Goal: Task Accomplishment & Management: Complete application form

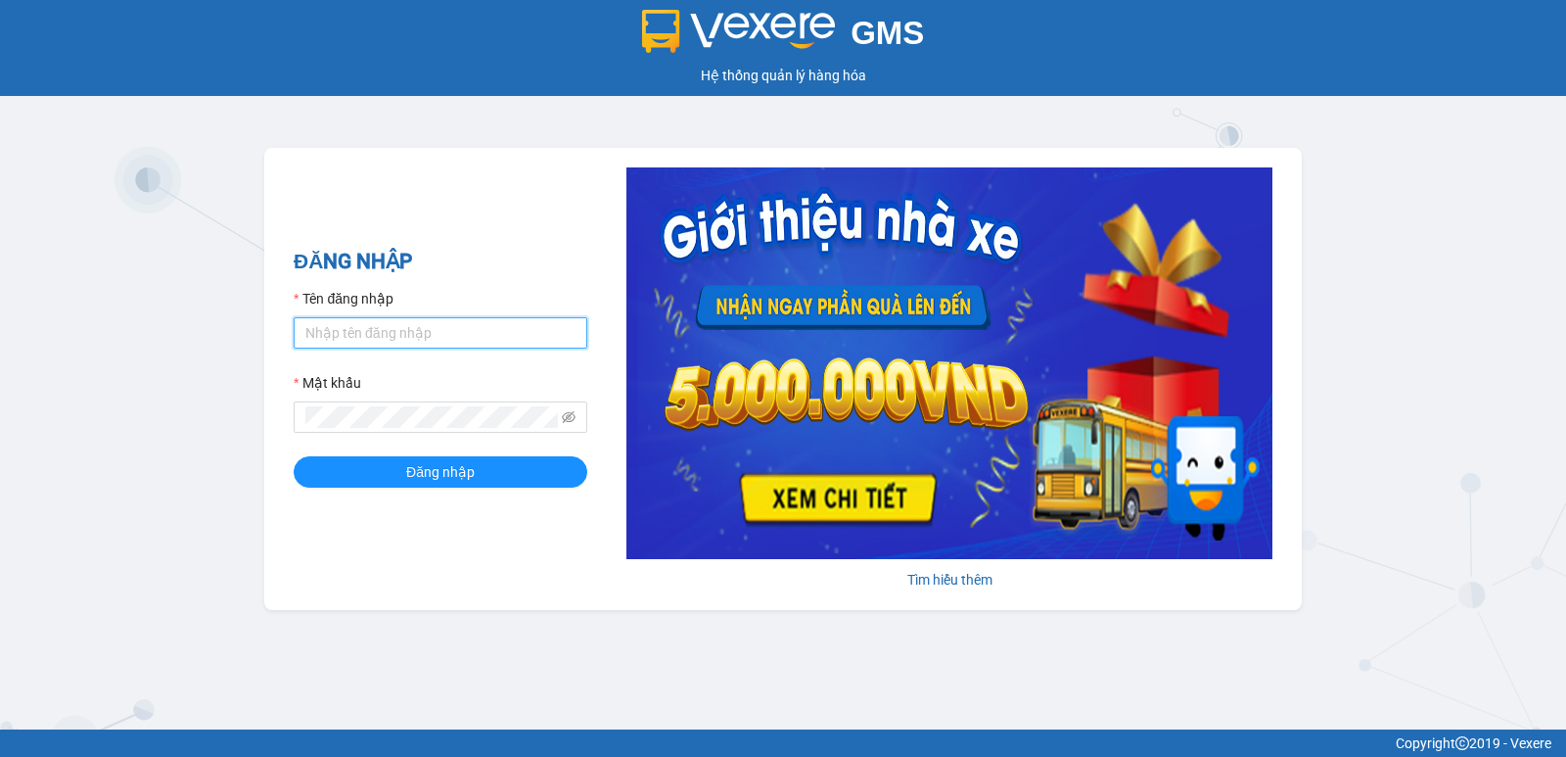
click at [356, 332] on input "Tên đăng nhập" at bounding box center [441, 332] width 294 height 31
type input "duyninhhoa.phucanex"
click at [452, 396] on div "Mật khẩu" at bounding box center [441, 402] width 294 height 61
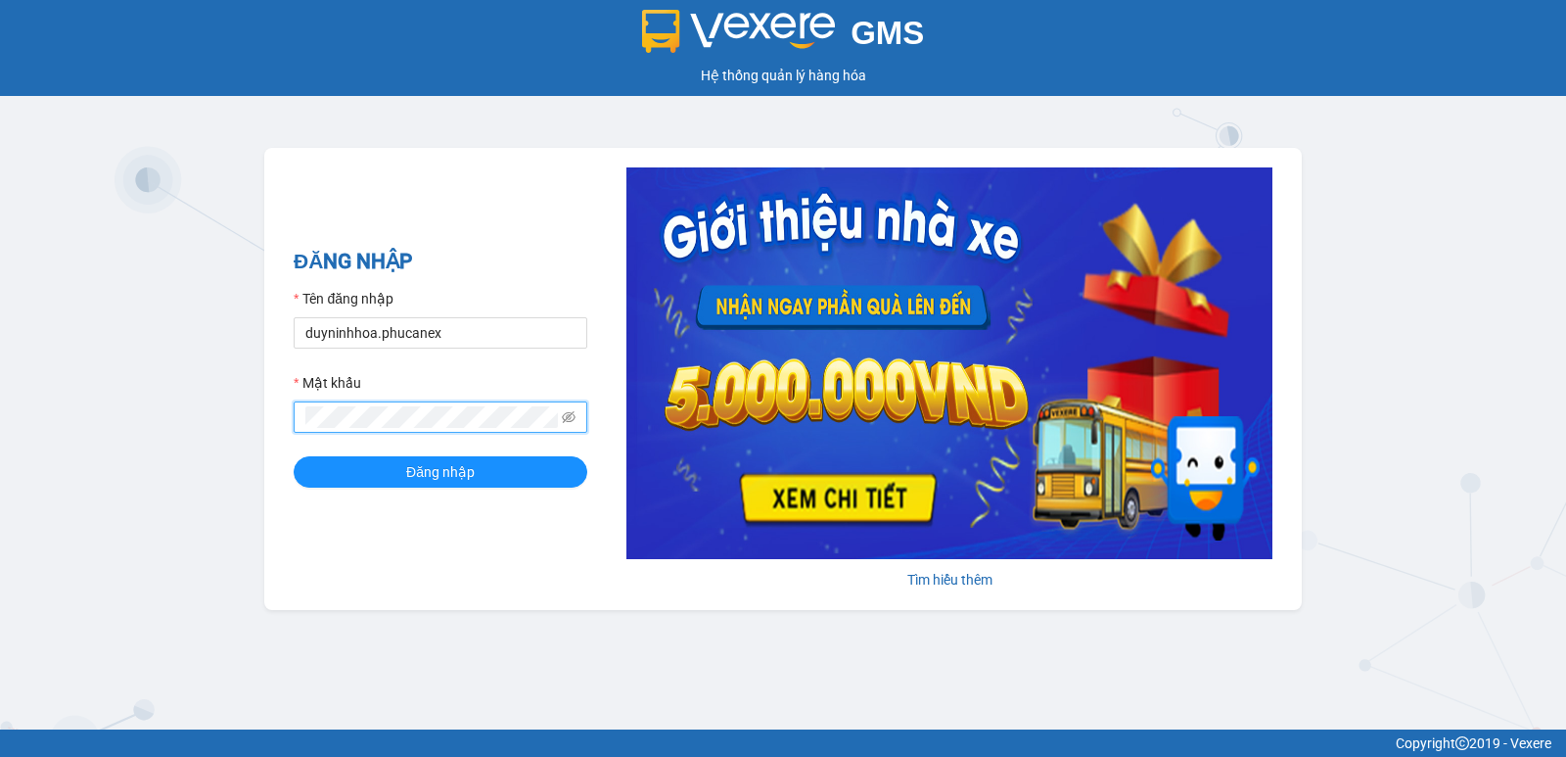
click at [294, 456] on button "Đăng nhập" at bounding box center [441, 471] width 294 height 31
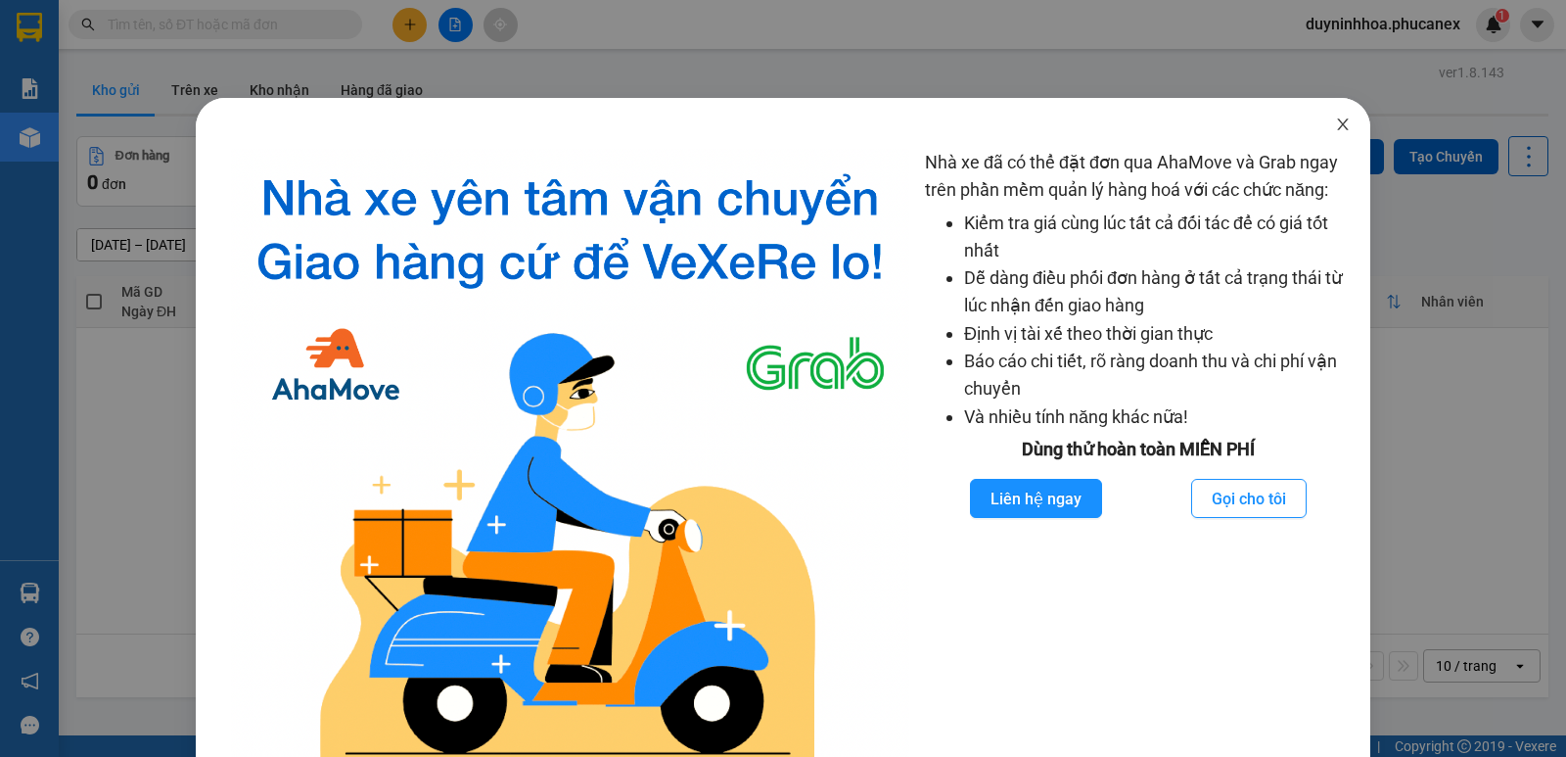
click at [1337, 128] on icon "close" at bounding box center [1342, 124] width 11 height 12
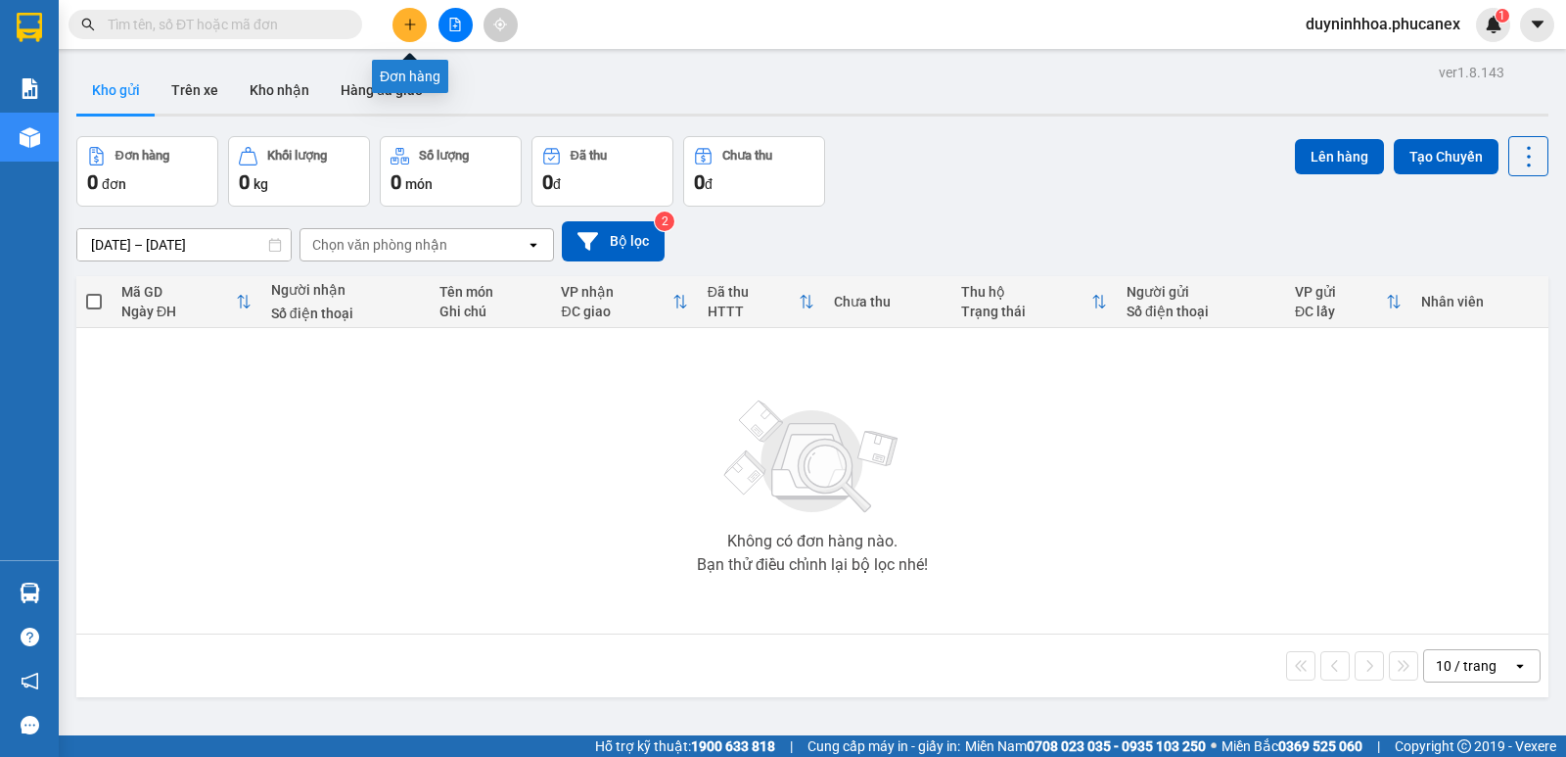
click at [421, 23] on button at bounding box center [409, 25] width 34 height 34
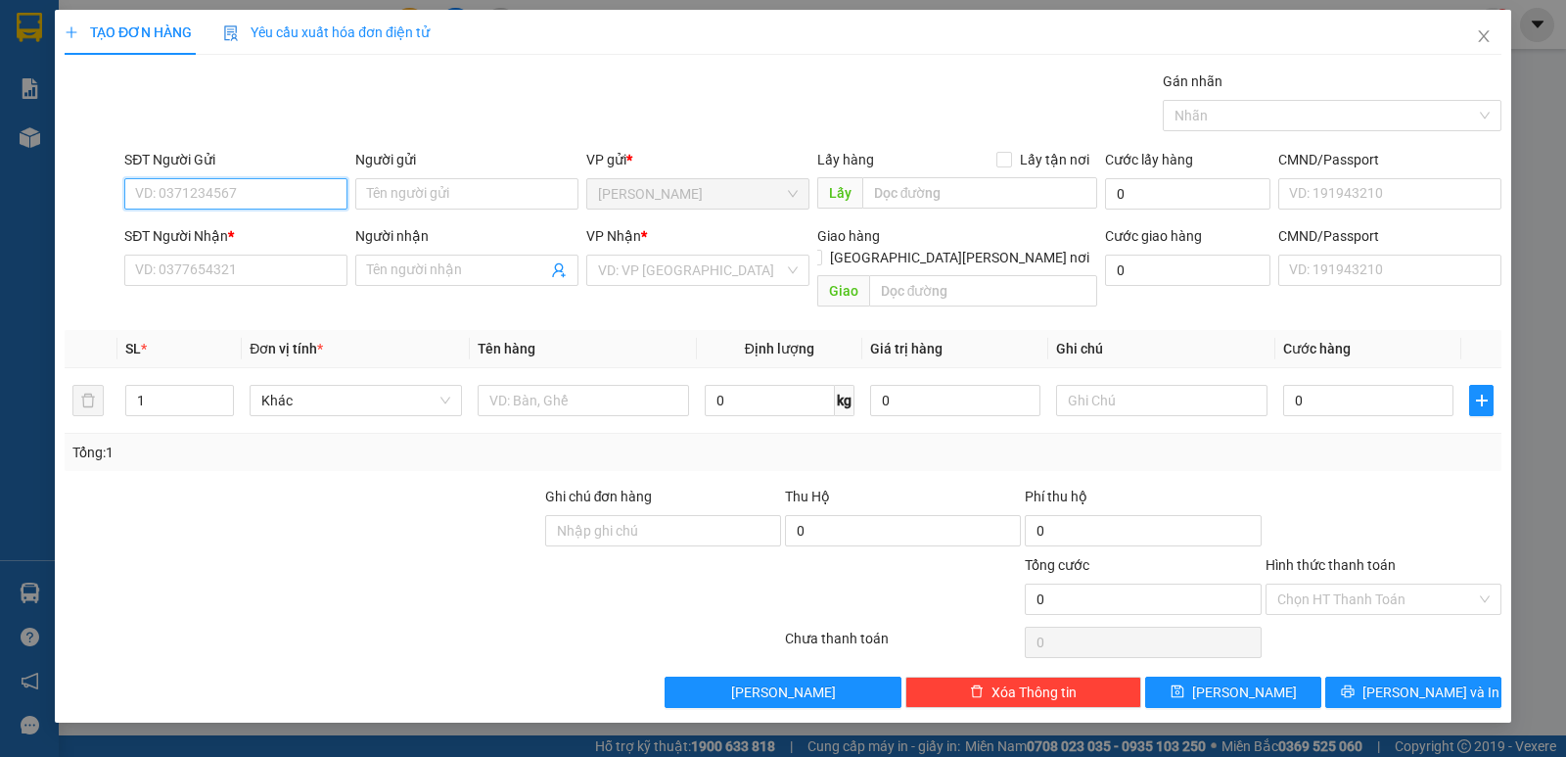
click at [278, 192] on input "SĐT Người Gửi" at bounding box center [235, 193] width 223 height 31
click at [441, 203] on input "Người gửi" at bounding box center [466, 193] width 223 height 31
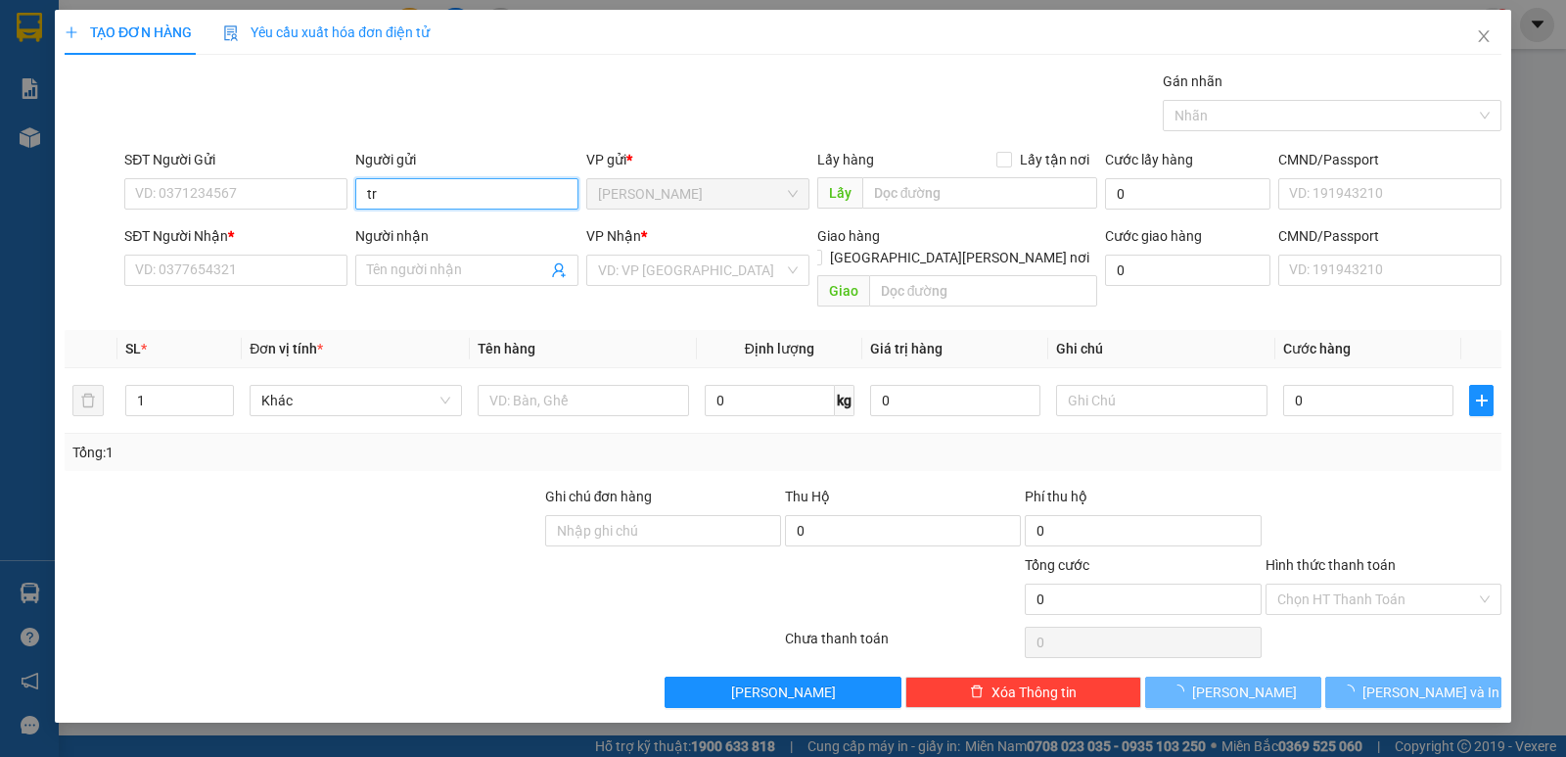
paste input "ú"
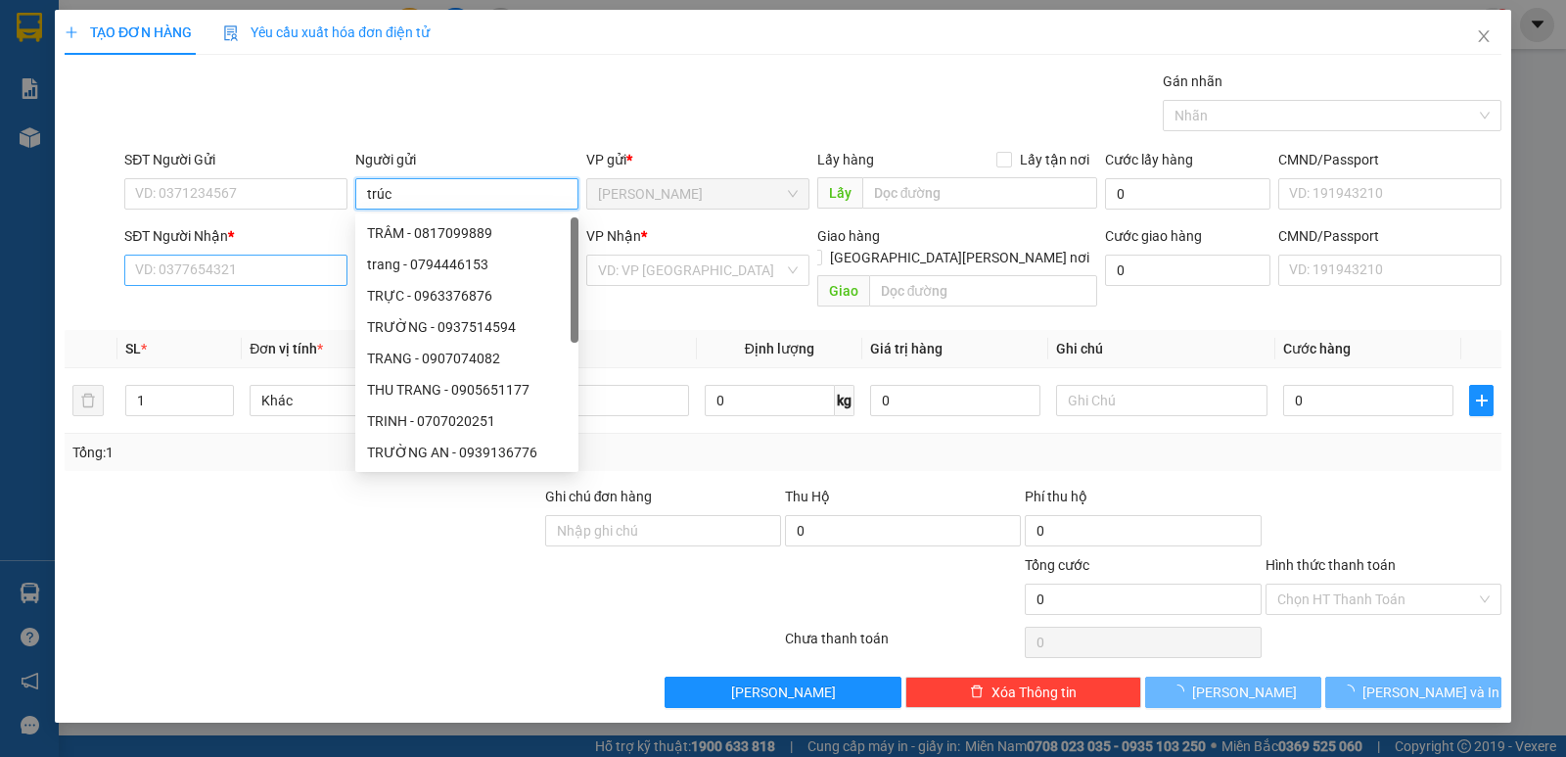
type input "trúc"
click at [235, 269] on input "SĐT Người Nhận *" at bounding box center [235, 269] width 223 height 31
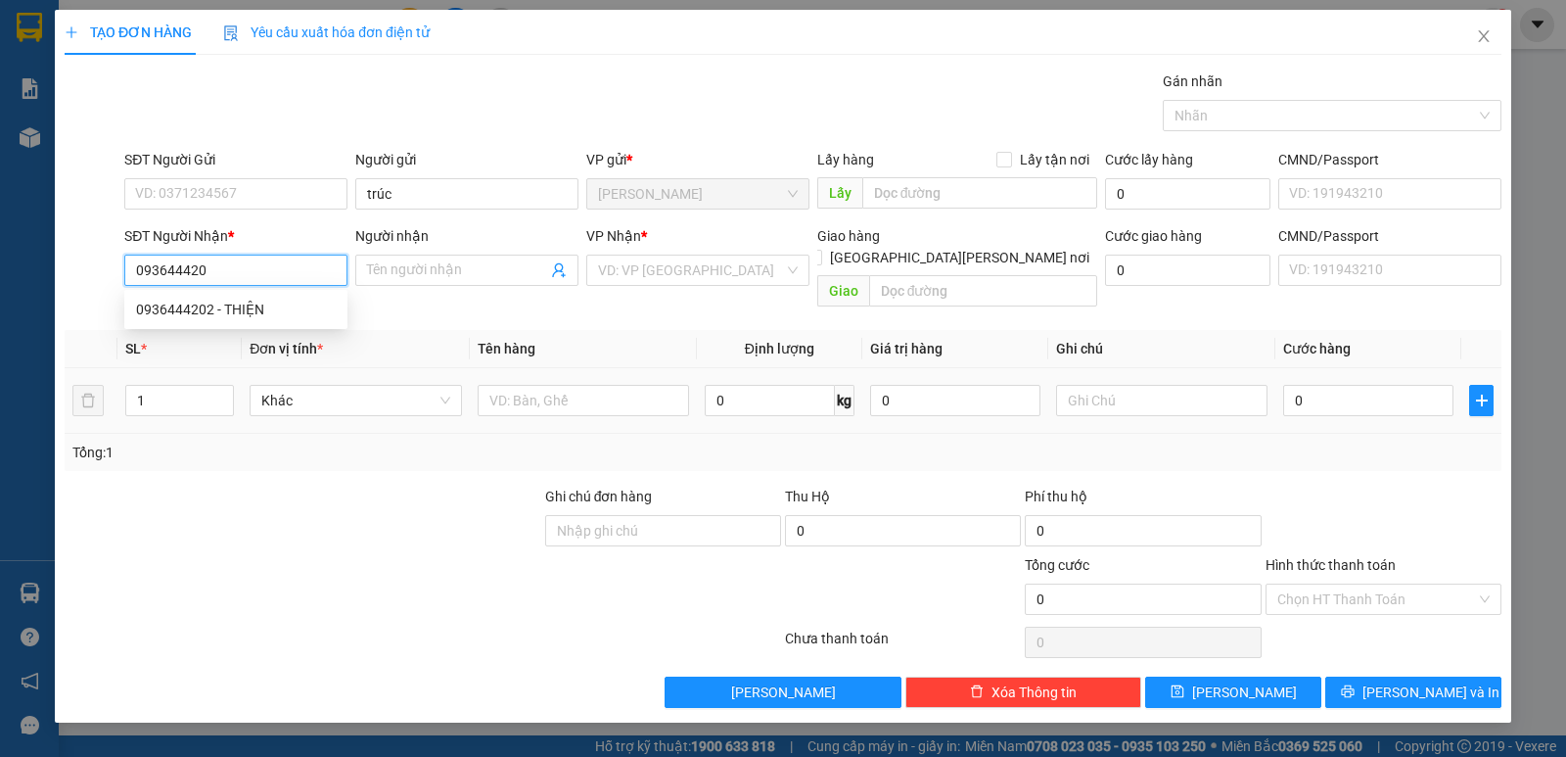
type input "0936444202"
click at [194, 314] on div "0936444202 - THIỆN" at bounding box center [236, 310] width 200 height 22
type input "THIỆN"
type input "0936444202"
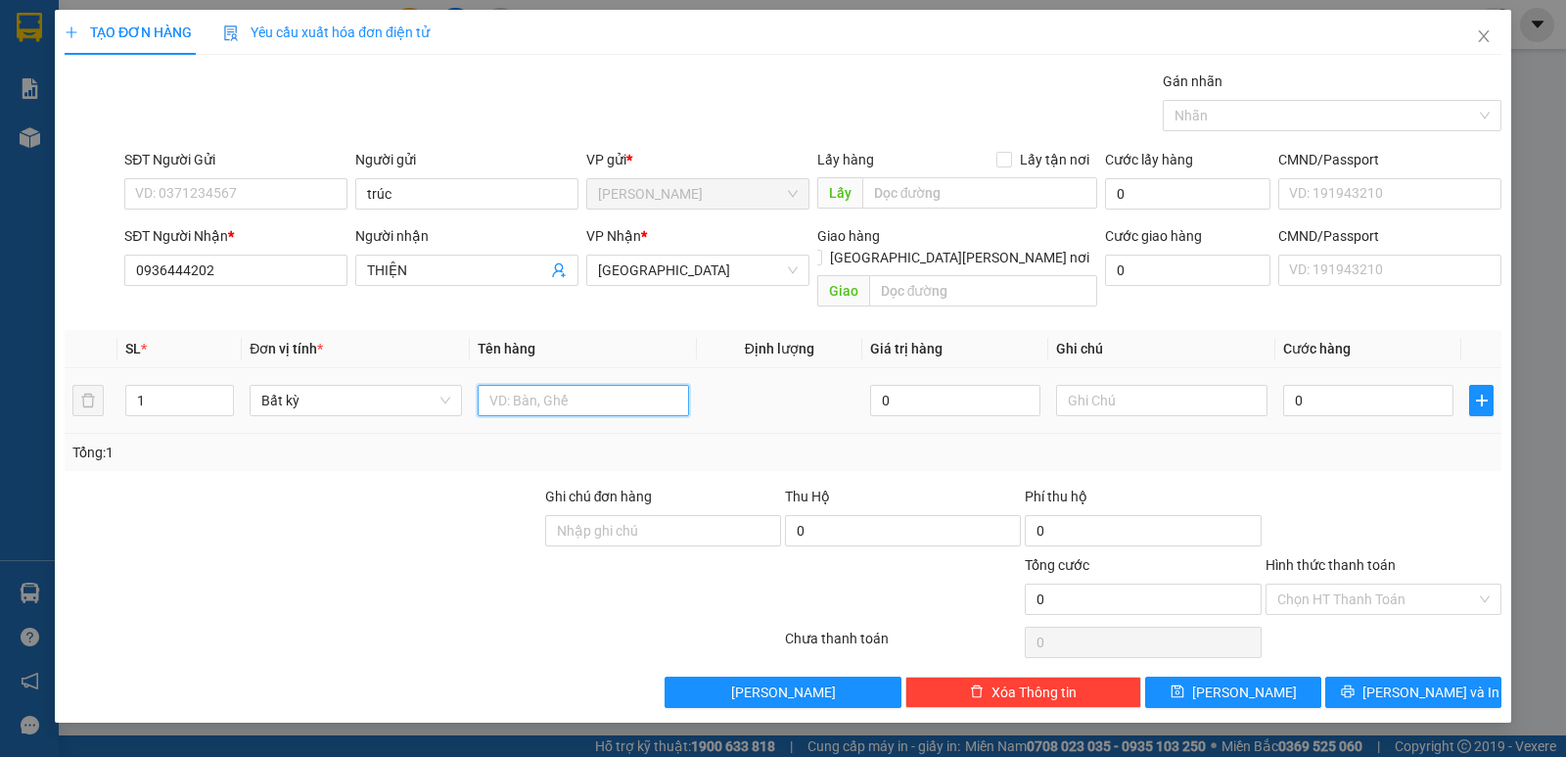
click at [527, 385] on input "text" at bounding box center [583, 400] width 211 height 31
type input "1 tx"
click at [1361, 385] on input "0" at bounding box center [1368, 400] width 170 height 31
type input "4"
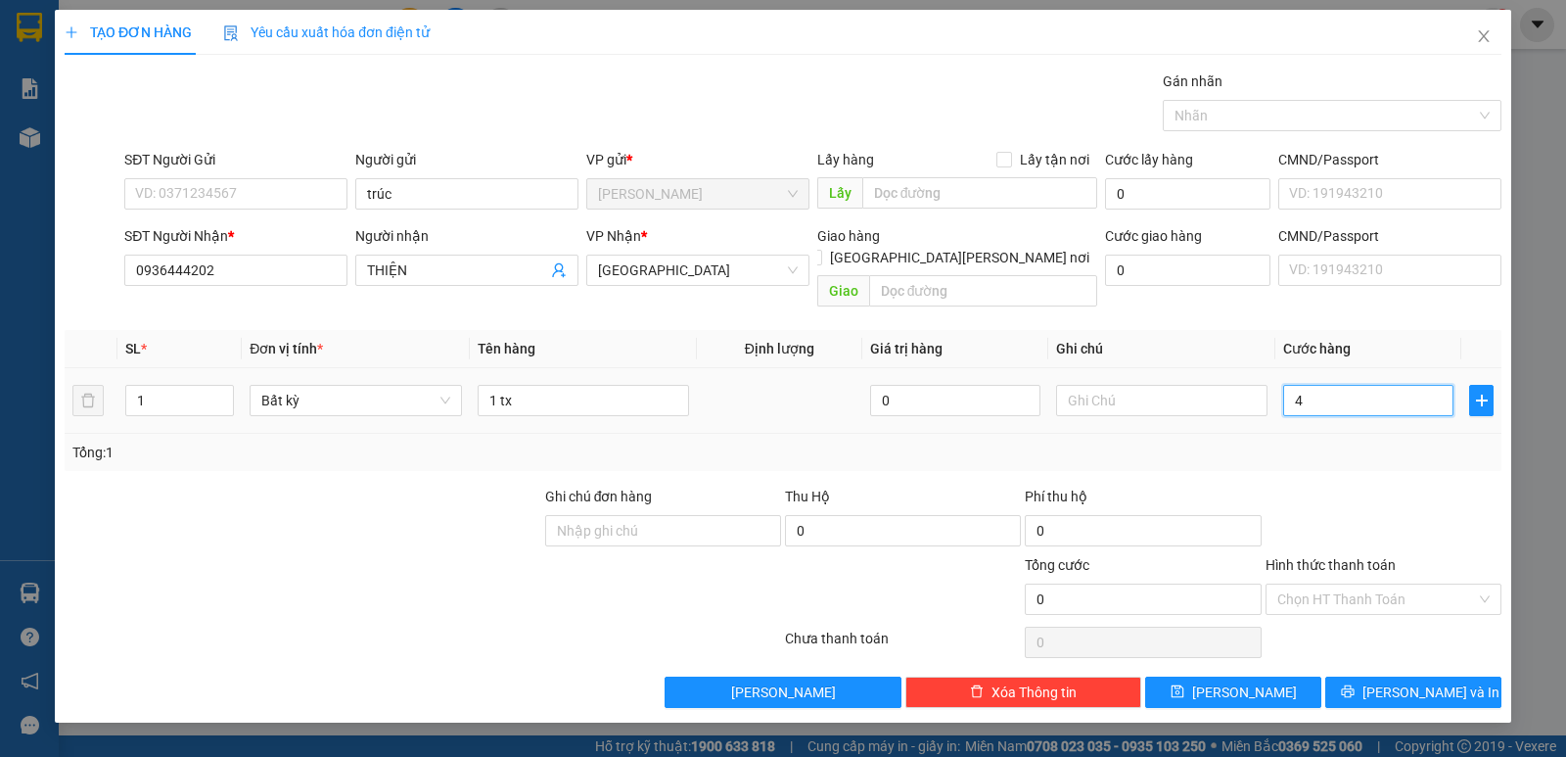
type input "4"
type input "40"
drag, startPoint x: 1343, startPoint y: 567, endPoint x: 1334, endPoint y: 542, distance: 26.0
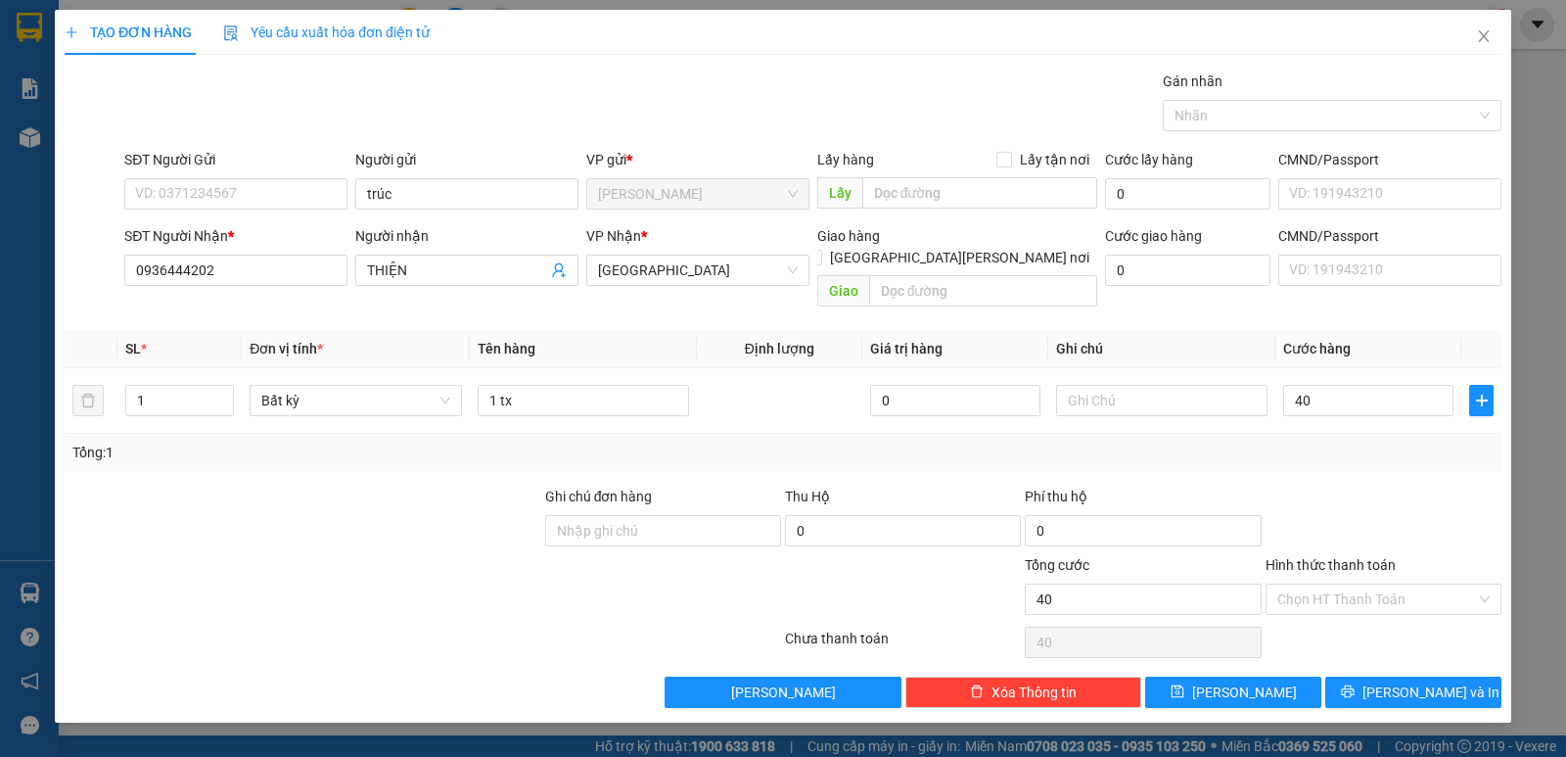
click at [1343, 584] on input "Hình thức thanh toán" at bounding box center [1376, 598] width 199 height 29
type input "40.000"
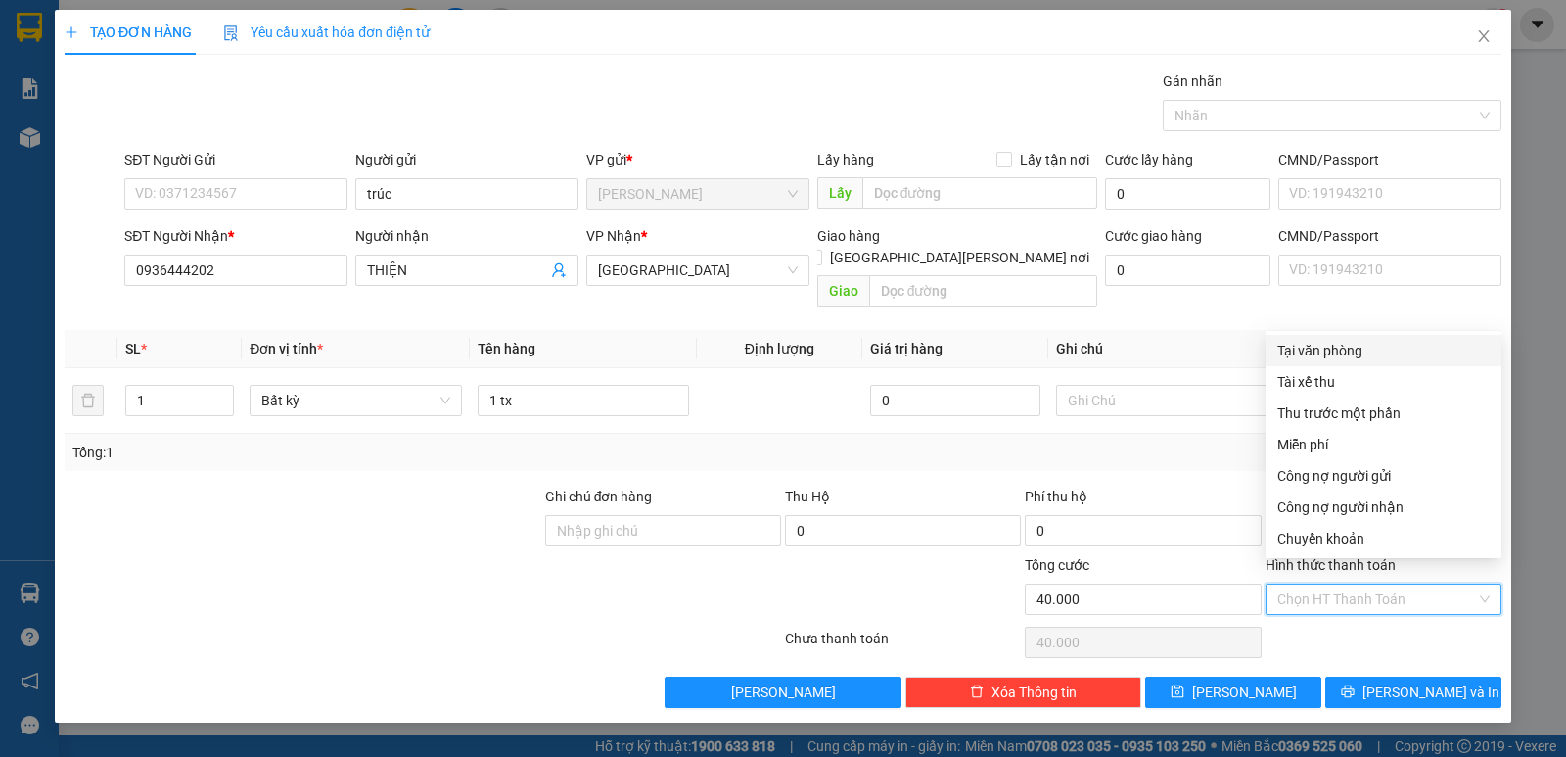
click at [1289, 344] on div "Tại văn phòng" at bounding box center [1383, 351] width 212 height 22
type input "0"
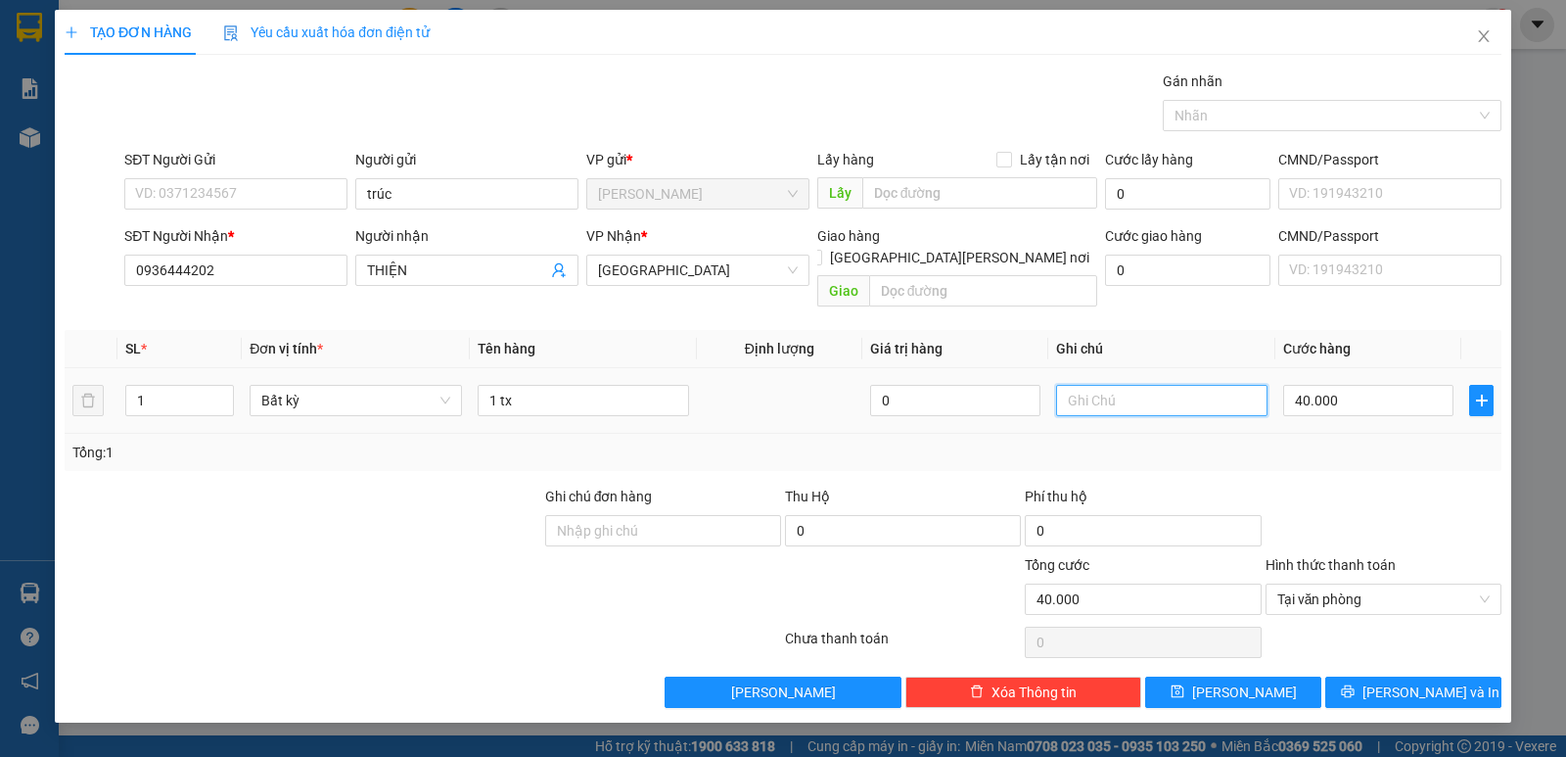
click at [1200, 385] on input "text" at bounding box center [1161, 400] width 211 height 31
type input "2083780"
click at [1281, 676] on button "[PERSON_NAME]" at bounding box center [1233, 691] width 176 height 31
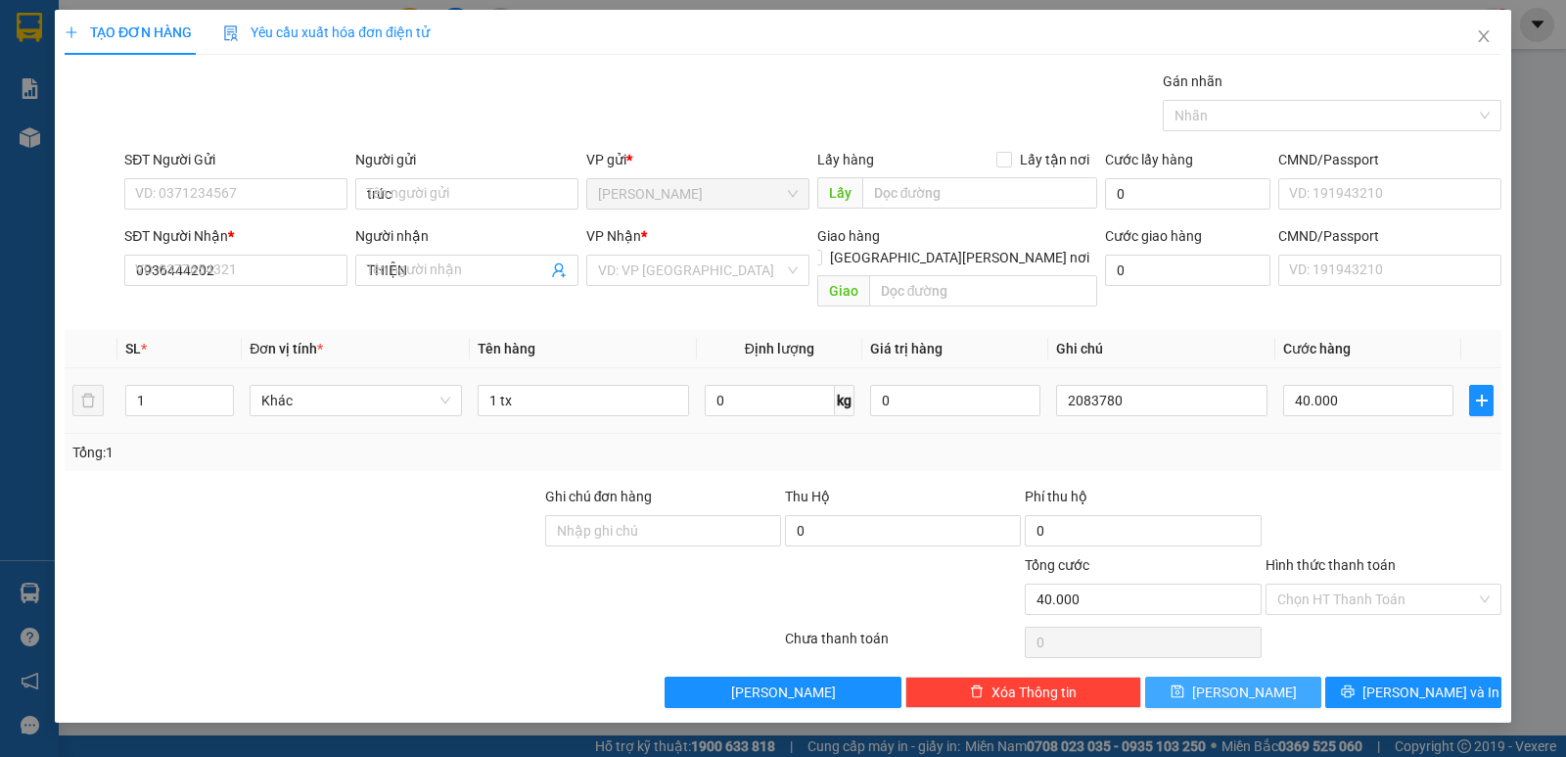
type input "0"
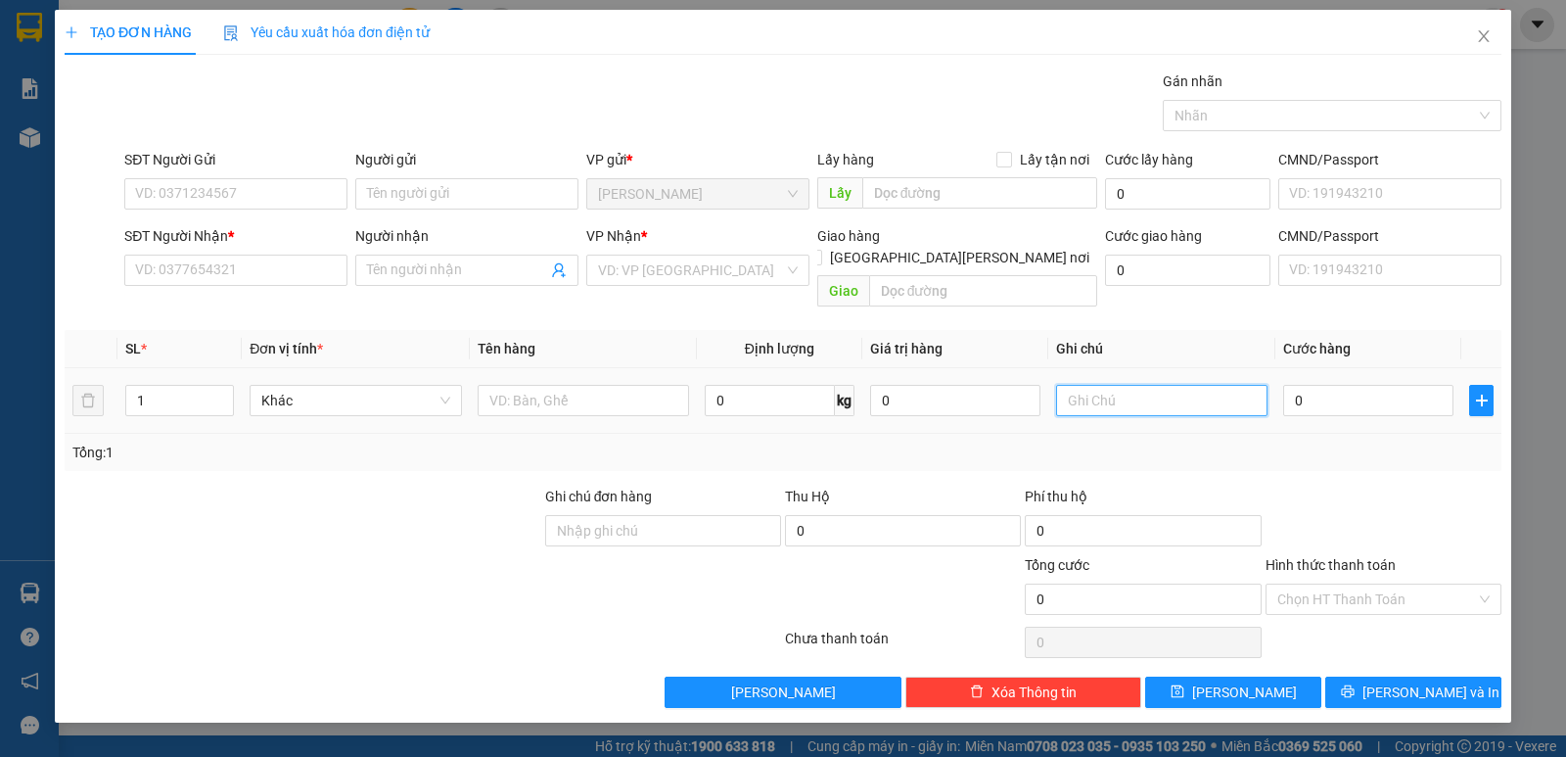
click at [1136, 385] on input "text" at bounding box center [1161, 400] width 211 height 31
type input "2083781"
click at [432, 201] on input "Người gửi" at bounding box center [466, 193] width 223 height 31
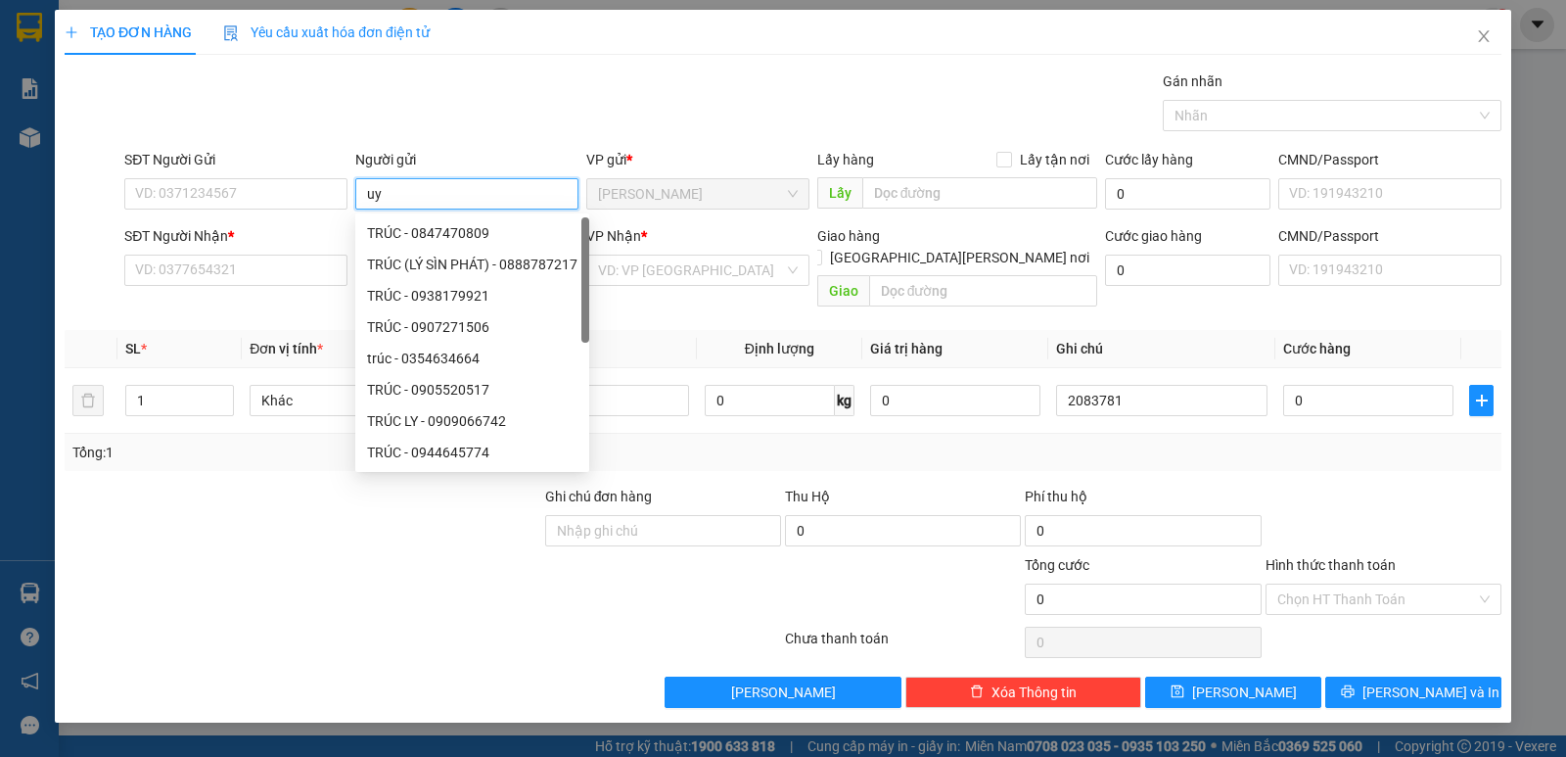
paste input "ê"
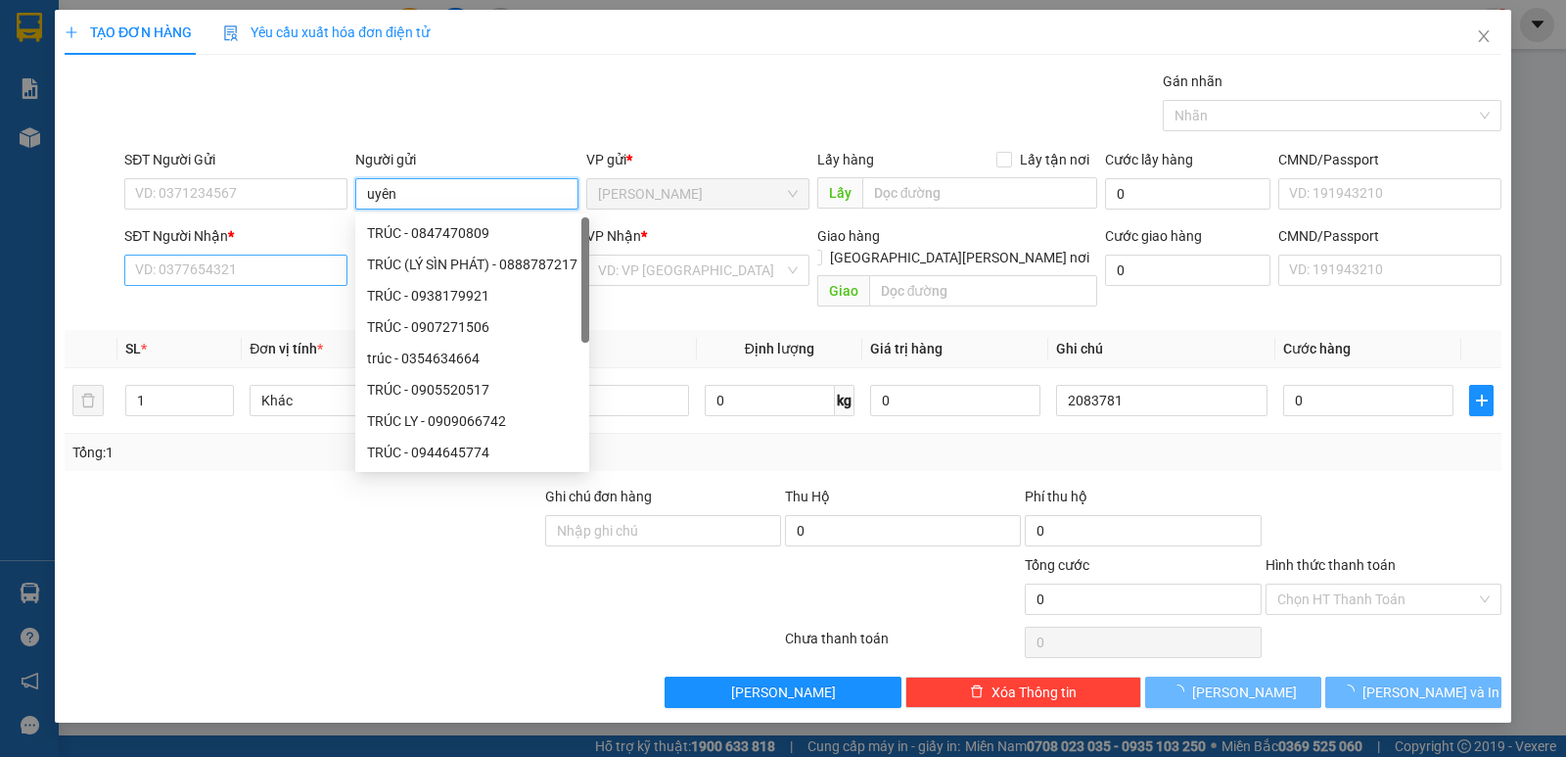
type input "uyên"
click at [276, 276] on input "SĐT Người Nhận *" at bounding box center [235, 269] width 223 height 31
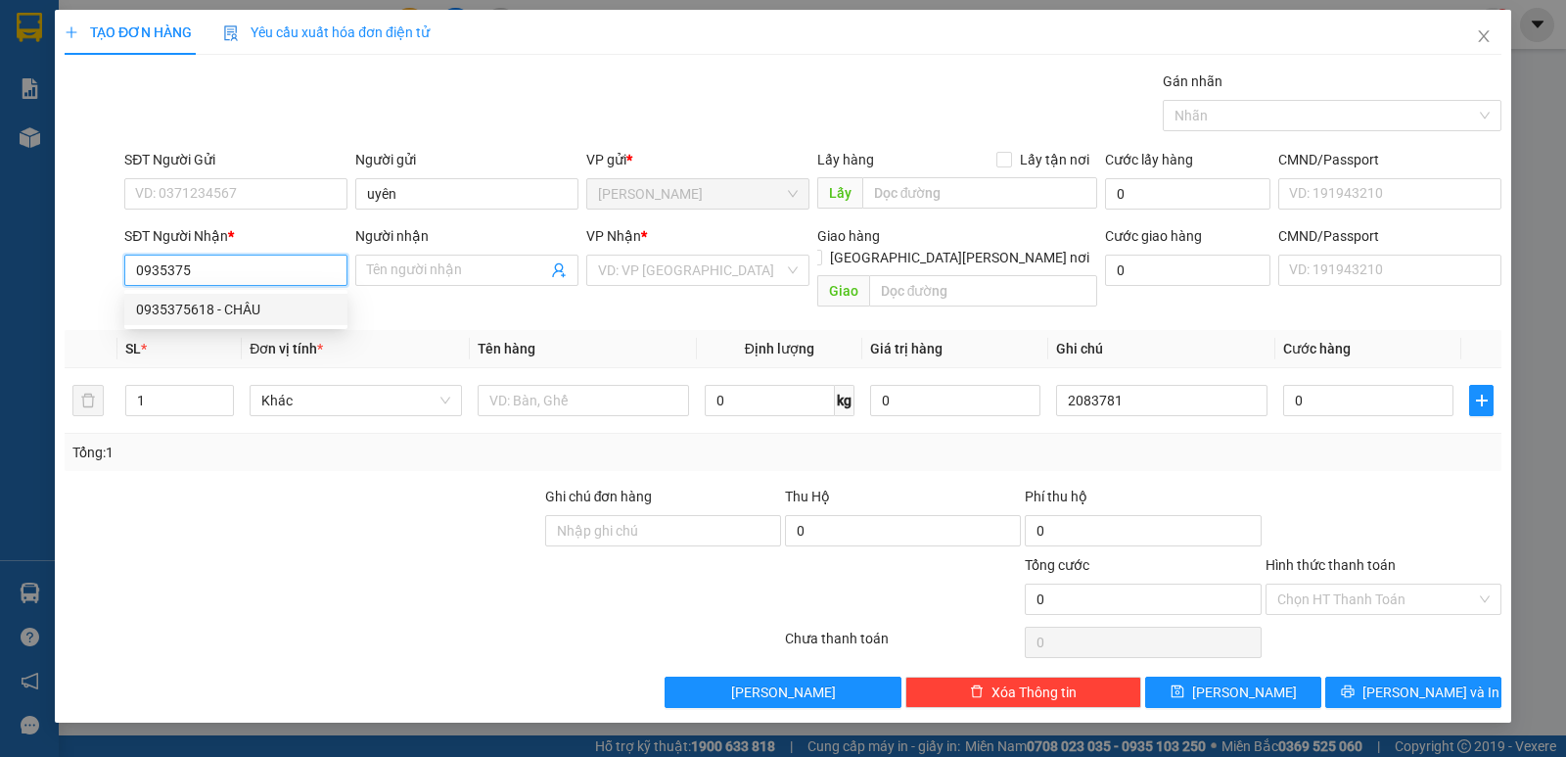
click at [258, 300] on div "0935375618 - CHÂU" at bounding box center [236, 310] width 200 height 22
type input "0935375618"
type input "CHÂU"
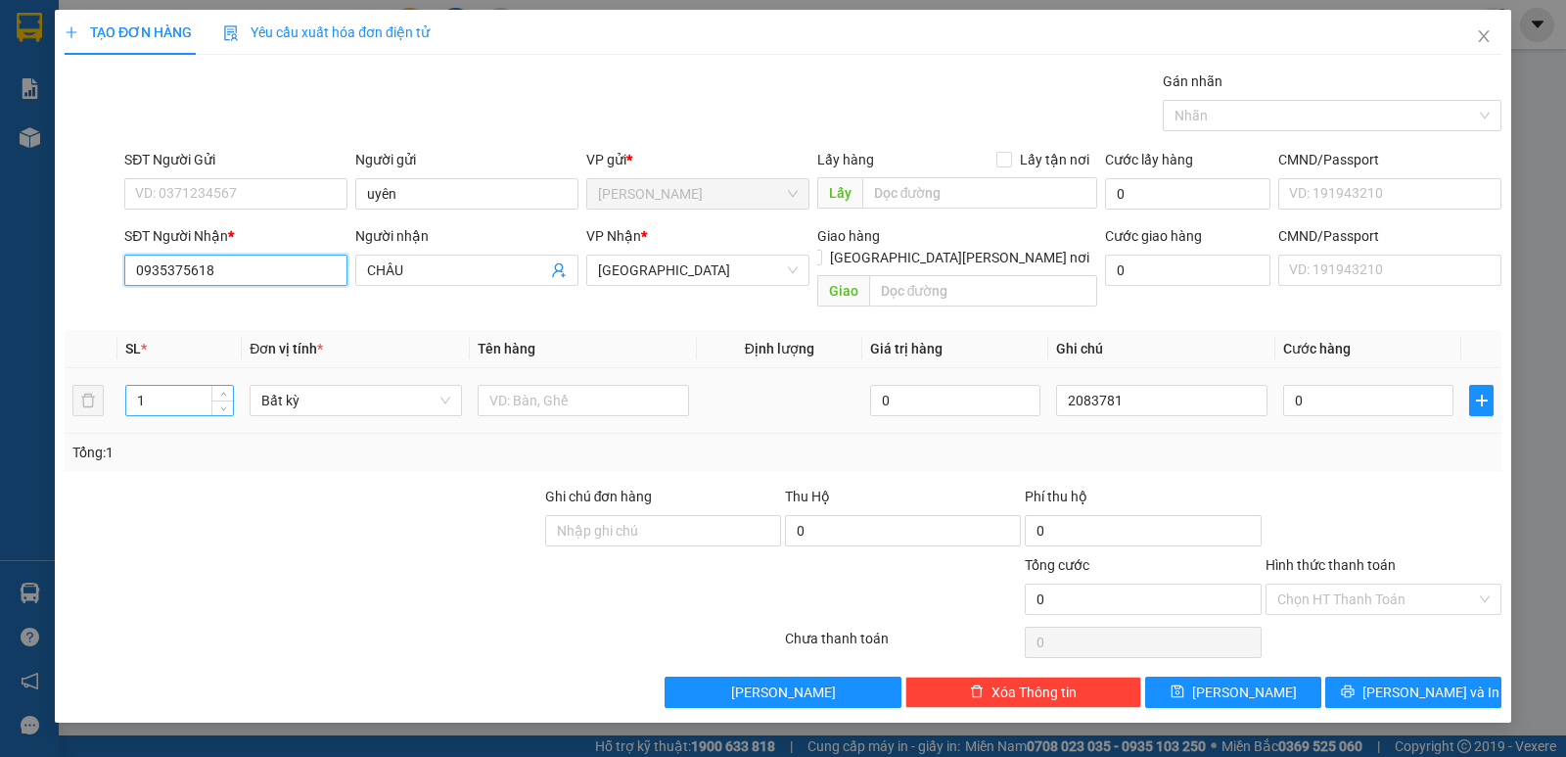
type input "0935375618"
drag, startPoint x: 164, startPoint y: 381, endPoint x: 107, endPoint y: 376, distance: 58.0
click at [110, 376] on tr "1 Bất kỳ 0 2083781 0" at bounding box center [783, 401] width 1437 height 66
type input "3"
click at [559, 388] on input "text" at bounding box center [583, 400] width 211 height 31
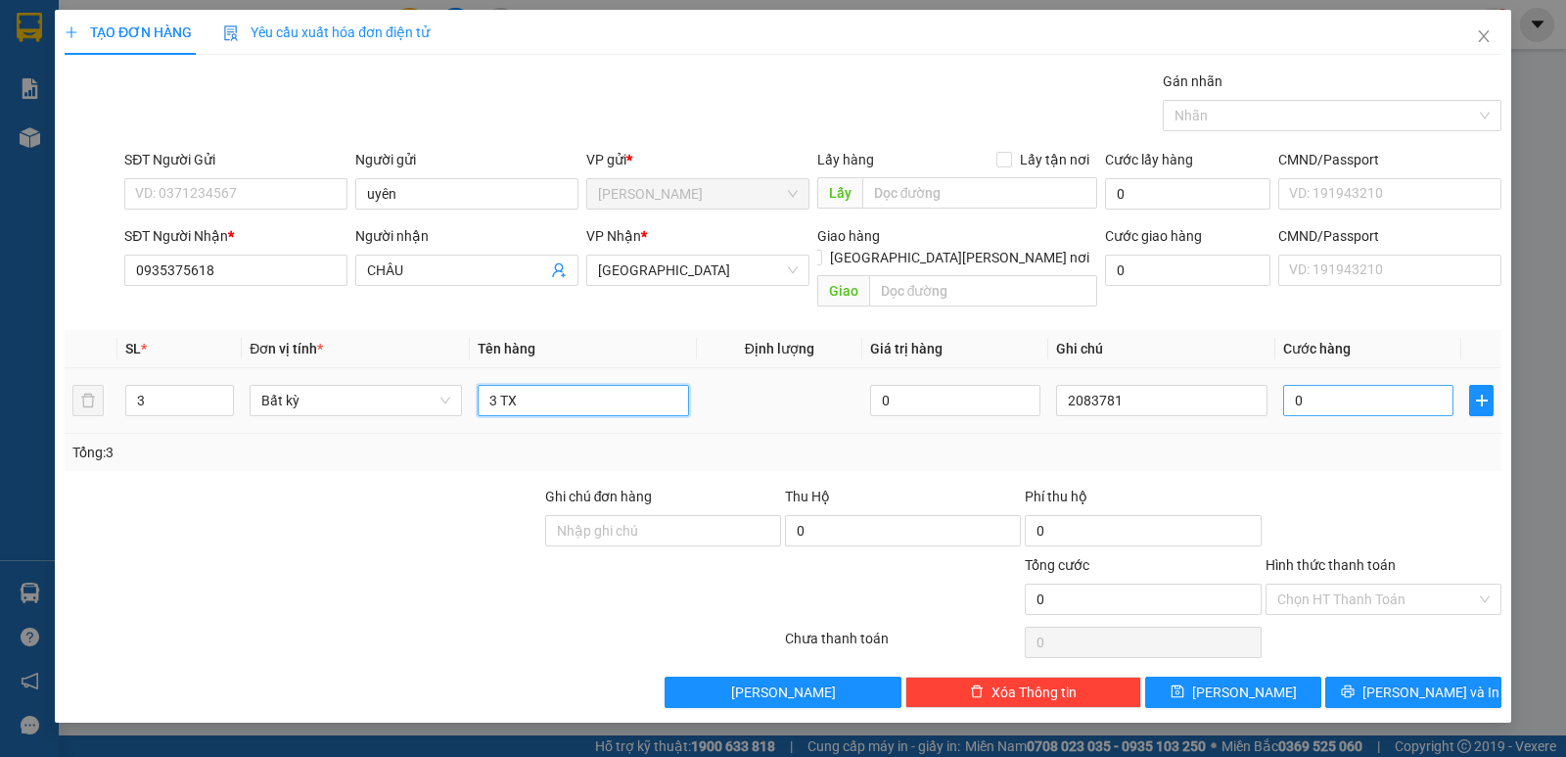
type input "3 TX"
click at [1318, 385] on input "0" at bounding box center [1368, 400] width 170 height 31
type input "1"
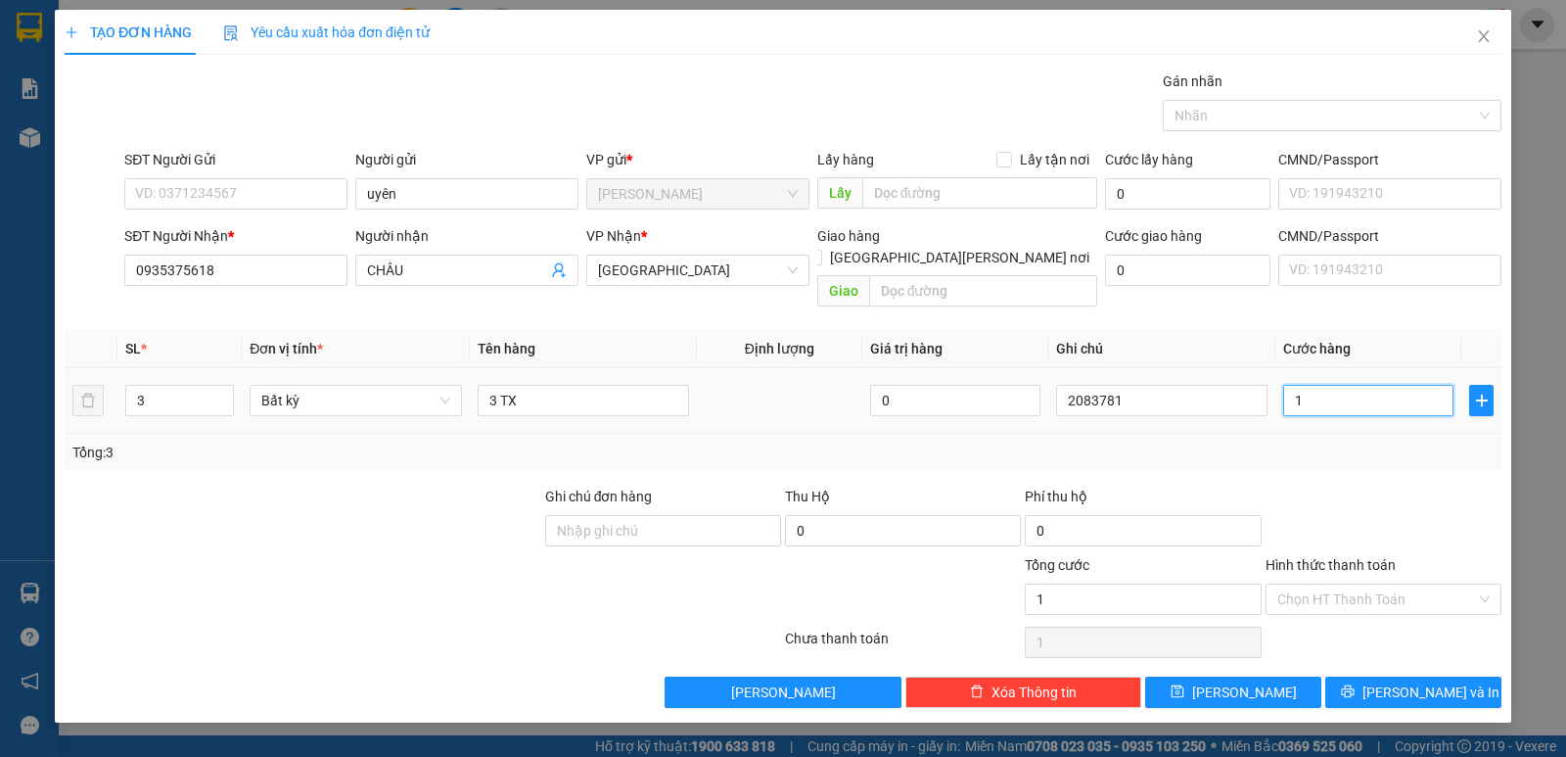
type input "10"
type input "100"
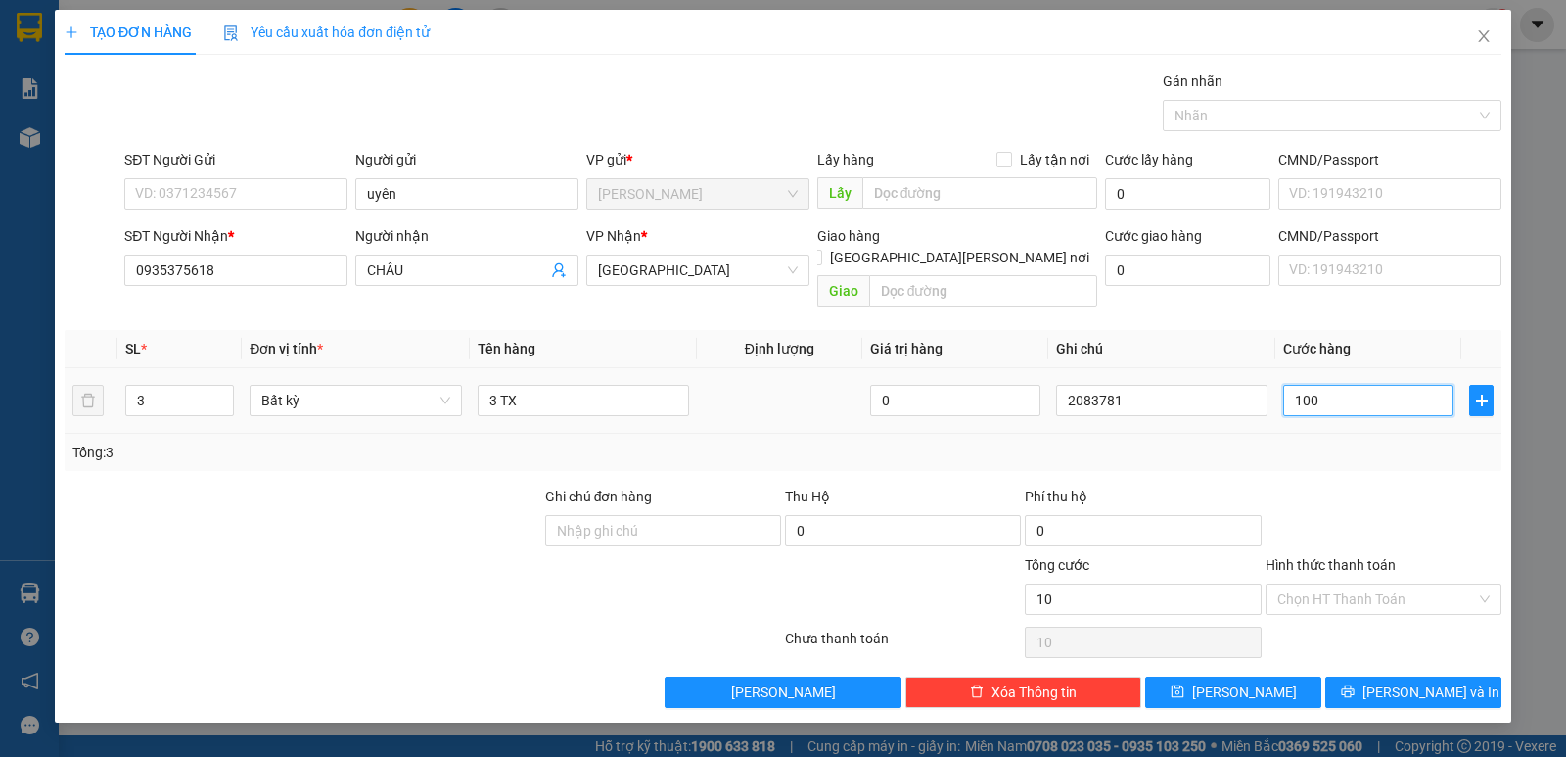
type input "100"
click at [1375, 584] on input "Hình thức thanh toán" at bounding box center [1376, 598] width 199 height 29
type input "100.000"
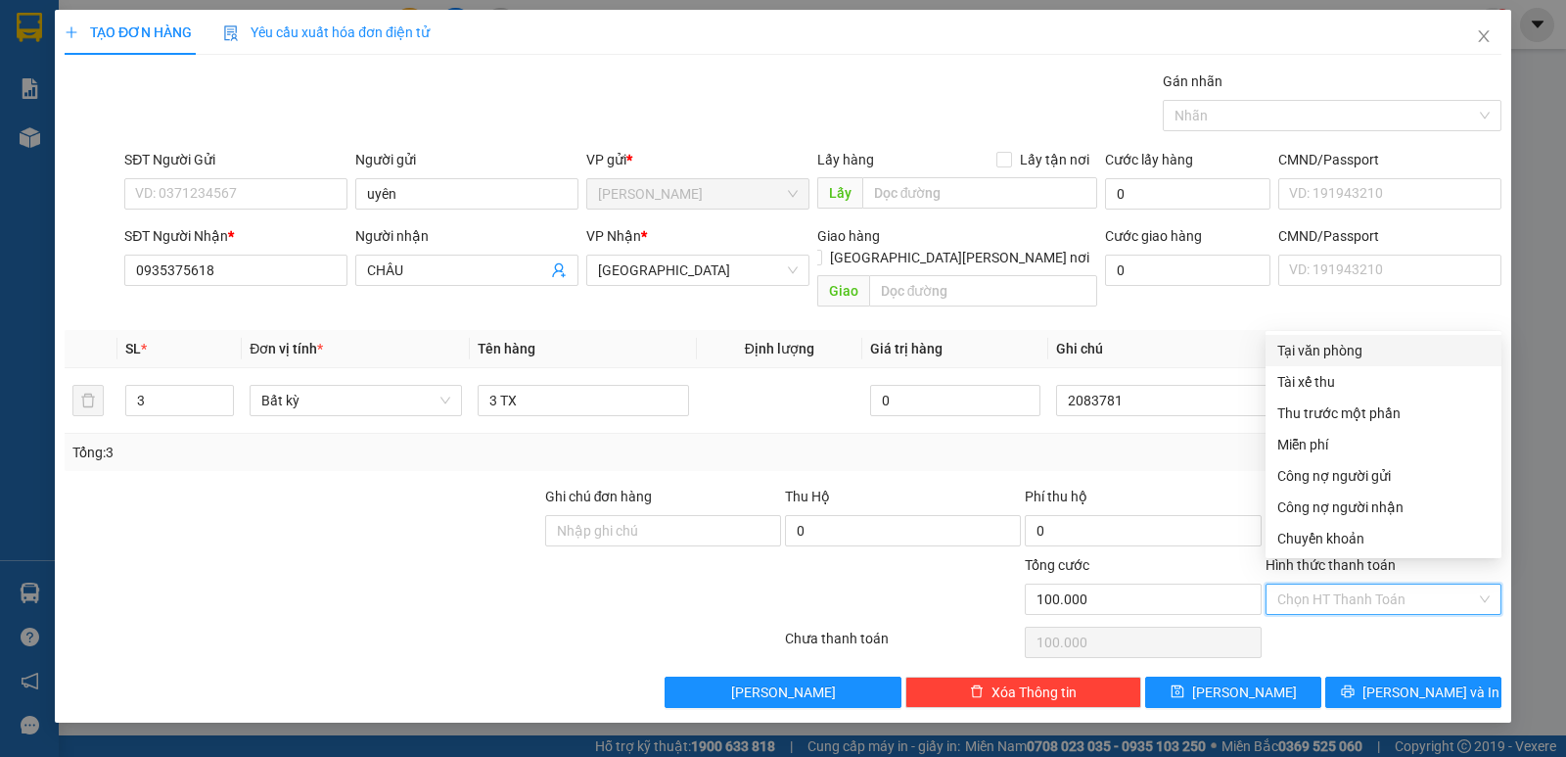
click at [1336, 356] on div "Tại văn phòng" at bounding box center [1383, 351] width 212 height 22
type input "0"
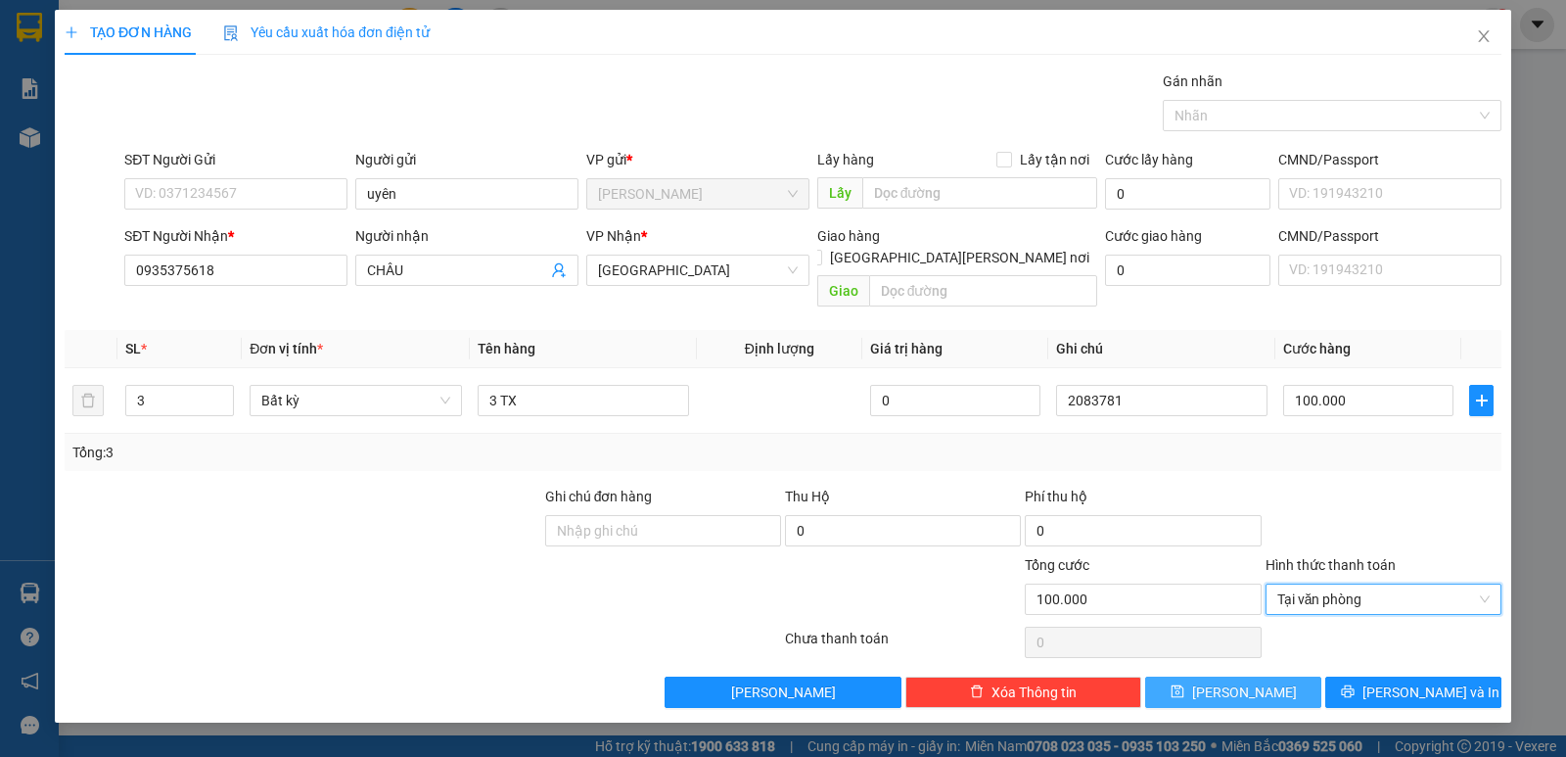
click at [1278, 676] on button "[PERSON_NAME]" at bounding box center [1233, 691] width 176 height 31
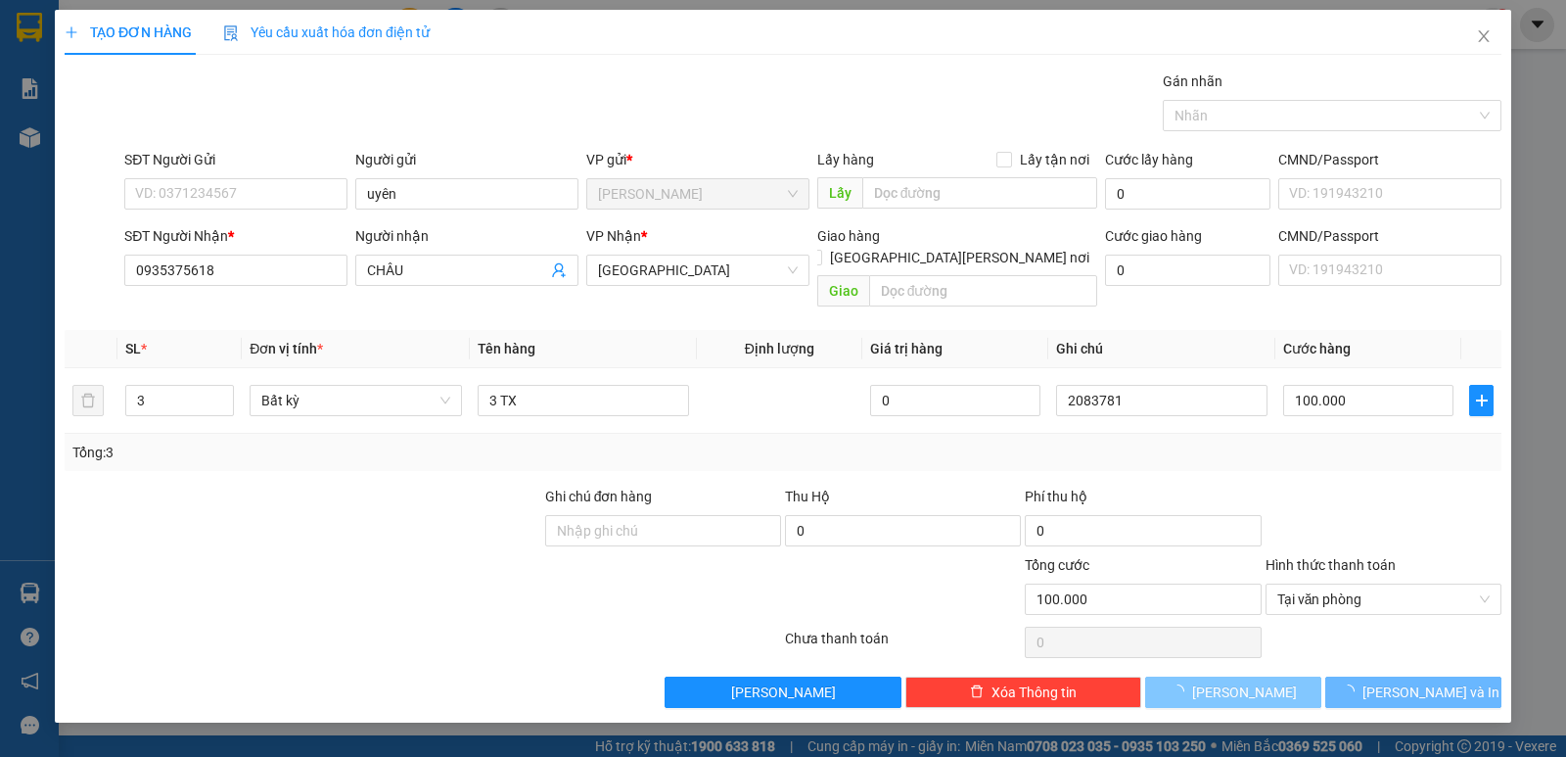
type input "1"
type input "0"
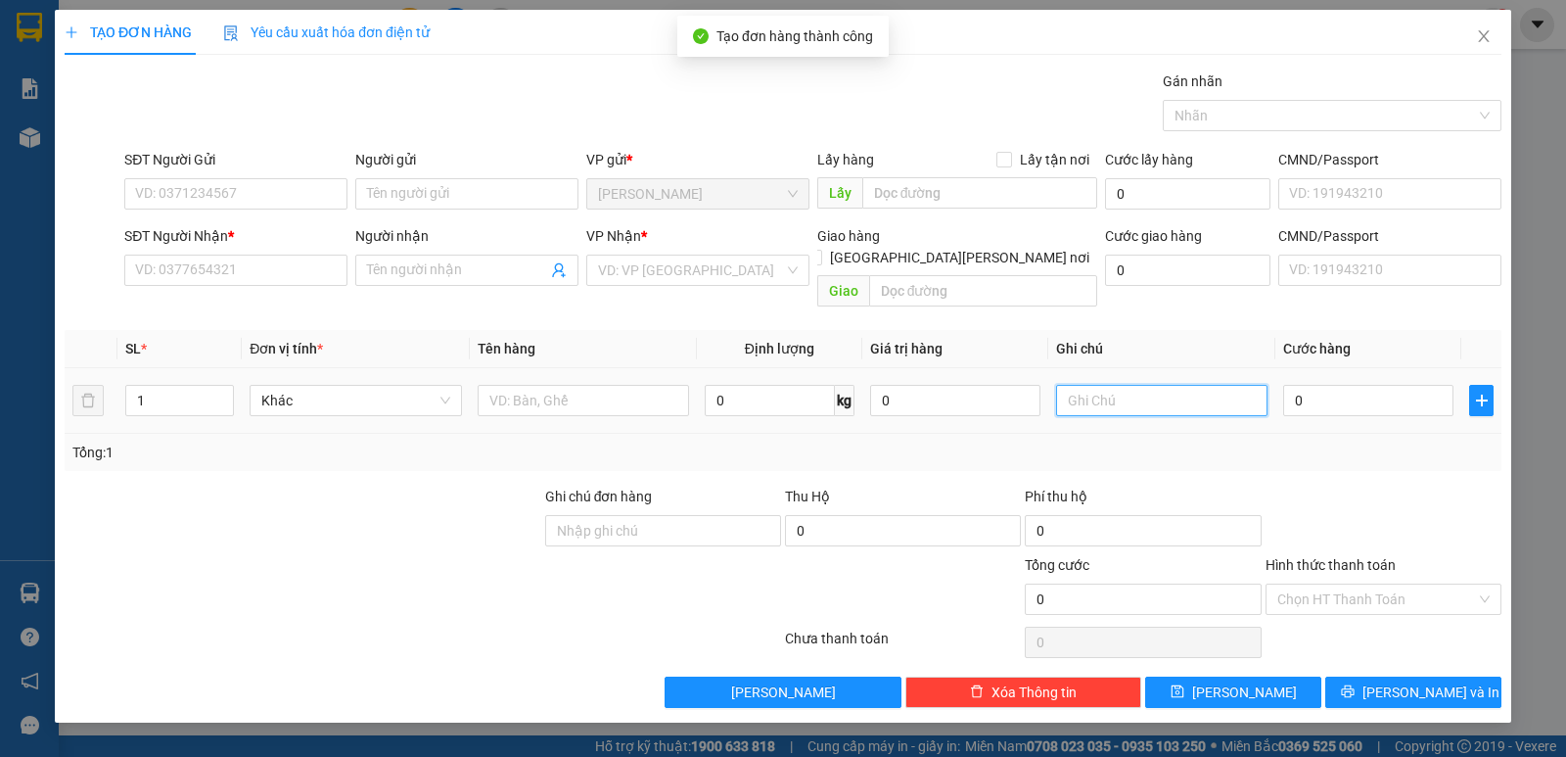
click at [1168, 385] on input "text" at bounding box center [1161, 400] width 211 height 31
type input "2083782"
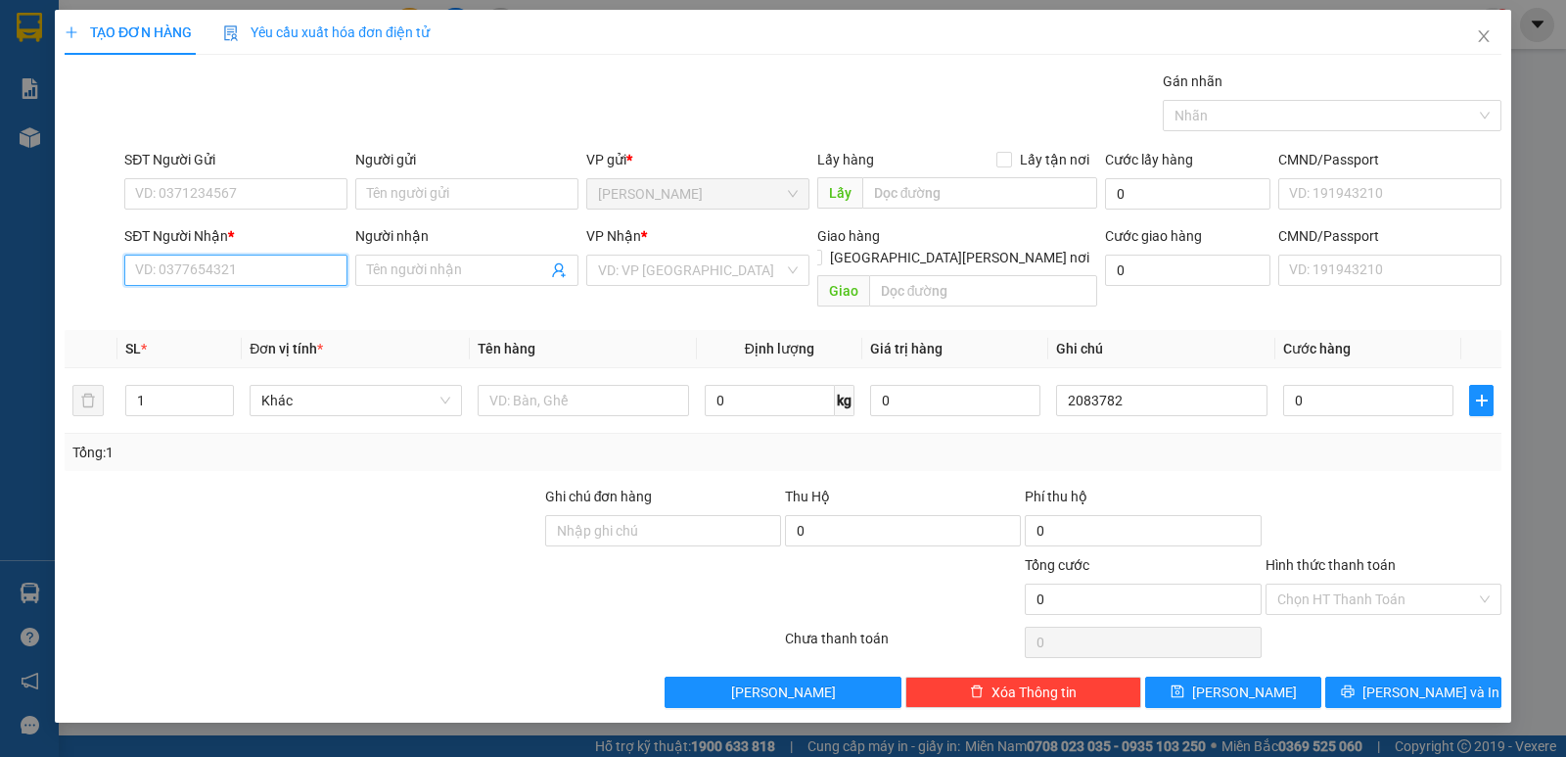
click at [300, 284] on input "SĐT Người Nhận *" at bounding box center [235, 269] width 223 height 31
click at [226, 305] on div "0936093279 - [PERSON_NAME]" at bounding box center [236, 310] width 200 height 22
type input "0936093279"
type input "DINH"
type input "0936093279"
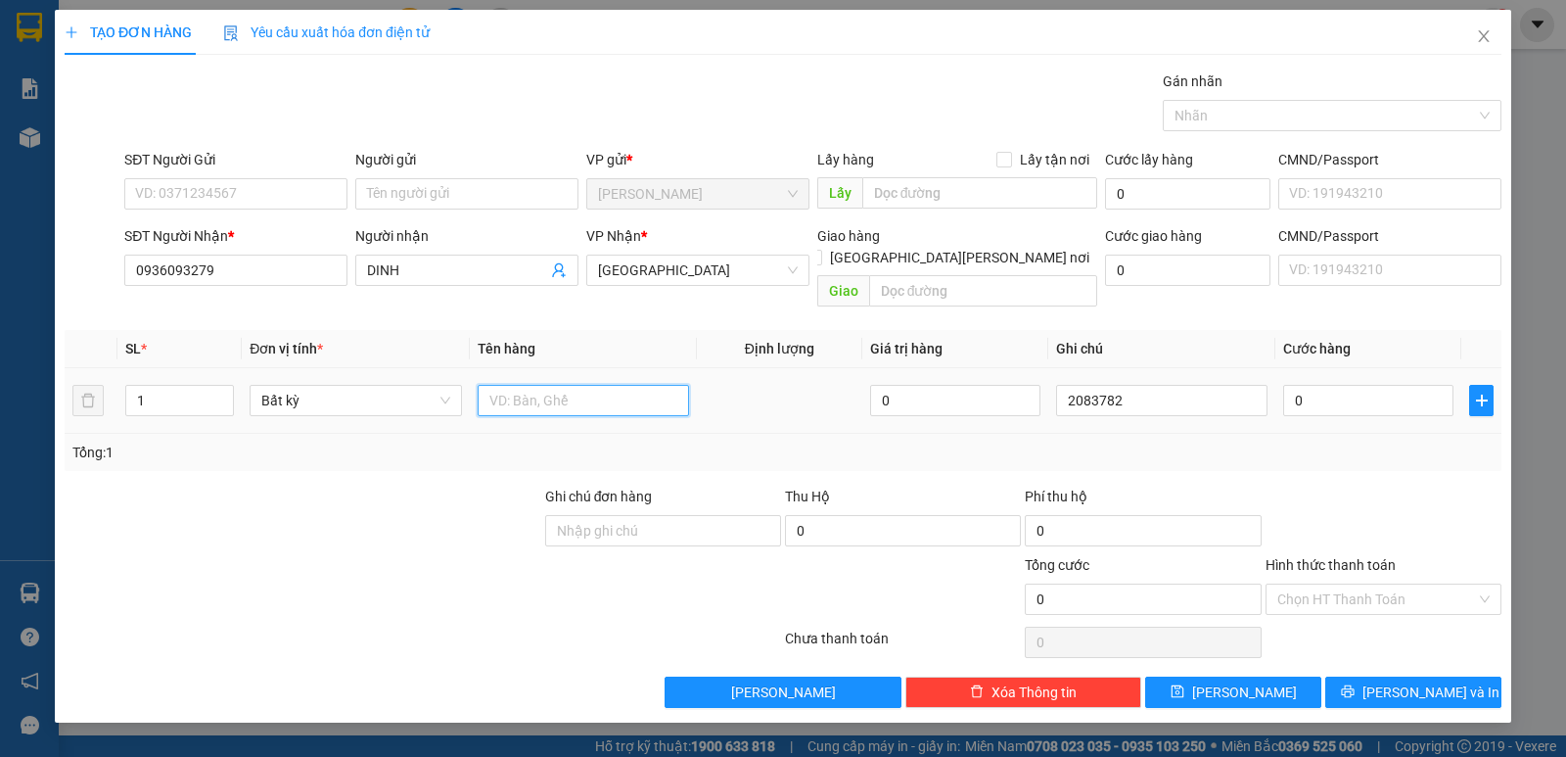
click at [565, 385] on input "text" at bounding box center [583, 400] width 211 height 31
type input "1 H"
click at [1329, 391] on input "0" at bounding box center [1368, 400] width 170 height 31
type input "2"
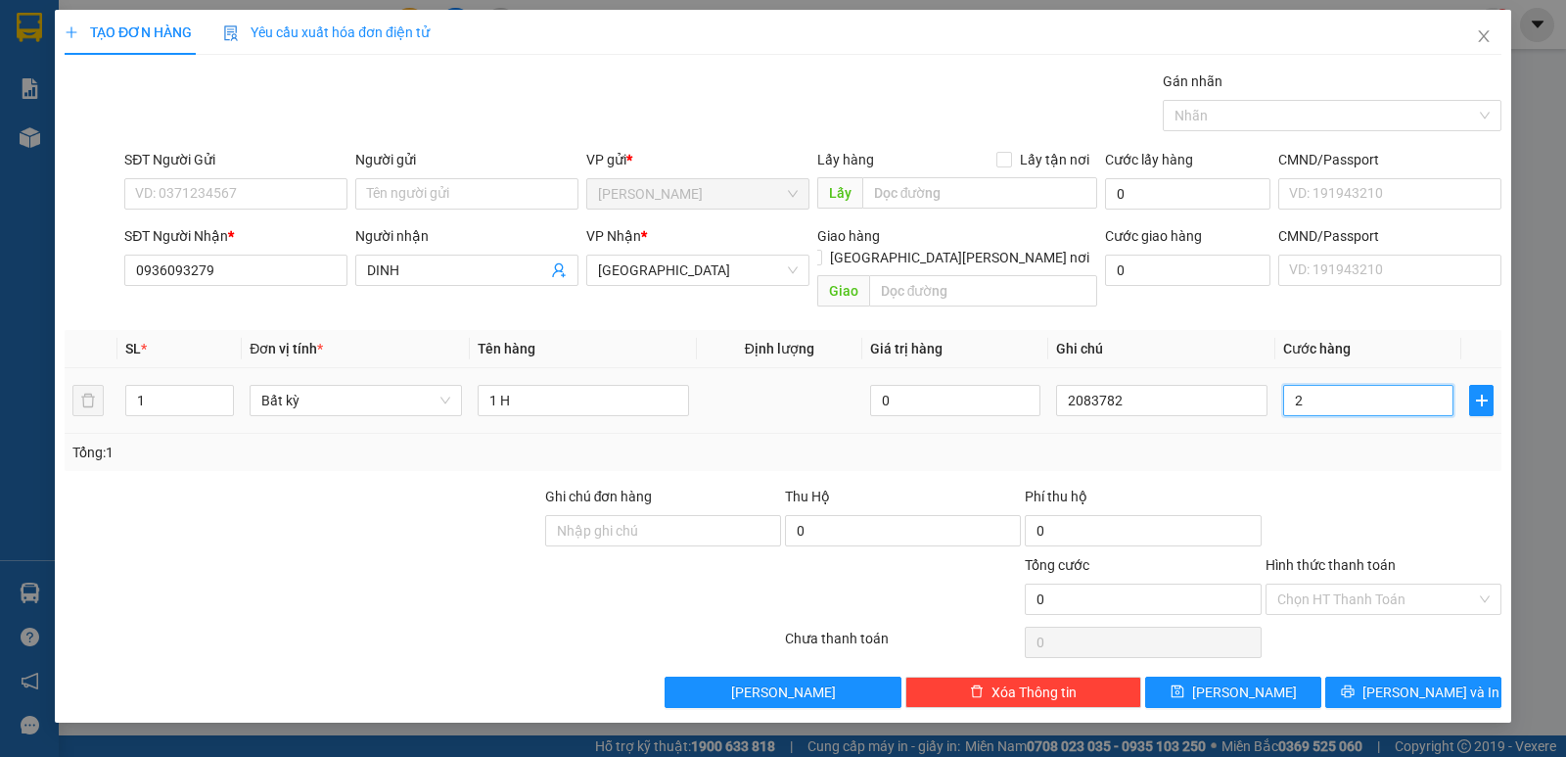
type input "2"
type input "20"
click at [1232, 681] on span "[PERSON_NAME]" at bounding box center [1244, 692] width 105 height 22
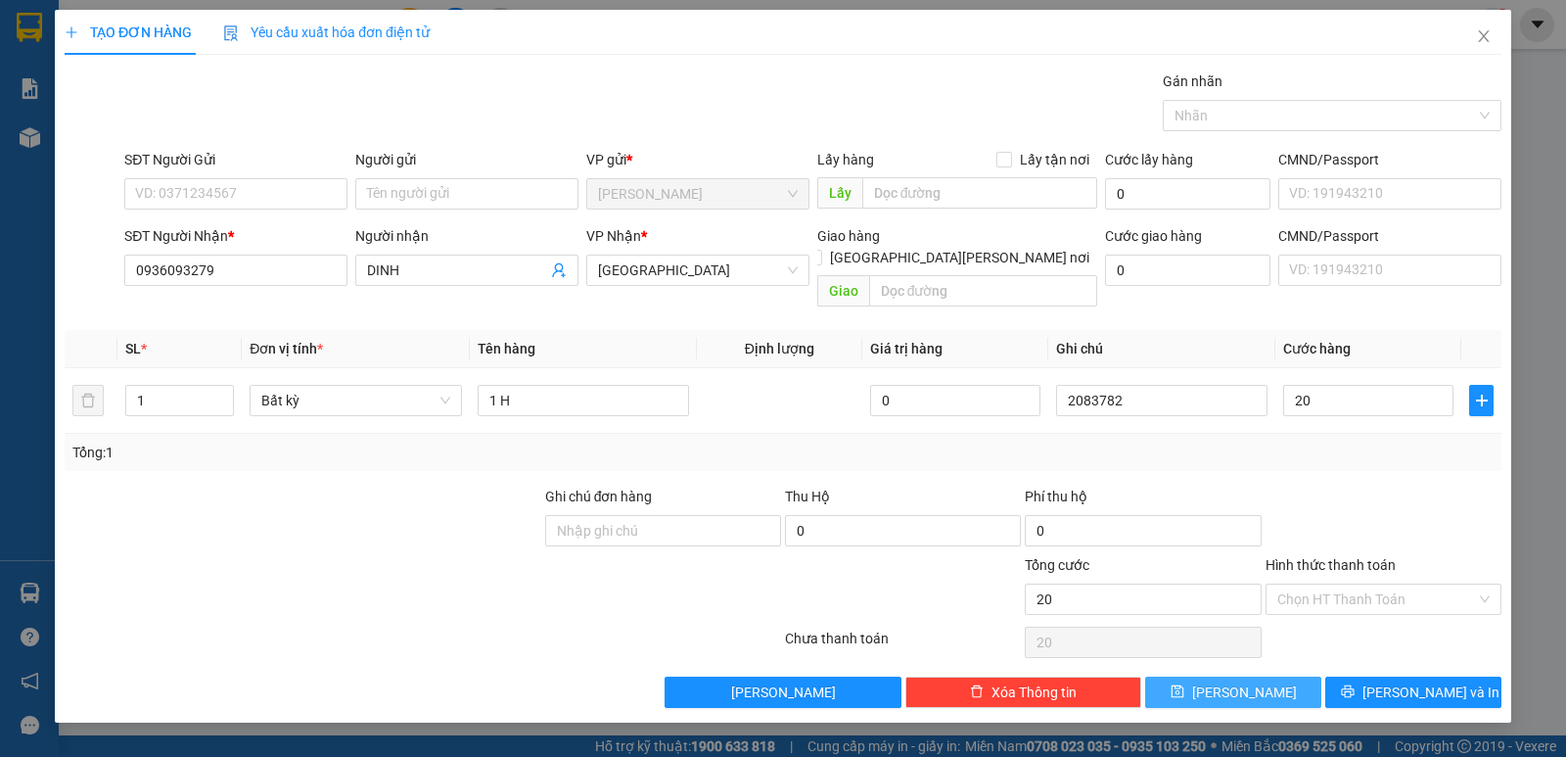
type input "20.000"
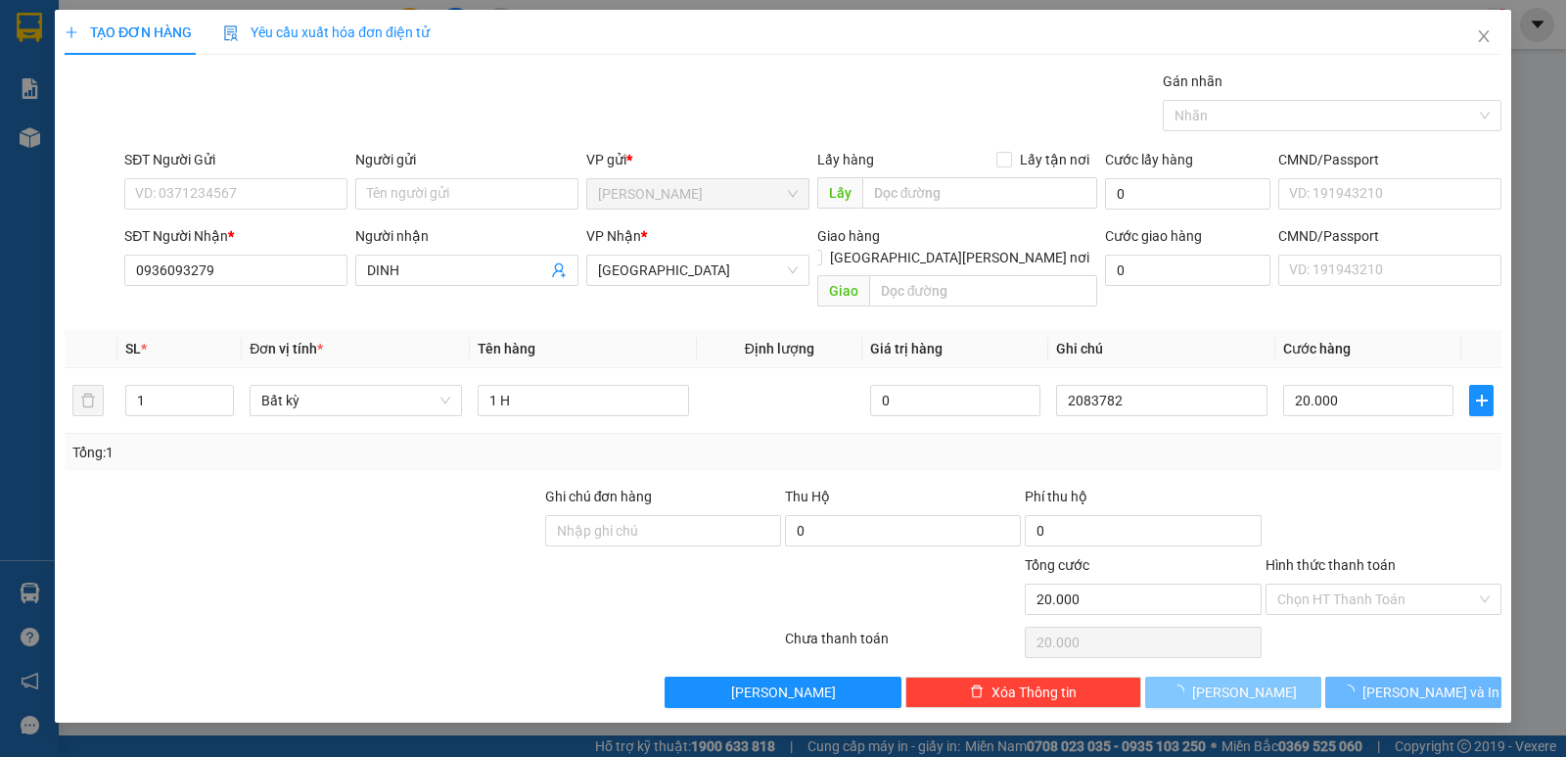
type input "0"
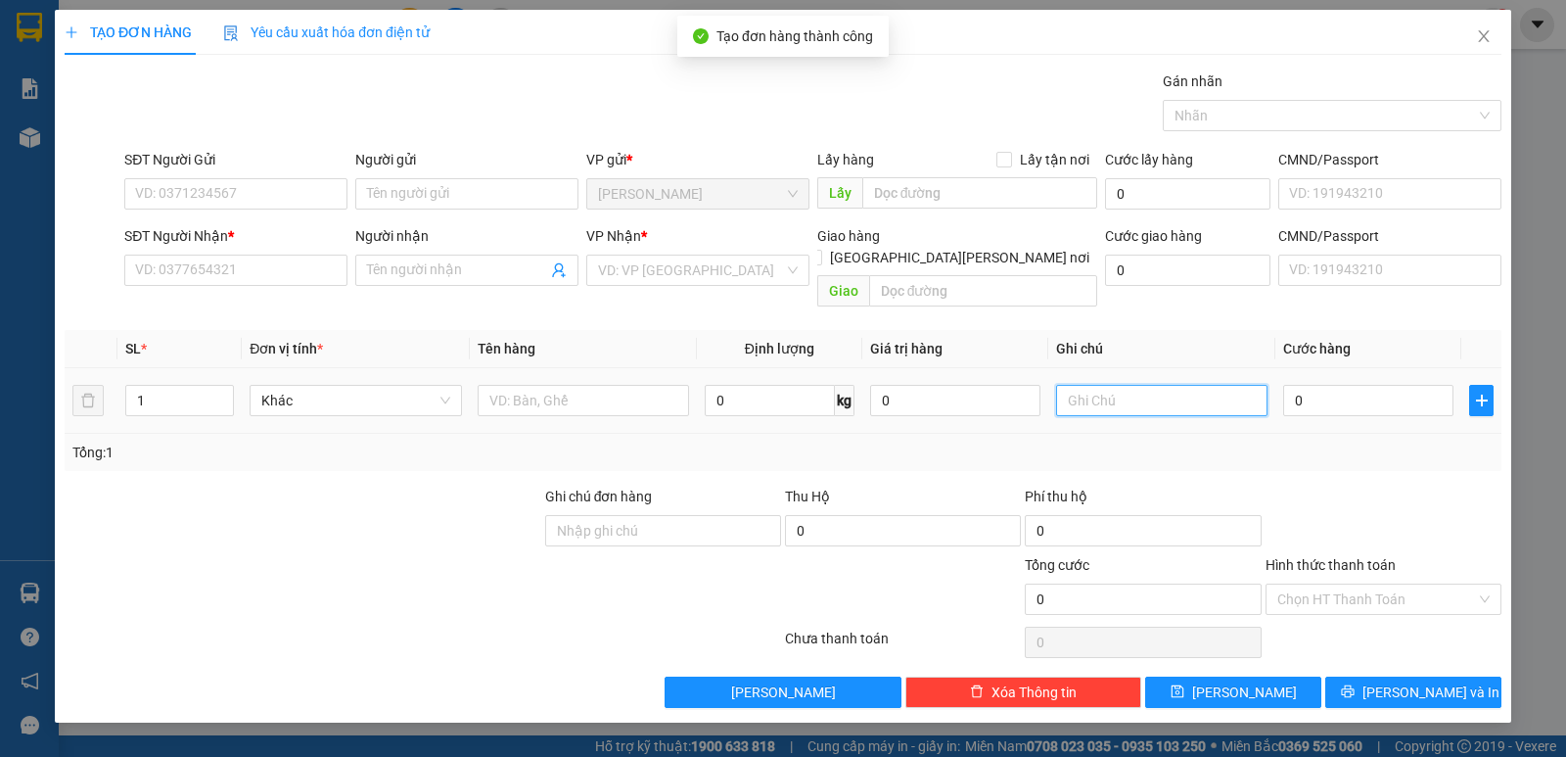
click at [1170, 385] on input "text" at bounding box center [1161, 400] width 211 height 31
type input "2083783"
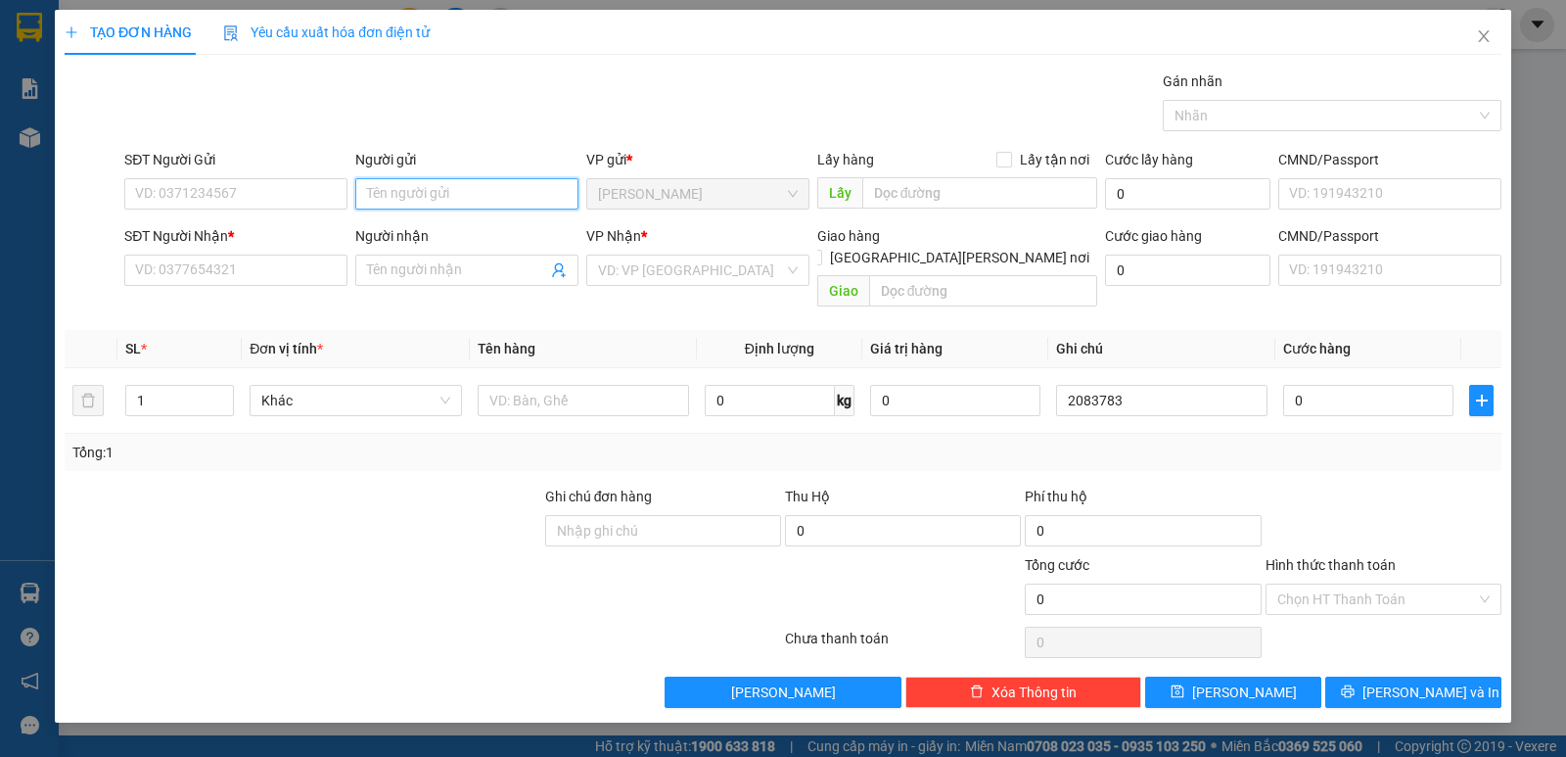
click at [476, 197] on input "Người gửi" at bounding box center [466, 193] width 223 height 31
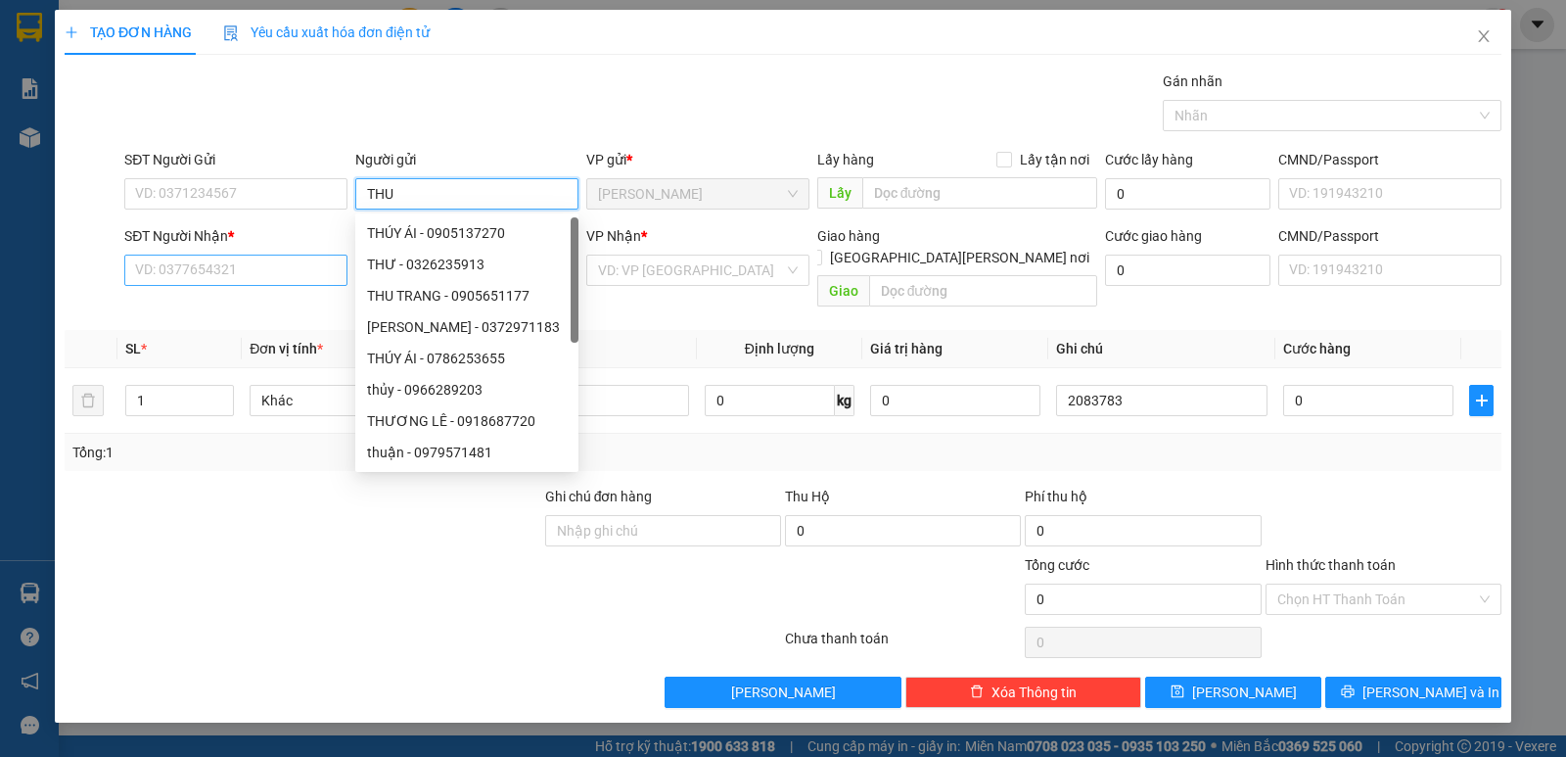
type input "THU"
click at [257, 272] on input "SĐT Người Nhận *" at bounding box center [235, 269] width 223 height 31
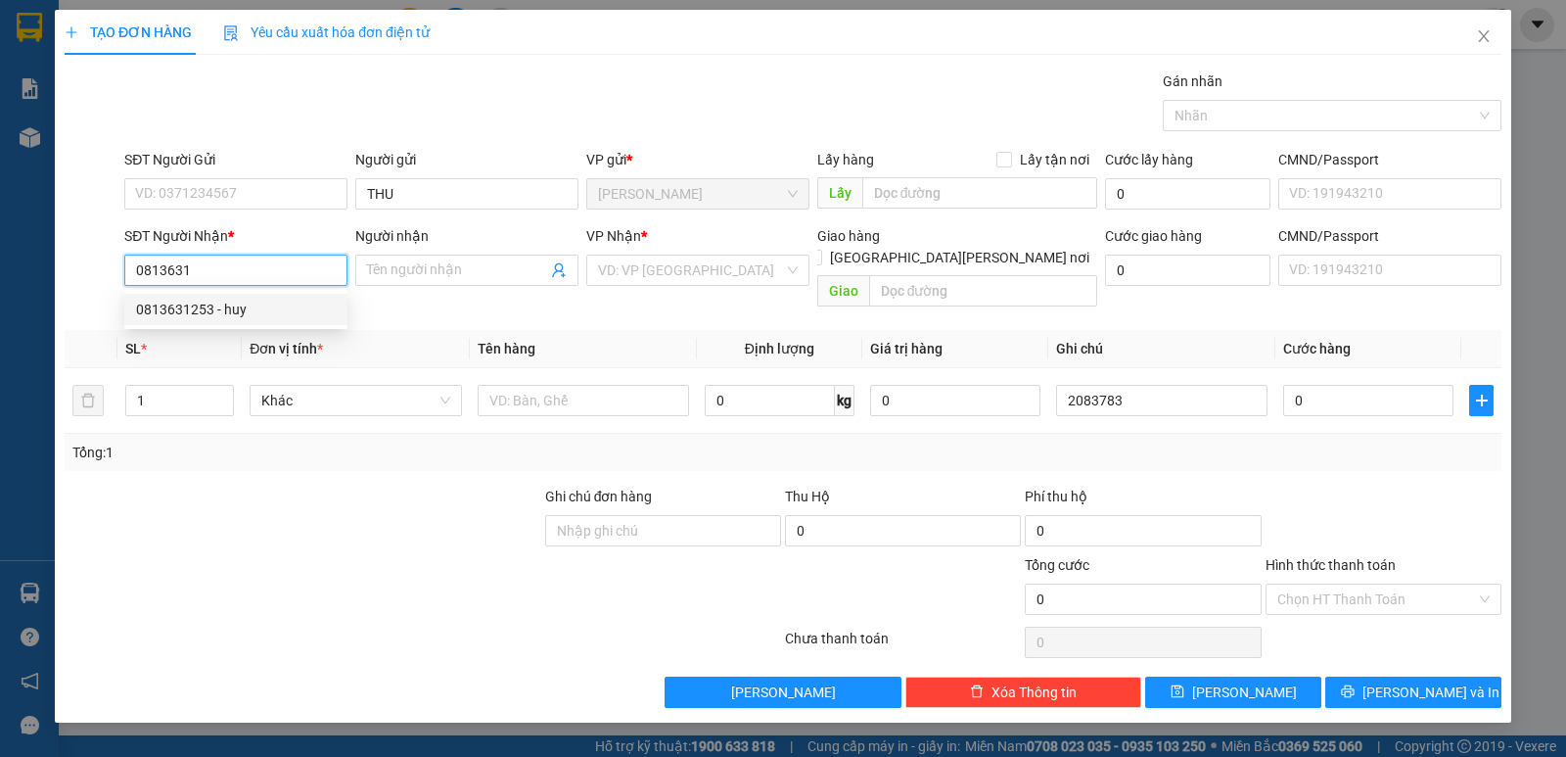
click at [204, 308] on div "0813631253 - huy" at bounding box center [236, 310] width 200 height 22
type input "0813631253"
type input "huy"
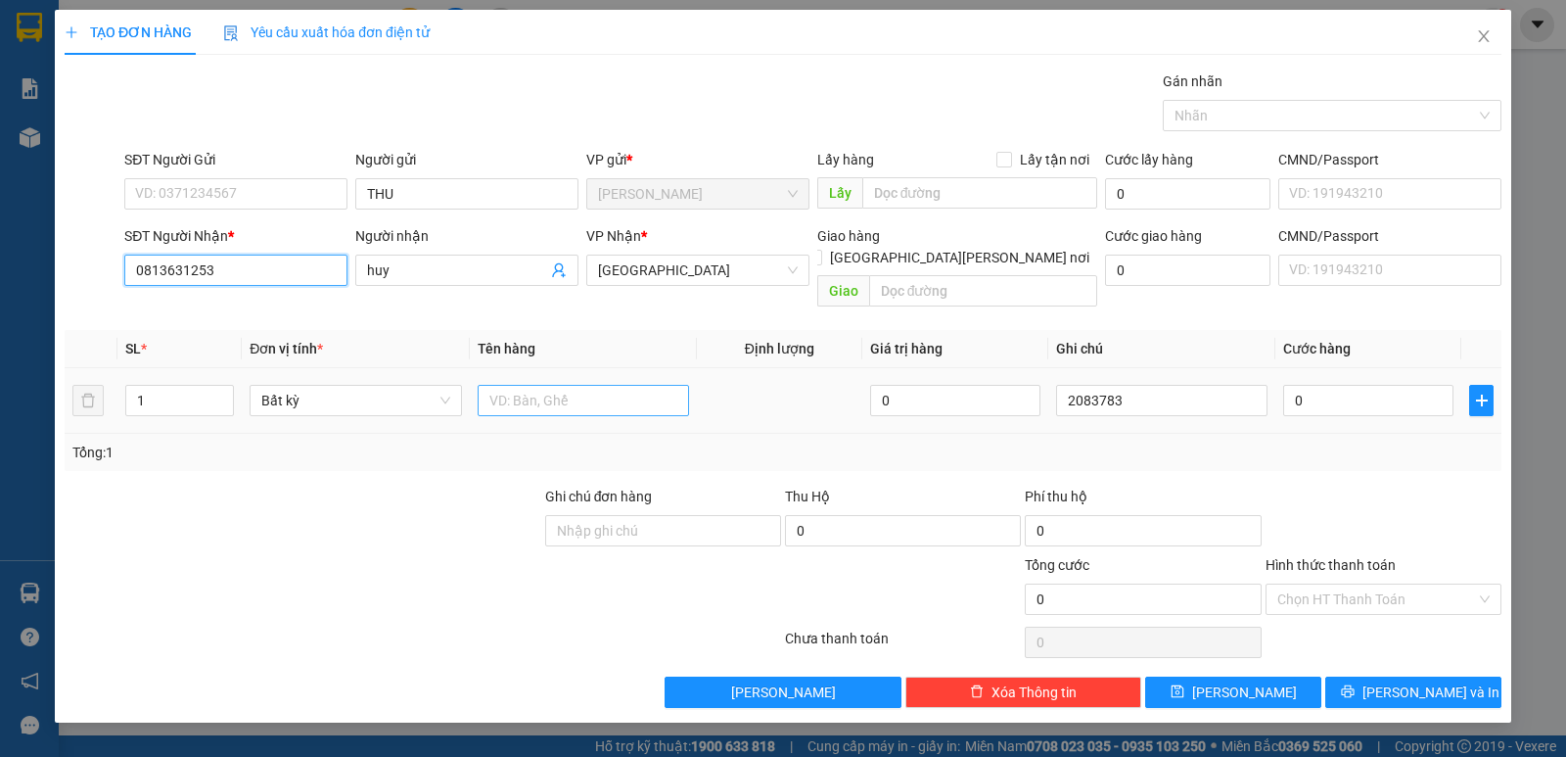
type input "0813631253"
click at [567, 385] on input "text" at bounding box center [583, 400] width 211 height 31
type input "1 TX"
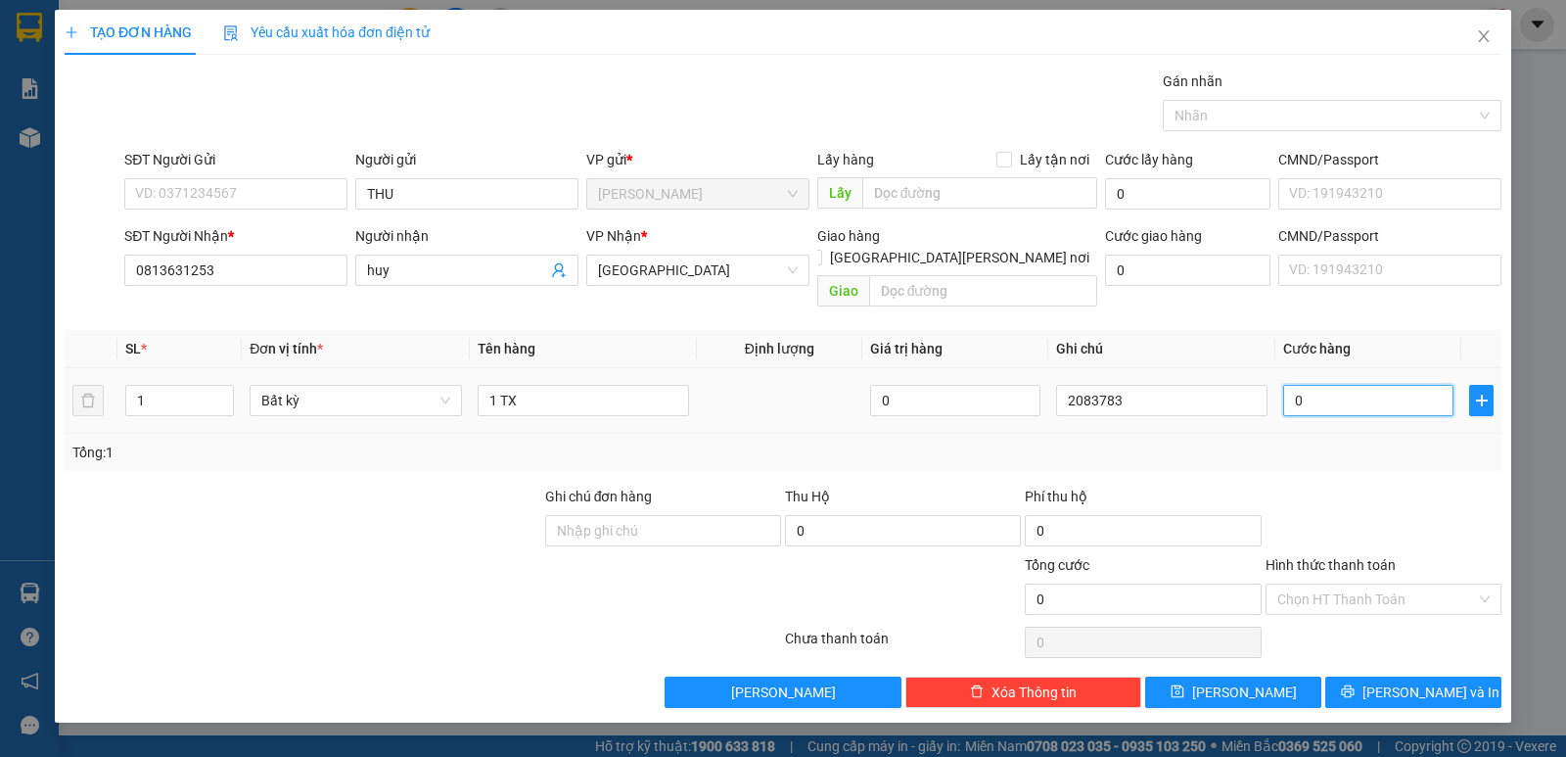
click at [1382, 385] on input "0" at bounding box center [1368, 400] width 170 height 31
type input "3"
type input "30"
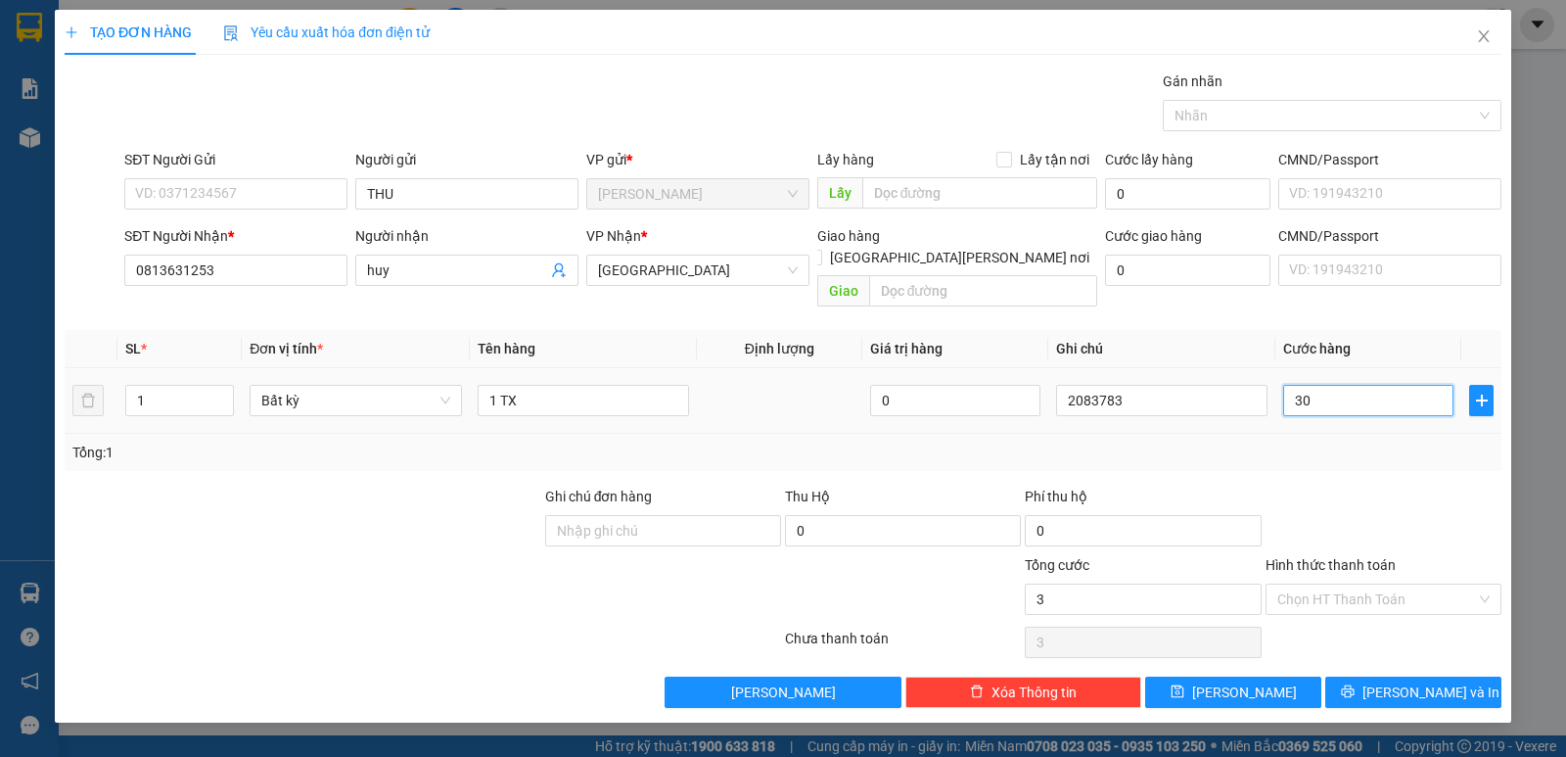
type input "30"
click at [1363, 584] on input "Hình thức thanh toán" at bounding box center [1376, 598] width 199 height 29
type input "30.000"
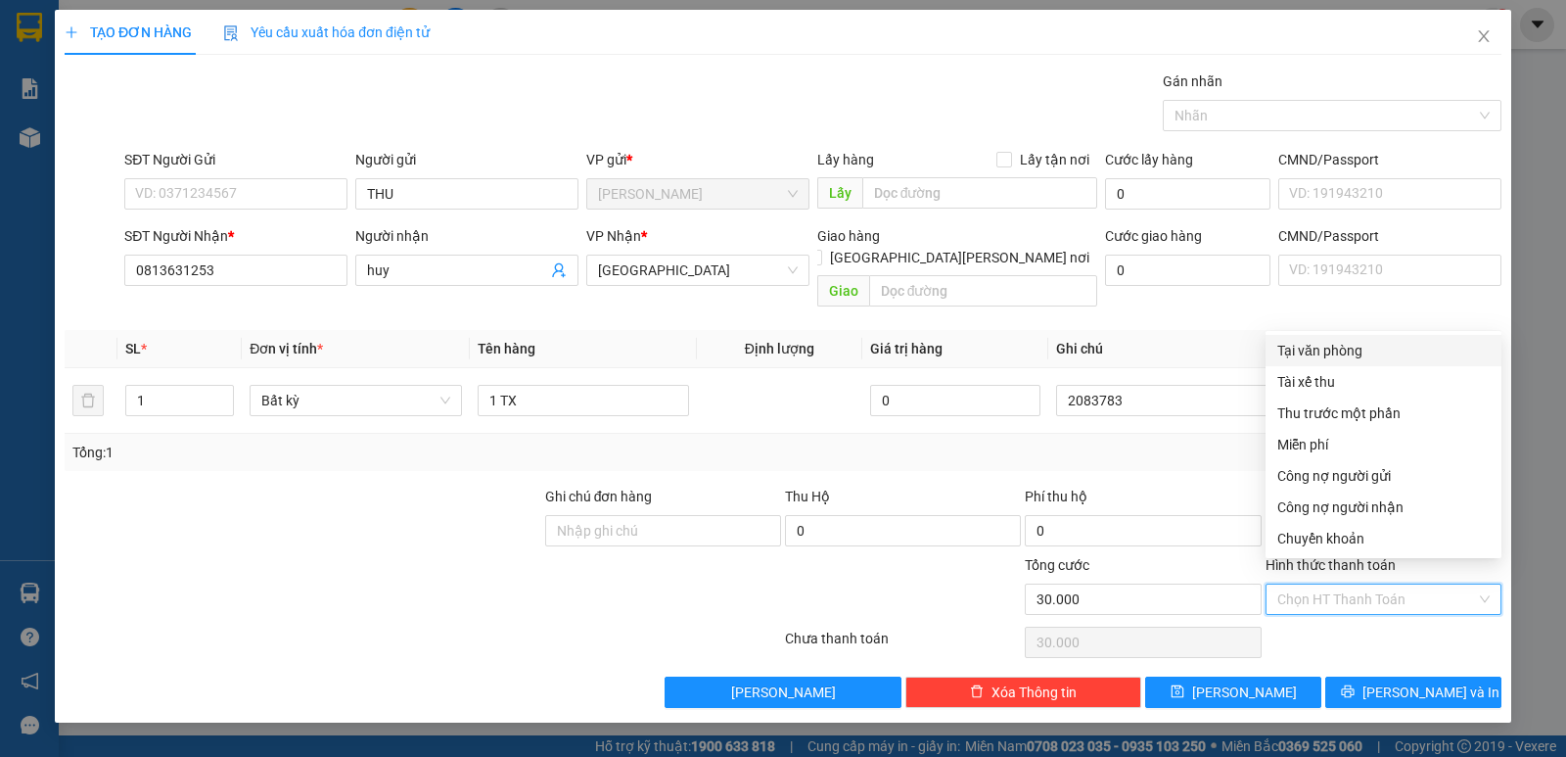
click at [1374, 343] on div "Tại văn phòng" at bounding box center [1383, 351] width 212 height 22
type input "0"
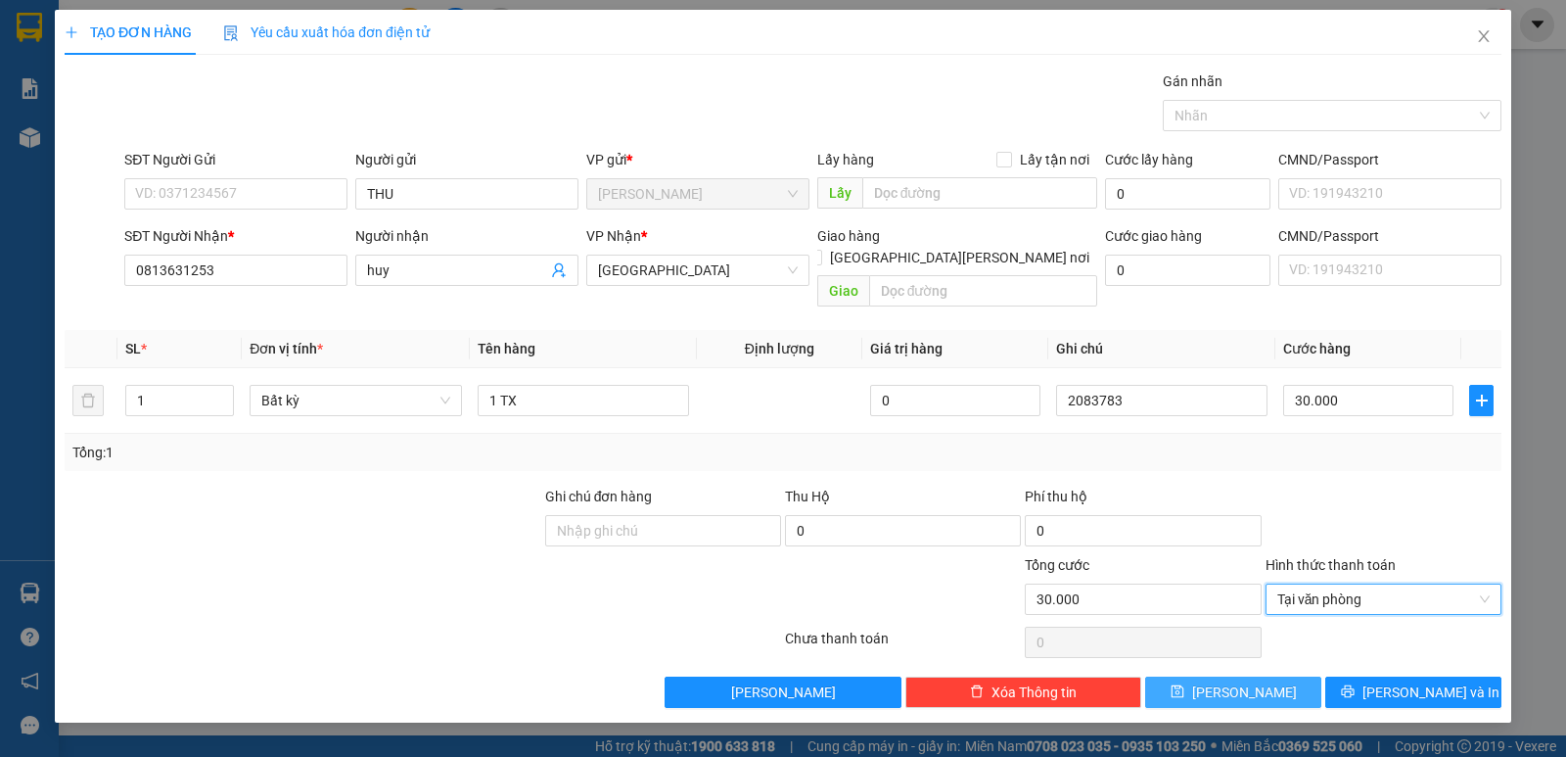
click at [1258, 676] on button "[PERSON_NAME]" at bounding box center [1233, 691] width 176 height 31
type input "0"
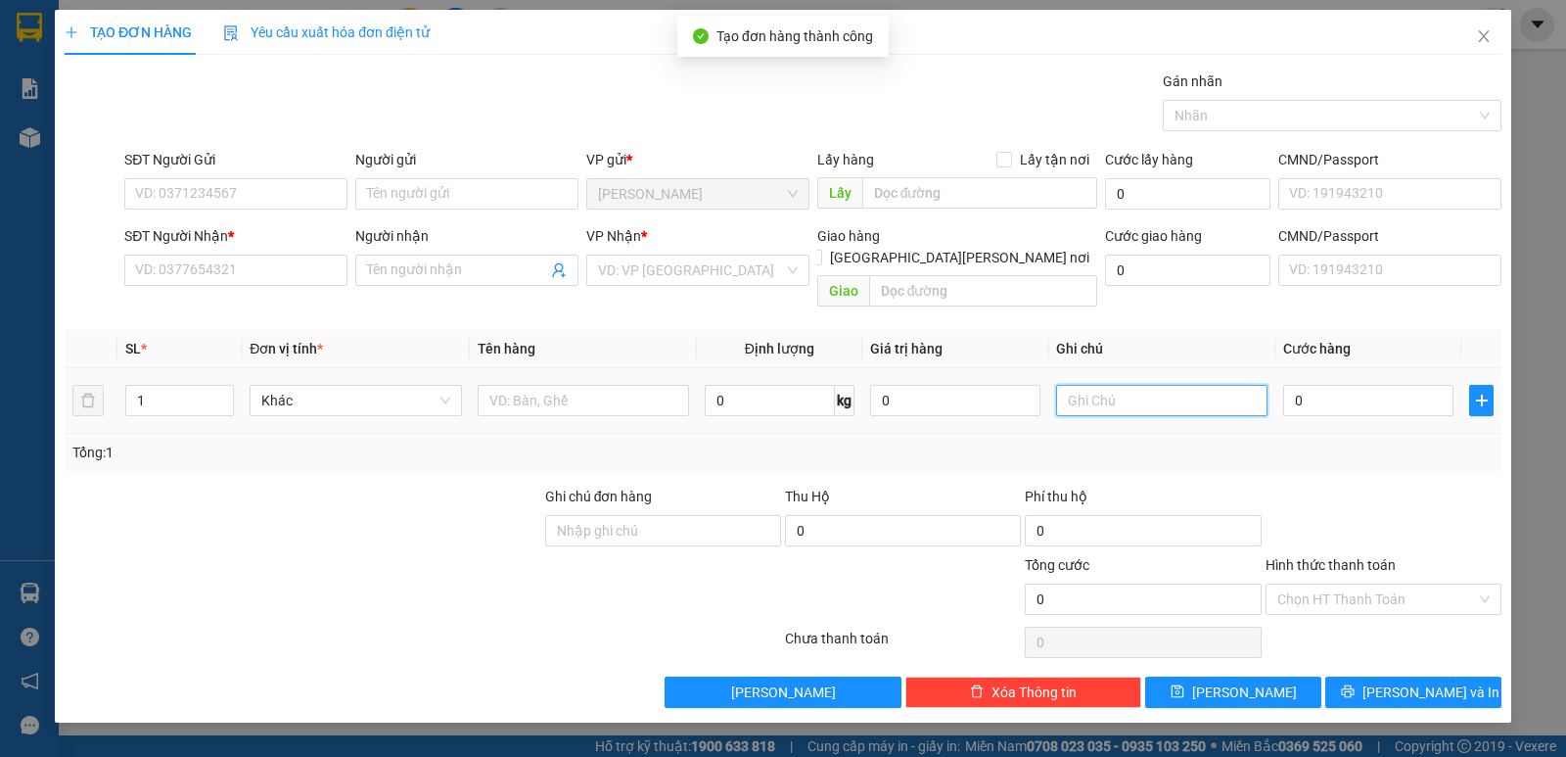
click at [1182, 385] on input "text" at bounding box center [1161, 400] width 211 height 31
type input "2083784"
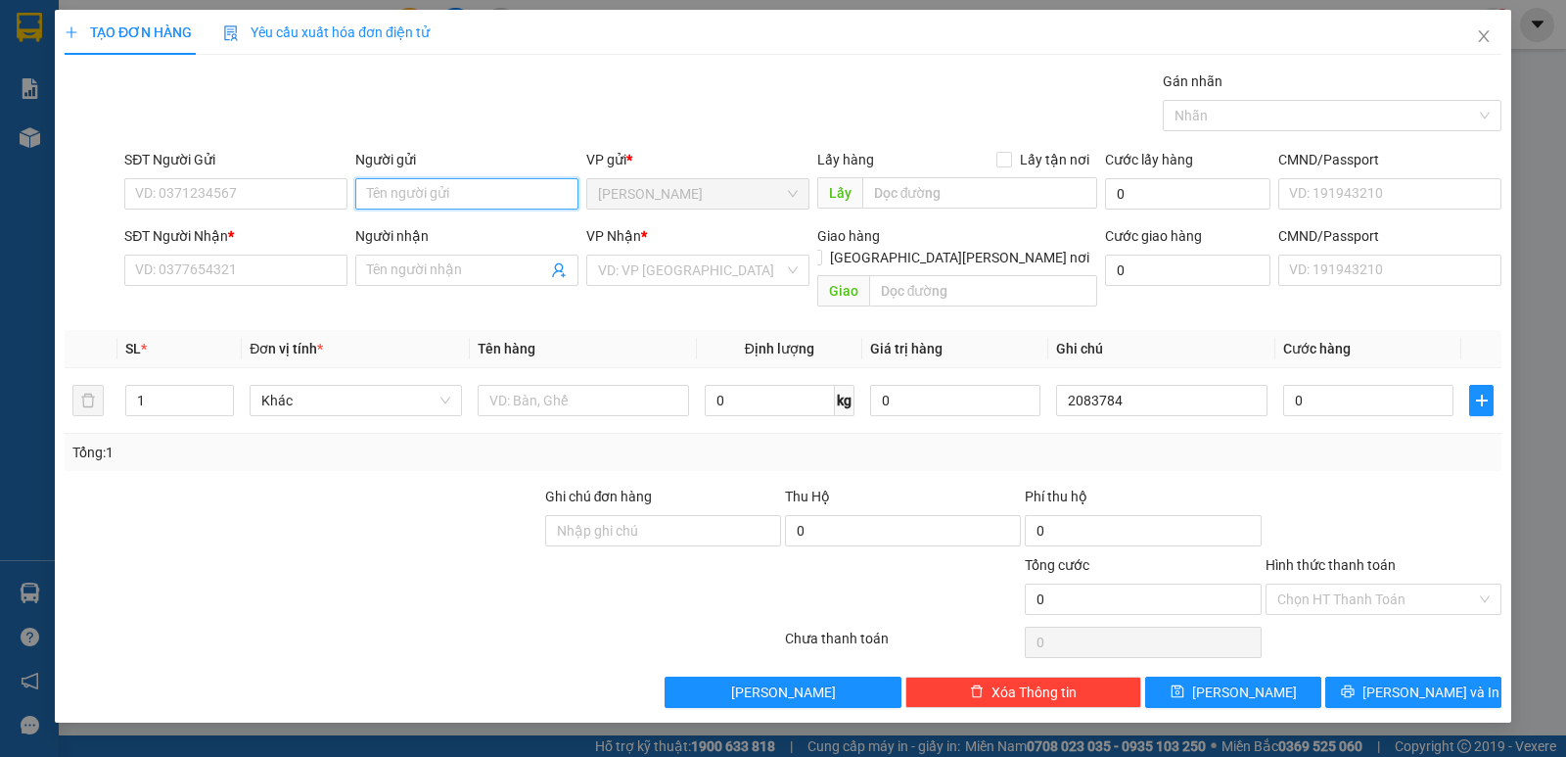
click at [399, 180] on input "Người gửi" at bounding box center [466, 193] width 223 height 31
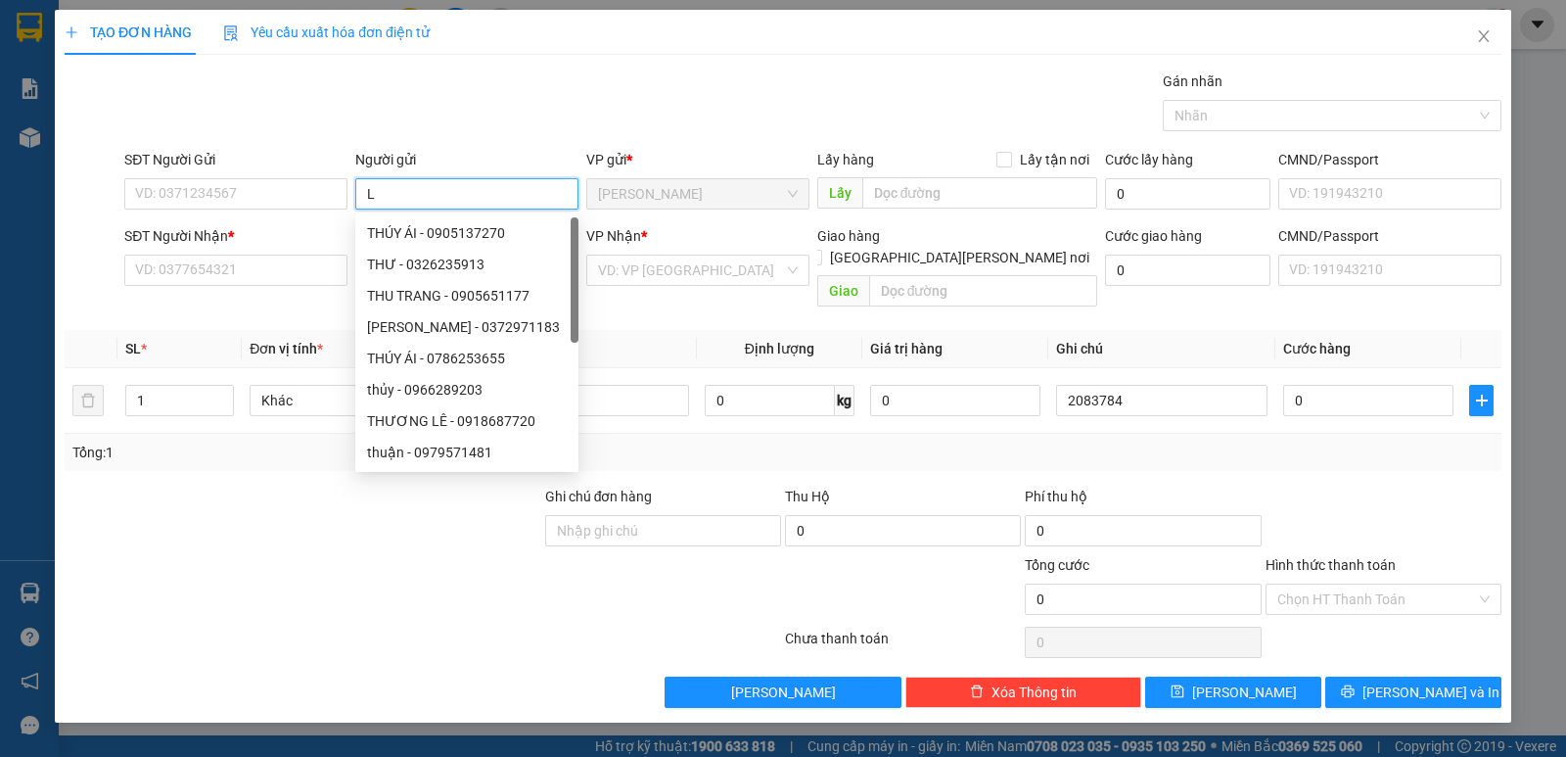
paste input "Ệ"
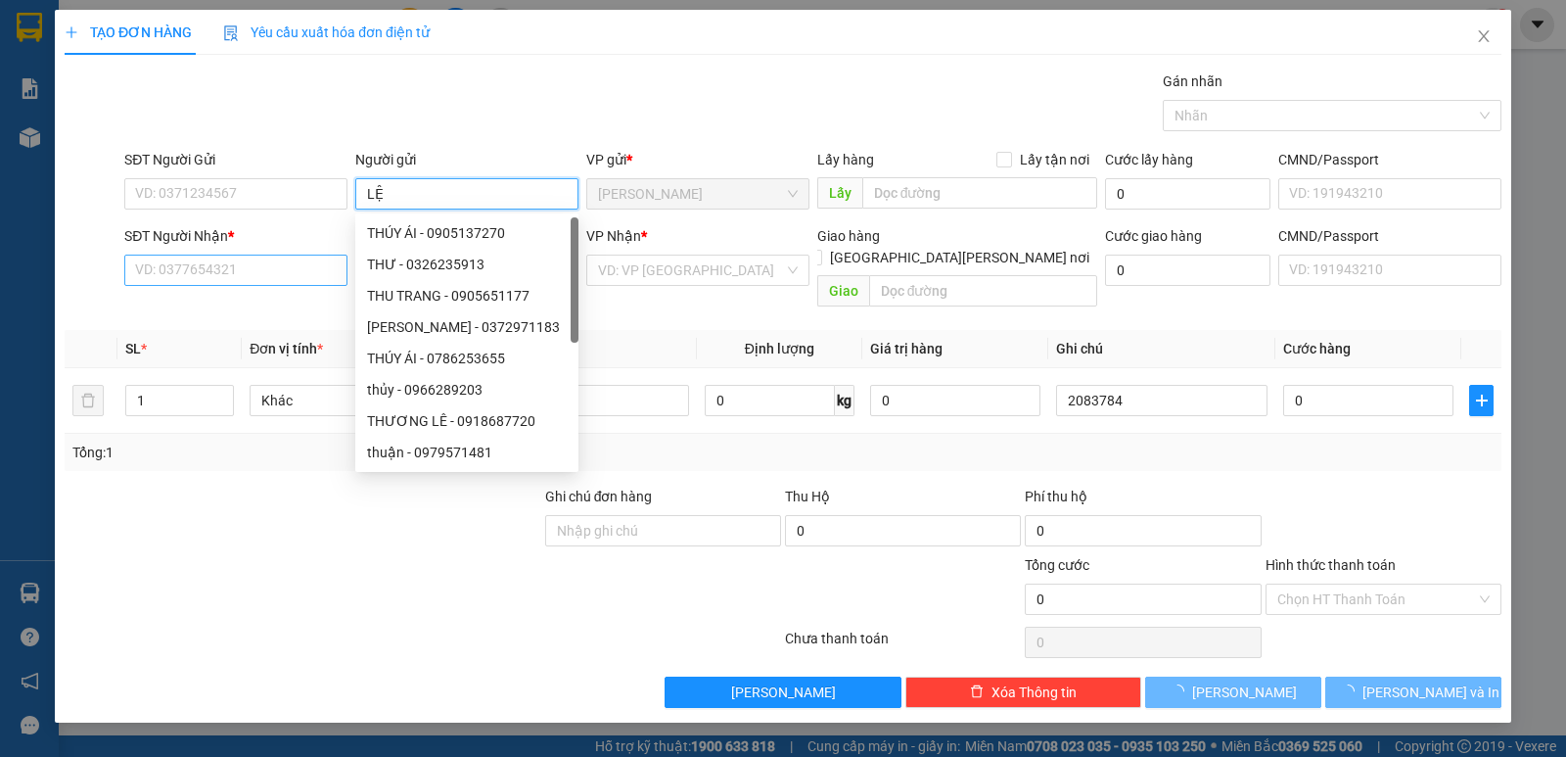
type input "LỆ"
click at [294, 273] on input "SĐT Người Nhận *" at bounding box center [235, 269] width 223 height 31
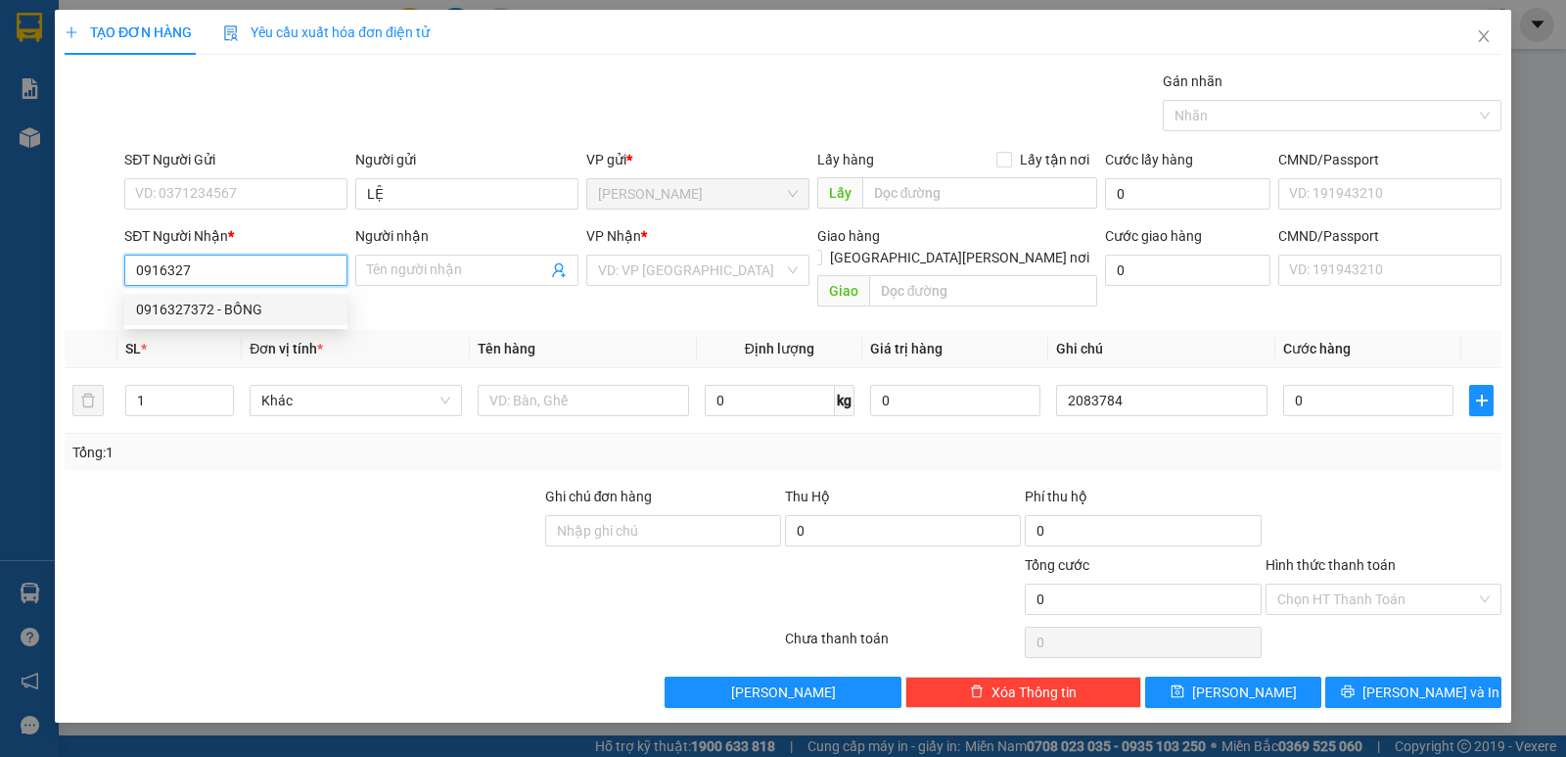
click at [222, 314] on div "0916327372 - BỒNG" at bounding box center [236, 310] width 200 height 22
type input "0916327372"
type input "BỒNG"
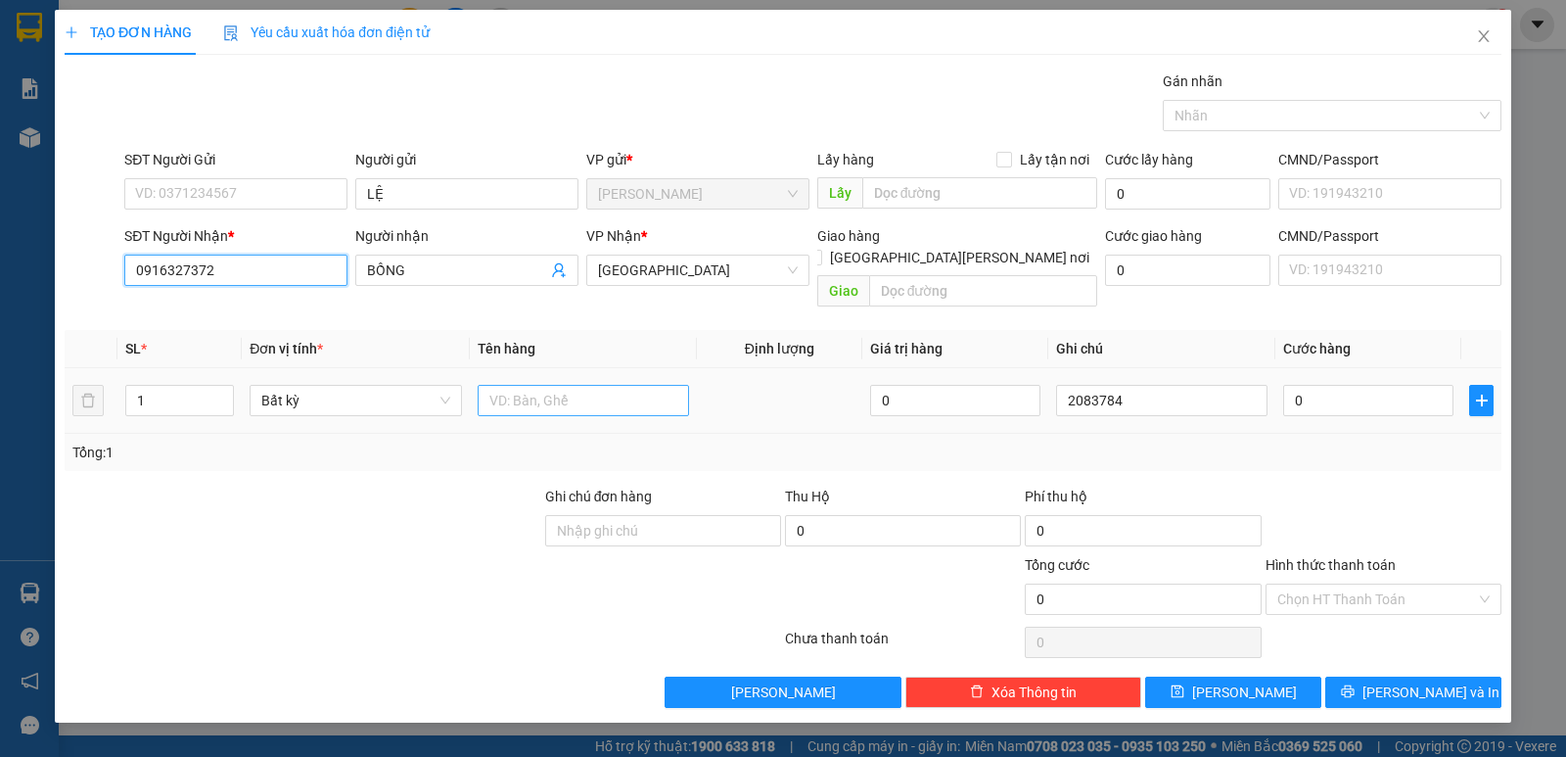
type input "0916327372"
click at [558, 385] on input "text" at bounding box center [583, 400] width 211 height 31
paste input "Đ"
type input "1 CĐ"
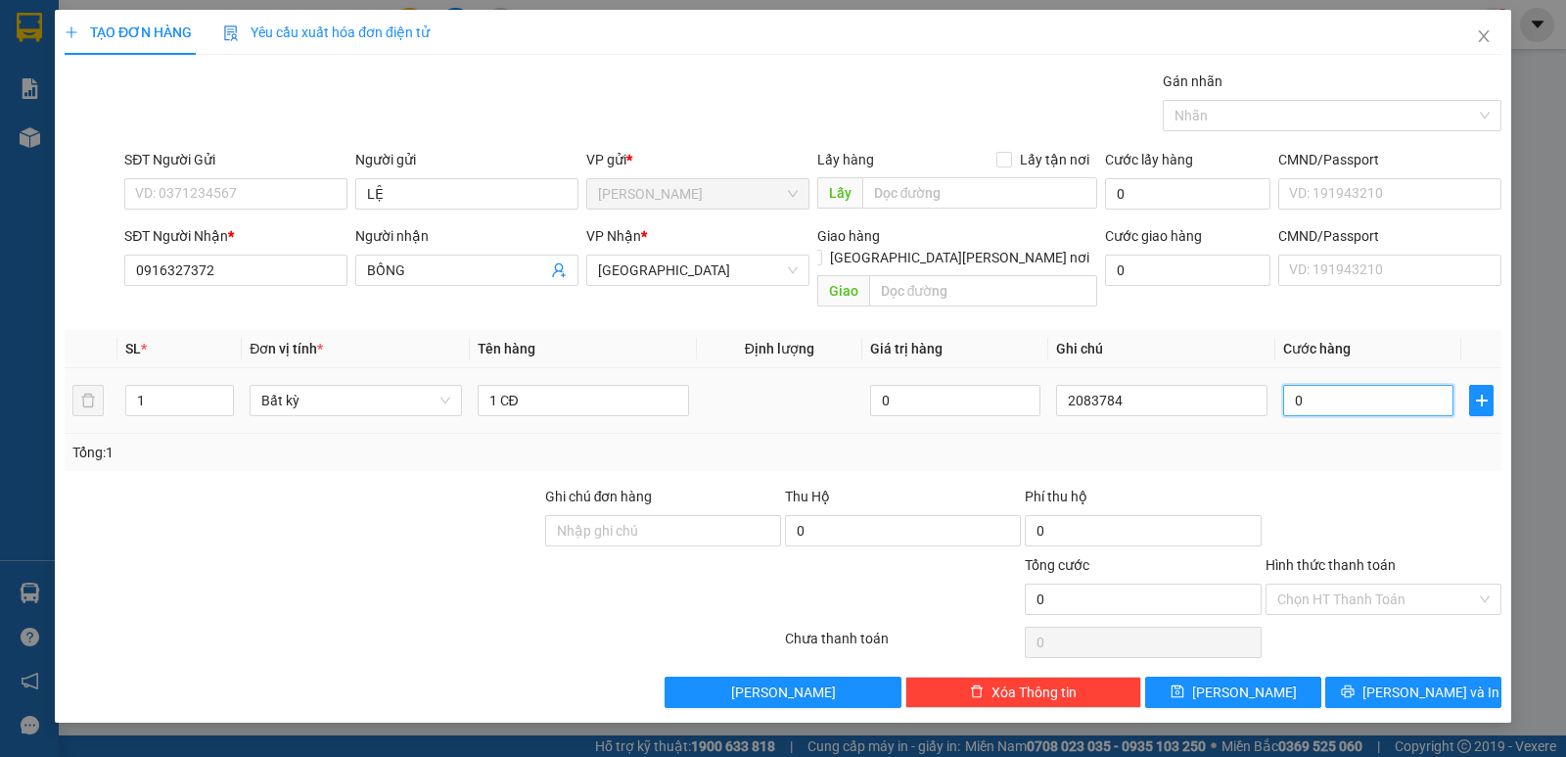
click at [1368, 385] on input "0" at bounding box center [1368, 400] width 170 height 31
type input "3"
type input "30"
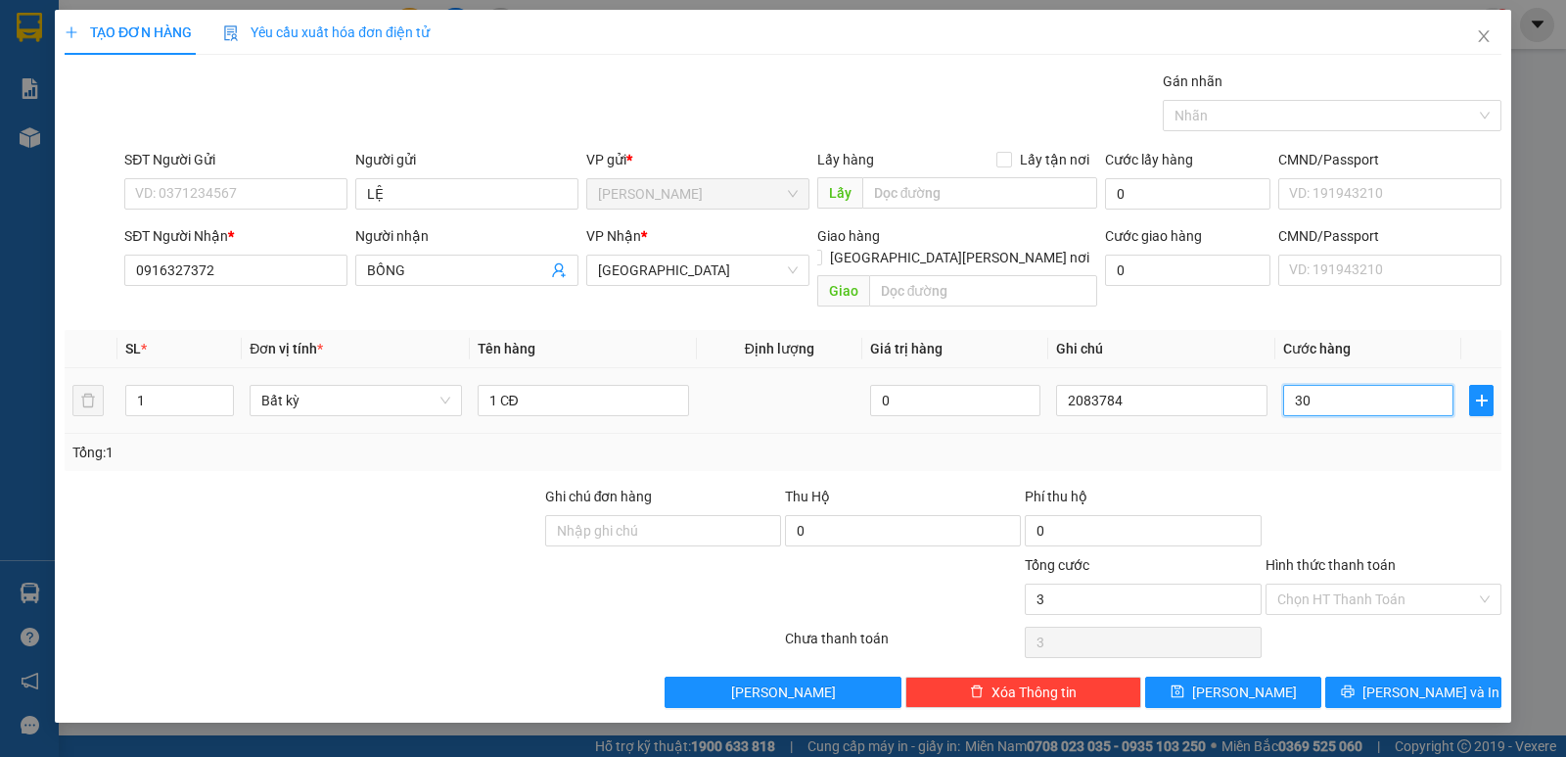
type input "30"
click at [1319, 584] on input "Hình thức thanh toán" at bounding box center [1376, 598] width 199 height 29
type input "30.000"
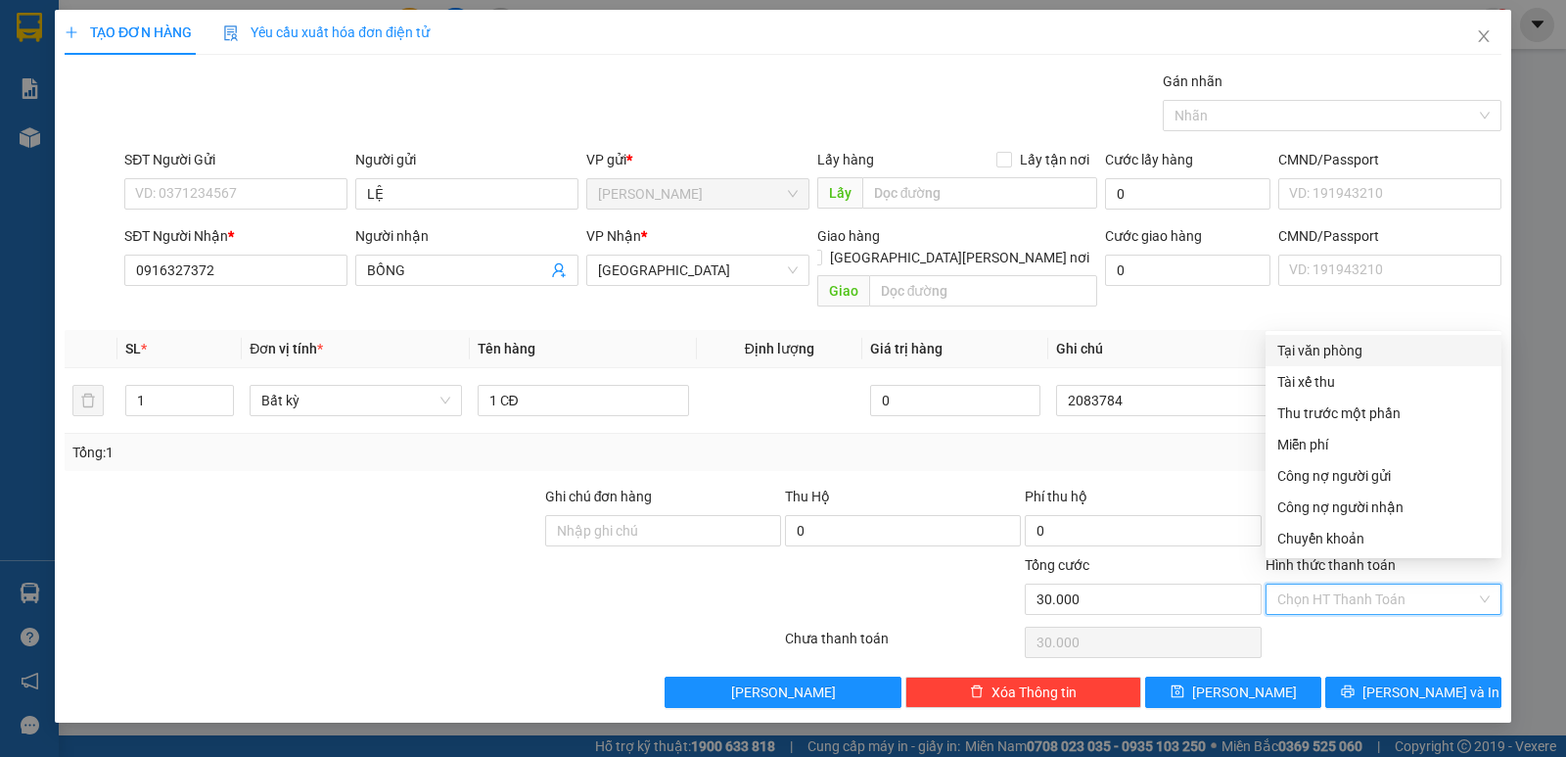
click at [1326, 350] on div "Tại văn phòng" at bounding box center [1383, 351] width 212 height 22
type input "0"
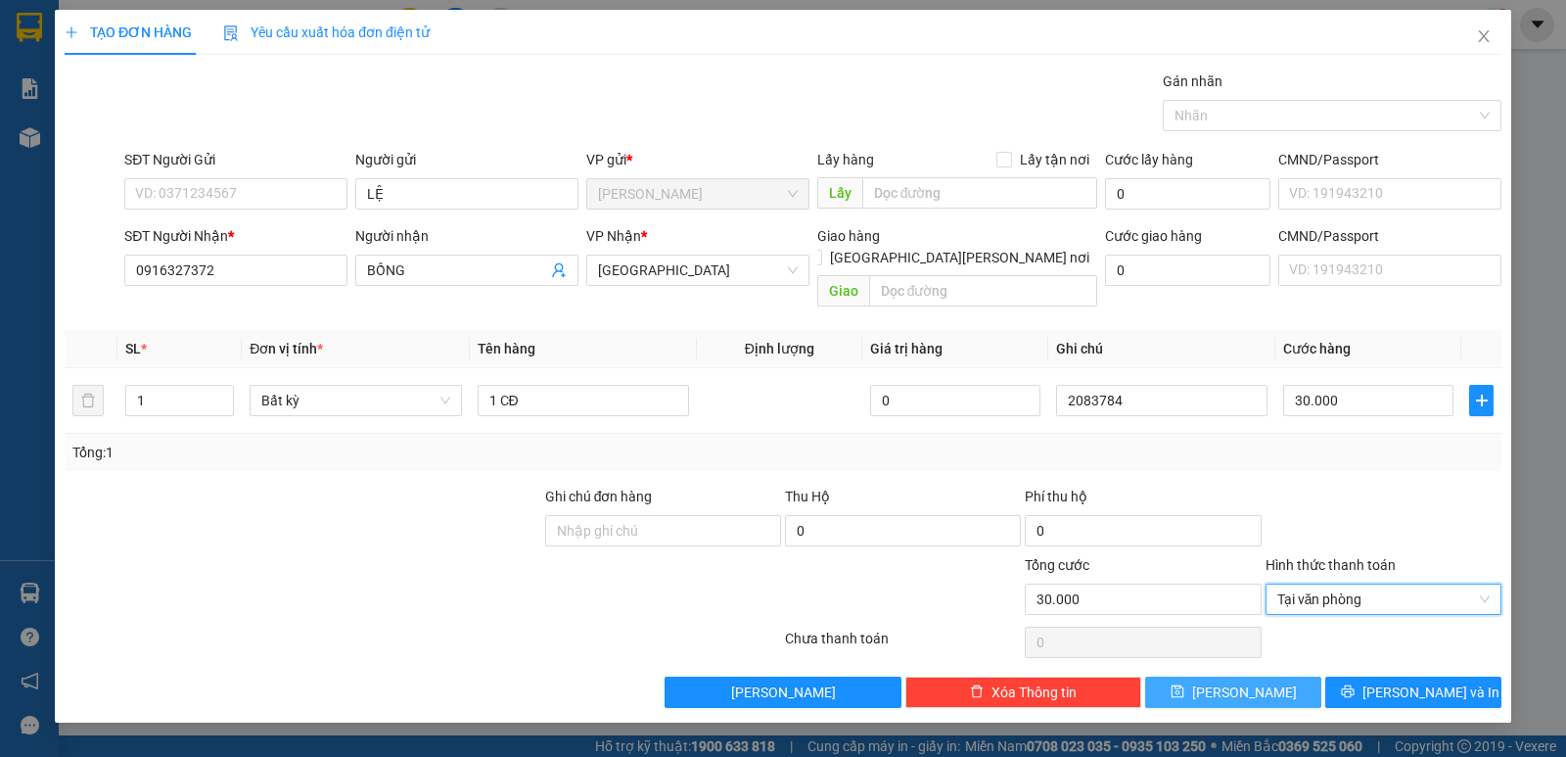
click at [1261, 676] on button "[PERSON_NAME]" at bounding box center [1233, 691] width 176 height 31
type input "0"
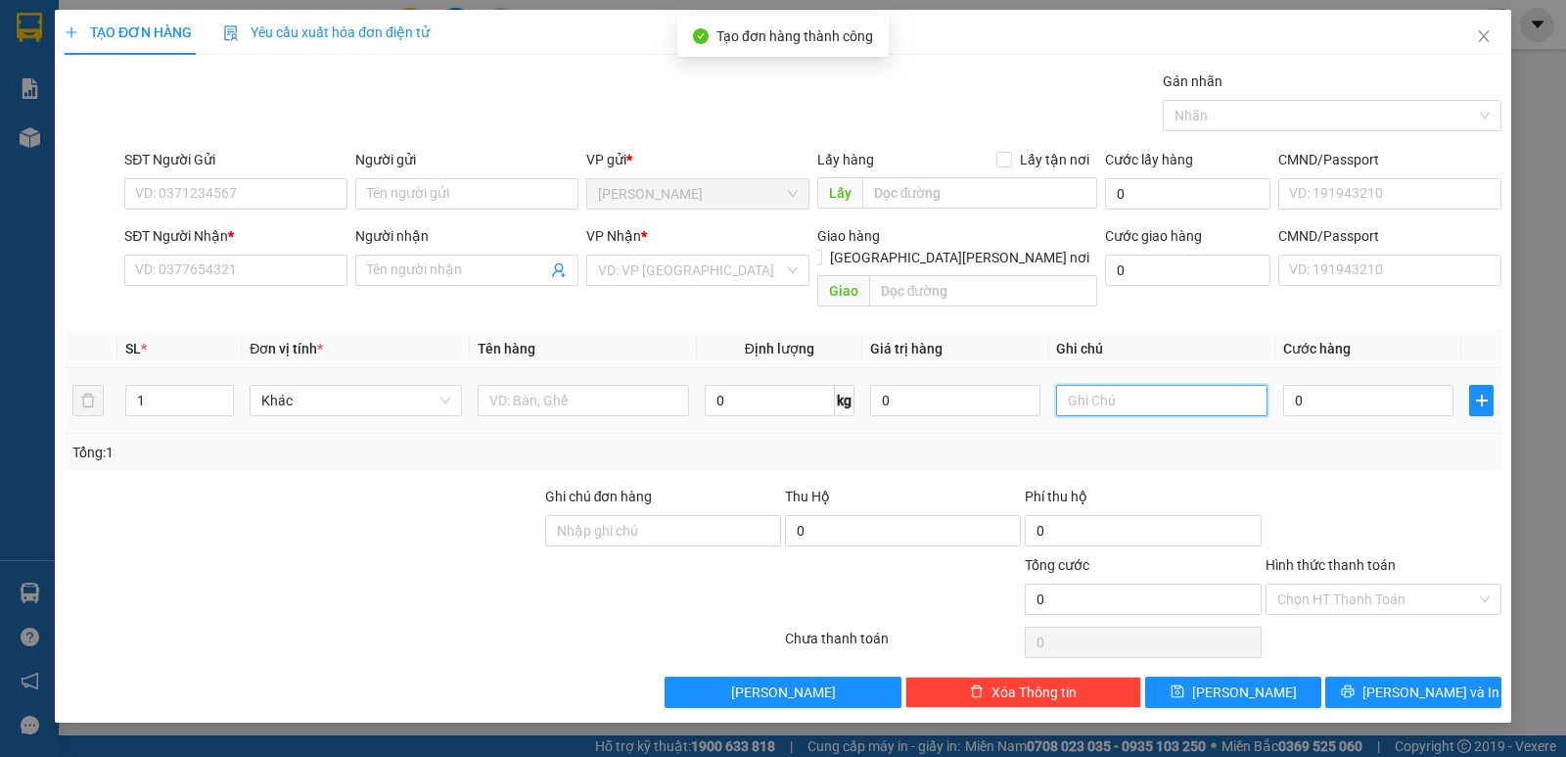
click at [1093, 385] on input "text" at bounding box center [1161, 400] width 211 height 31
type input "2083785"
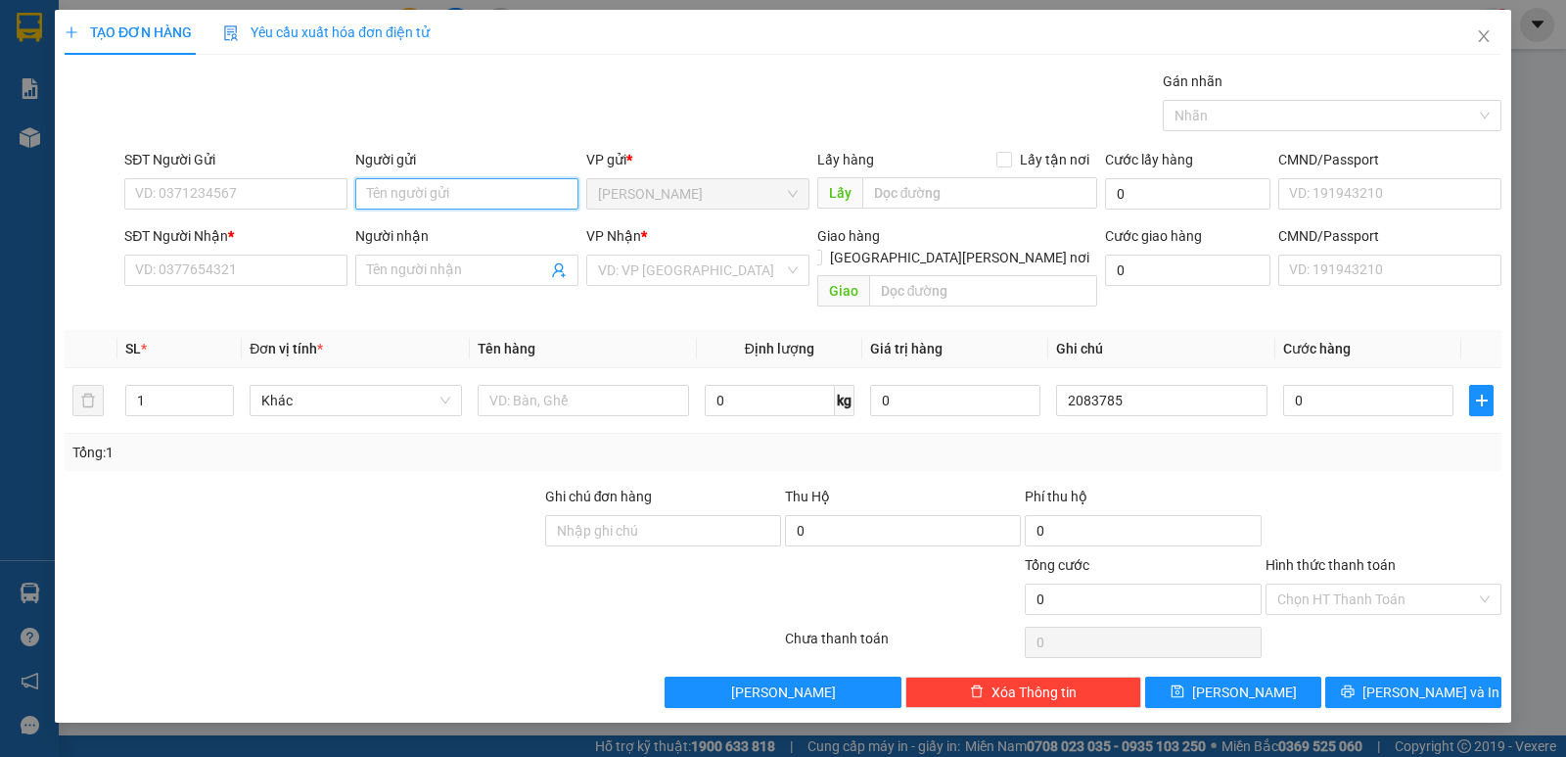
click at [409, 187] on input "Người gửi" at bounding box center [466, 193] width 223 height 31
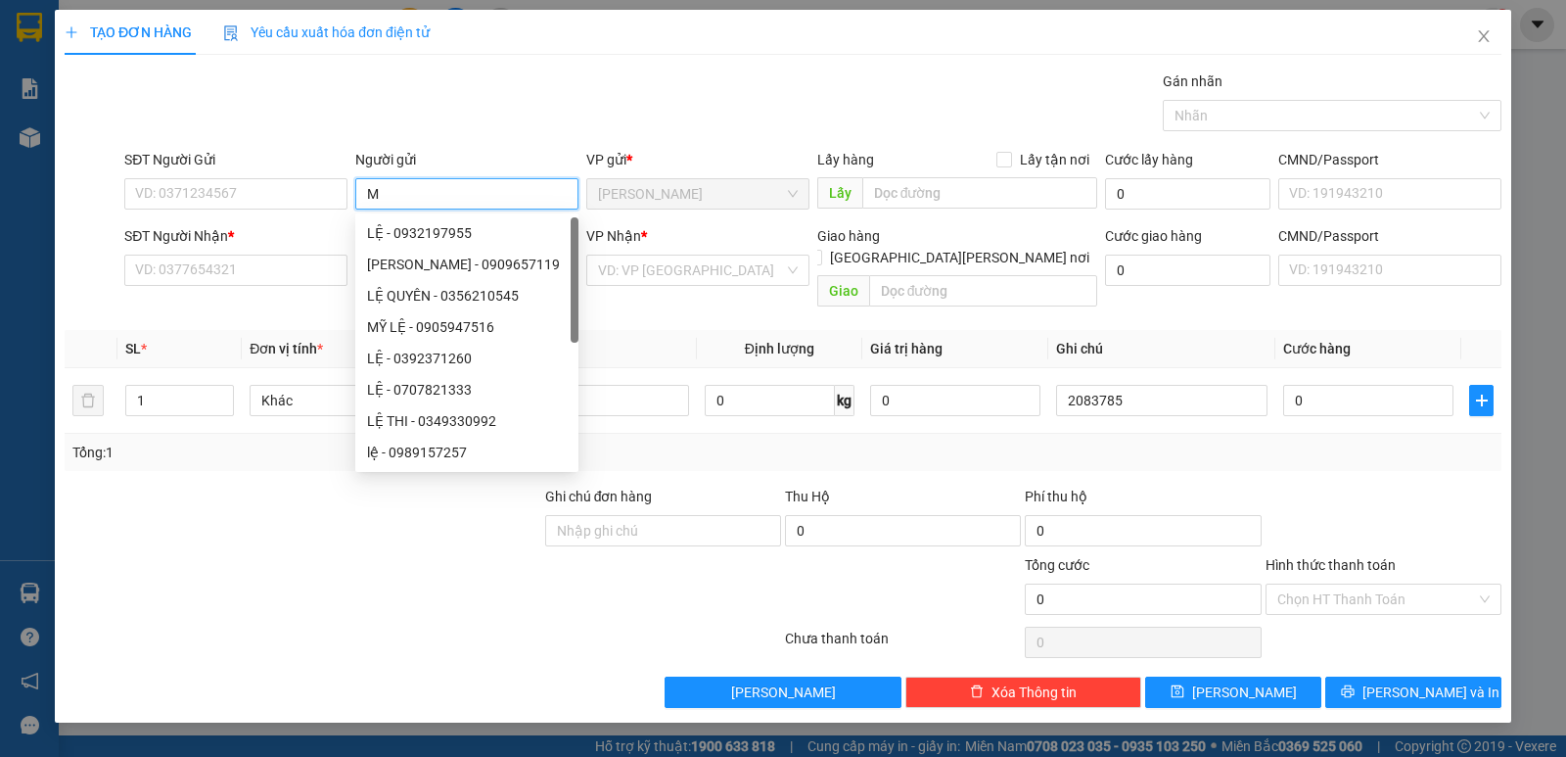
paste input "Ẹ"
paste input "Ợ"
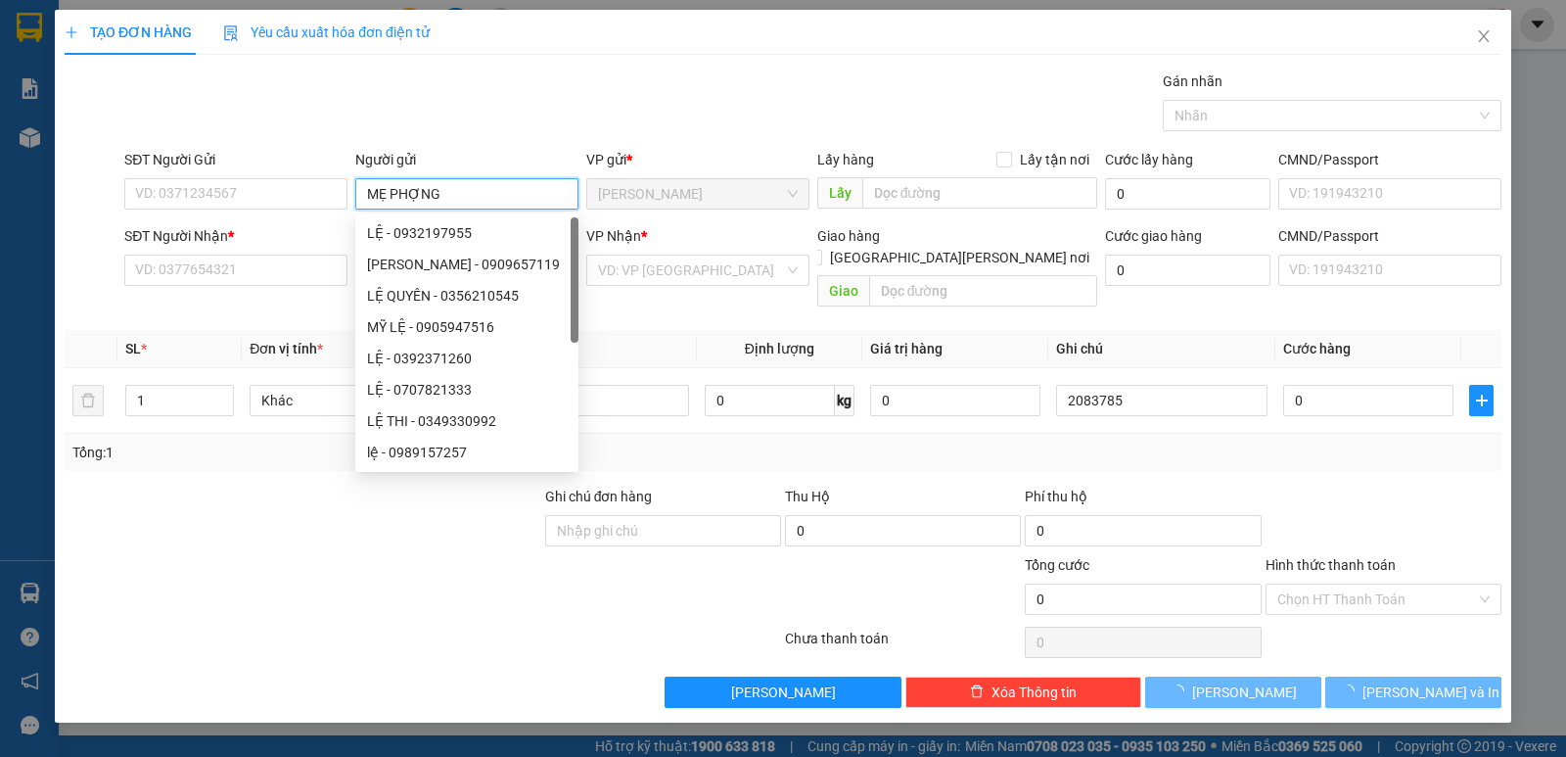
click at [408, 192] on input "MẸ PHỢNG" at bounding box center [466, 193] width 223 height 31
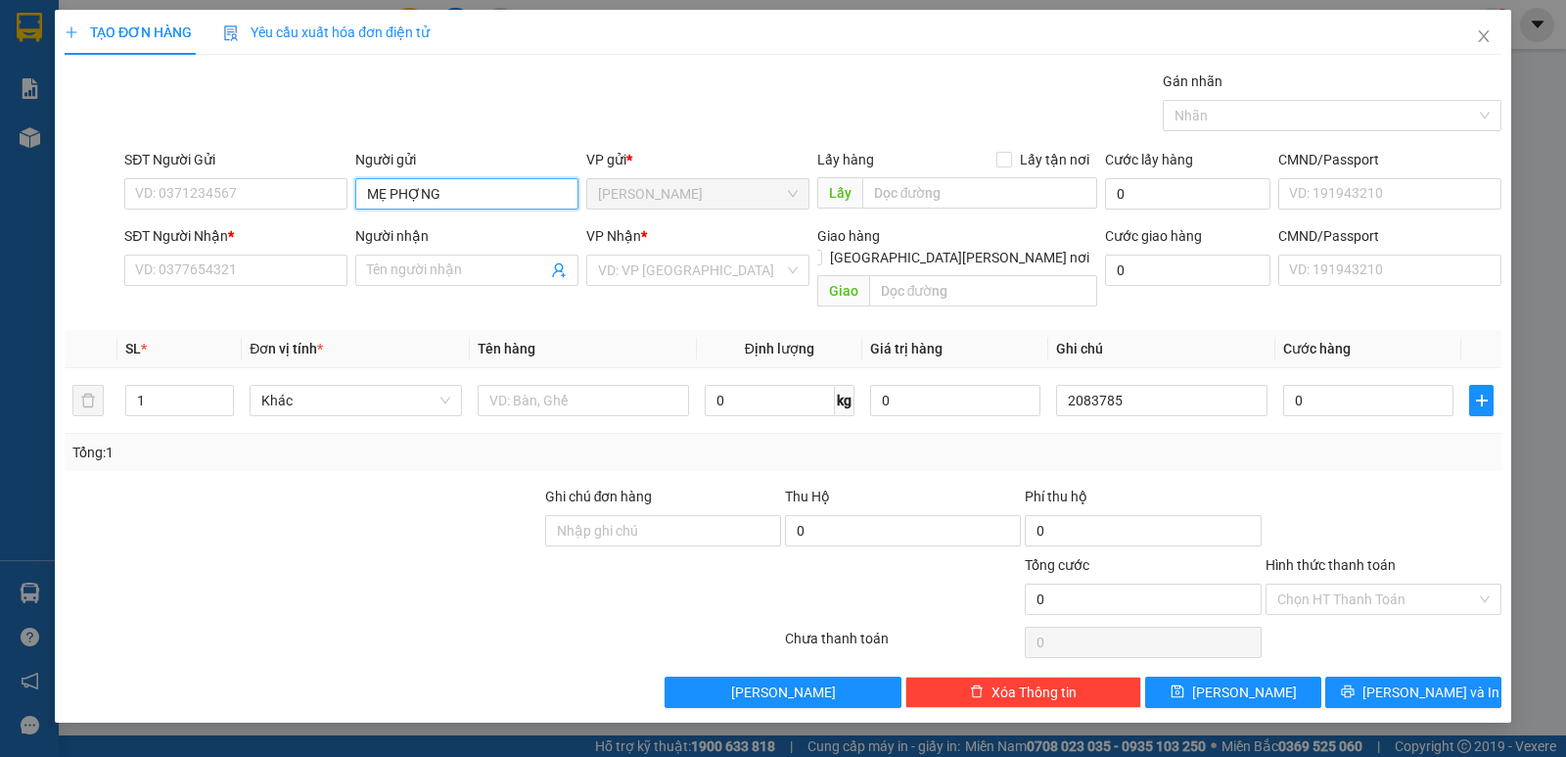
paste input "Ư"
paste input "search"
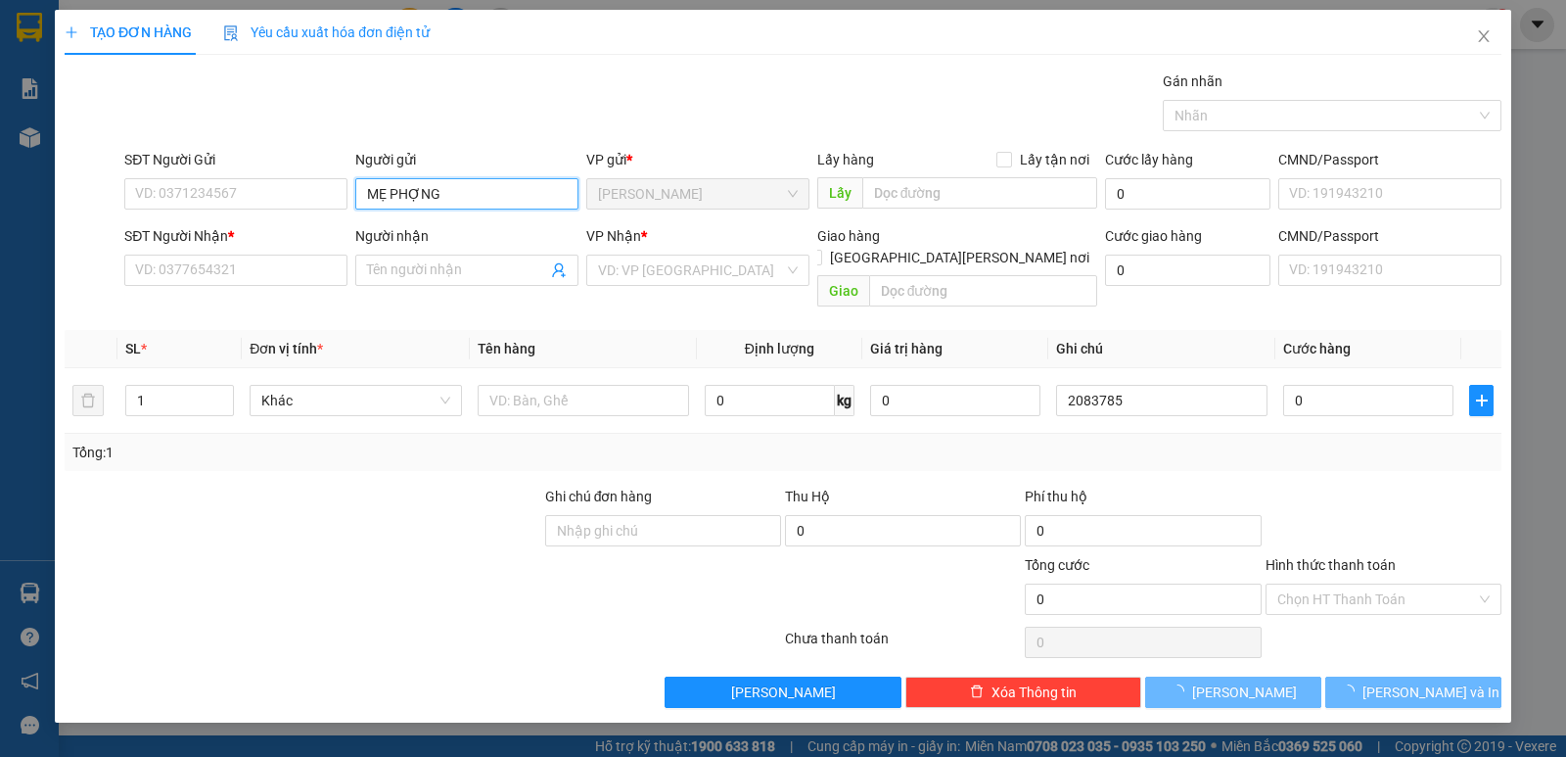
paste input "Ư"
type input "MẸ PHƯỢNG"
click at [218, 266] on input "SĐT Người Nhận *" at bounding box center [235, 269] width 223 height 31
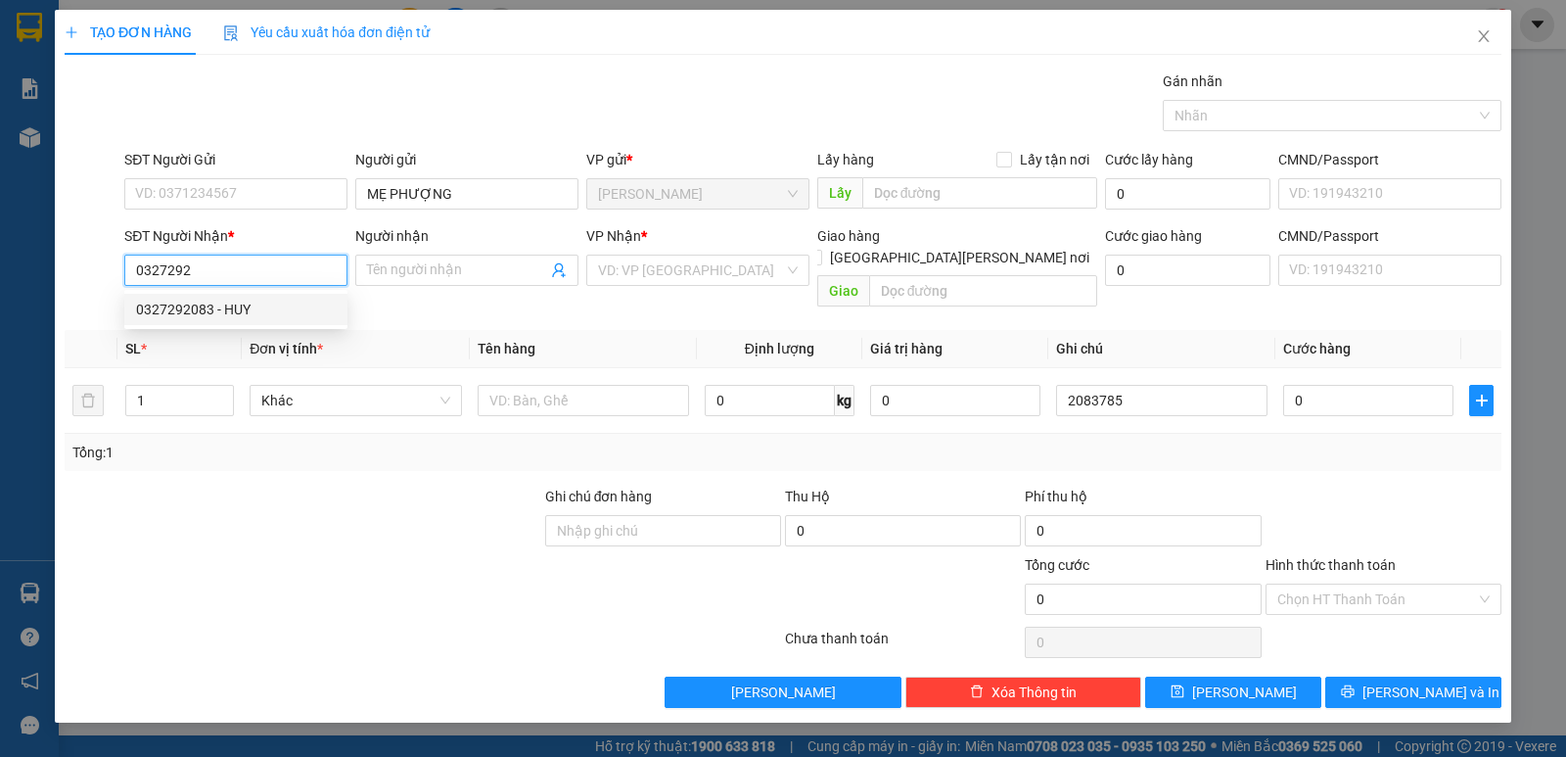
click at [264, 312] on div "0327292083 - HUY" at bounding box center [236, 310] width 200 height 22
type input "0327292083"
type input "HUY"
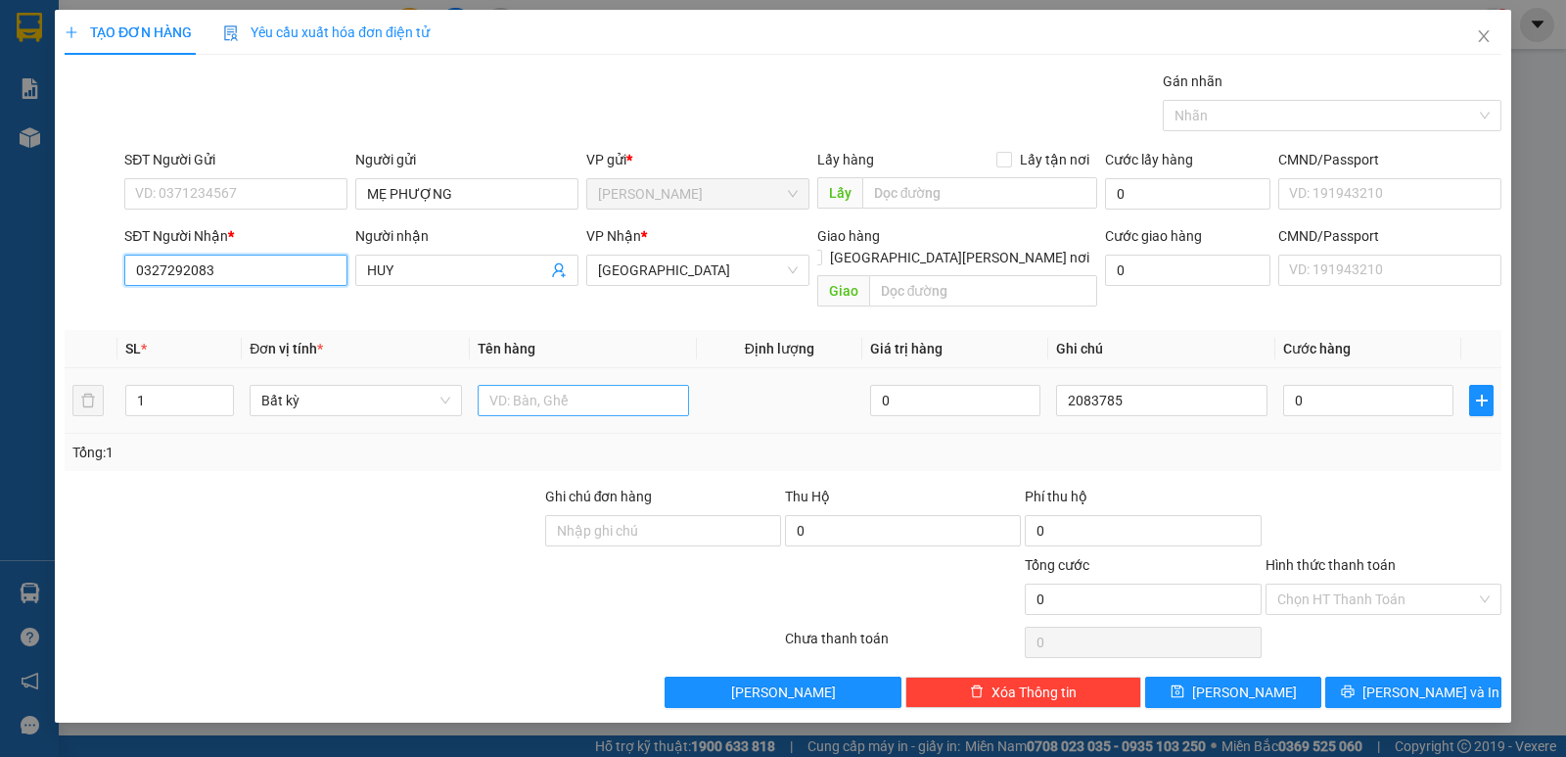
type input "0327292083"
click at [600, 385] on input "text" at bounding box center [583, 400] width 211 height 31
type input "1 TX"
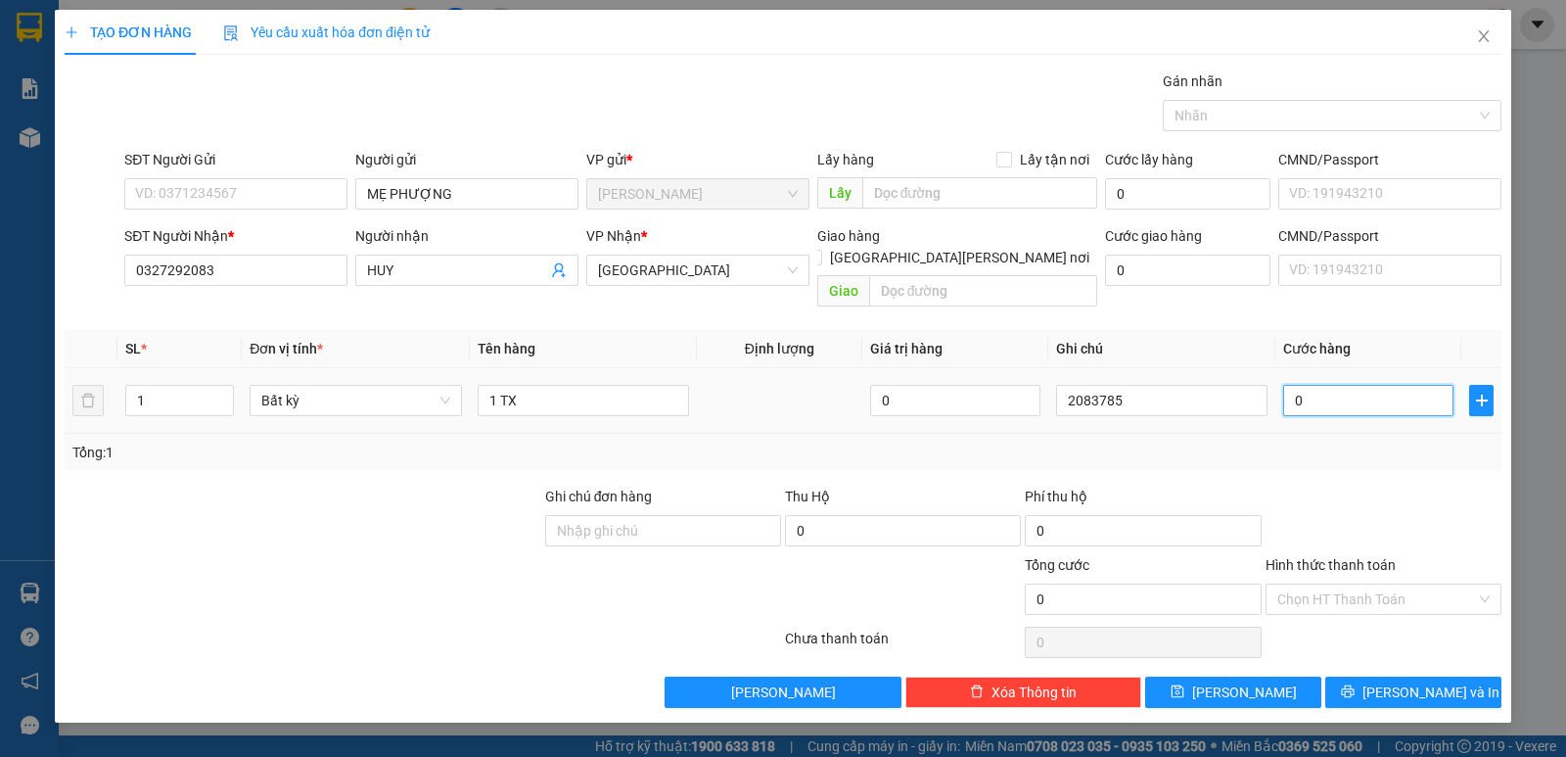
click at [1336, 389] on input "0" at bounding box center [1368, 400] width 170 height 31
type input "3"
type input "30"
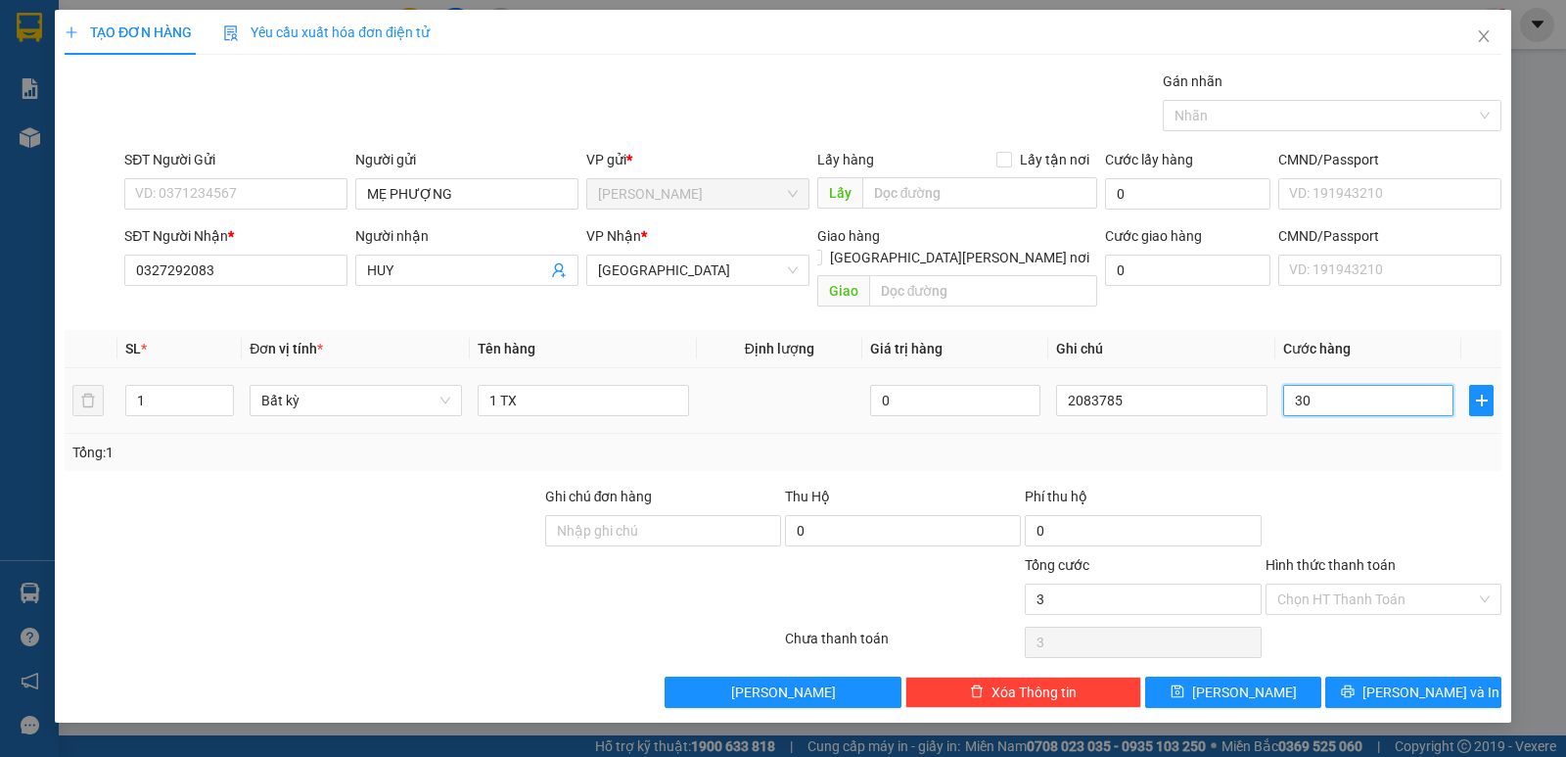
type input "30"
click at [1335, 584] on input "Hình thức thanh toán" at bounding box center [1376, 598] width 199 height 29
type input "30.000"
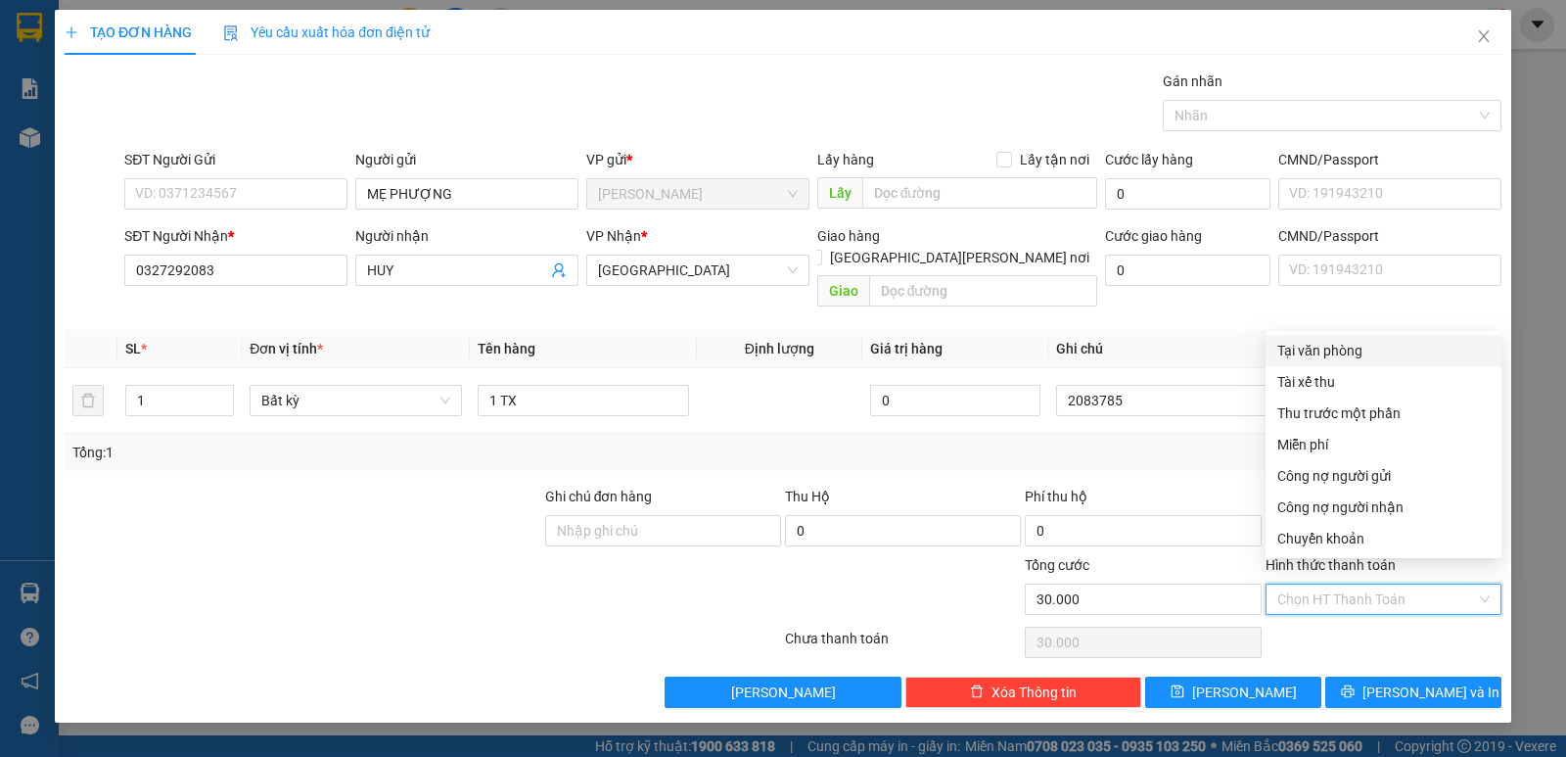
click at [1303, 349] on div "Tại văn phòng" at bounding box center [1383, 351] width 212 height 22
type input "0"
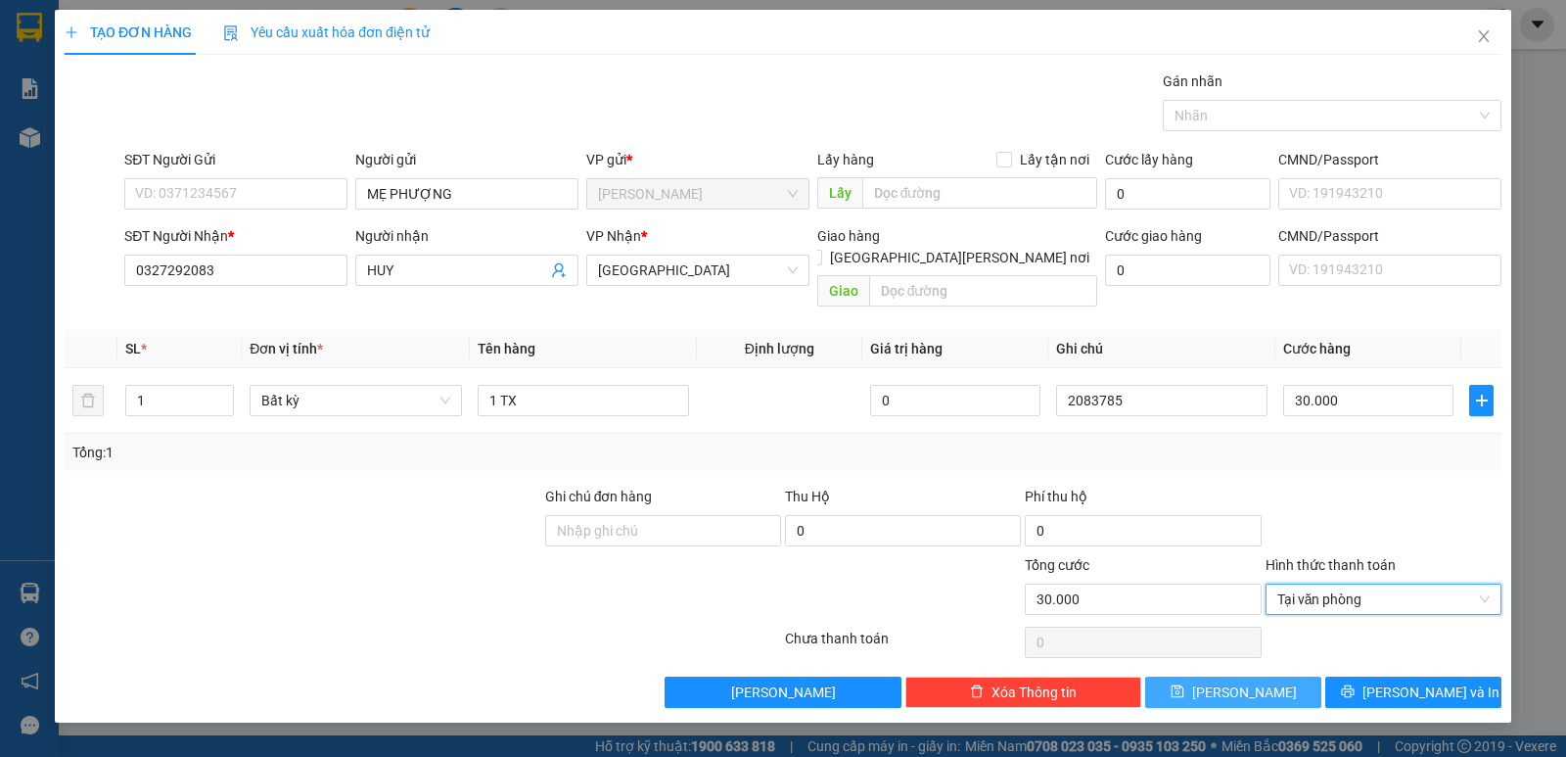
click at [1240, 681] on span "[PERSON_NAME]" at bounding box center [1244, 692] width 105 height 22
type input "0"
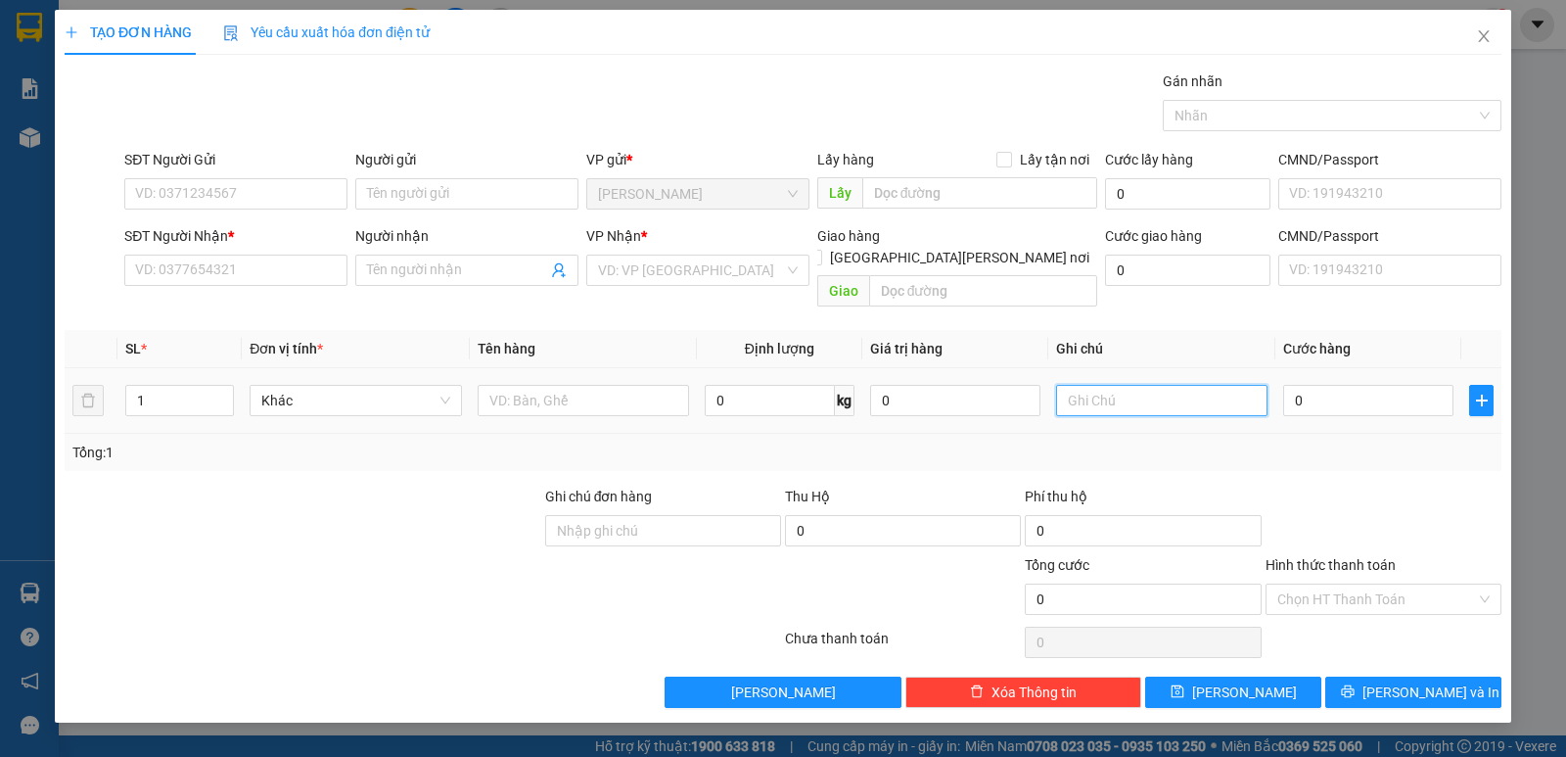
click at [1116, 385] on input "text" at bounding box center [1161, 400] width 211 height 31
type input "2083786"
click at [408, 206] on input "Người gửi" at bounding box center [466, 193] width 223 height 31
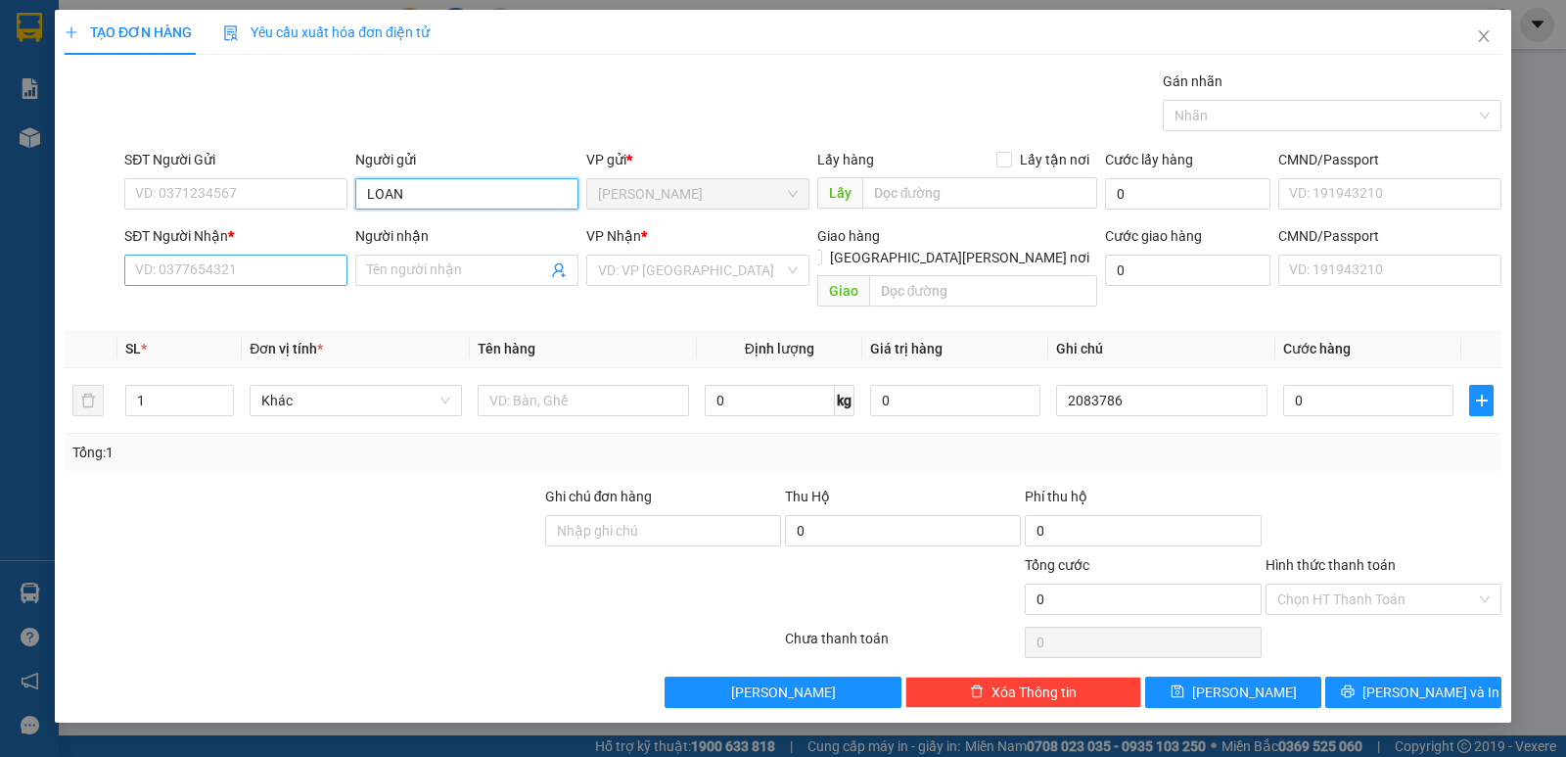
type input "LOAN"
click at [271, 276] on input "SĐT Người Nhận *" at bounding box center [235, 269] width 223 height 31
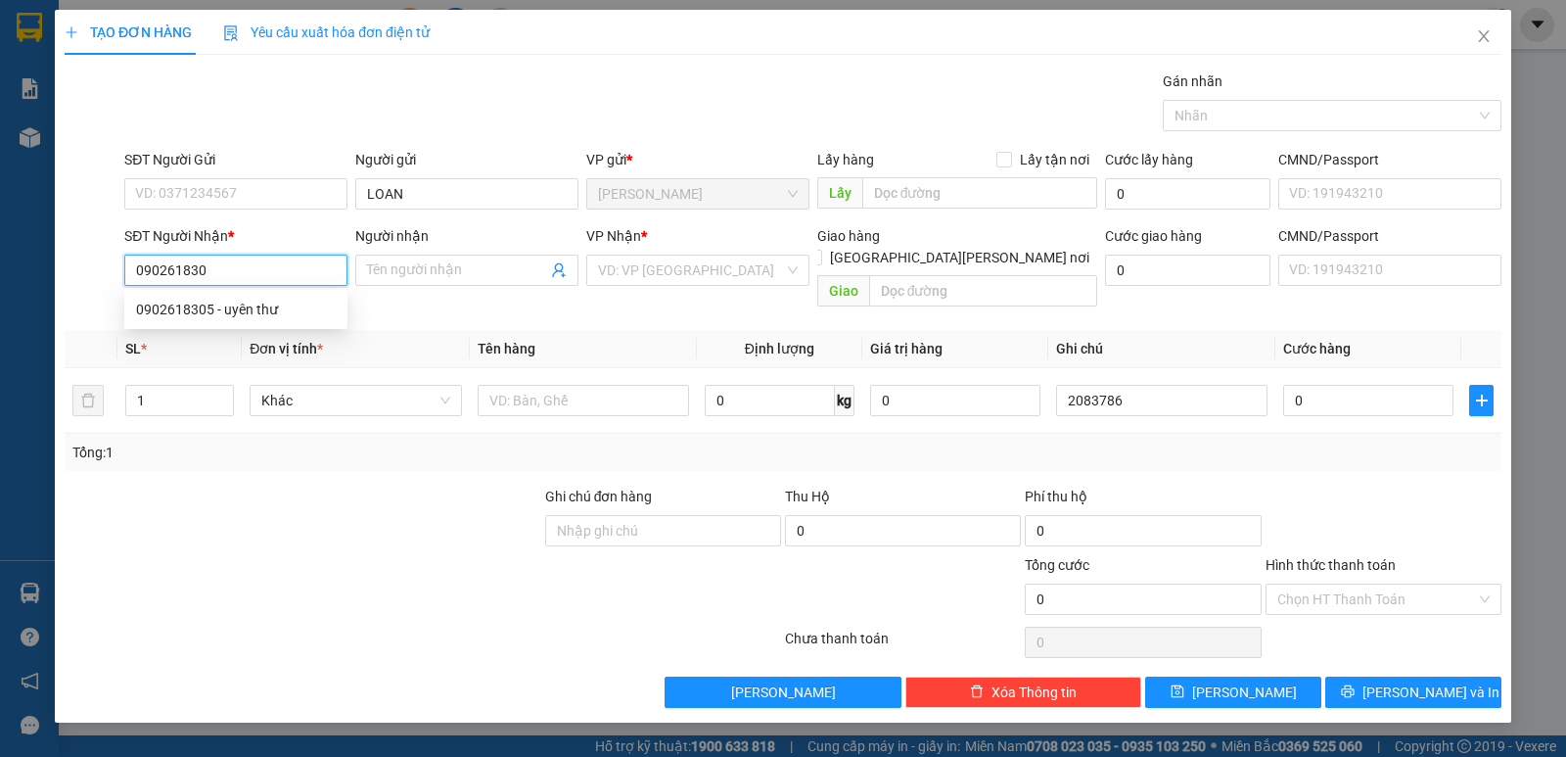
click at [280, 294] on div "0902618305 - uyên thư" at bounding box center [235, 309] width 223 height 31
type input "0902618305"
type input "uyên thư"
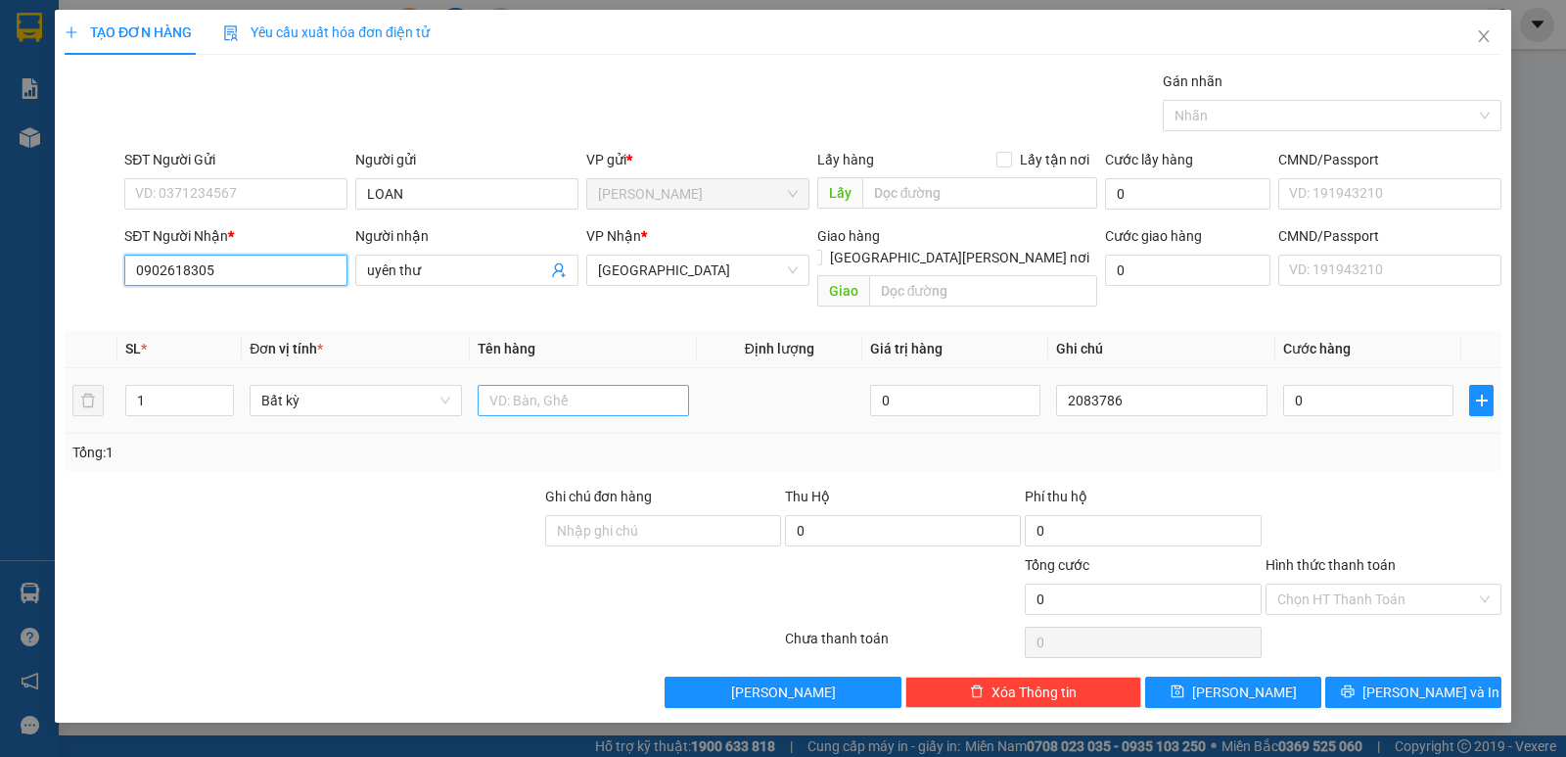
type input "0902618305"
click at [589, 389] on input "text" at bounding box center [583, 400] width 211 height 31
type input "1 TX"
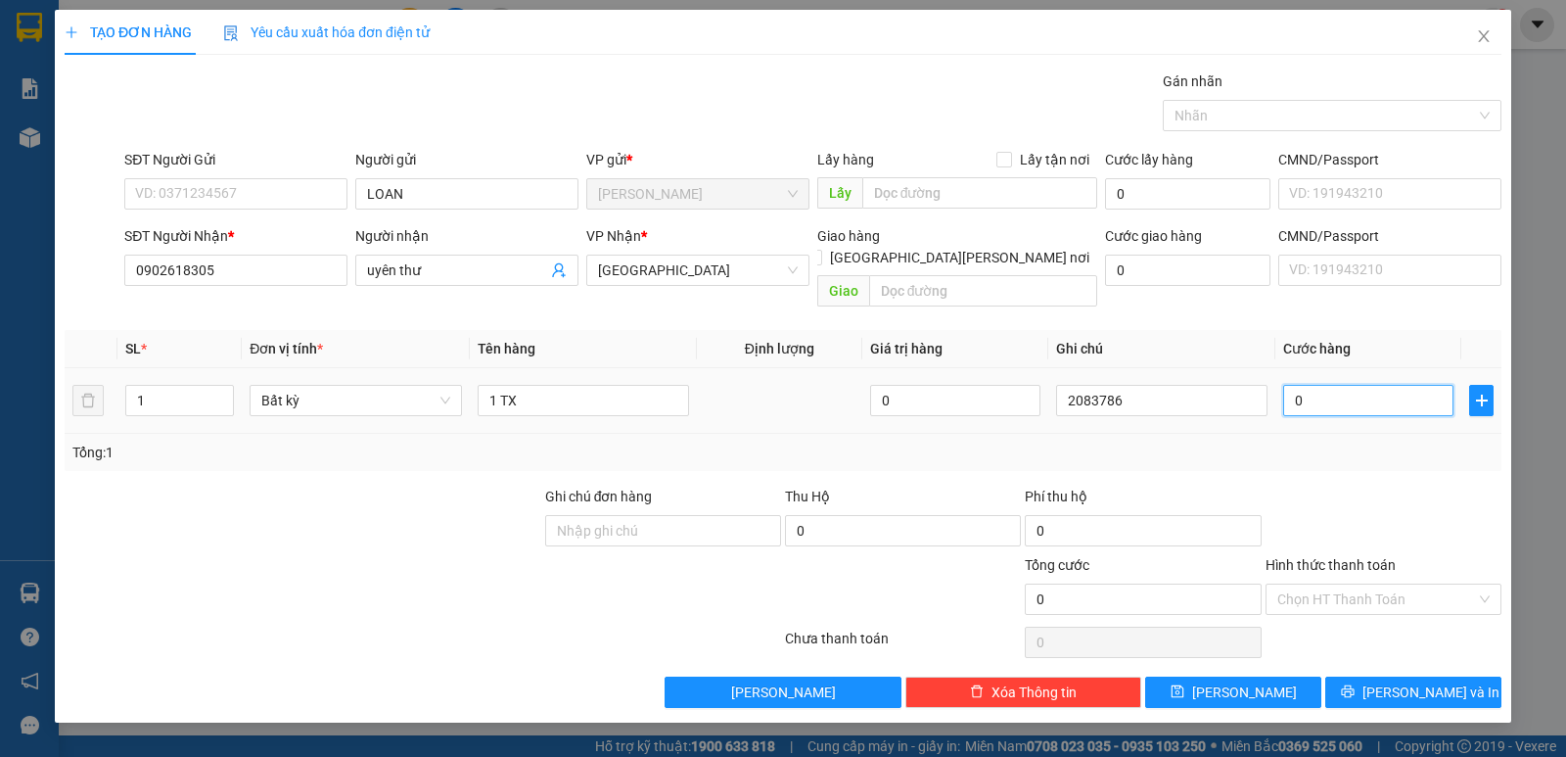
click at [1359, 385] on input "0" at bounding box center [1368, 400] width 170 height 31
type input "3"
type input "30"
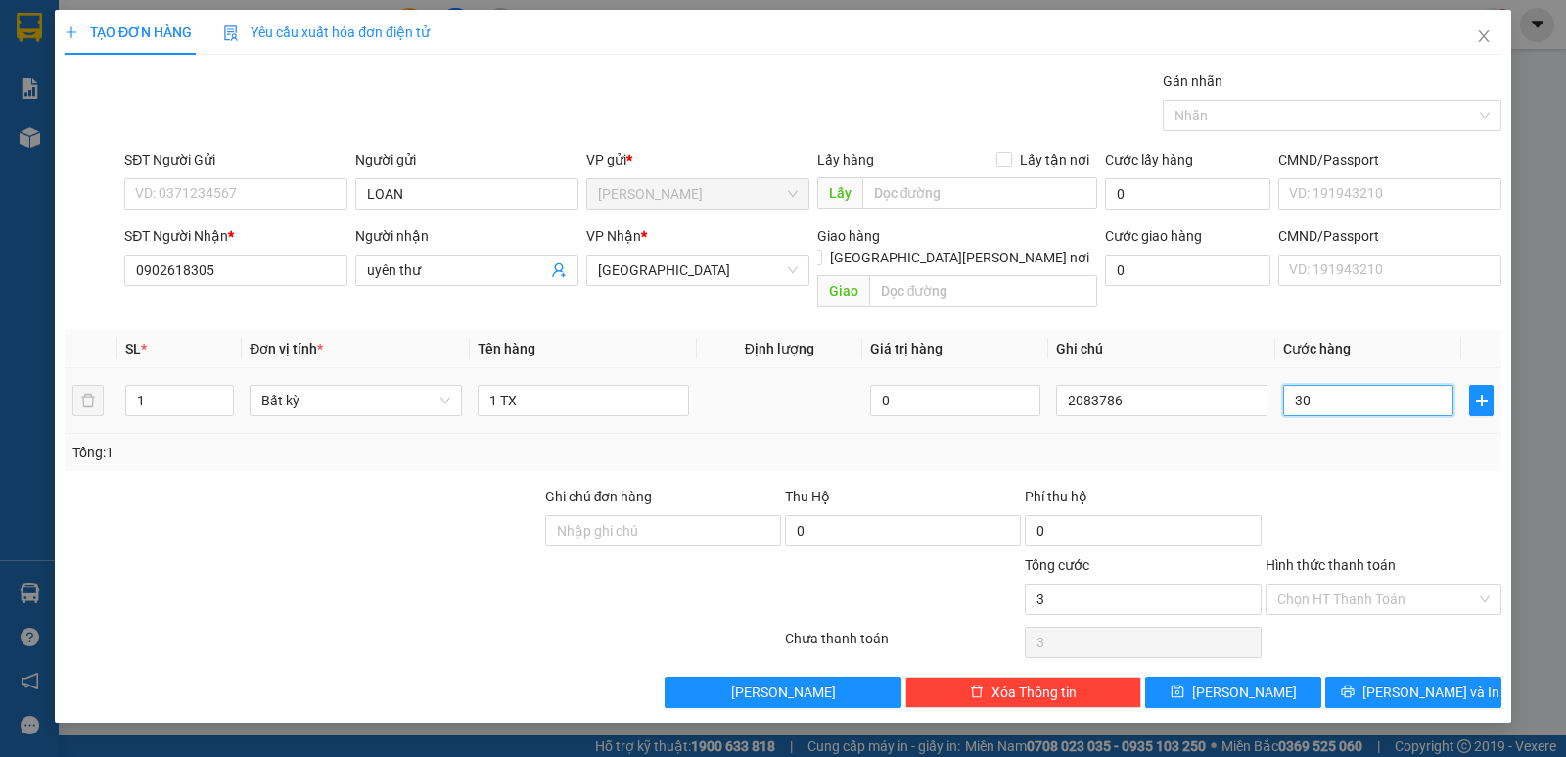
type input "30"
click at [1324, 584] on input "Hình thức thanh toán" at bounding box center [1376, 598] width 199 height 29
type input "30.000"
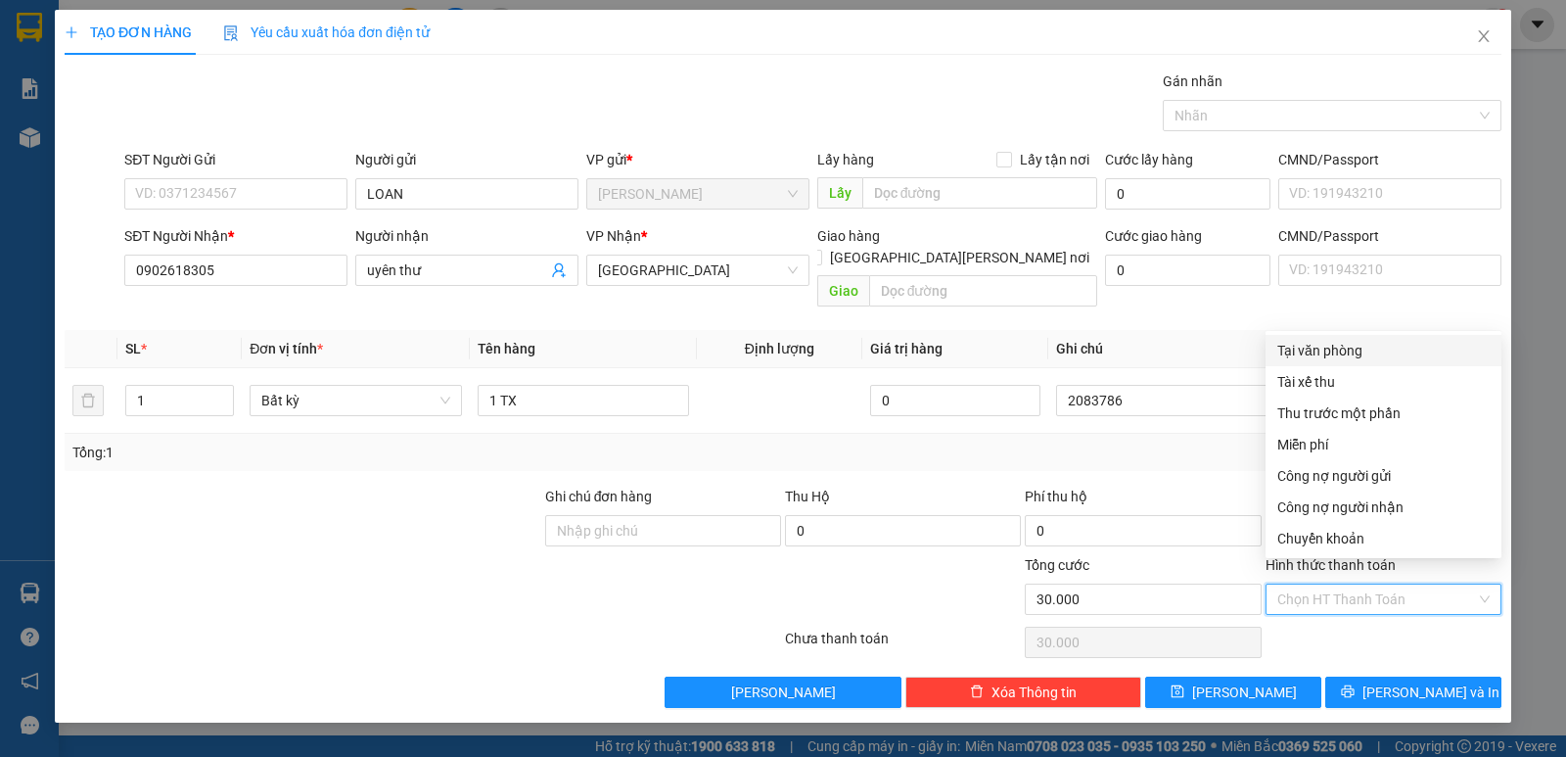
click at [1315, 356] on div "Tại văn phòng" at bounding box center [1383, 351] width 212 height 22
type input "0"
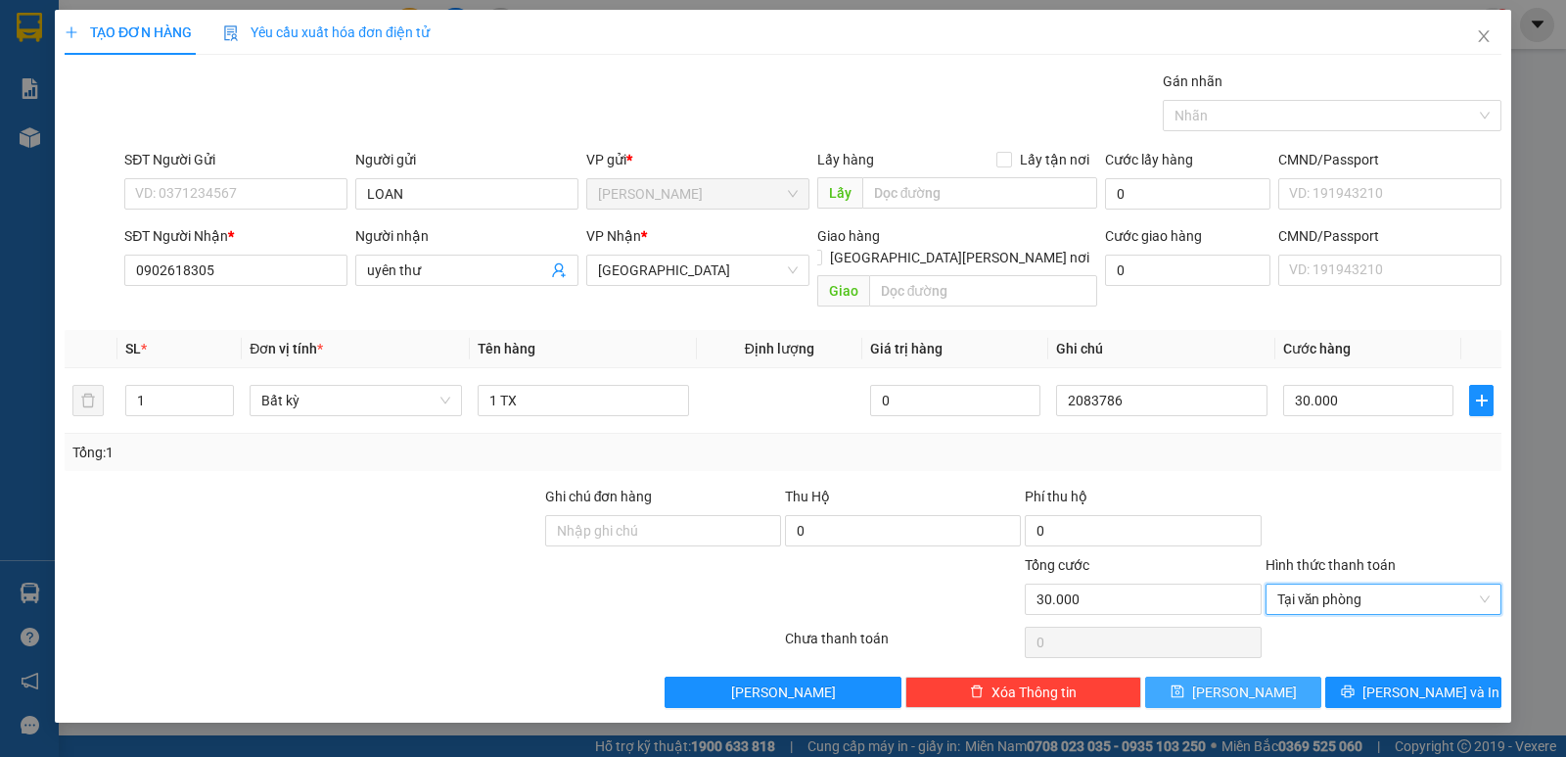
click at [1281, 676] on button "[PERSON_NAME]" at bounding box center [1233, 691] width 176 height 31
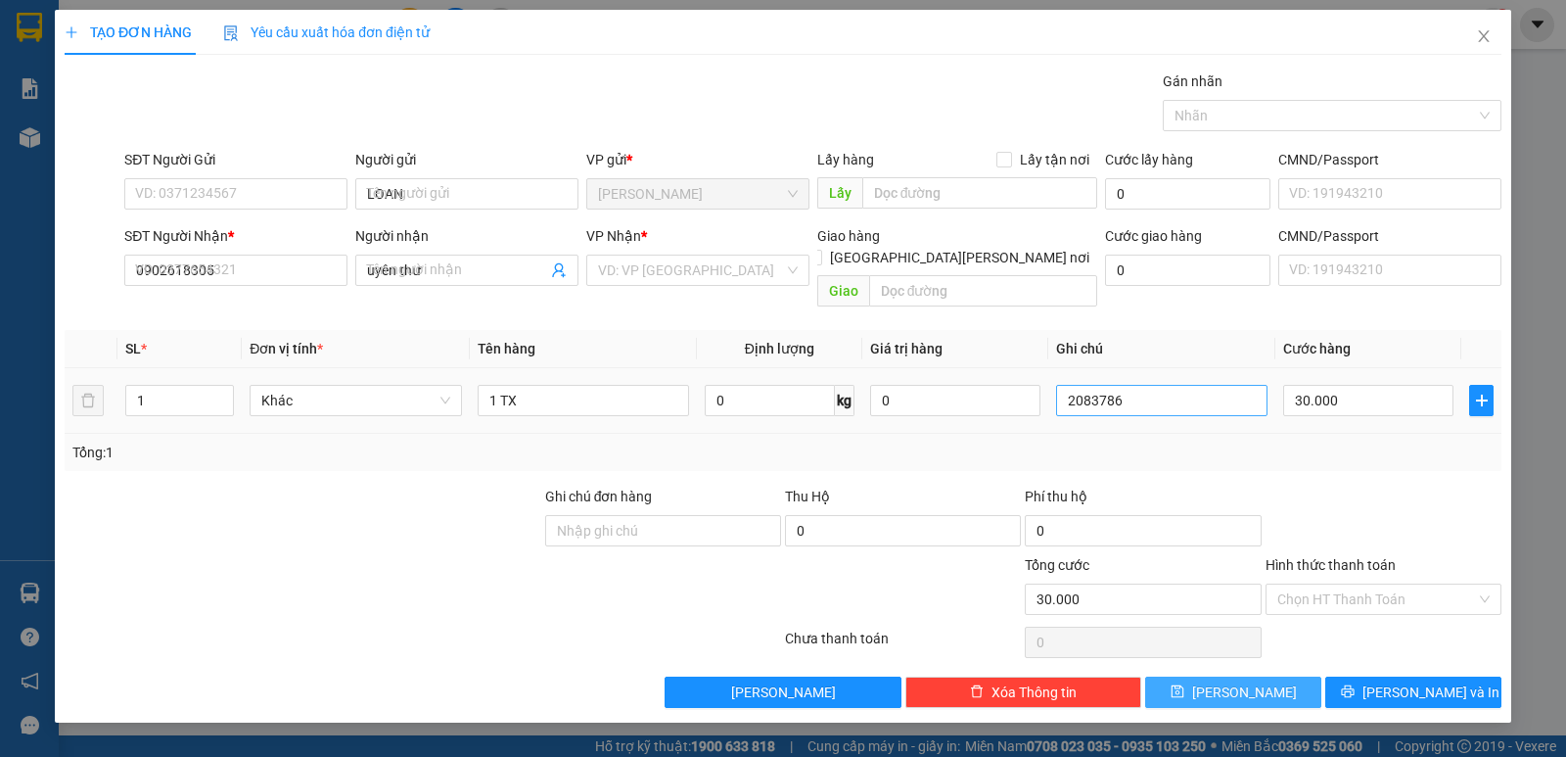
type input "0"
click at [1137, 385] on input "text" at bounding box center [1161, 400] width 211 height 31
type input "2083787"
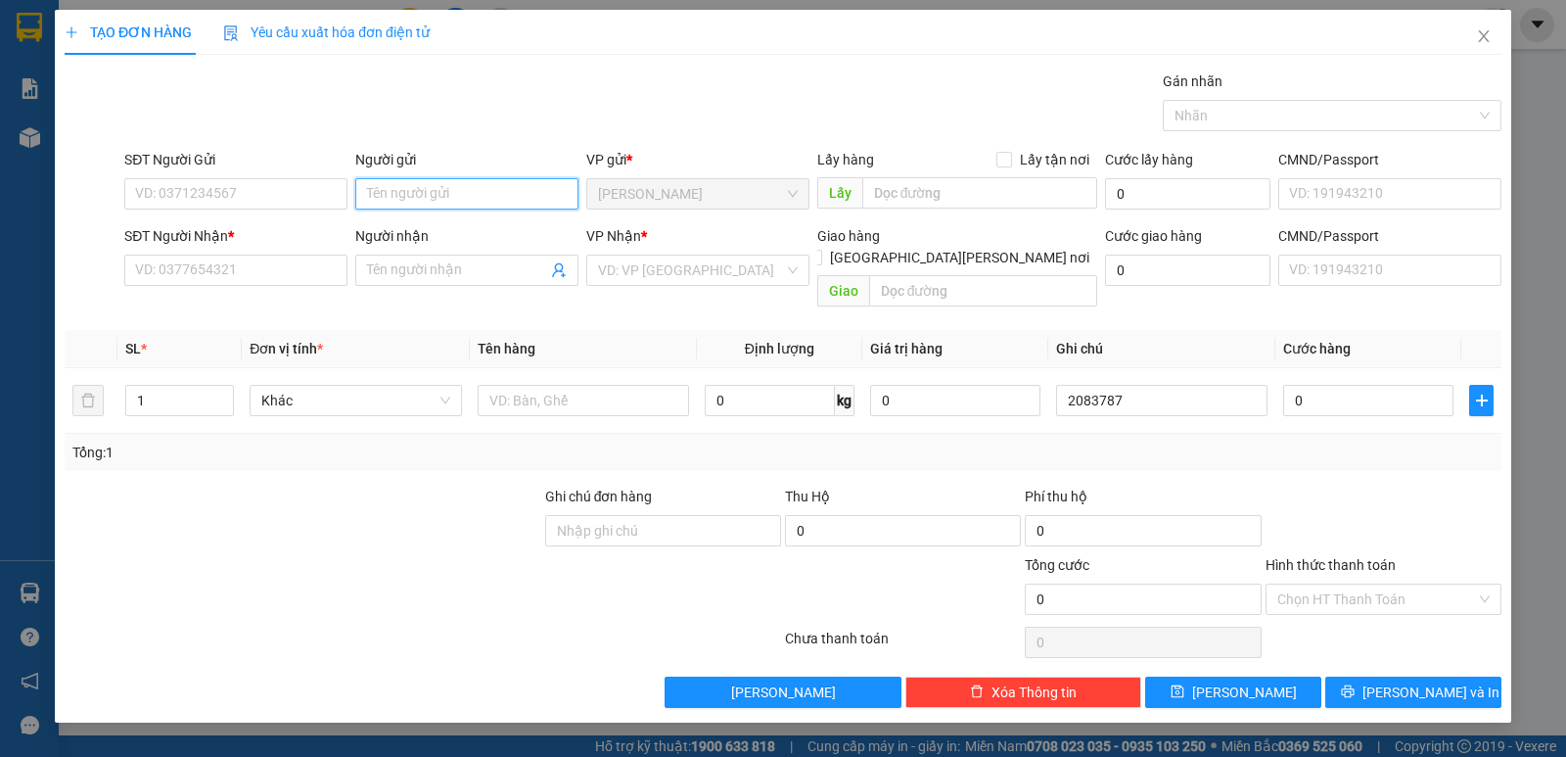
click at [457, 195] on input "Người gửi" at bounding box center [466, 193] width 223 height 31
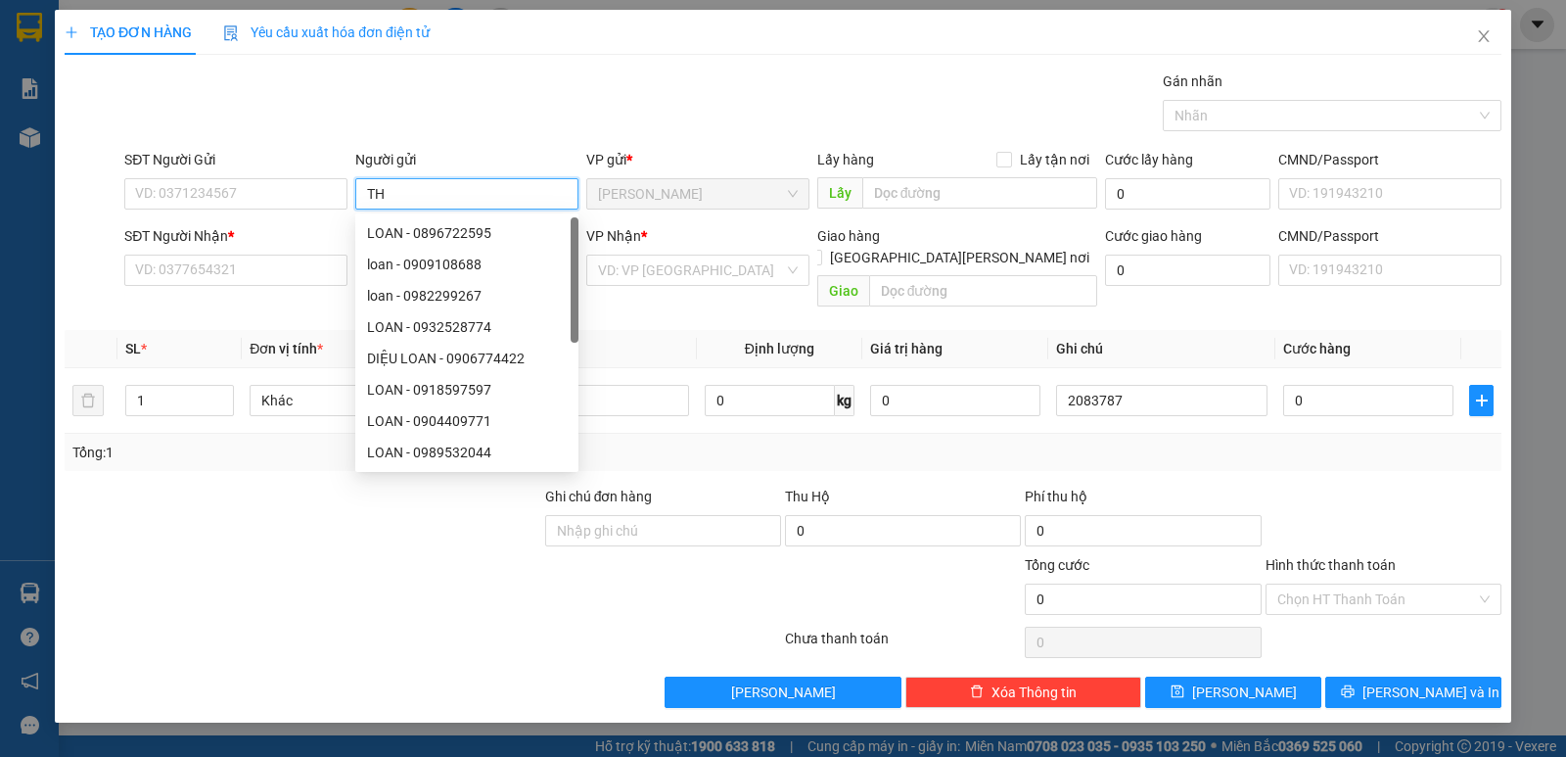
paste input "Ụ"
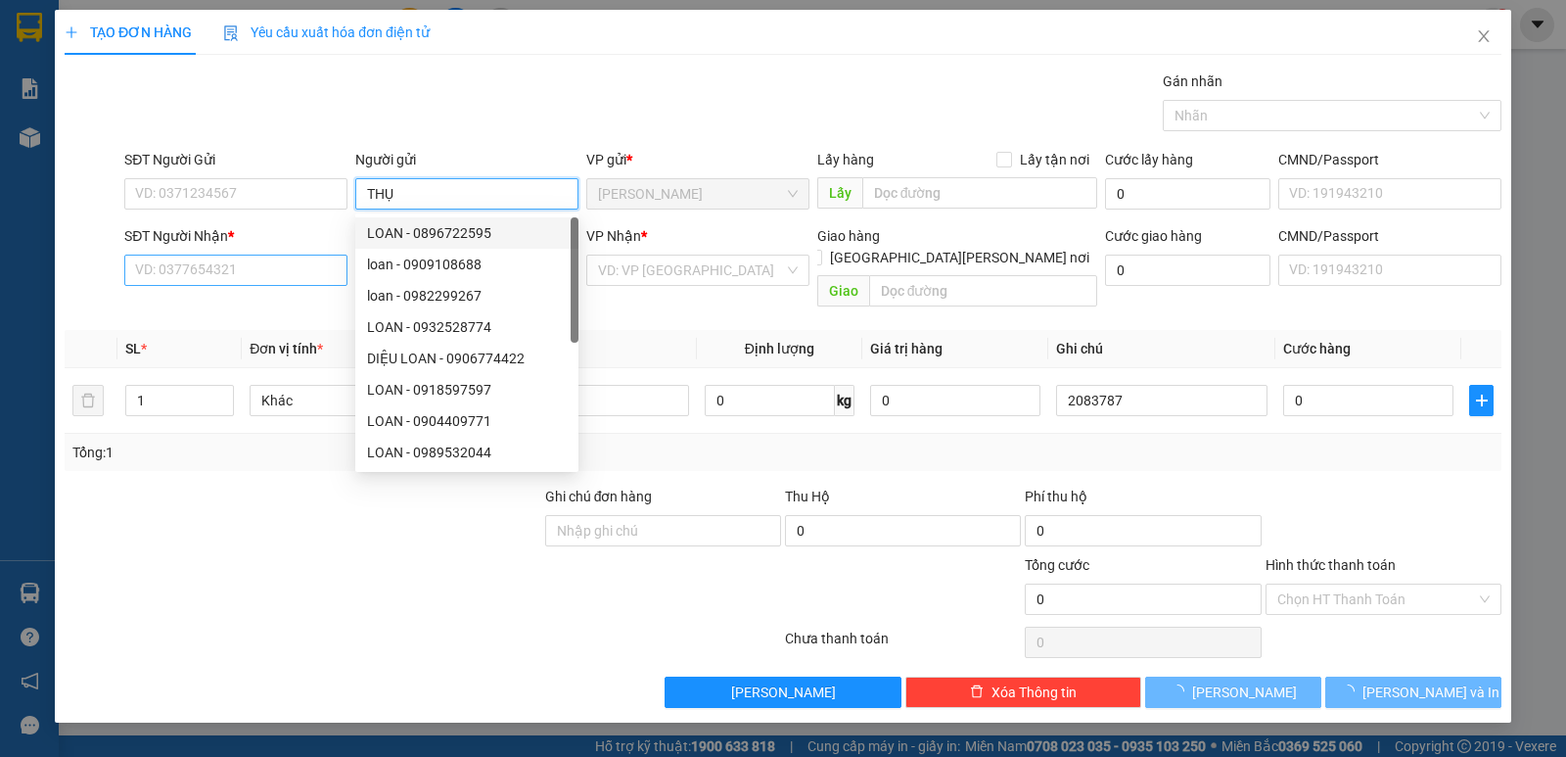
type input "THỤ"
click at [266, 277] on input "SĐT Người Nhận *" at bounding box center [235, 269] width 223 height 31
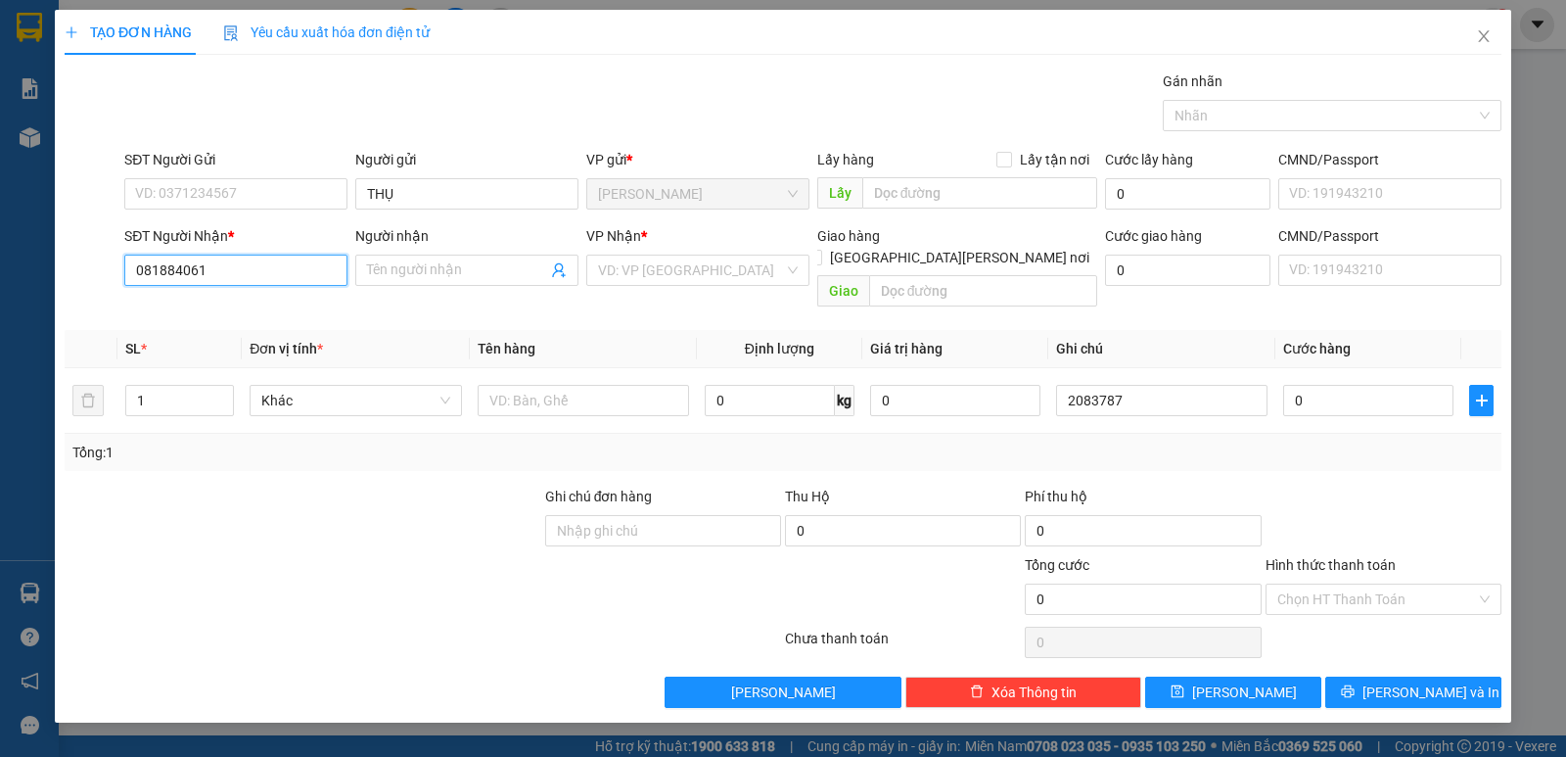
click at [161, 272] on input "081884061" at bounding box center [235, 269] width 223 height 31
type input "0818884061"
click at [262, 307] on div "0818884061 - THOA" at bounding box center [236, 310] width 200 height 22
type input "THOA"
type input "0818884061"
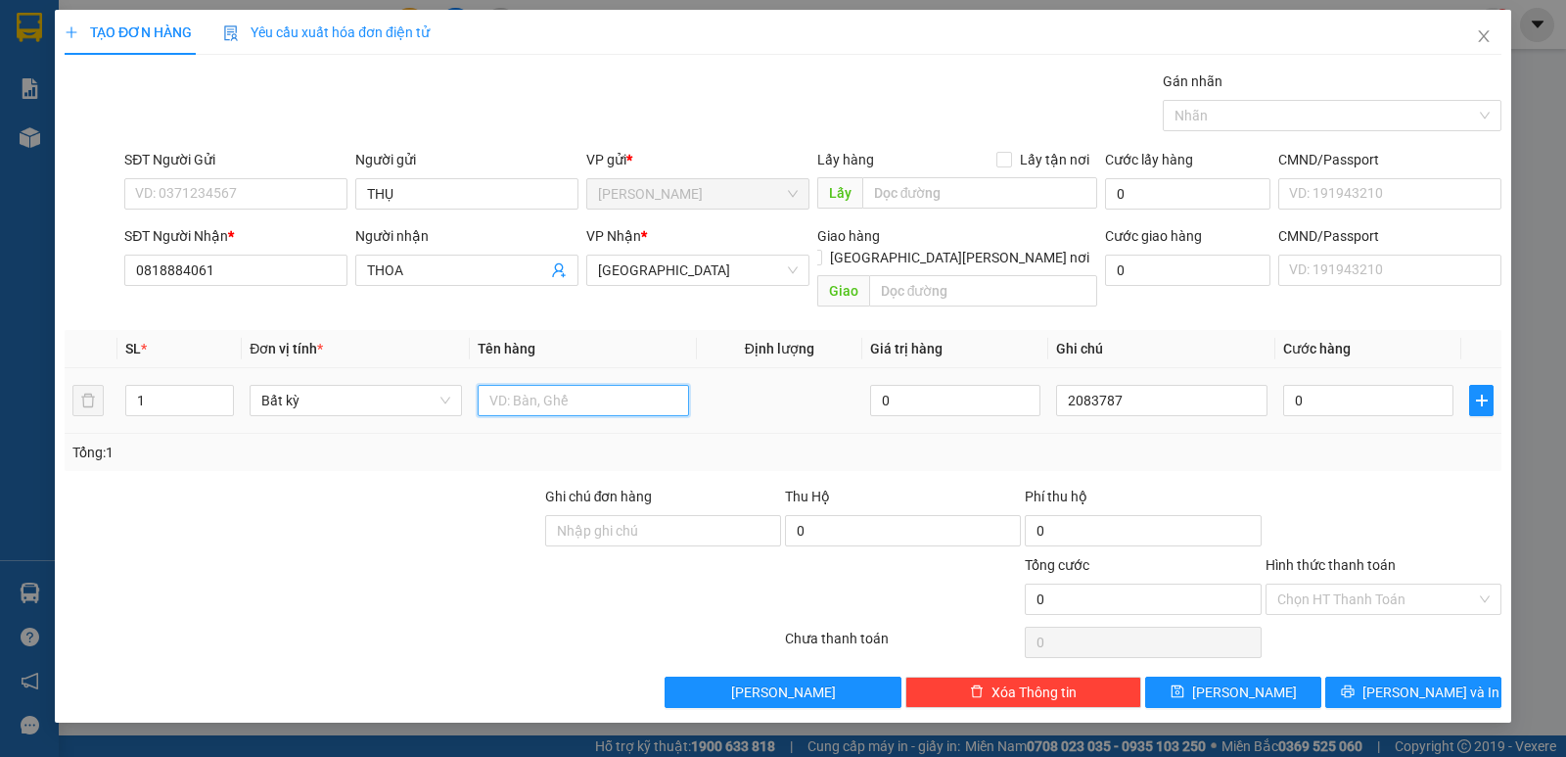
click at [518, 388] on input "text" at bounding box center [583, 400] width 211 height 31
type input "1 TX"
click at [1361, 385] on input "0" at bounding box center [1368, 400] width 170 height 31
type input "7"
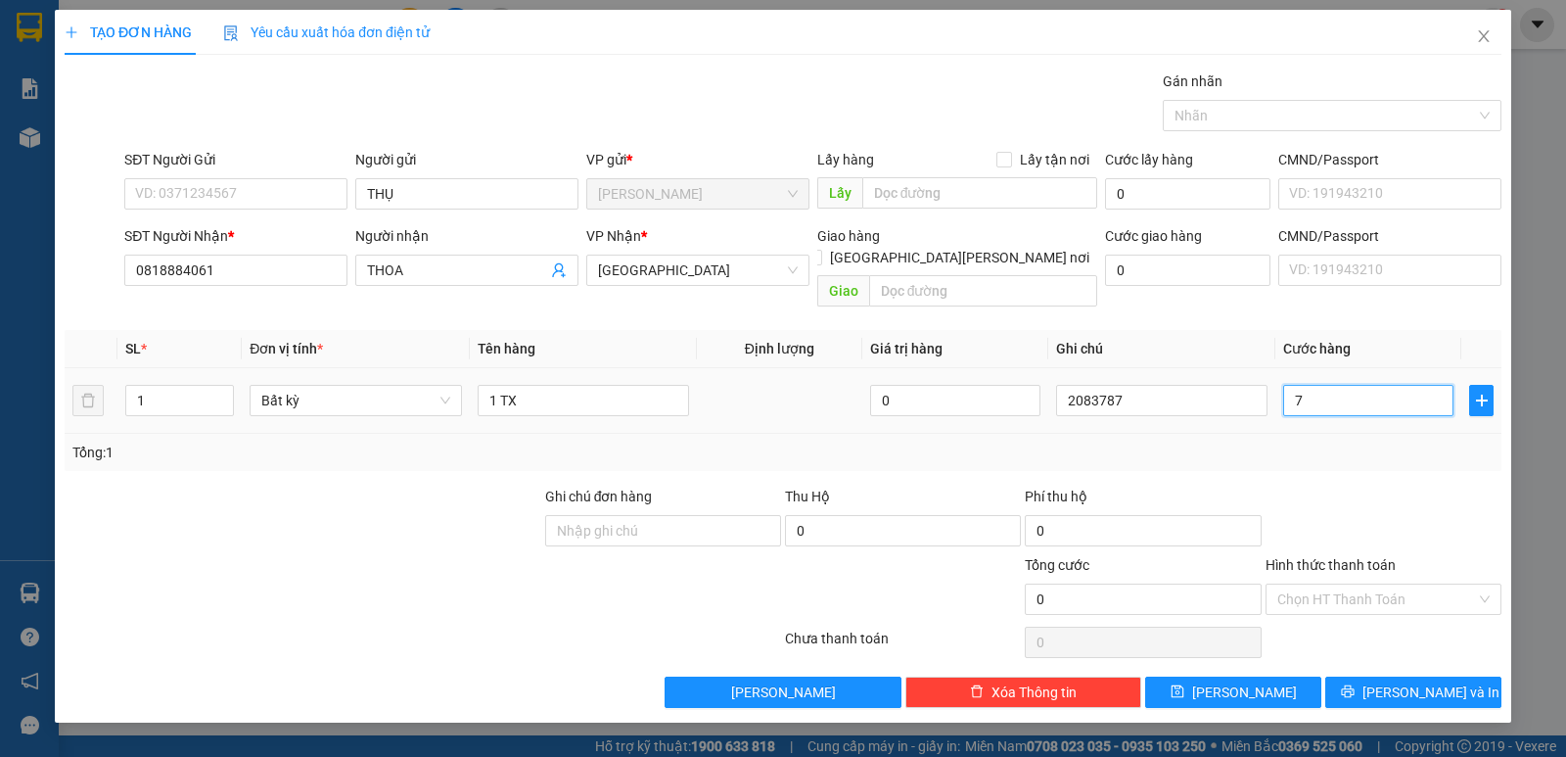
type input "7"
type input "70"
click at [1321, 584] on input "Hình thức thanh toán" at bounding box center [1376, 598] width 199 height 29
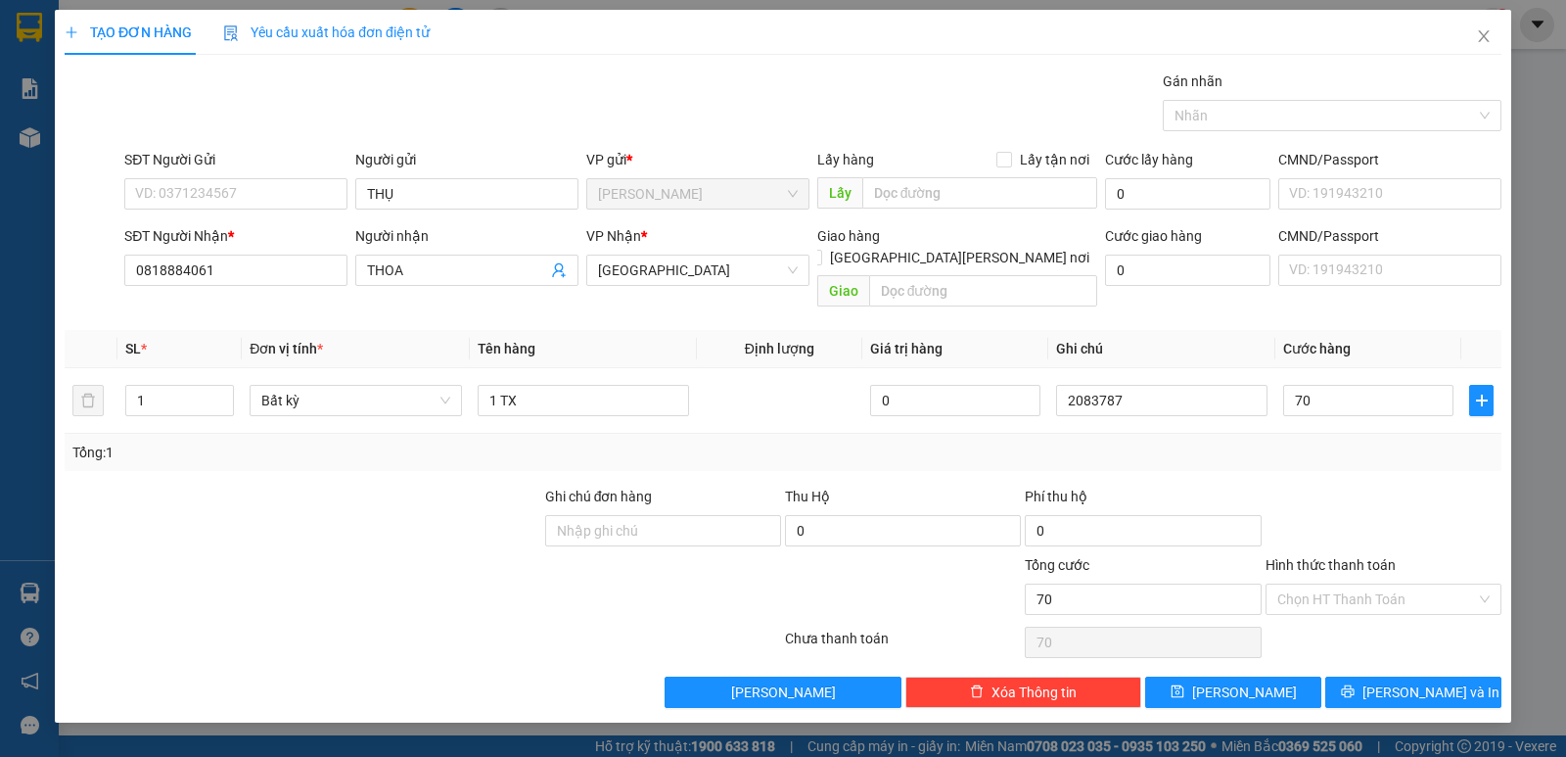
type input "70.000"
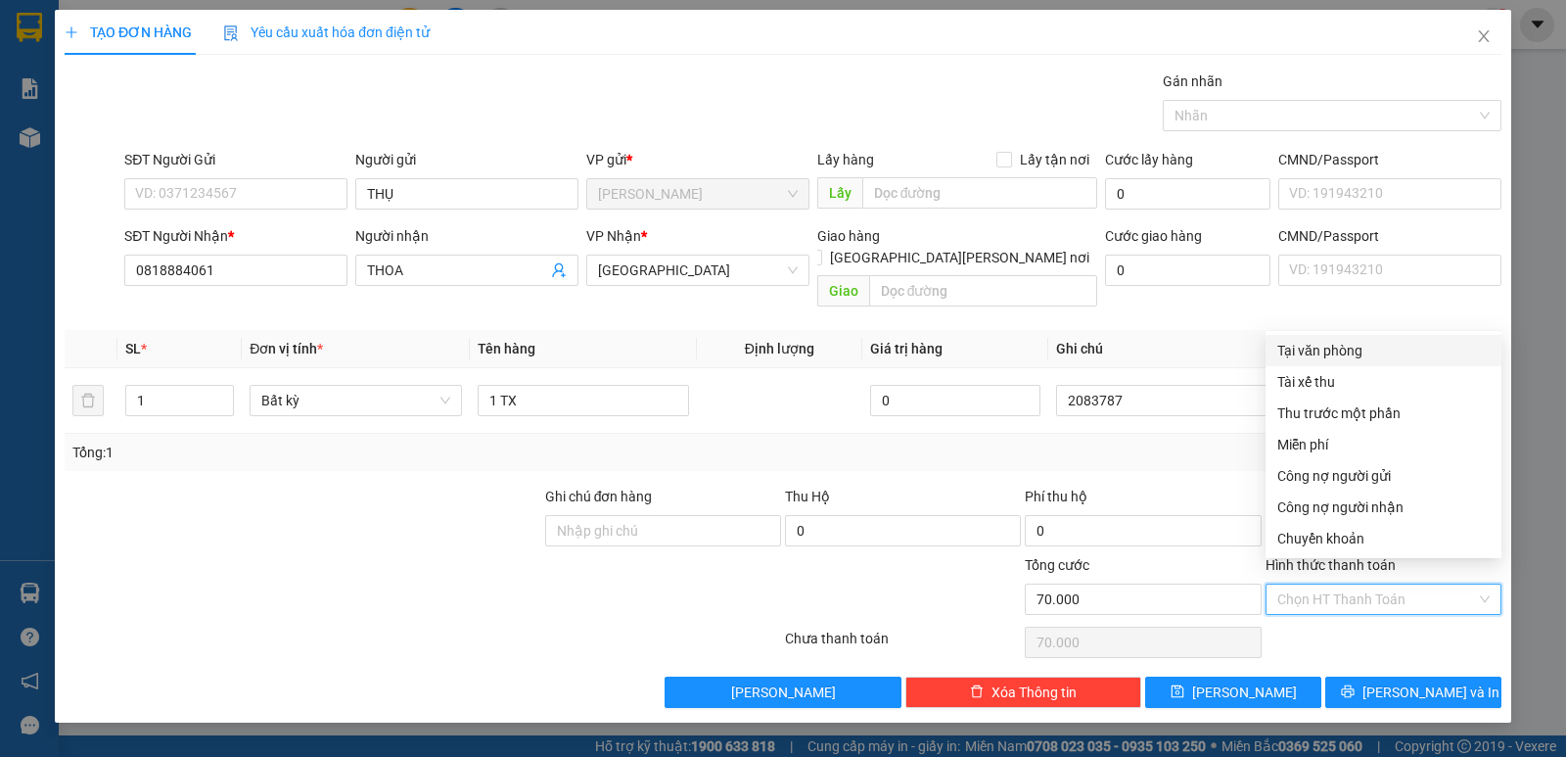
click at [1339, 357] on div "Tại văn phòng" at bounding box center [1383, 351] width 212 height 22
type input "0"
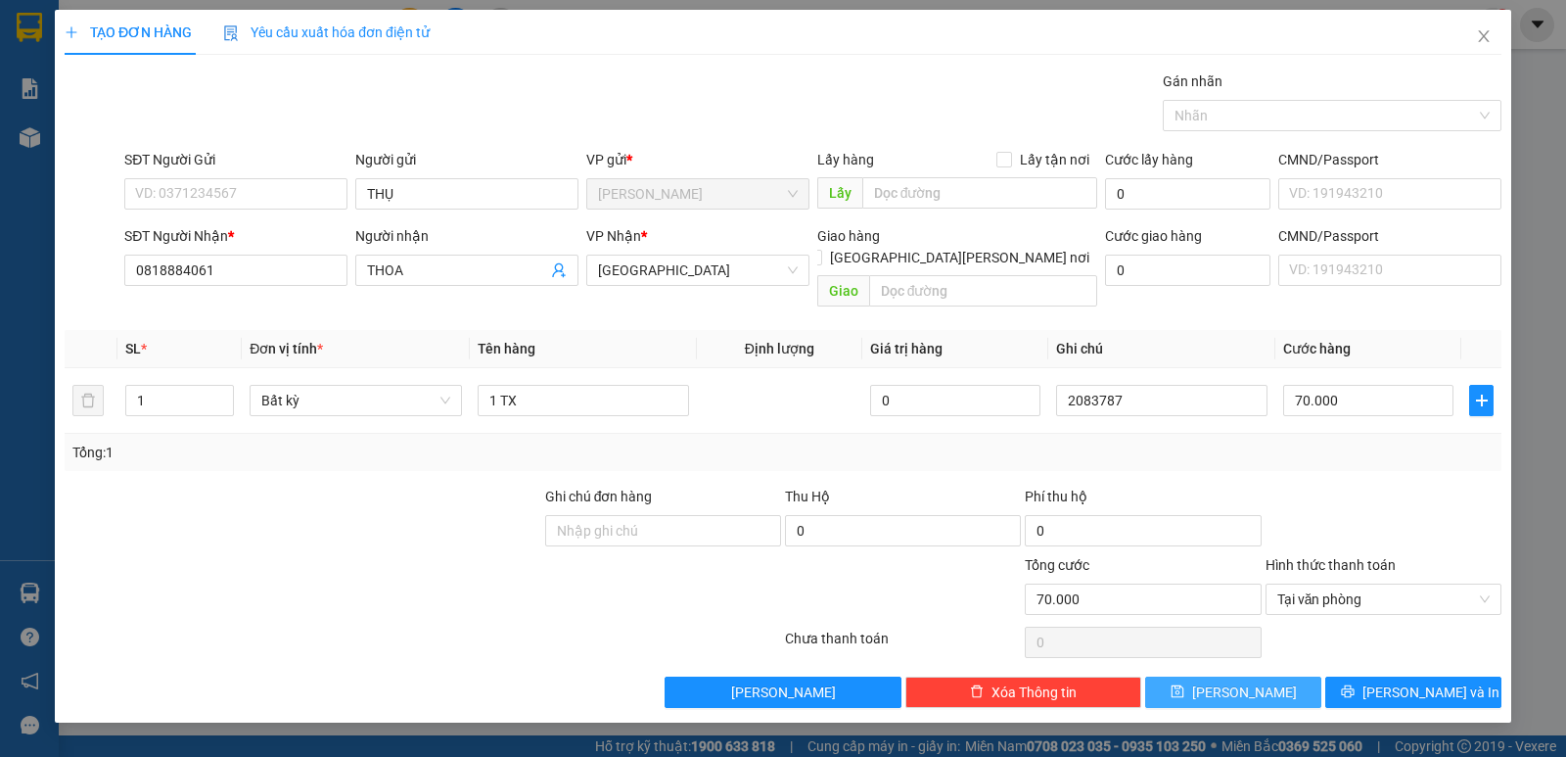
click at [1297, 681] on button "[PERSON_NAME]" at bounding box center [1233, 691] width 176 height 31
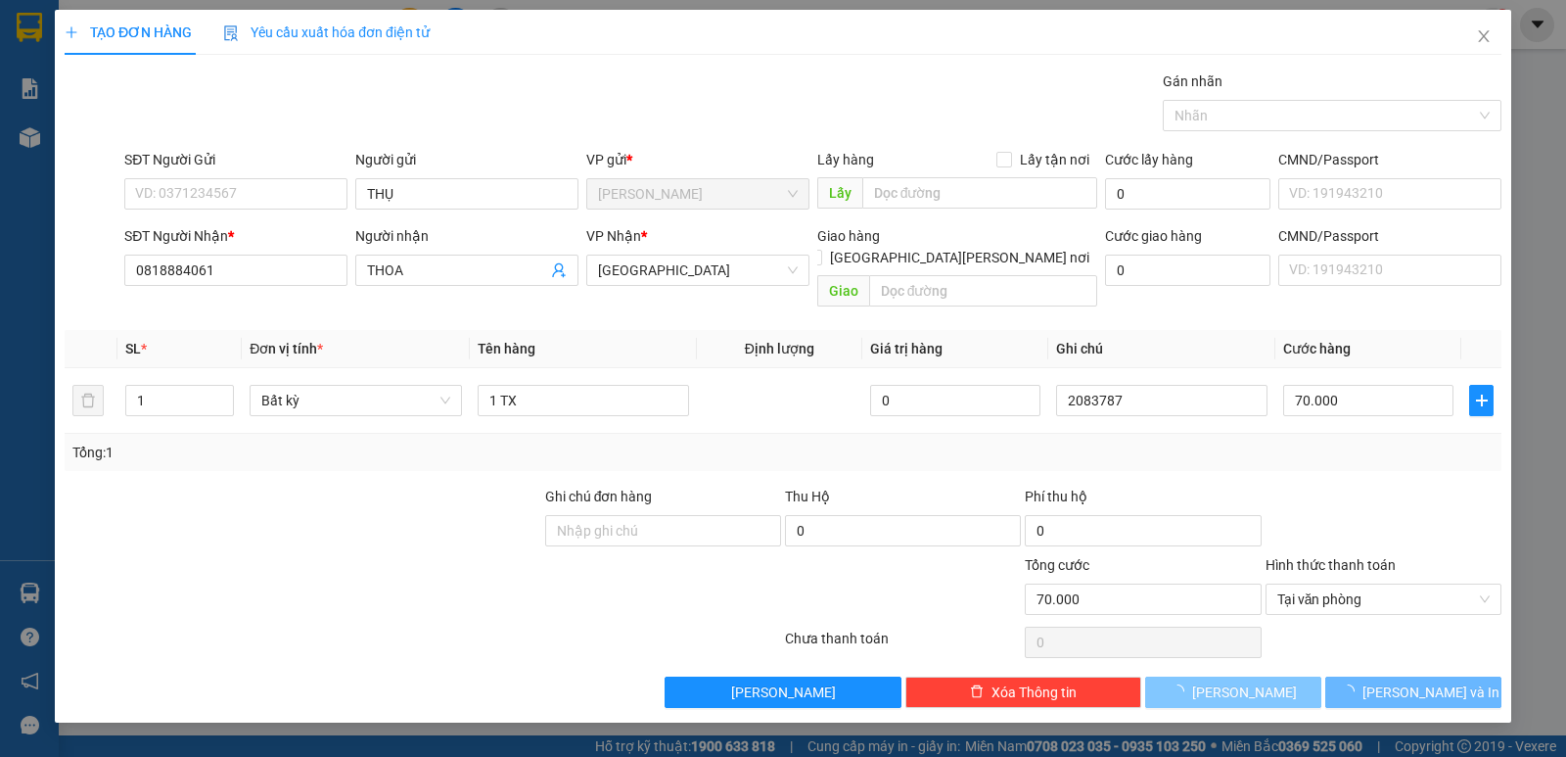
type input "0"
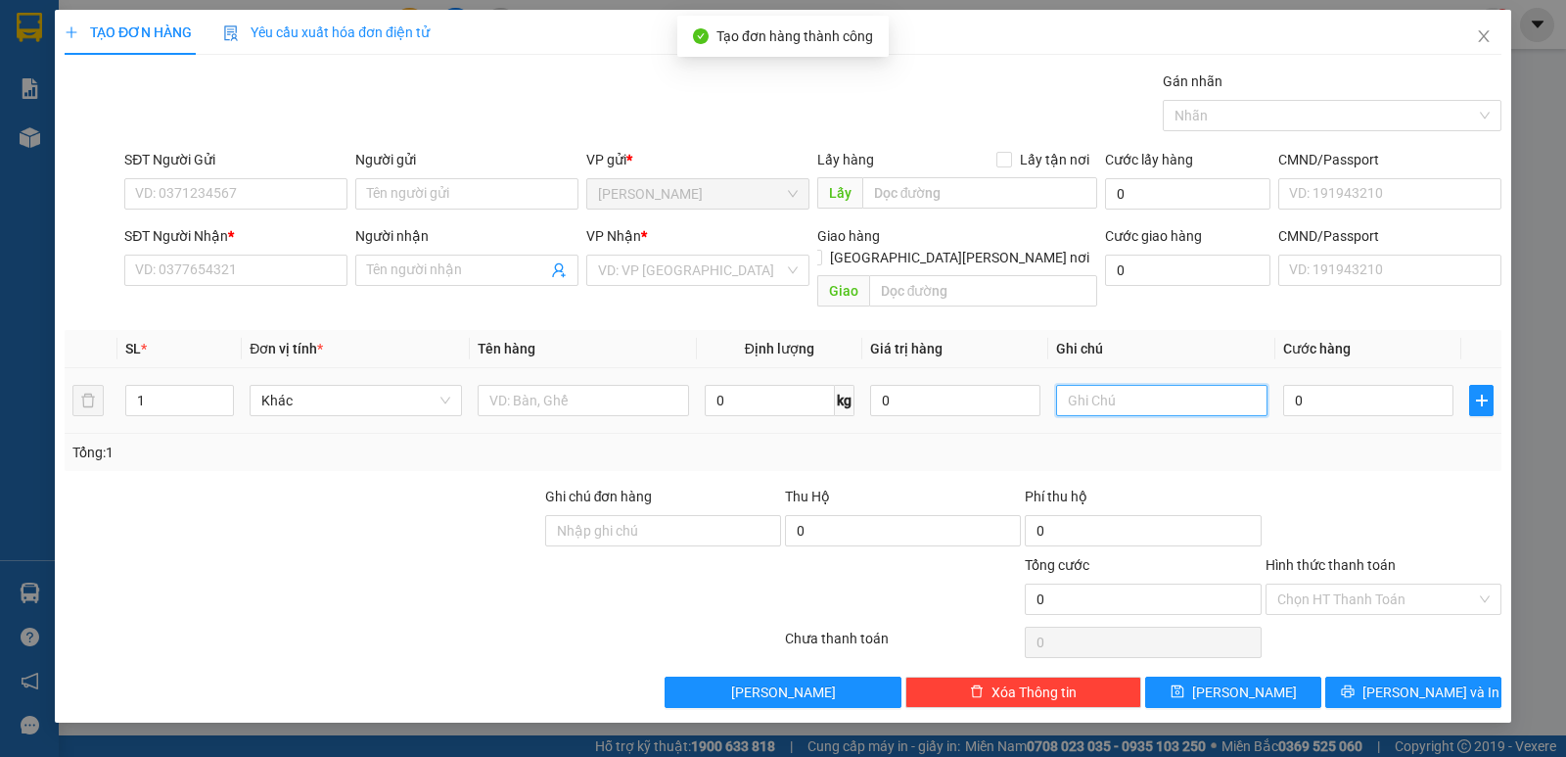
click at [1173, 388] on input "text" at bounding box center [1161, 400] width 211 height 31
type input "2083788"
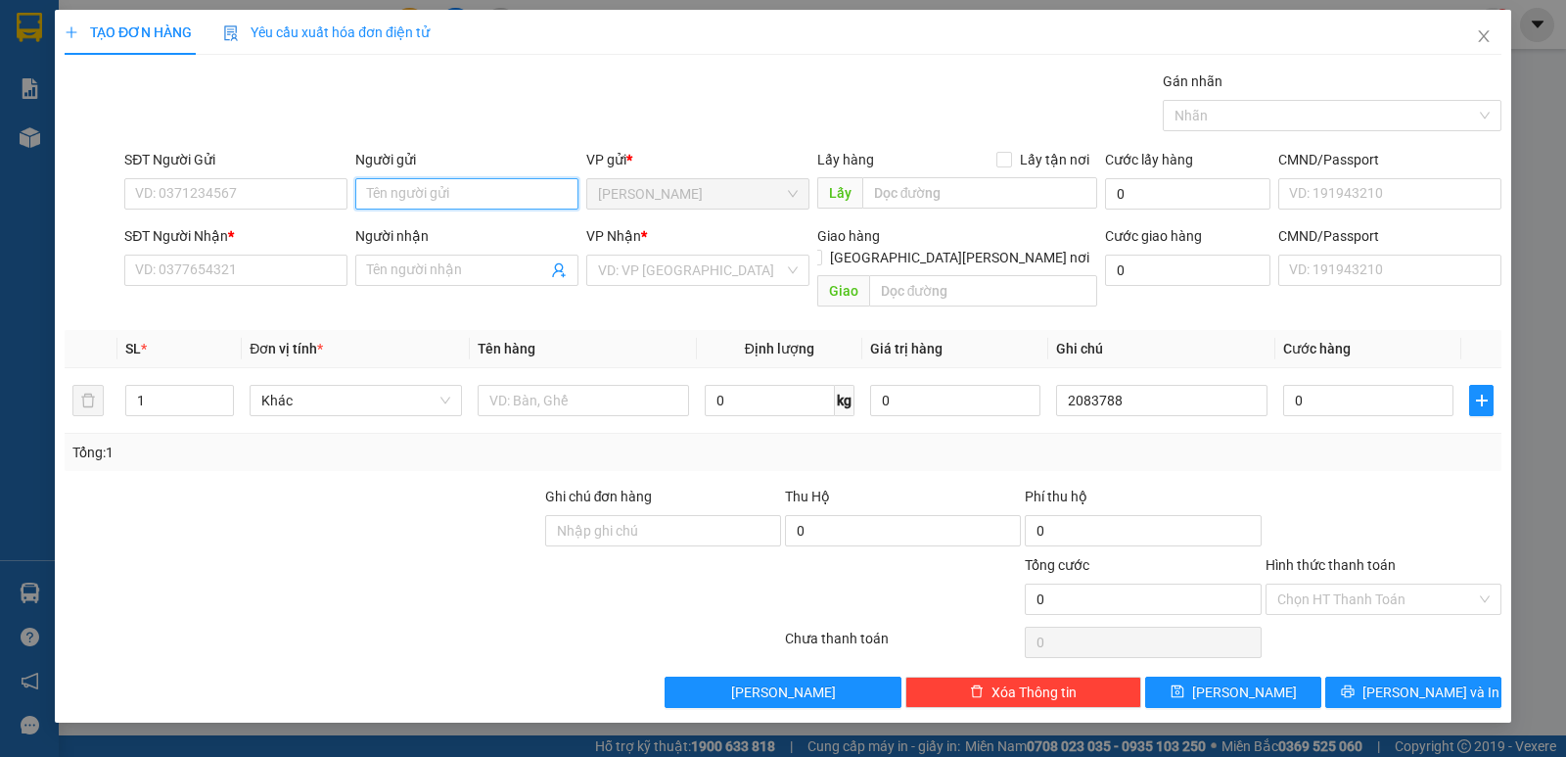
click at [428, 188] on input "Người gửi" at bounding box center [466, 193] width 223 height 31
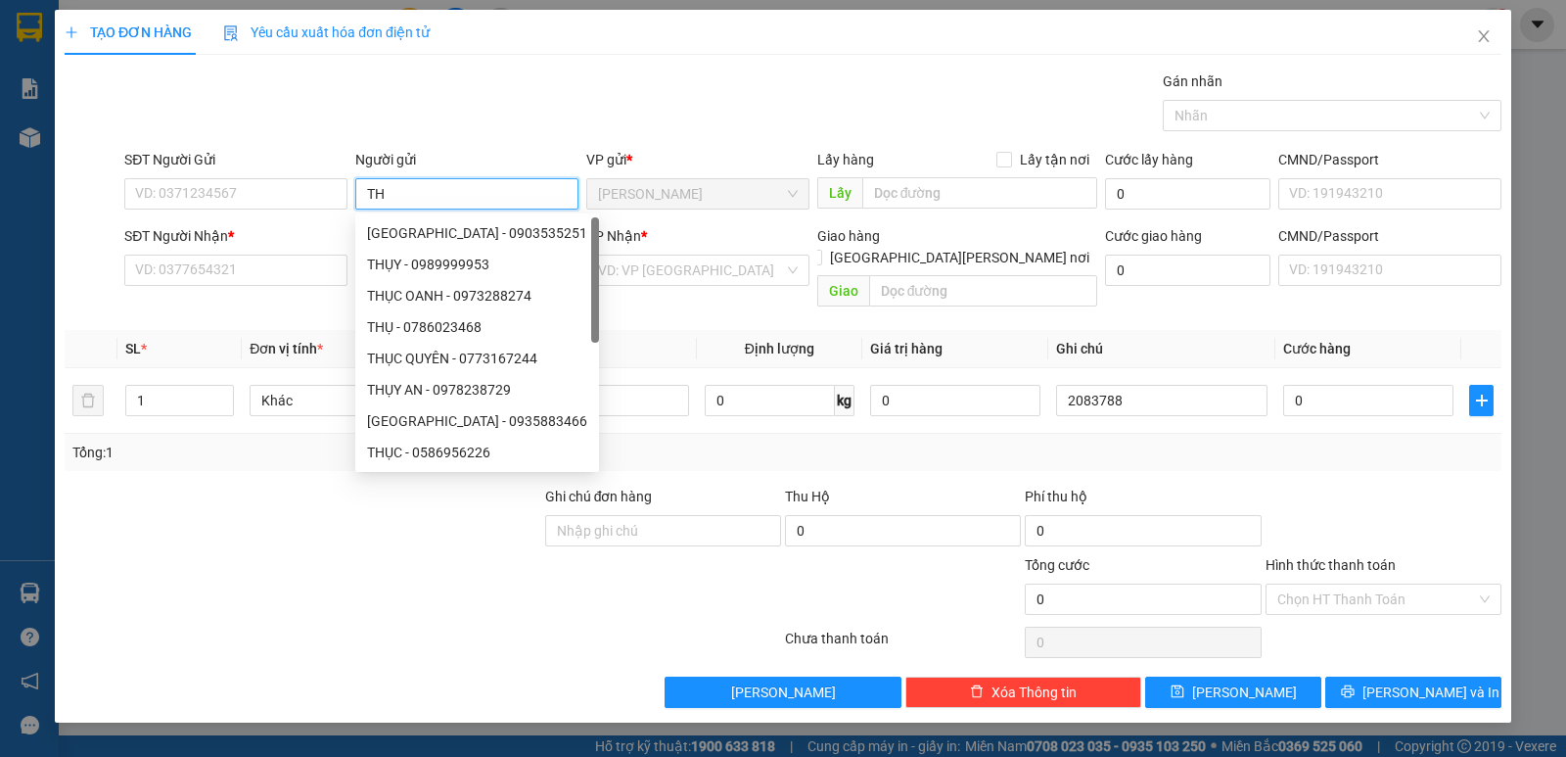
paste input "Ư"
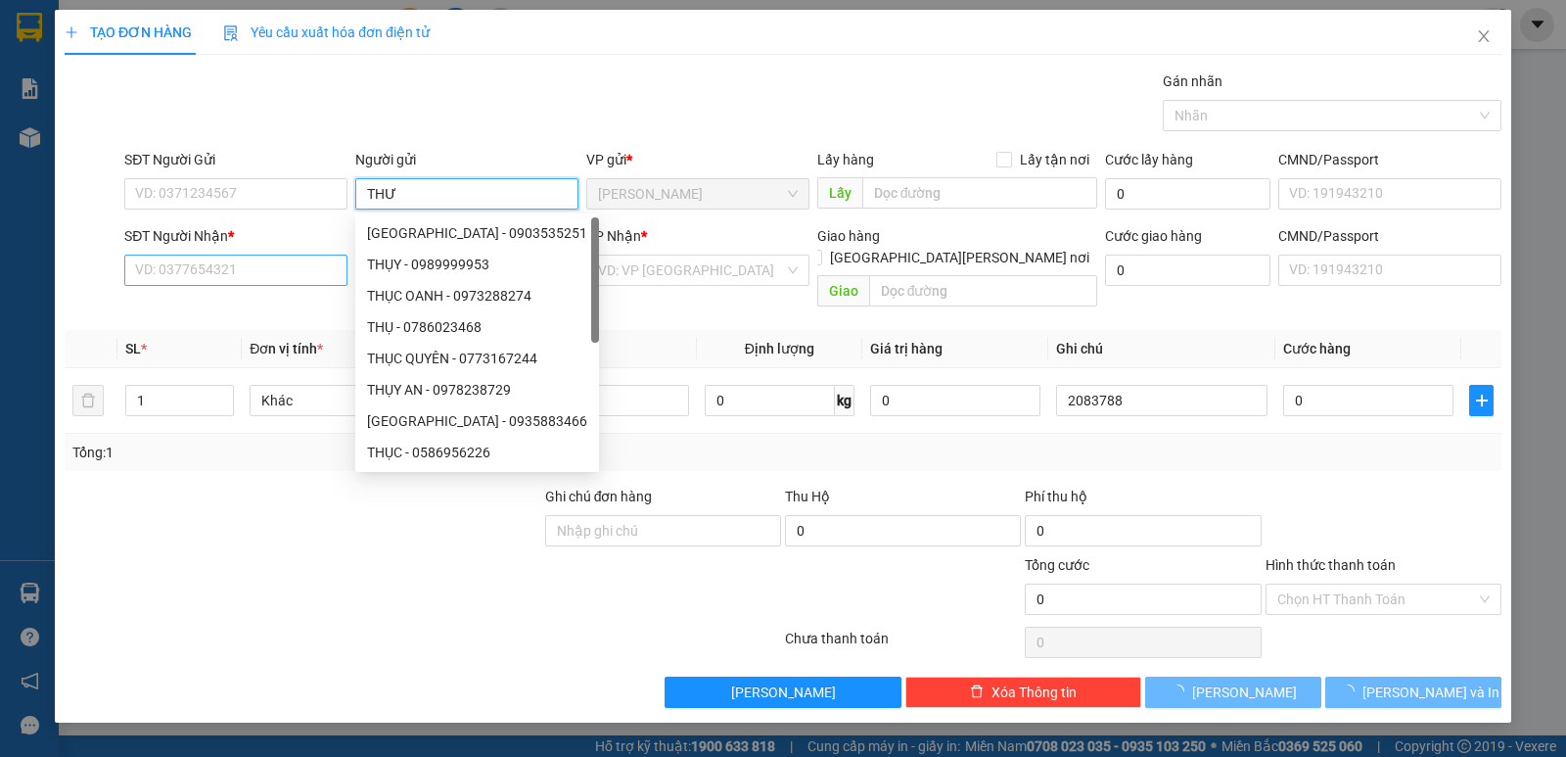
type input "THƯ"
click at [279, 282] on input "SĐT Người Nhận *" at bounding box center [235, 269] width 223 height 31
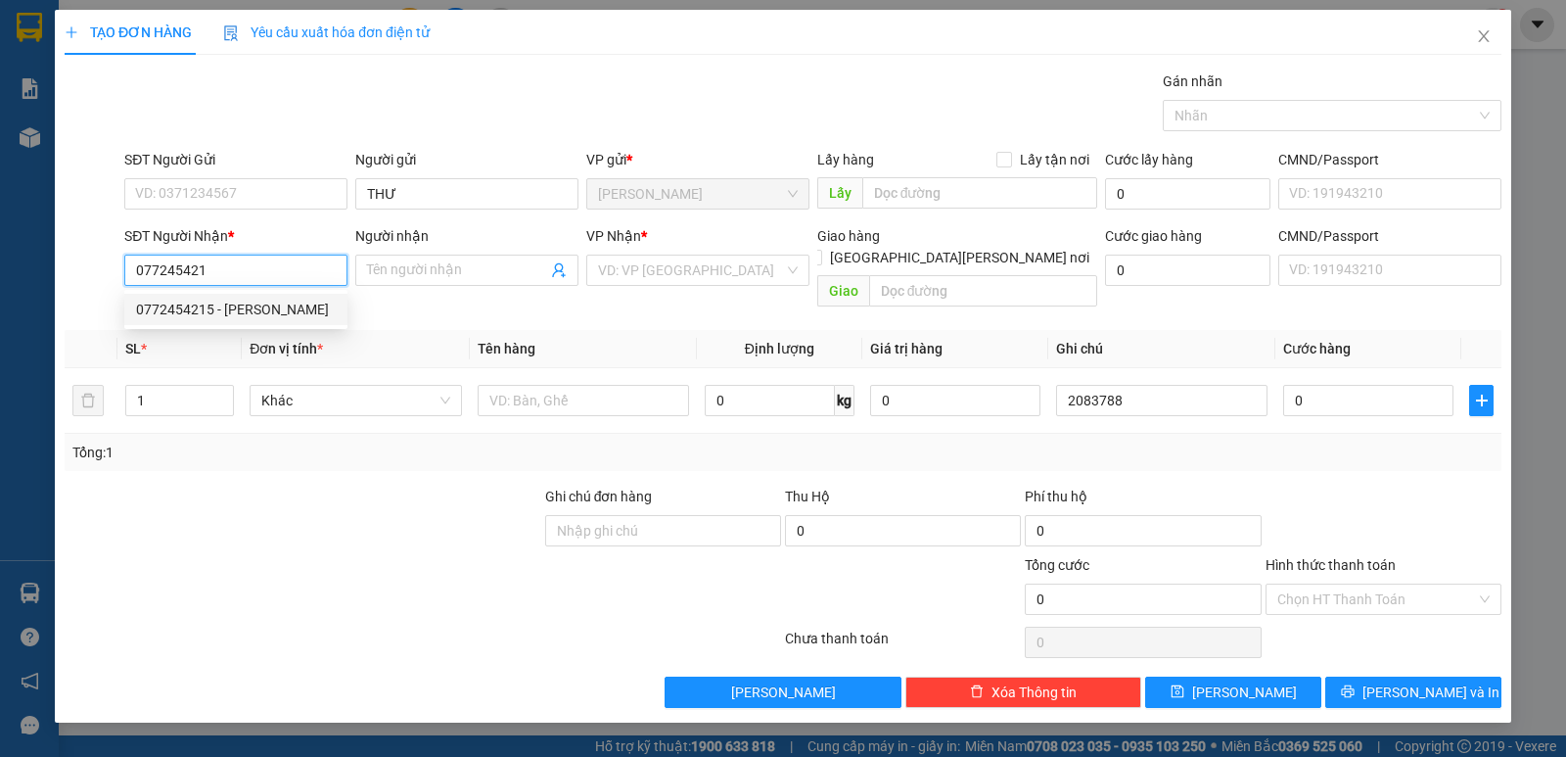
drag, startPoint x: 239, startPoint y: 308, endPoint x: 284, endPoint y: 305, distance: 45.1
click at [241, 308] on div "0772454215 - [PERSON_NAME]" at bounding box center [236, 310] width 200 height 22
type input "0772454215"
type input "CHÂU ANH"
type input "0772454215"
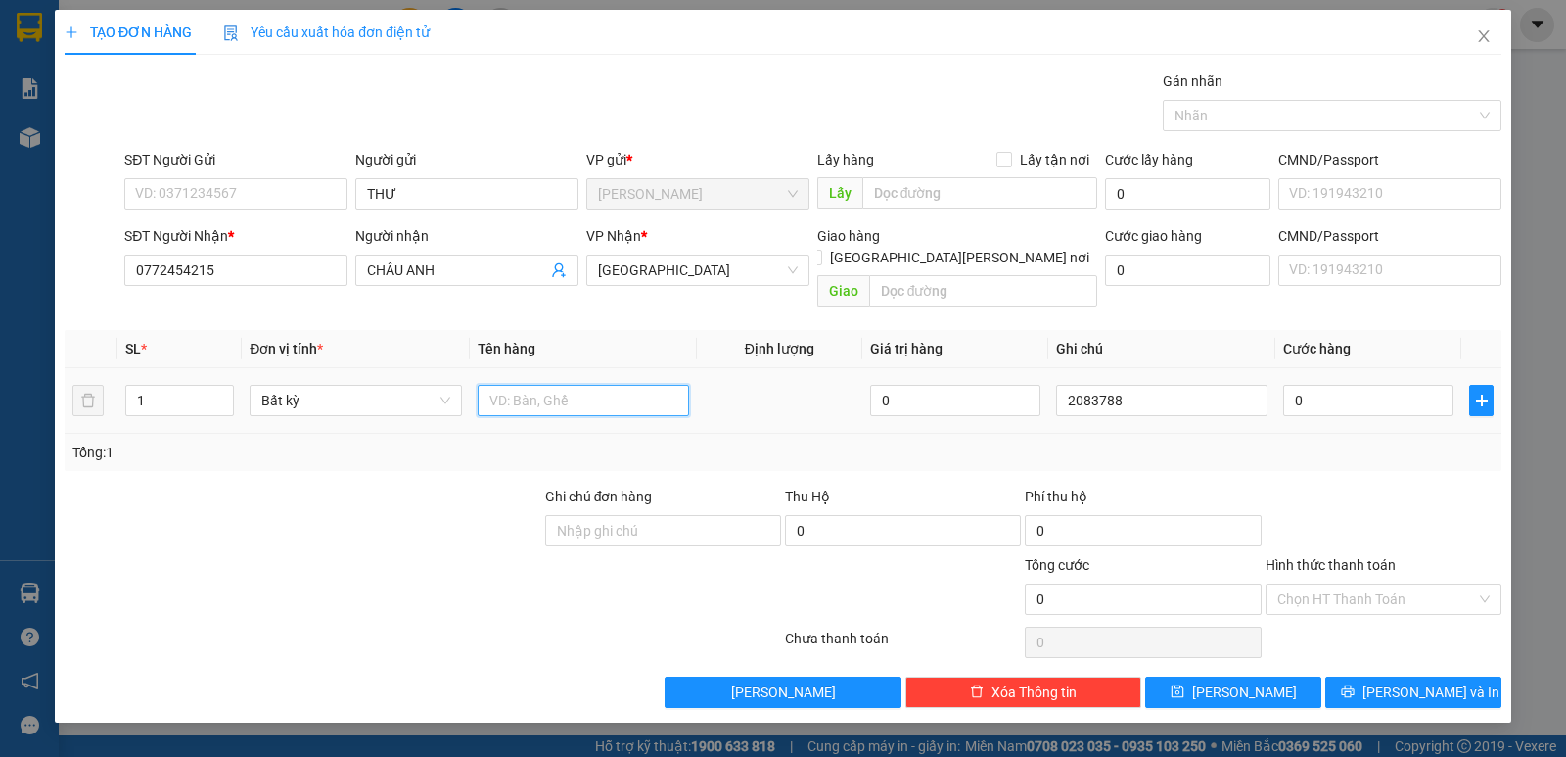
click at [533, 385] on input "text" at bounding box center [583, 400] width 211 height 31
paste input "Ị"
paste input "Đ"
type input "1 BỊCH ĐEN"
click at [1397, 385] on input "0" at bounding box center [1368, 400] width 170 height 31
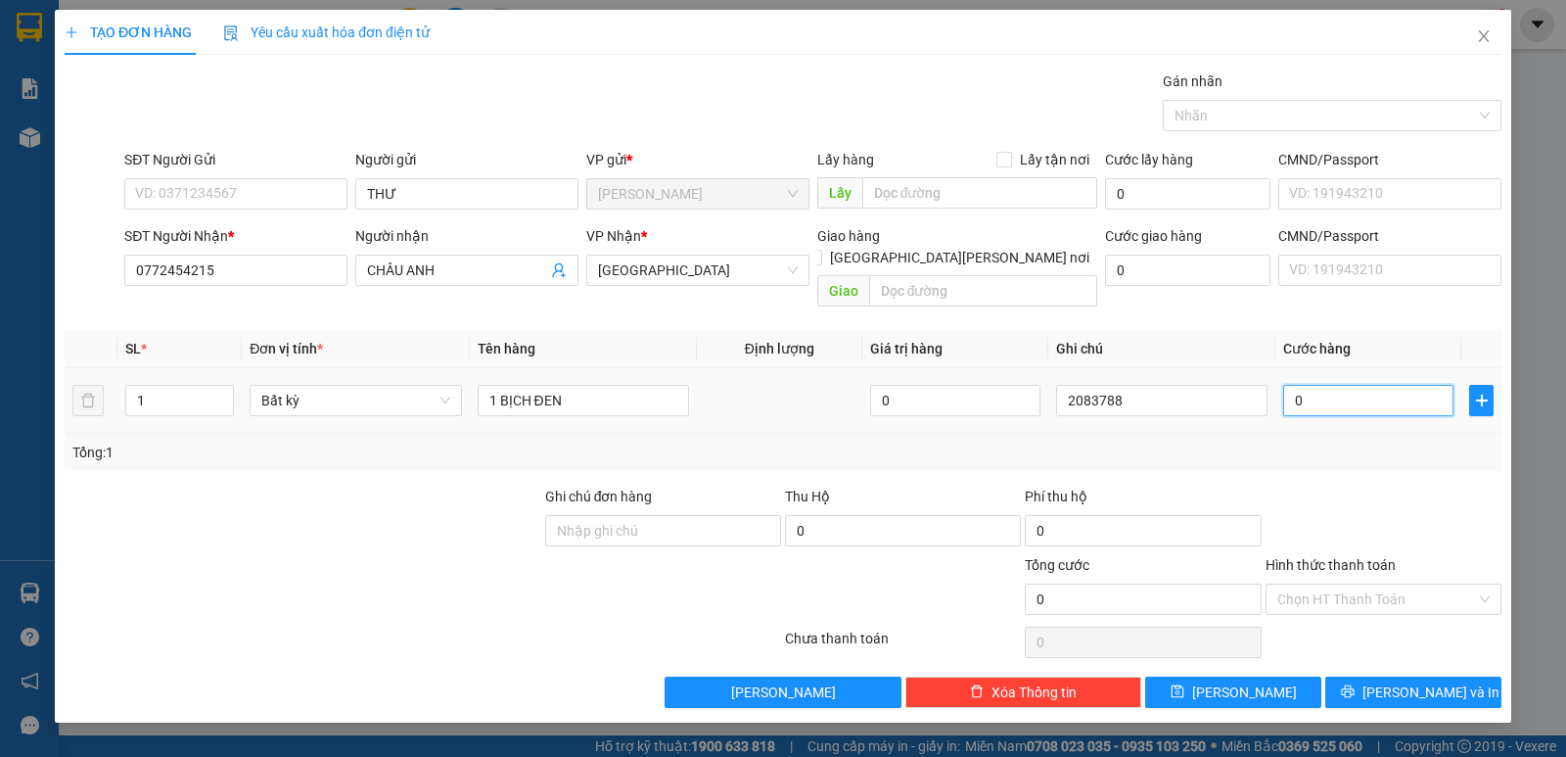
type input "3"
type input "30"
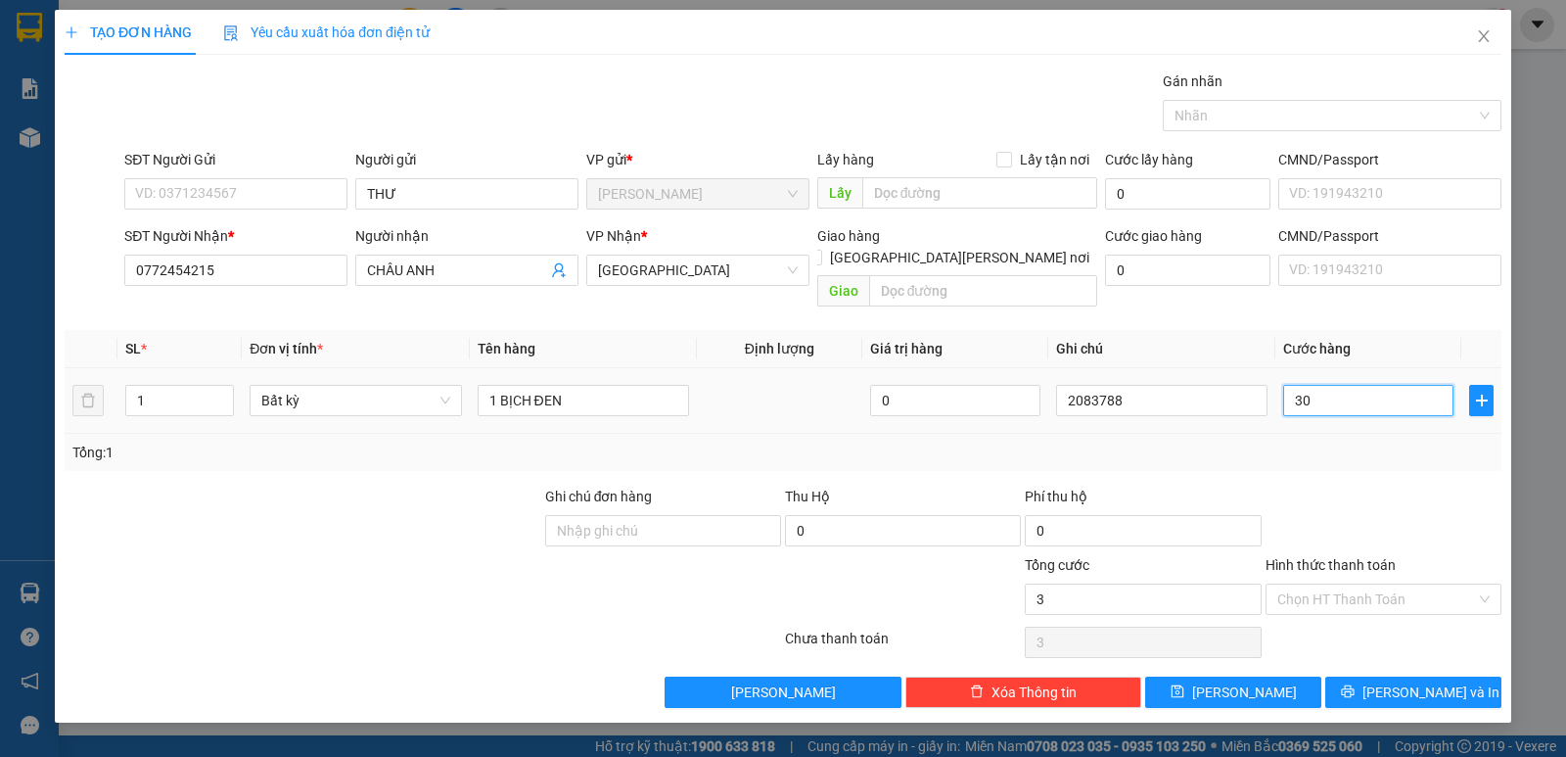
type input "30"
click at [1350, 584] on input "Hình thức thanh toán" at bounding box center [1376, 598] width 199 height 29
type input "30.000"
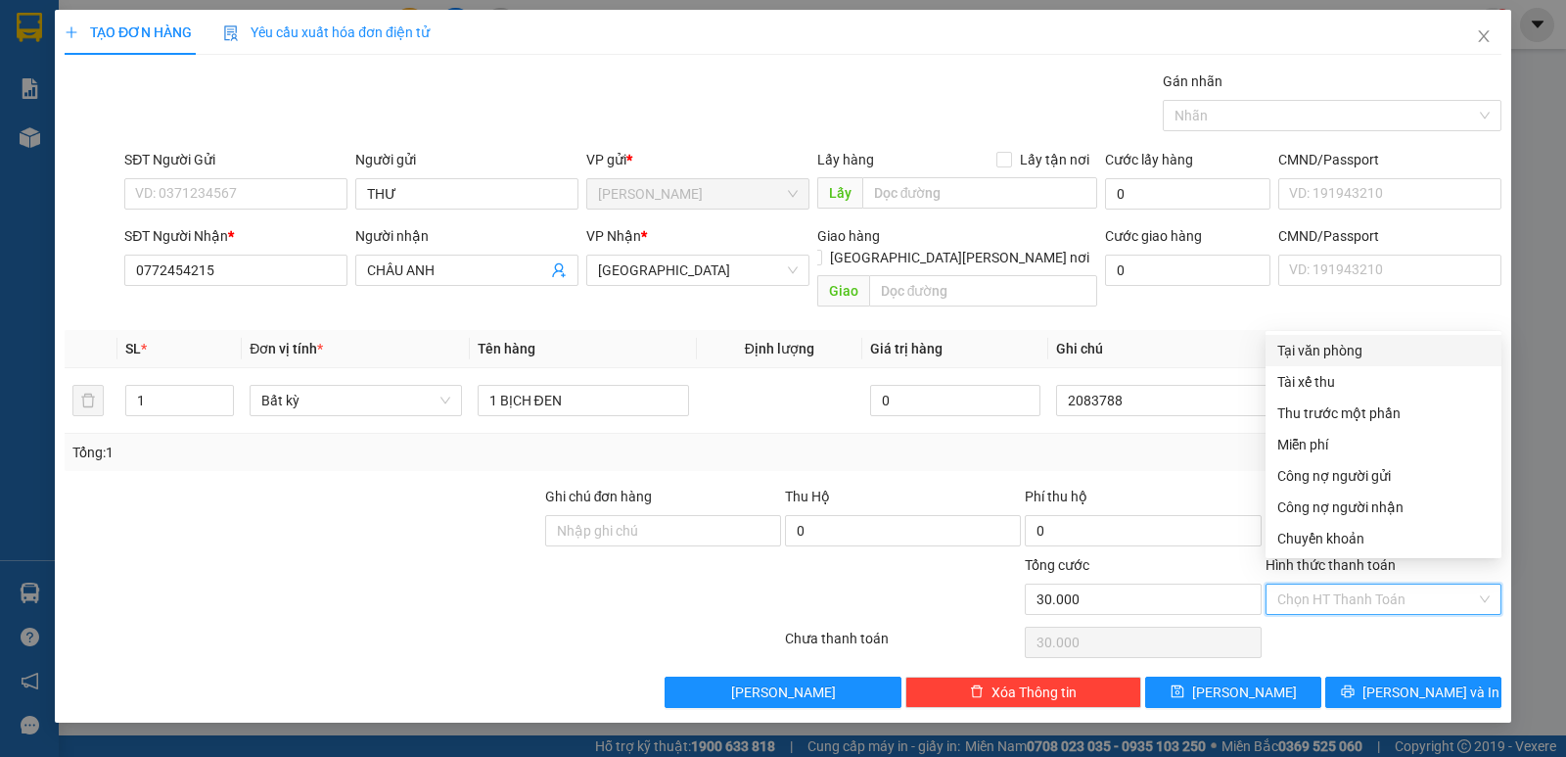
click at [1320, 357] on div "Tại văn phòng" at bounding box center [1383, 351] width 212 height 22
type input "0"
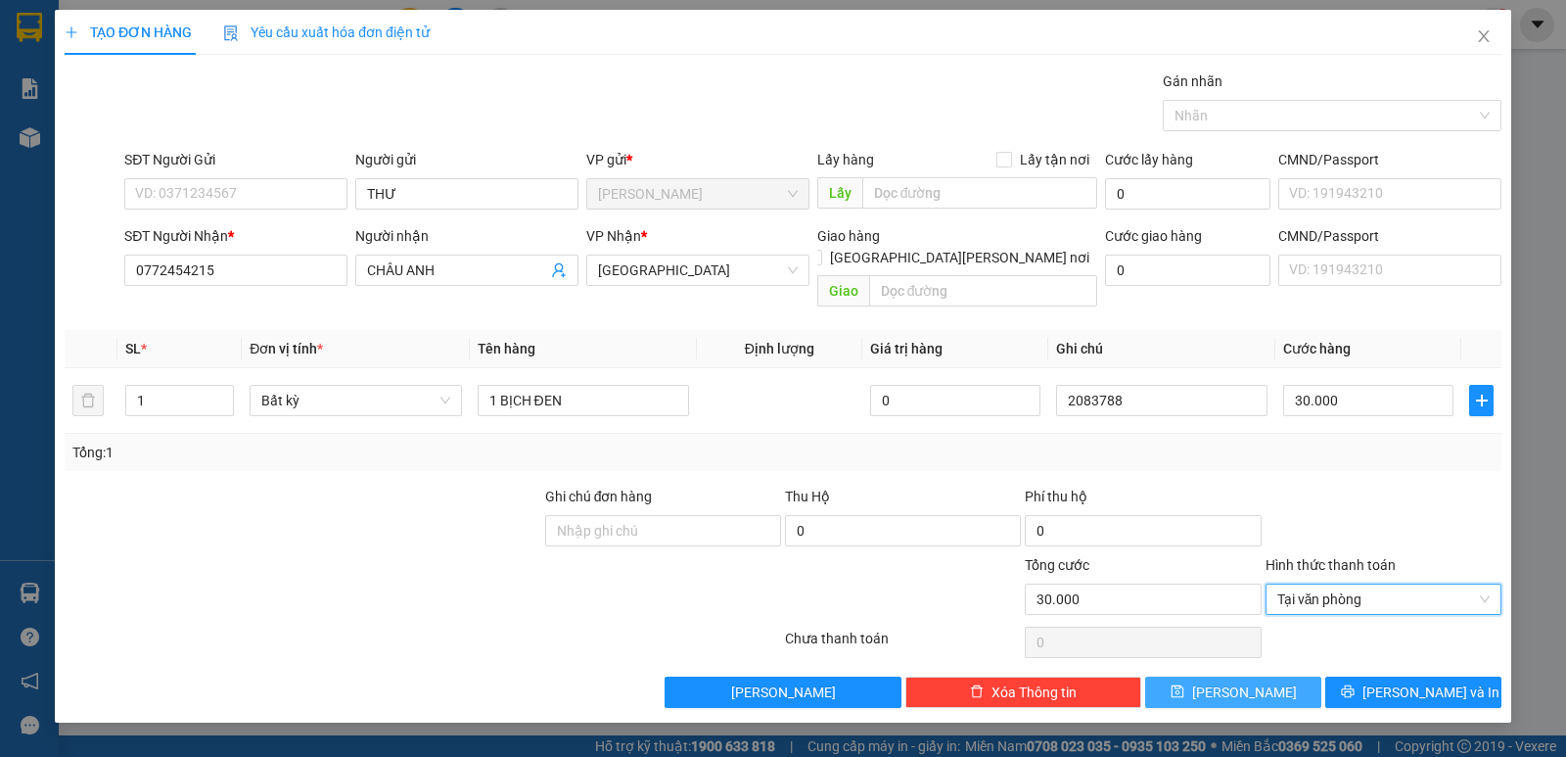
click at [1249, 681] on button "[PERSON_NAME]" at bounding box center [1233, 691] width 176 height 31
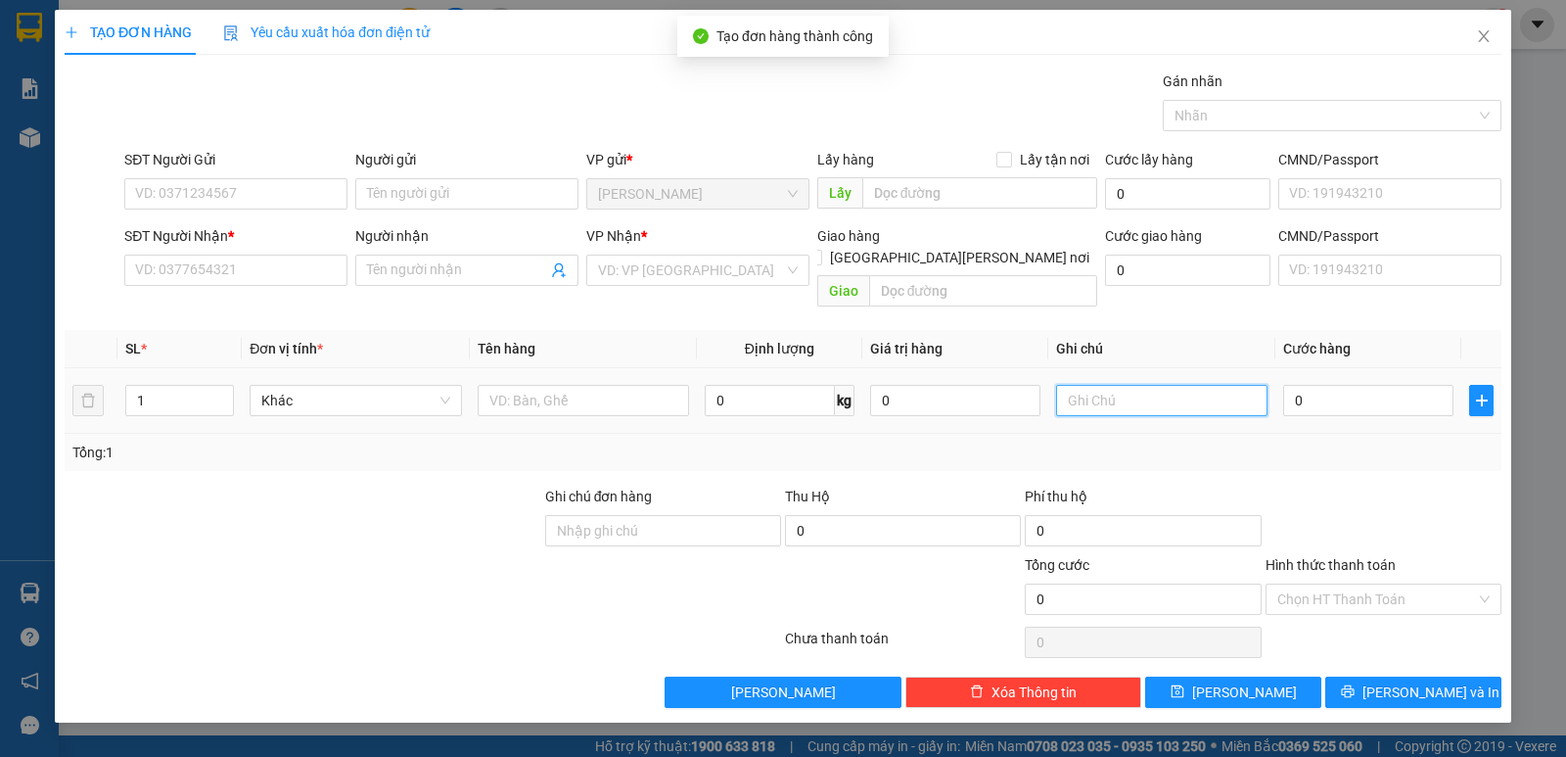
click at [1155, 386] on input "text" at bounding box center [1161, 400] width 211 height 31
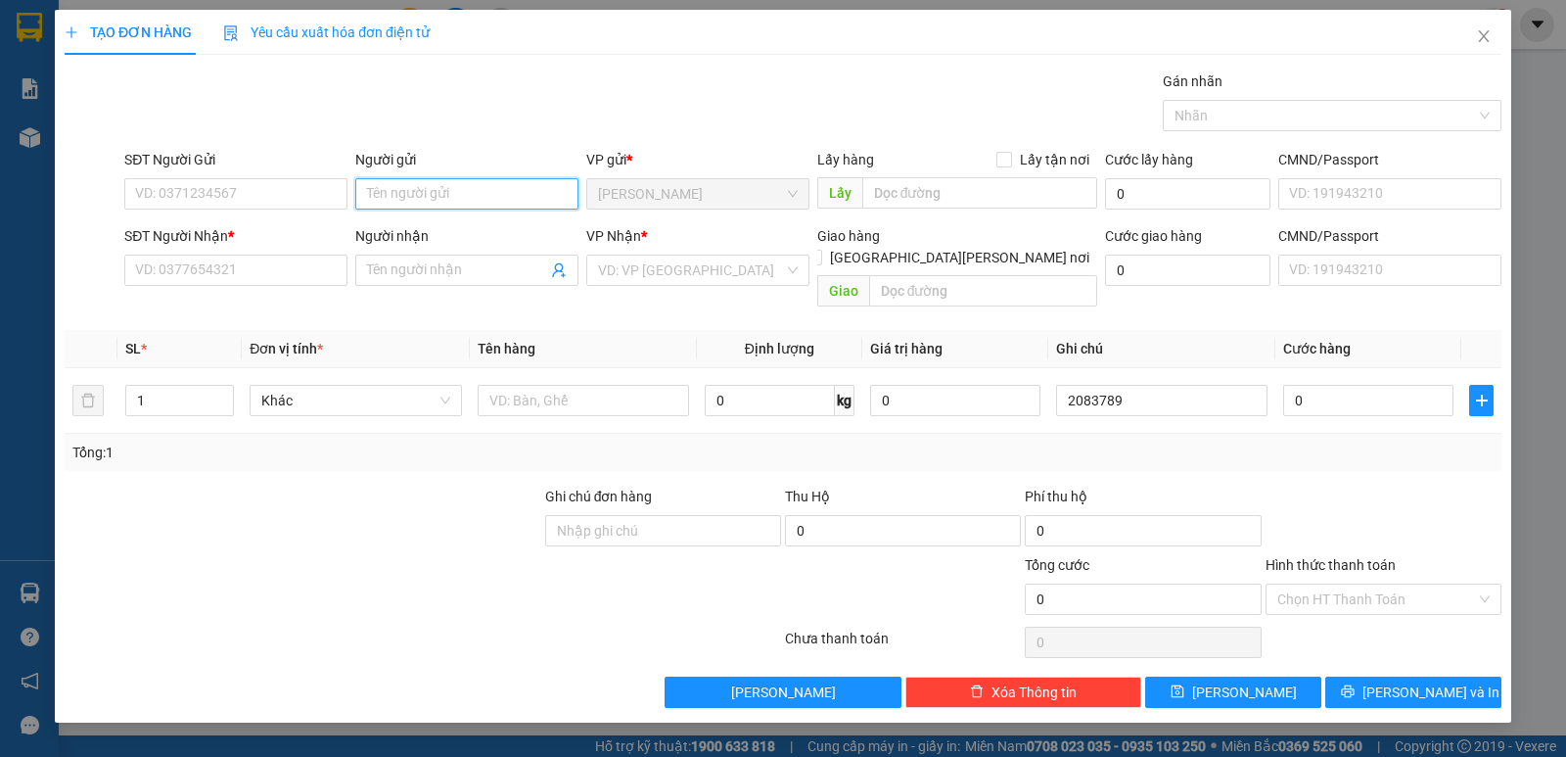
click at [491, 192] on input "Người gửi" at bounding box center [466, 193] width 223 height 31
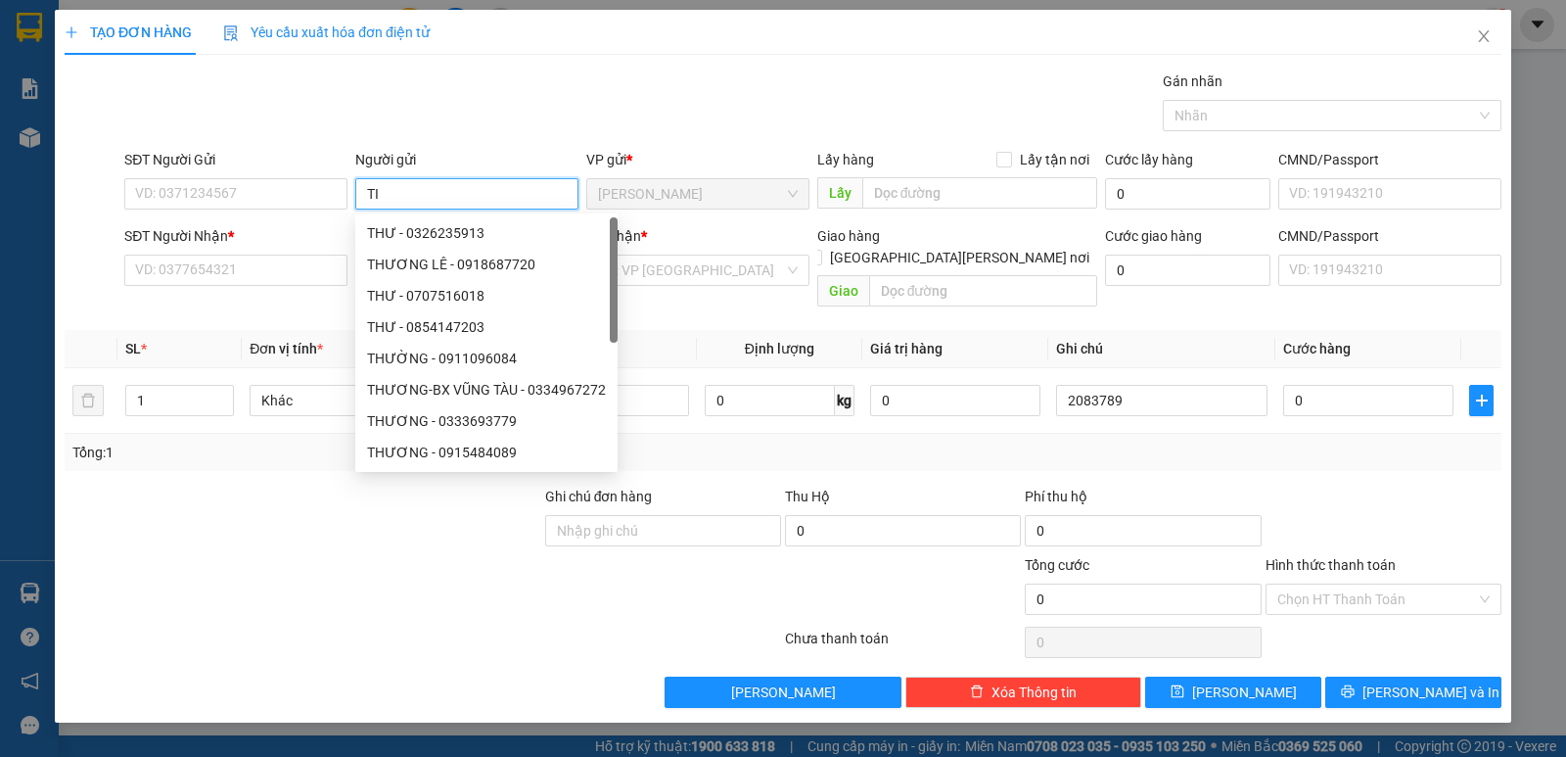
paste input "Ê"
paste input "Ề"
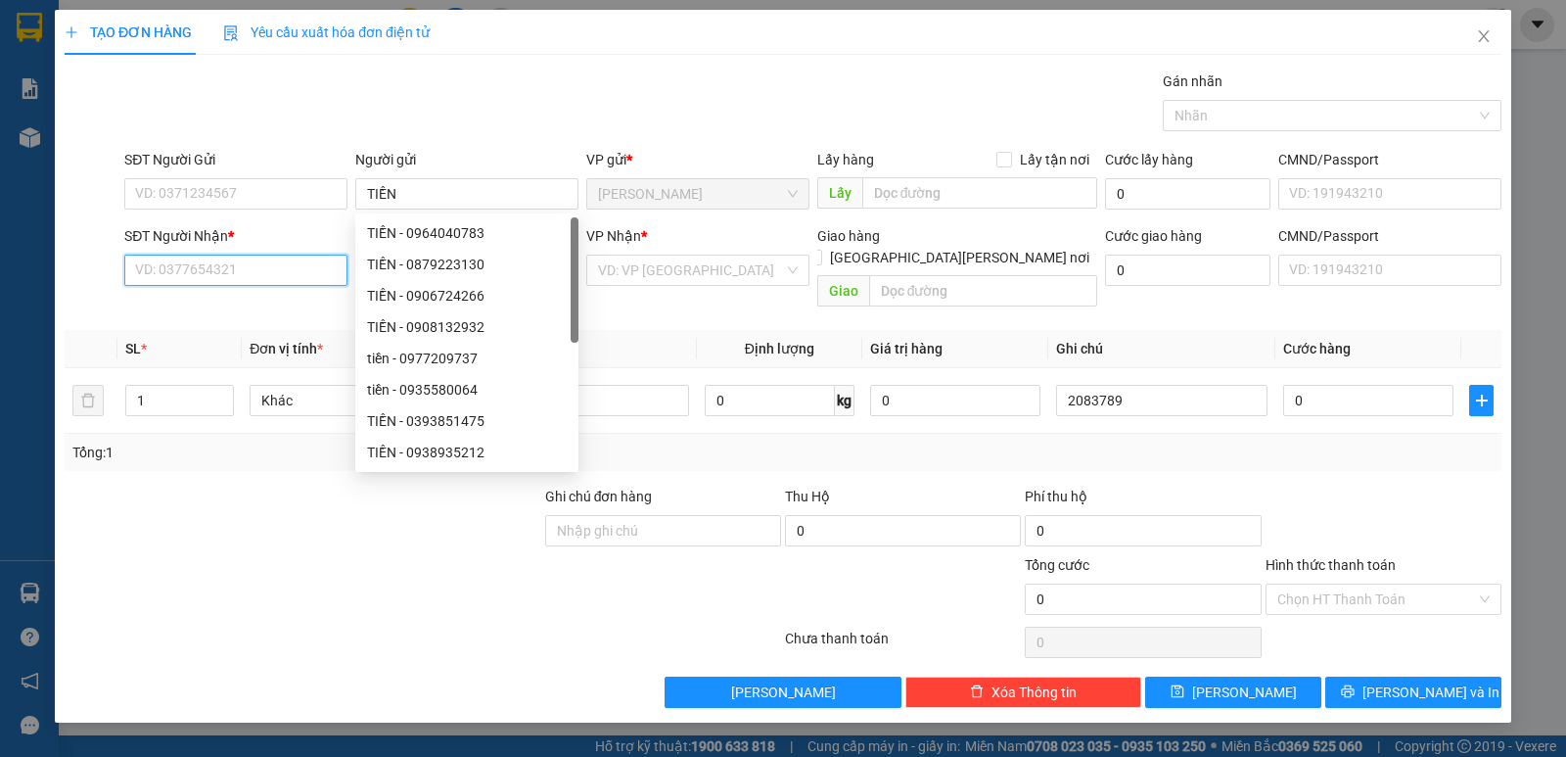
click at [193, 281] on input "SĐT Người Nhận *" at bounding box center [235, 269] width 223 height 31
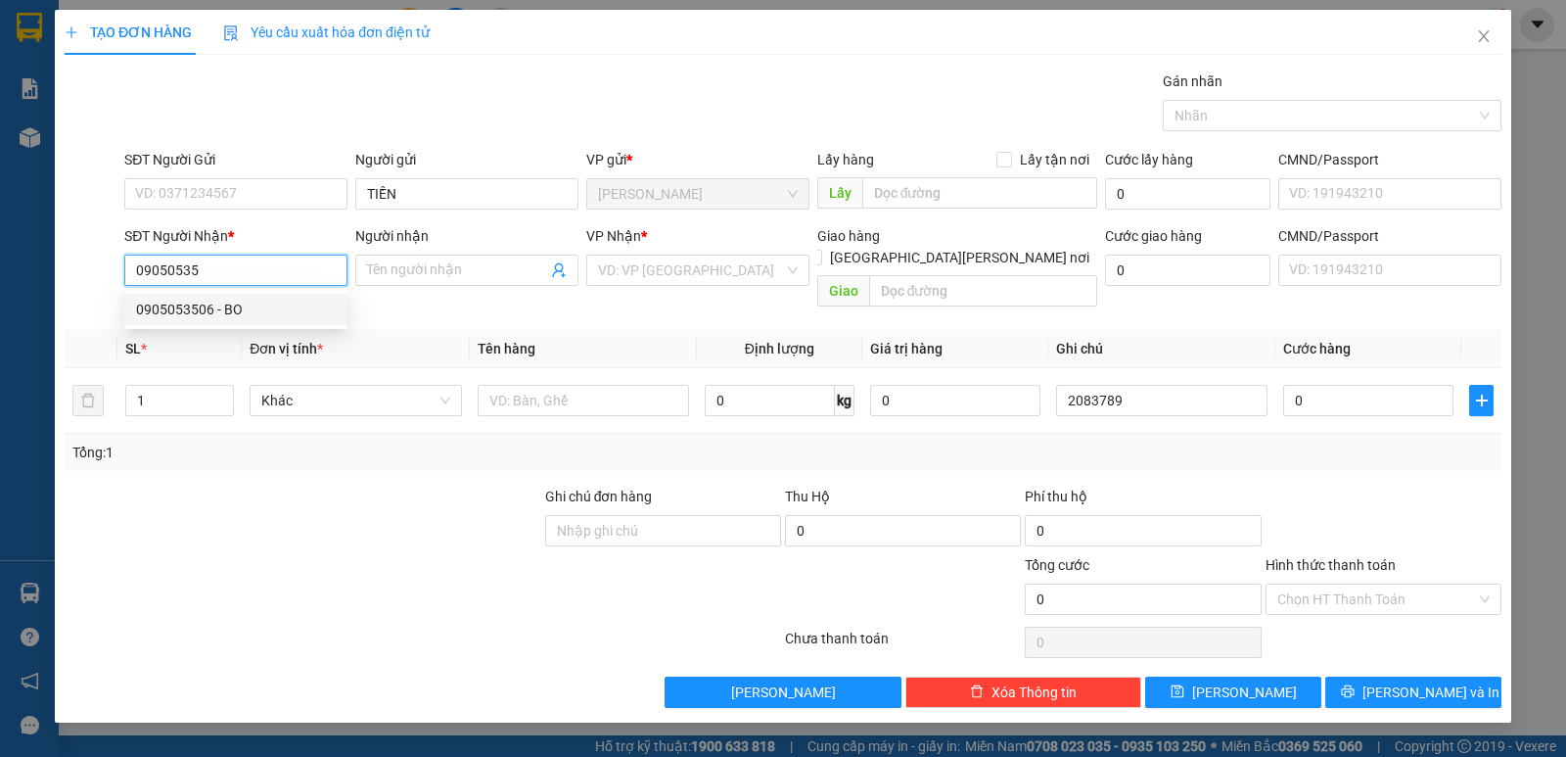
click at [202, 312] on div "0905053506 - BO" at bounding box center [236, 310] width 200 height 22
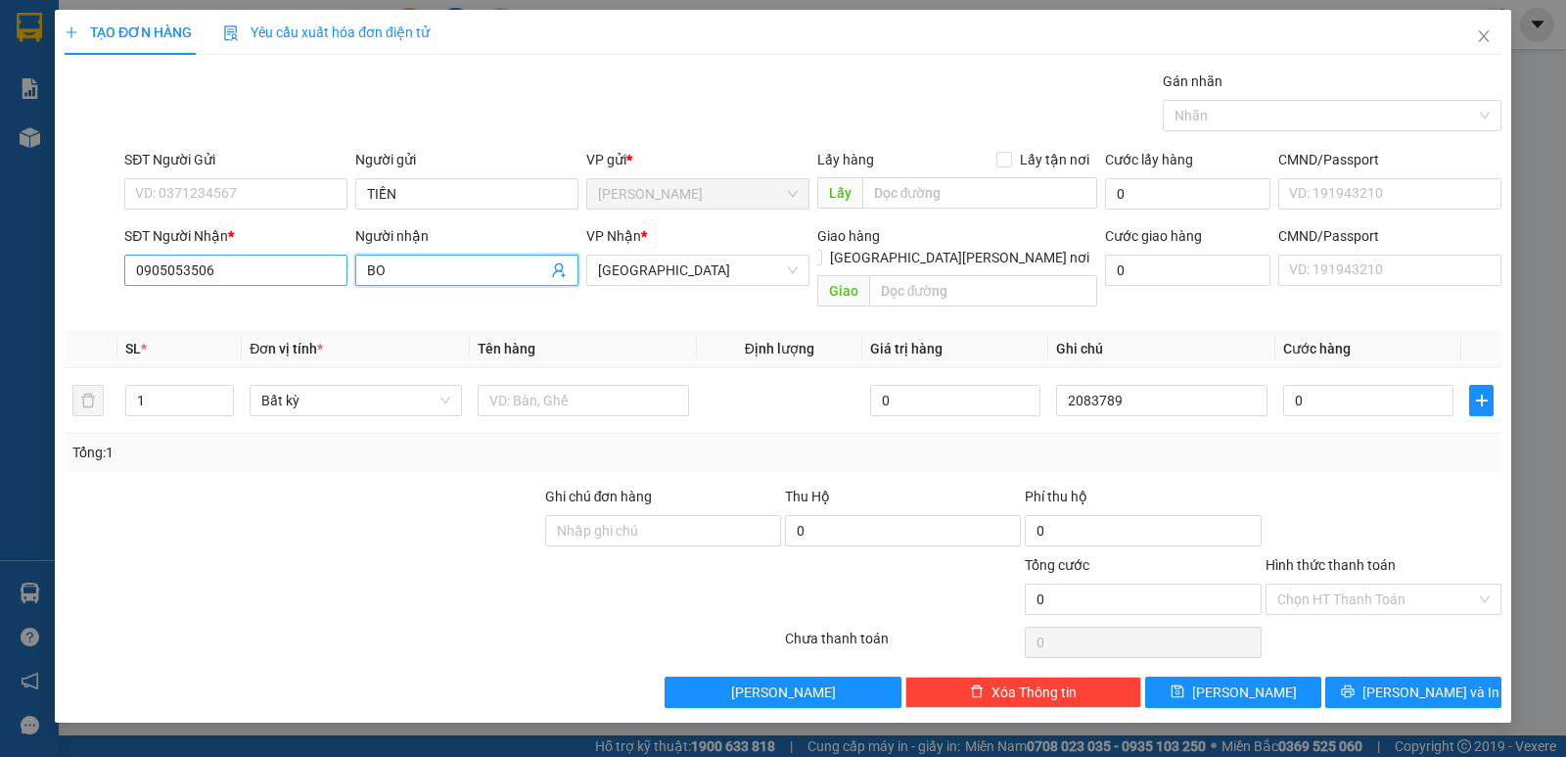
drag, startPoint x: 403, startPoint y: 265, endPoint x: 284, endPoint y: 262, distance: 119.4
click at [284, 262] on div "SĐT Người [PERSON_NAME] * 0905053506 Người [PERSON_NAME] BO [PERSON_NAME] * ĐL …" at bounding box center [812, 270] width 1385 height 90
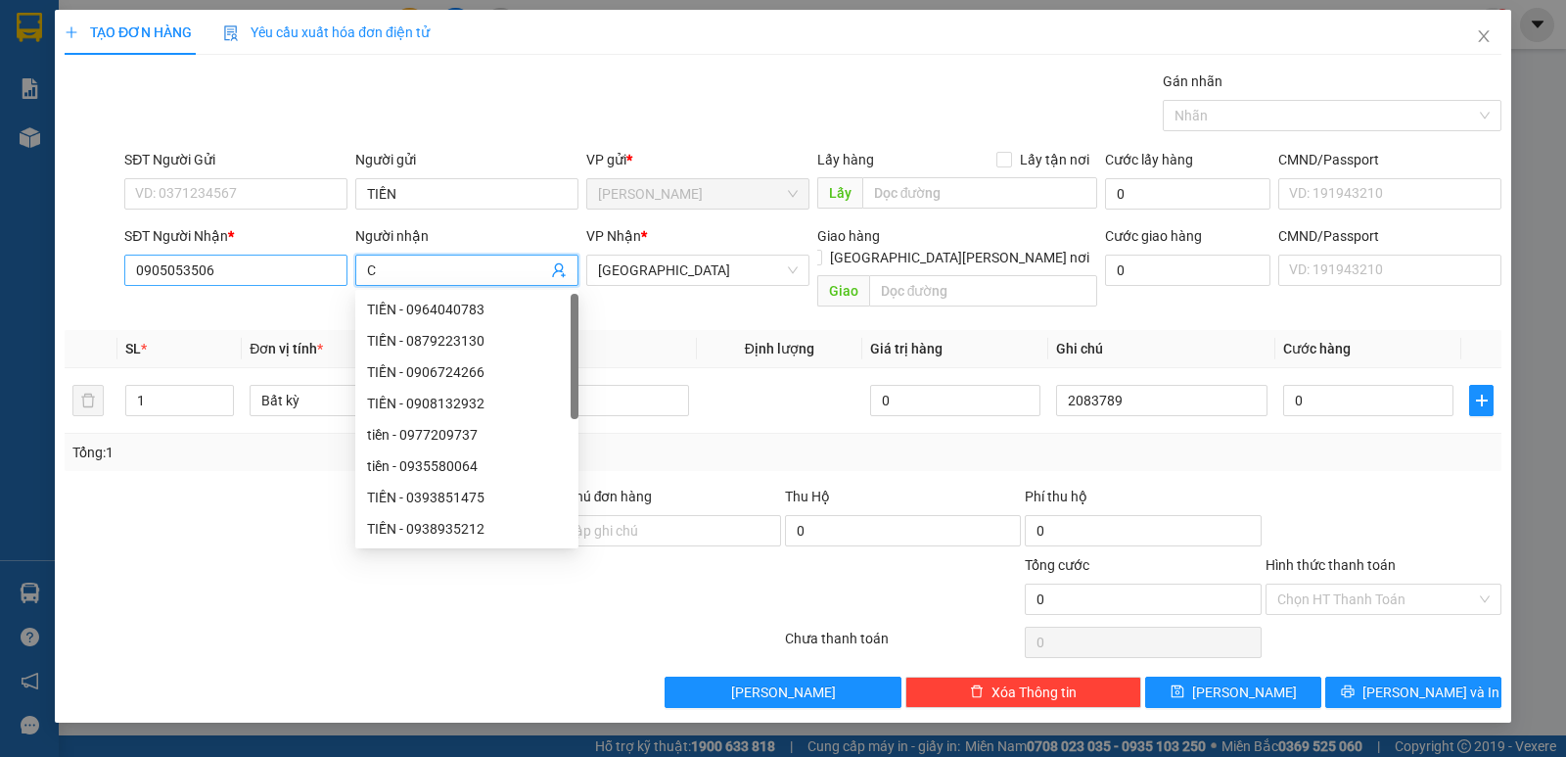
paste input "ẢNH"
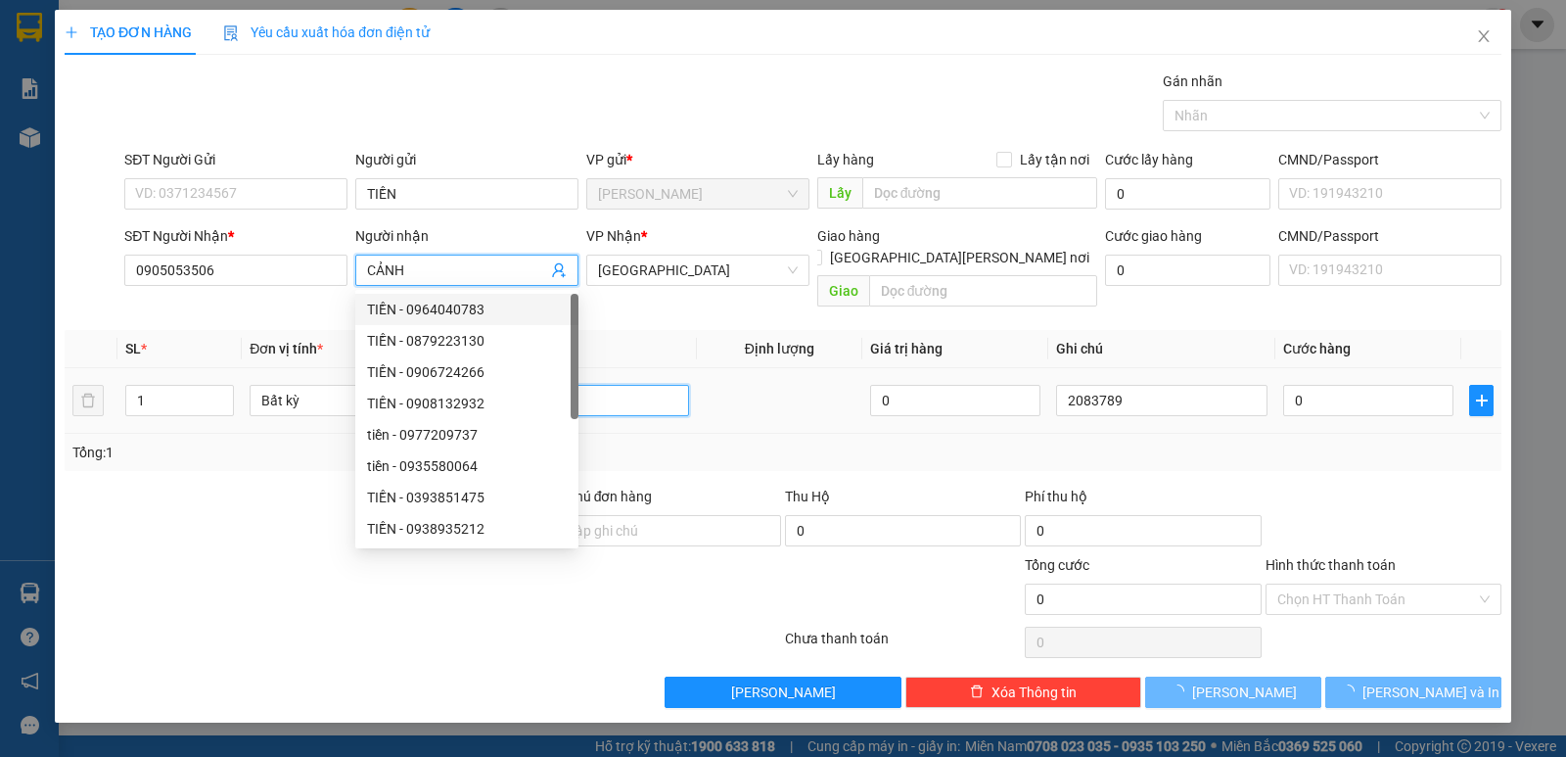
click at [655, 385] on input "text" at bounding box center [583, 400] width 211 height 31
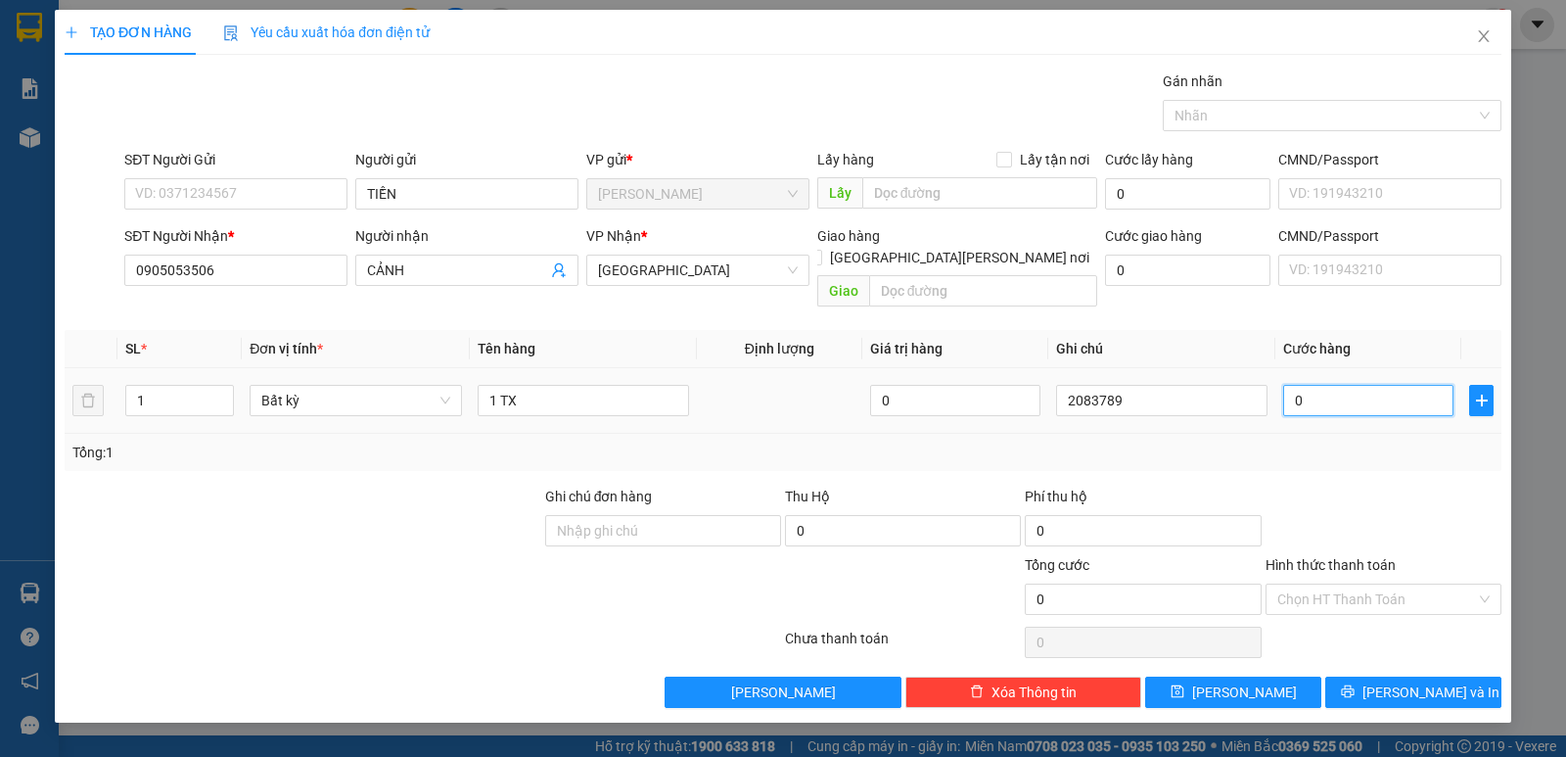
click at [1331, 385] on input "0" at bounding box center [1368, 400] width 170 height 31
click at [1348, 584] on input "Hình thức thanh toán" at bounding box center [1376, 598] width 199 height 29
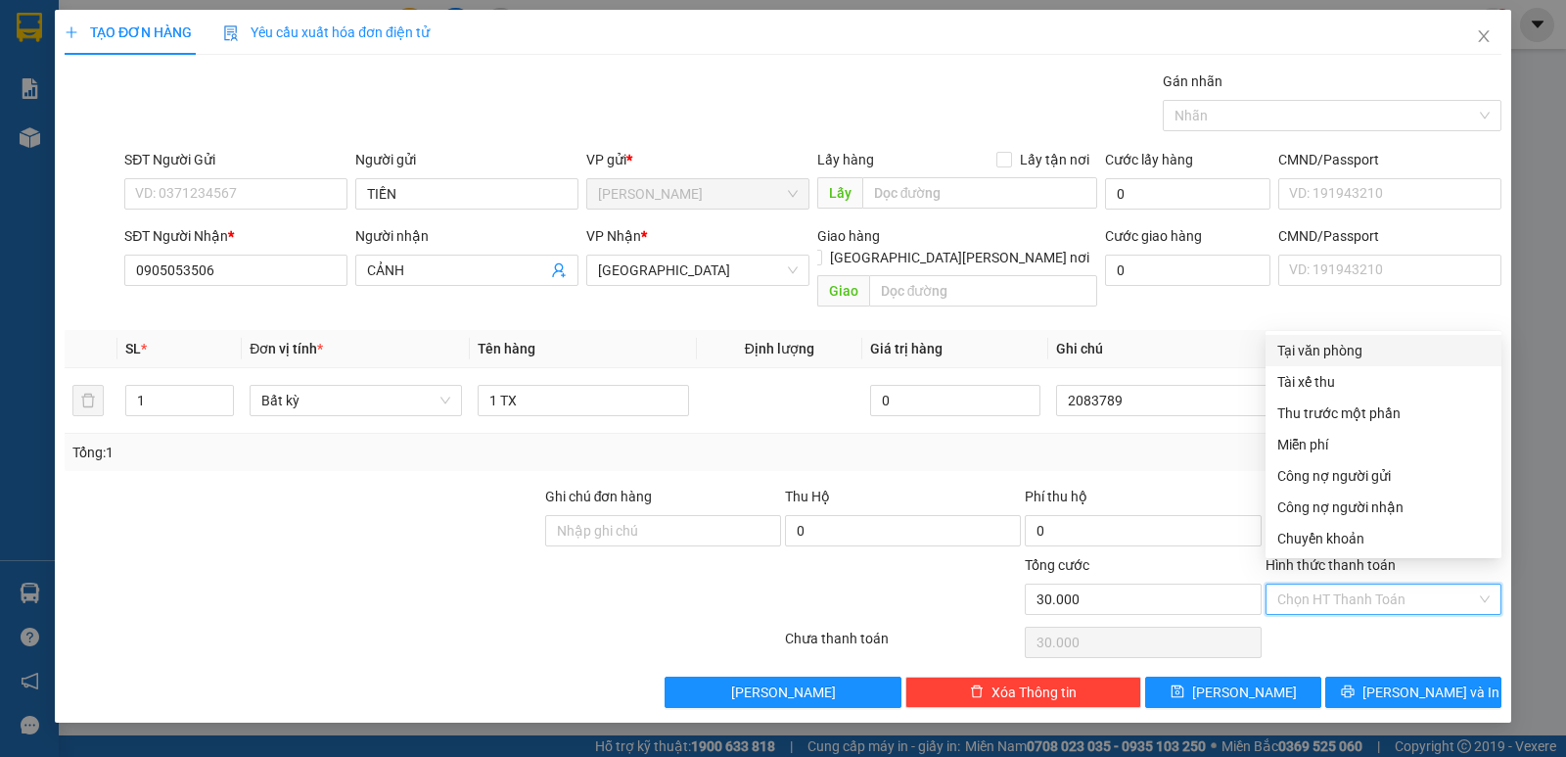
click at [1325, 348] on div "Tại văn phòng" at bounding box center [1383, 351] width 212 height 22
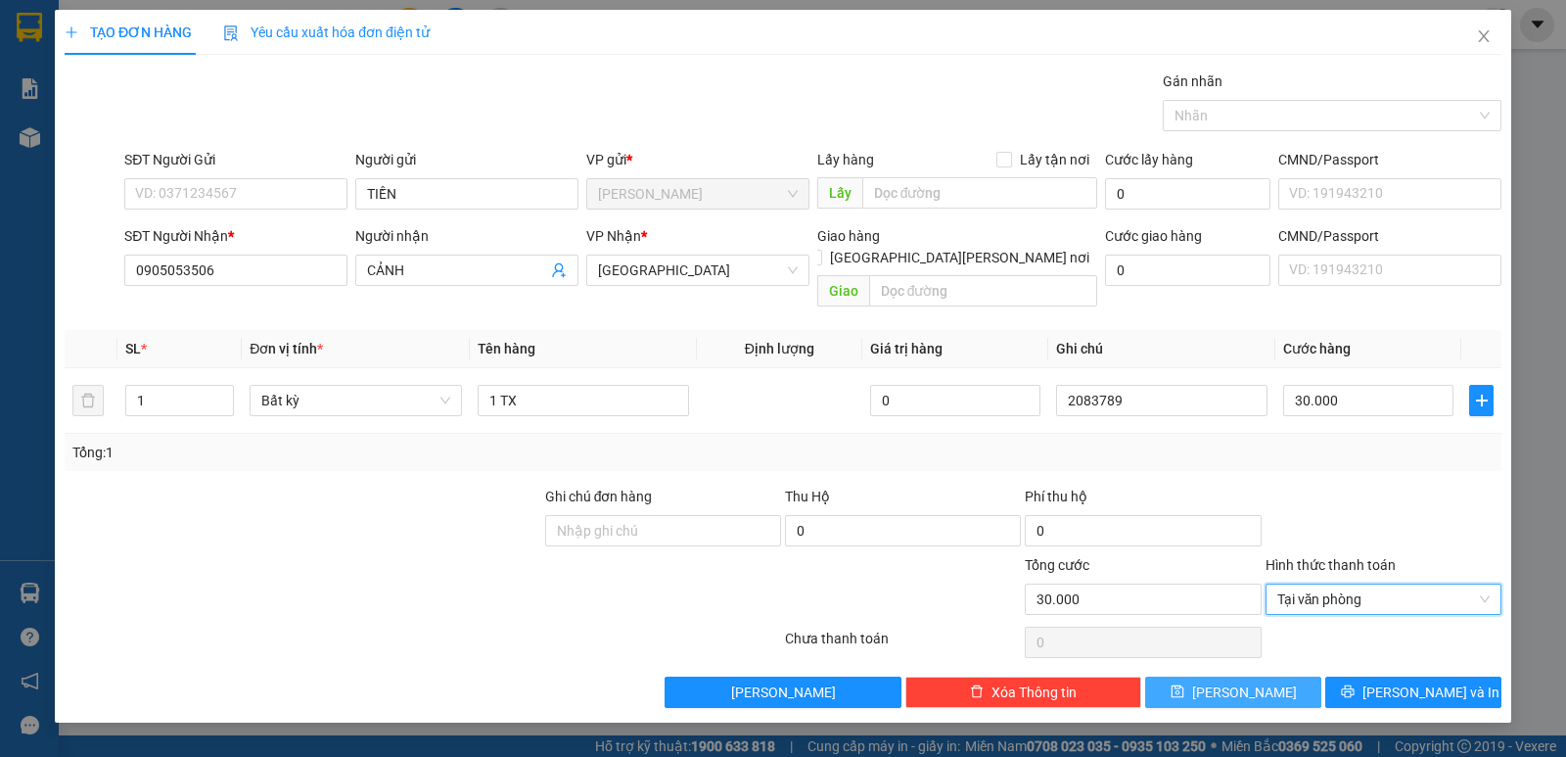
click at [1257, 676] on button "[PERSON_NAME]" at bounding box center [1233, 691] width 176 height 31
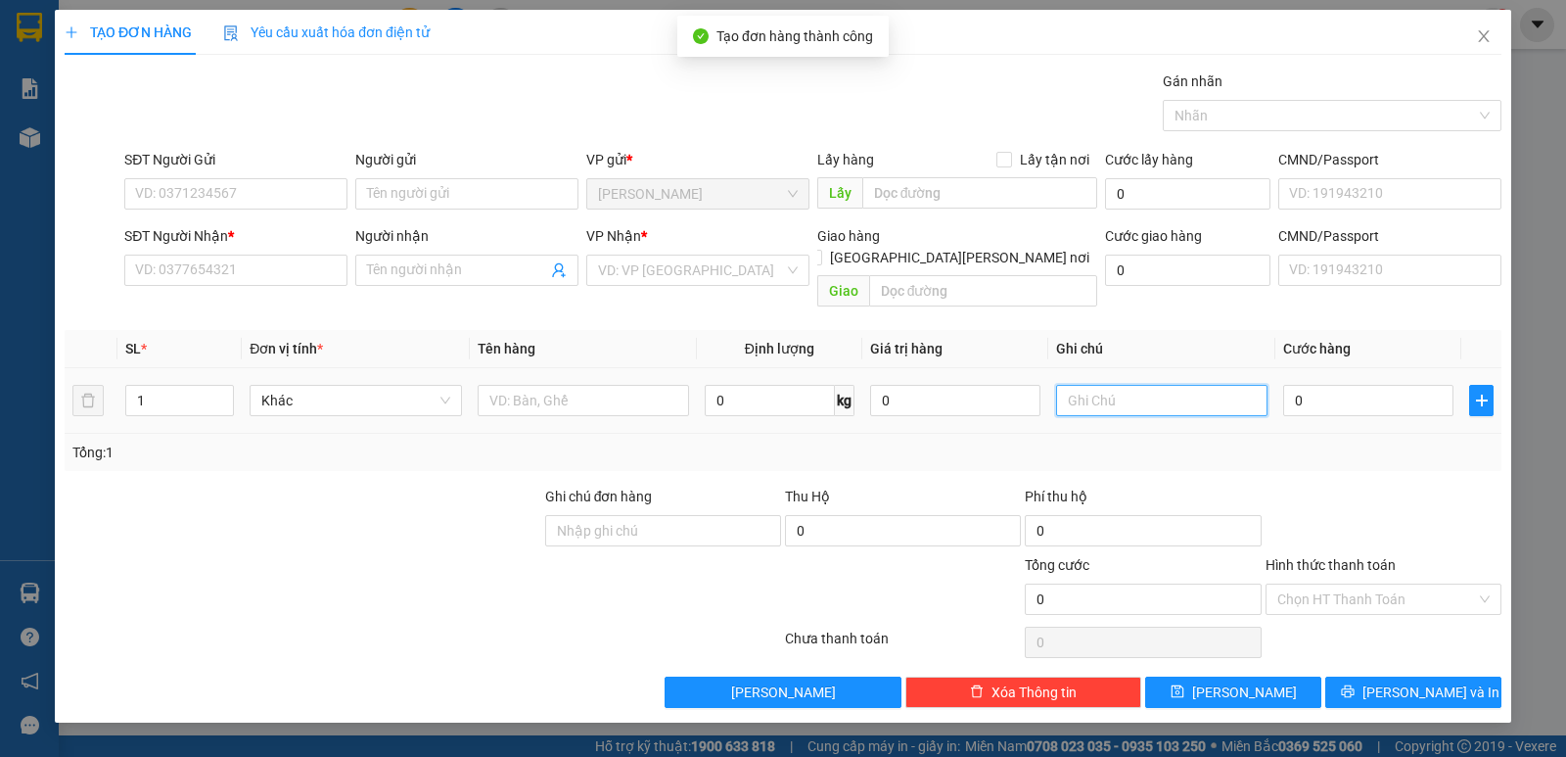
click at [1145, 385] on input "text" at bounding box center [1161, 400] width 211 height 31
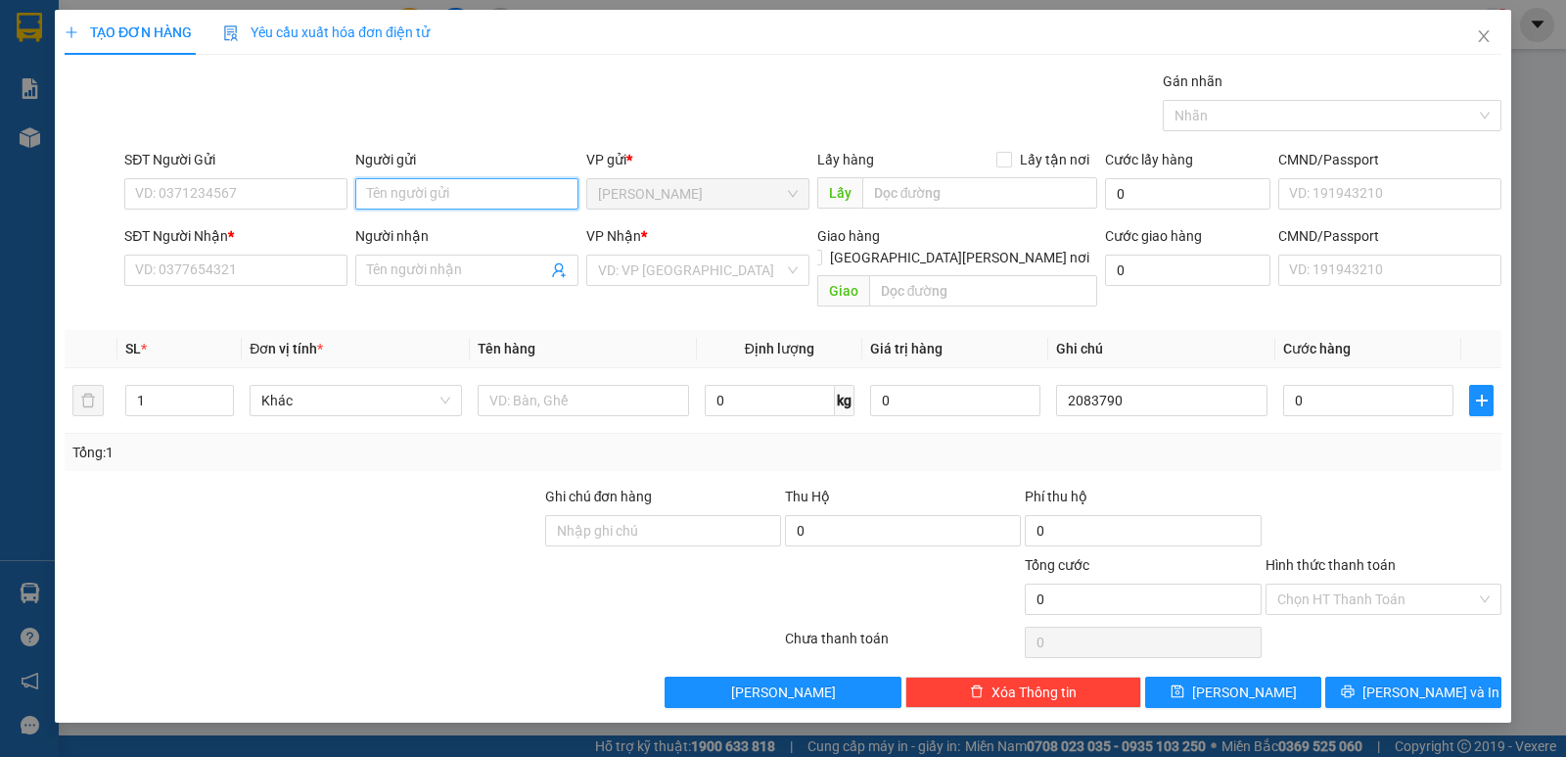
click at [465, 191] on input "Người gửi" at bounding box center [466, 193] width 223 height 31
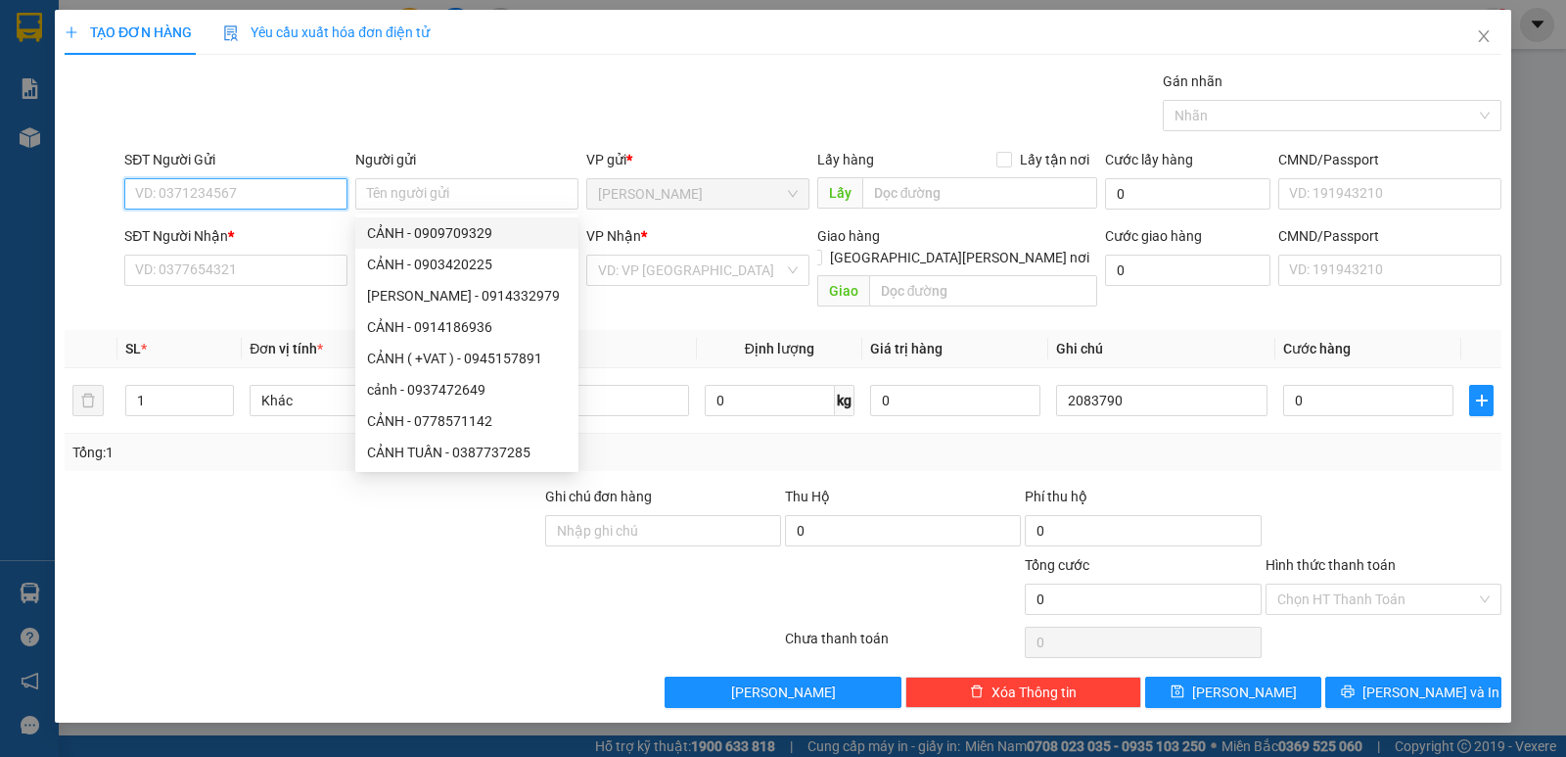
click at [232, 189] on input "SĐT Người Gửi" at bounding box center [235, 193] width 223 height 31
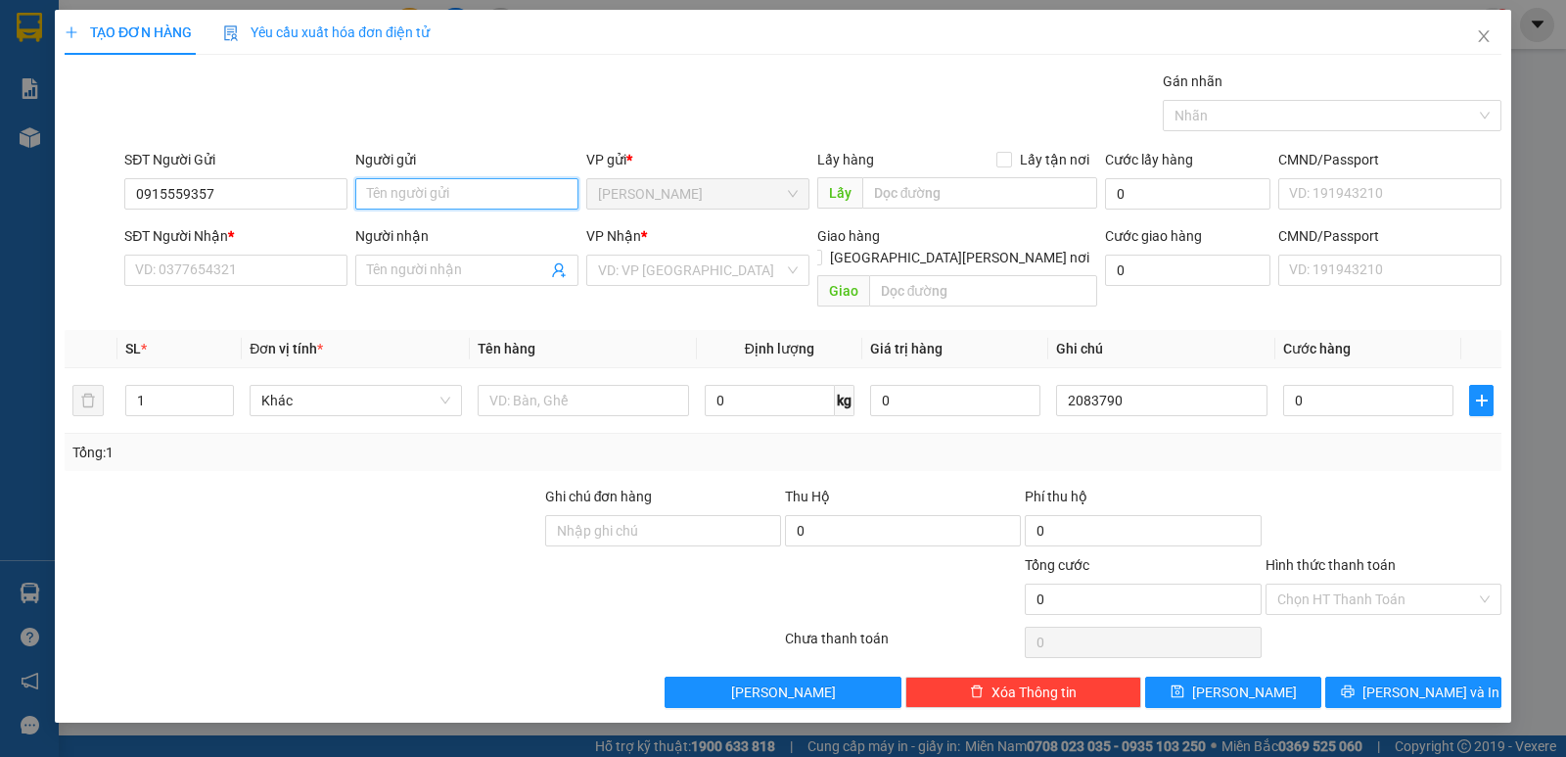
click at [399, 179] on input "Người gửi" at bounding box center [466, 193] width 223 height 31
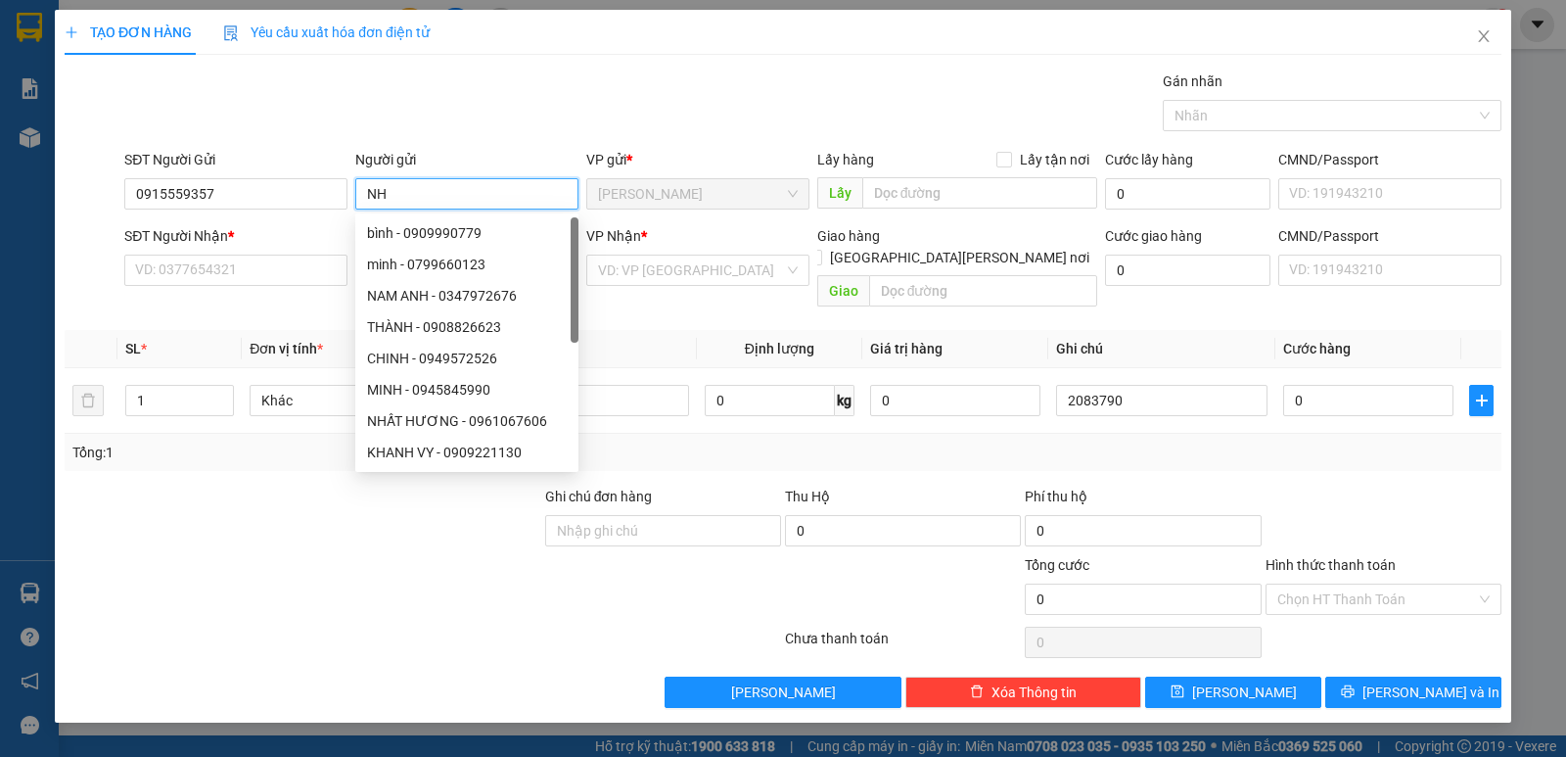
paste input "Ậ"
paste input "Ư"
paste input "Ô"
paste input "Ố"
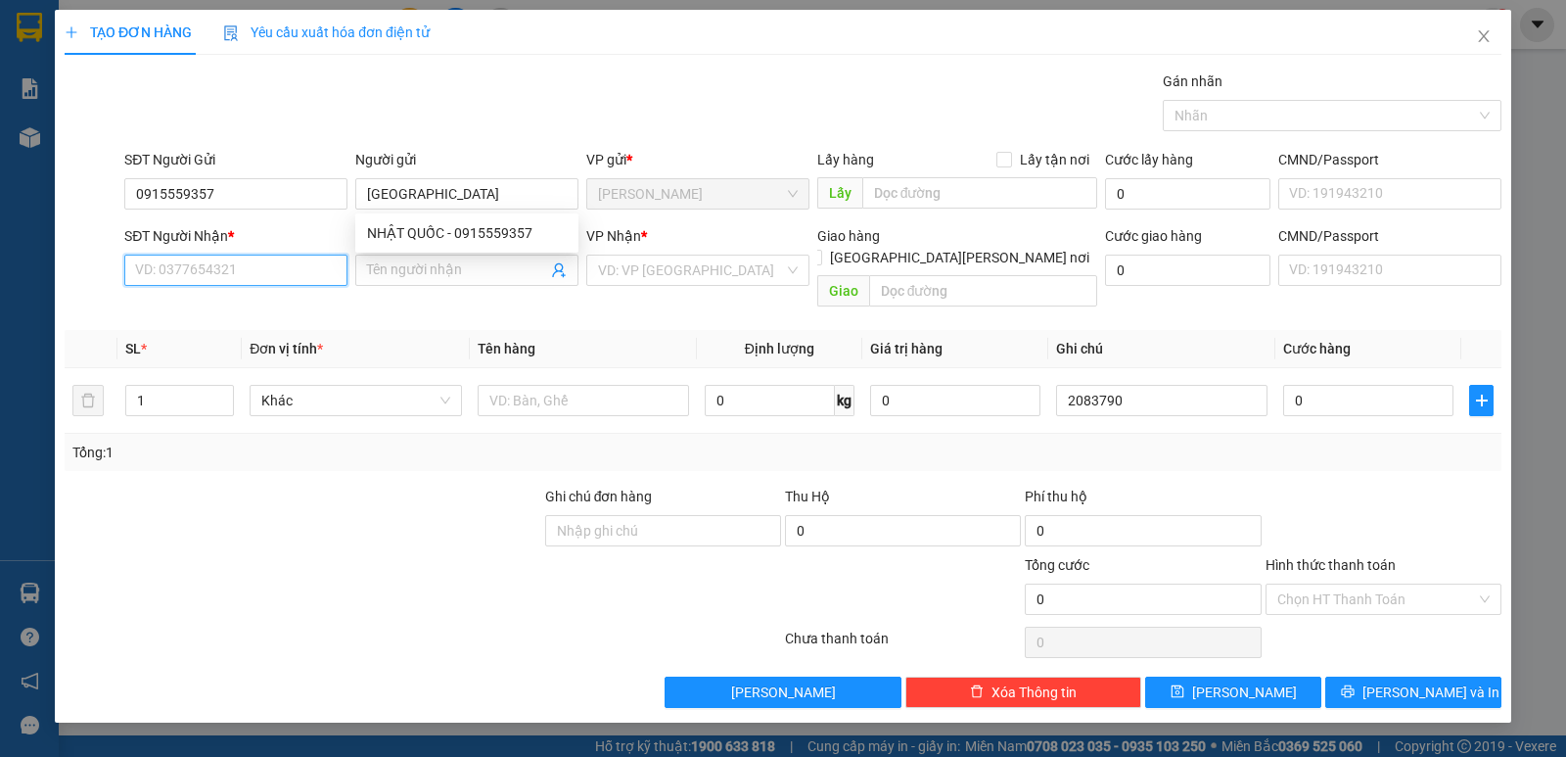
drag, startPoint x: 219, startPoint y: 272, endPoint x: 244, endPoint y: 269, distance: 24.6
click at [219, 271] on input "SĐT Người Nhận *" at bounding box center [235, 269] width 223 height 31
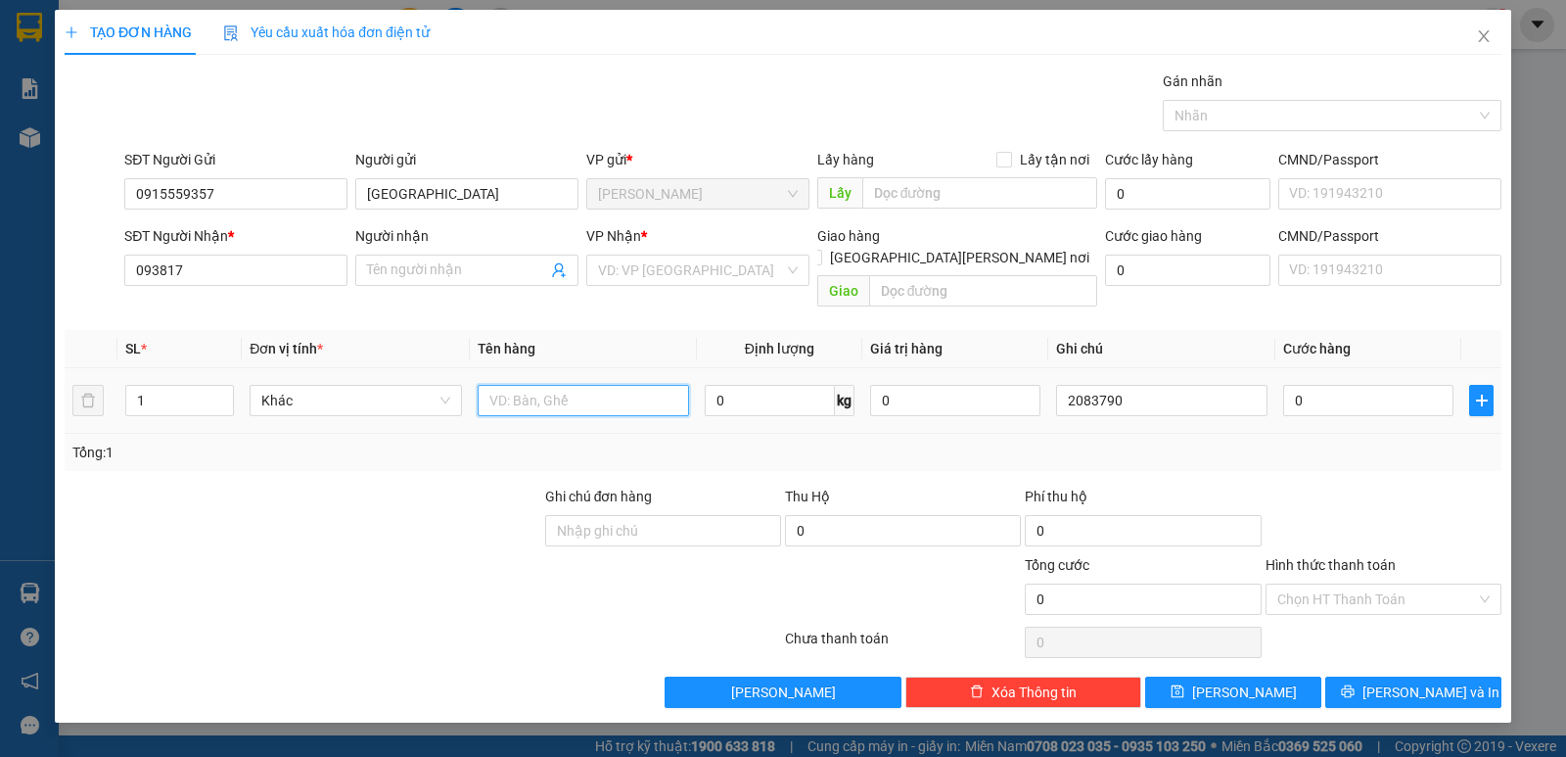
click at [566, 392] on input "text" at bounding box center [583, 400] width 211 height 31
click at [1310, 385] on input "0" at bounding box center [1368, 400] width 170 height 31
click at [1355, 584] on input "Hình thức thanh toán" at bounding box center [1376, 598] width 199 height 29
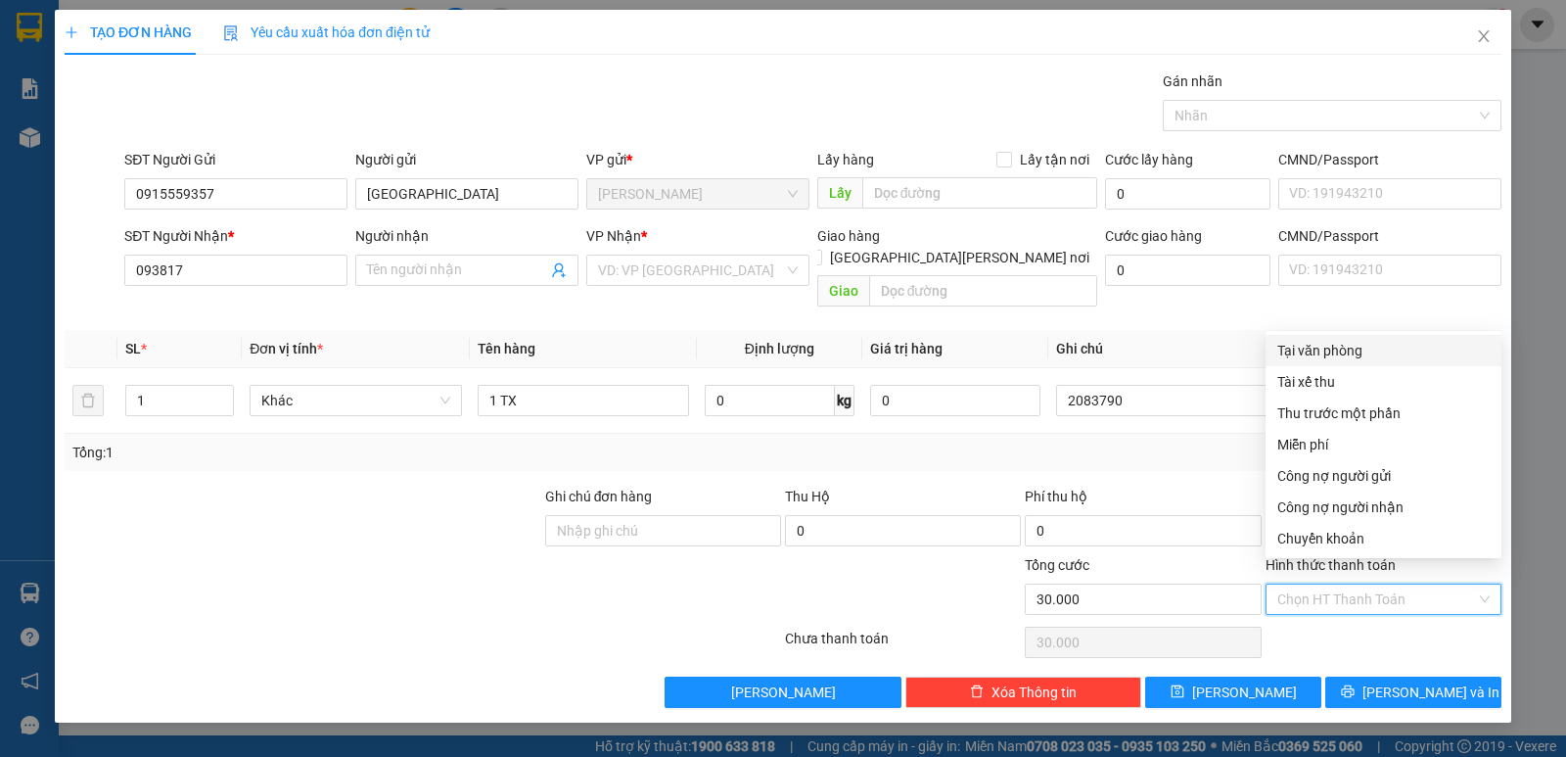
click at [1338, 345] on div "Tại văn phòng" at bounding box center [1383, 351] width 212 height 22
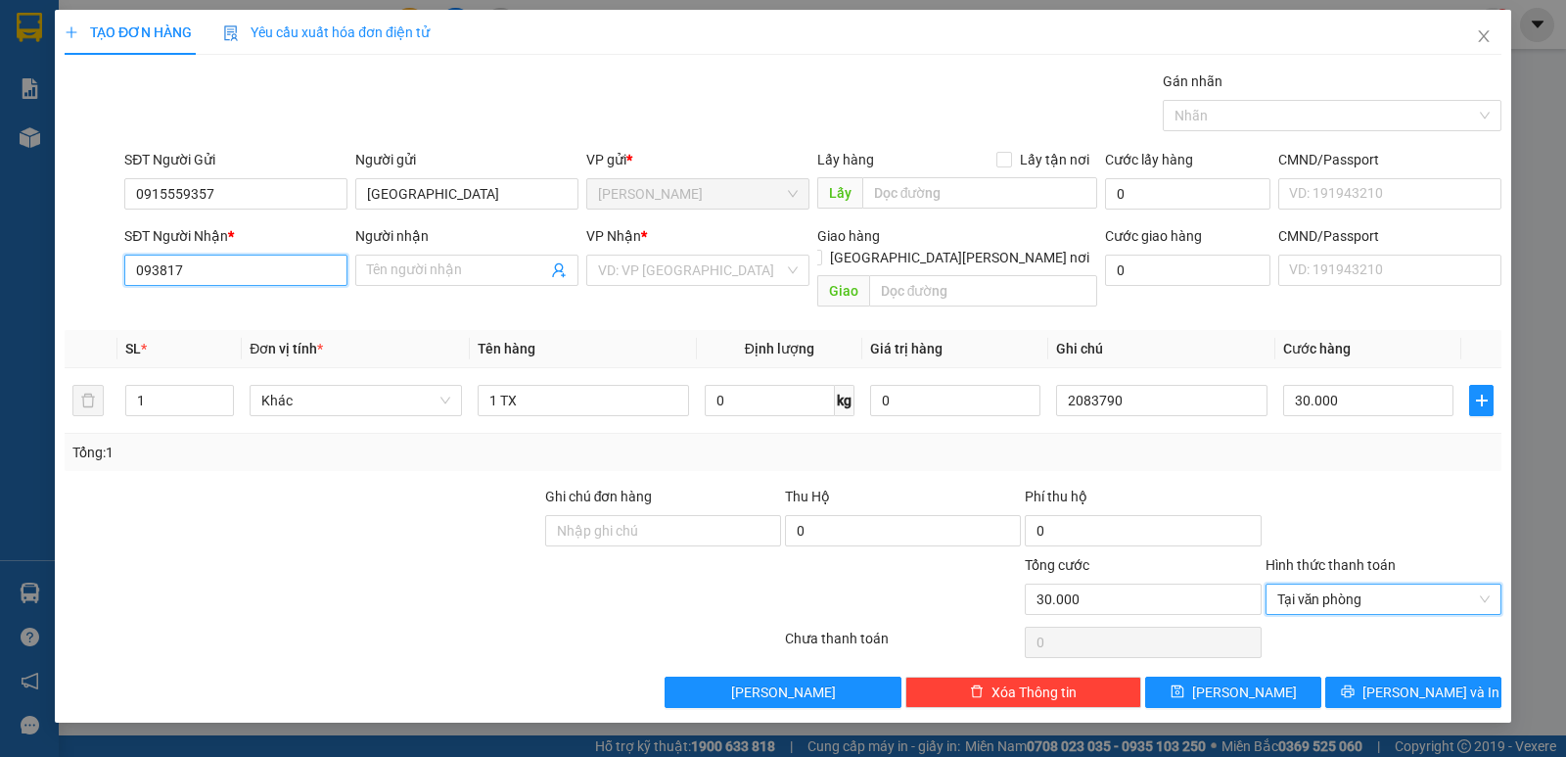
click at [248, 269] on input "093817" at bounding box center [235, 269] width 223 height 31
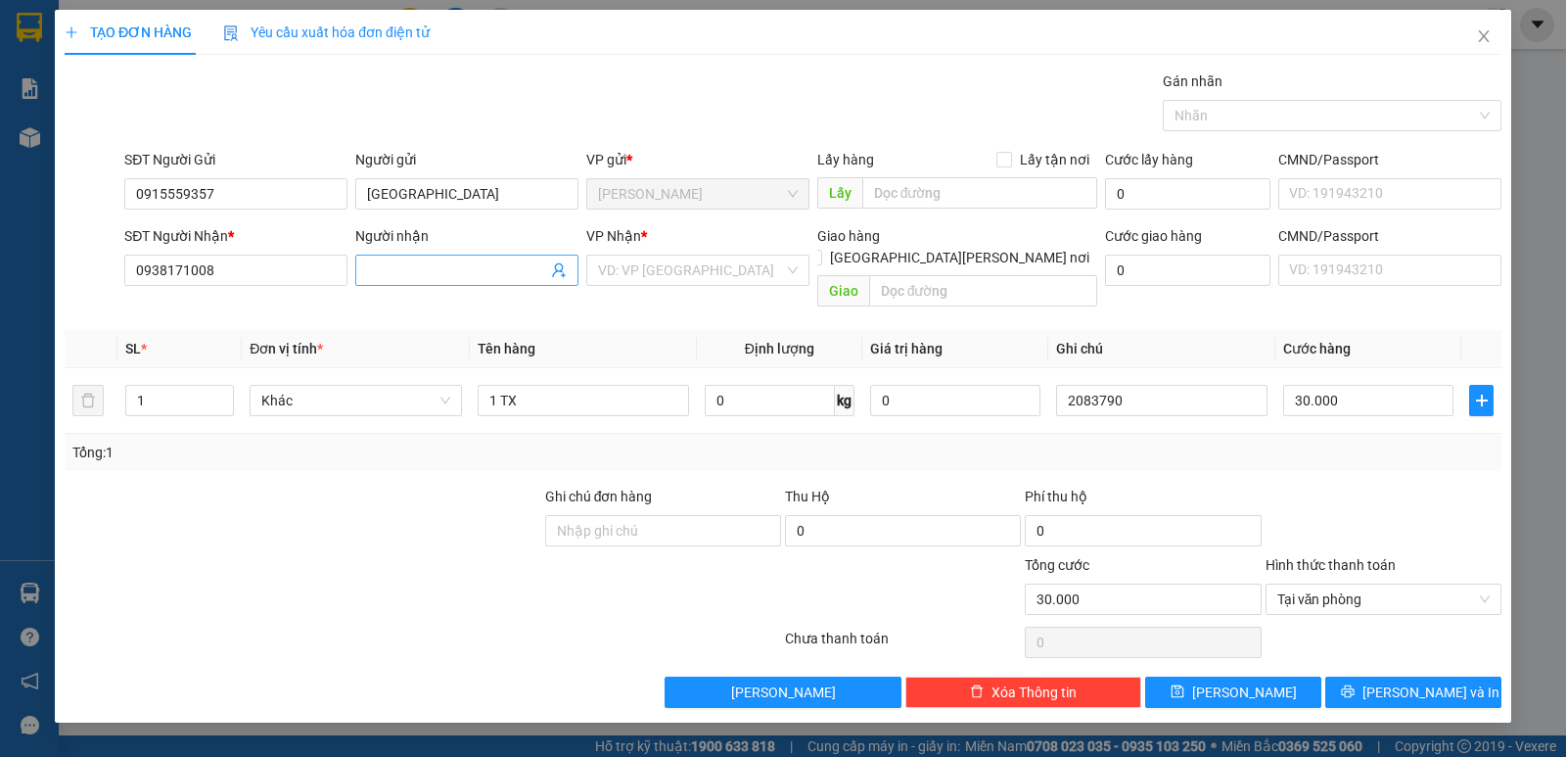
click at [462, 275] on input "Người nhận" at bounding box center [457, 270] width 180 height 22
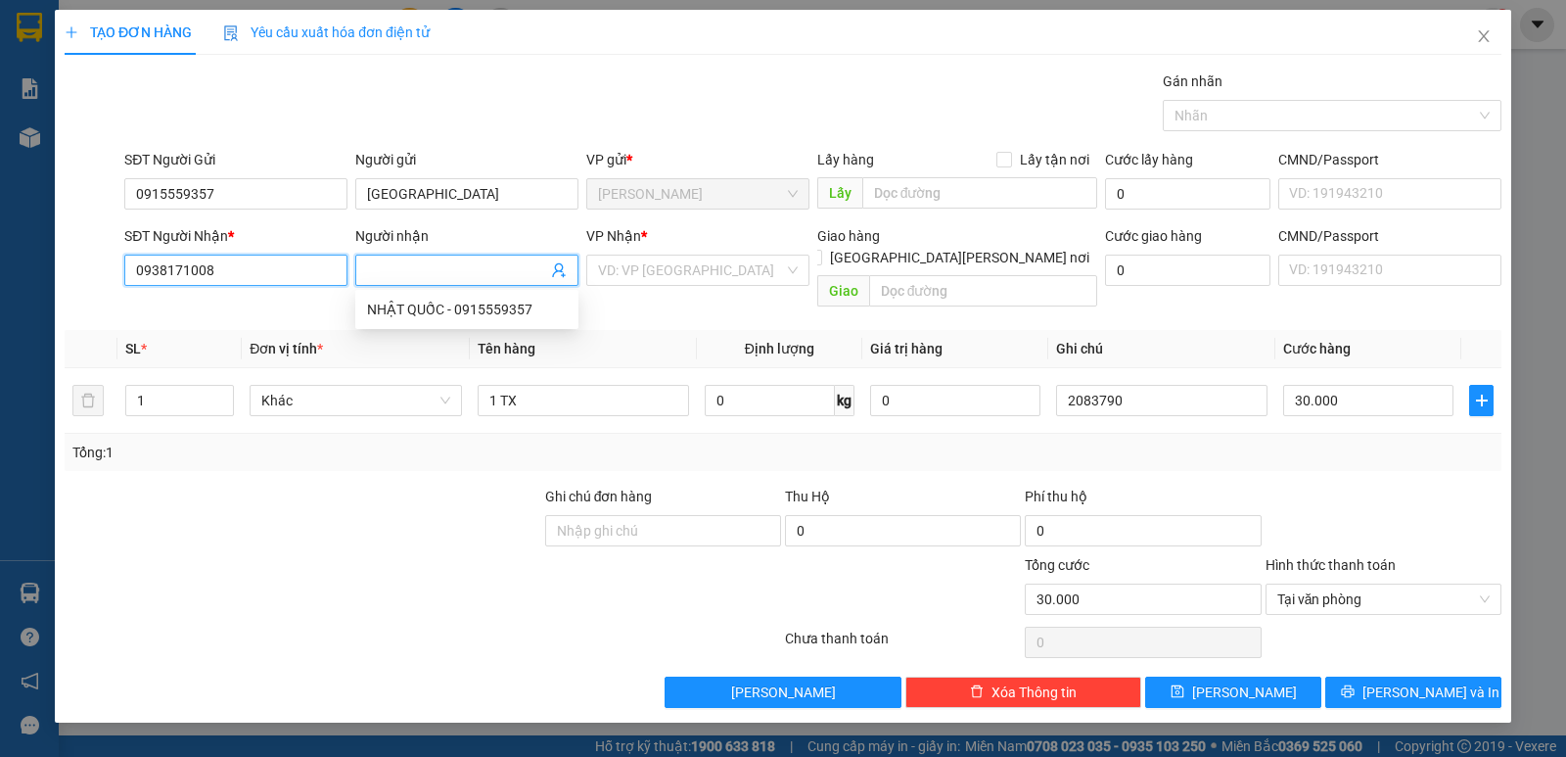
click at [233, 266] on input "0938171008" at bounding box center [235, 269] width 223 height 31
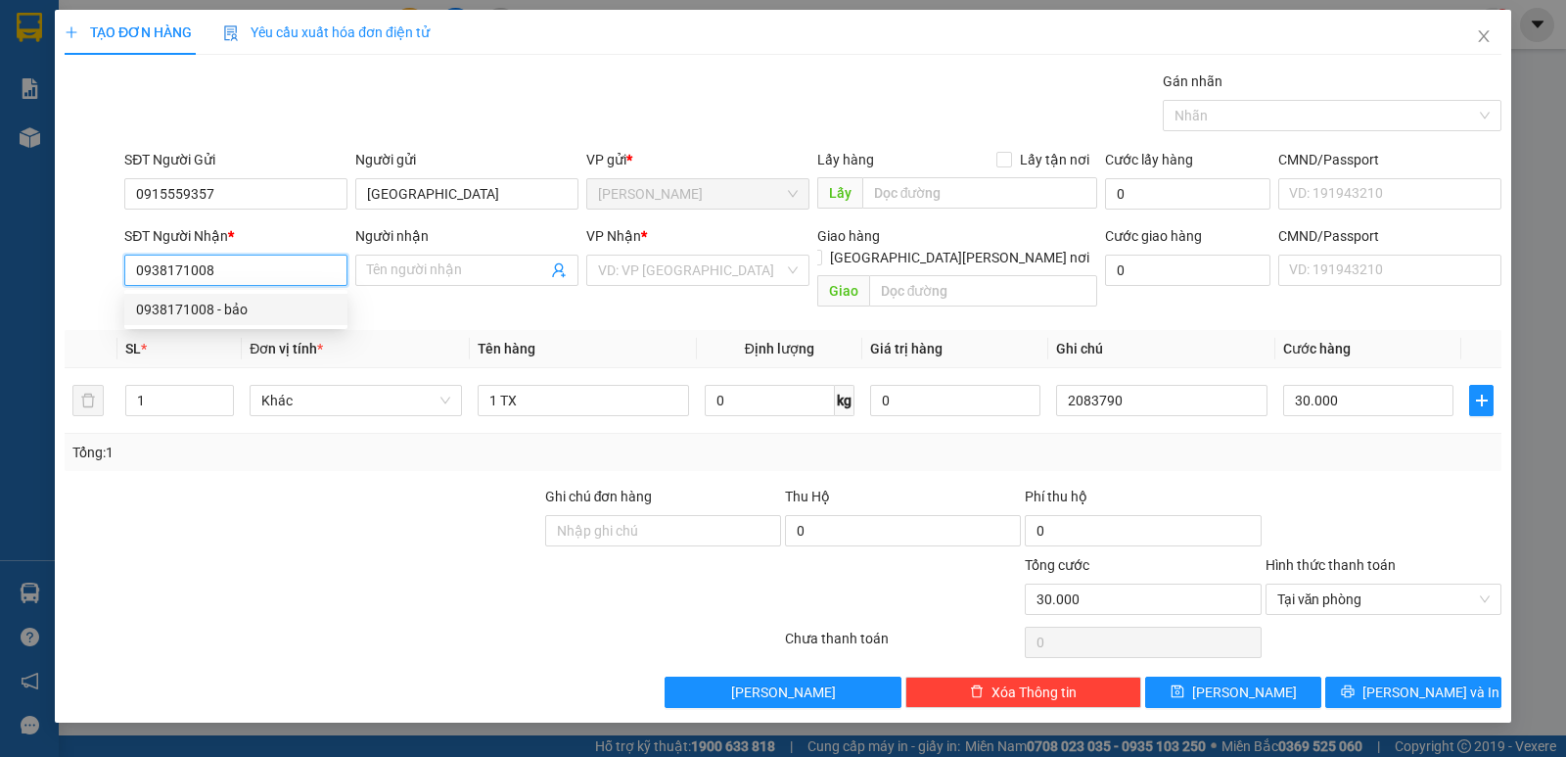
click at [238, 314] on div "0938171008 - bảo" at bounding box center [236, 310] width 200 height 22
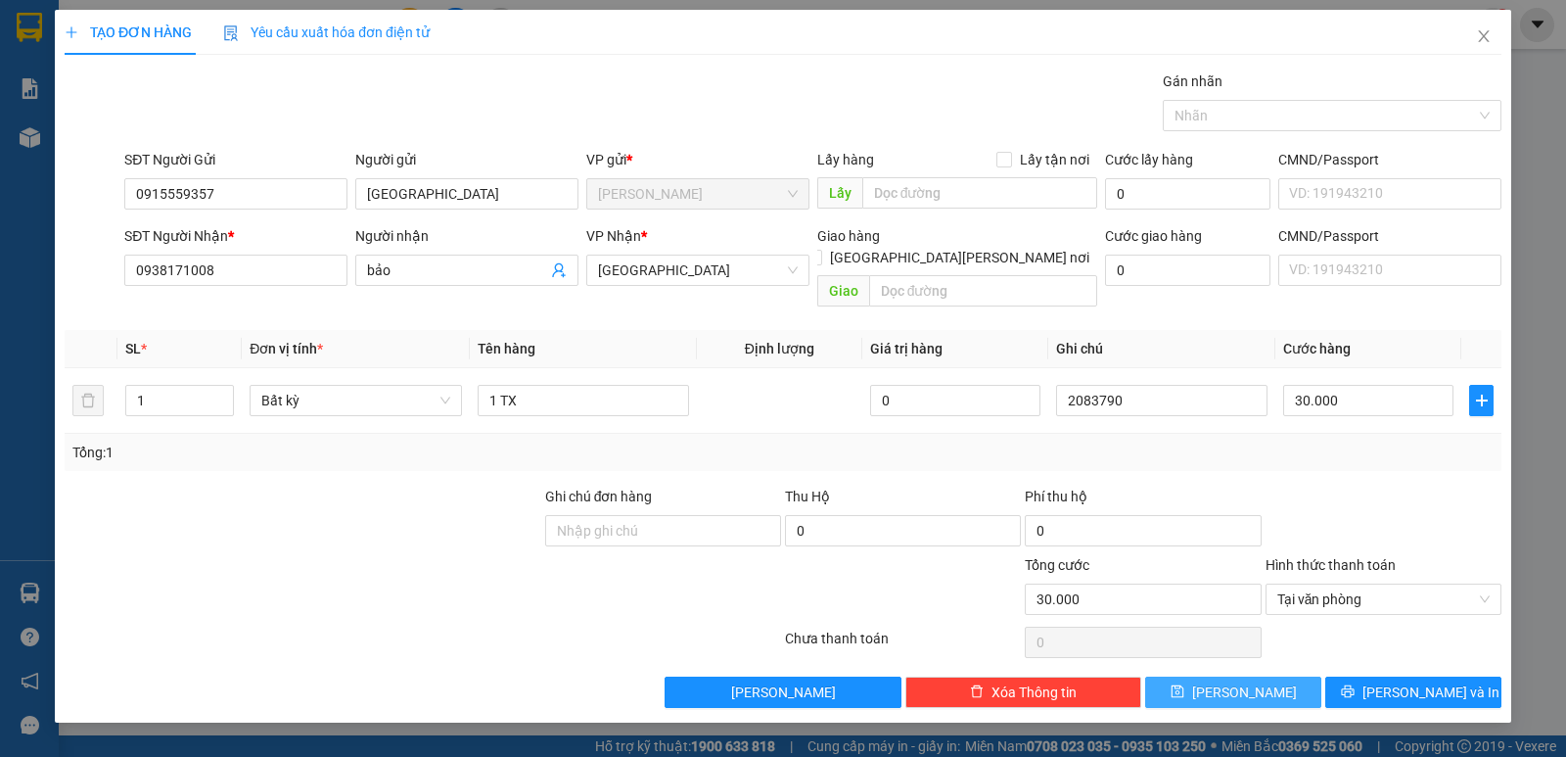
click at [1241, 681] on span "[PERSON_NAME]" at bounding box center [1244, 692] width 105 height 22
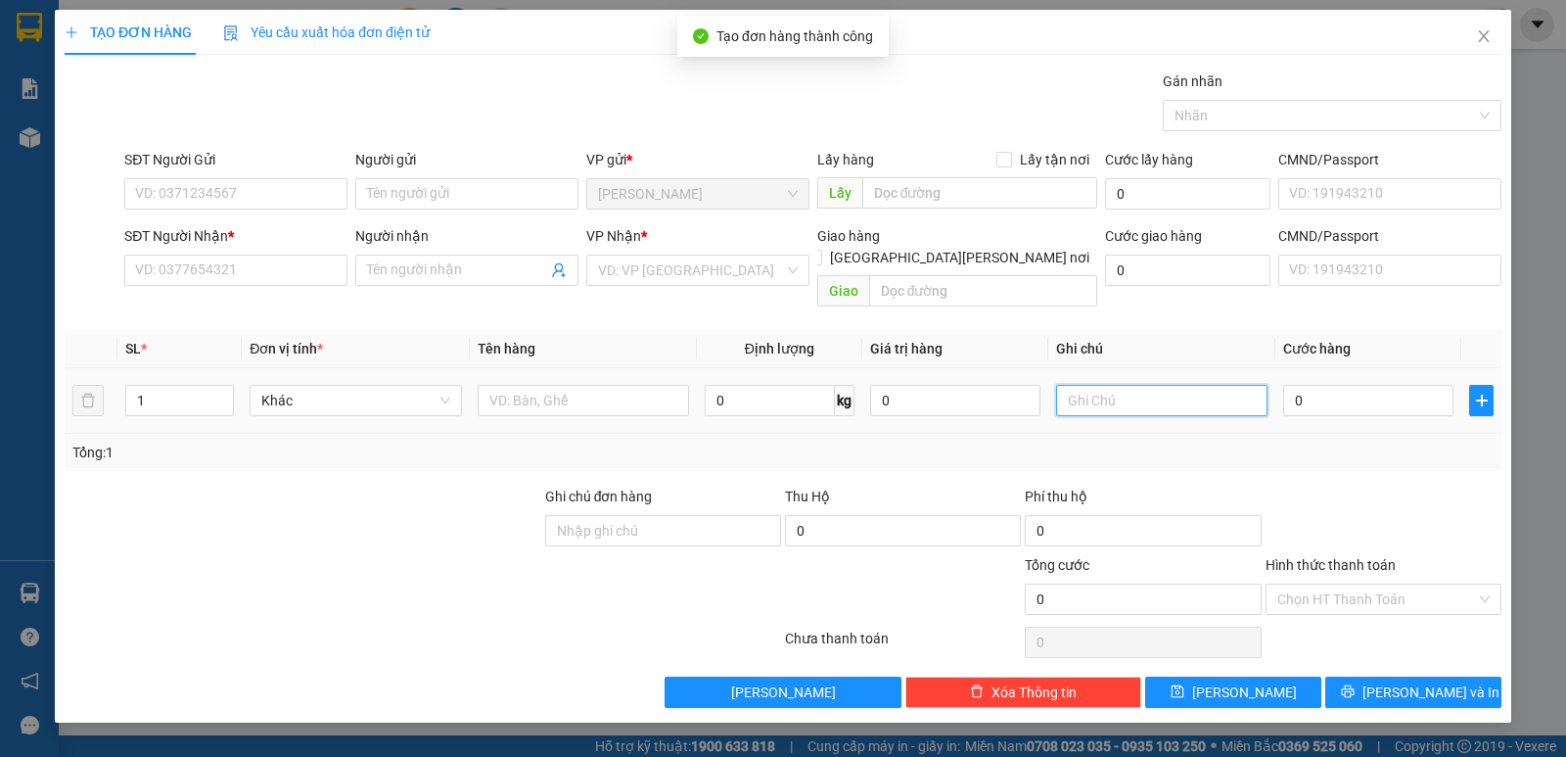
click at [1152, 385] on input "text" at bounding box center [1161, 400] width 211 height 31
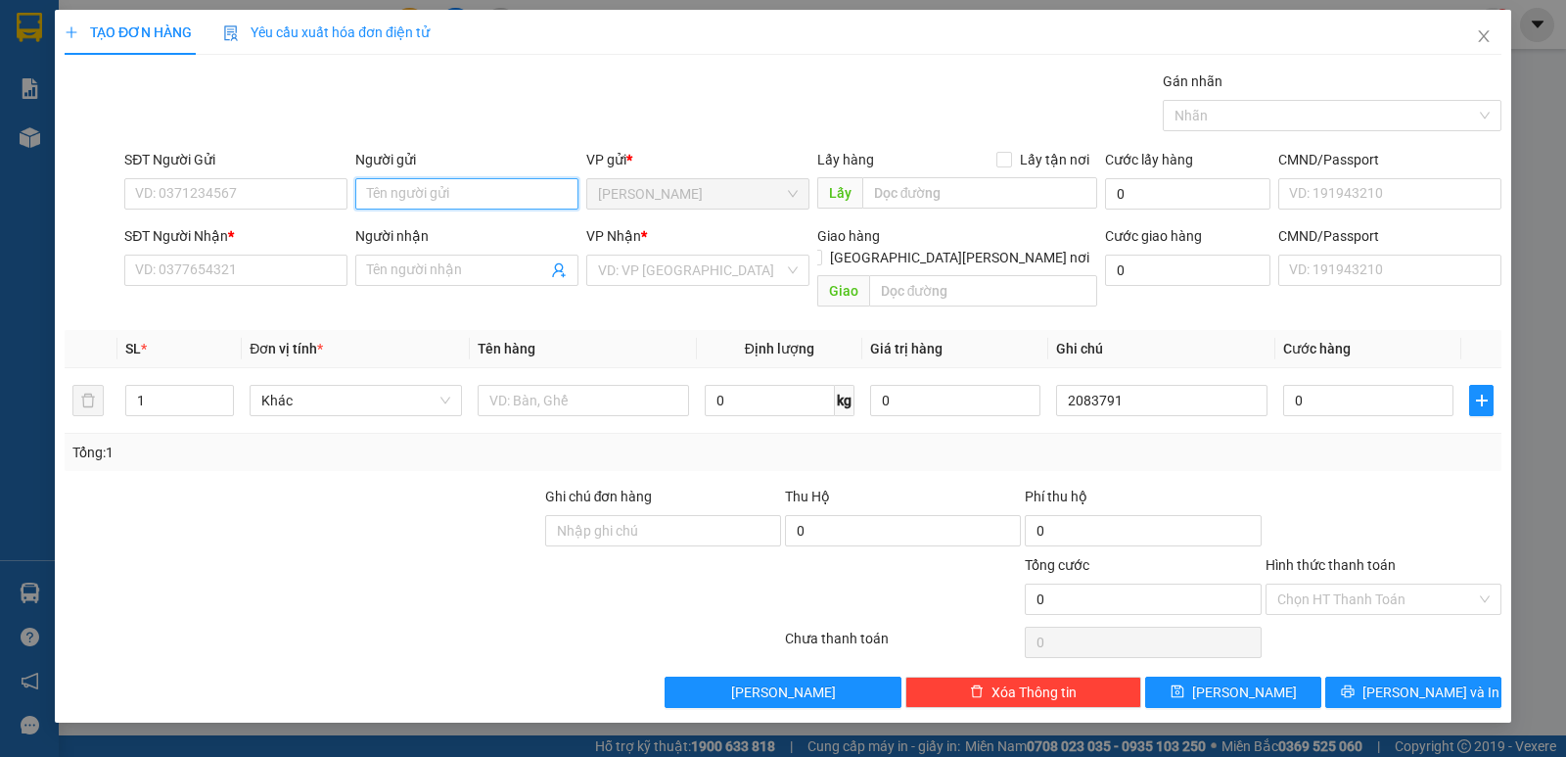
click at [447, 195] on input "Người gửi" at bounding box center [466, 193] width 223 height 31
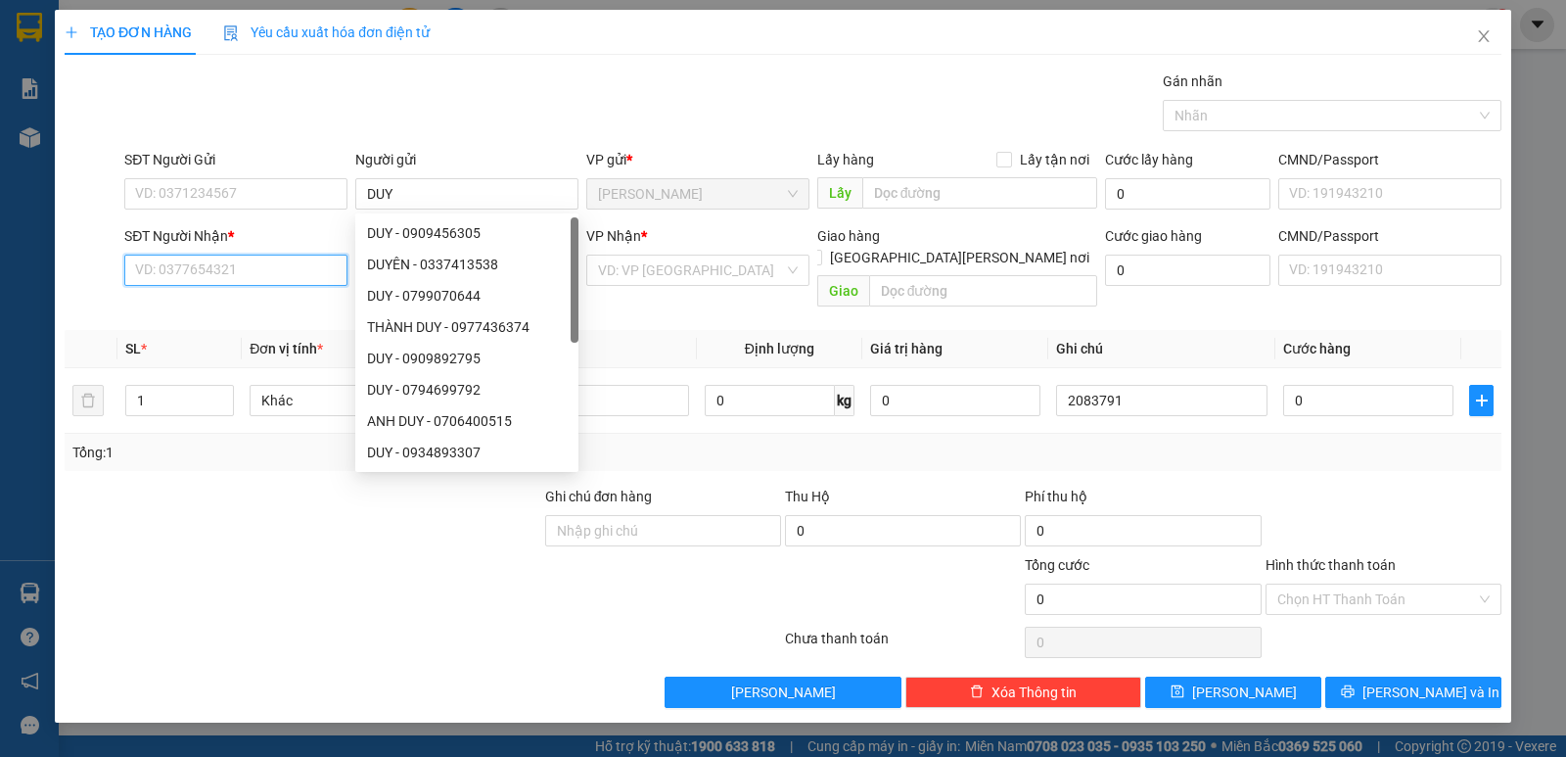
click at [268, 278] on input "SĐT Người Nhận *" at bounding box center [235, 269] width 223 height 31
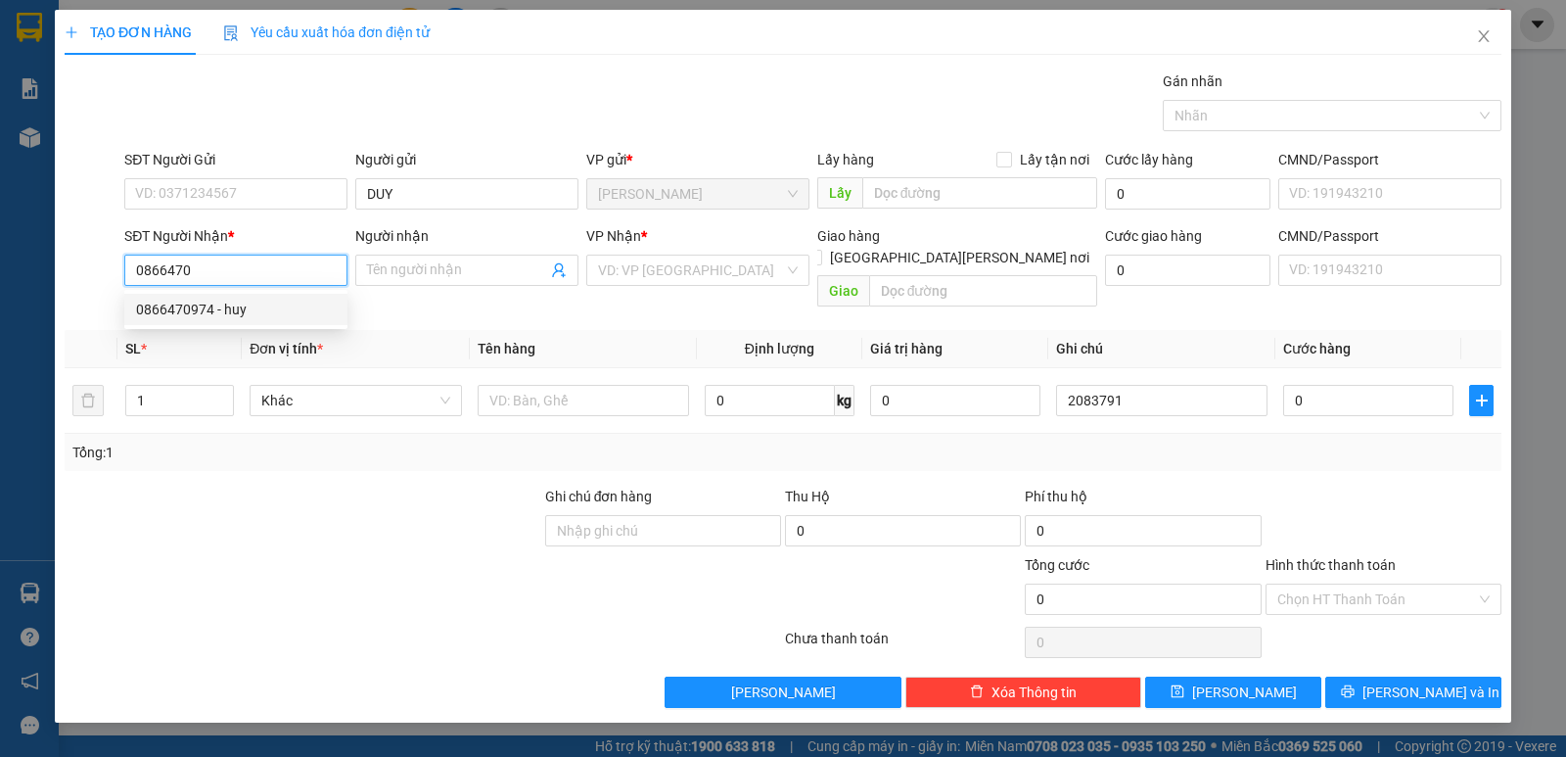
click at [189, 301] on div "0866470974 - huy" at bounding box center [236, 310] width 200 height 22
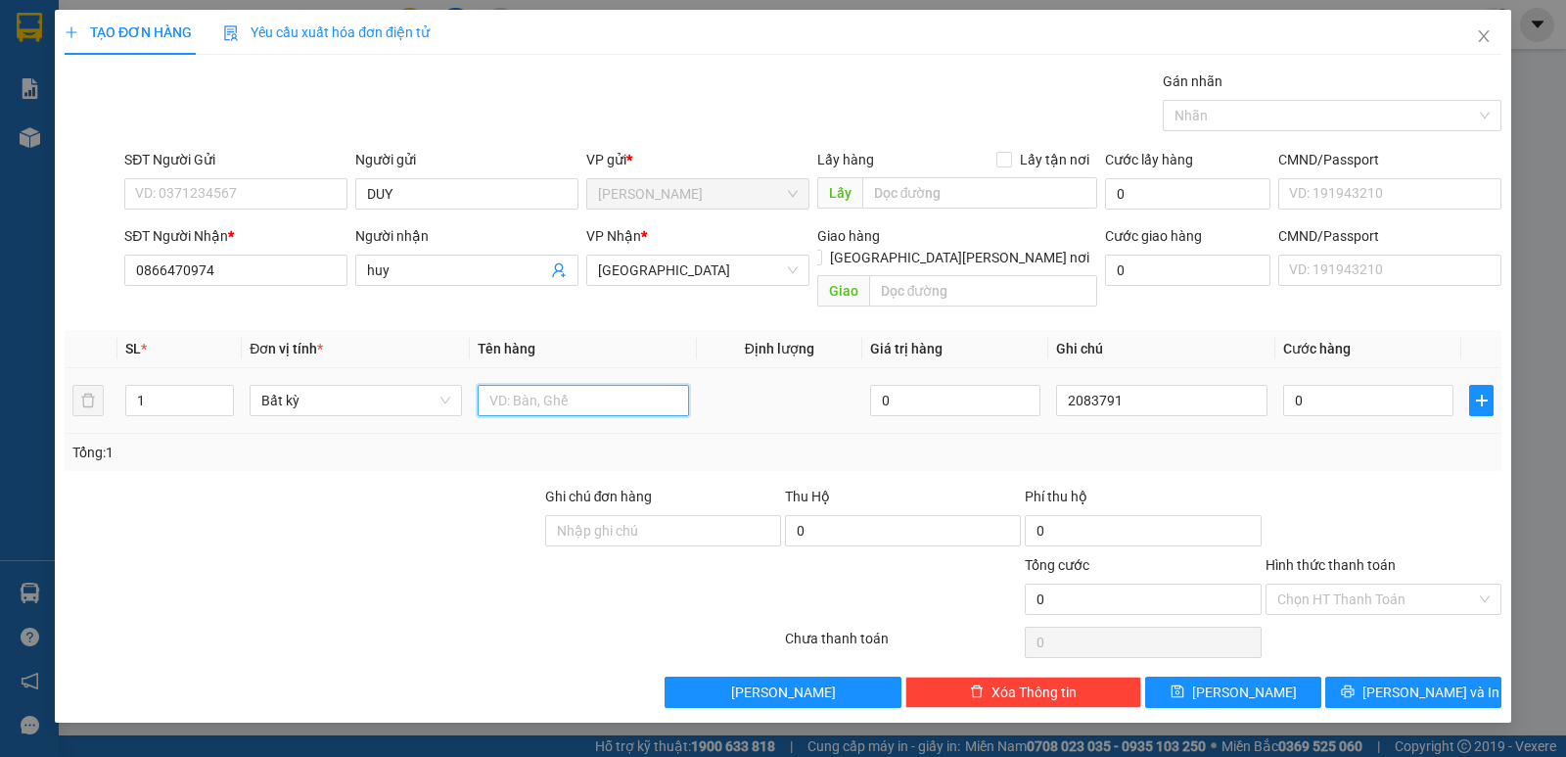
click at [547, 385] on input "text" at bounding box center [583, 400] width 211 height 31
click at [1342, 385] on input "0" at bounding box center [1368, 400] width 170 height 31
click at [1345, 584] on input "Hình thức thanh toán" at bounding box center [1376, 598] width 199 height 29
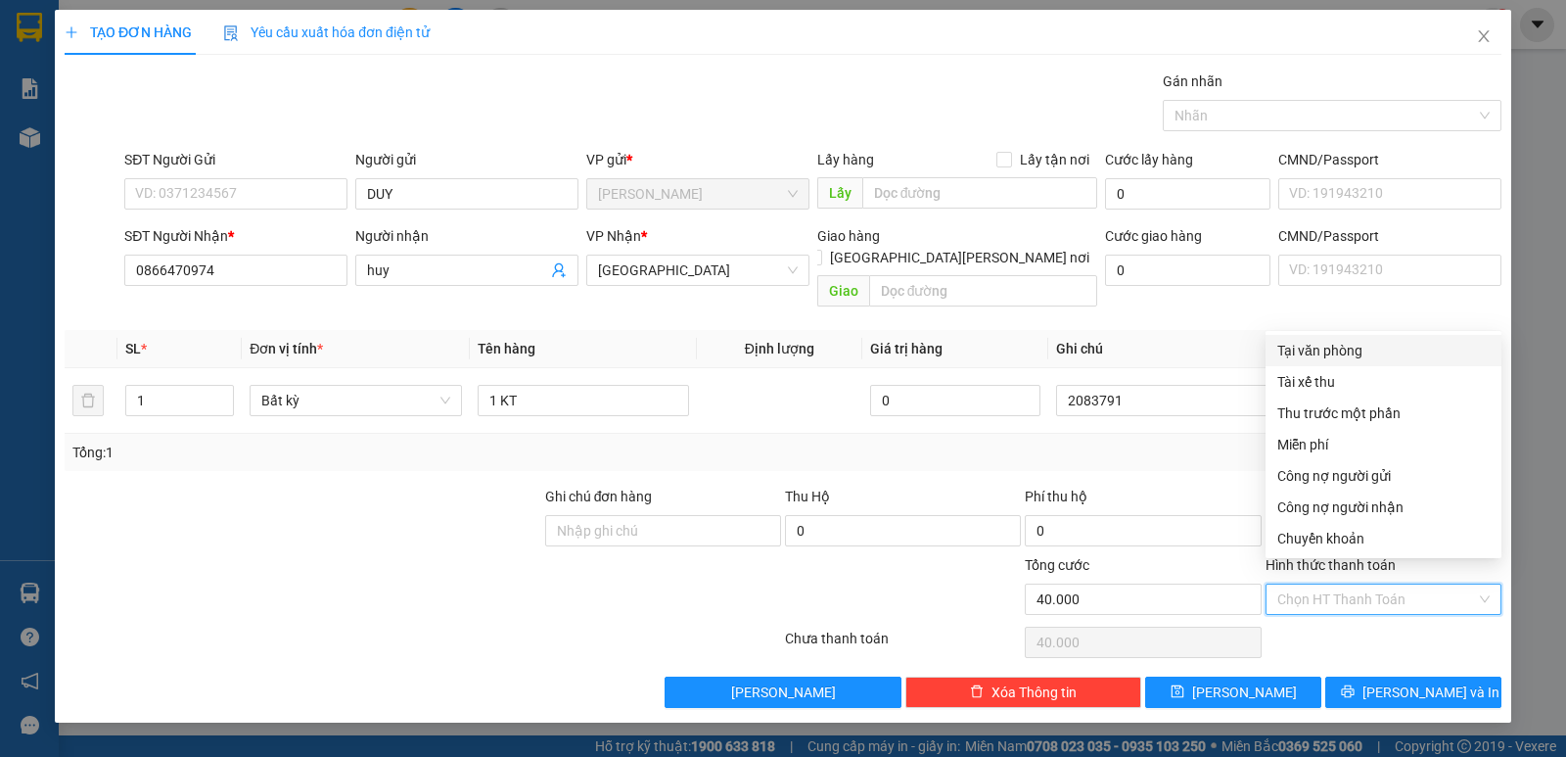
click at [1316, 347] on div "Tại văn phòng" at bounding box center [1383, 351] width 212 height 22
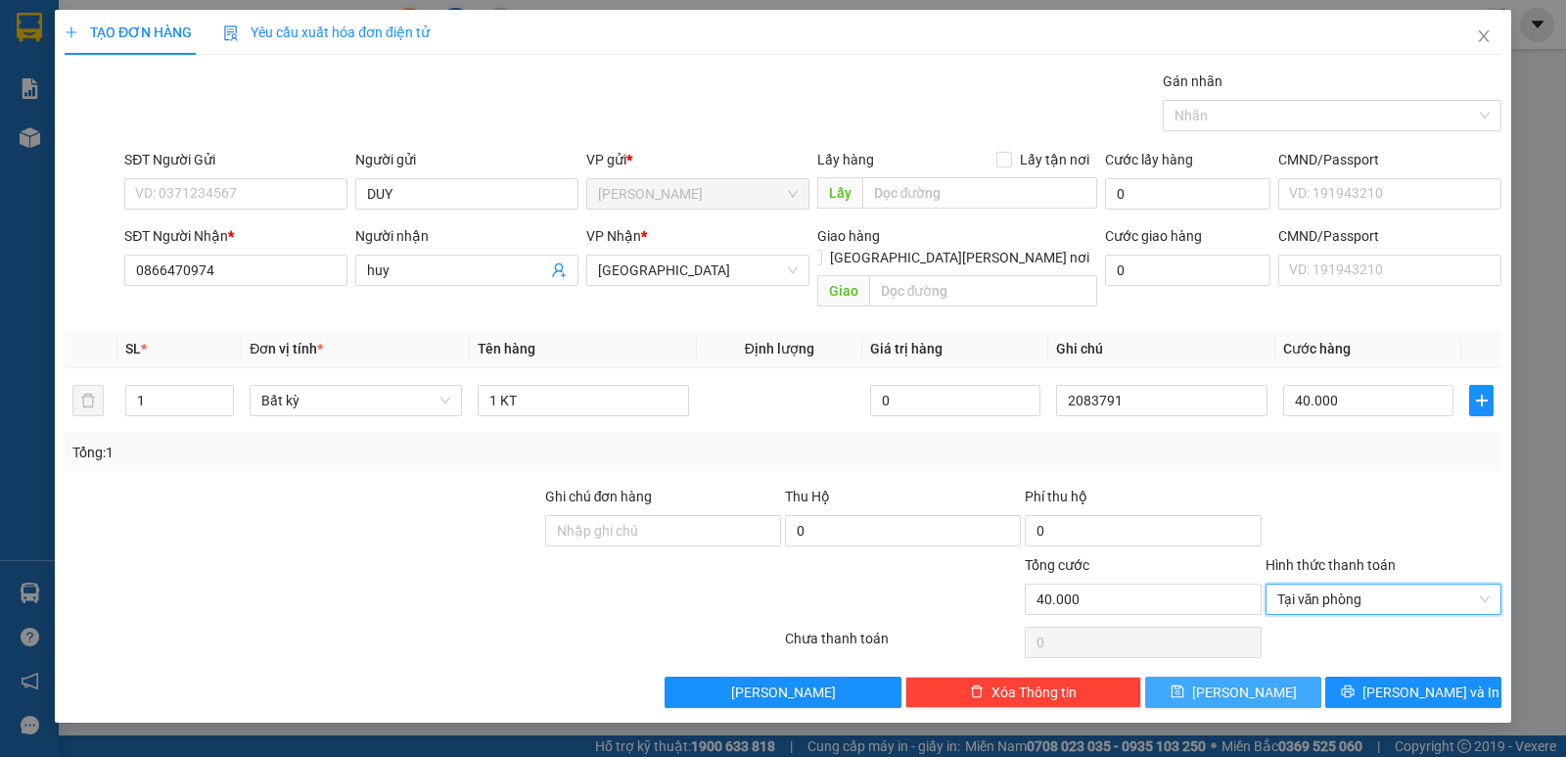
click at [1275, 676] on button "[PERSON_NAME]" at bounding box center [1233, 691] width 176 height 31
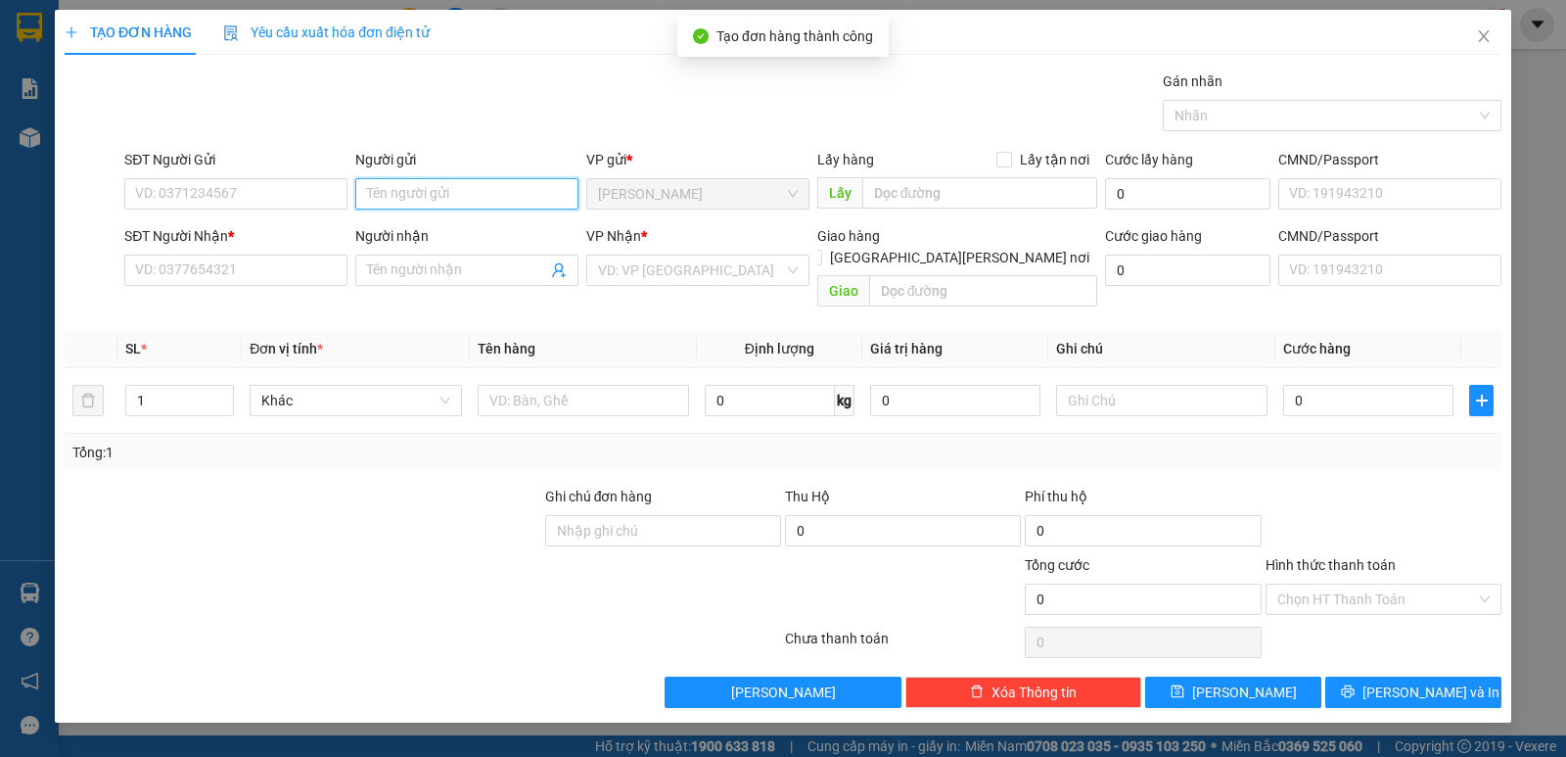
click at [376, 190] on input "Người gửi" at bounding box center [466, 193] width 223 height 31
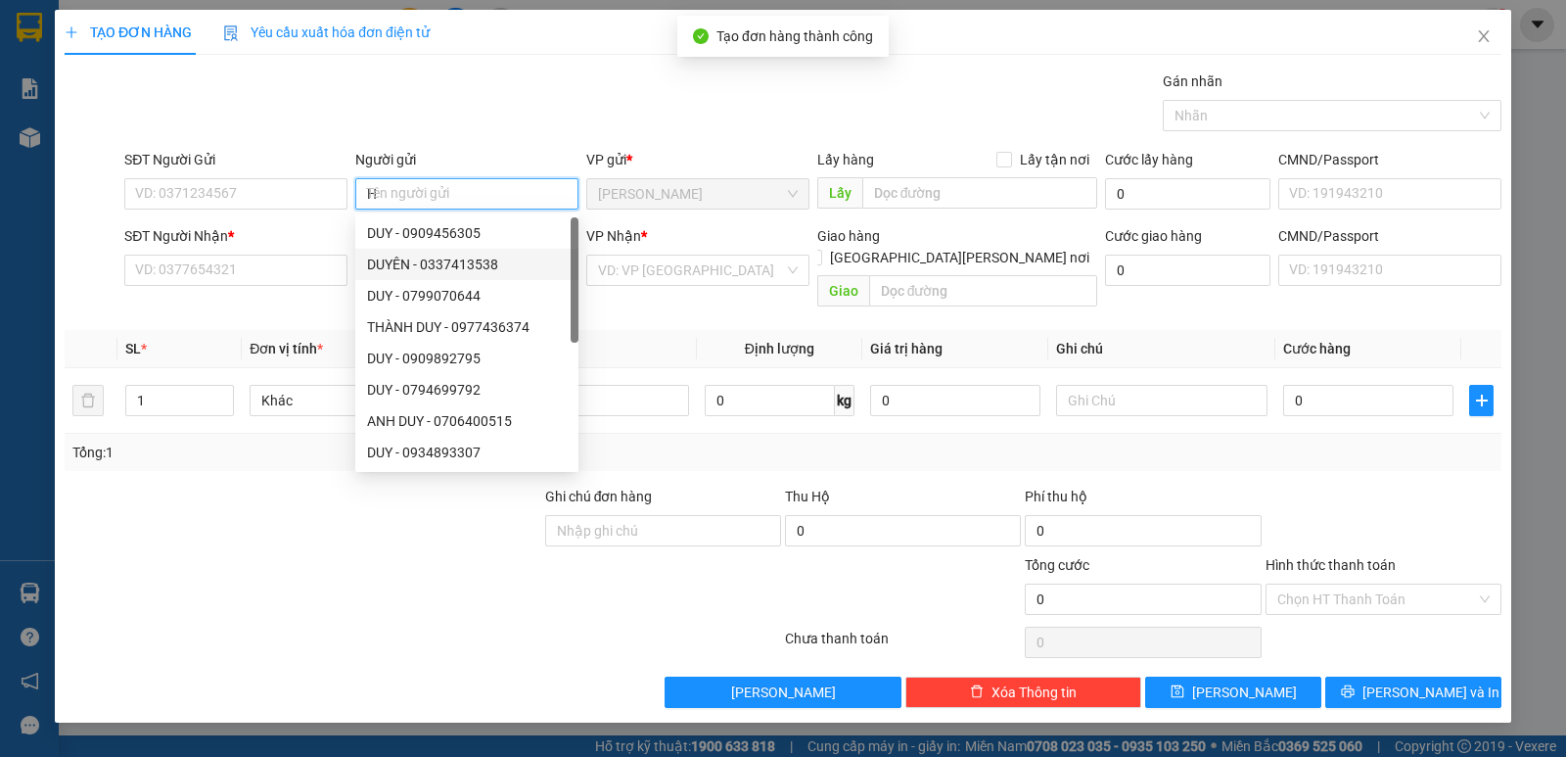
paste input "À"
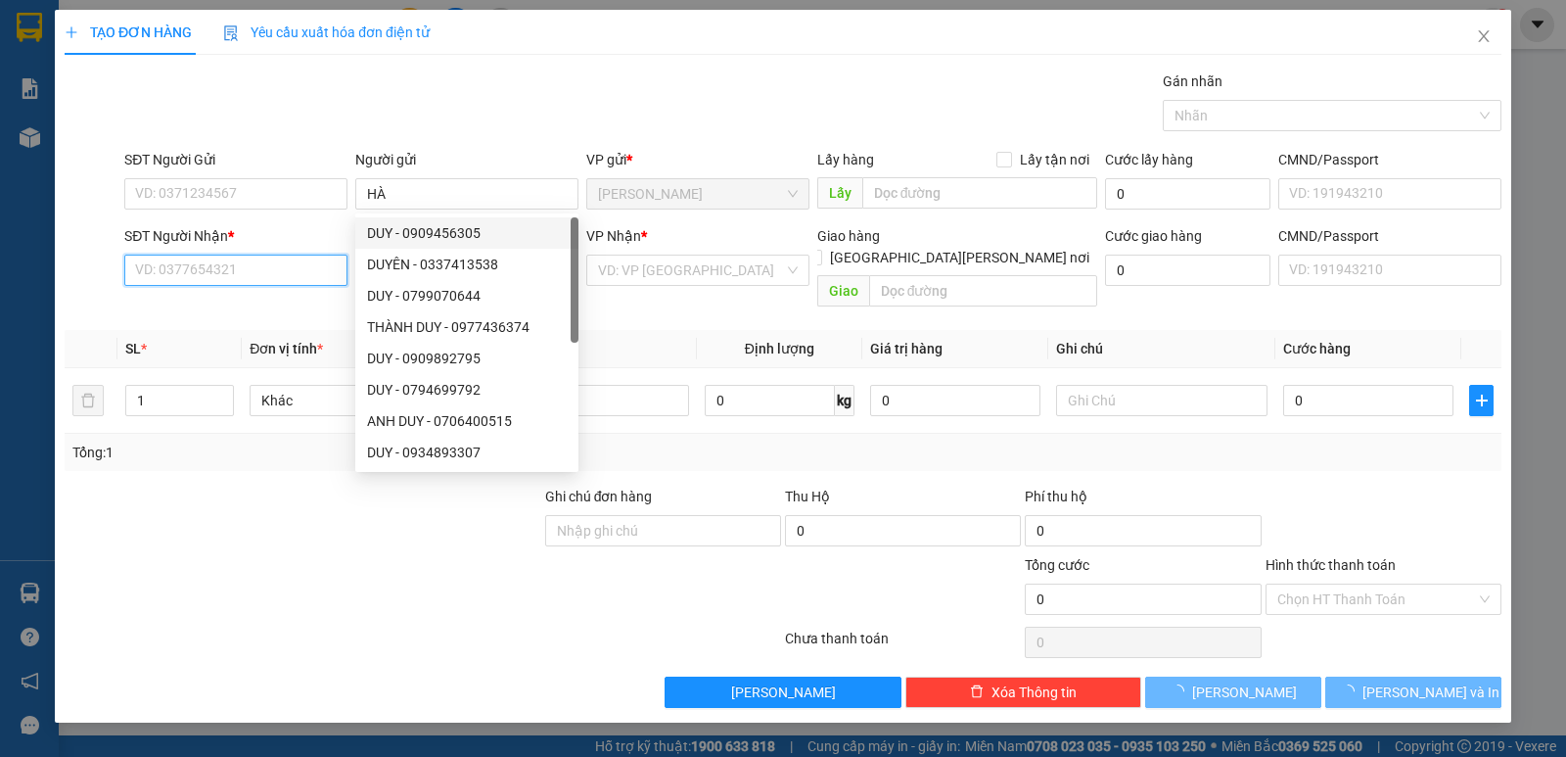
click at [246, 264] on input "SĐT Người Nhận *" at bounding box center [235, 269] width 223 height 31
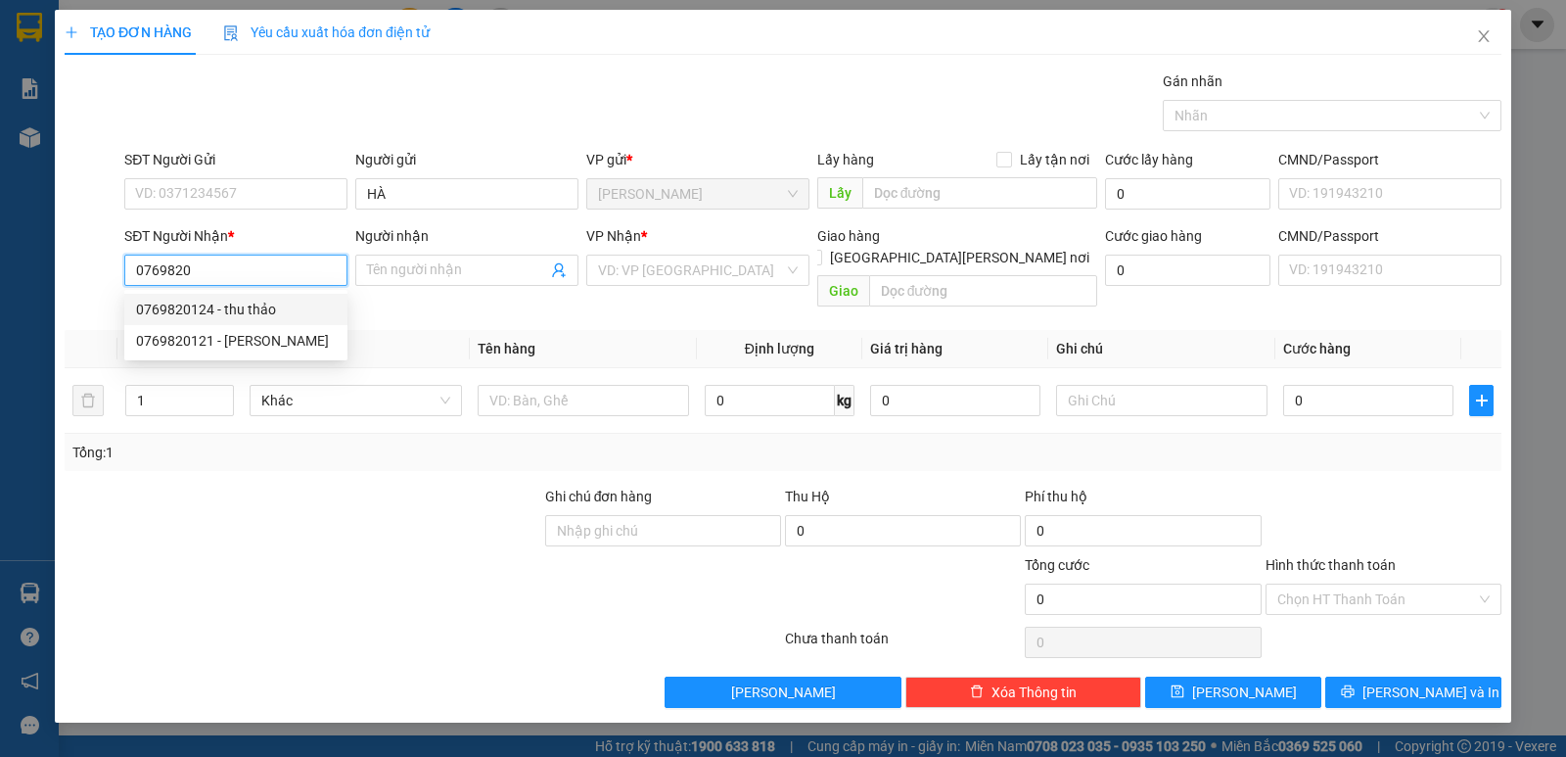
drag, startPoint x: 252, startPoint y: 302, endPoint x: 267, endPoint y: 302, distance: 15.7
click at [252, 302] on div "0769820124 - thu thảo" at bounding box center [236, 310] width 200 height 22
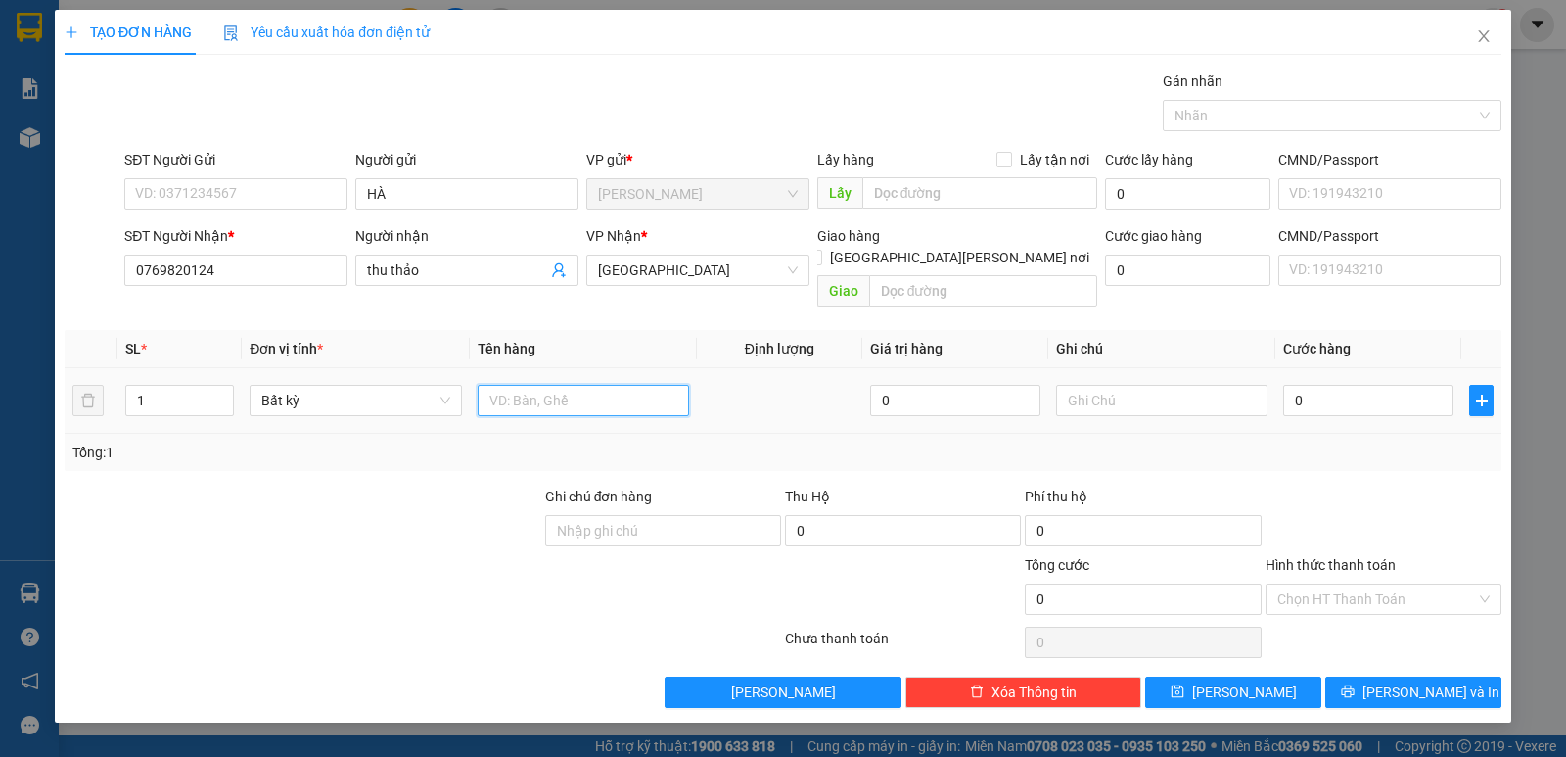
click at [564, 385] on input "text" at bounding box center [583, 400] width 211 height 31
click at [1346, 389] on input "0" at bounding box center [1368, 400] width 170 height 31
click at [1313, 587] on input "Hình thức thanh toán" at bounding box center [1376, 598] width 199 height 29
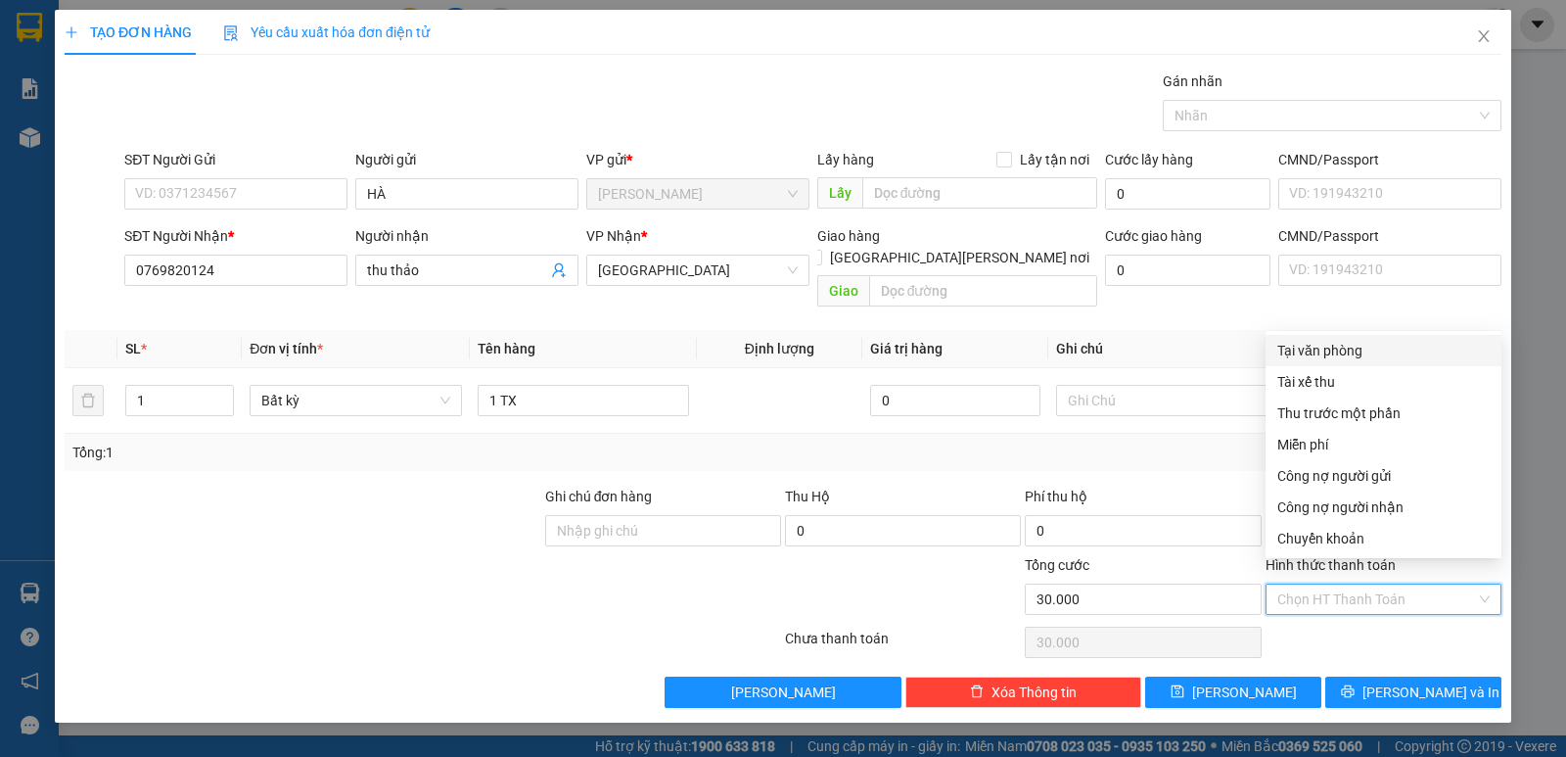
click at [1322, 349] on div "Tại văn phòng" at bounding box center [1383, 351] width 212 height 22
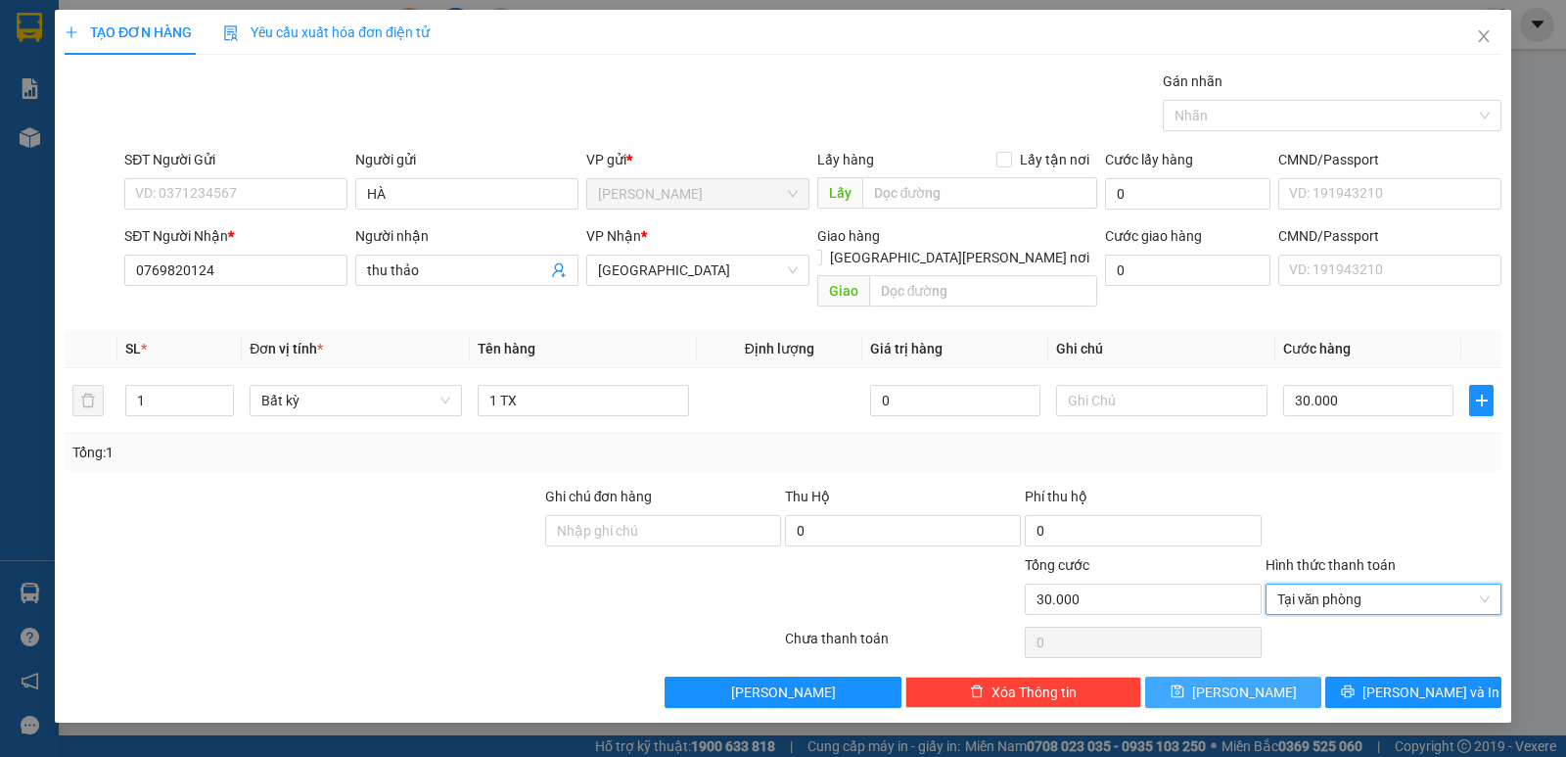
click at [1291, 676] on button "[PERSON_NAME]" at bounding box center [1233, 691] width 176 height 31
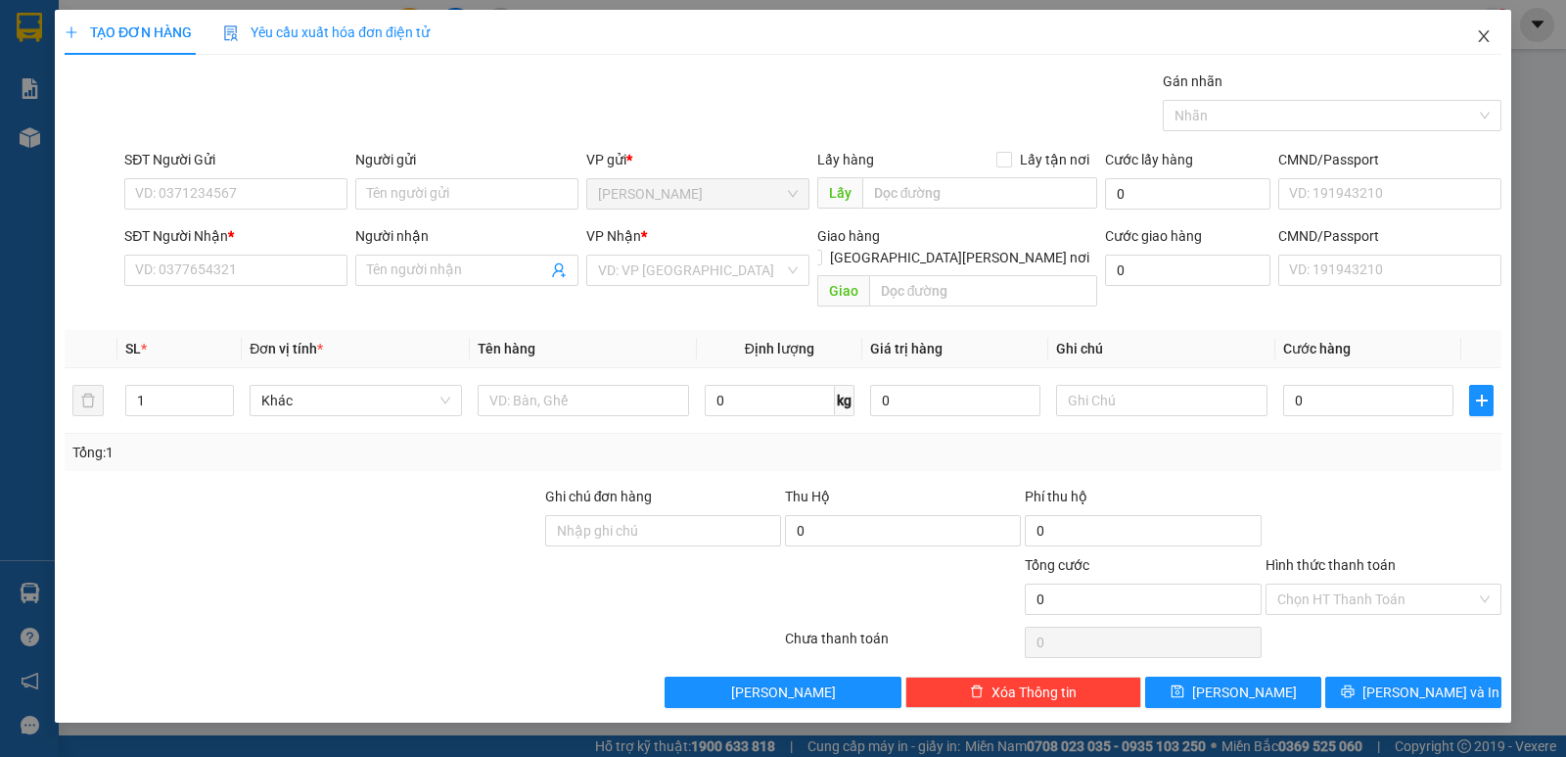
click at [1476, 42] on icon "close" at bounding box center [1484, 36] width 16 height 16
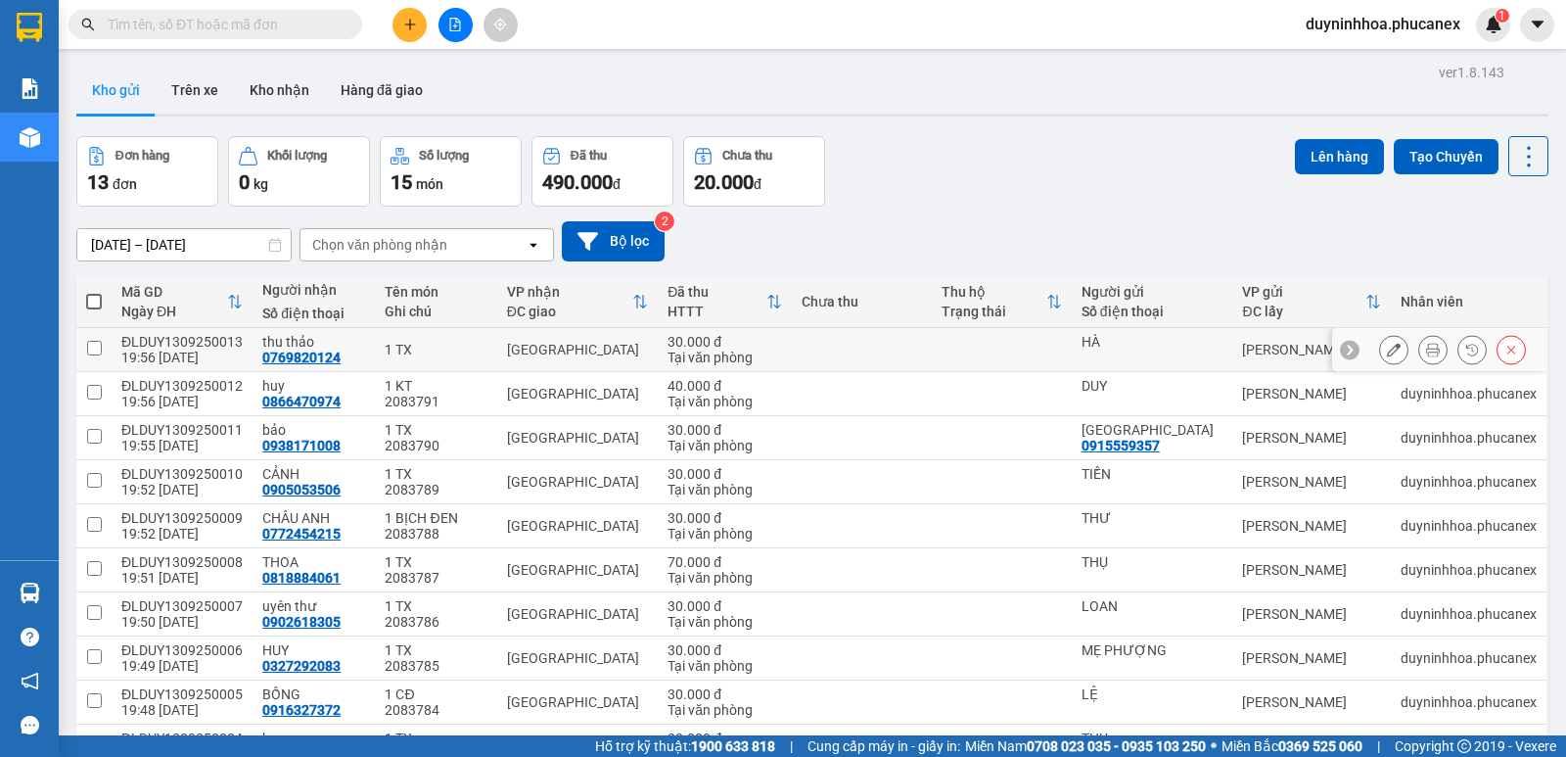
click at [1390, 348] on button at bounding box center [1393, 350] width 27 height 34
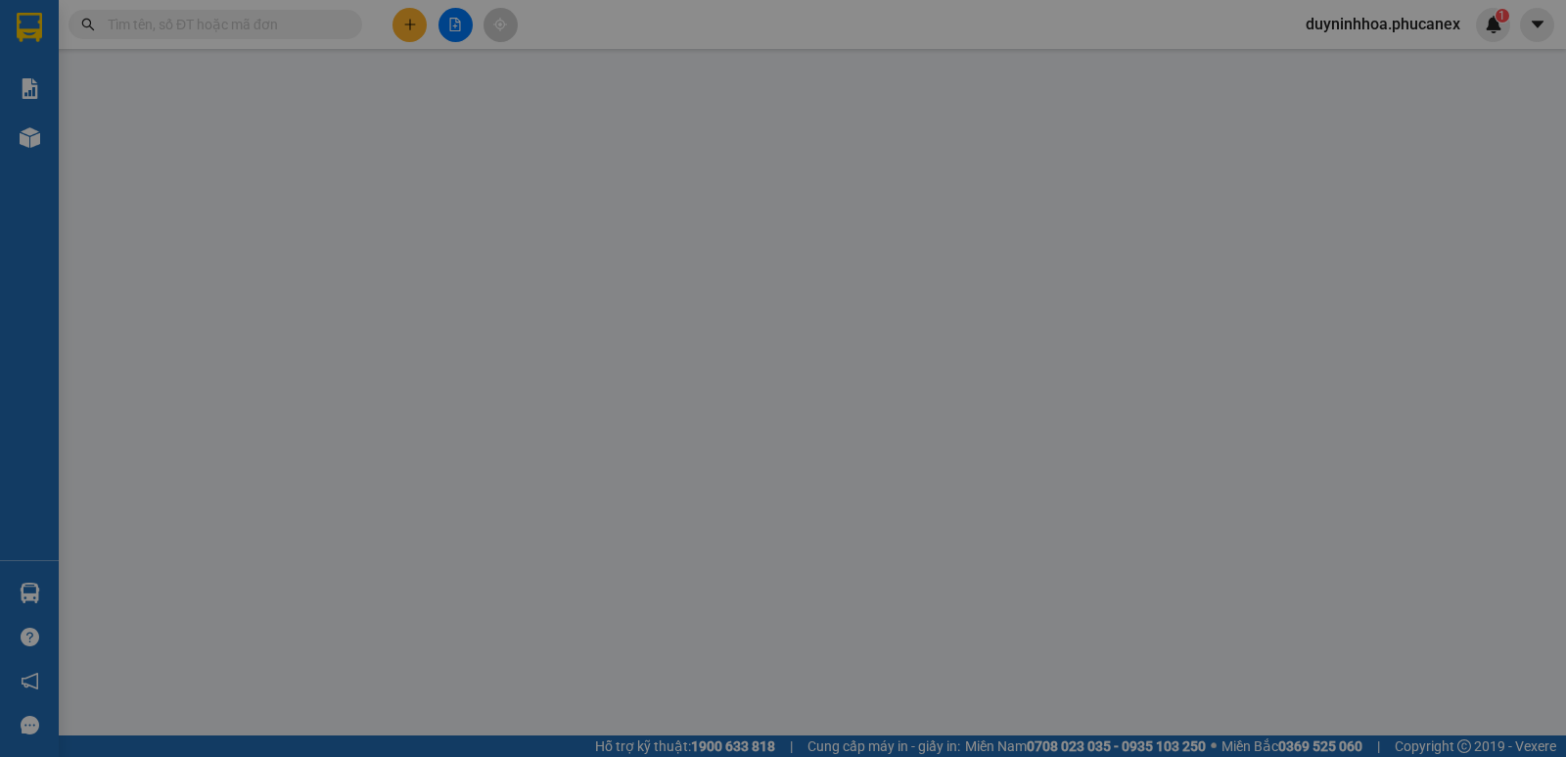
click at [543, 489] on div at bounding box center [303, 523] width 481 height 69
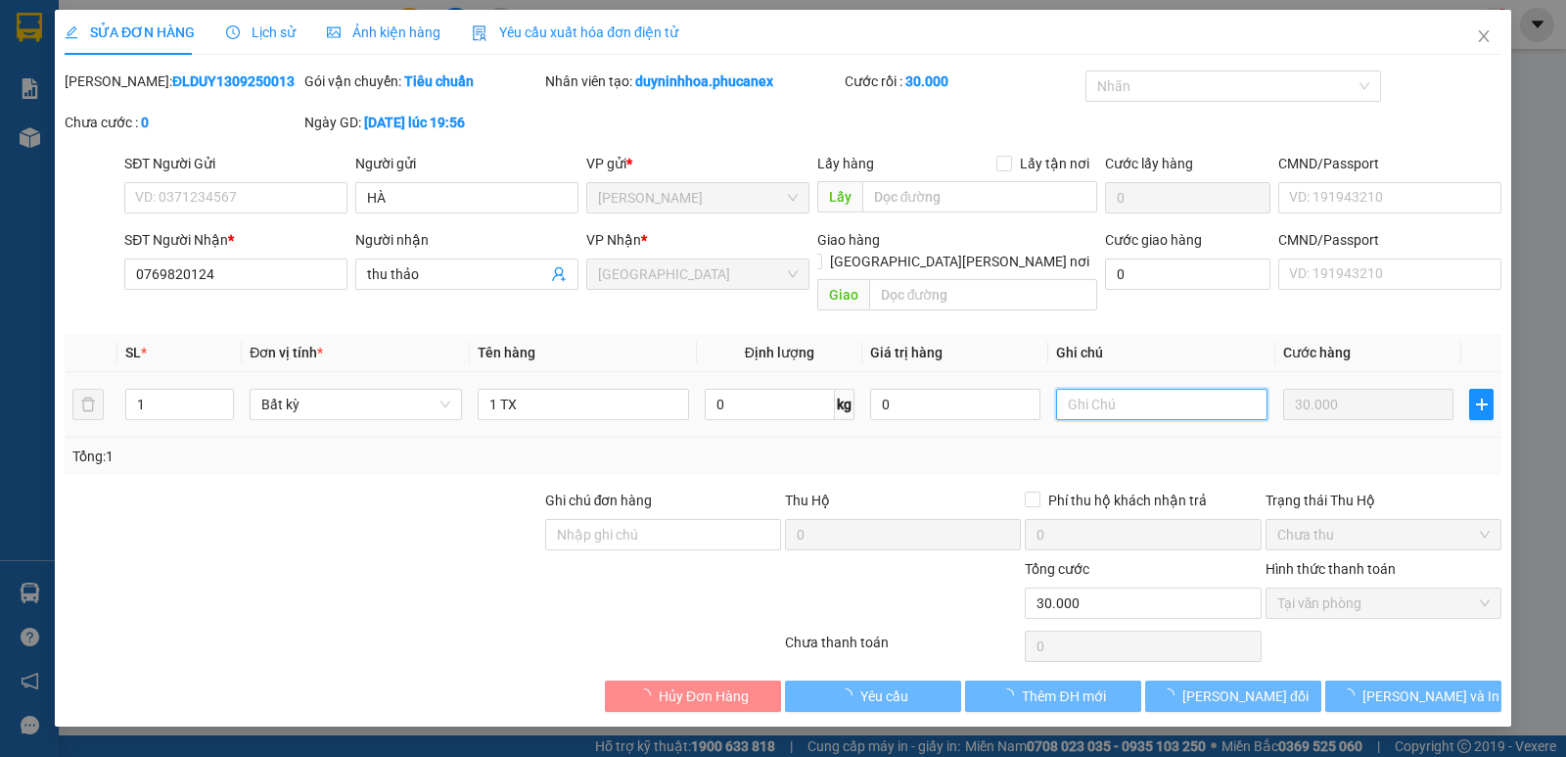
click at [1112, 389] on input "text" at bounding box center [1161, 404] width 211 height 31
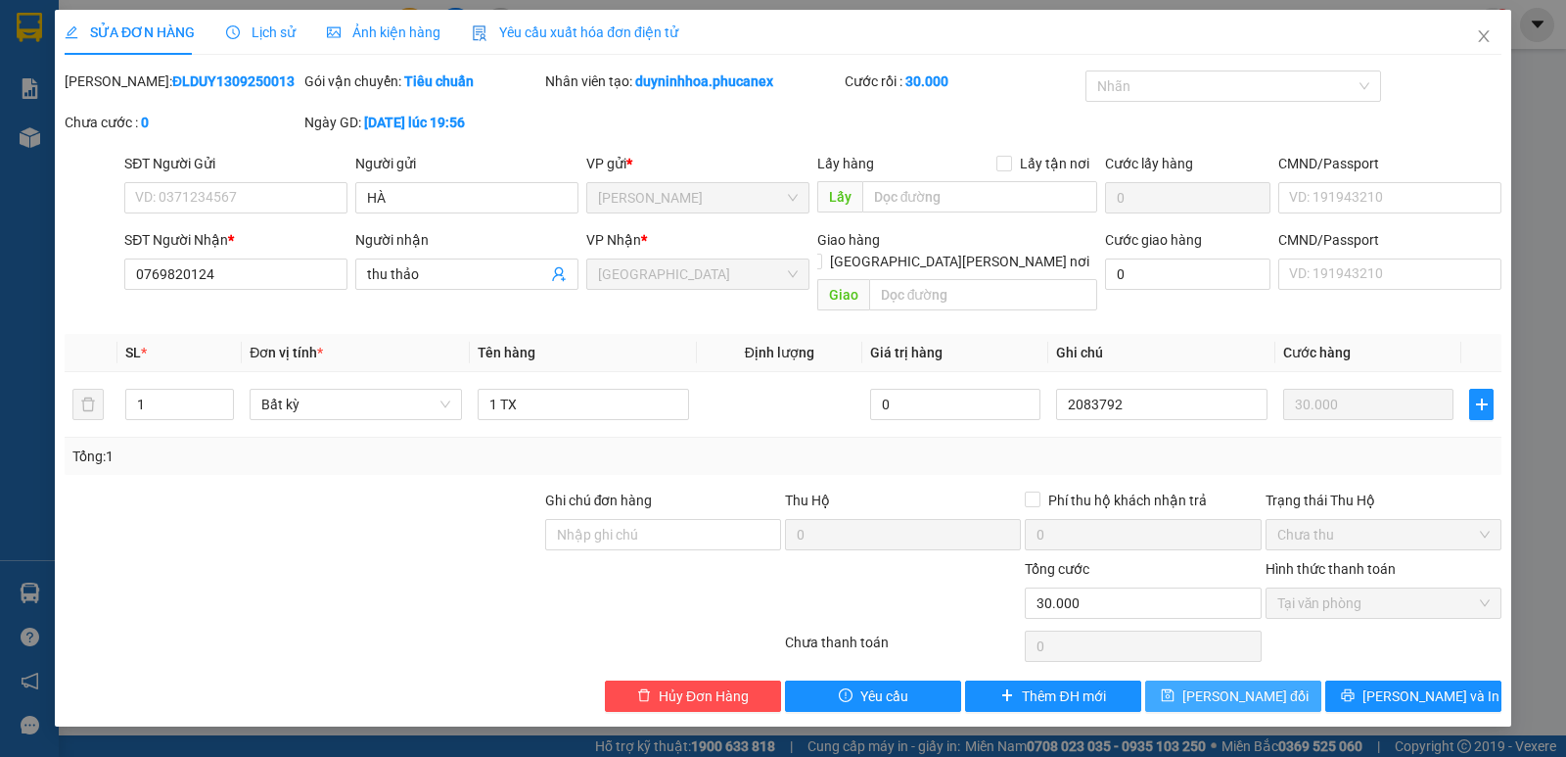
click at [1247, 685] on span "[PERSON_NAME] đổi" at bounding box center [1245, 696] width 126 height 22
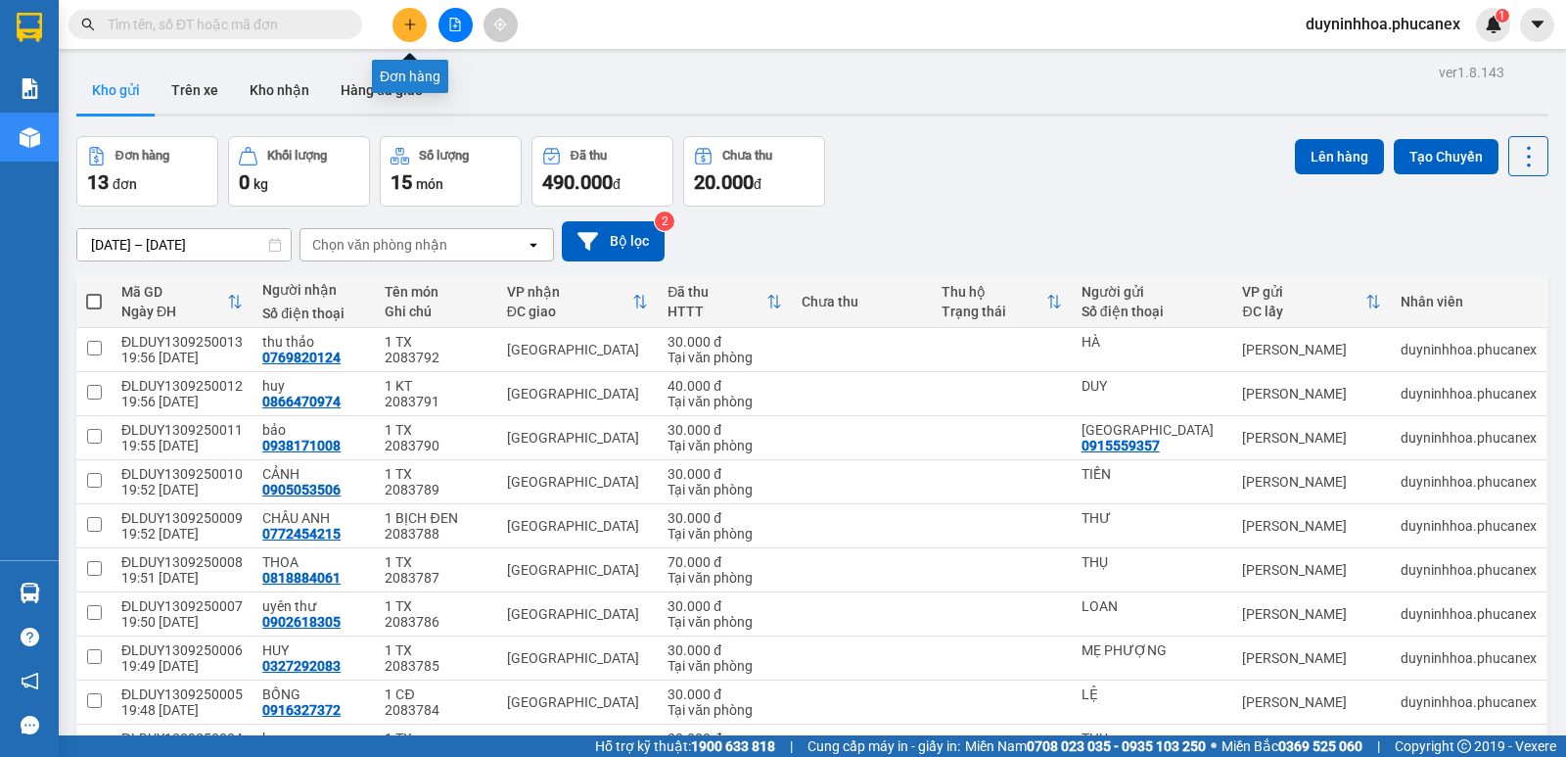
click at [417, 37] on button at bounding box center [409, 25] width 34 height 34
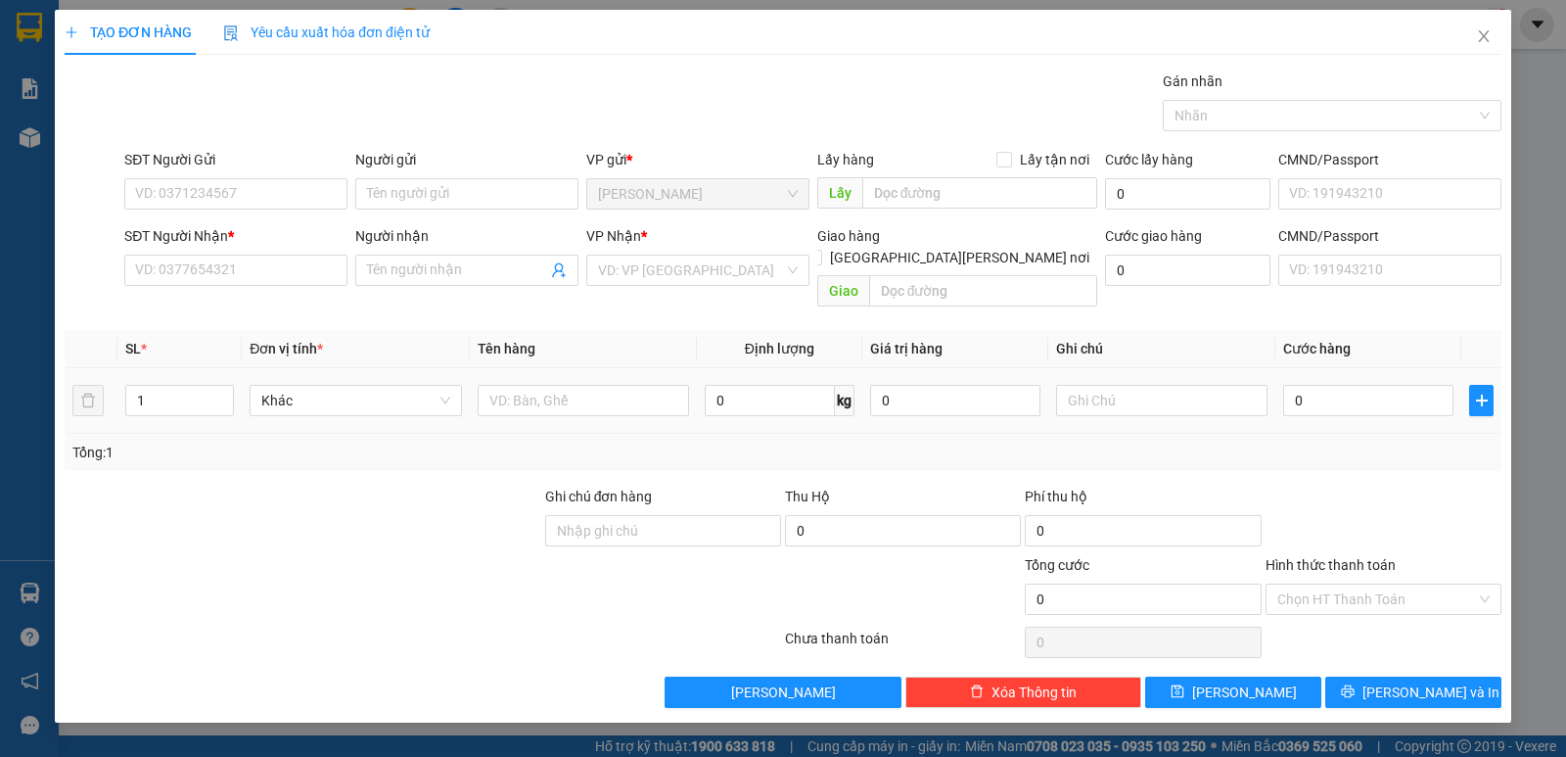
click at [1121, 398] on td at bounding box center [1161, 401] width 227 height 66
click at [1124, 392] on input "text" at bounding box center [1161, 400] width 211 height 31
click at [444, 193] on input "Người gửi" at bounding box center [466, 193] width 223 height 31
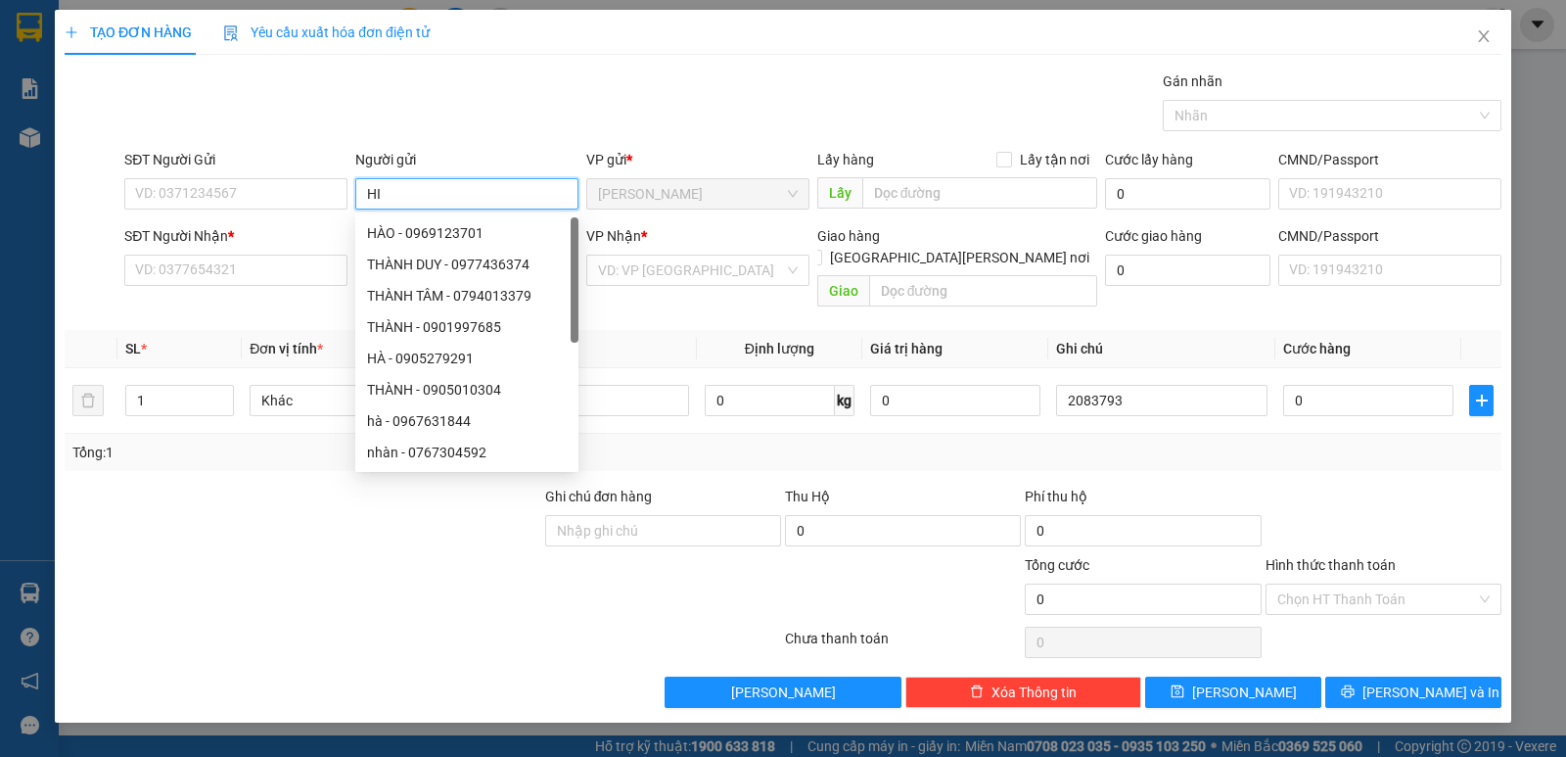
paste input "Ê"
paste input "Ề"
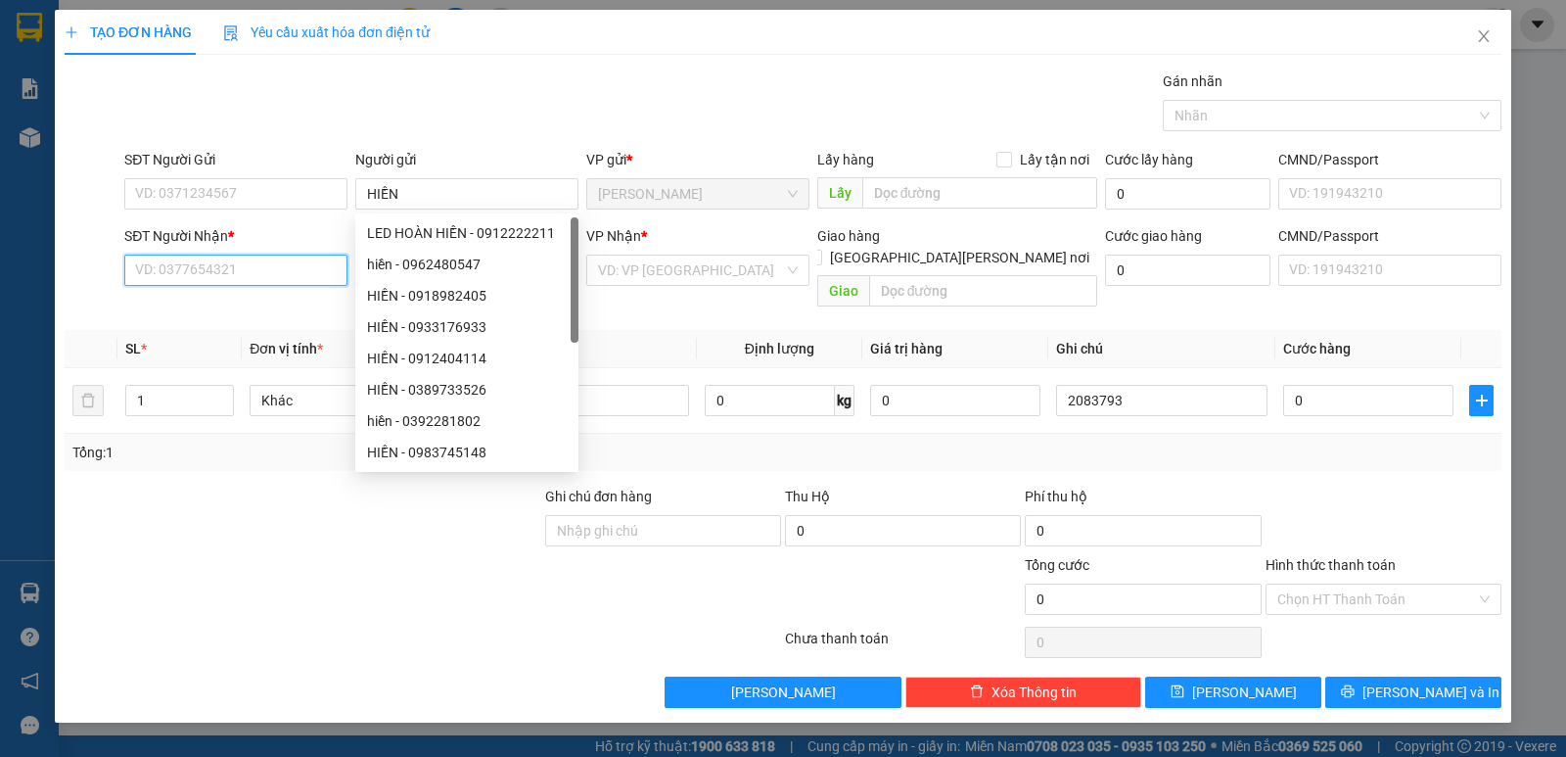
click at [293, 278] on input "SĐT Người Nhận *" at bounding box center [235, 269] width 223 height 31
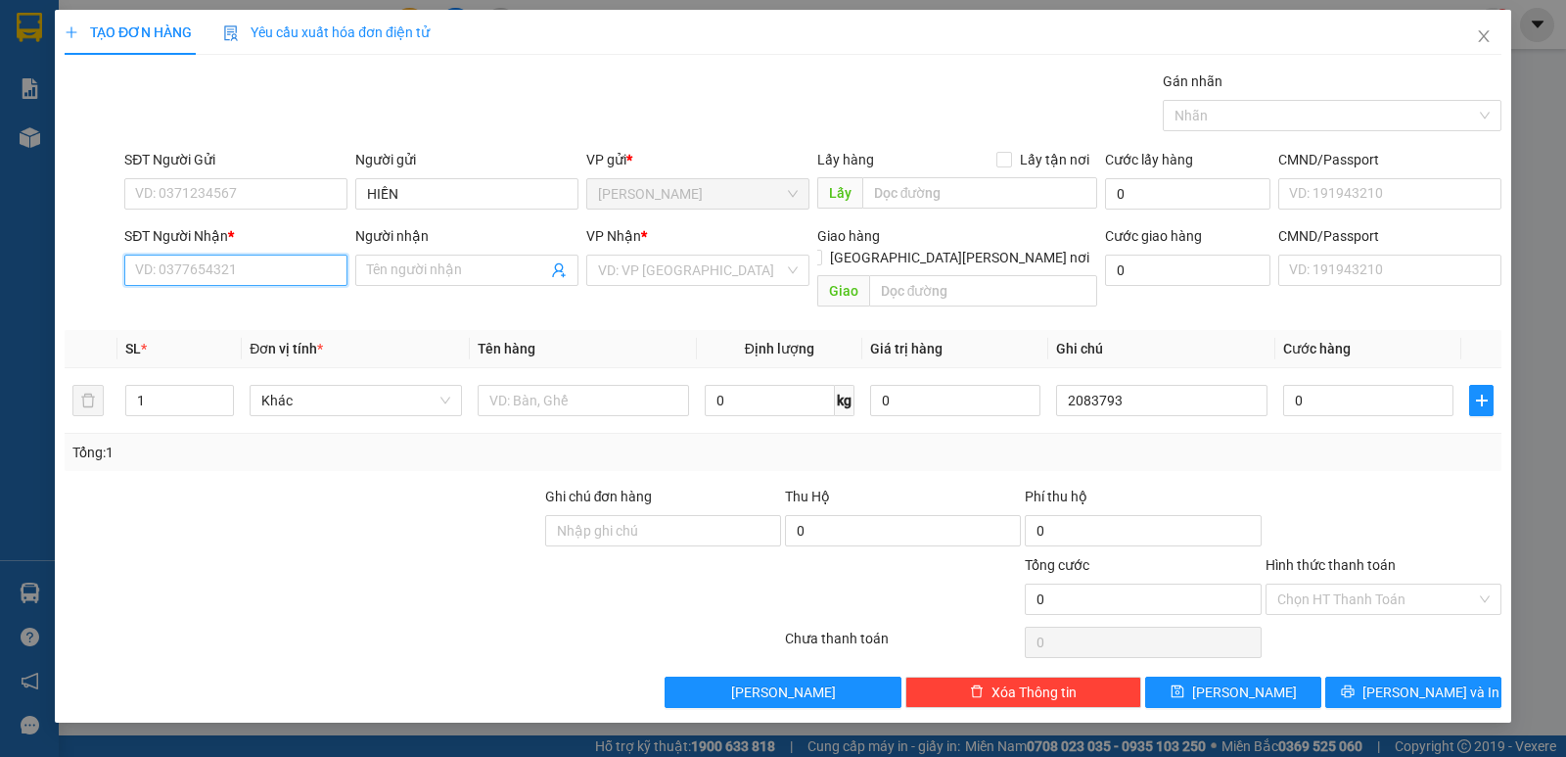
drag, startPoint x: 255, startPoint y: 264, endPoint x: 1175, endPoint y: 40, distance: 946.0
click at [254, 264] on input "SĐT Người Nhận *" at bounding box center [235, 269] width 223 height 31
click at [245, 307] on div "0772712990 - thảo" at bounding box center [236, 310] width 200 height 22
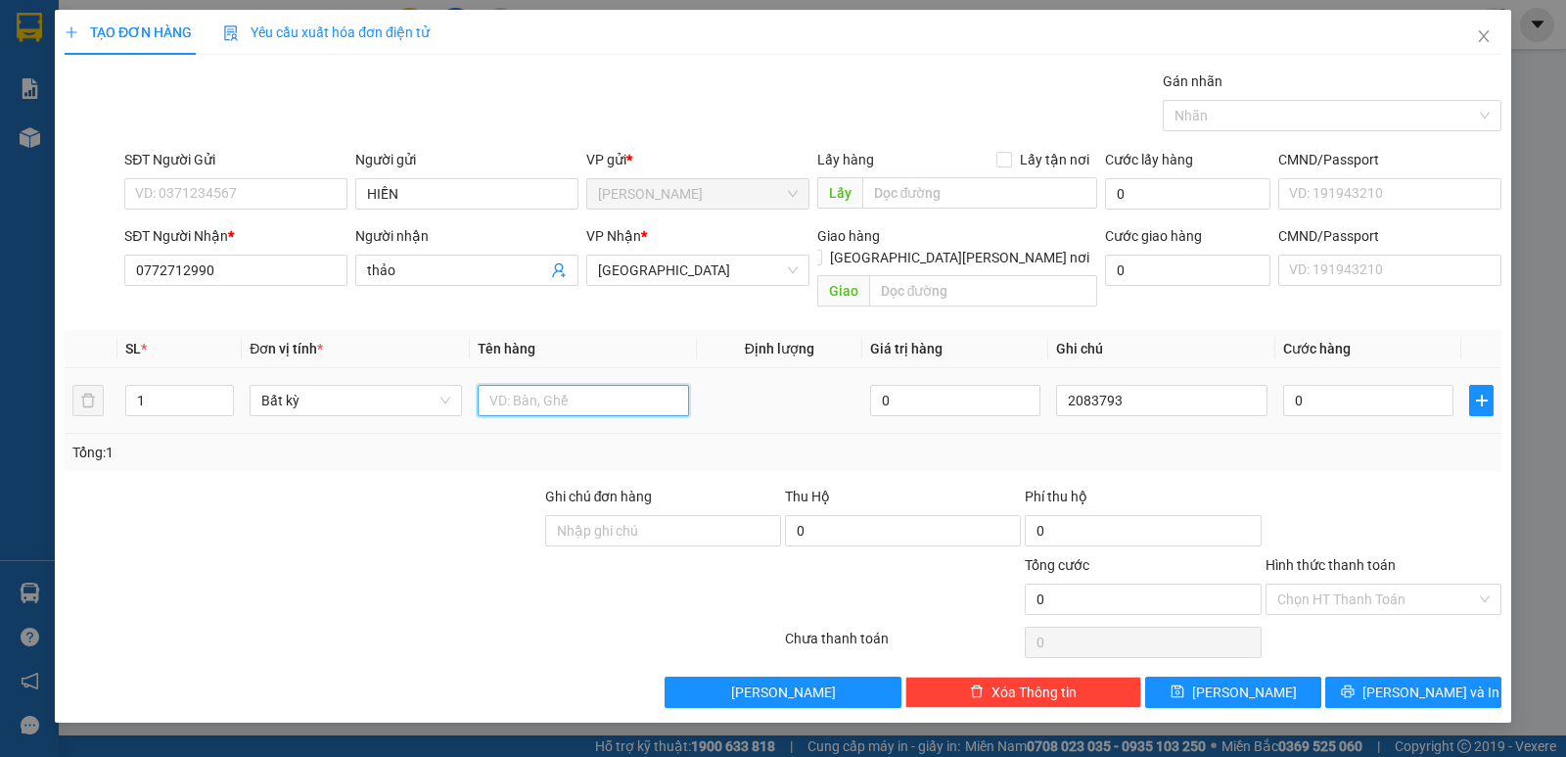
click at [522, 385] on input "text" at bounding box center [583, 400] width 211 height 31
drag, startPoint x: 147, startPoint y: 384, endPoint x: 115, endPoint y: 384, distance: 31.3
click at [131, 386] on input "1" at bounding box center [179, 400] width 107 height 29
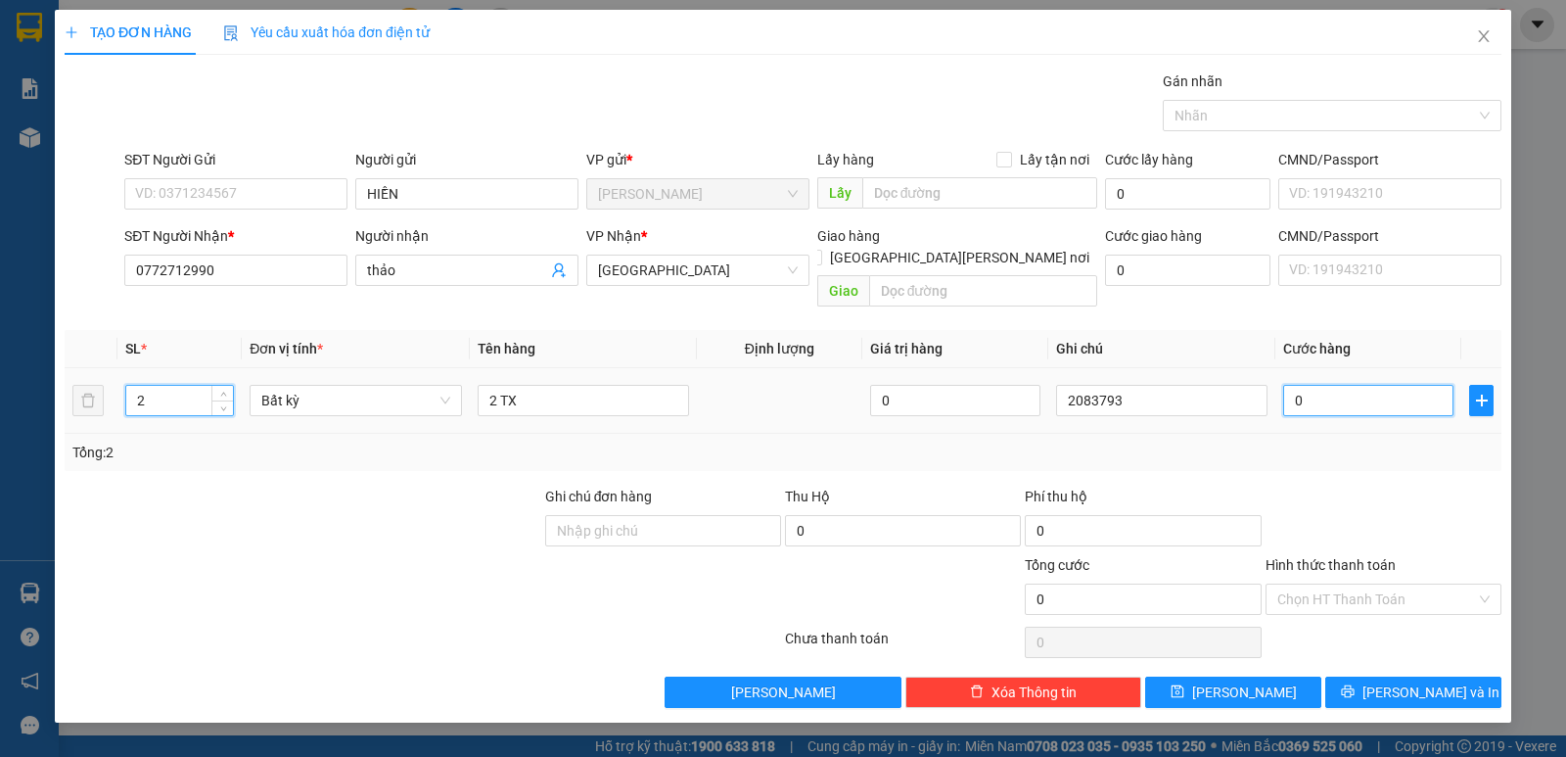
click at [1343, 392] on input "0" at bounding box center [1368, 400] width 170 height 31
click at [1328, 584] on input "Hình thức thanh toán" at bounding box center [1376, 598] width 199 height 29
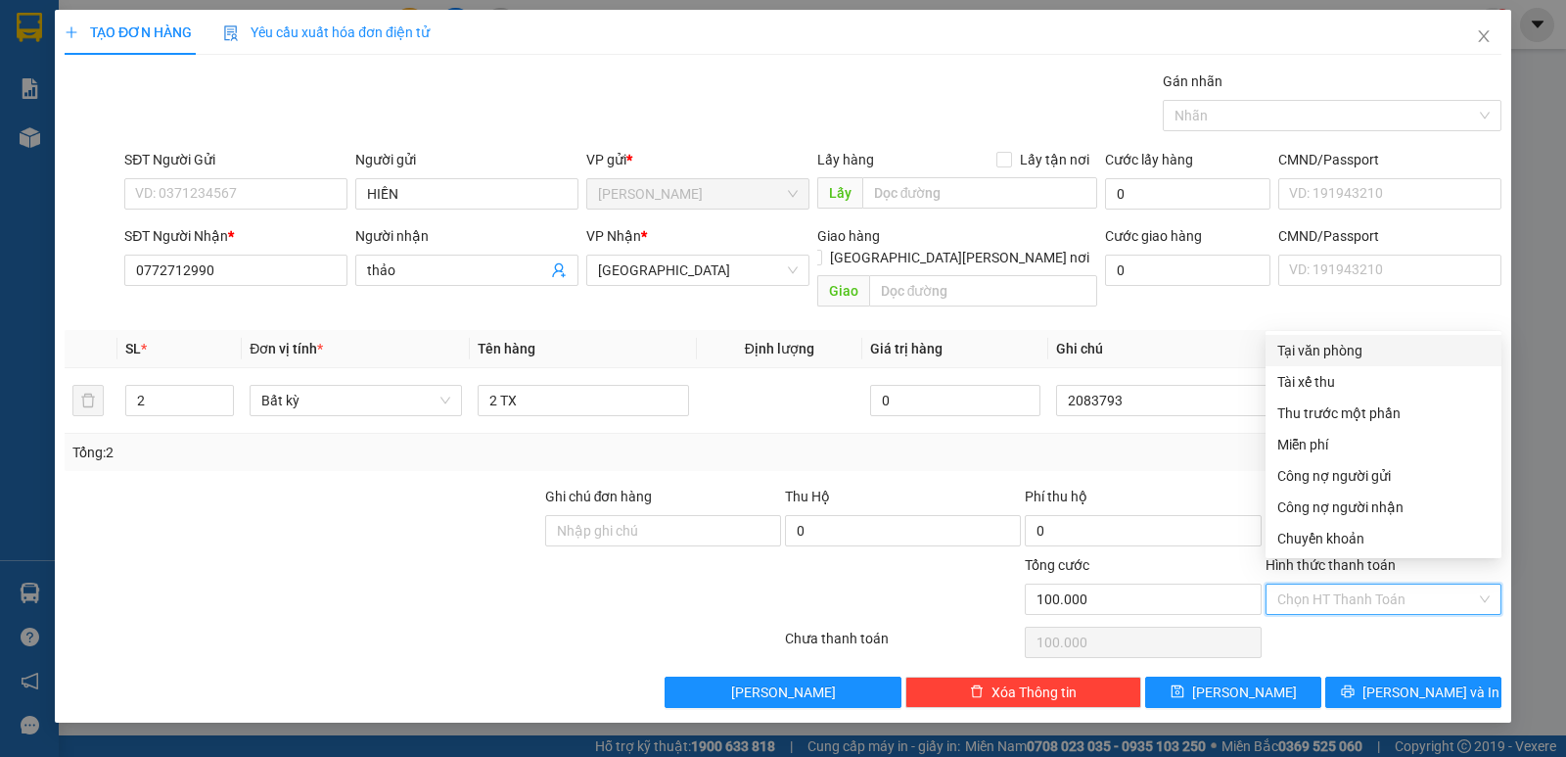
click at [1326, 346] on div "Tại văn phòng" at bounding box center [1383, 351] width 212 height 22
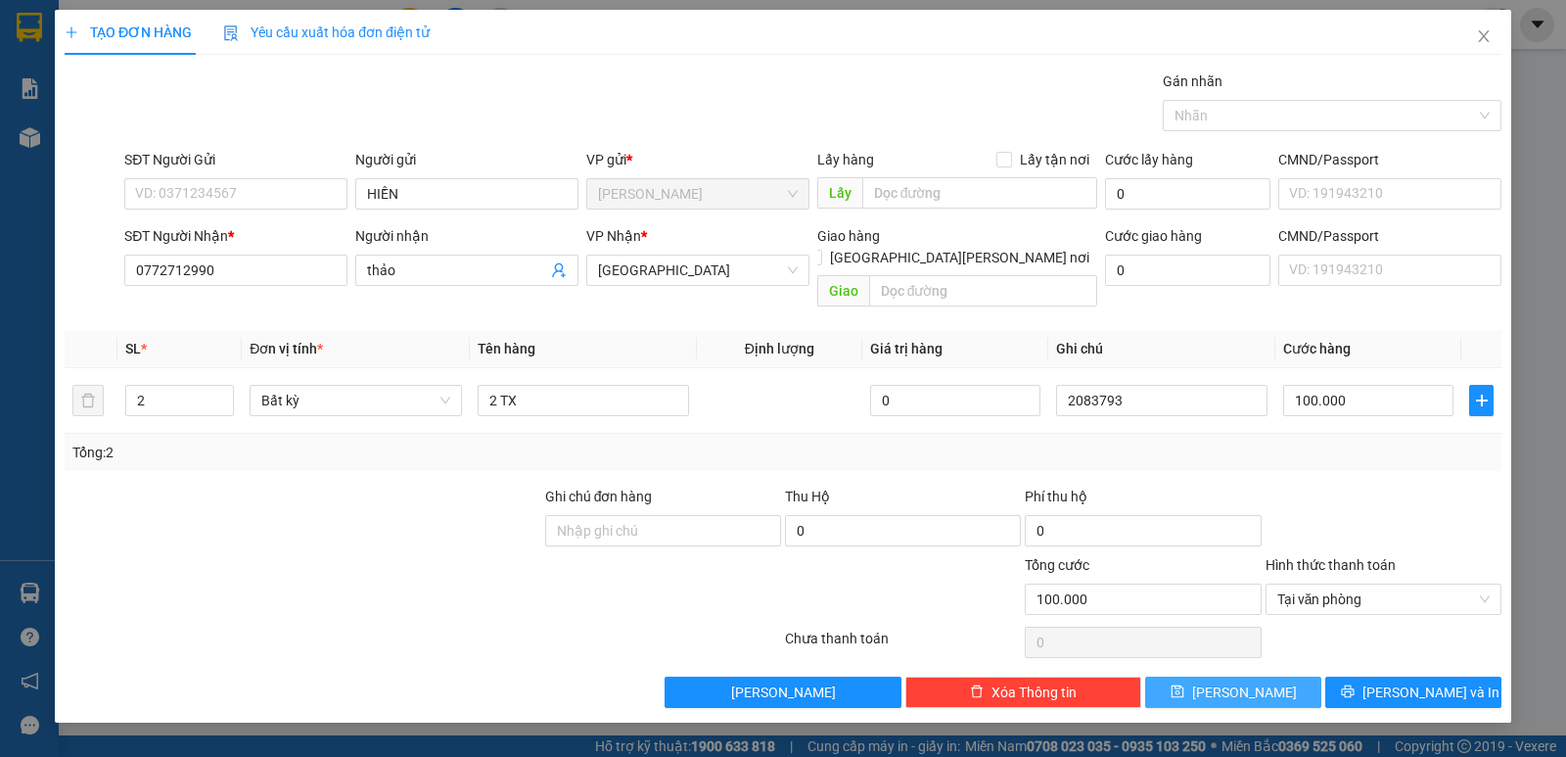
click at [1290, 676] on button "[PERSON_NAME]" at bounding box center [1233, 691] width 176 height 31
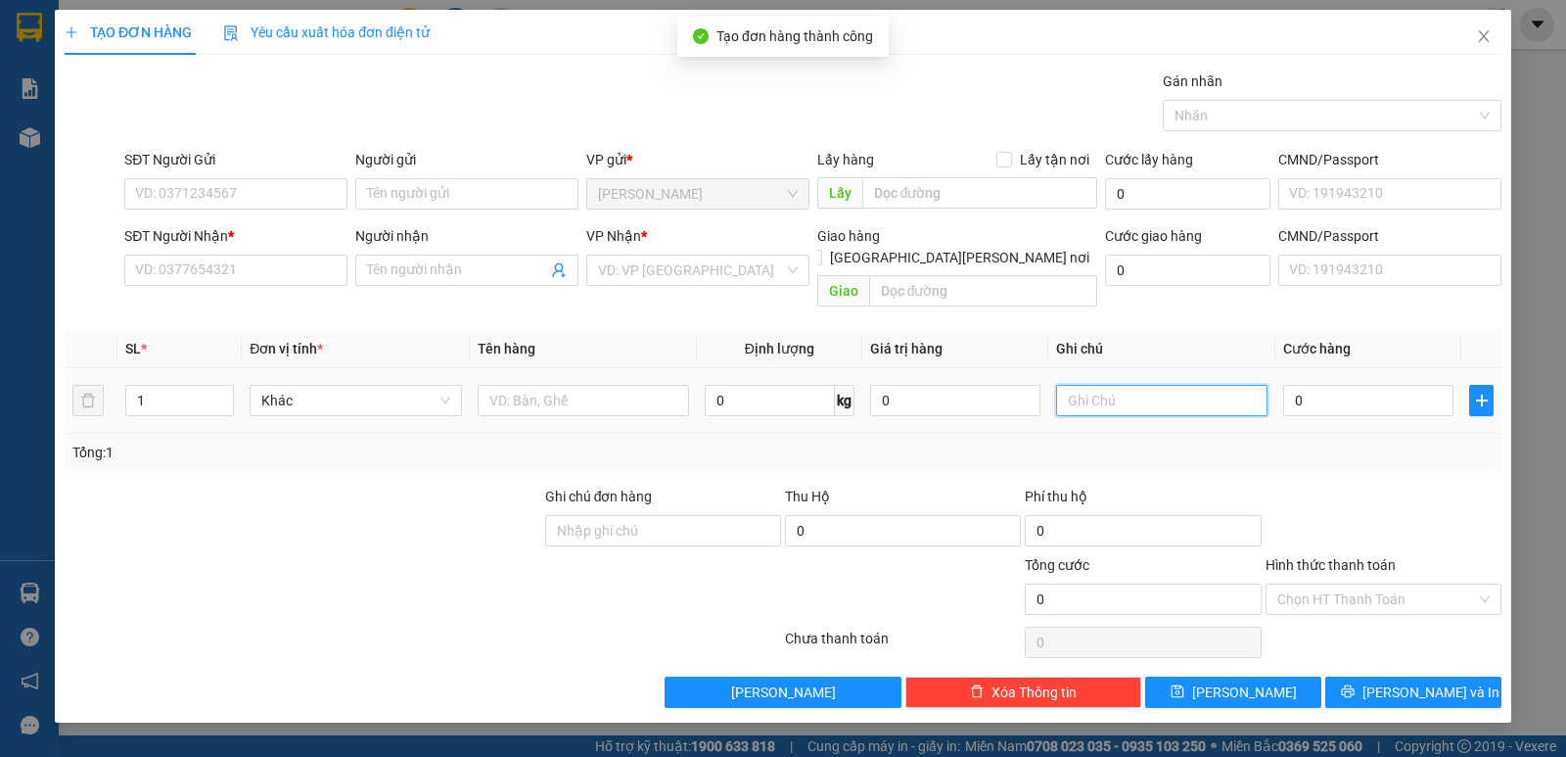
click at [1186, 390] on input "text" at bounding box center [1161, 400] width 211 height 31
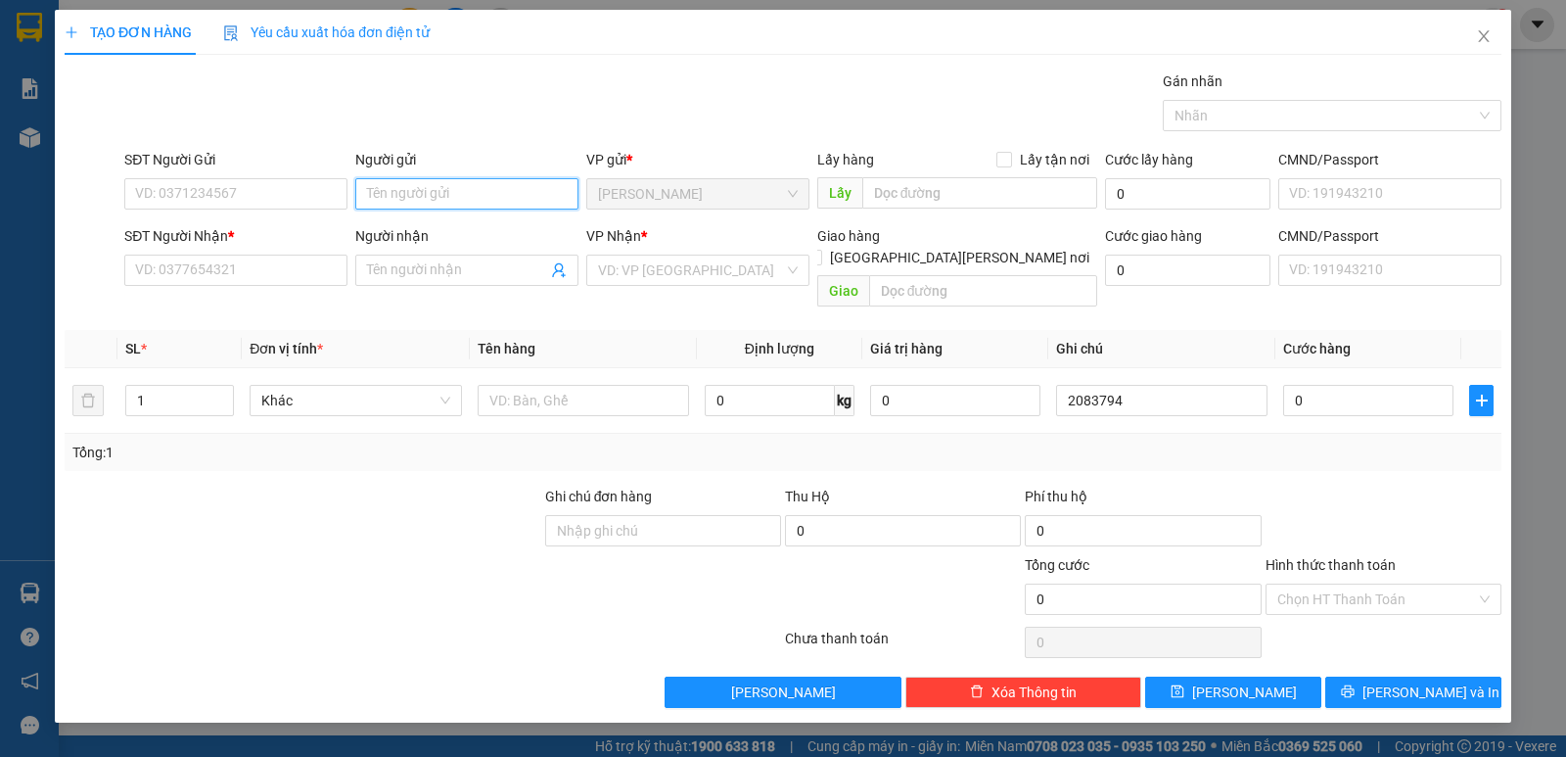
click at [433, 201] on input "Người gửi" at bounding box center [466, 193] width 223 height 31
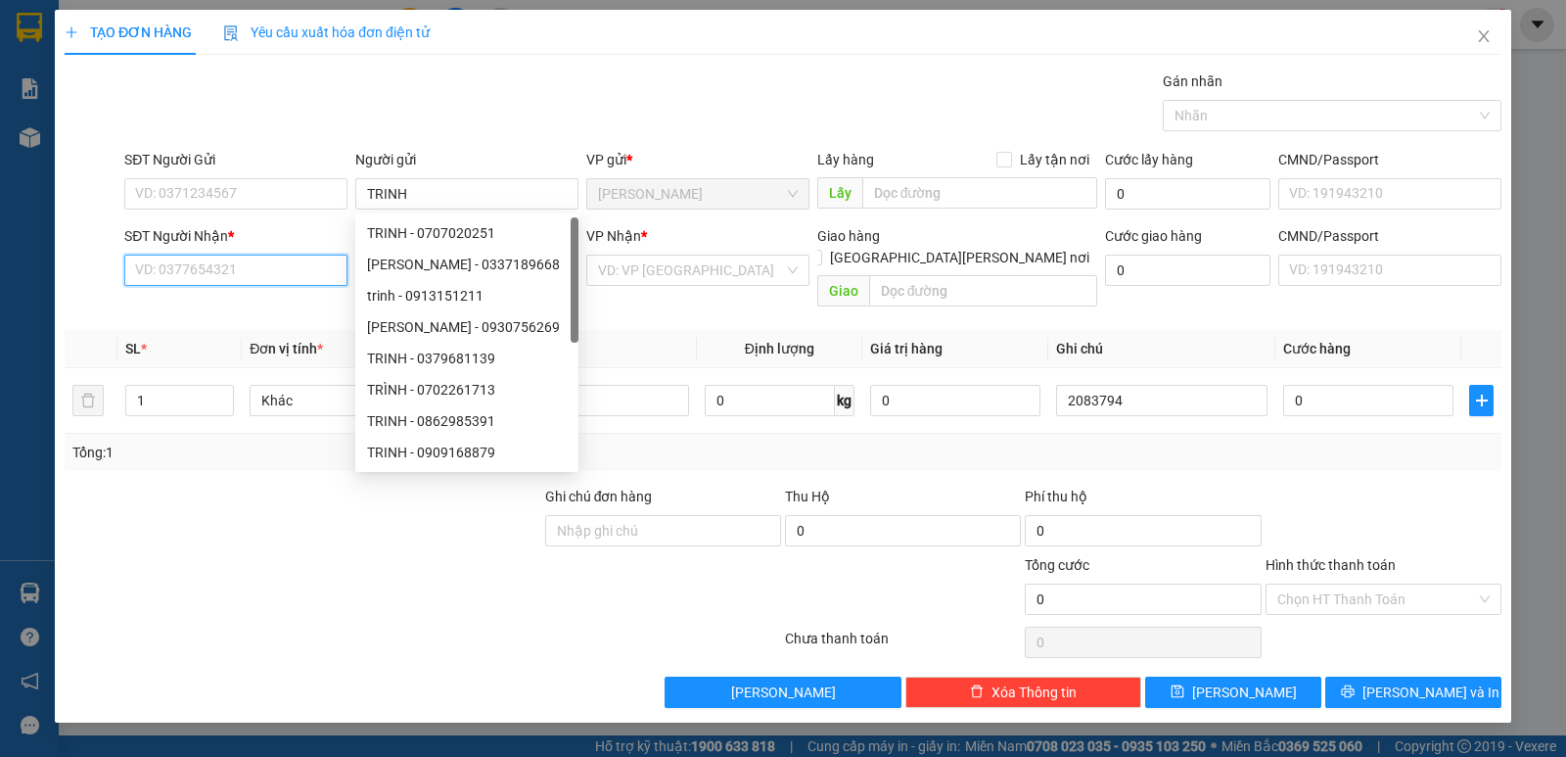
click at [263, 270] on input "SĐT Người Nhận *" at bounding box center [235, 269] width 223 height 31
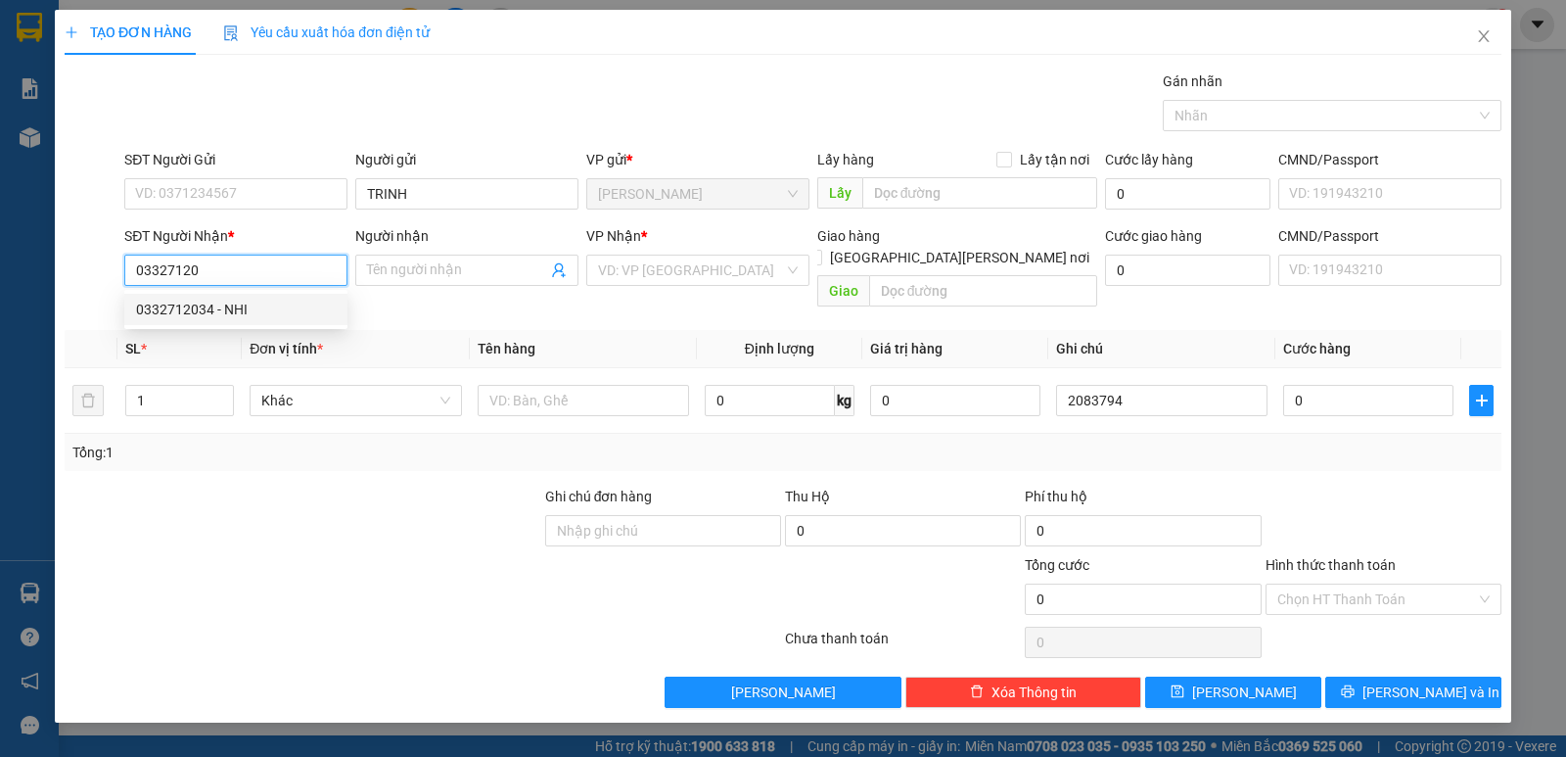
click at [251, 308] on div "0332712034 - NHI" at bounding box center [236, 310] width 200 height 22
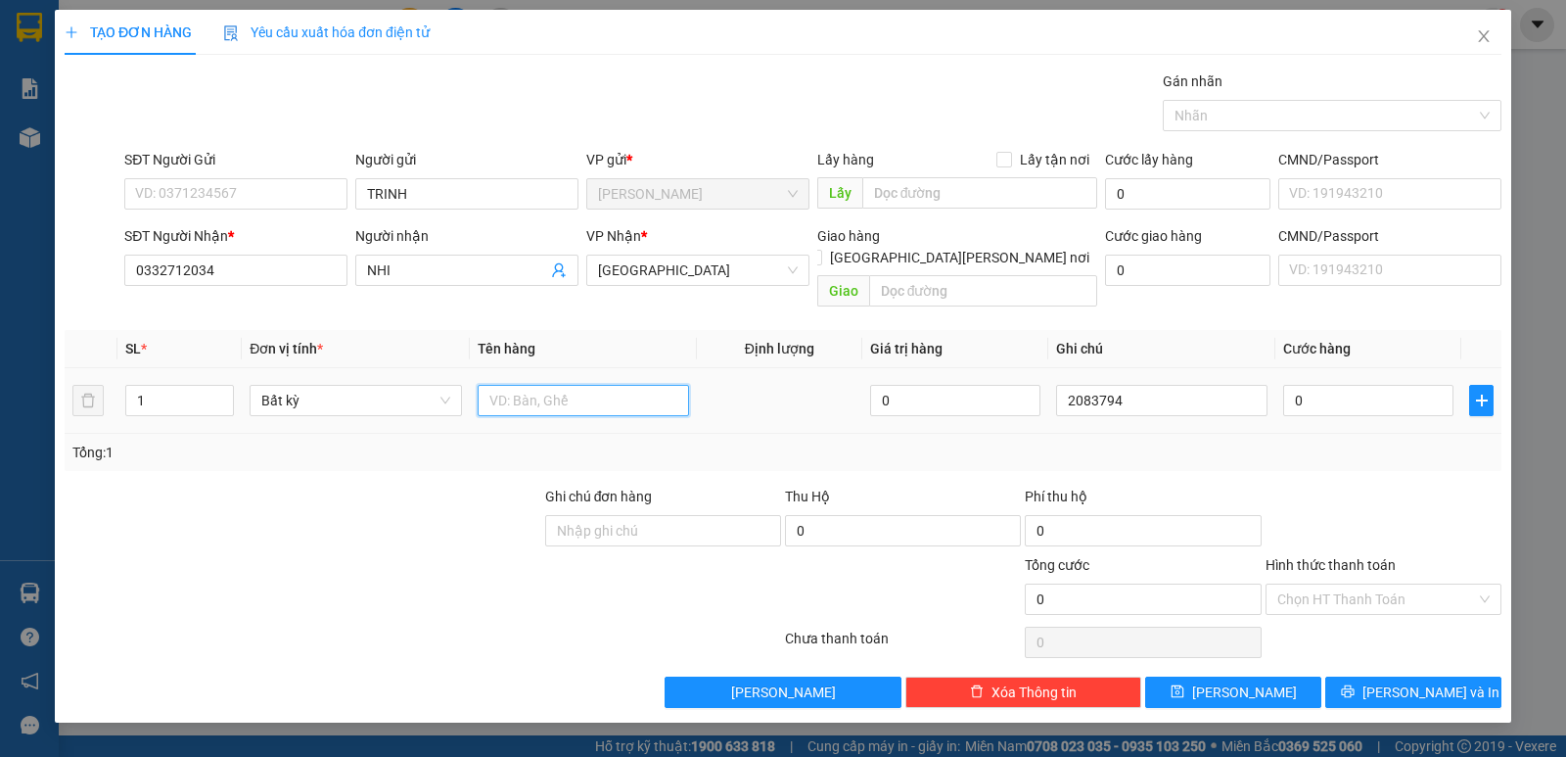
click at [531, 385] on input "text" at bounding box center [583, 400] width 211 height 31
click at [89, 385] on tr "1 Bất kỳ 1 BAO + 1K 0 2083794 0" at bounding box center [783, 401] width 1437 height 66
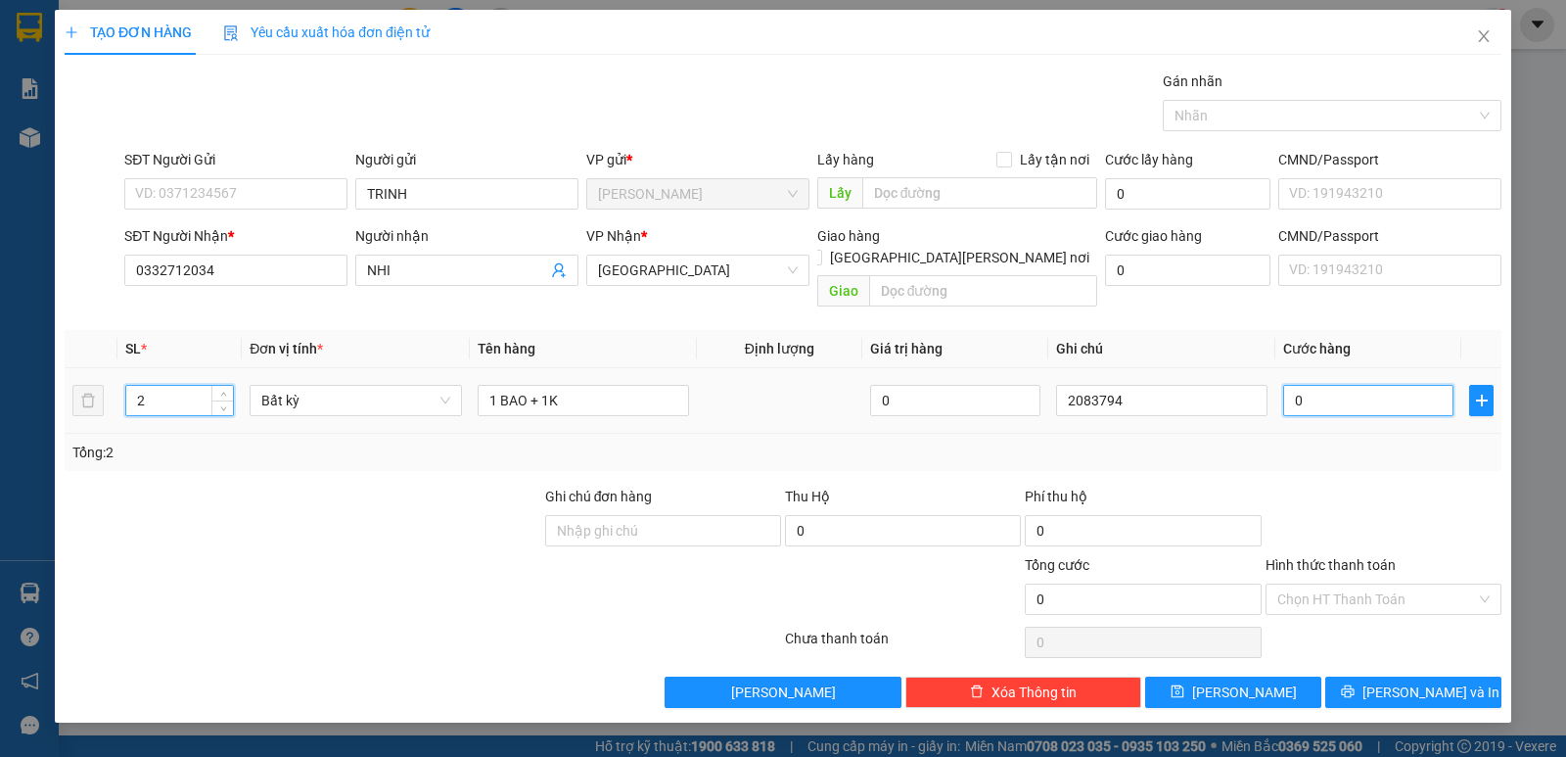
click at [1391, 385] on input "0" at bounding box center [1368, 400] width 170 height 31
click at [1332, 584] on input "Hình thức thanh toán" at bounding box center [1376, 598] width 199 height 29
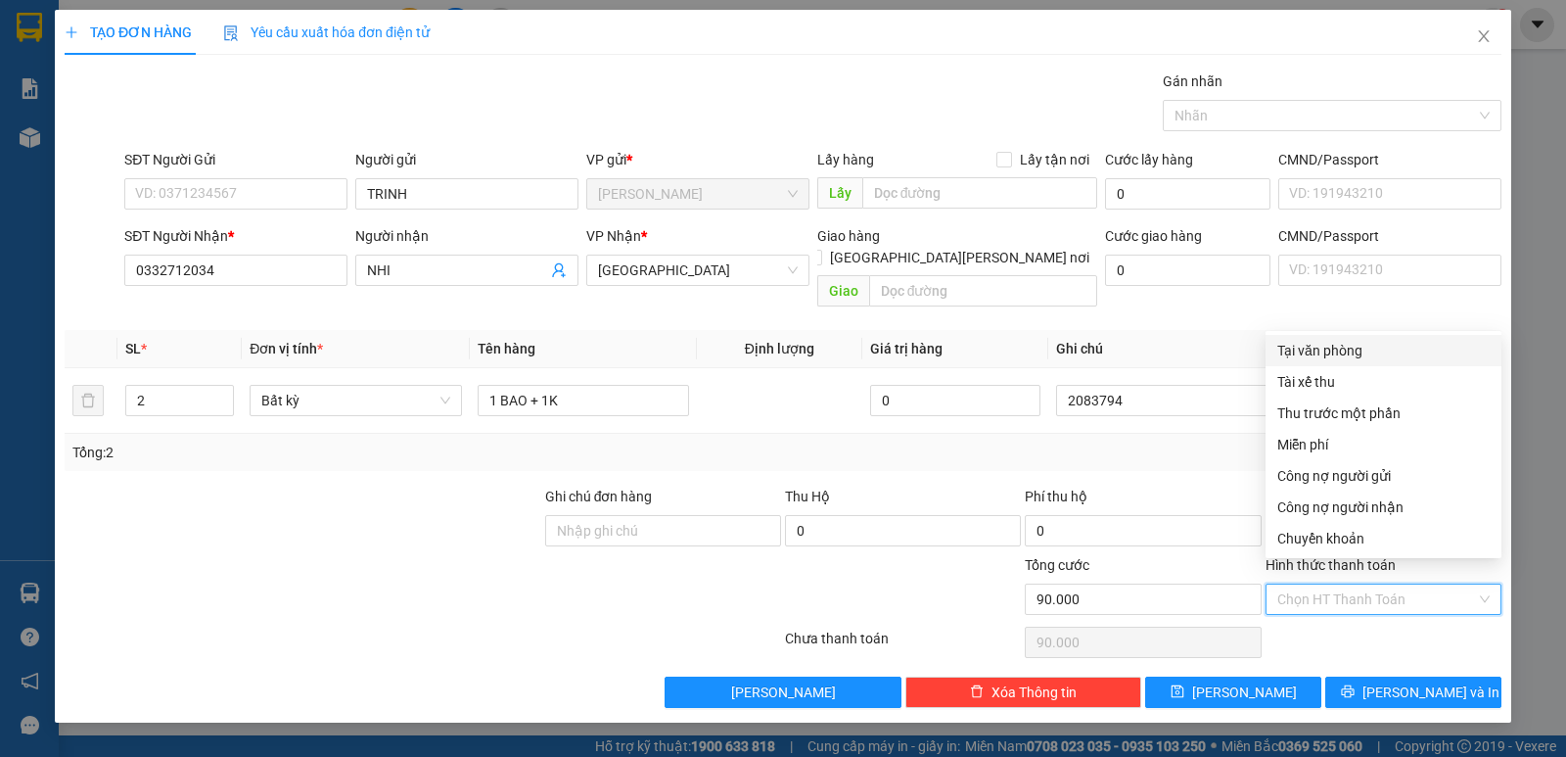
click at [1333, 352] on div "Tại văn phòng" at bounding box center [1383, 351] width 212 height 22
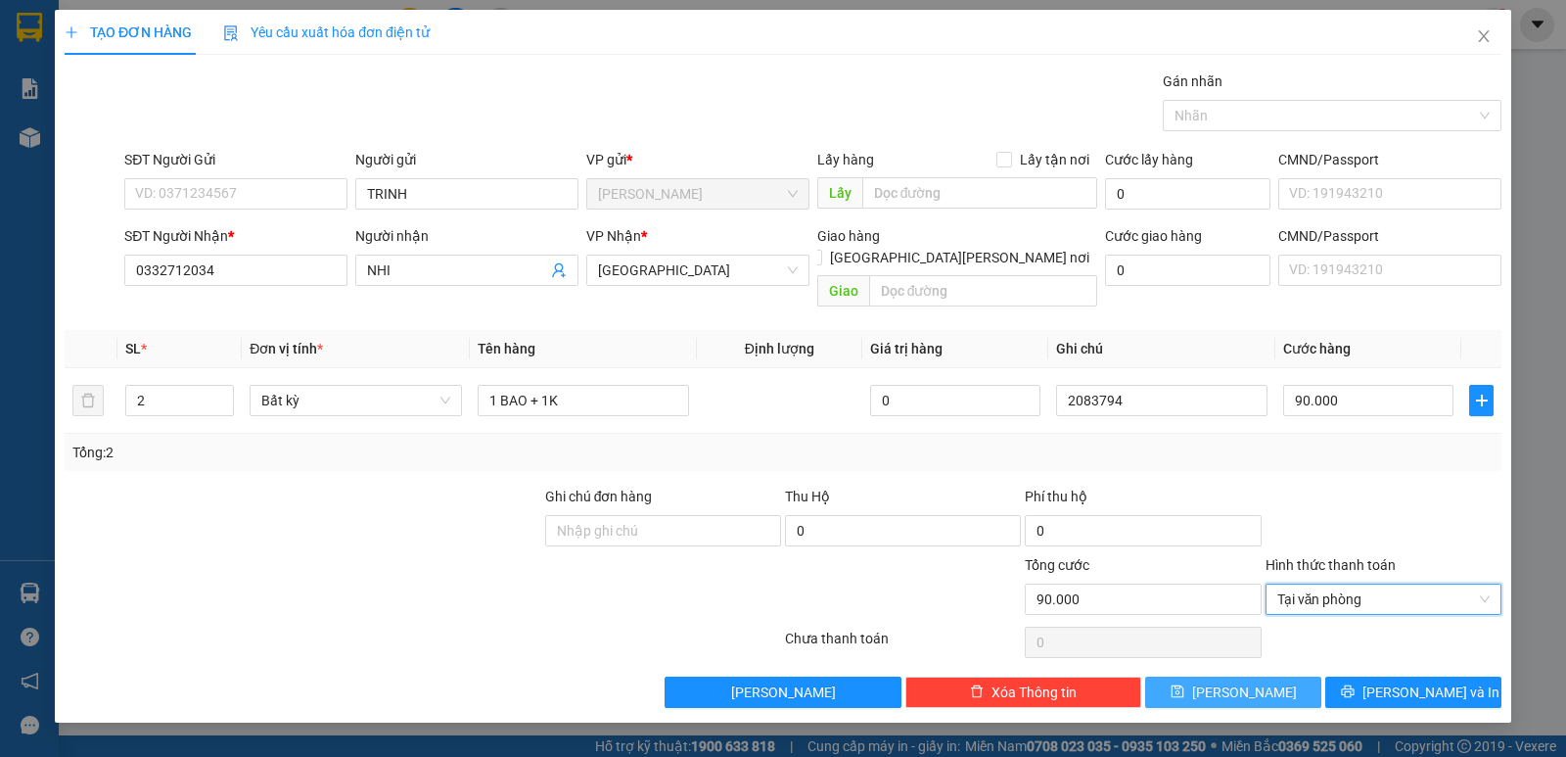
click at [1262, 676] on button "[PERSON_NAME]" at bounding box center [1233, 691] width 176 height 31
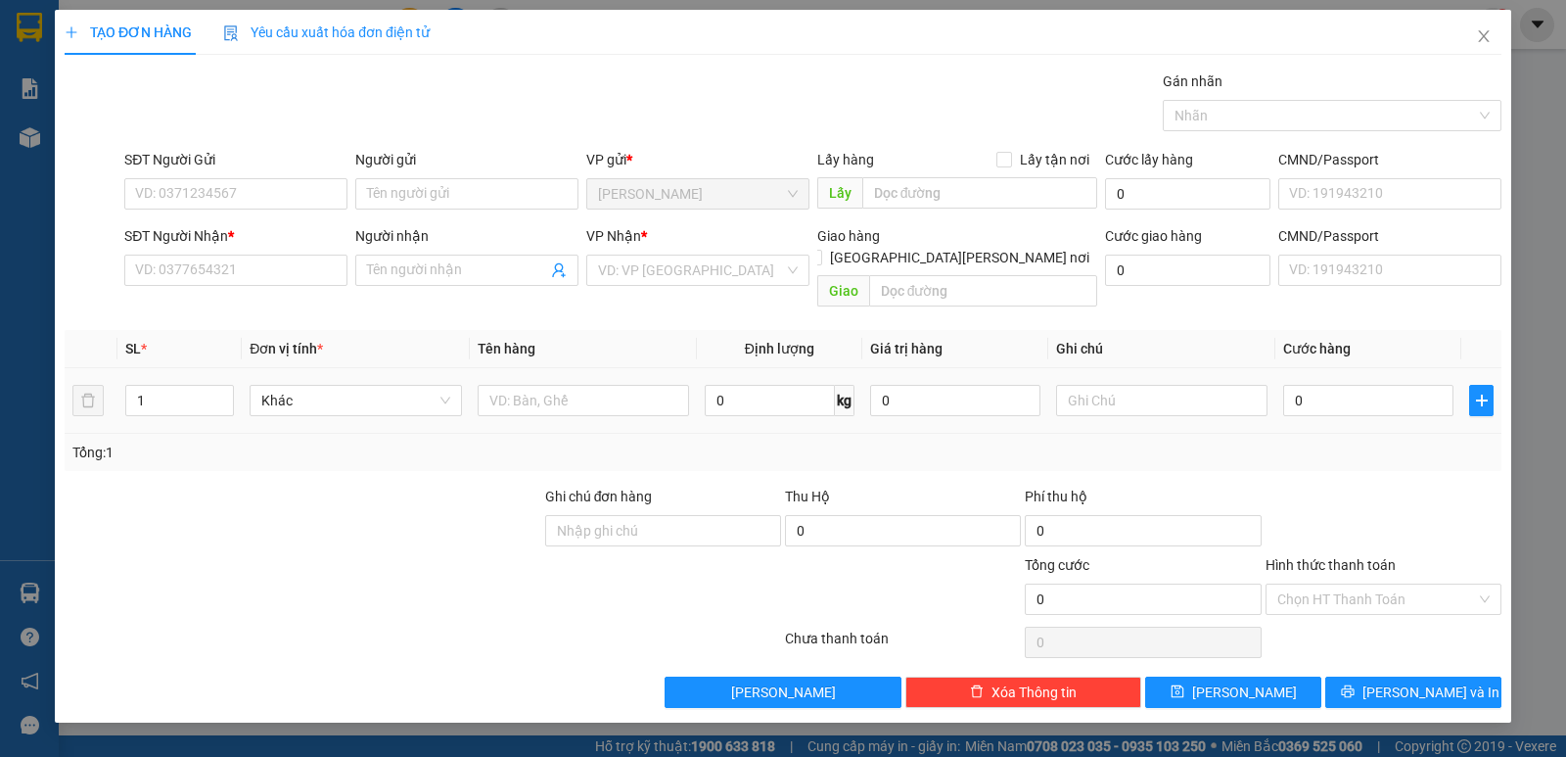
click at [1154, 381] on div at bounding box center [1161, 400] width 211 height 39
click at [1151, 385] on input "text" at bounding box center [1161, 400] width 211 height 31
click at [143, 267] on input "SĐT Người Nhận *" at bounding box center [235, 269] width 223 height 31
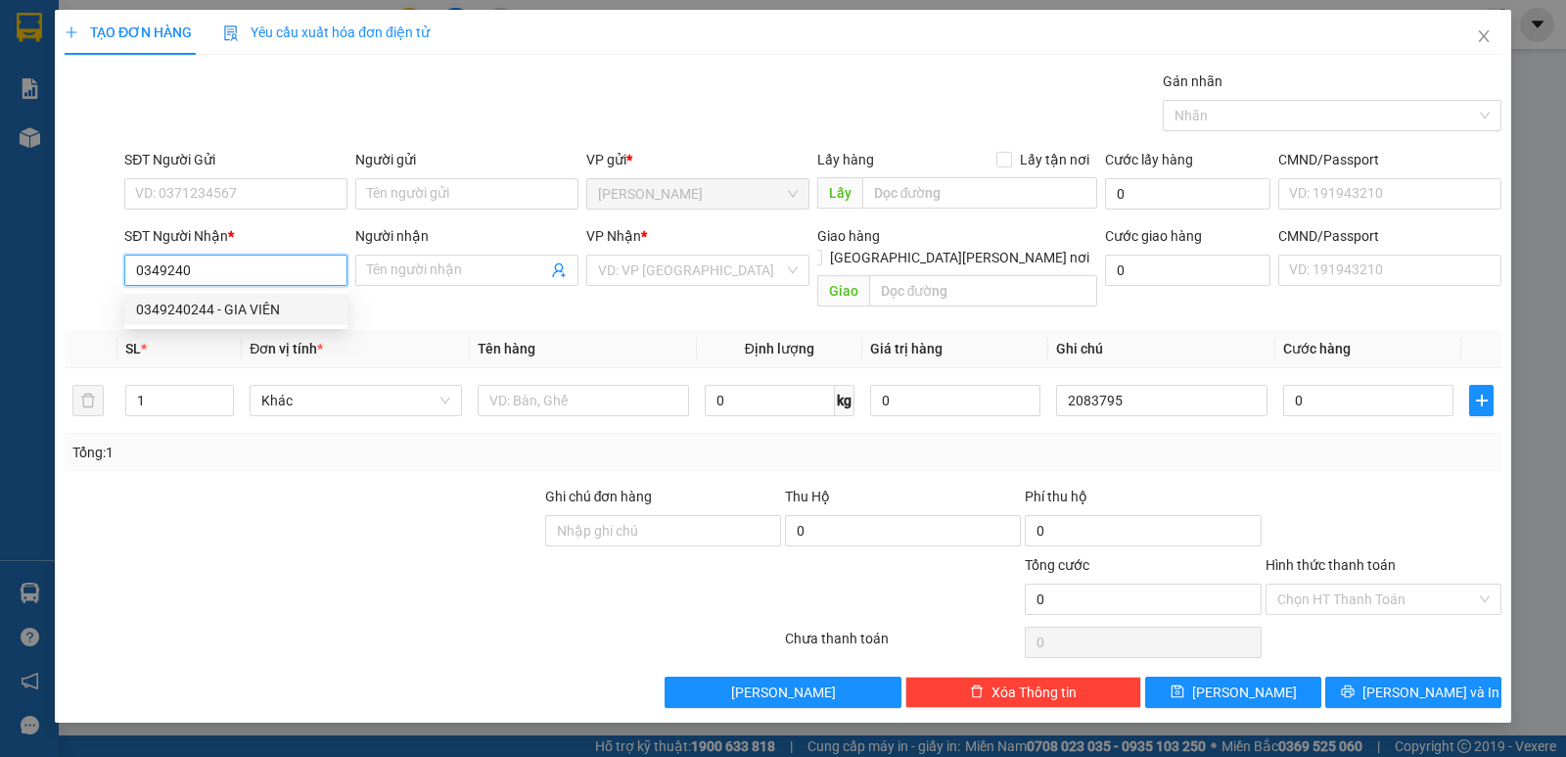
click at [211, 314] on div "0349240244 - GIA VIÊN" at bounding box center [236, 310] width 200 height 22
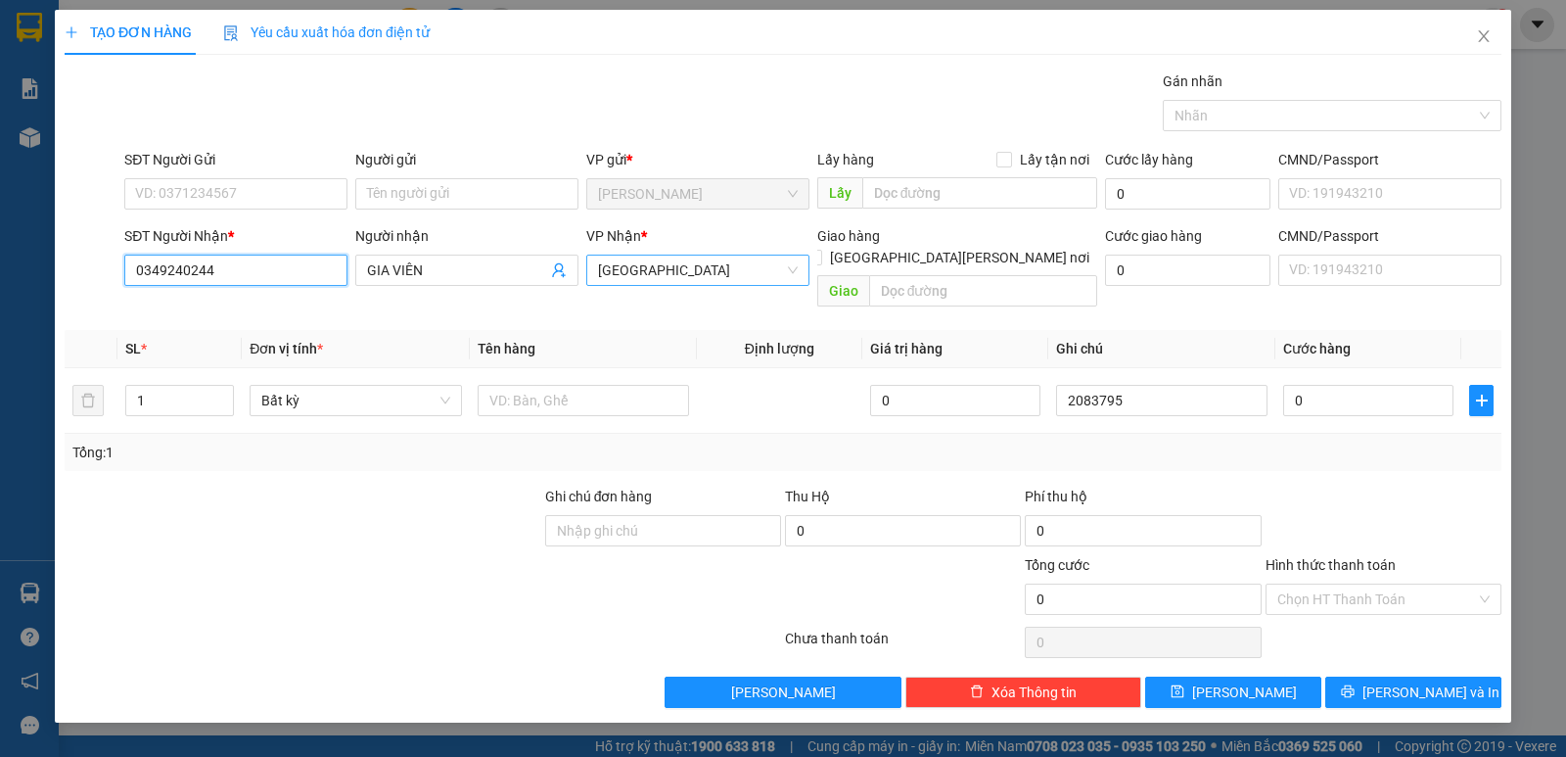
click at [658, 285] on div "[GEOGRAPHIC_DATA]" at bounding box center [697, 269] width 223 height 31
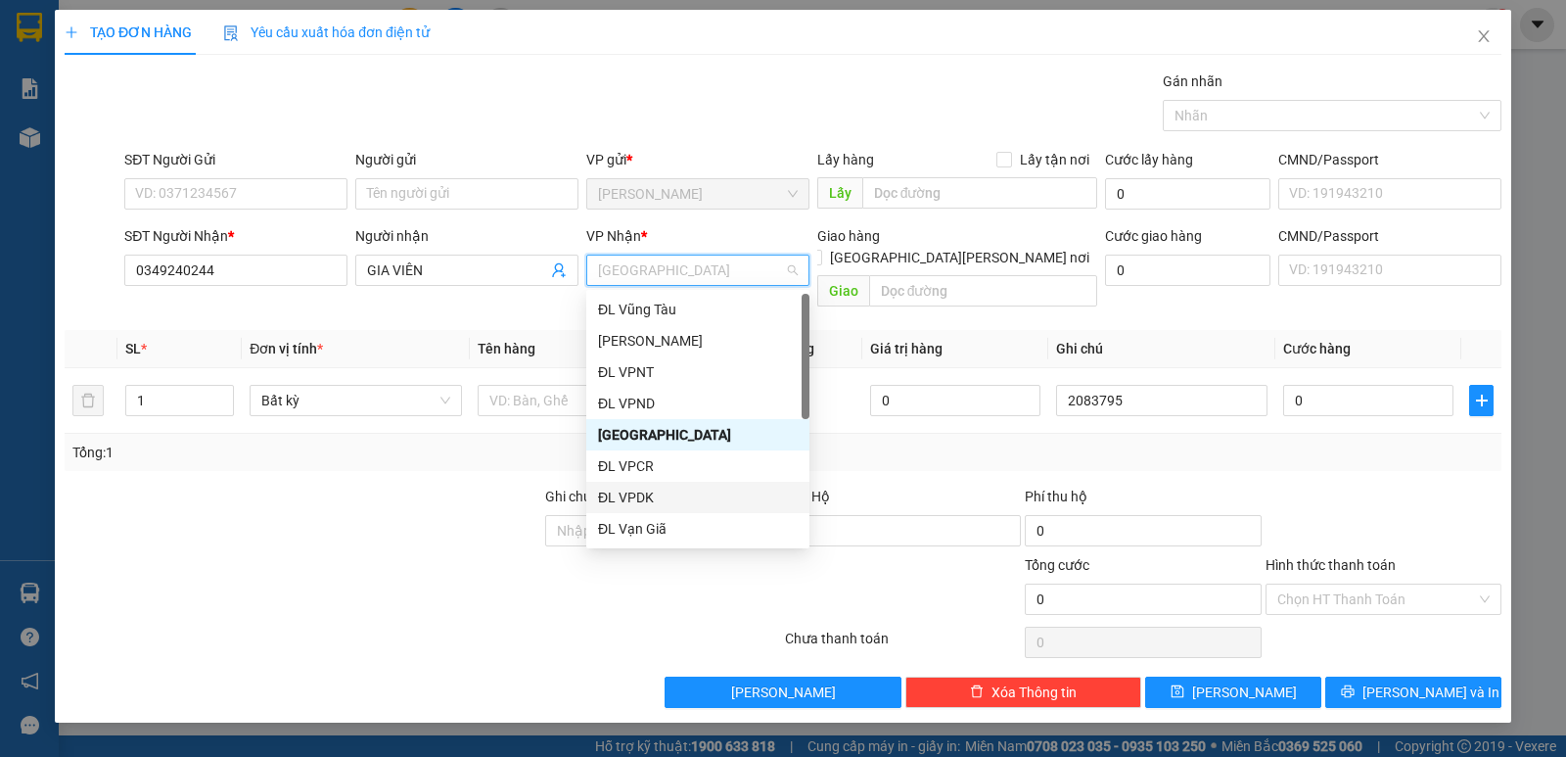
scroll to position [31, 0]
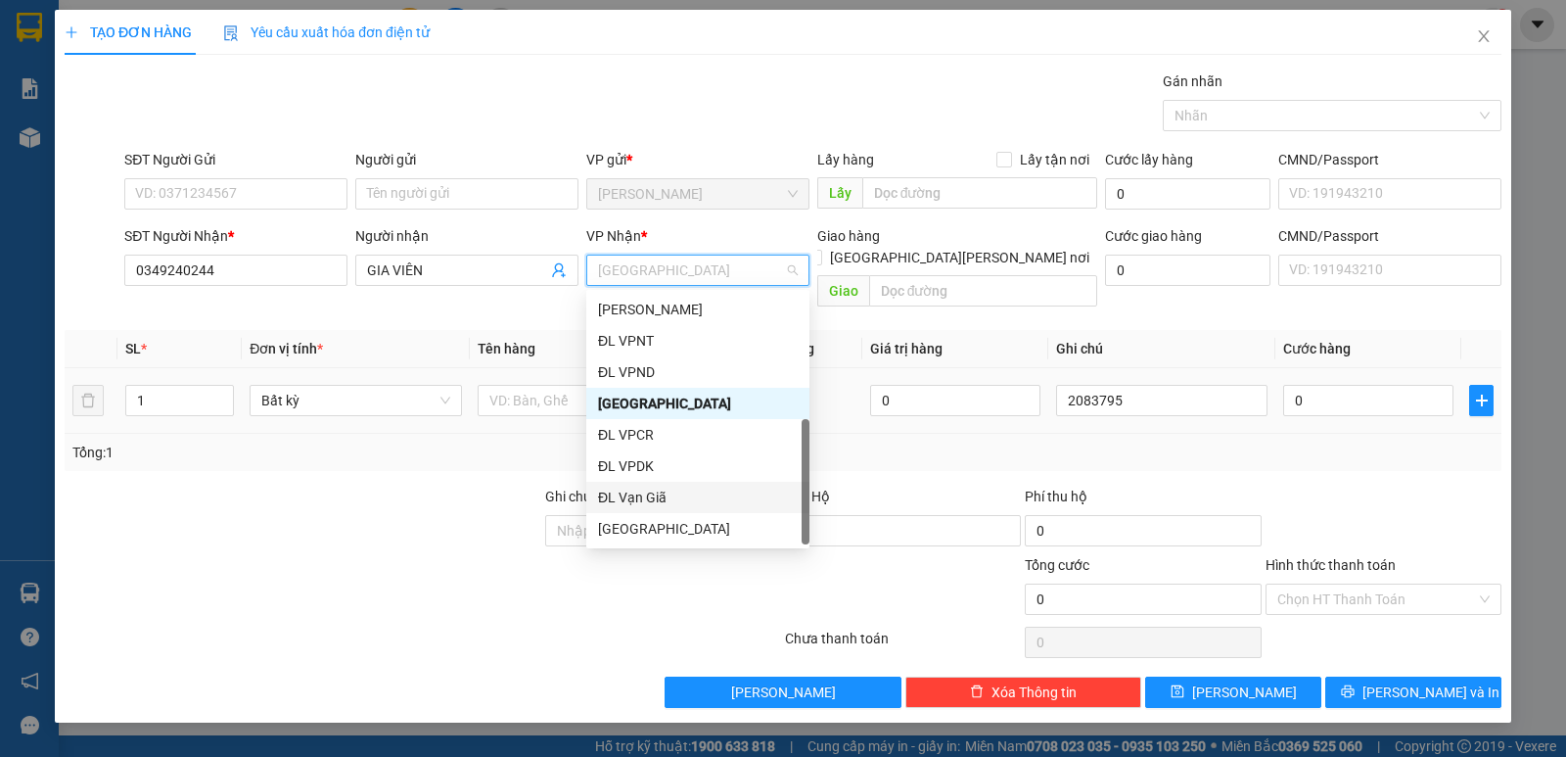
click at [645, 523] on div "[GEOGRAPHIC_DATA]" at bounding box center [698, 529] width 200 height 22
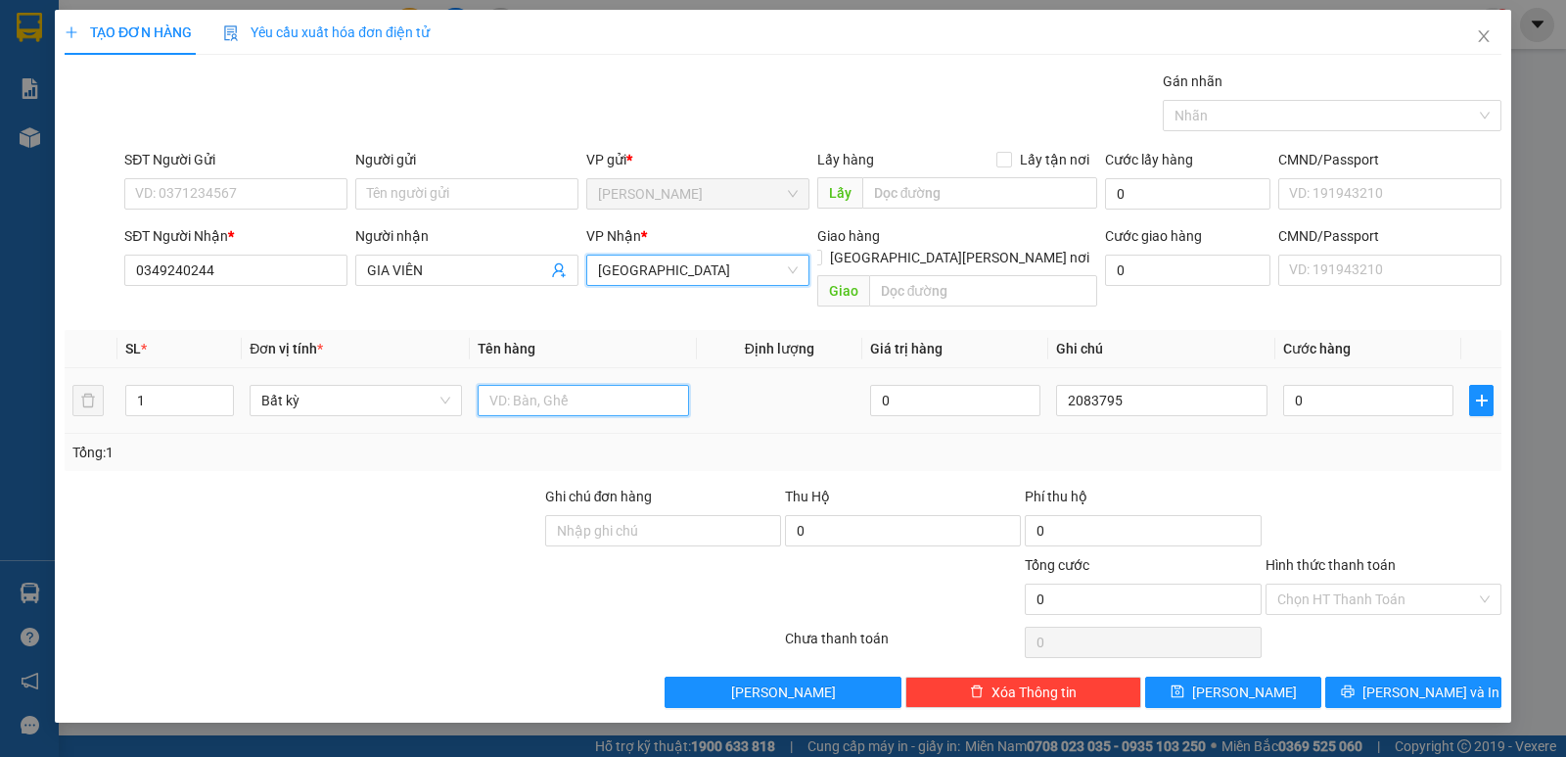
click at [530, 385] on input "text" at bounding box center [583, 400] width 211 height 31
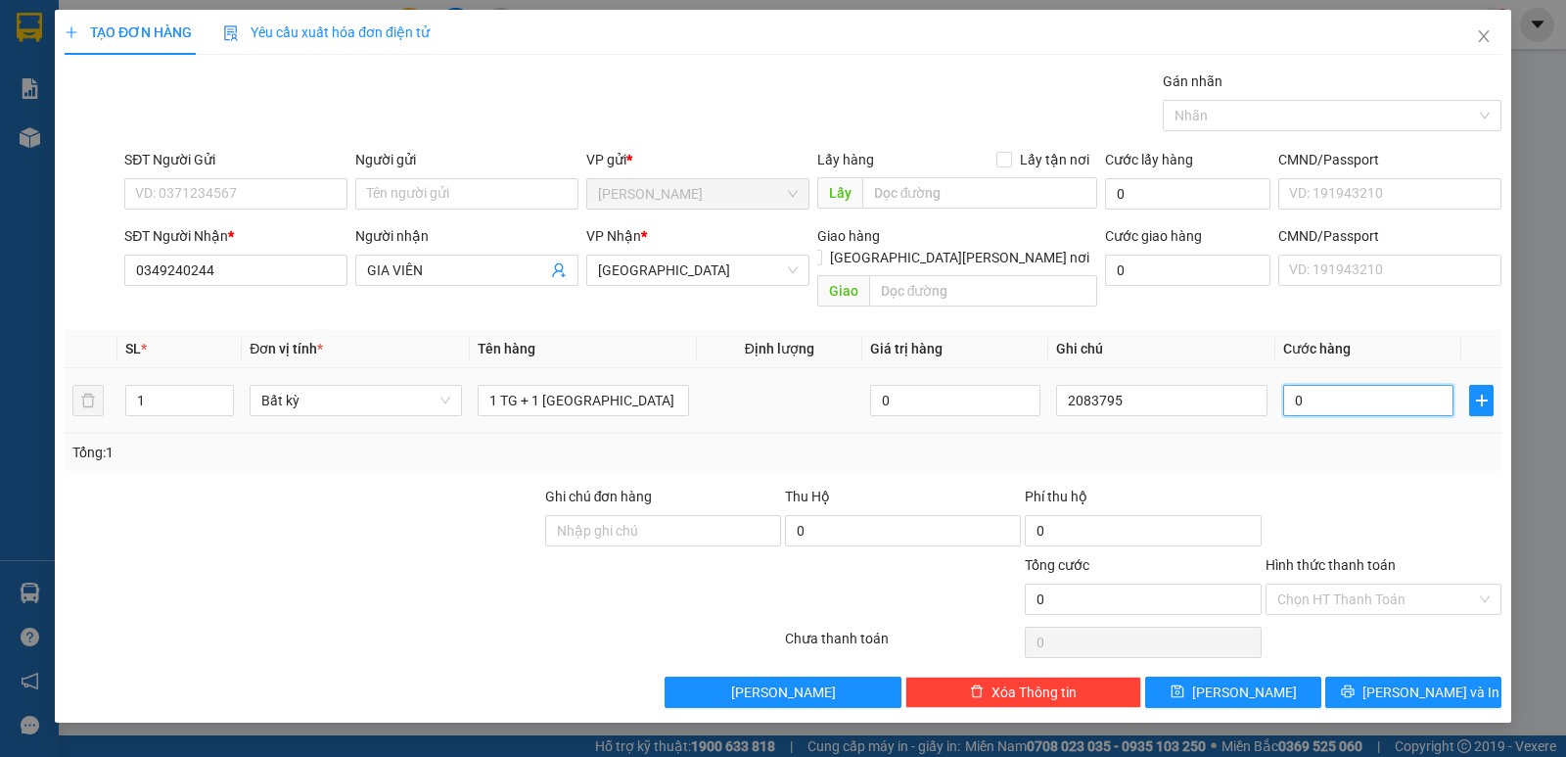
click at [1425, 389] on input "0" at bounding box center [1368, 400] width 170 height 31
click at [1376, 584] on input "Hình thức thanh toán" at bounding box center [1376, 598] width 199 height 29
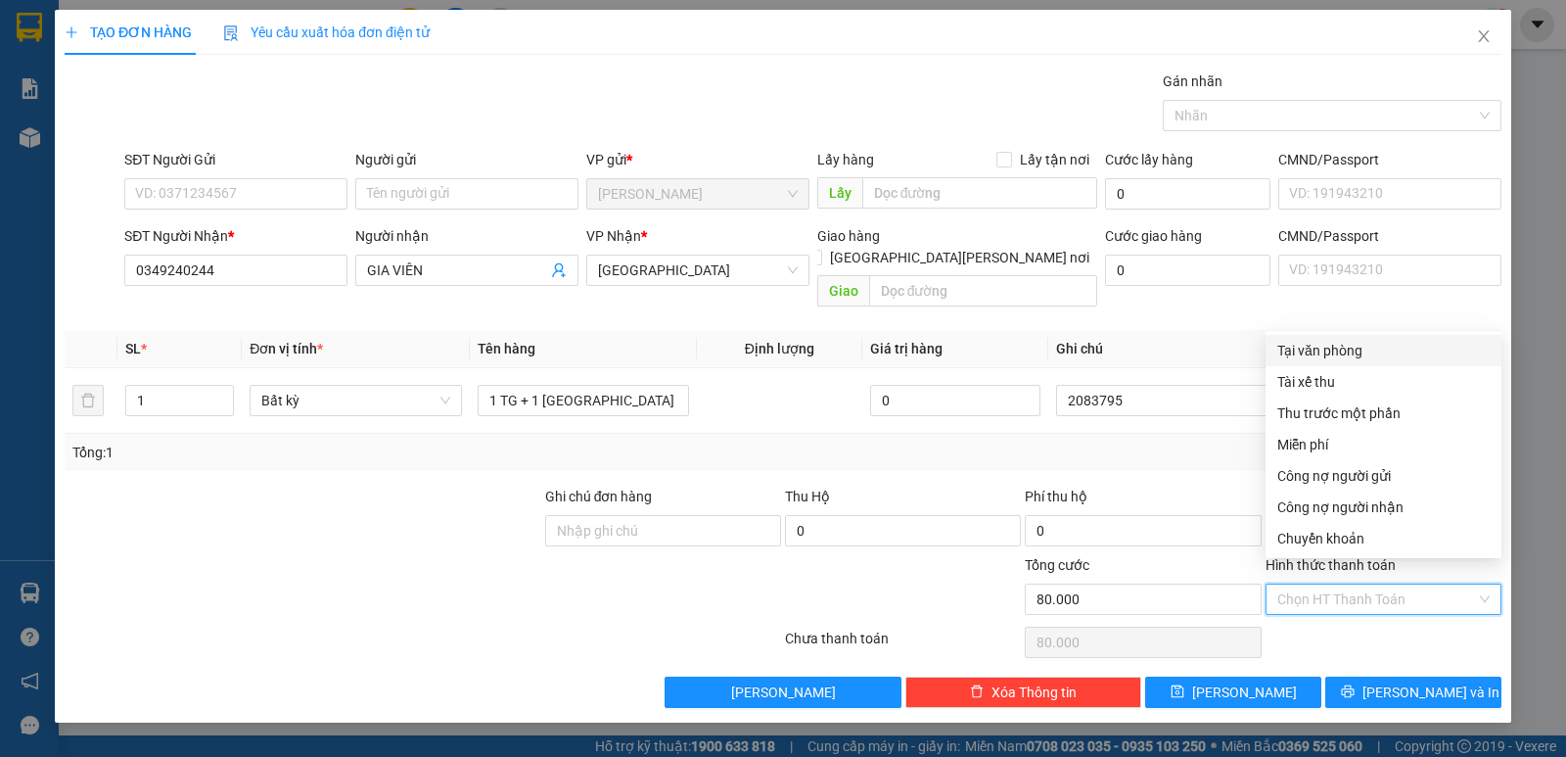
click at [1324, 341] on div "Tại văn phòng" at bounding box center [1383, 351] width 212 height 22
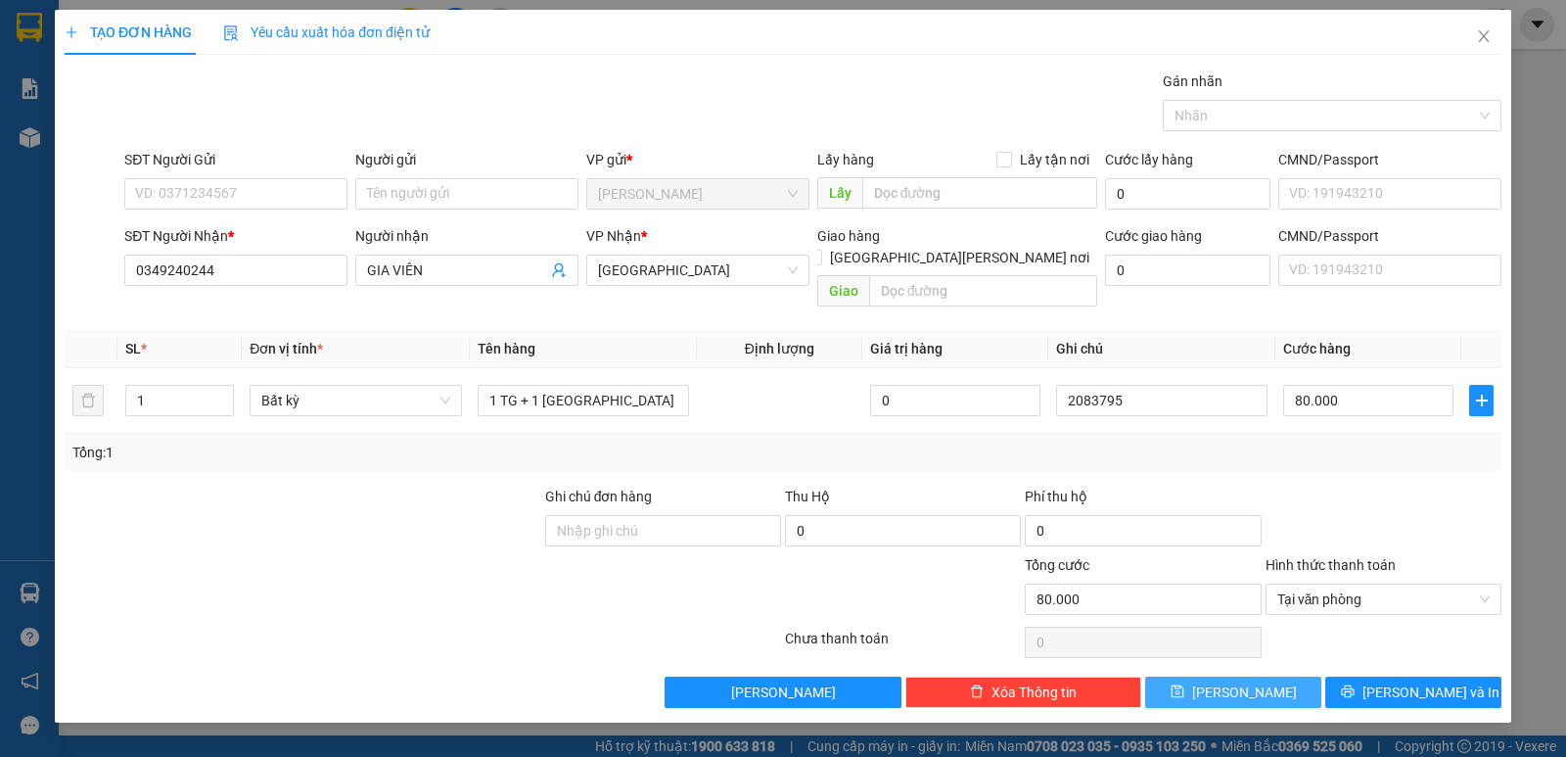
click at [1201, 676] on button "[PERSON_NAME]" at bounding box center [1233, 691] width 176 height 31
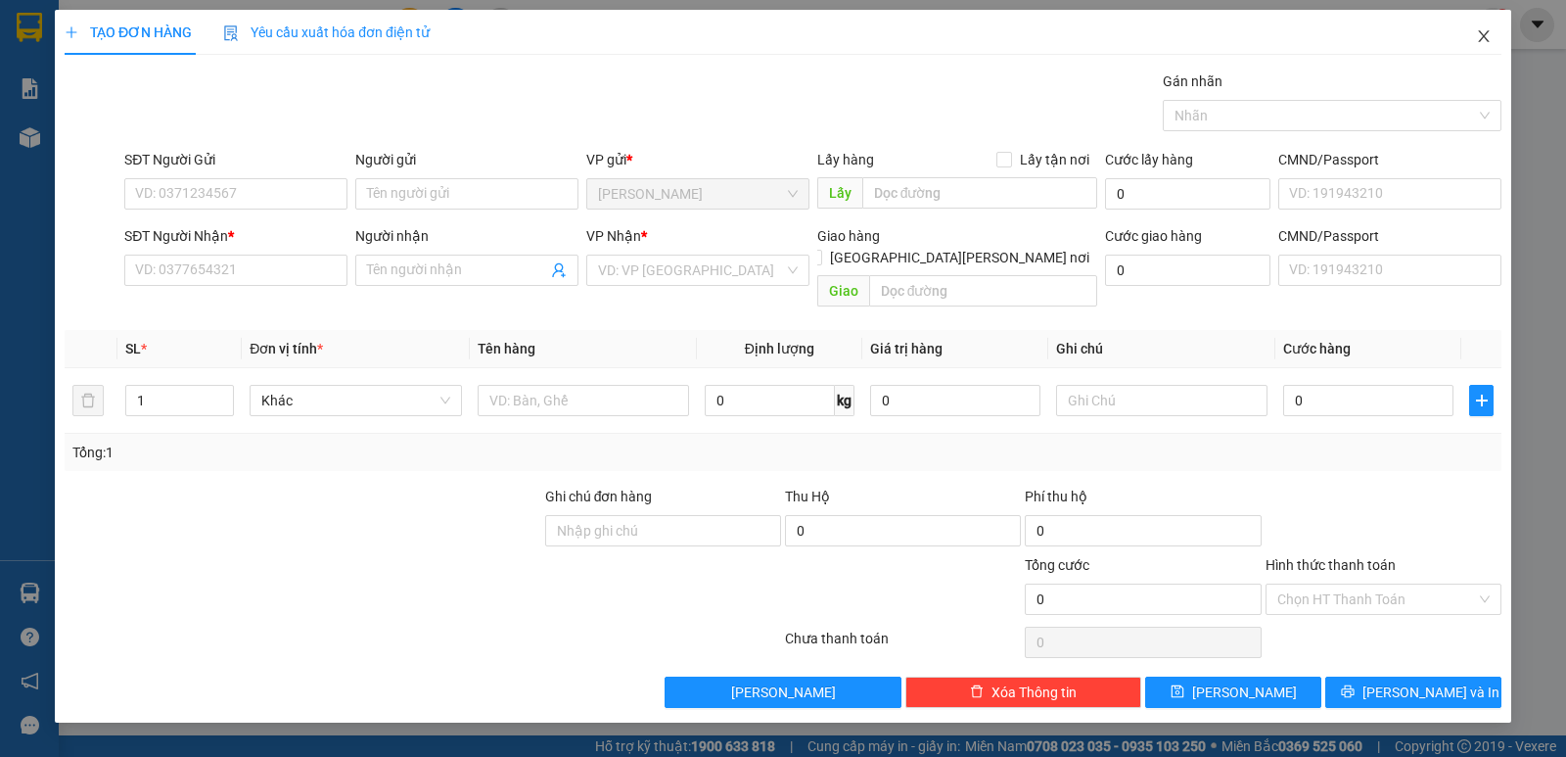
click at [1490, 45] on span "Close" at bounding box center [1483, 37] width 55 height 55
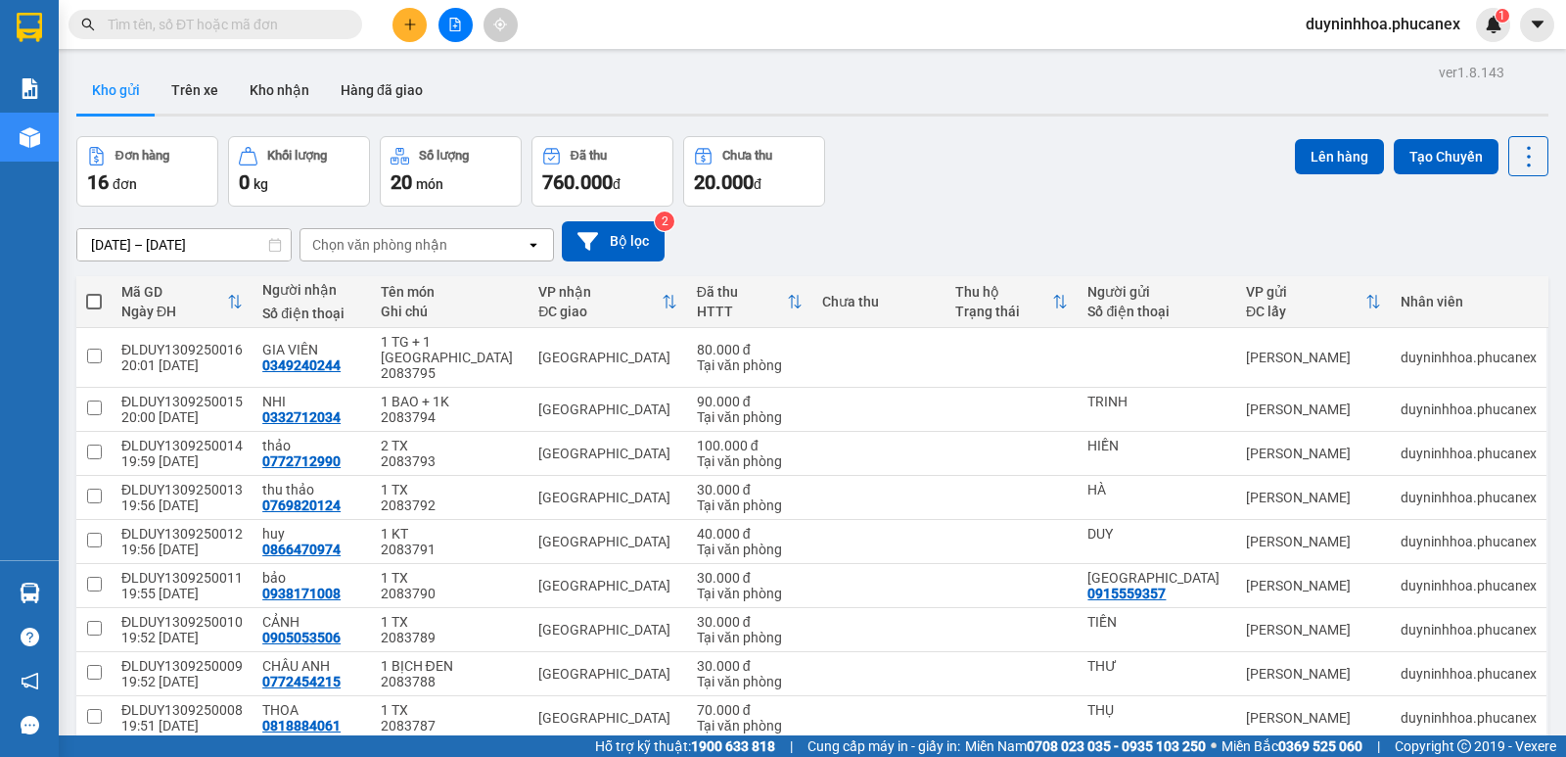
click at [410, 31] on button at bounding box center [409, 25] width 34 height 34
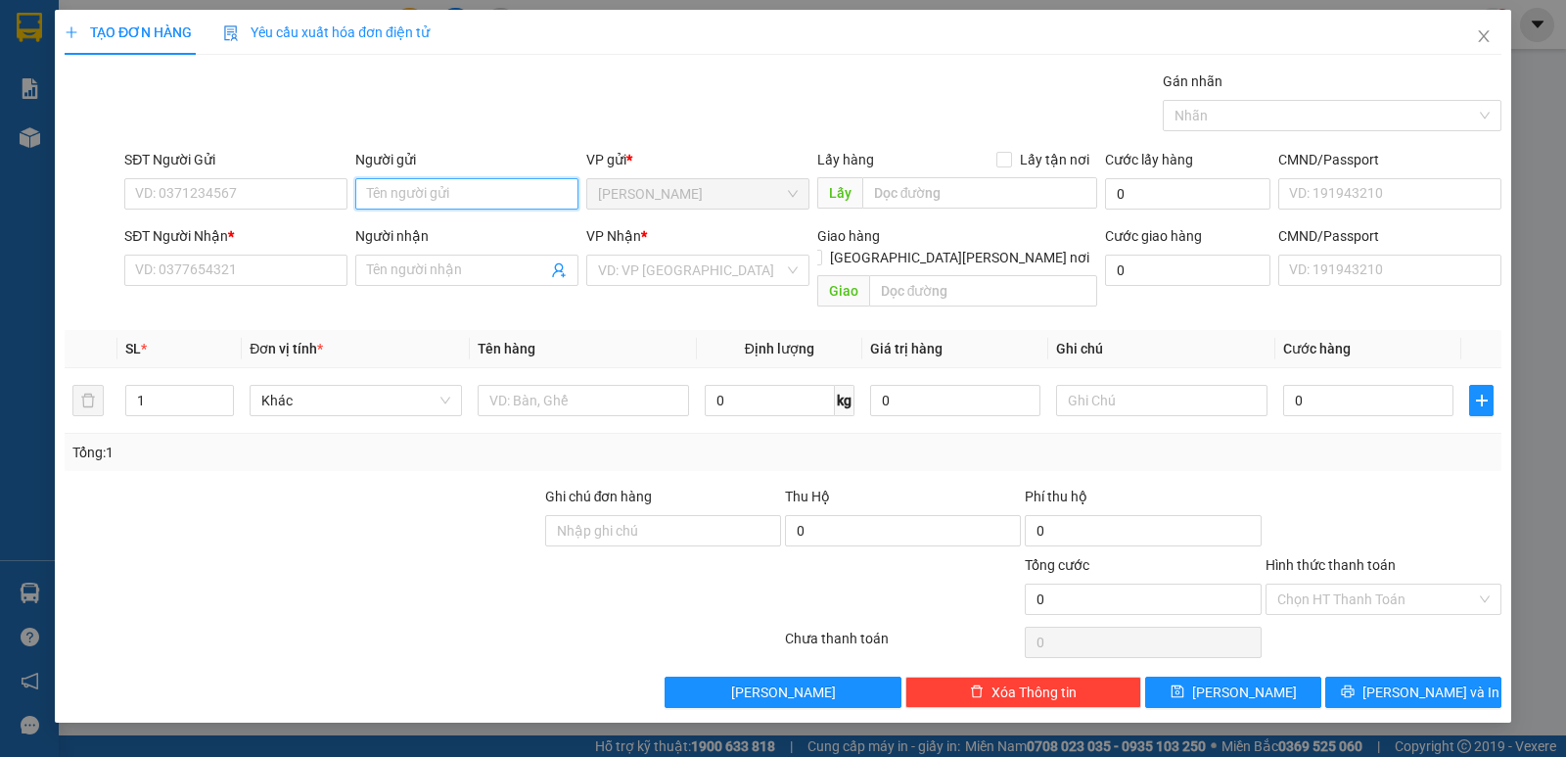
click at [429, 193] on input "Người gửi" at bounding box center [466, 193] width 223 height 31
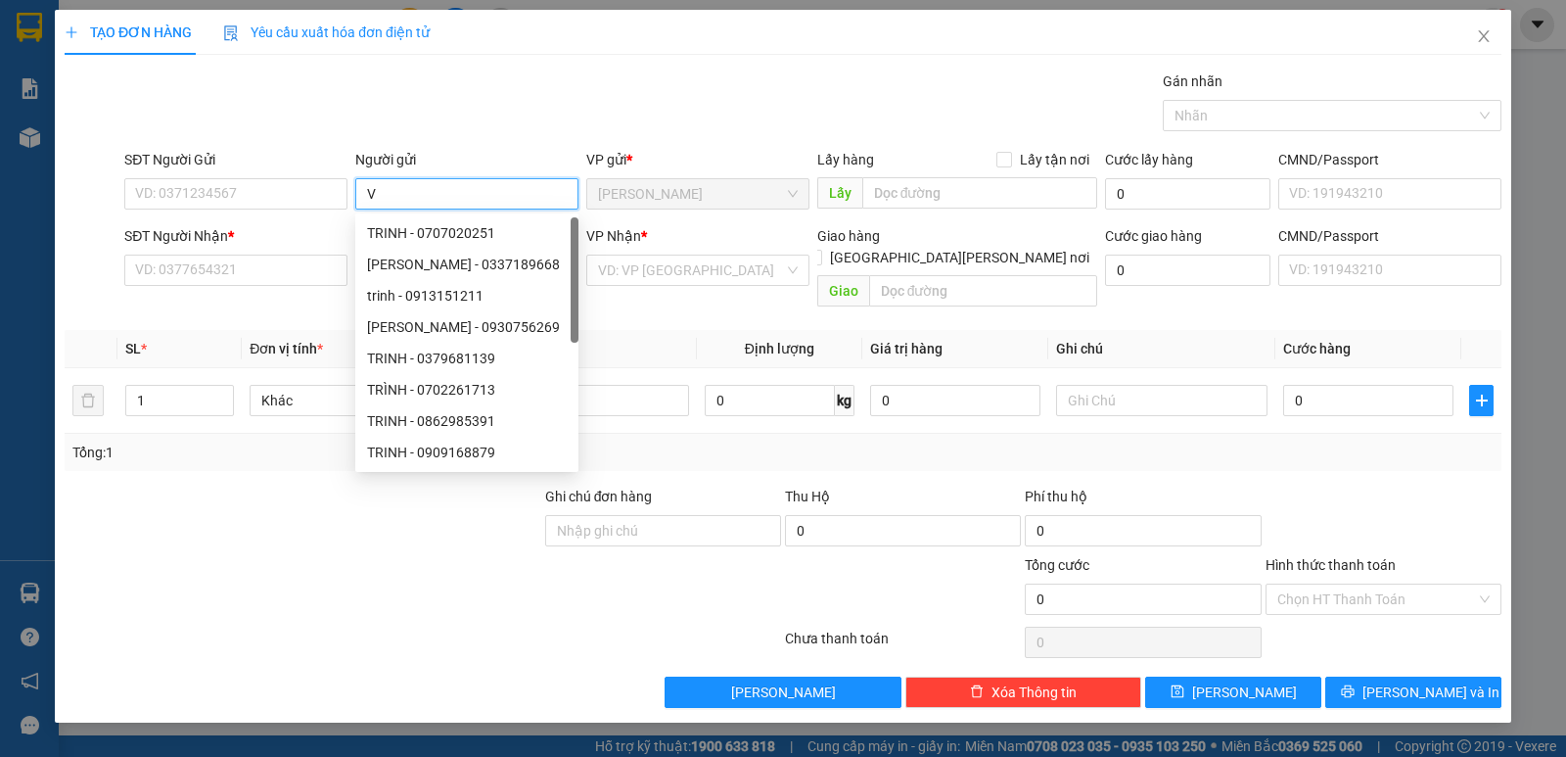
paste input "Ê"
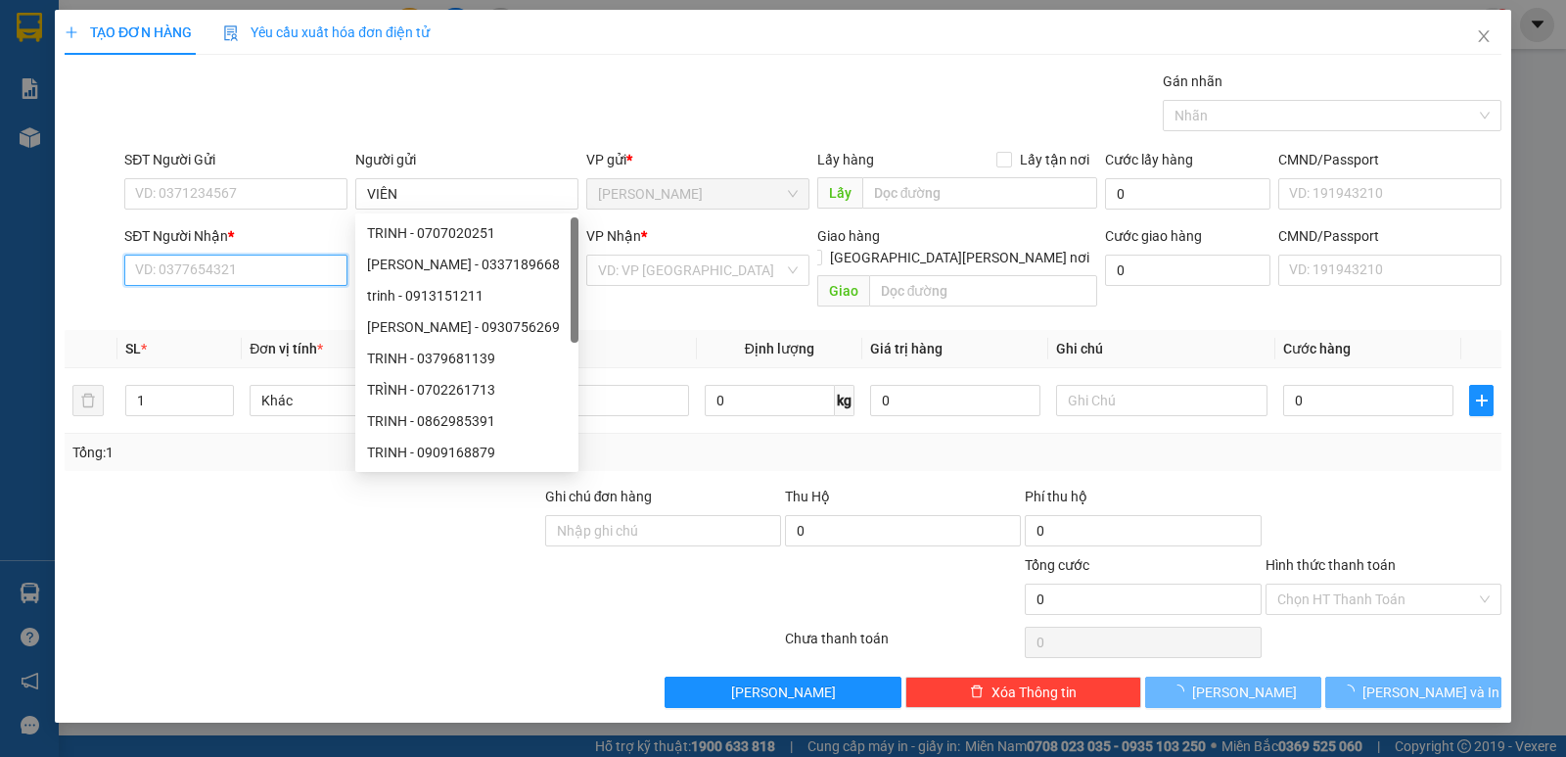
drag, startPoint x: 247, startPoint y: 274, endPoint x: 274, endPoint y: 253, distance: 34.9
click at [249, 274] on input "SĐT Người Nhận *" at bounding box center [235, 269] width 223 height 31
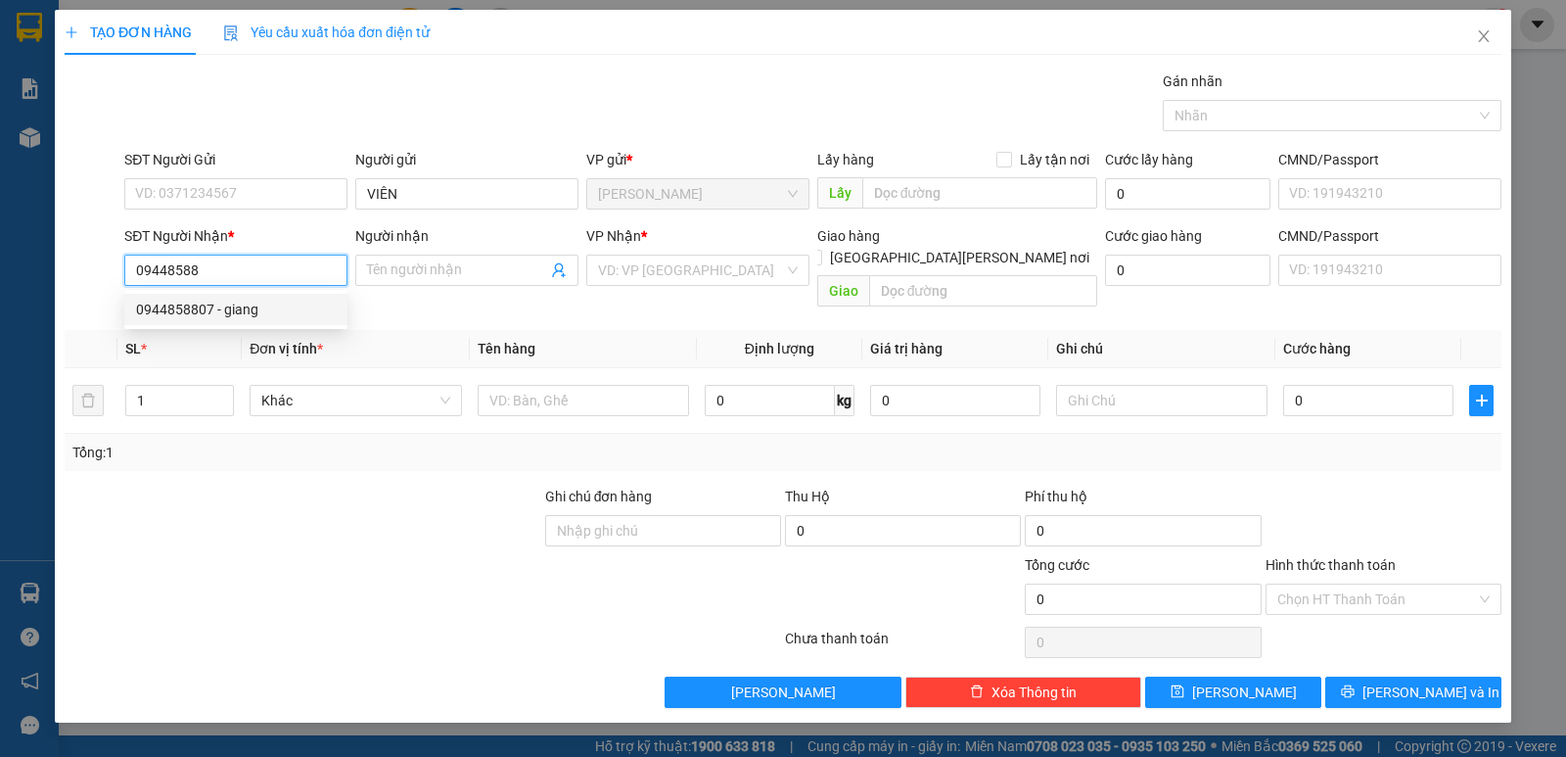
click at [251, 301] on div "0944858807 - giang" at bounding box center [236, 310] width 200 height 22
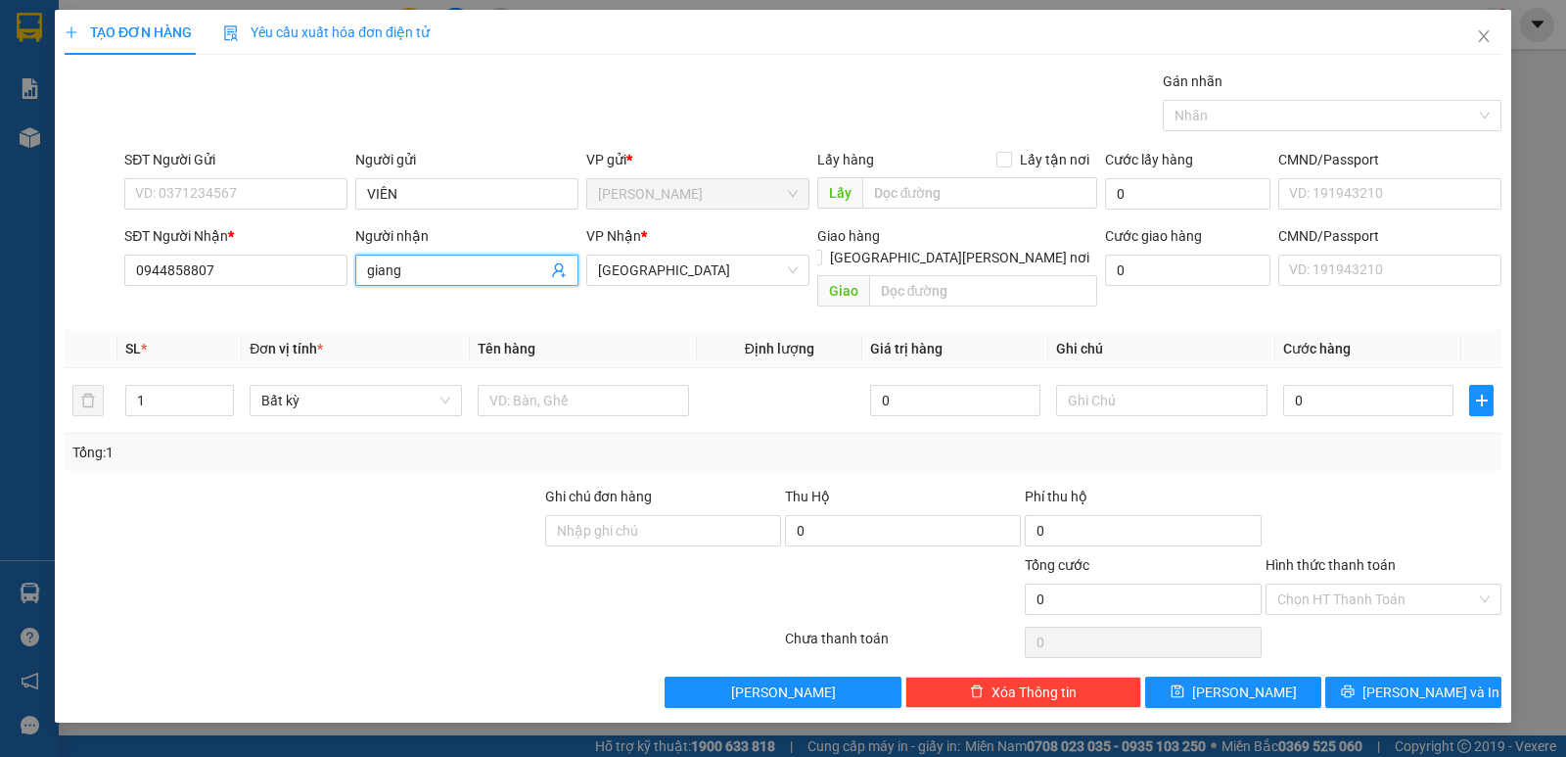
drag, startPoint x: 475, startPoint y: 272, endPoint x: 274, endPoint y: 302, distance: 202.9
click at [274, 302] on div "Transit Pickup Surcharge Ids Transit Deliver Surcharge Ids Transit Deliver Surc…" at bounding box center [783, 388] width 1437 height 637
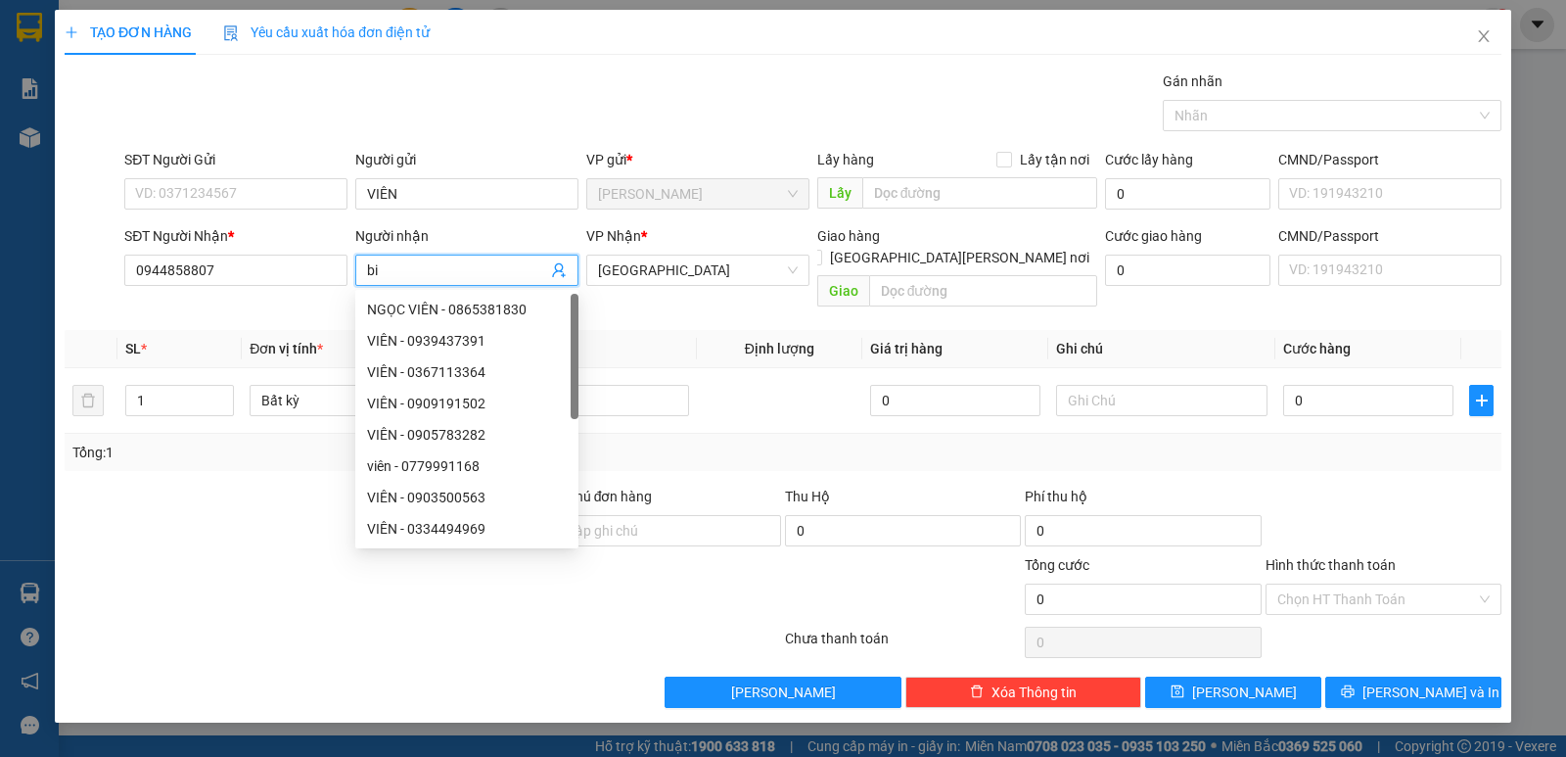
paste input "ê"
paste input "ể"
paste input "Ê"
paste input "Ể"
paste input "Ê"
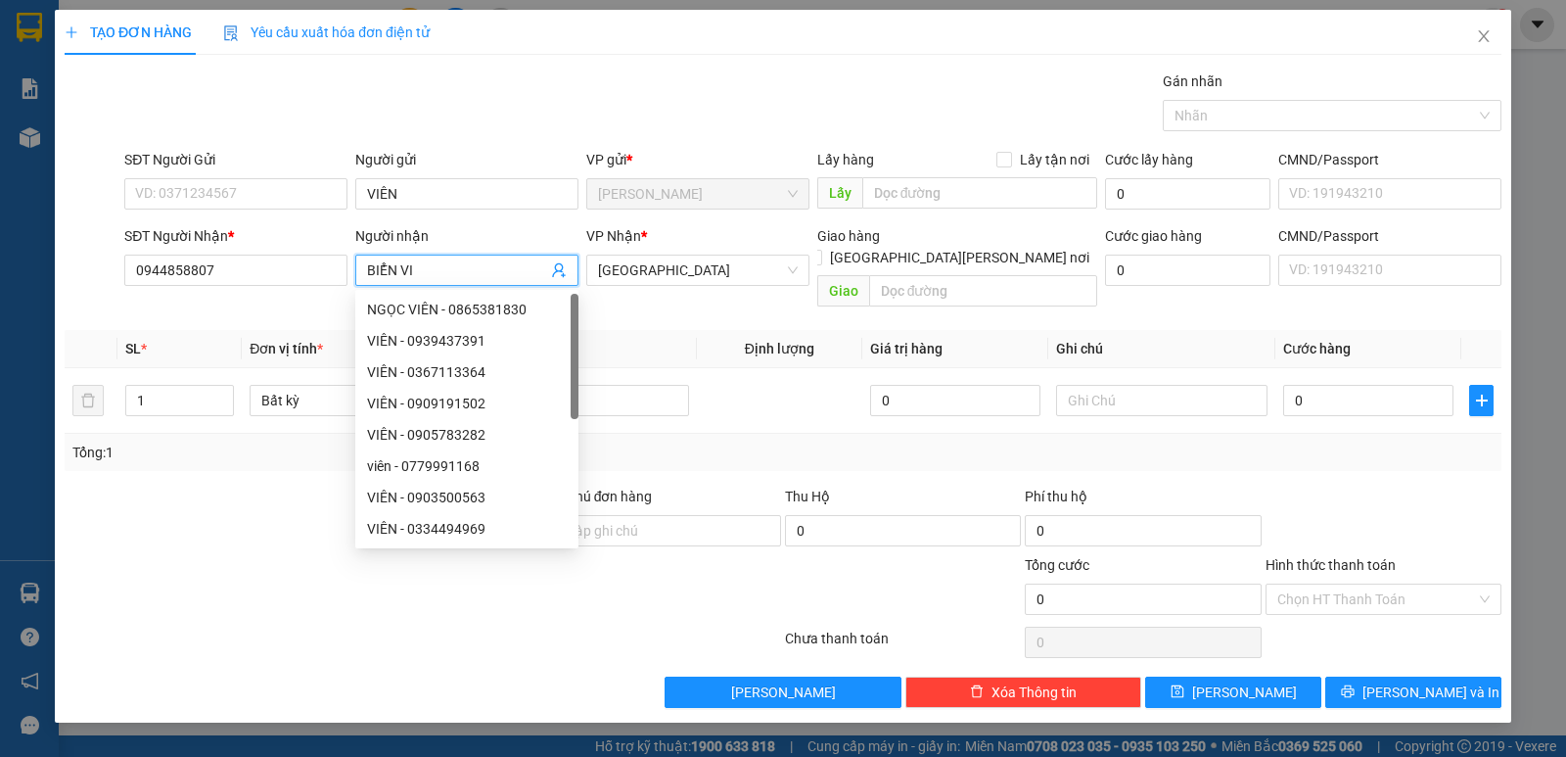
paste input "Ệ"
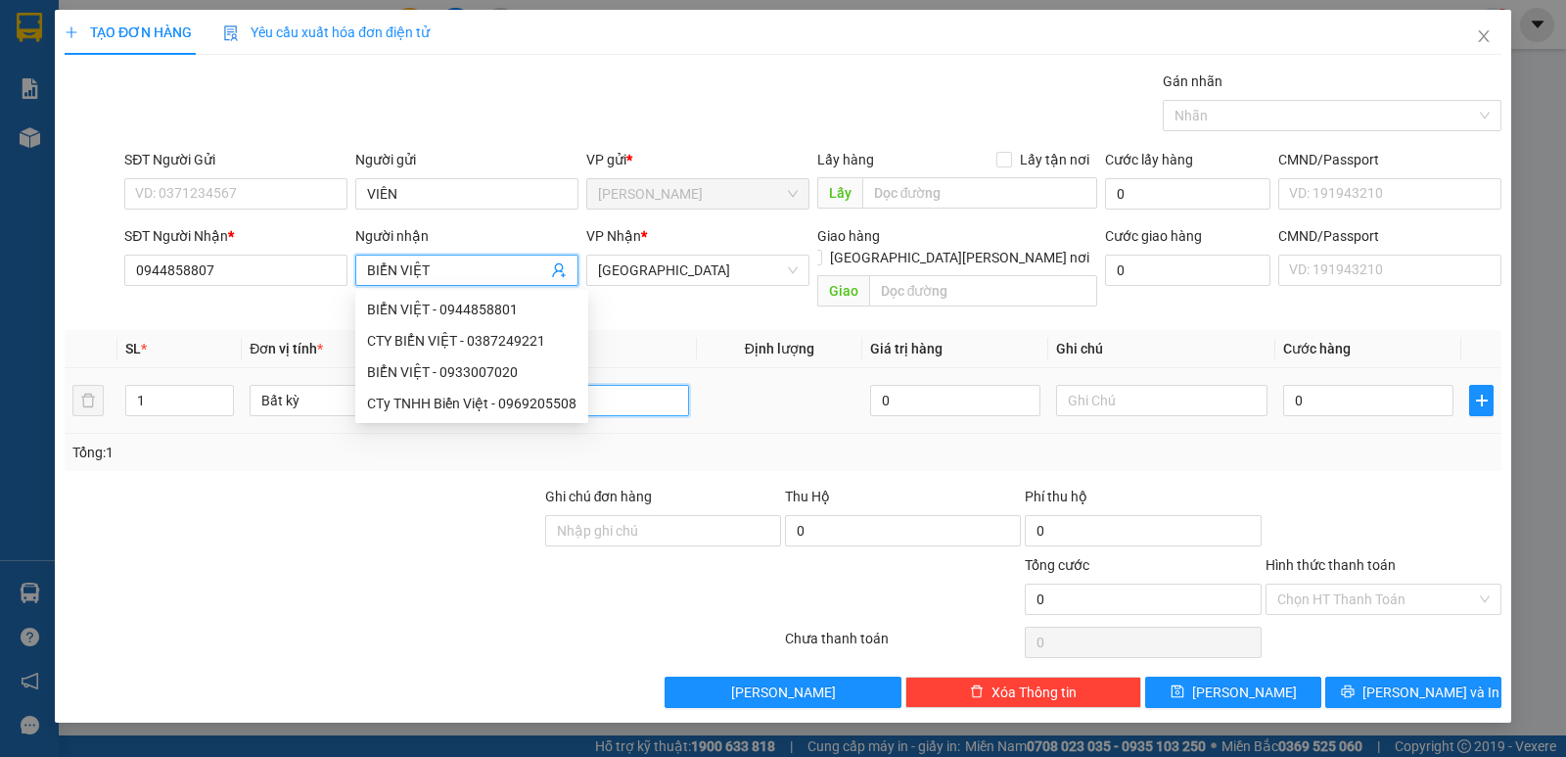
click at [631, 385] on input "text" at bounding box center [583, 400] width 211 height 31
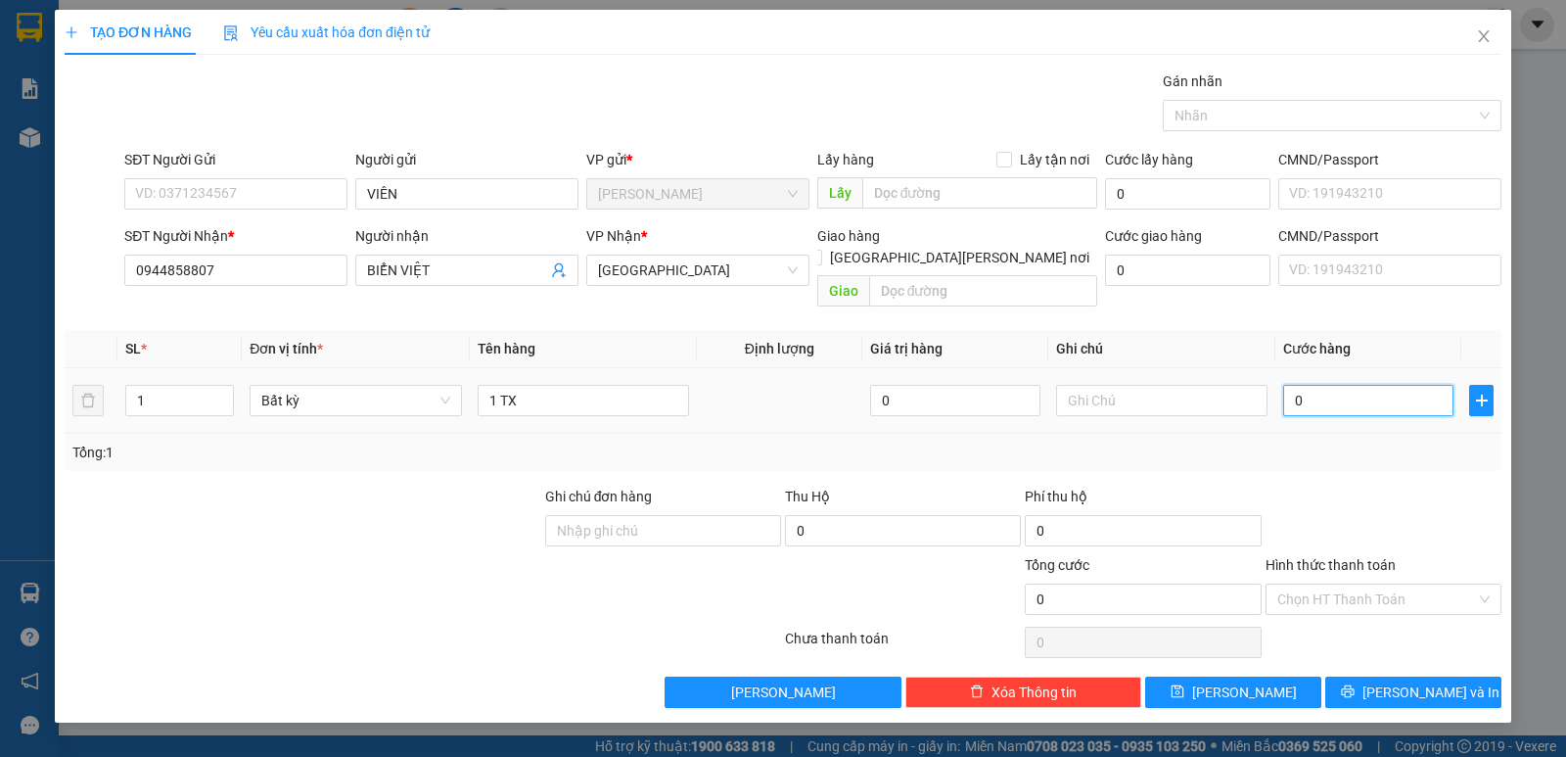
click at [1350, 385] on input "0" at bounding box center [1368, 400] width 170 height 31
click at [1236, 387] on input "text" at bounding box center [1161, 400] width 211 height 31
click at [1303, 584] on input "Hình thức thanh toán" at bounding box center [1376, 598] width 199 height 29
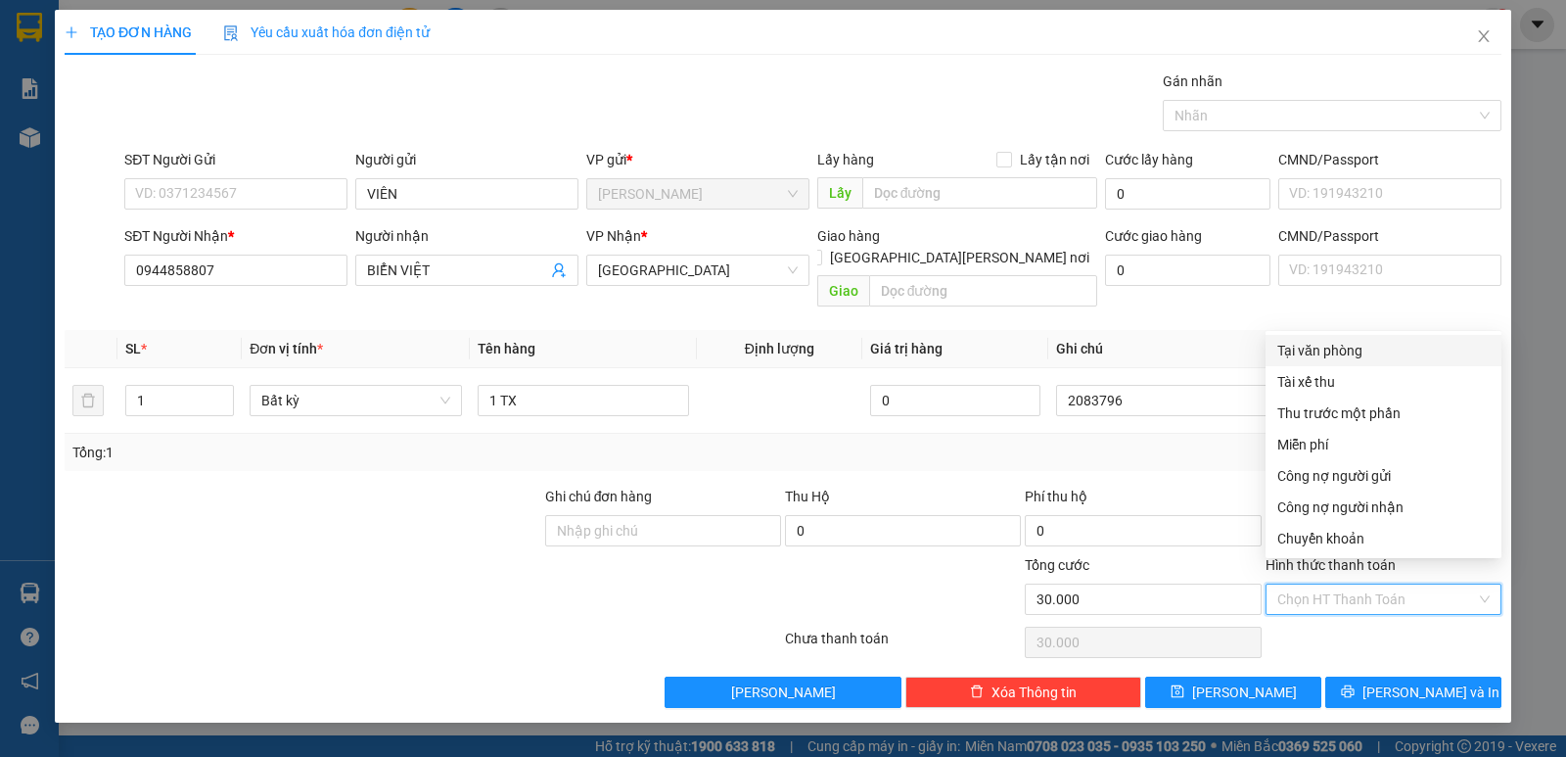
click at [1313, 346] on div "Tại văn phòng" at bounding box center [1383, 351] width 212 height 22
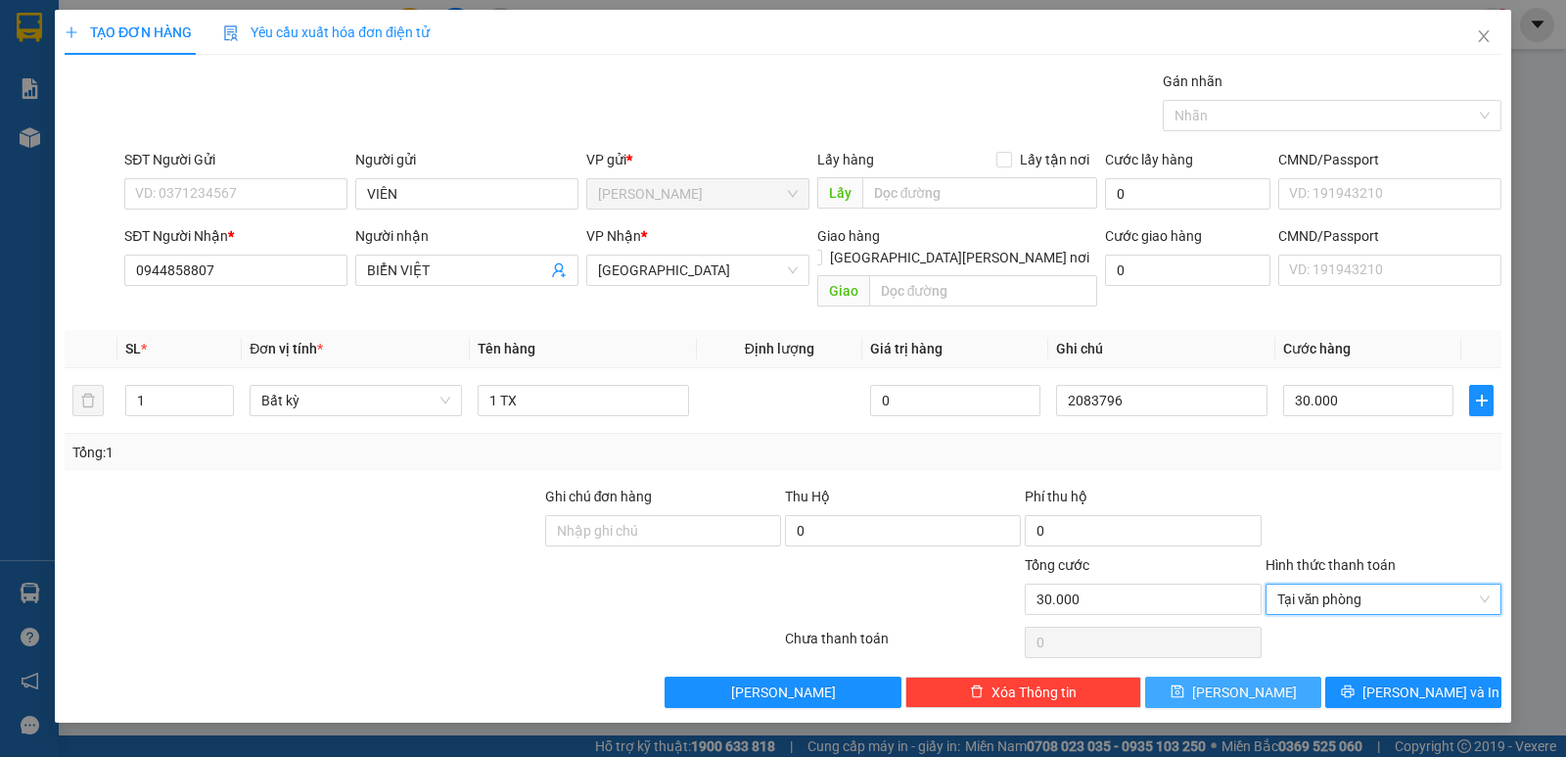
click at [1294, 676] on button "[PERSON_NAME]" at bounding box center [1233, 691] width 176 height 31
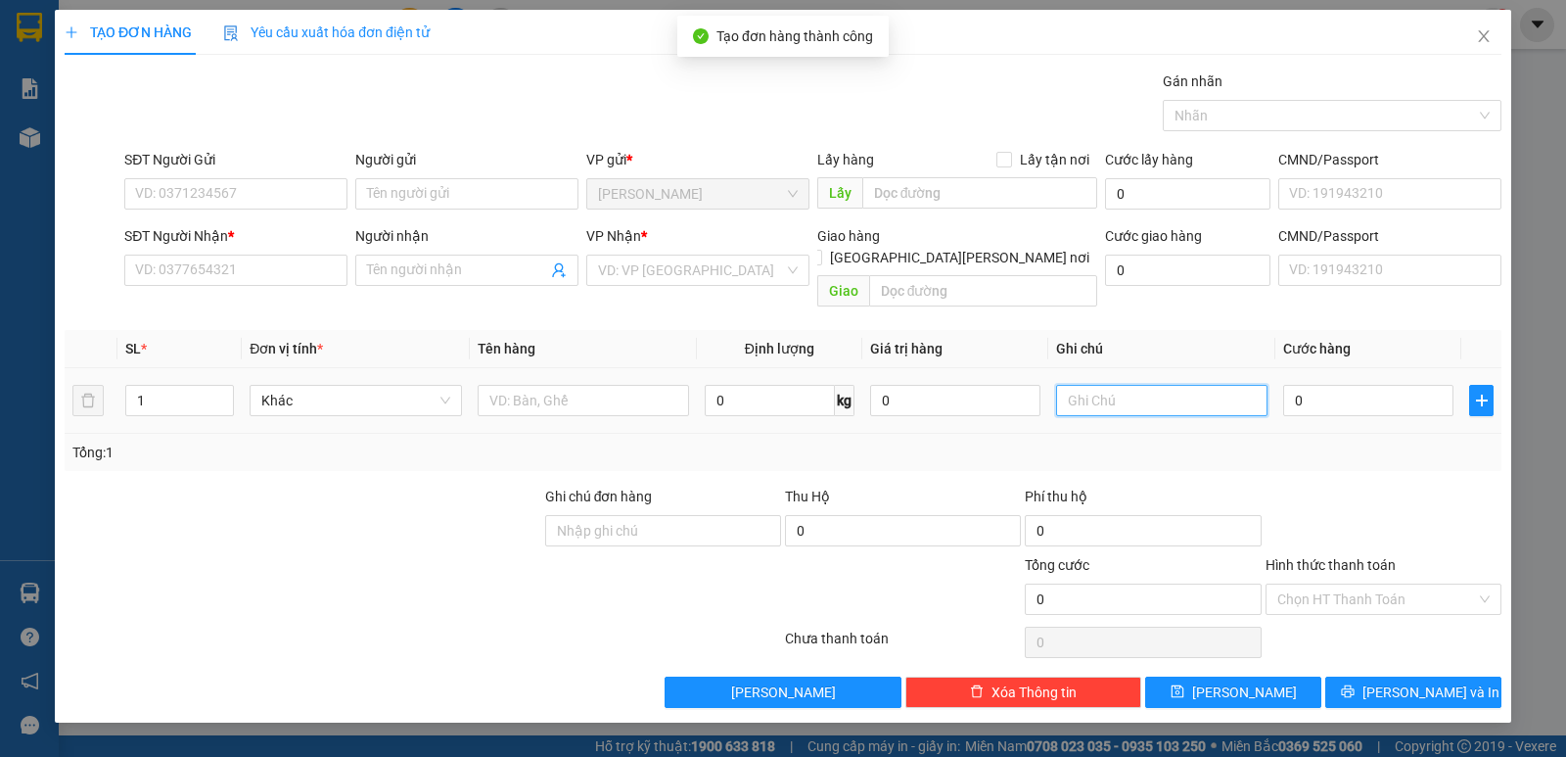
click at [1172, 385] on input "text" at bounding box center [1161, 400] width 211 height 31
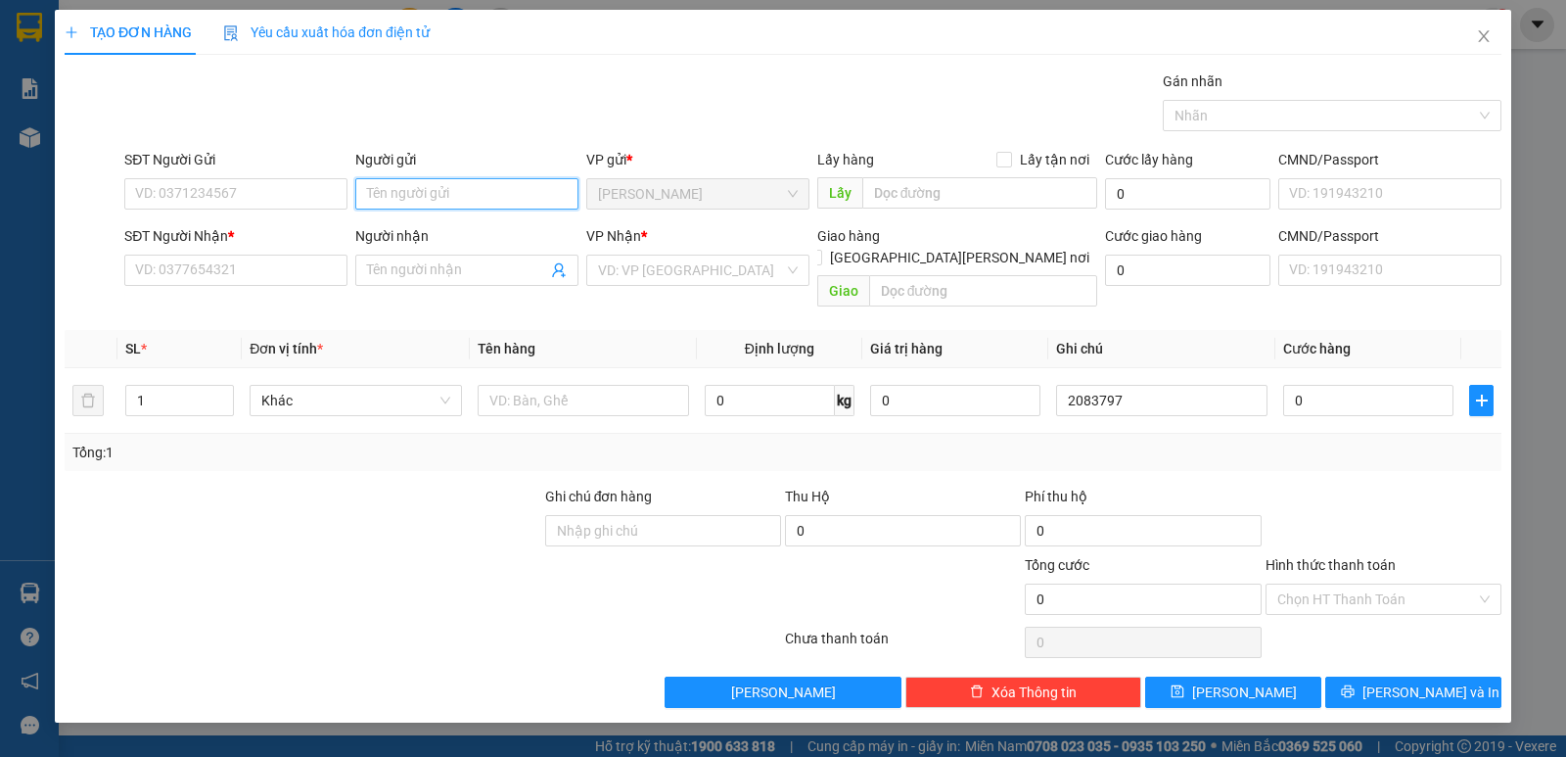
click at [413, 196] on input "Người gửi" at bounding box center [466, 193] width 223 height 31
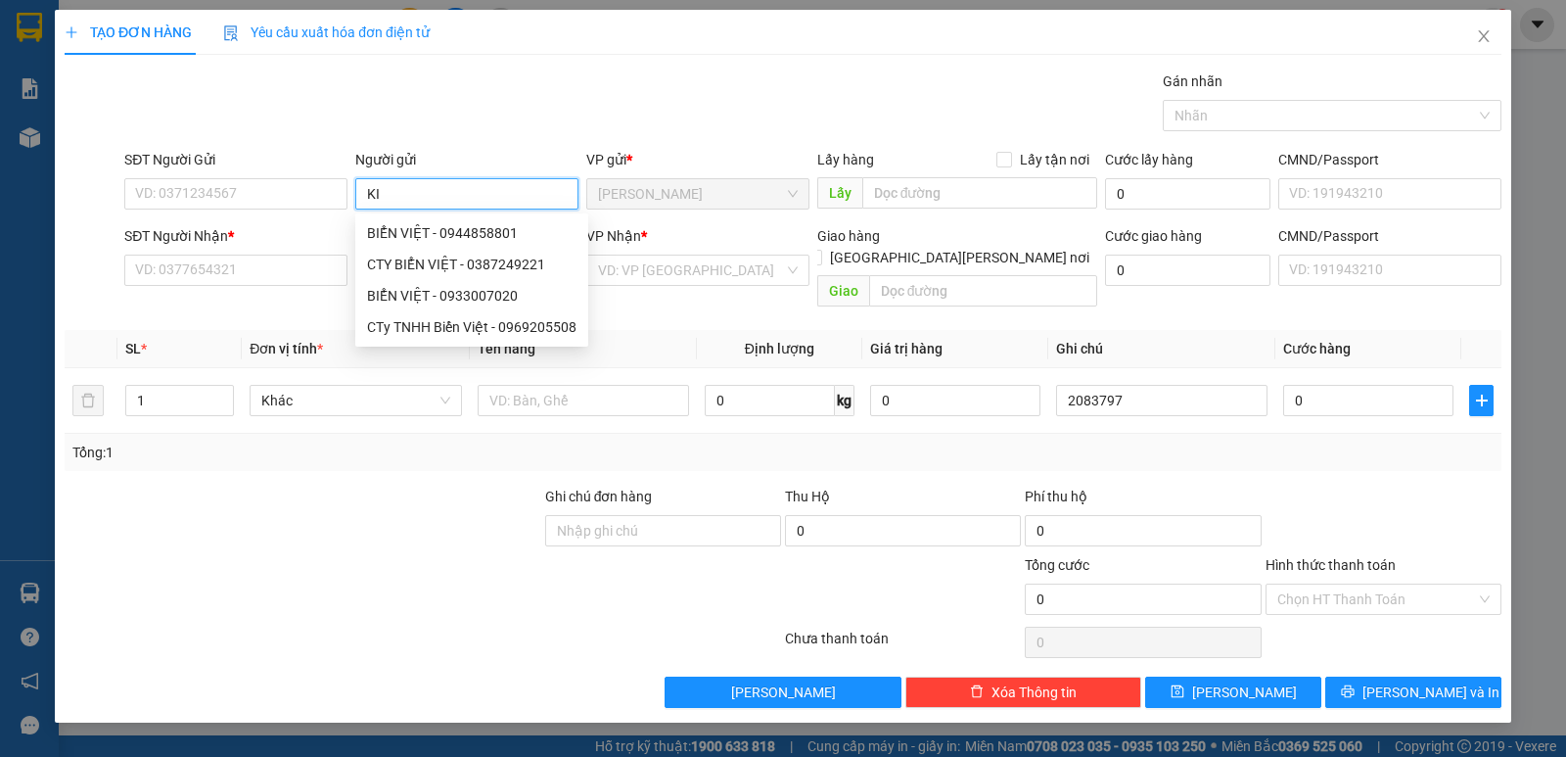
paste input "Ê"
paste input "ỀU"
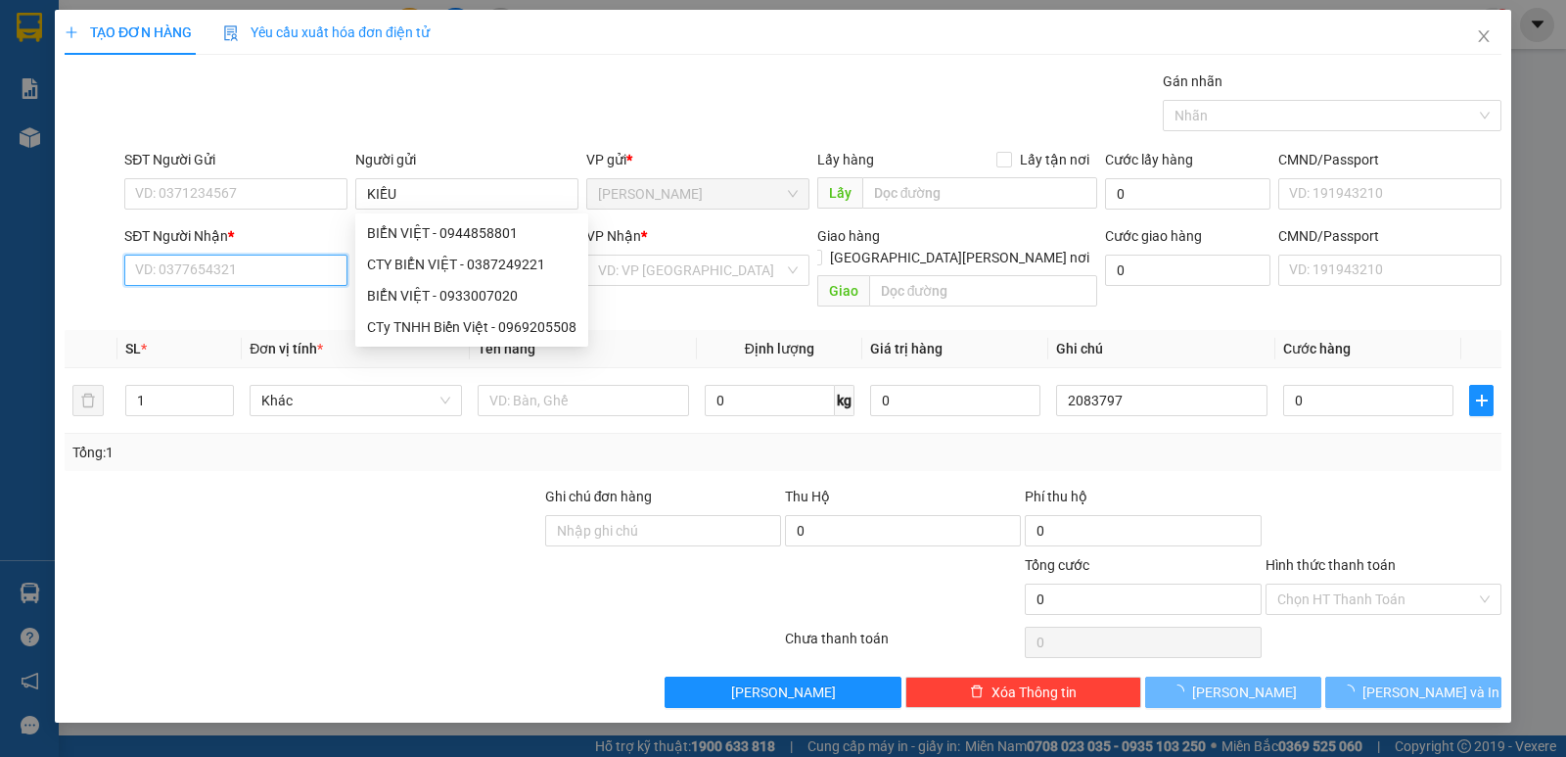
click at [265, 256] on input "SĐT Người Nhận *" at bounding box center [235, 269] width 223 height 31
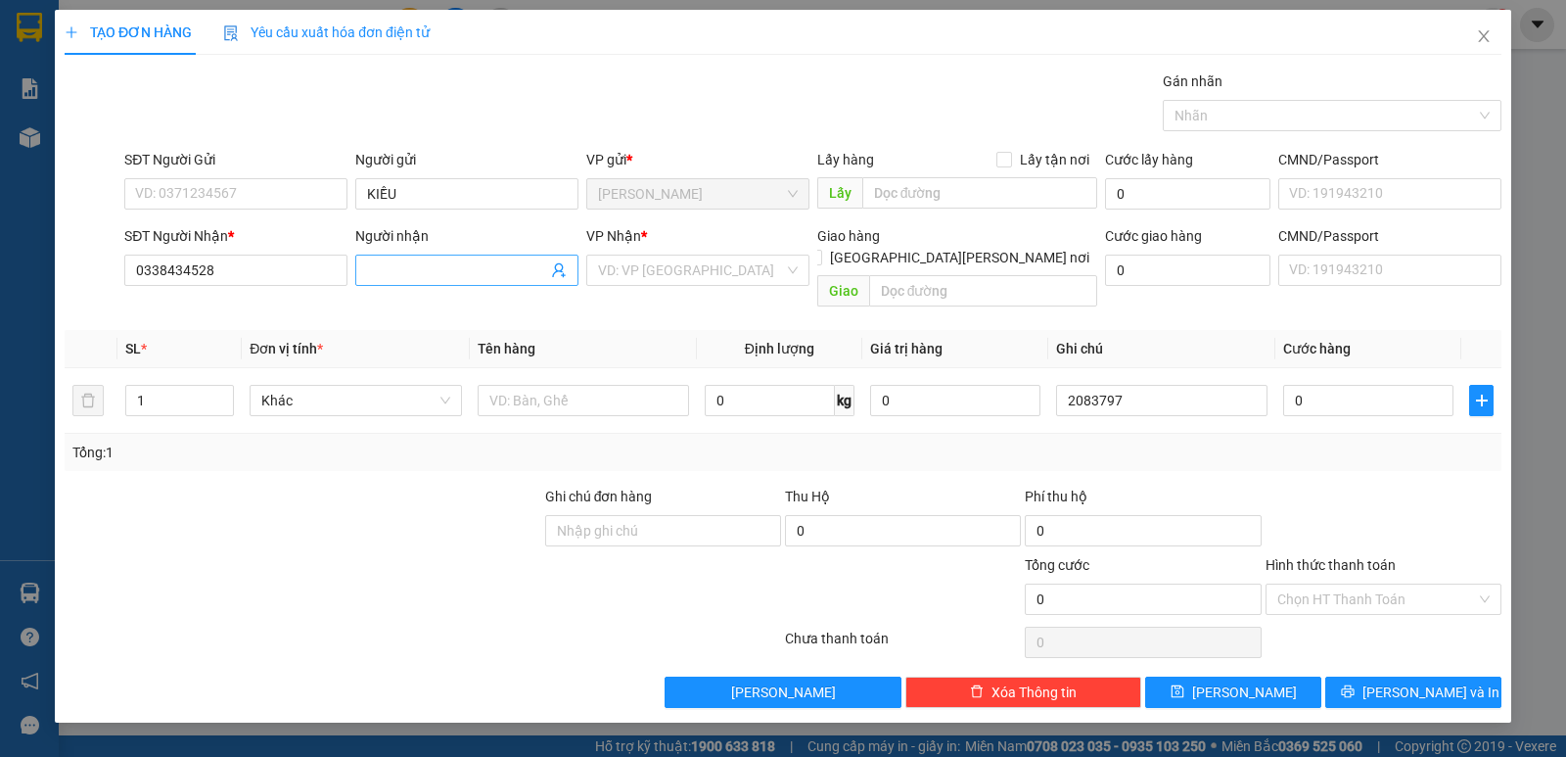
click at [428, 276] on input "Người nhận" at bounding box center [457, 270] width 180 height 22
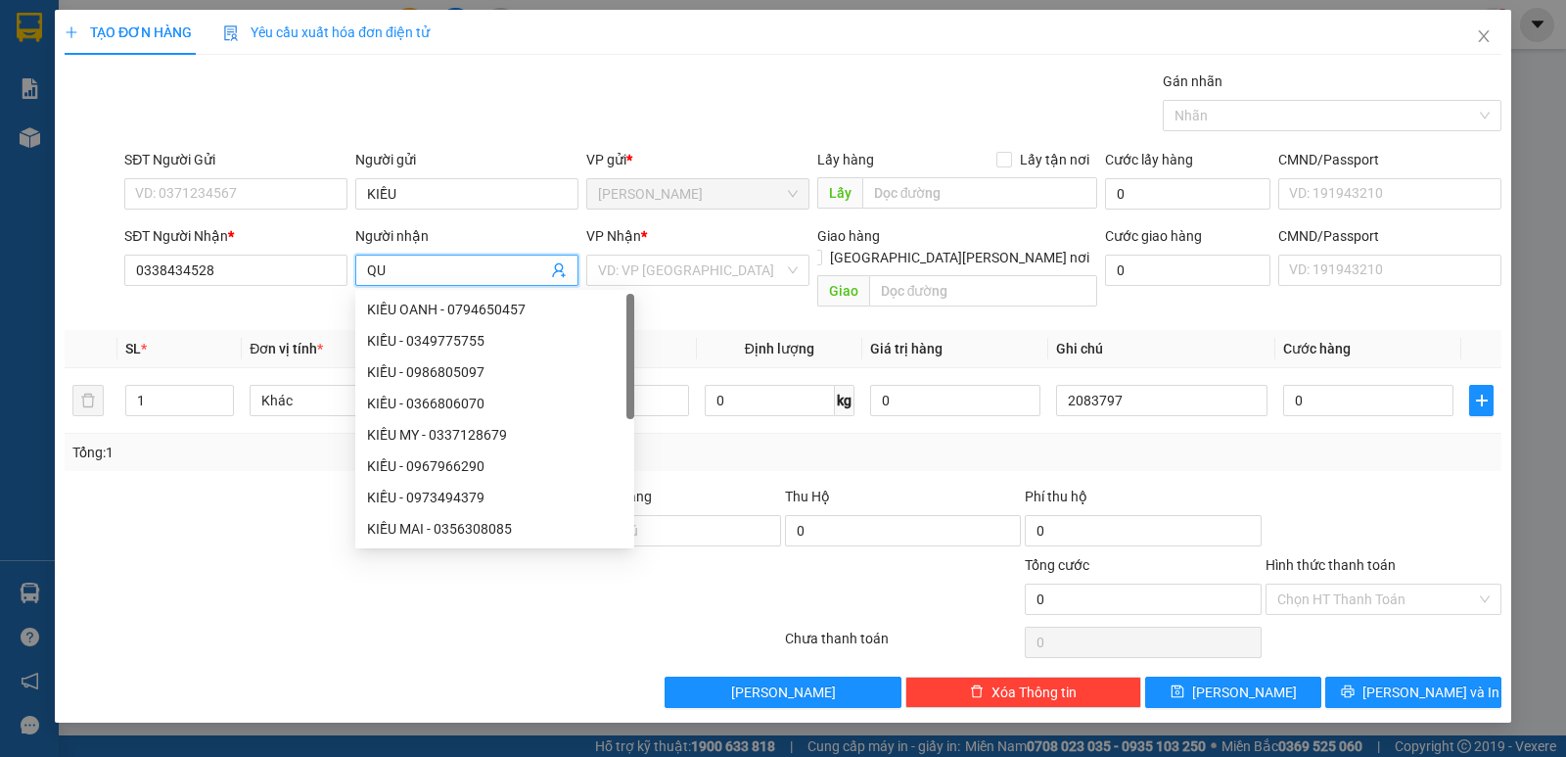
paste input "ỲNH"
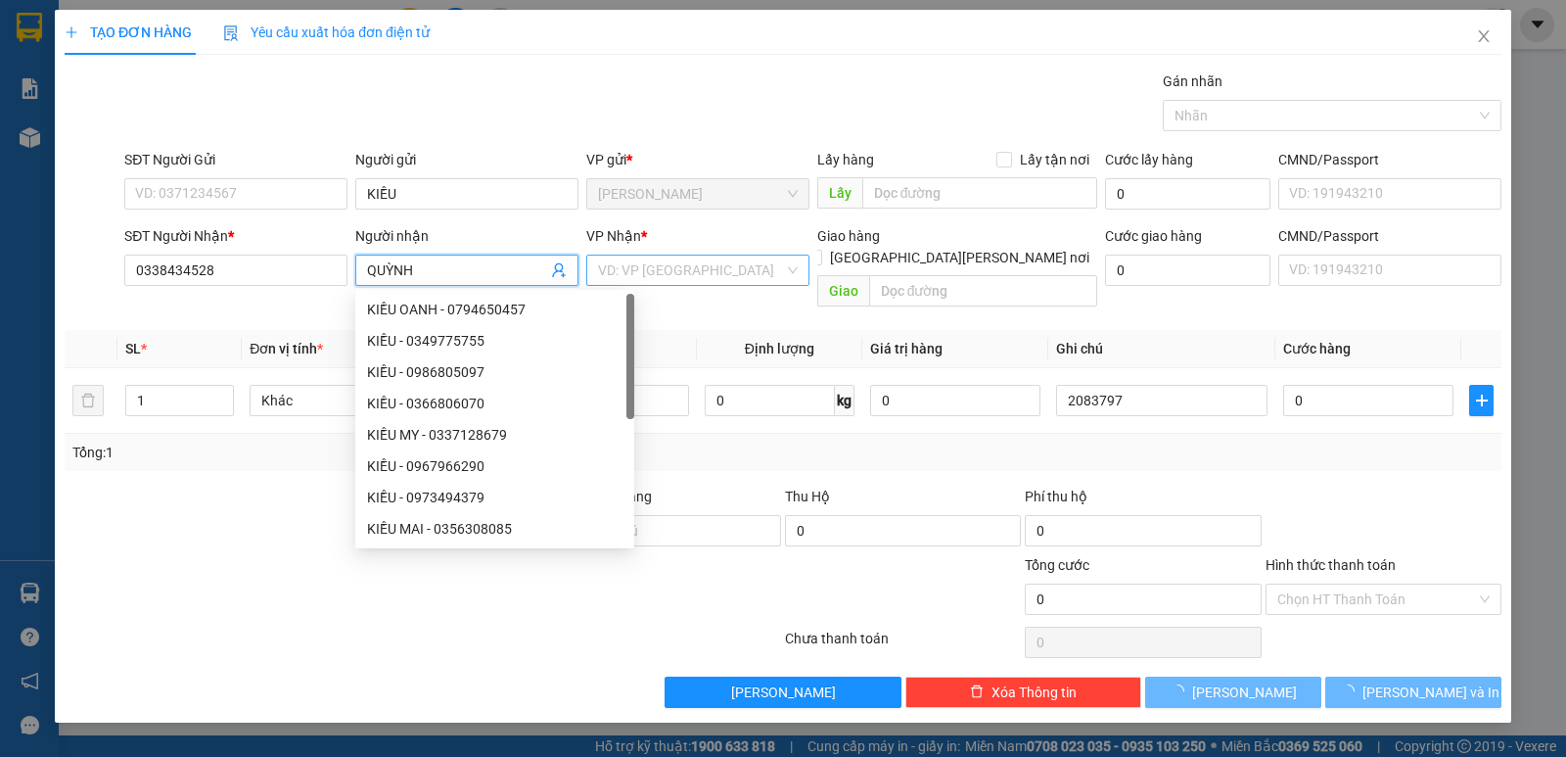
click at [668, 264] on input "search" at bounding box center [691, 269] width 186 height 29
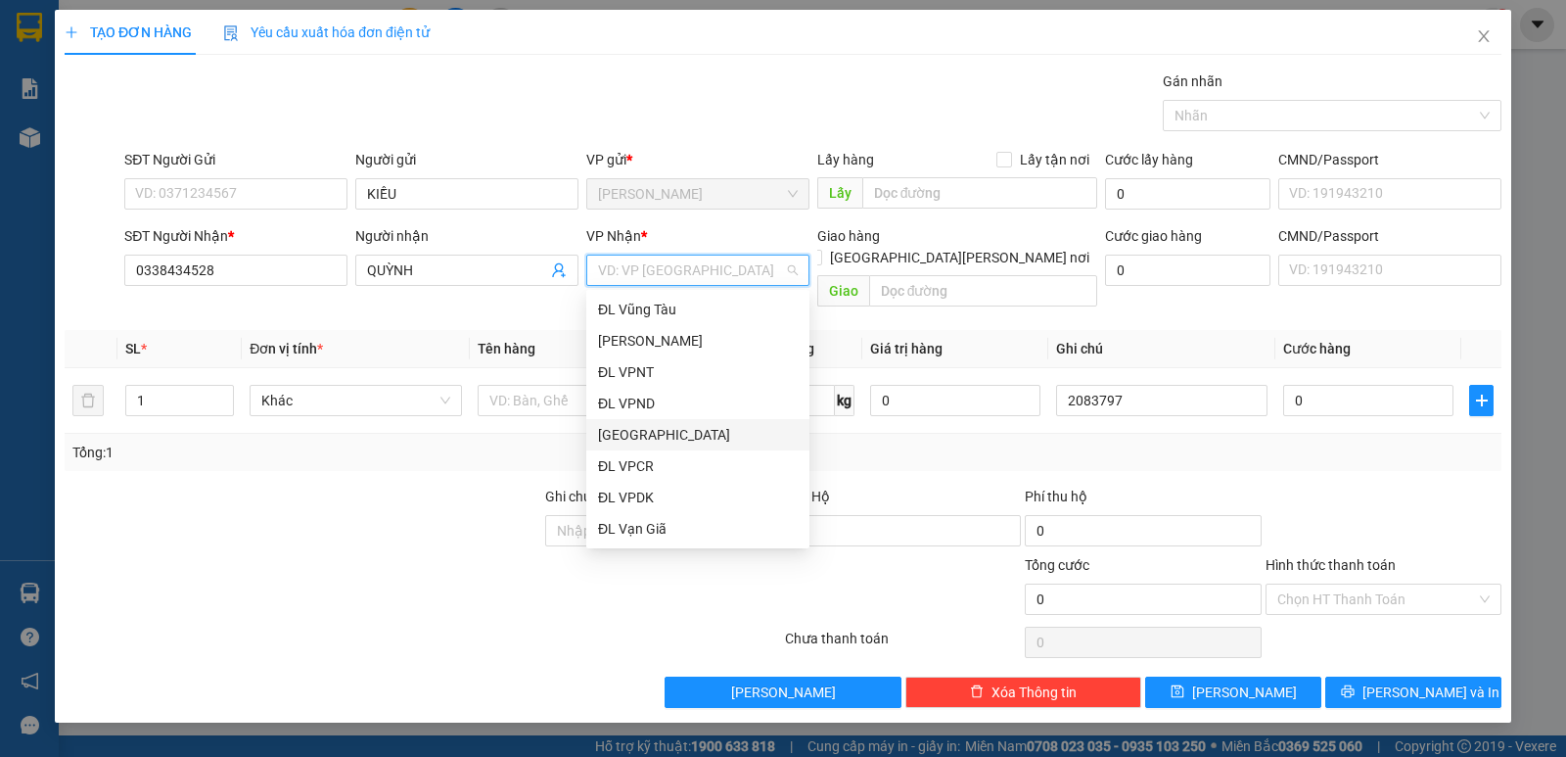
click at [641, 430] on div "[GEOGRAPHIC_DATA]" at bounding box center [698, 435] width 200 height 22
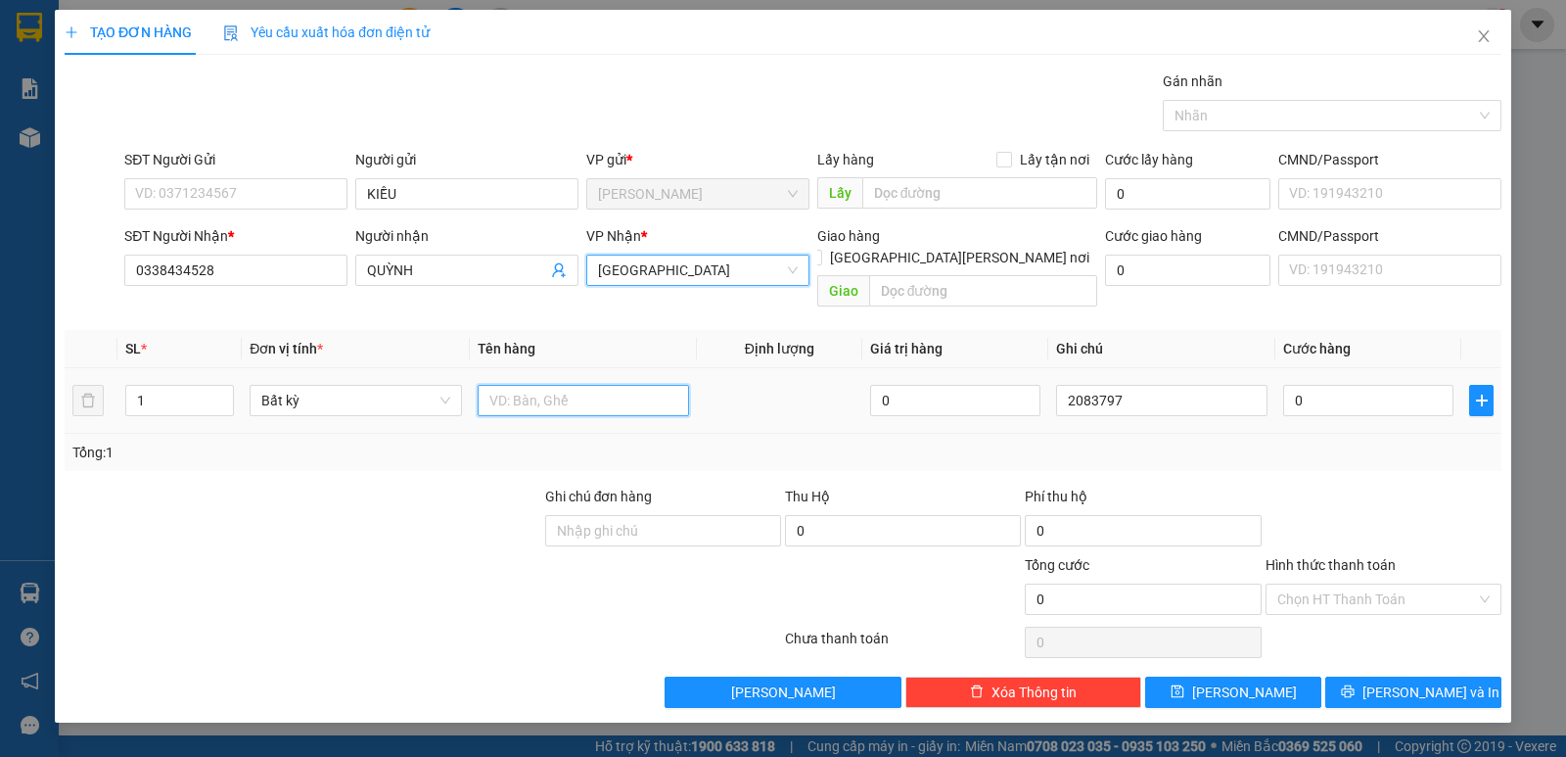
click at [594, 385] on input "text" at bounding box center [583, 400] width 211 height 31
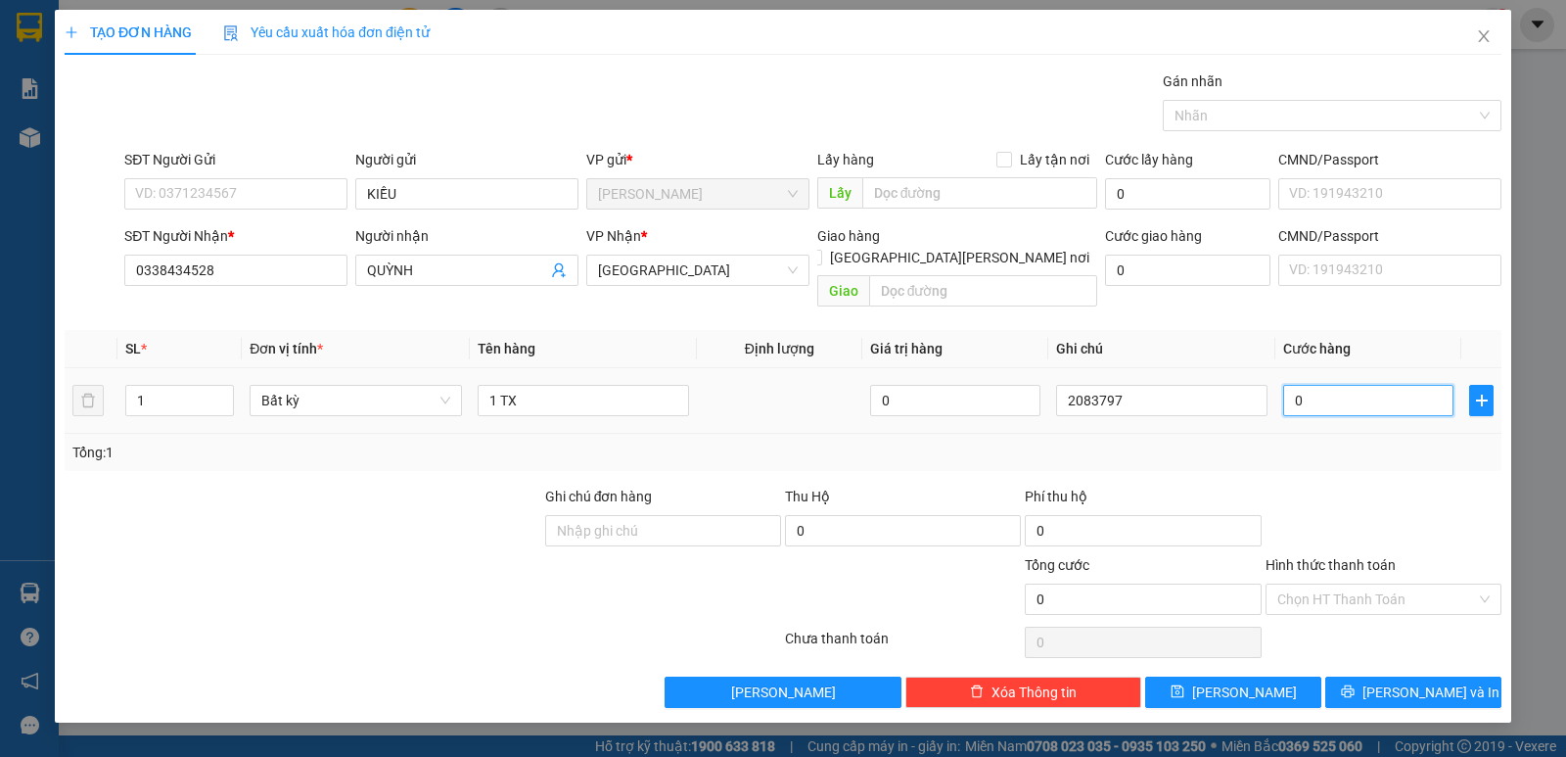
click at [1410, 385] on input "0" at bounding box center [1368, 400] width 170 height 31
click at [1368, 584] on input "Hình thức thanh toán" at bounding box center [1376, 598] width 199 height 29
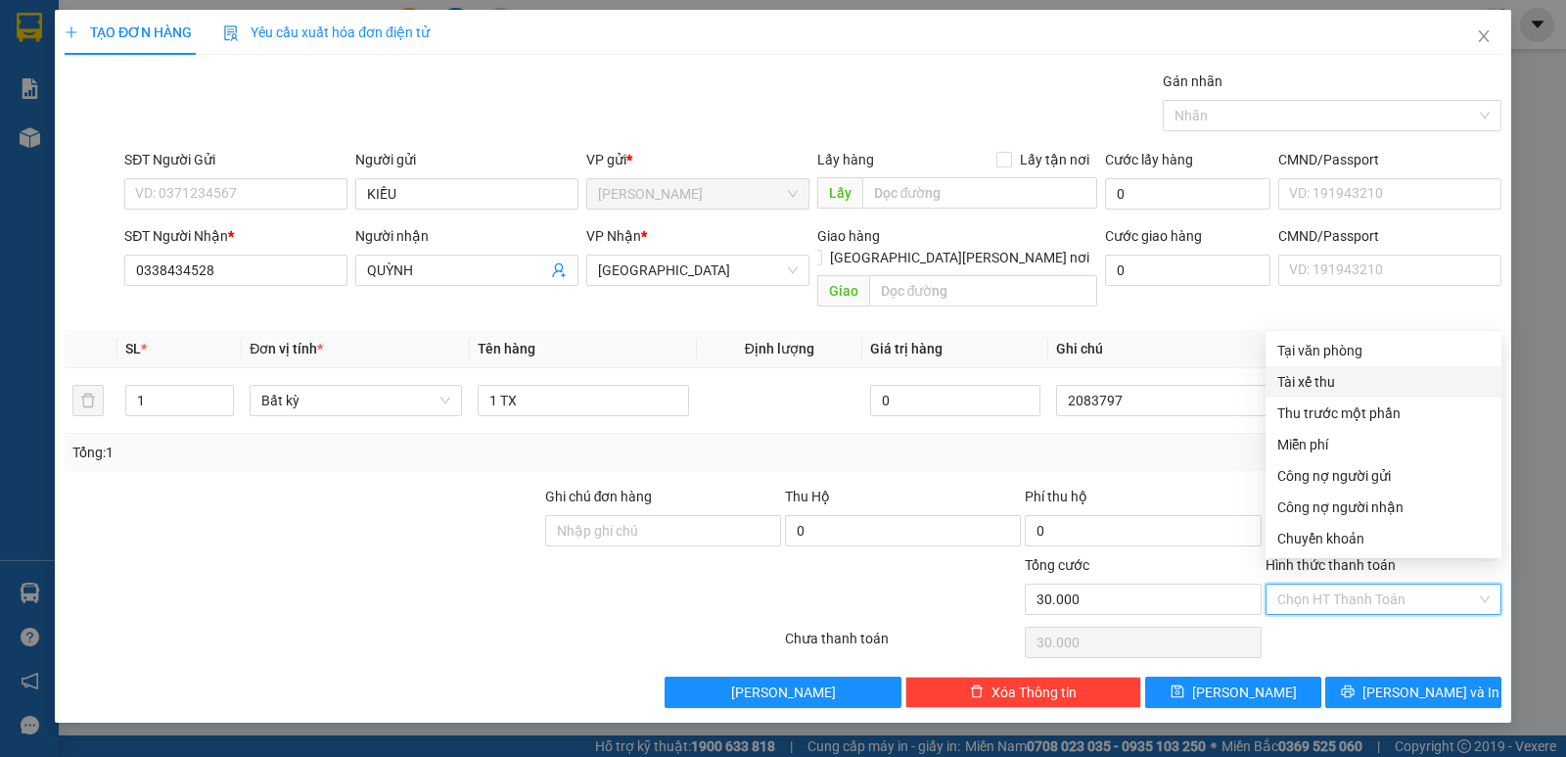
click at [1366, 355] on div "Tại văn phòng" at bounding box center [1383, 351] width 212 height 22
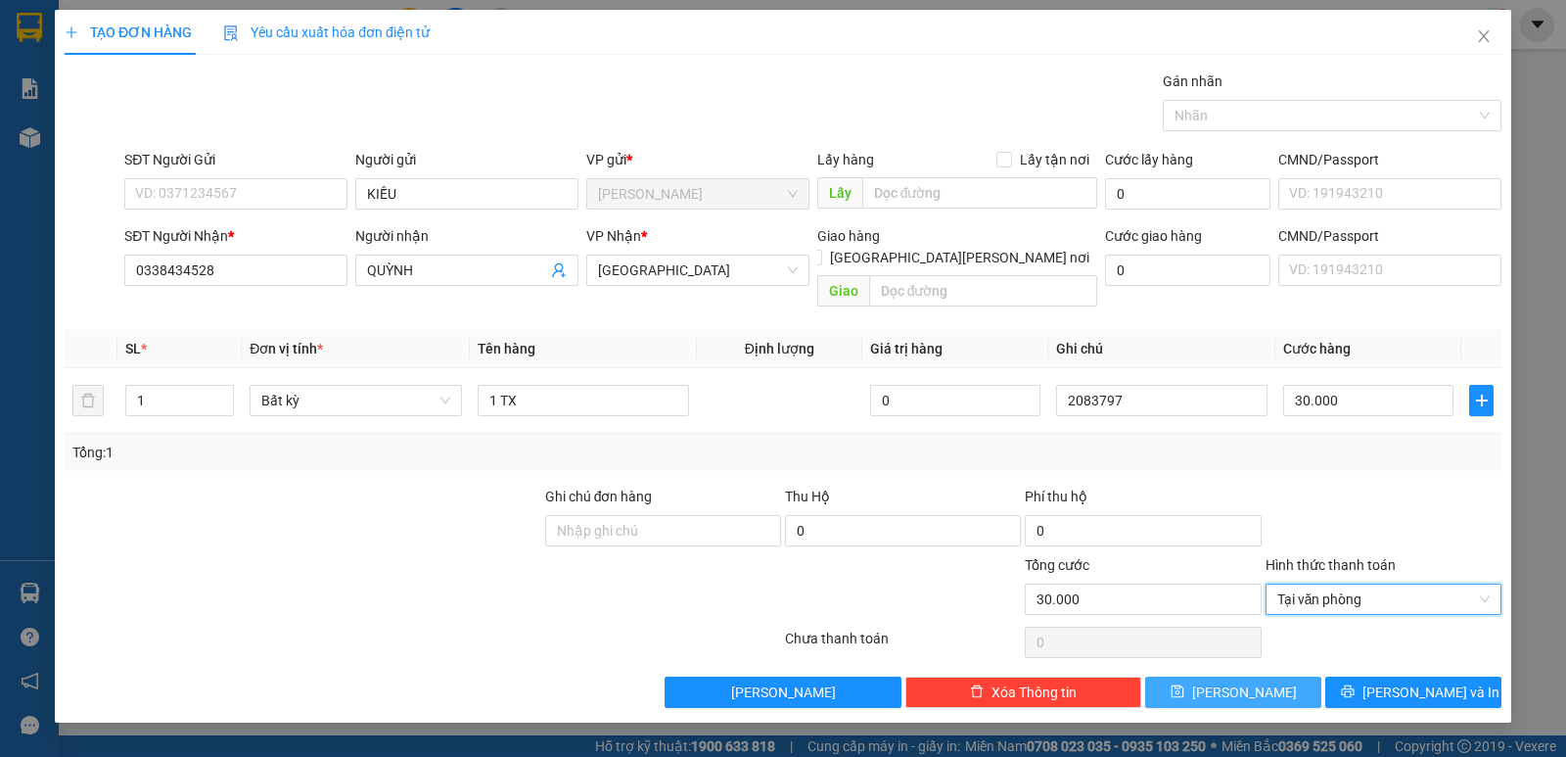
click at [1290, 676] on button "[PERSON_NAME]" at bounding box center [1233, 691] width 176 height 31
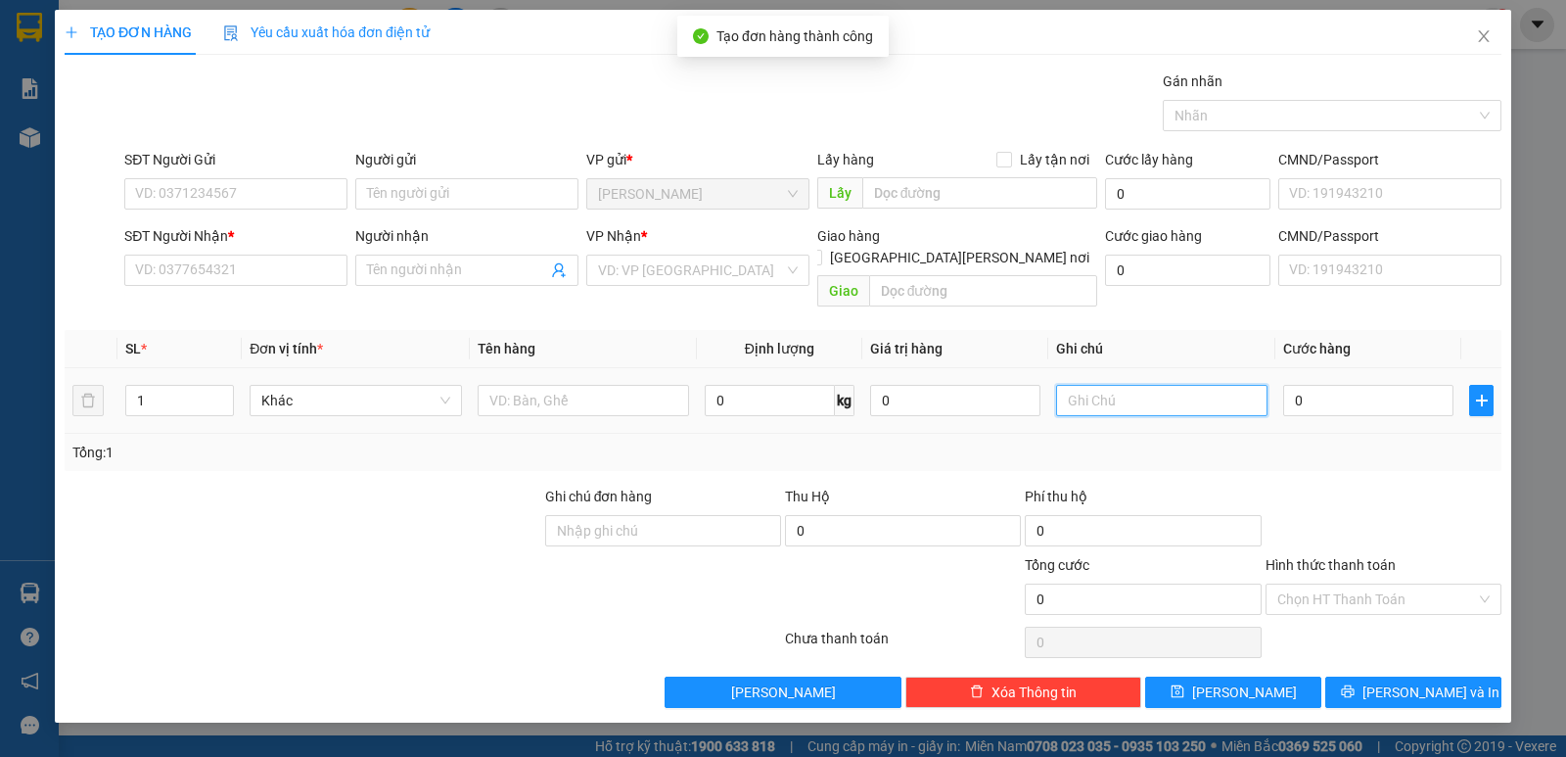
click at [1168, 385] on input "text" at bounding box center [1161, 400] width 211 height 31
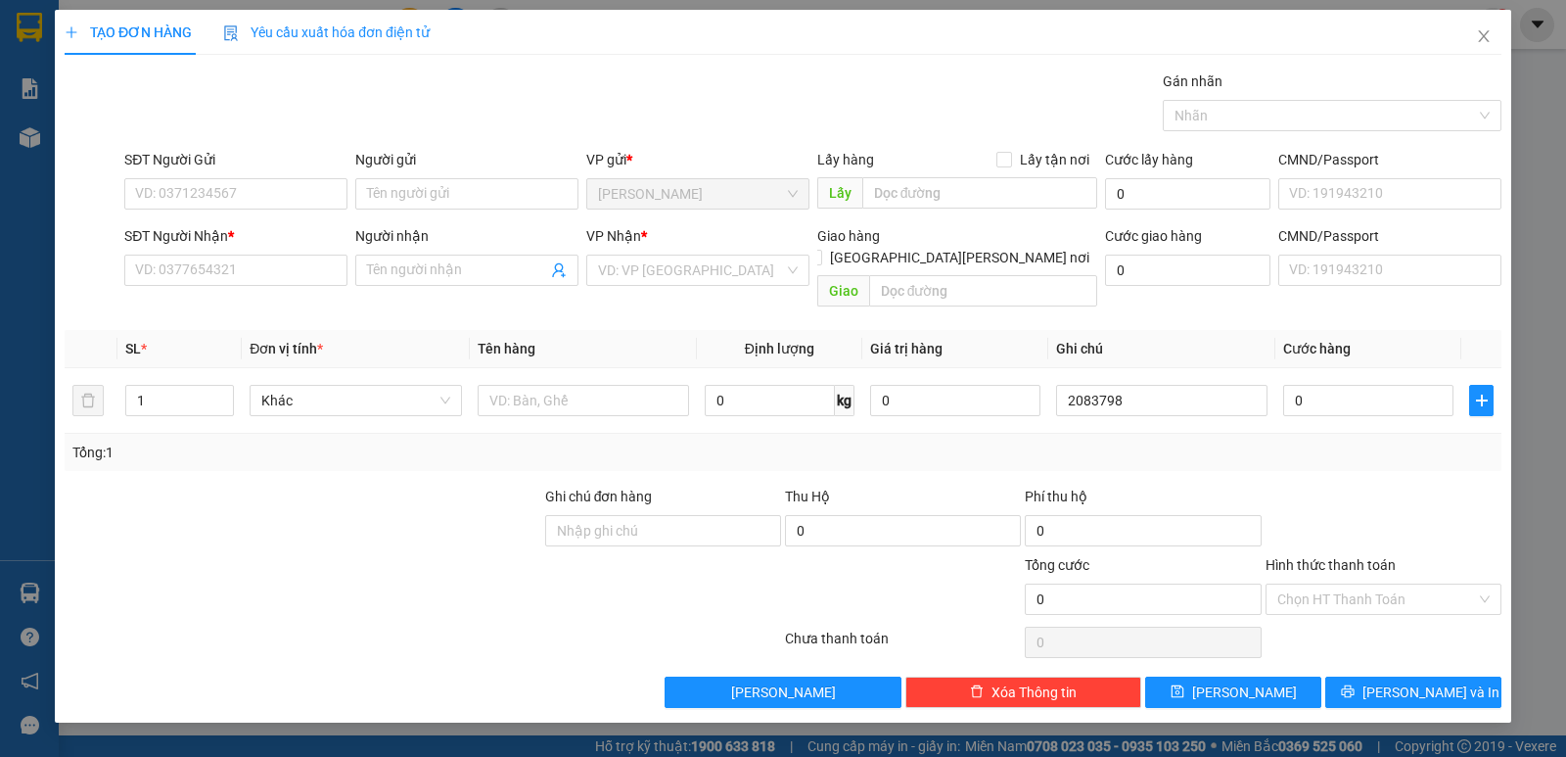
click at [483, 172] on div "Người gửi" at bounding box center [466, 163] width 223 height 29
click at [471, 182] on input "Người gửi" at bounding box center [466, 193] width 223 height 31
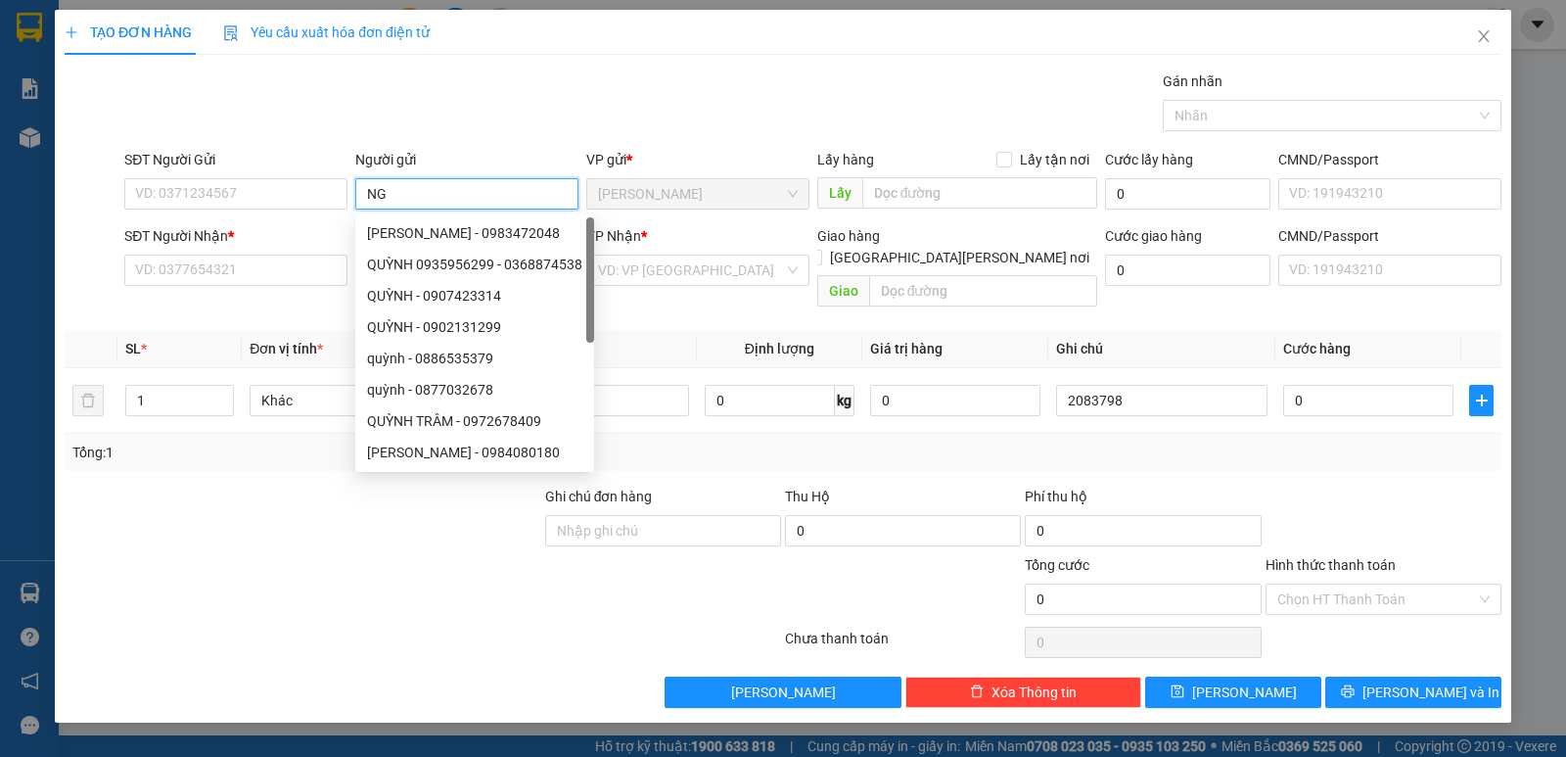
paste input "Ọ"
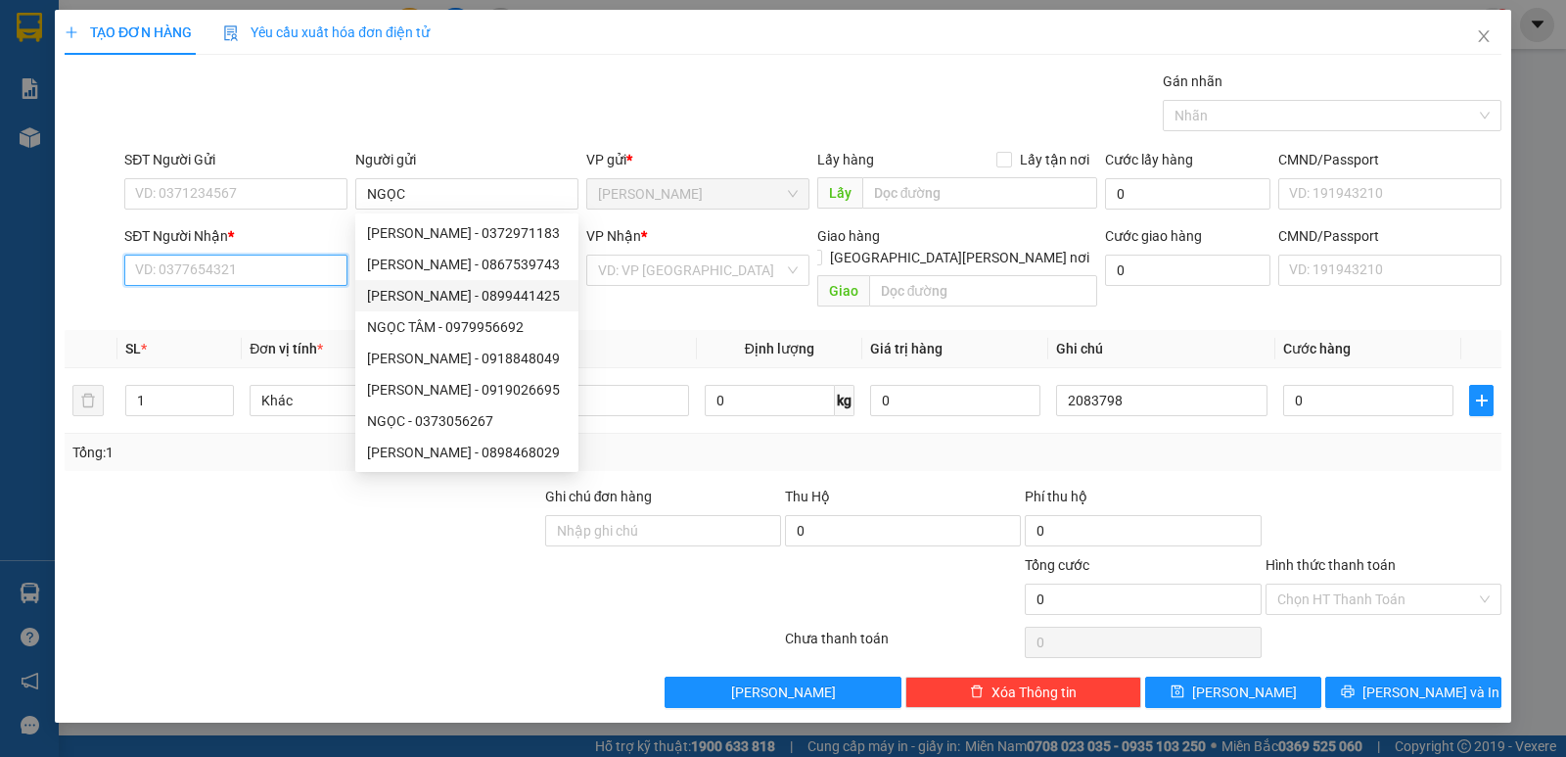
click at [272, 277] on input "SĐT Người Nhận *" at bounding box center [235, 269] width 223 height 31
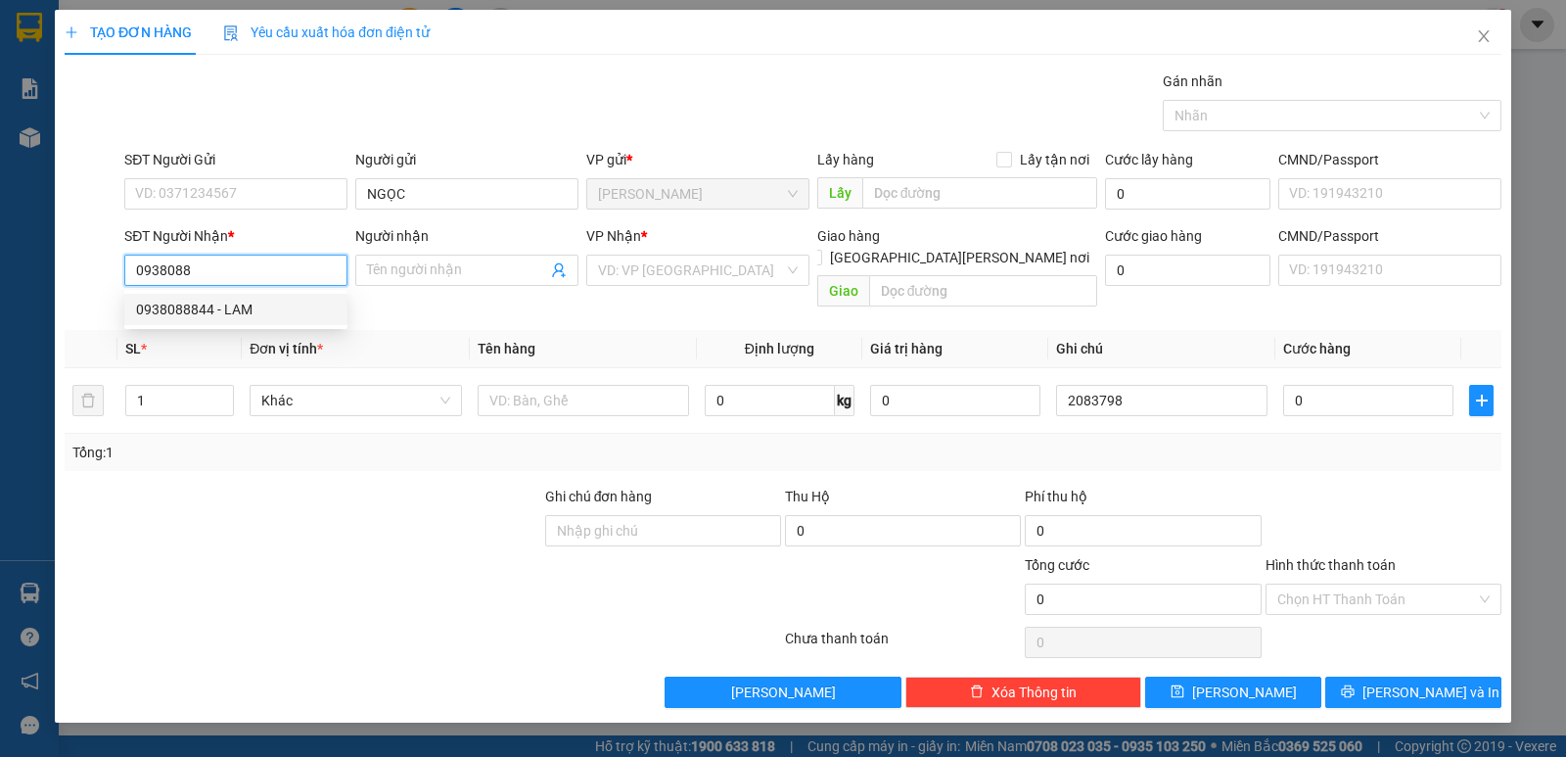
click at [245, 315] on div "0938088844 - LAM" at bounding box center [236, 310] width 200 height 22
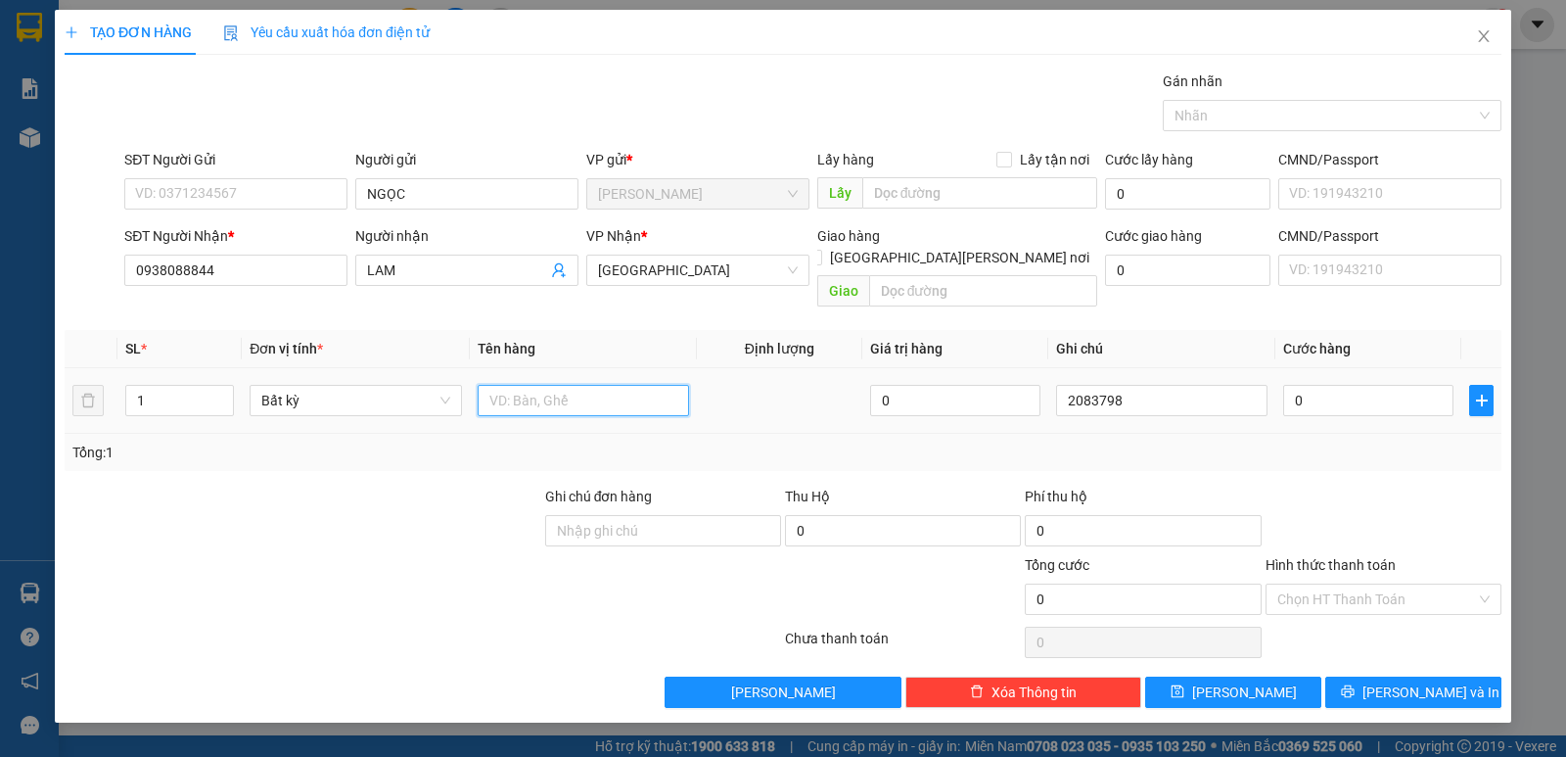
click at [612, 385] on input "text" at bounding box center [583, 400] width 211 height 31
paste input "Ị"
click at [1425, 385] on input "0" at bounding box center [1368, 400] width 170 height 31
click at [1397, 584] on input "Hình thức thanh toán" at bounding box center [1376, 598] width 199 height 29
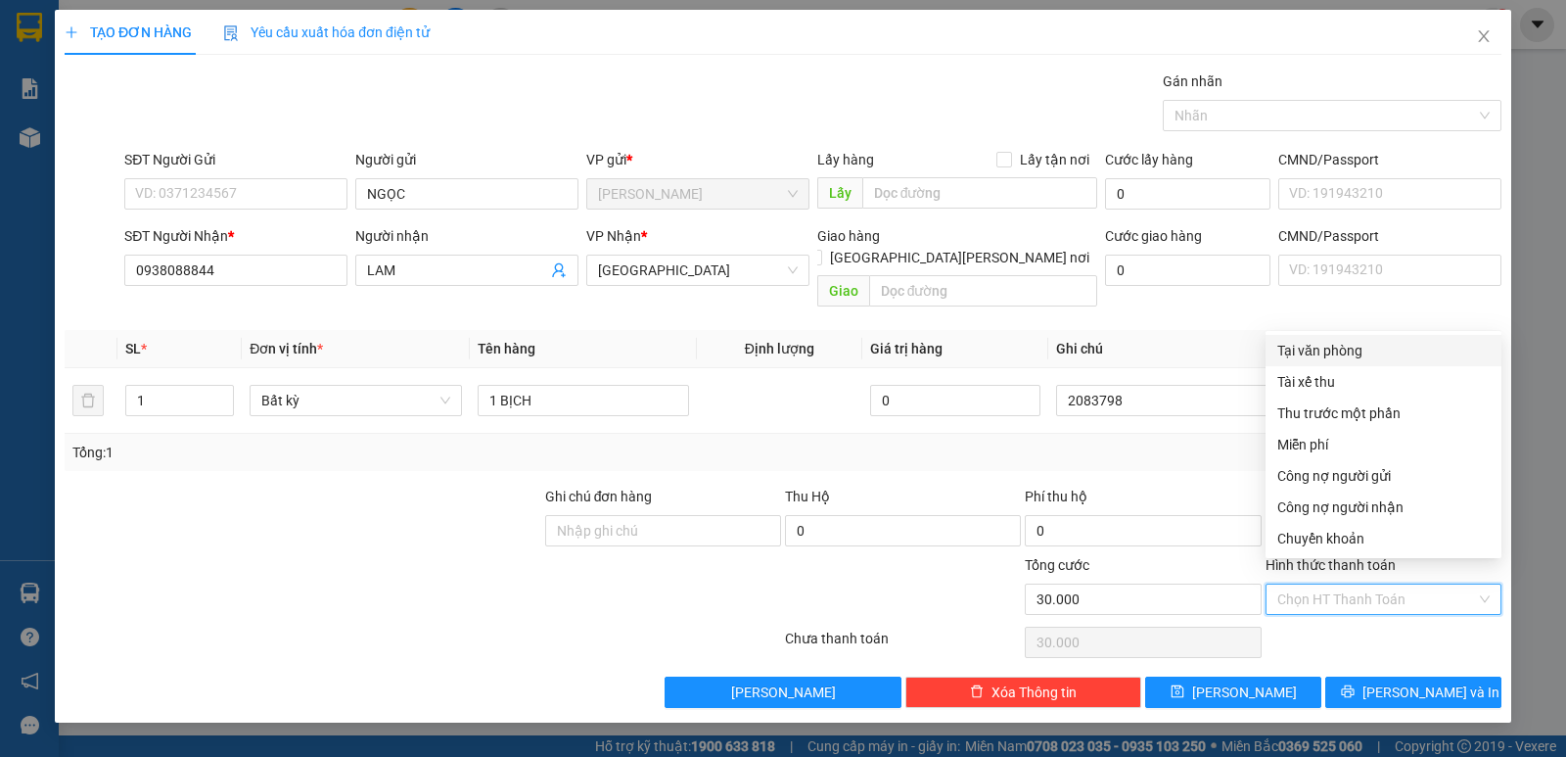
click at [1379, 354] on div "Tại văn phòng" at bounding box center [1383, 351] width 212 height 22
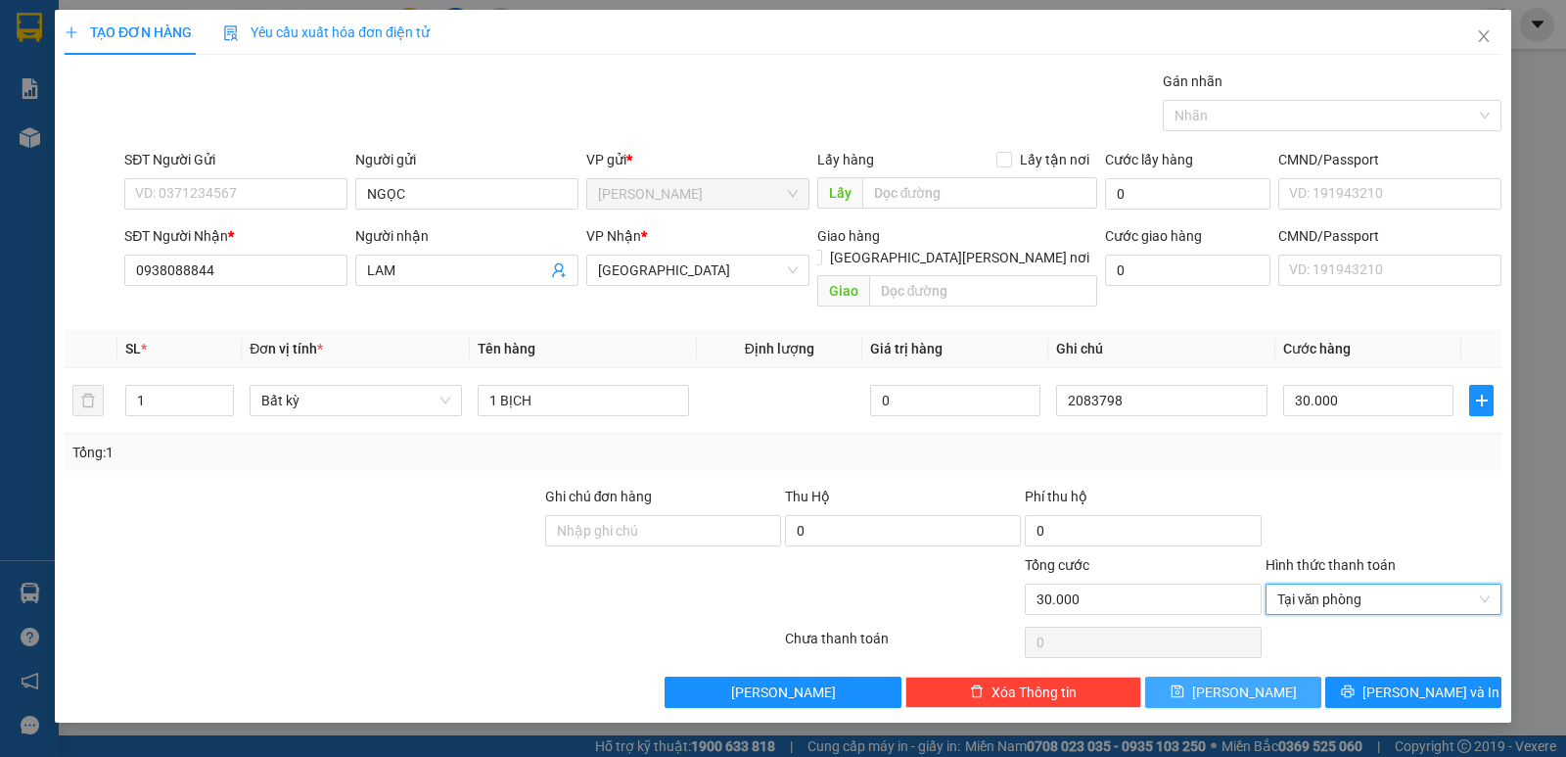
click at [1227, 676] on button "[PERSON_NAME]" at bounding box center [1233, 691] width 176 height 31
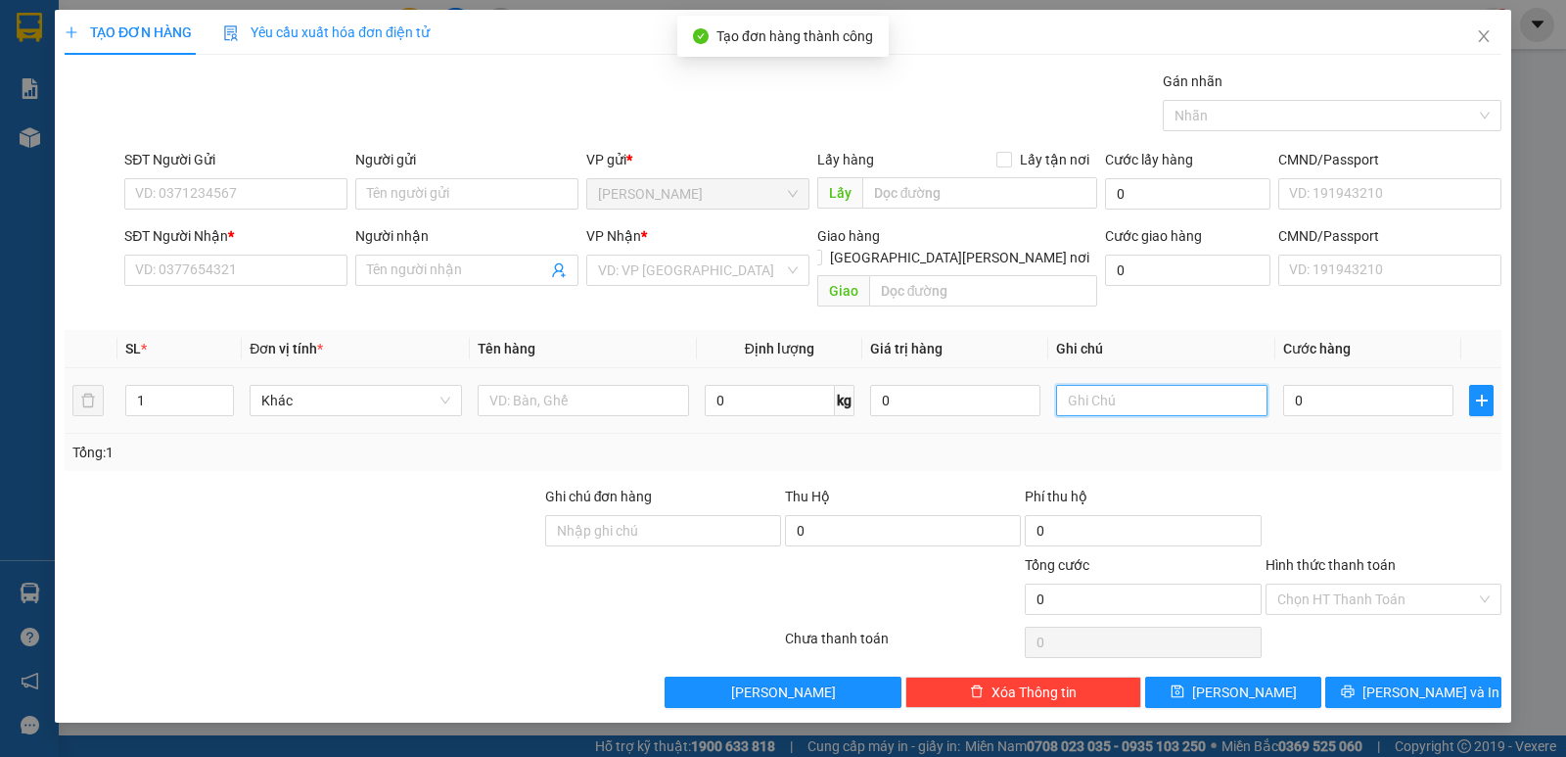
click at [1158, 385] on input "text" at bounding box center [1161, 400] width 211 height 31
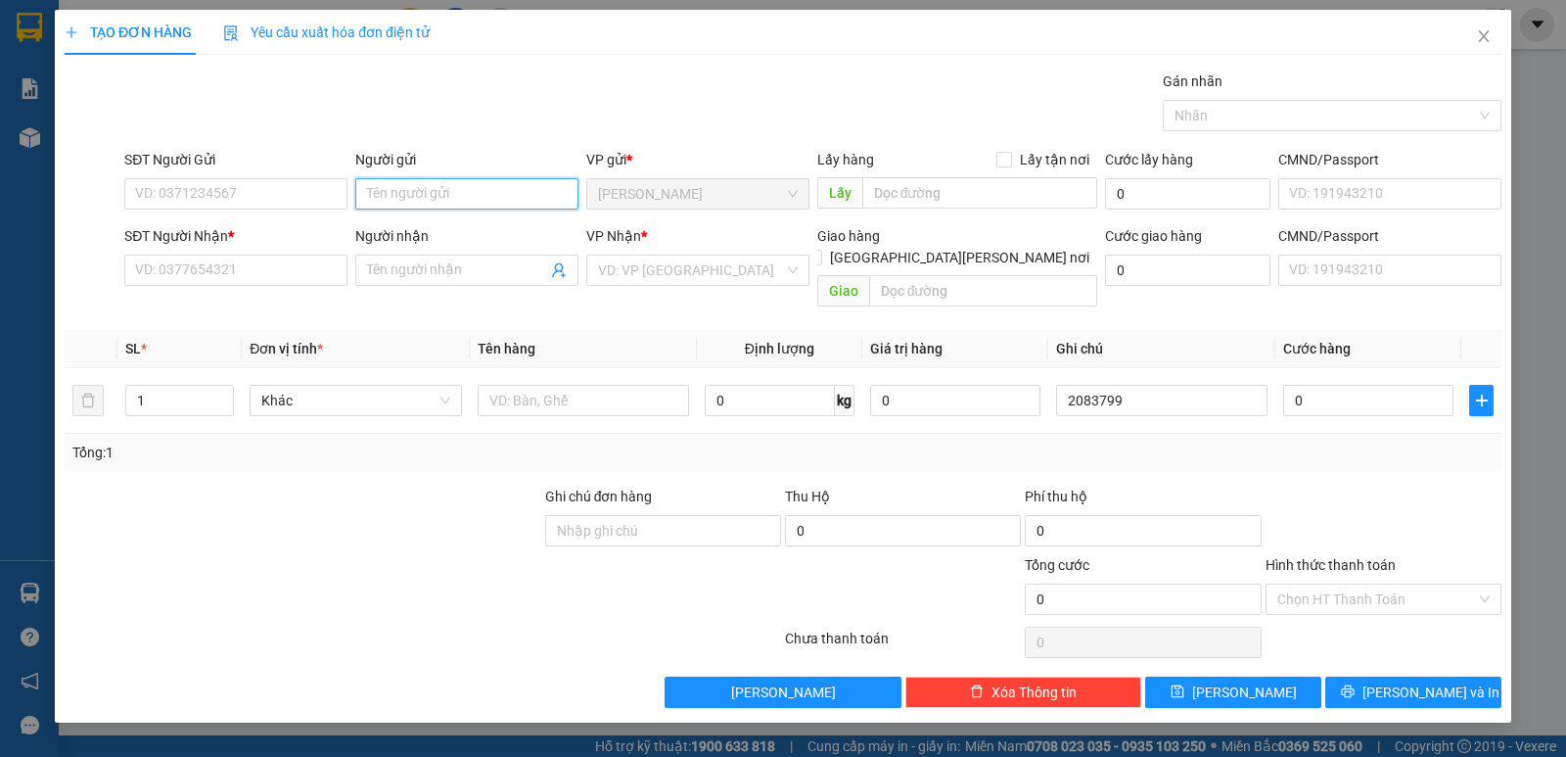
click at [449, 186] on input "Người gửi" at bounding box center [466, 193] width 223 height 31
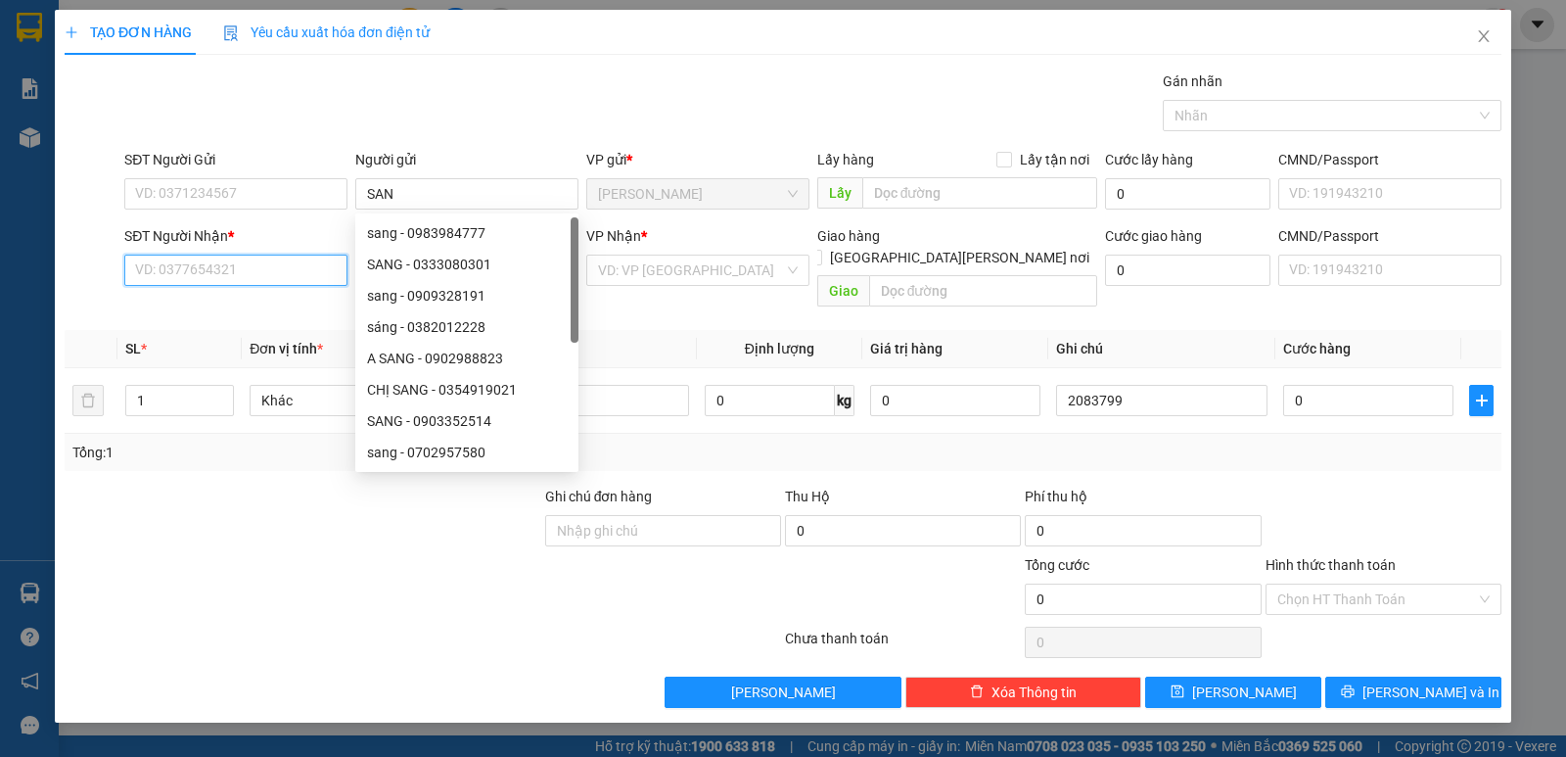
click at [270, 274] on input "SĐT Người Nhận *" at bounding box center [235, 269] width 223 height 31
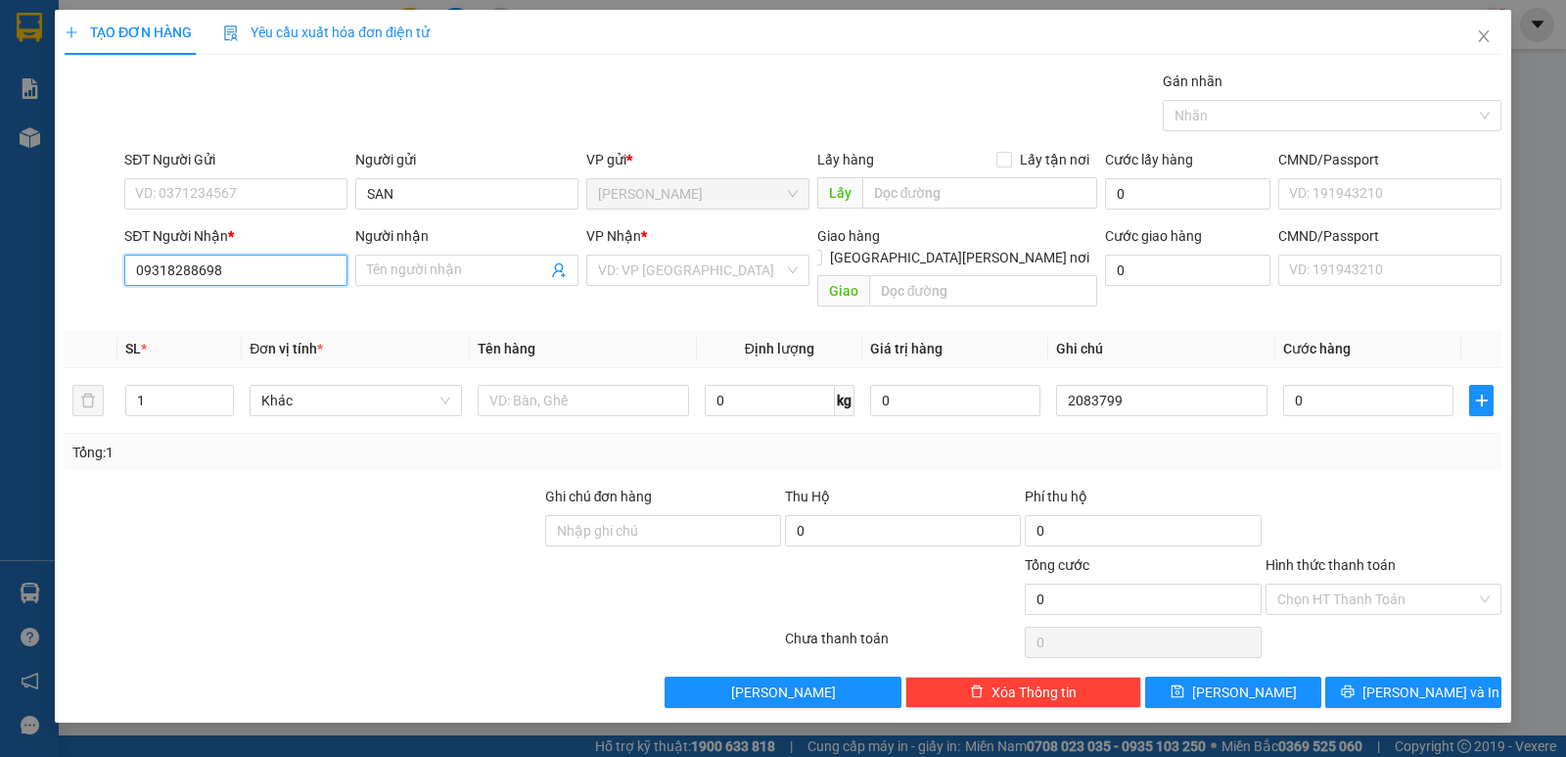
drag, startPoint x: 251, startPoint y: 283, endPoint x: 39, endPoint y: 290, distance: 211.5
click at [42, 290] on div "TẠO ĐƠN HÀNG Yêu cầu xuất [PERSON_NAME] điện tử Transit Pickup Surcharge Ids Tr…" at bounding box center [783, 378] width 1566 height 757
click at [217, 309] on div "0931828698 - VÂN" at bounding box center [236, 310] width 200 height 22
click at [648, 267] on span "[GEOGRAPHIC_DATA]" at bounding box center [698, 269] width 200 height 29
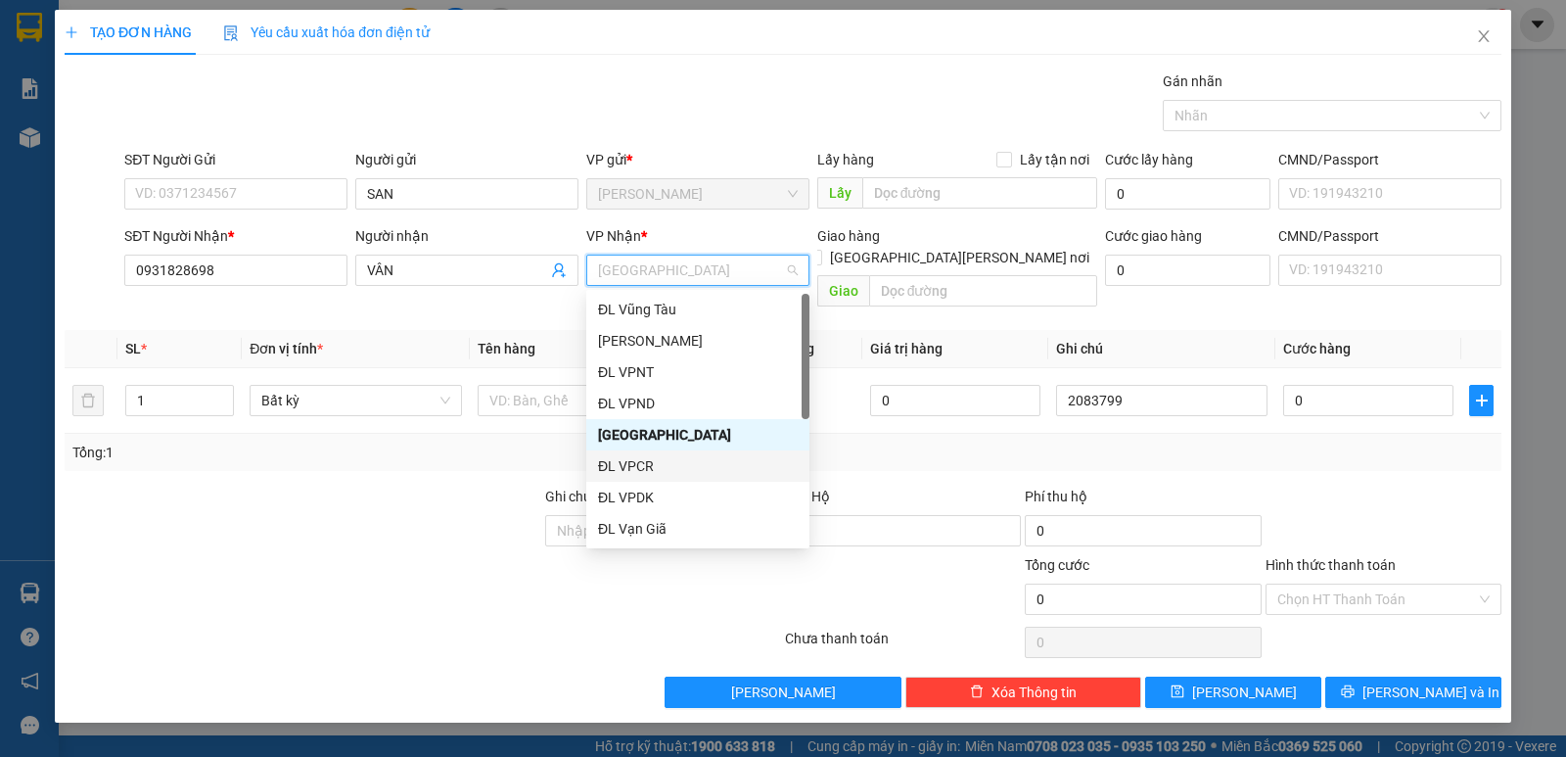
scroll to position [31, 0]
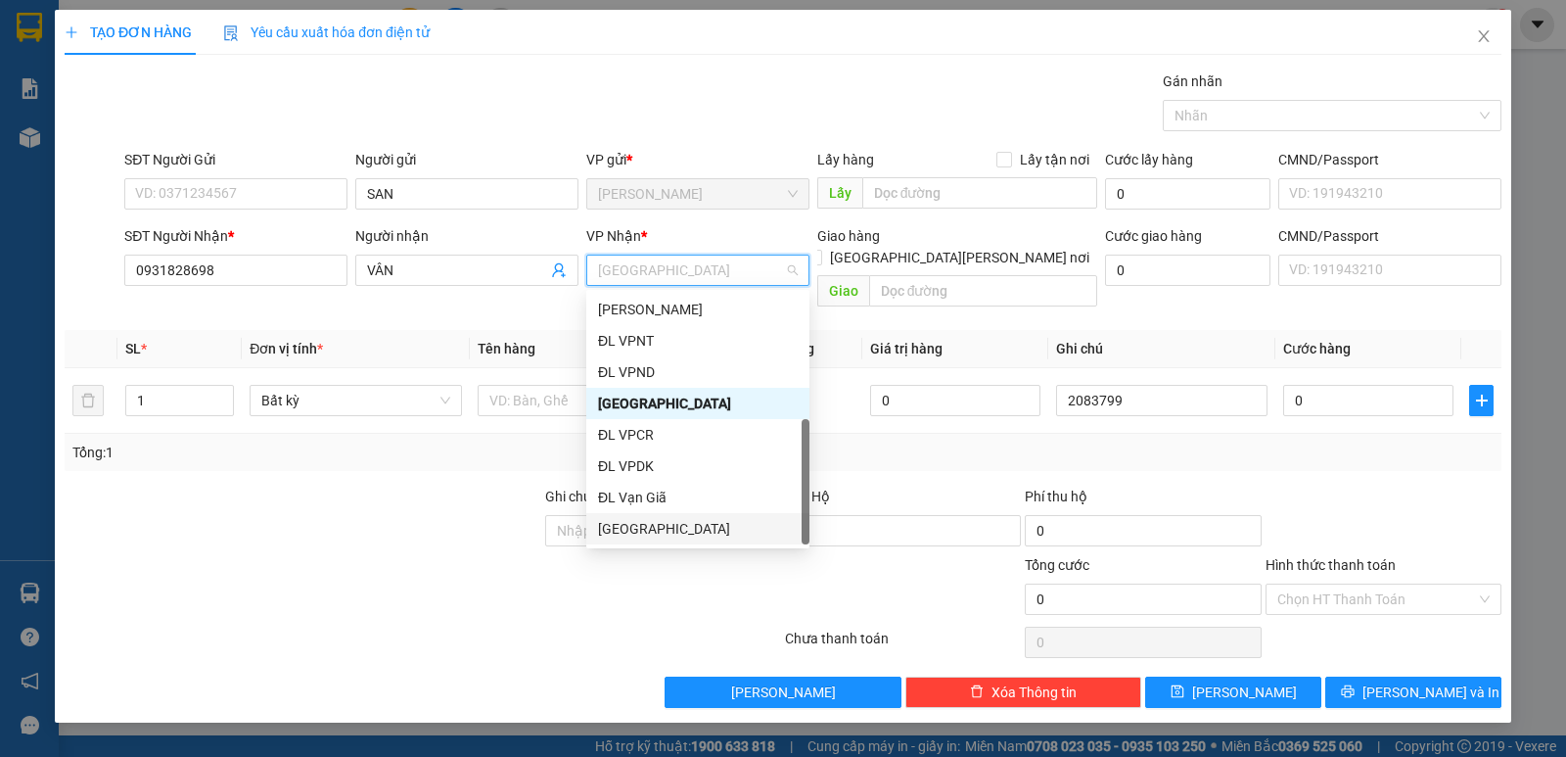
click at [669, 532] on div "[GEOGRAPHIC_DATA]" at bounding box center [698, 529] width 200 height 22
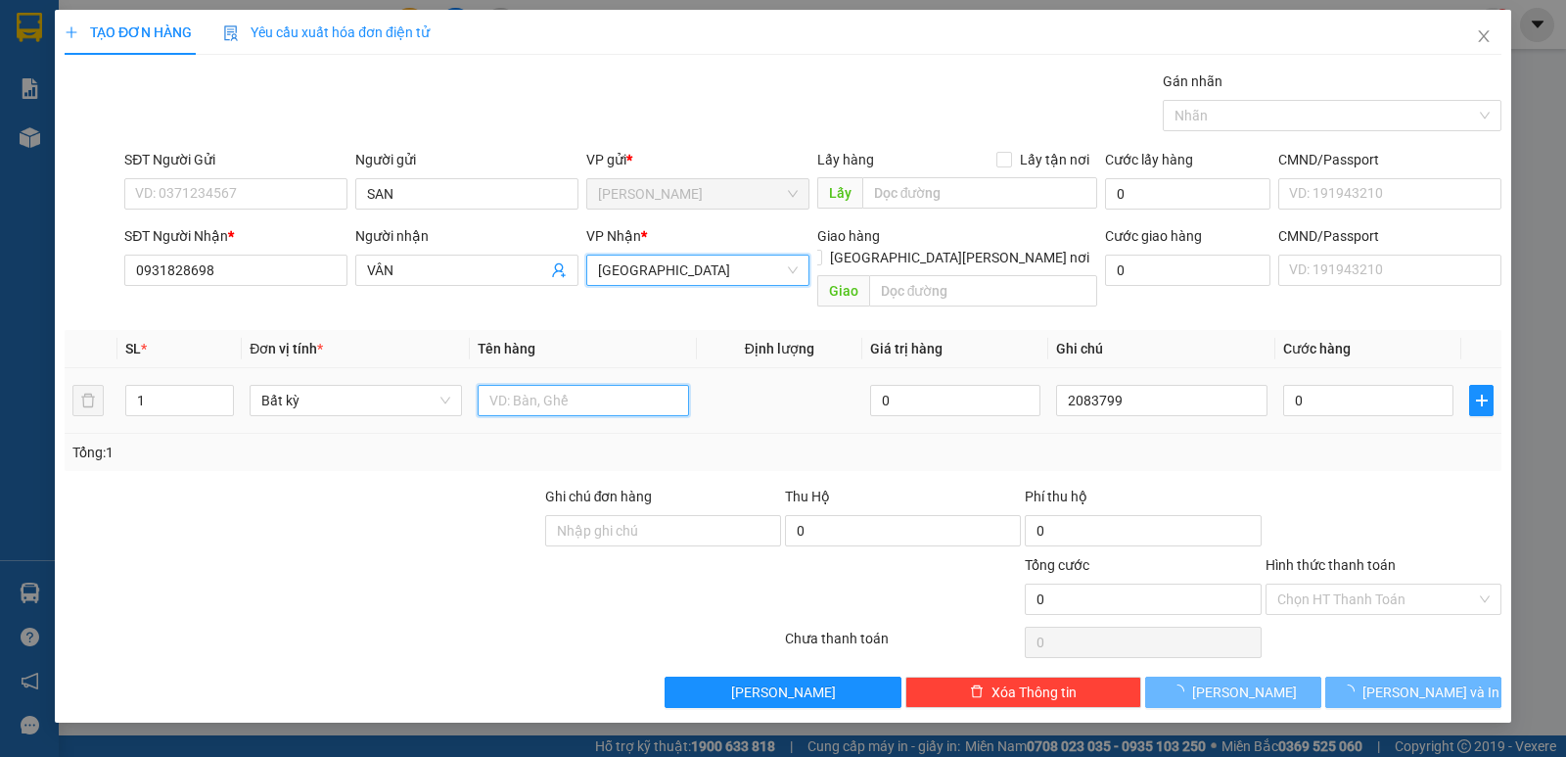
click at [546, 385] on input "text" at bounding box center [583, 400] width 211 height 31
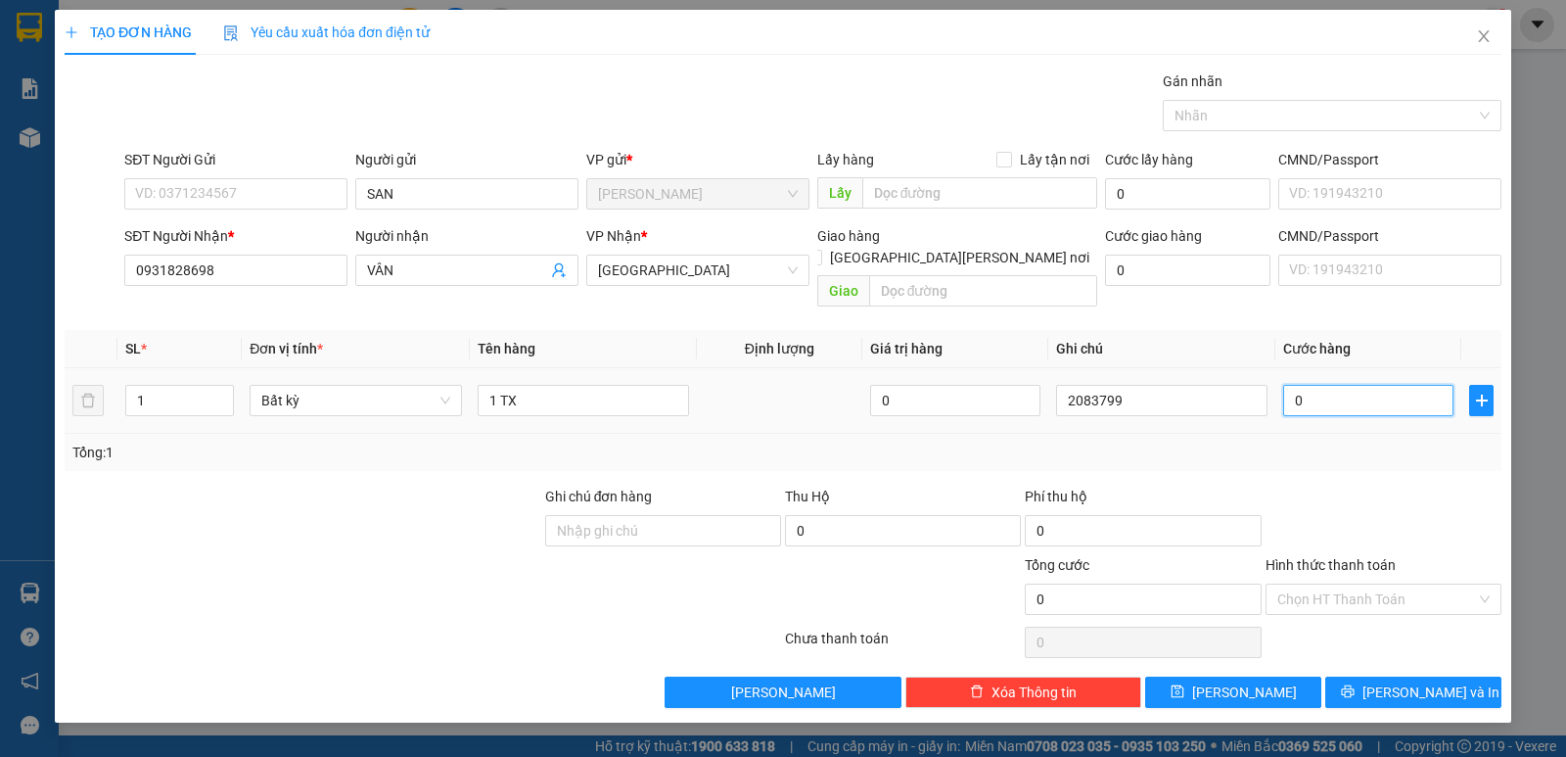
click at [1356, 391] on input "0" at bounding box center [1368, 400] width 170 height 31
click at [1331, 584] on input "Hình thức thanh toán" at bounding box center [1376, 598] width 199 height 29
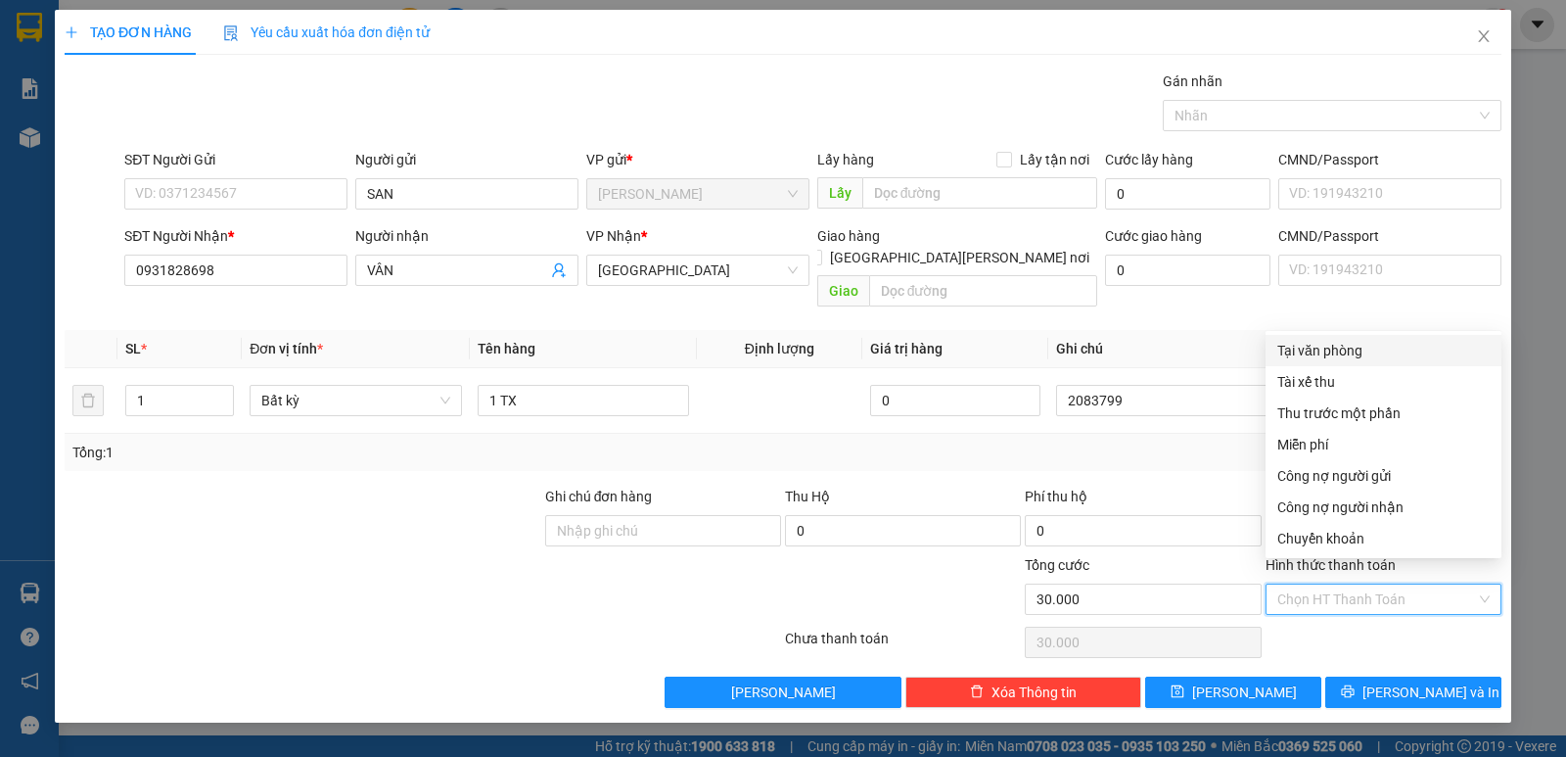
click at [1310, 348] on div "Tại văn phòng" at bounding box center [1383, 351] width 212 height 22
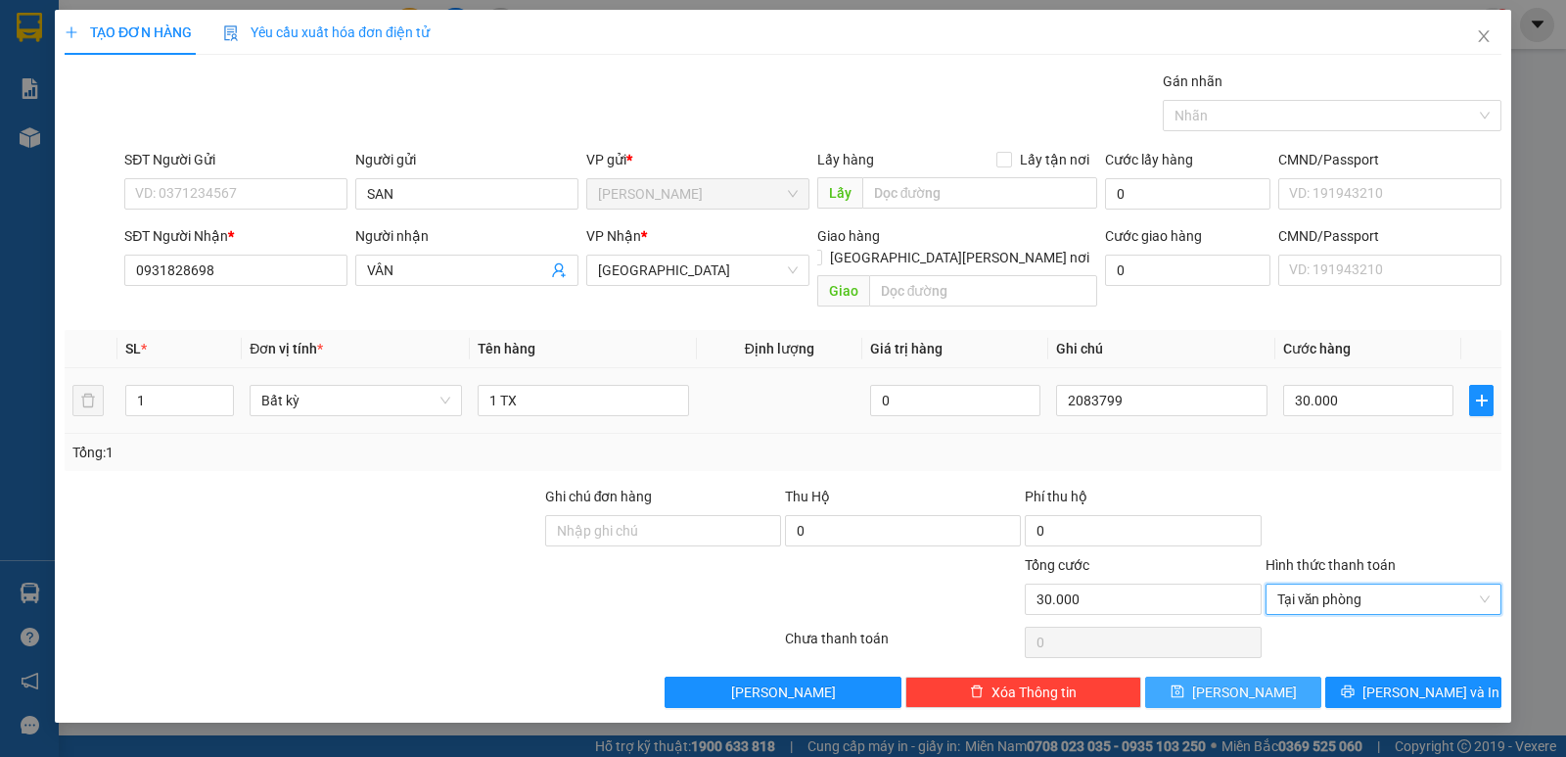
drag, startPoint x: 1286, startPoint y: 666, endPoint x: 1155, endPoint y: 405, distance: 291.5
click at [1286, 676] on button "[PERSON_NAME]" at bounding box center [1233, 691] width 176 height 31
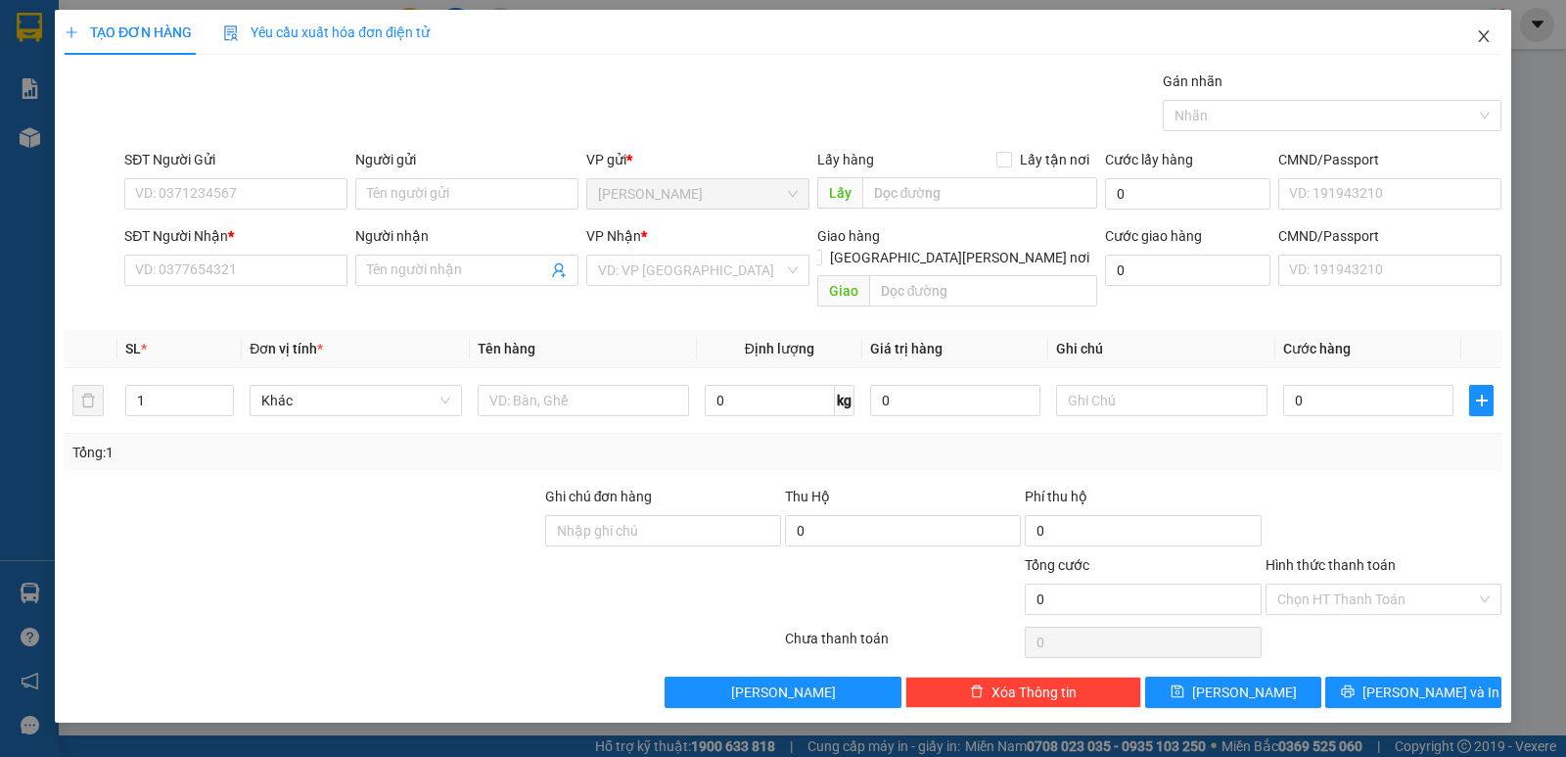
click at [1479, 40] on icon "close" at bounding box center [1484, 36] width 16 height 16
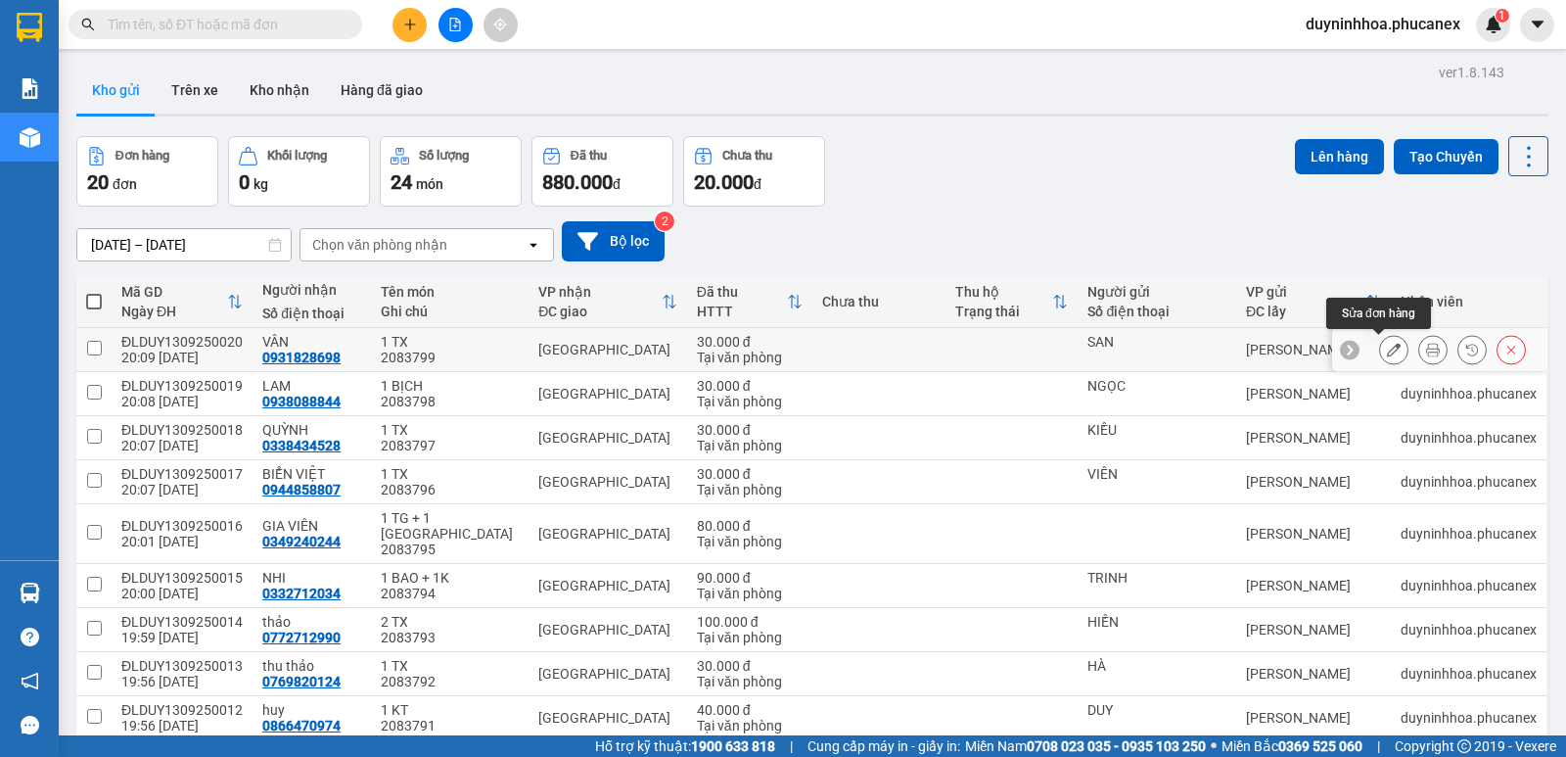
click at [1387, 350] on icon at bounding box center [1394, 350] width 14 height 14
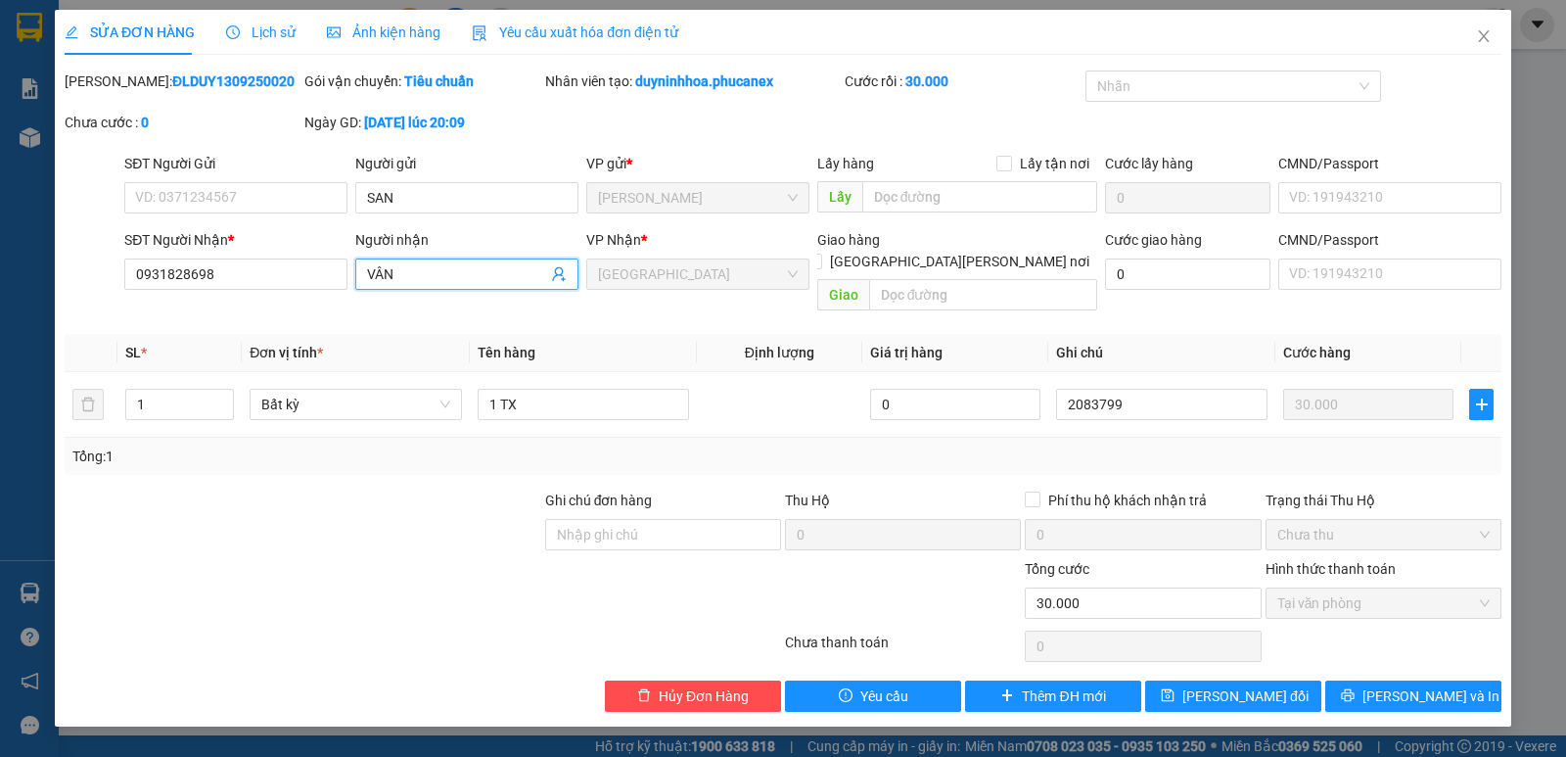
drag, startPoint x: 411, startPoint y: 275, endPoint x: 369, endPoint y: 275, distance: 42.1
click at [369, 275] on input "VÂN" at bounding box center [457, 274] width 180 height 22
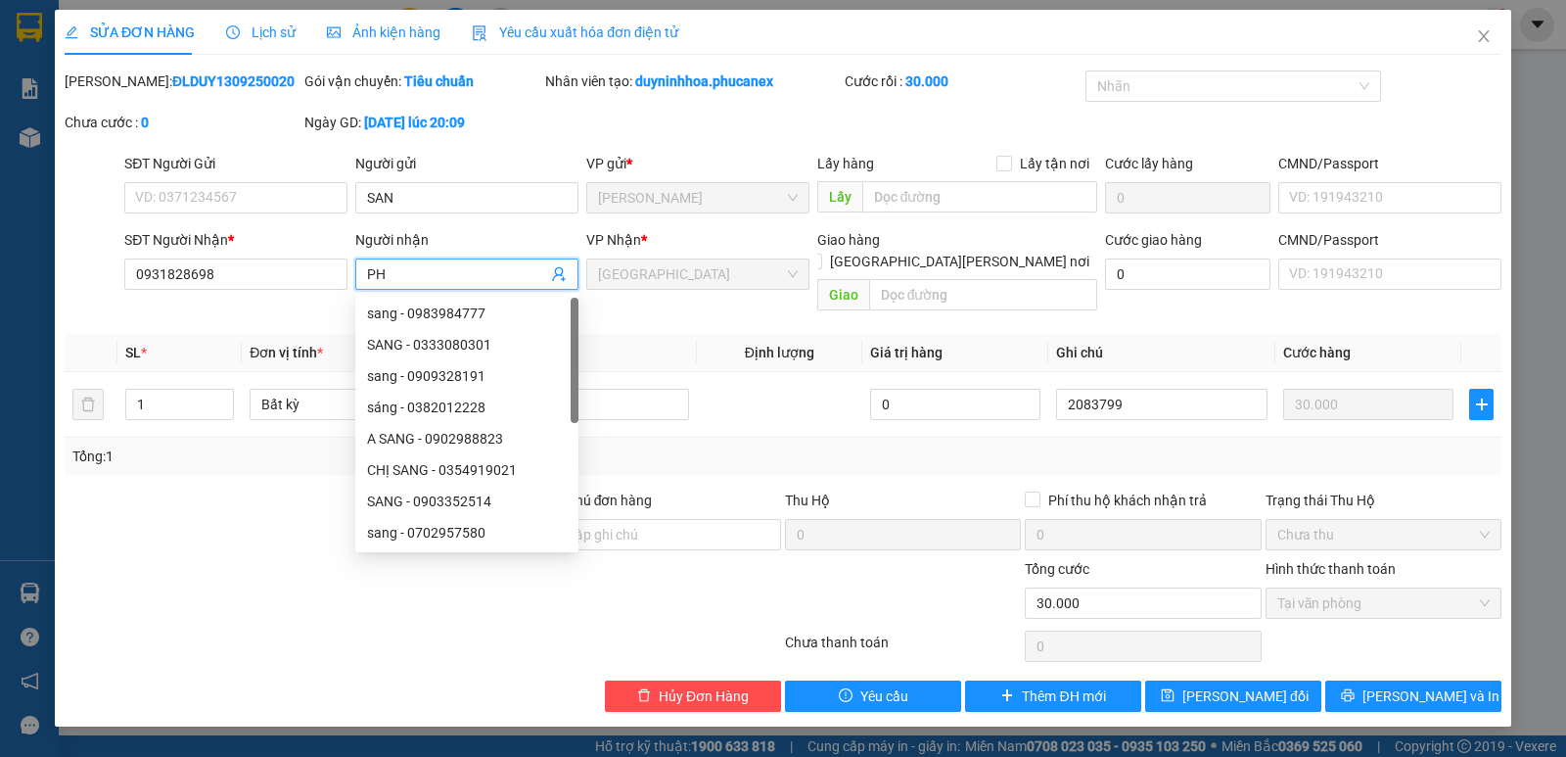
paste input "Ợ"
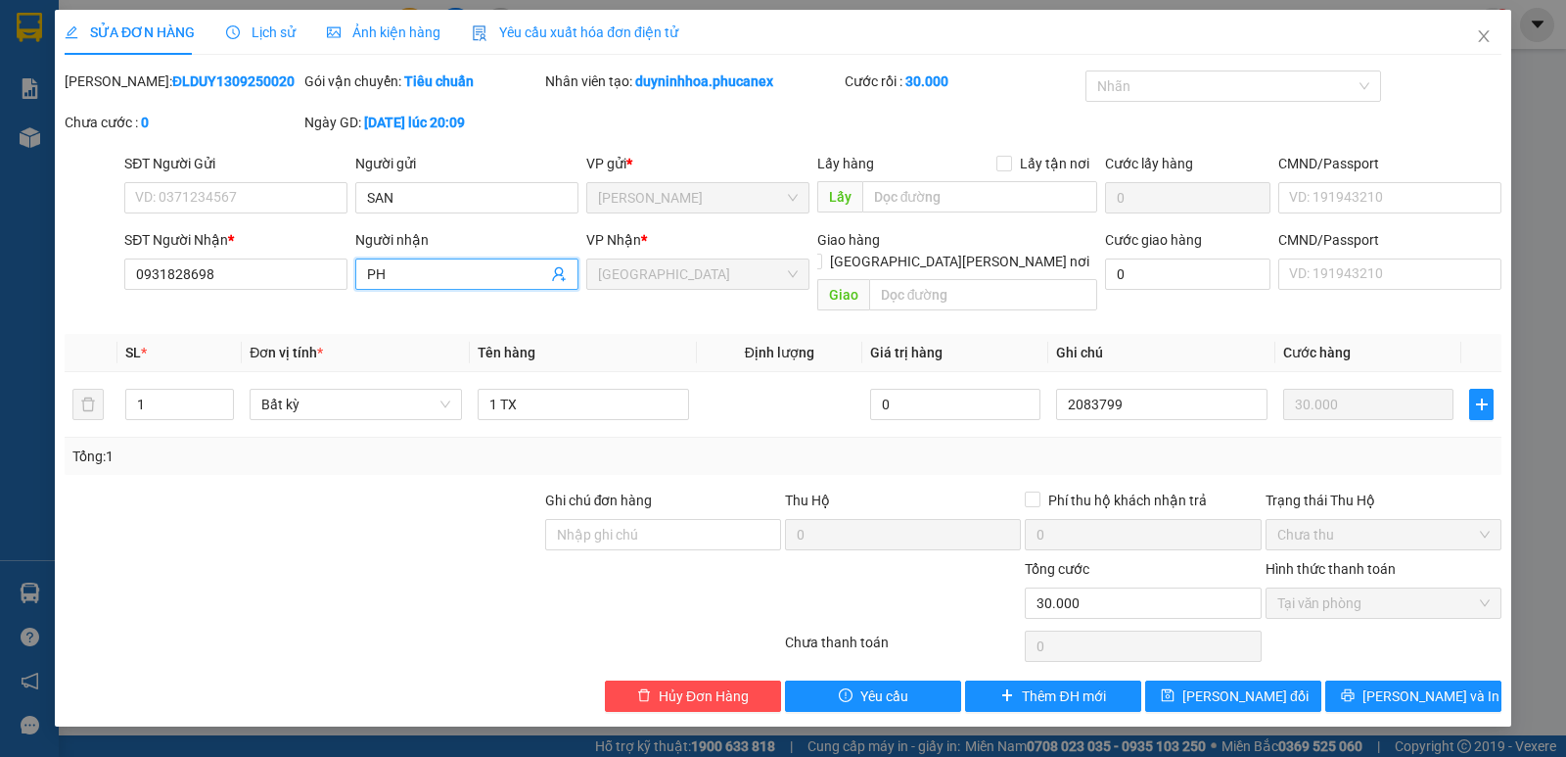
paste input "ƯƠ"
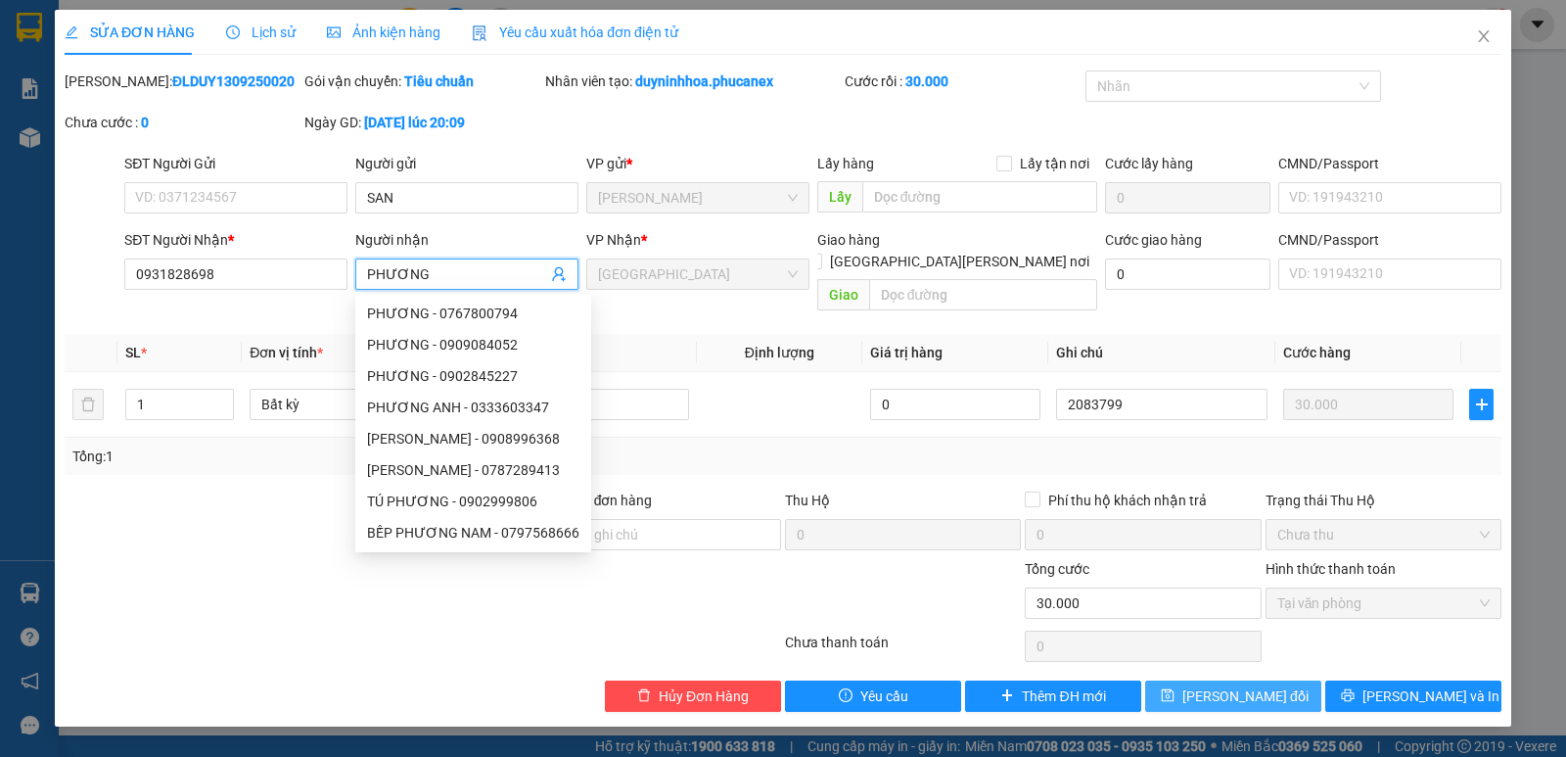
click at [1246, 685] on span "[PERSON_NAME] đổi" at bounding box center [1245, 696] width 126 height 22
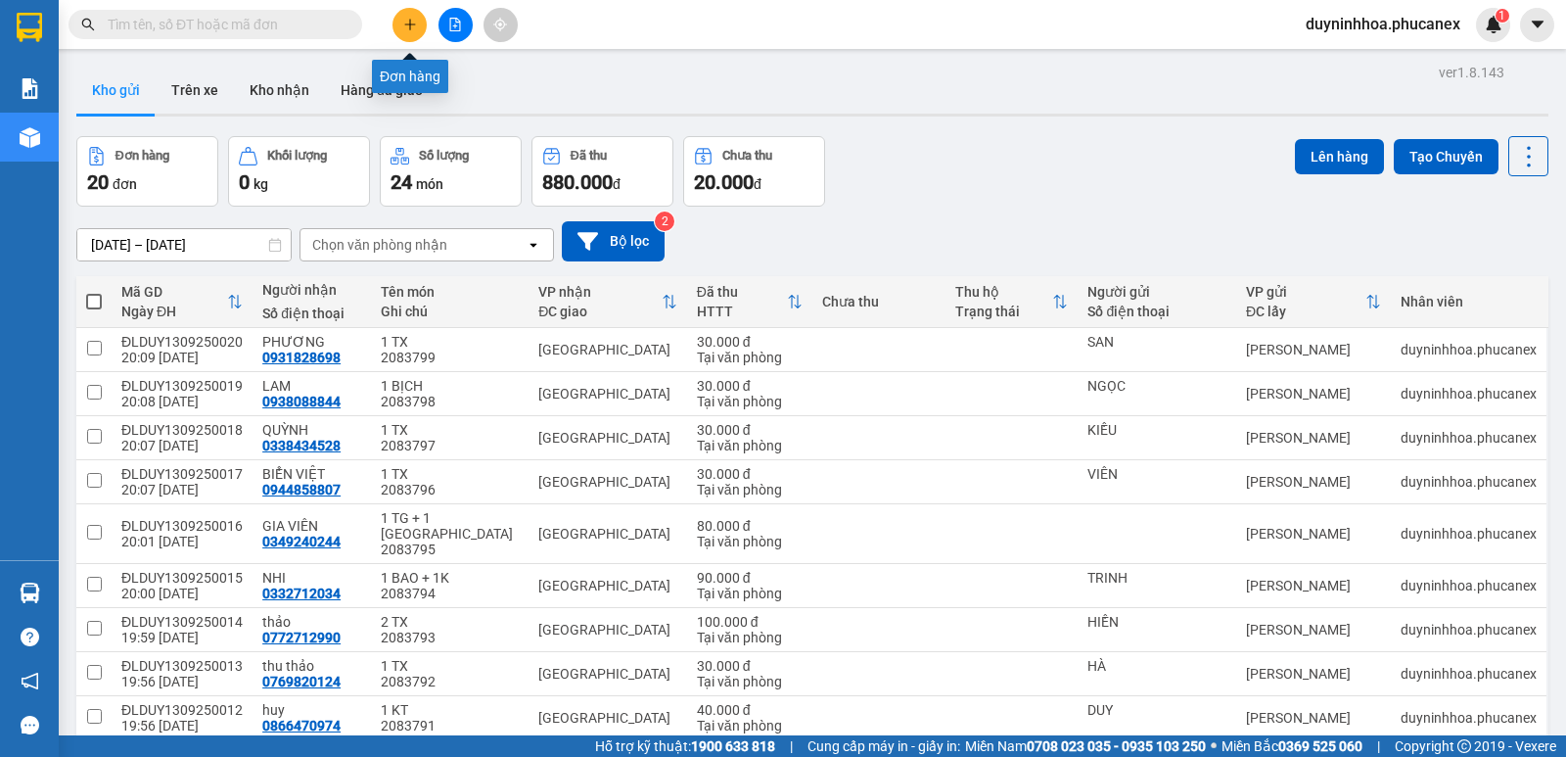
click at [413, 31] on button at bounding box center [409, 25] width 34 height 34
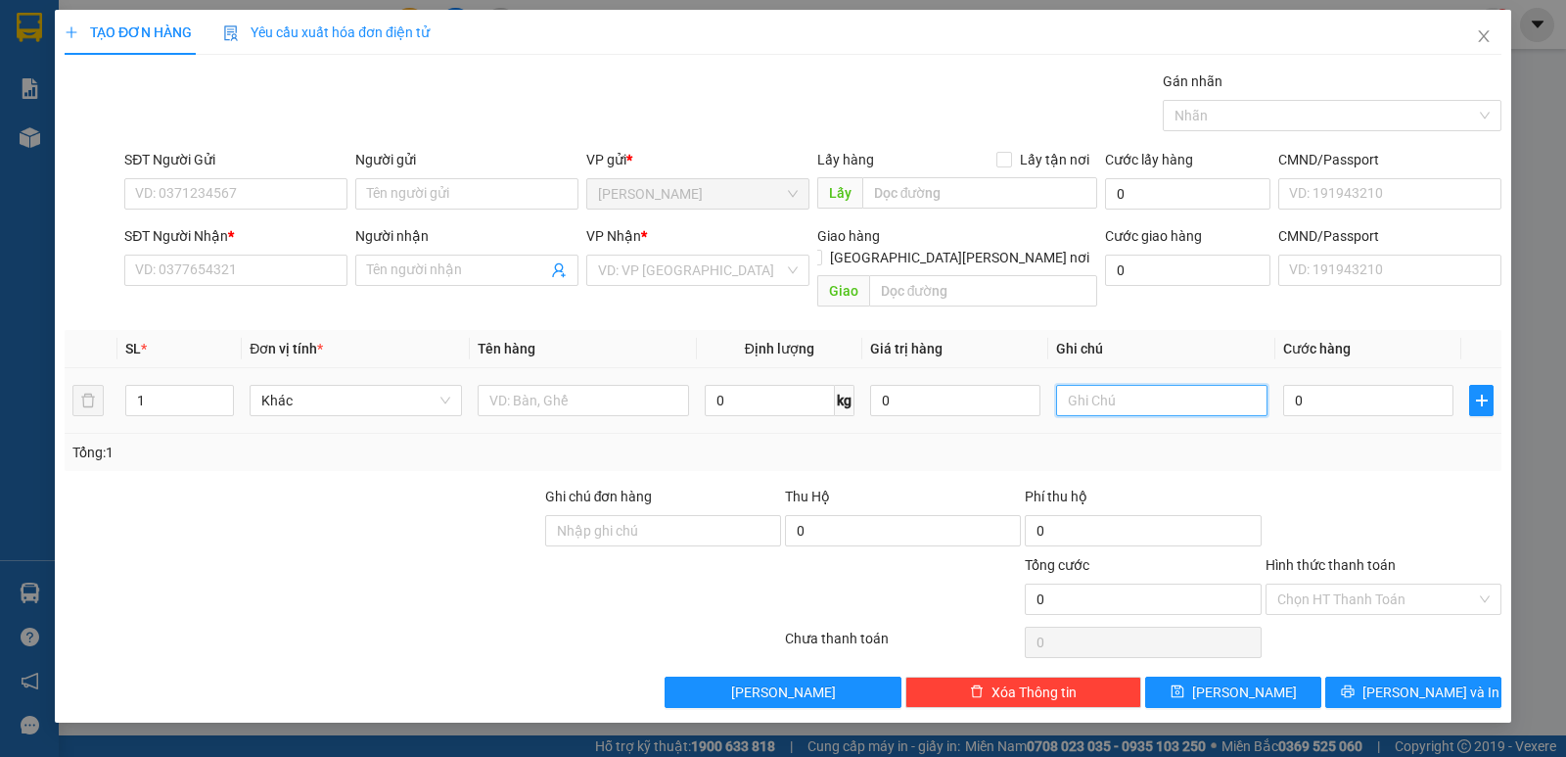
click at [1139, 385] on input "text" at bounding box center [1161, 400] width 211 height 31
click at [210, 271] on input "SĐT Người Nhận *" at bounding box center [235, 269] width 223 height 31
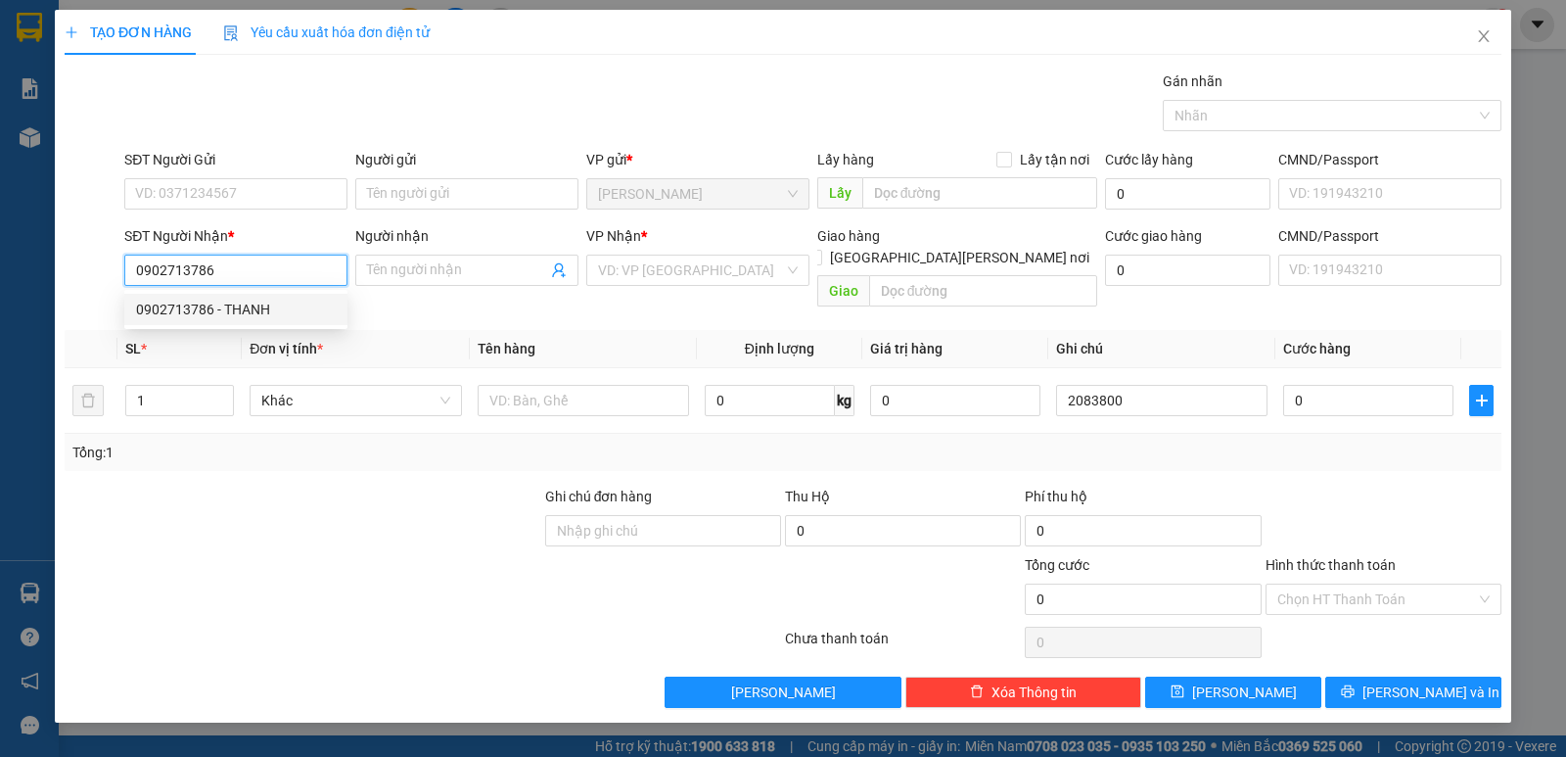
click at [270, 309] on div "0902713786 - THANH" at bounding box center [236, 310] width 200 height 22
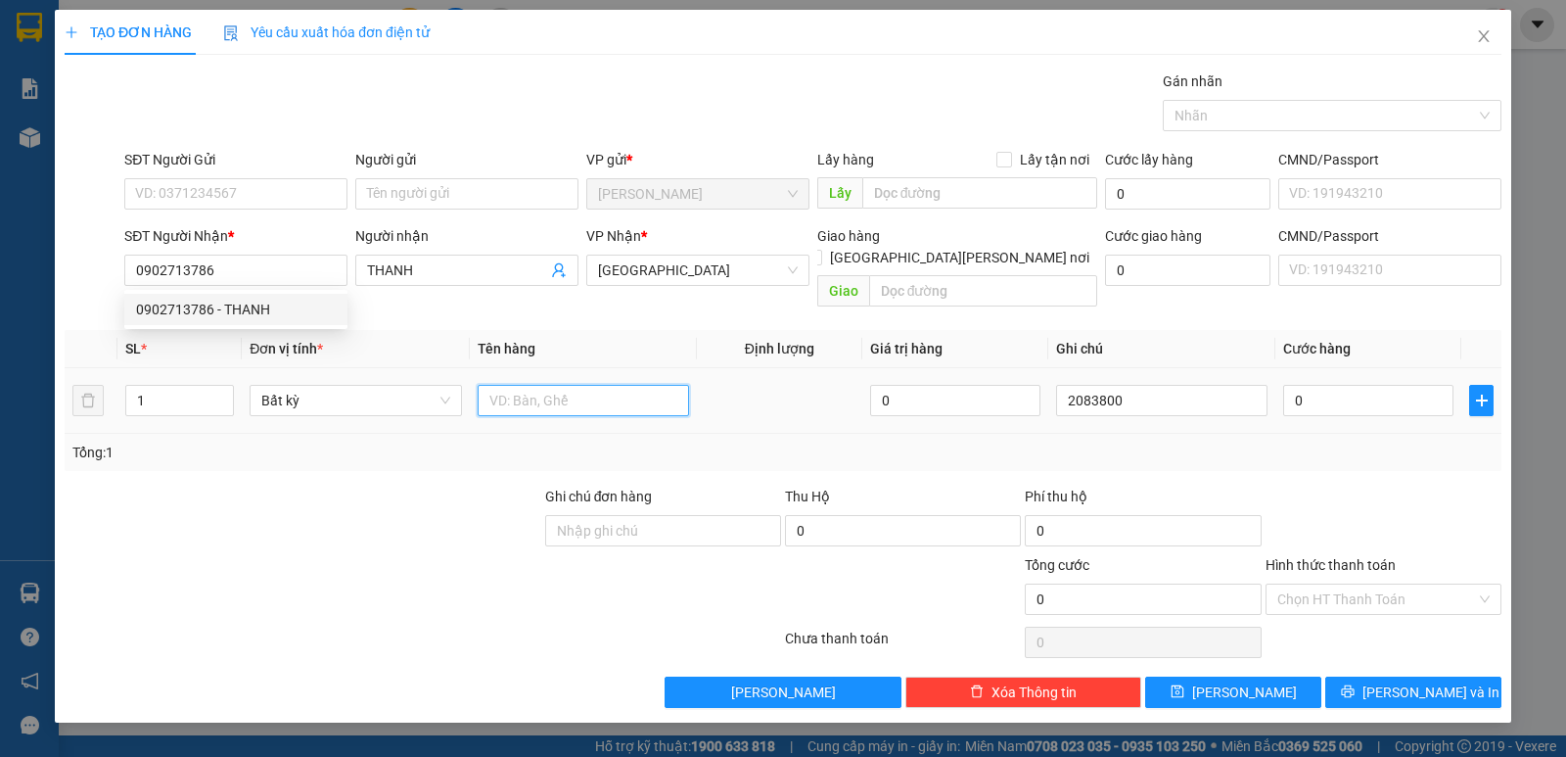
click at [596, 386] on input "text" at bounding box center [583, 400] width 211 height 31
paste input "Ụ"
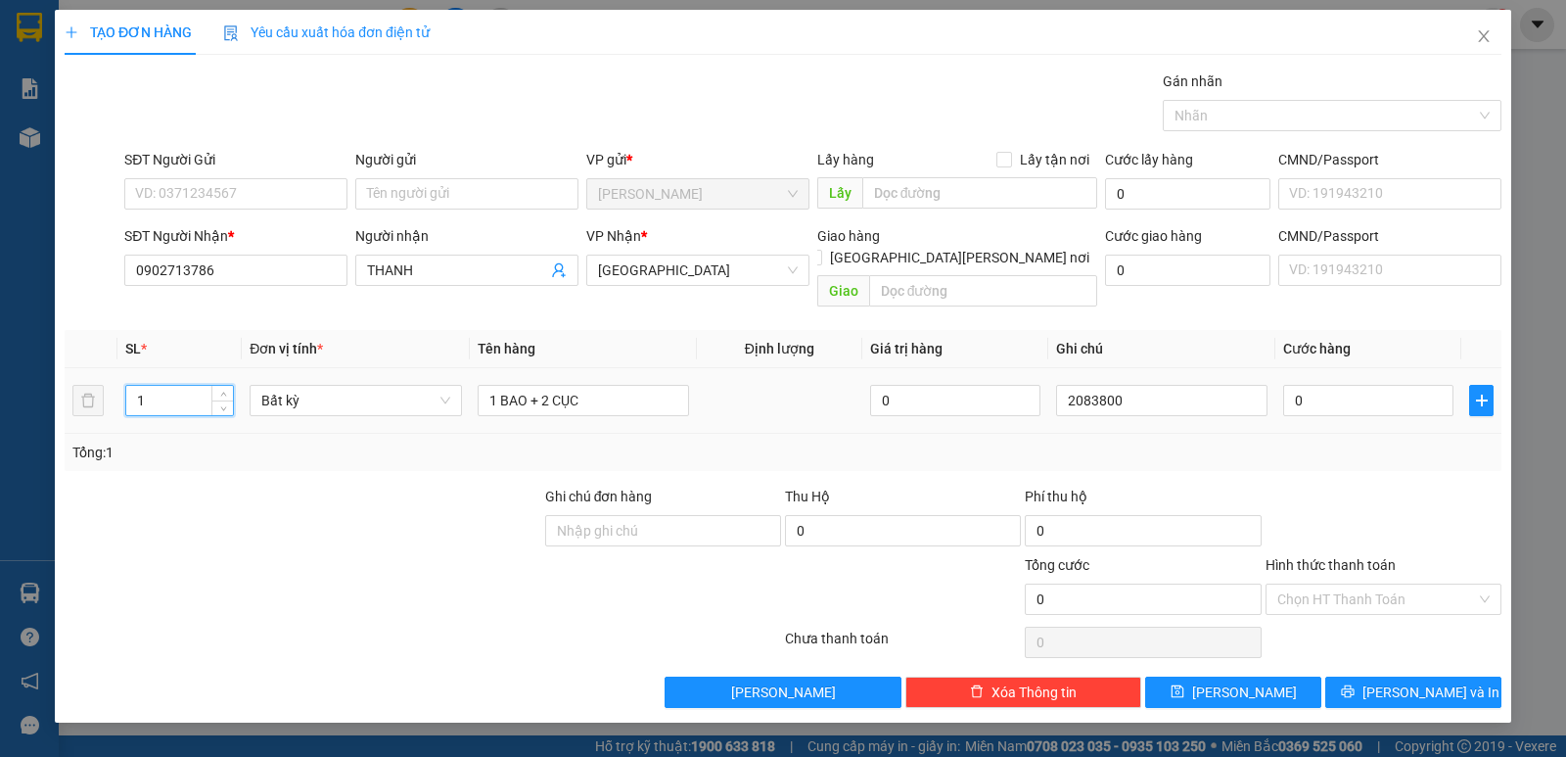
click at [90, 370] on tr "1 Bất kỳ 1 BAO + 2 CỤC 0 2083800 0" at bounding box center [783, 401] width 1437 height 66
click at [1315, 385] on input "0" at bounding box center [1368, 400] width 170 height 31
click at [1311, 584] on input "Hình thức thanh toán" at bounding box center [1376, 598] width 199 height 29
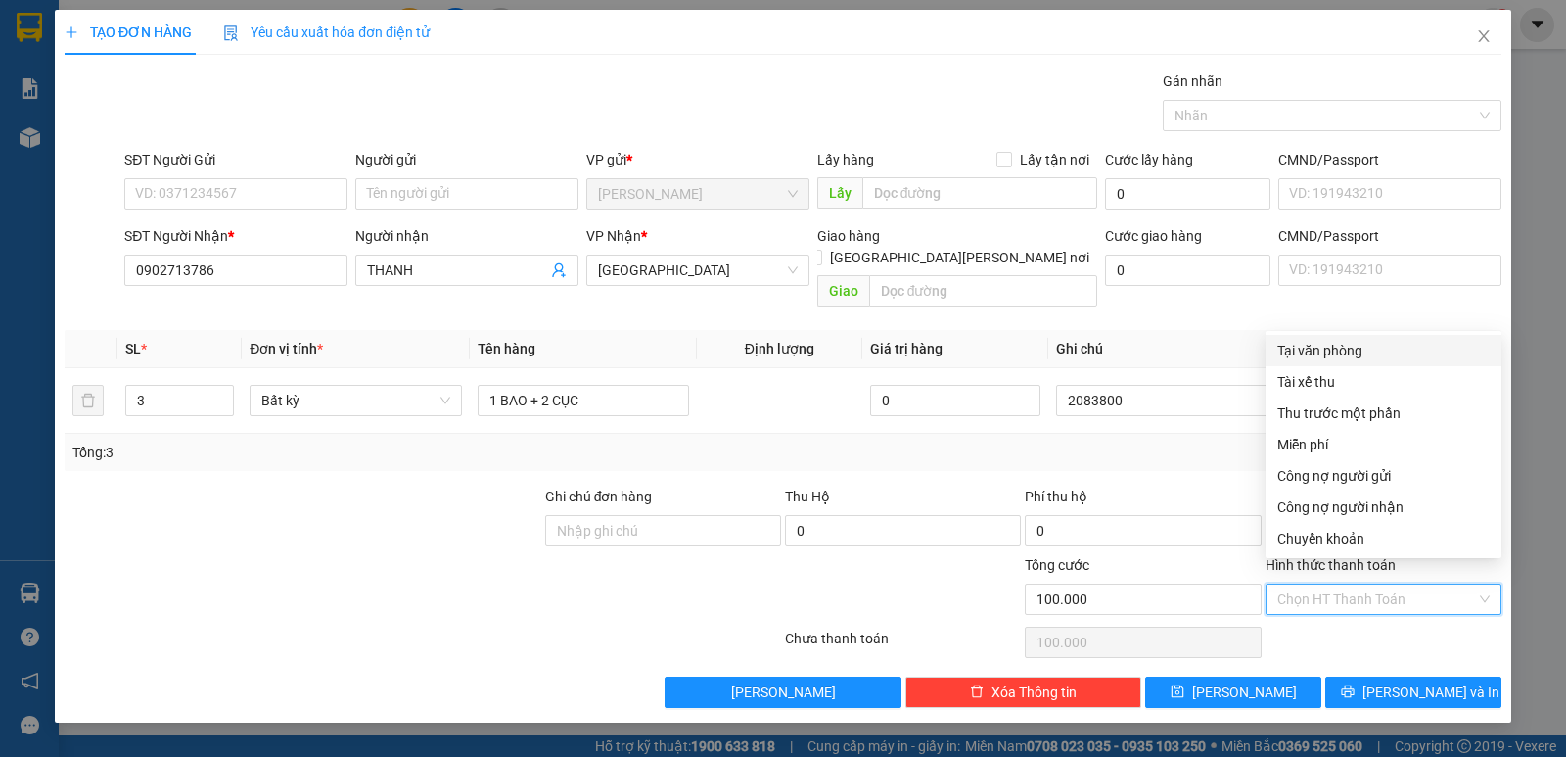
click at [1314, 340] on div "Tại văn phòng" at bounding box center [1383, 351] width 212 height 22
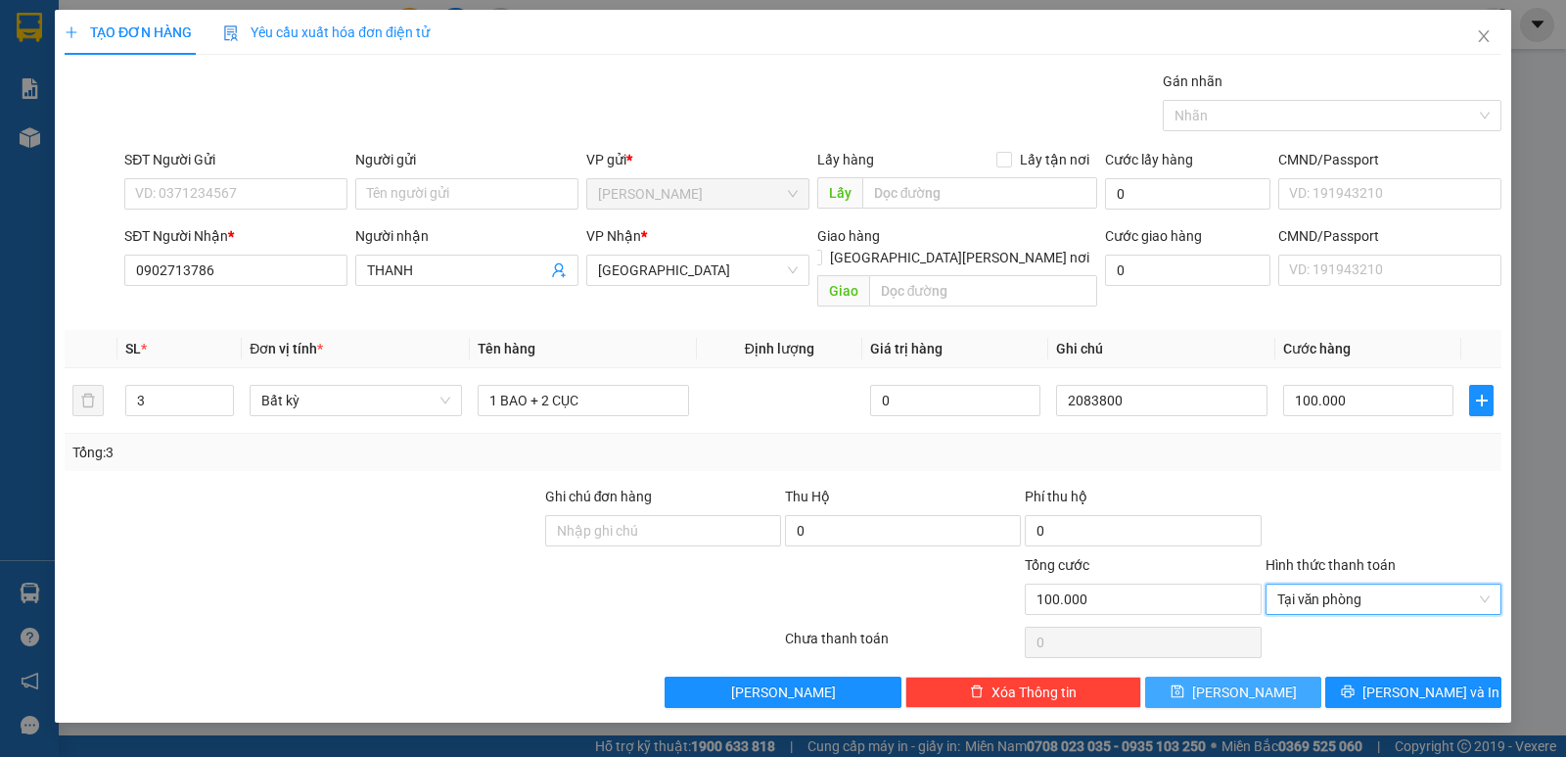
click at [1299, 676] on button "[PERSON_NAME]" at bounding box center [1233, 691] width 176 height 31
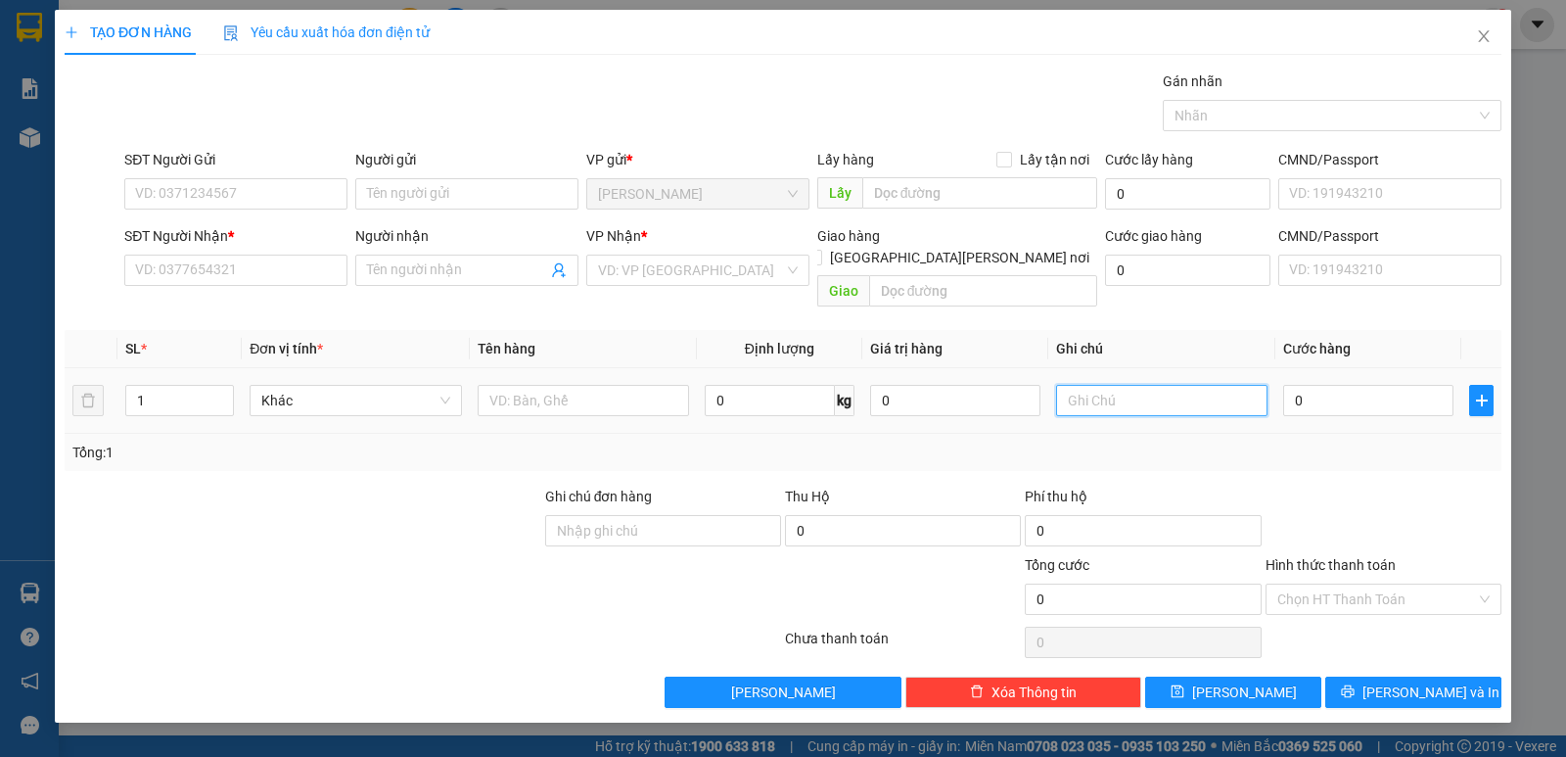
click at [1120, 385] on input "text" at bounding box center [1161, 400] width 211 height 31
click at [417, 191] on input "Người gửi" at bounding box center [466, 193] width 223 height 31
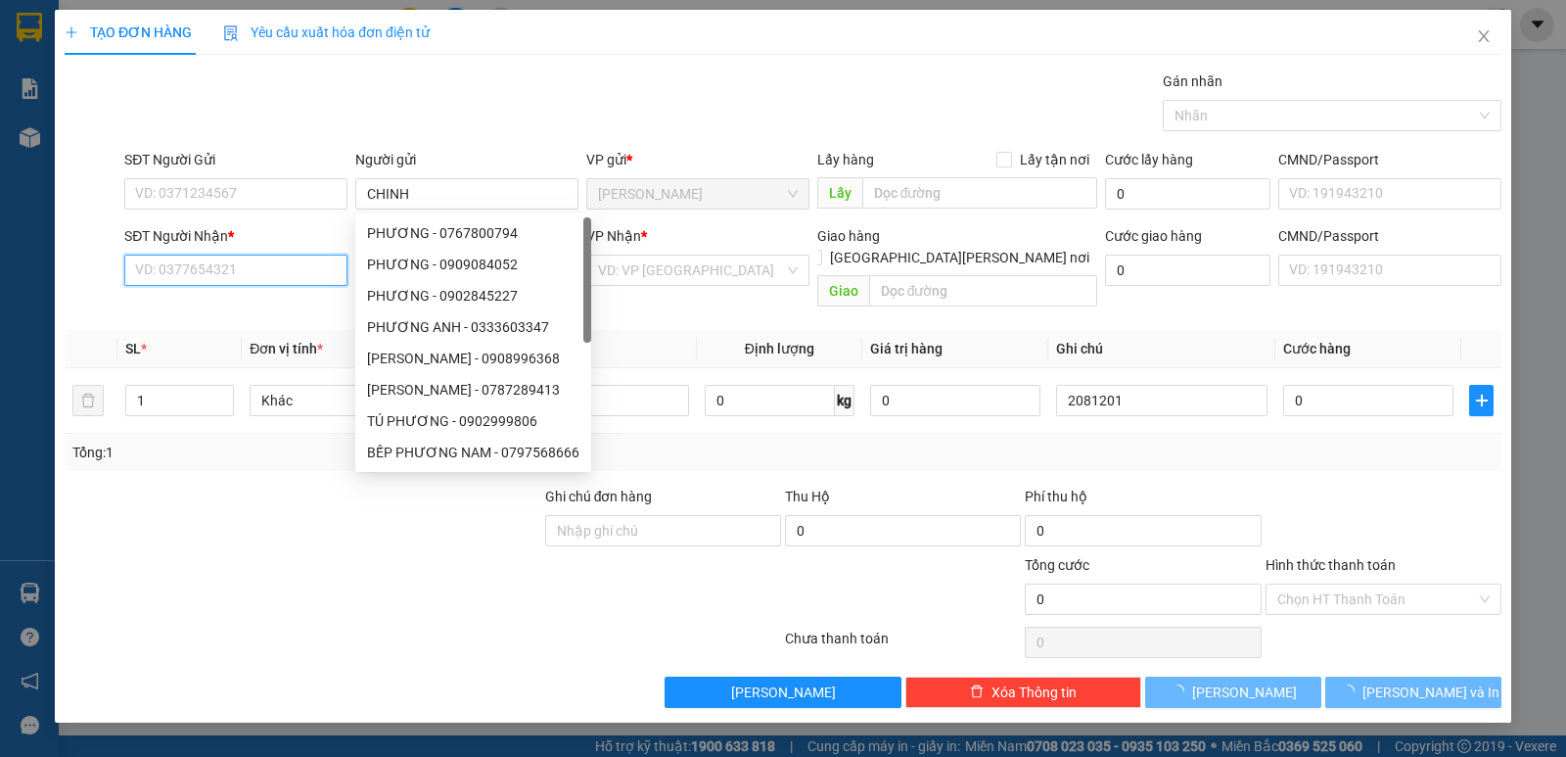
click at [259, 259] on input "SĐT Người Nhận *" at bounding box center [235, 269] width 223 height 31
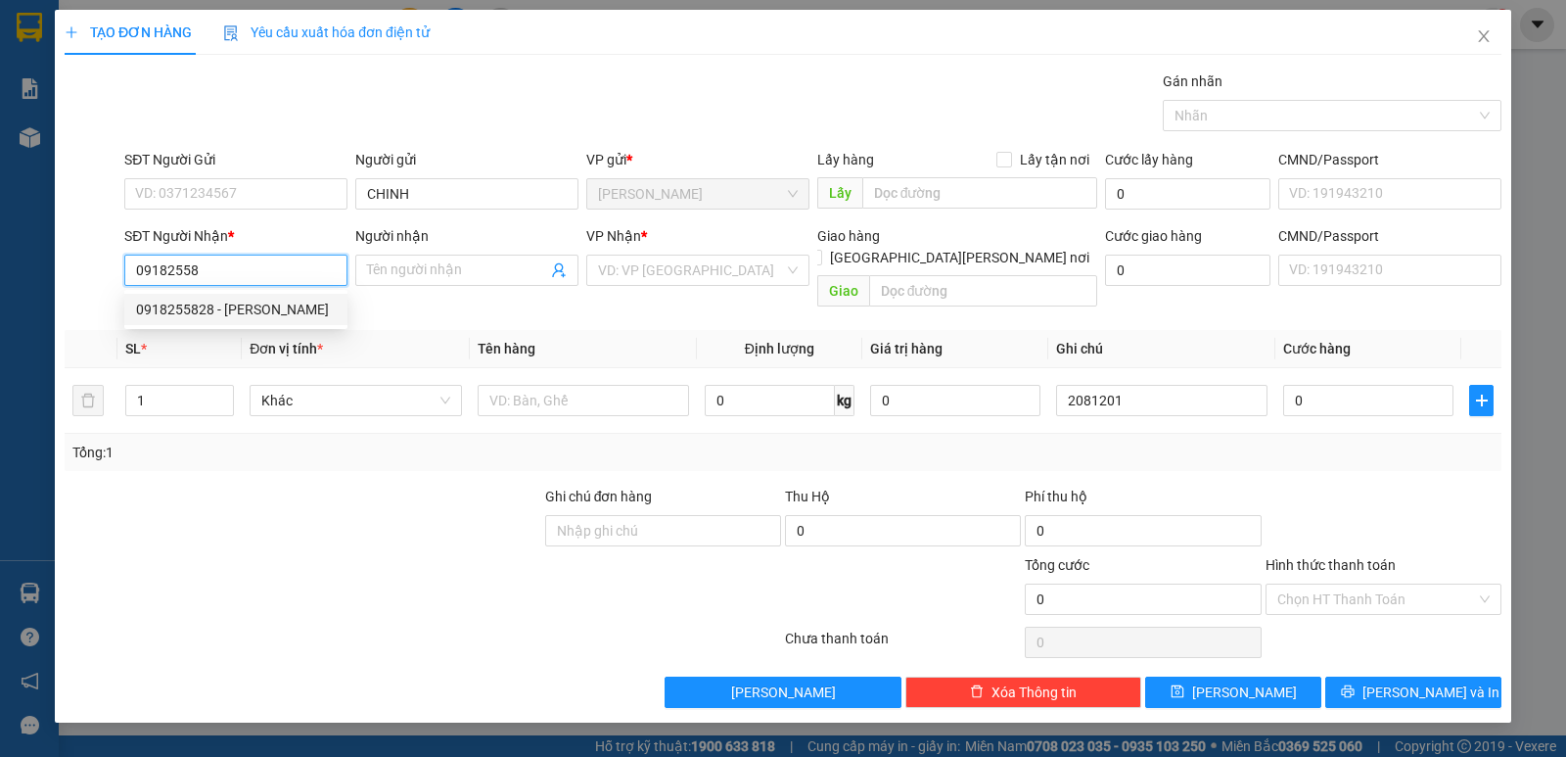
click at [232, 308] on div "0918255828 - [PERSON_NAME]" at bounding box center [236, 310] width 200 height 22
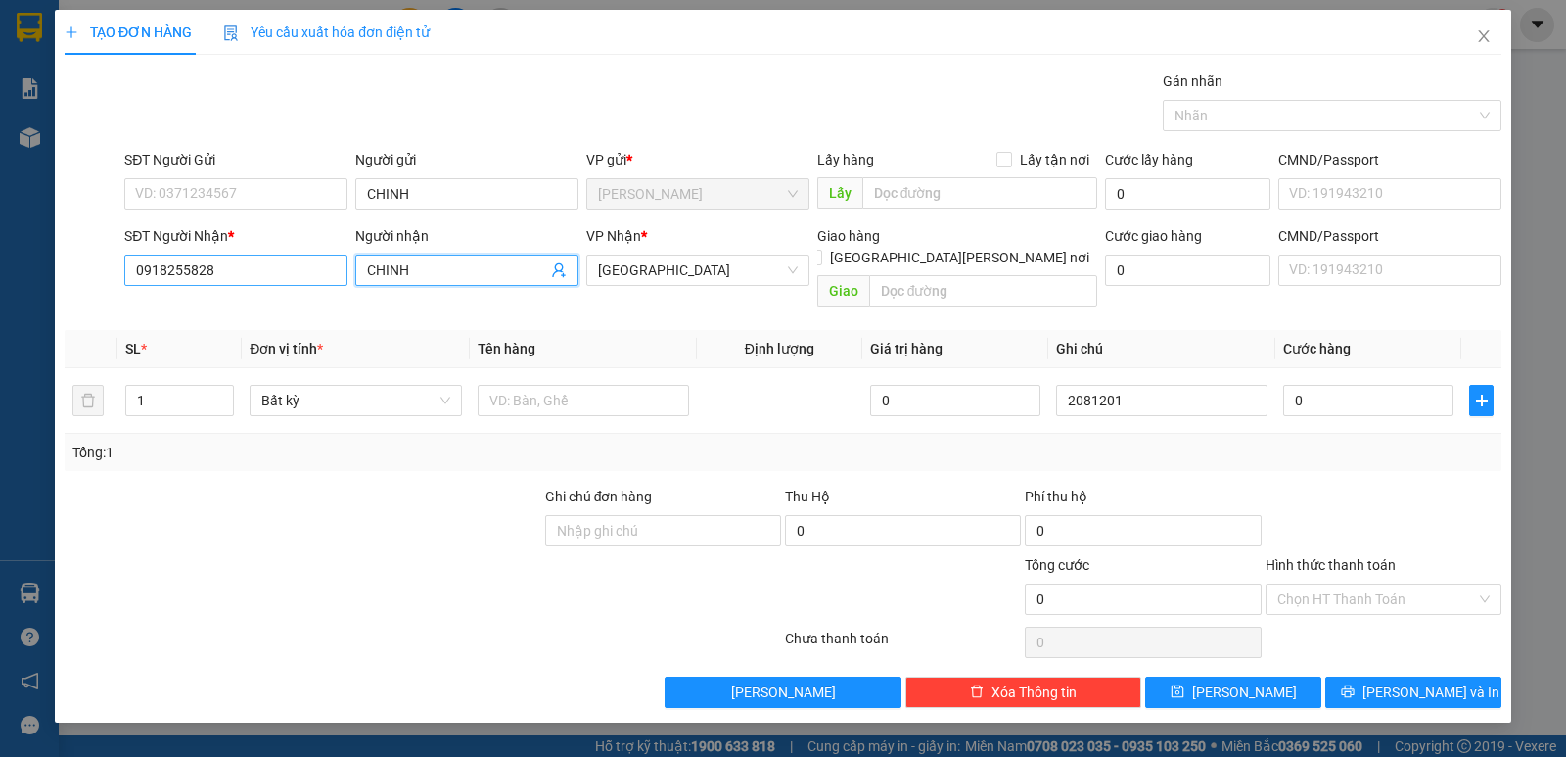
drag, startPoint x: 441, startPoint y: 270, endPoint x: 145, endPoint y: 270, distance: 296.6
click at [161, 270] on div "SĐT Người [PERSON_NAME] * 0918255828 Người [PERSON_NAME] [PERSON_NAME] * [GEOGR…" at bounding box center [812, 270] width 1385 height 90
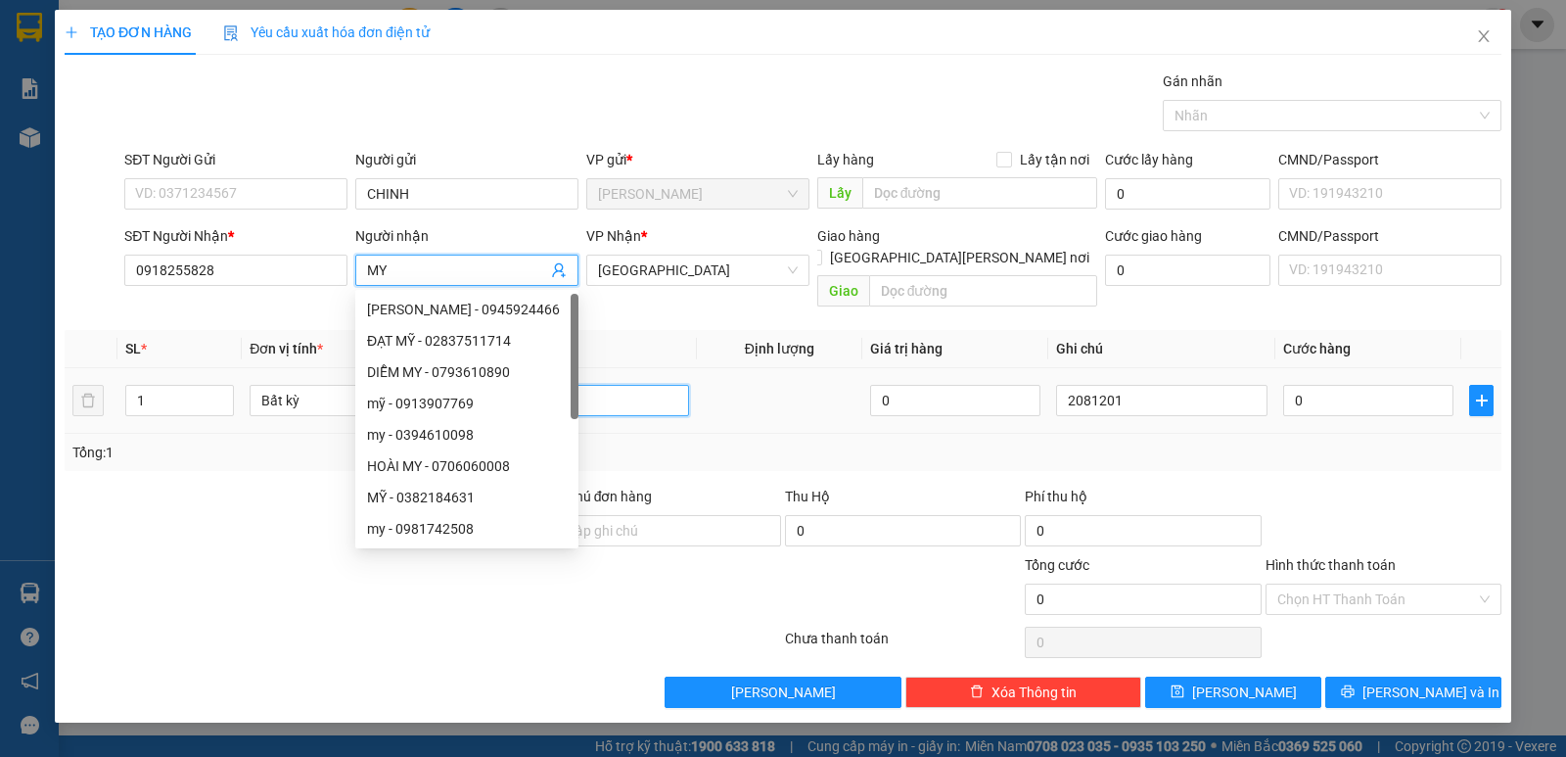
click at [628, 385] on input "text" at bounding box center [583, 400] width 211 height 31
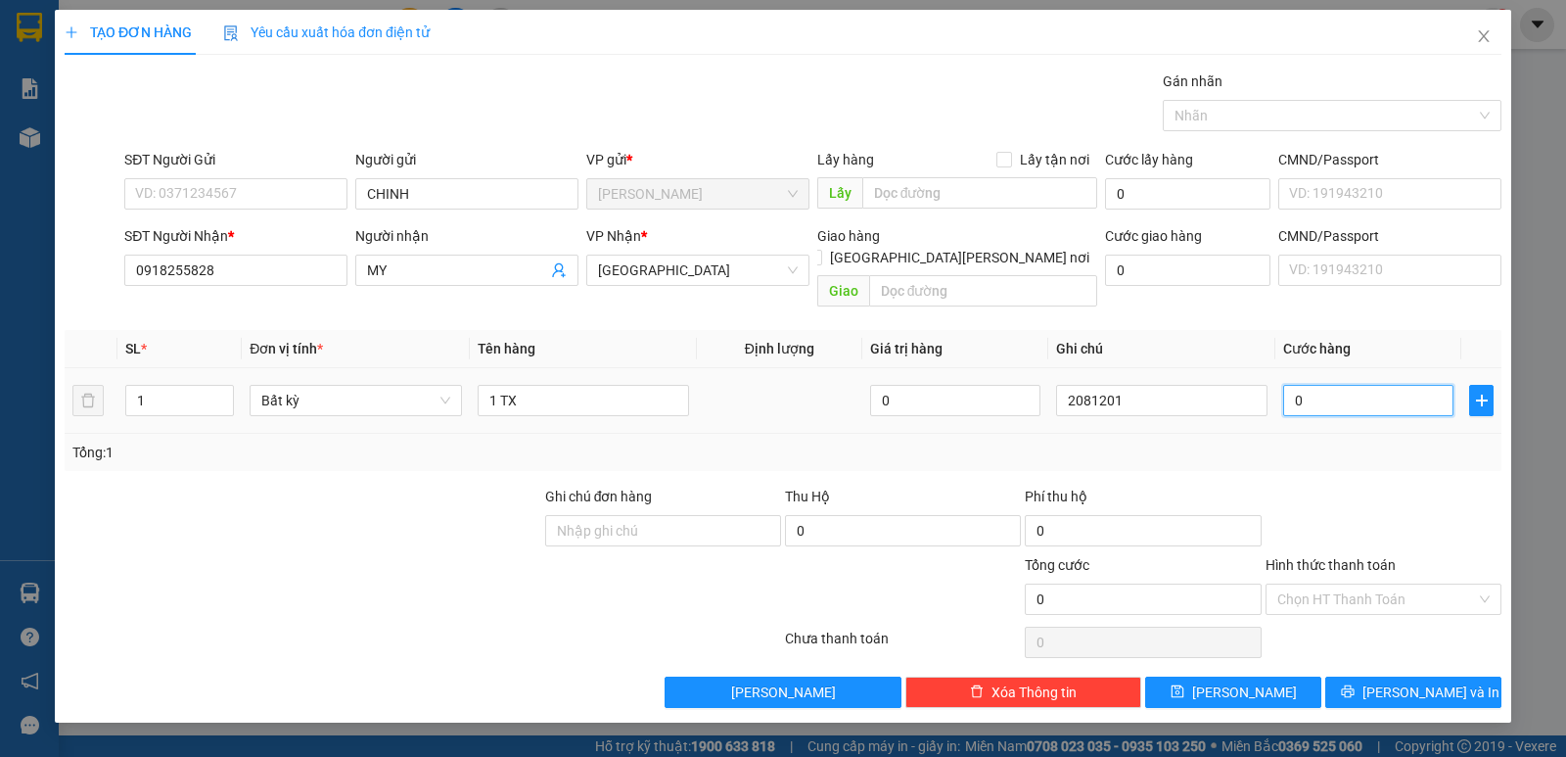
click at [1360, 385] on input "0" at bounding box center [1368, 400] width 170 height 31
click at [1335, 584] on input "Hình thức thanh toán" at bounding box center [1376, 598] width 199 height 29
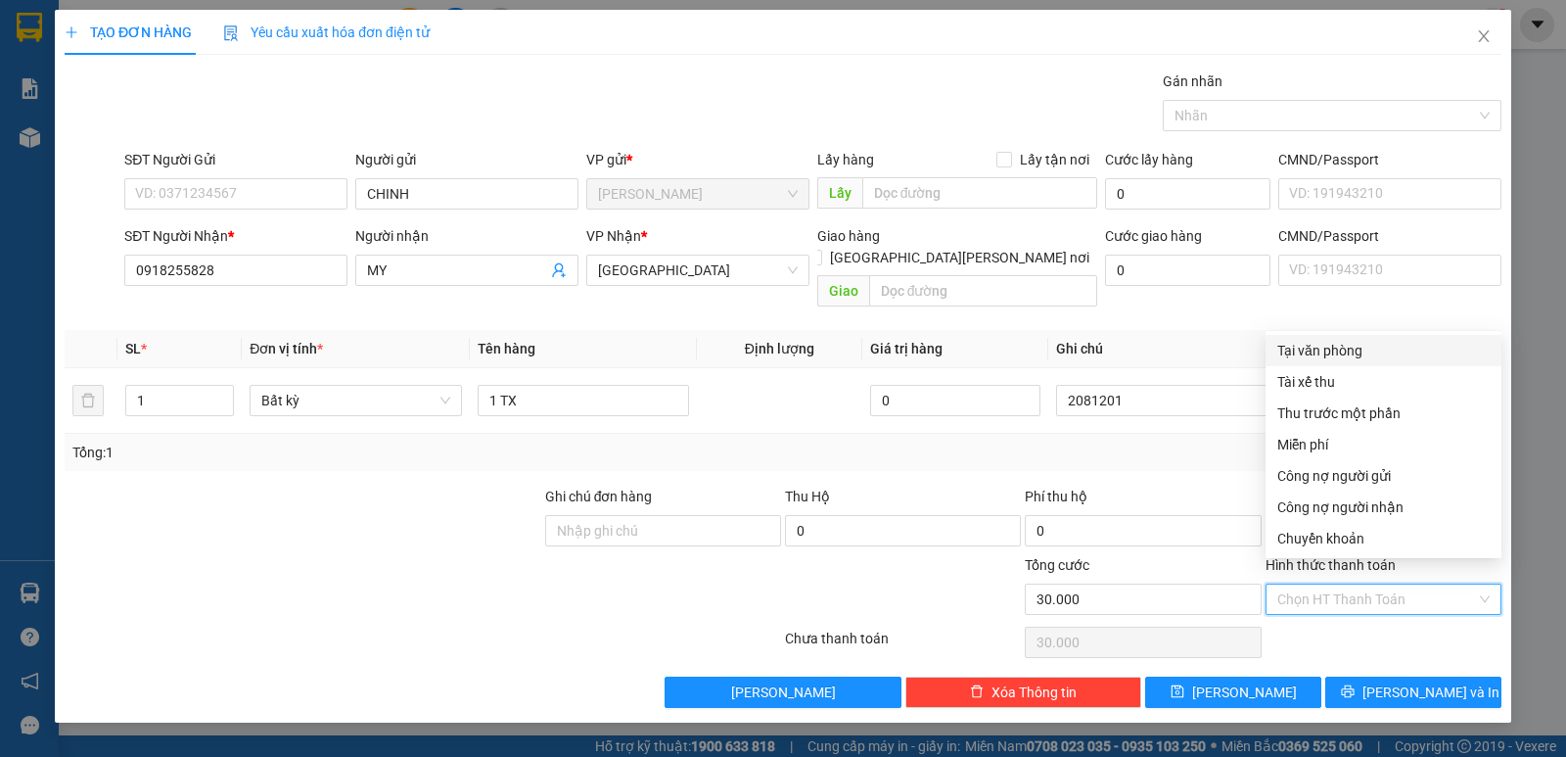
click at [1298, 342] on div "Tại văn phòng" at bounding box center [1383, 351] width 212 height 22
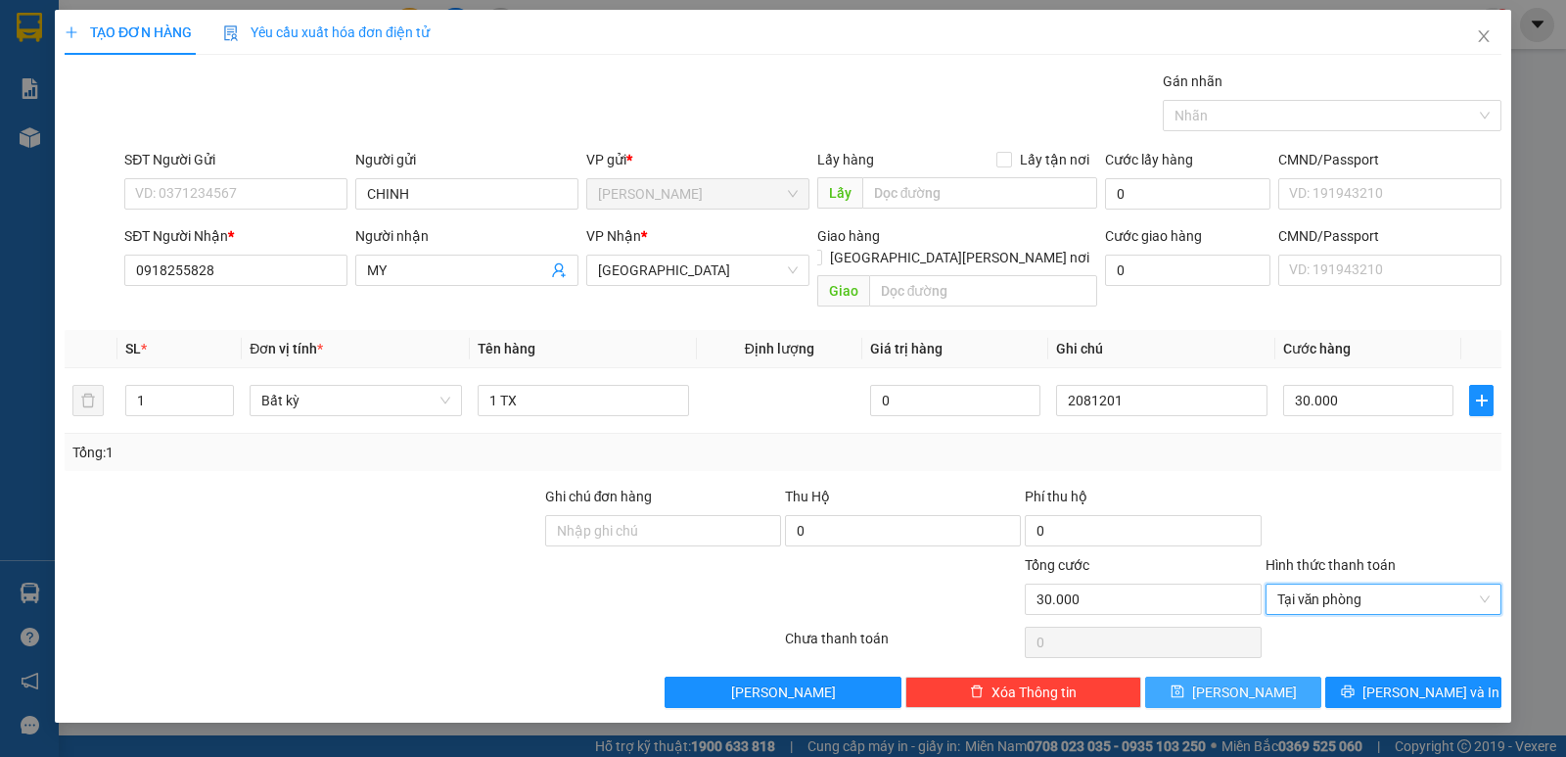
click at [1268, 676] on button "[PERSON_NAME]" at bounding box center [1233, 691] width 176 height 31
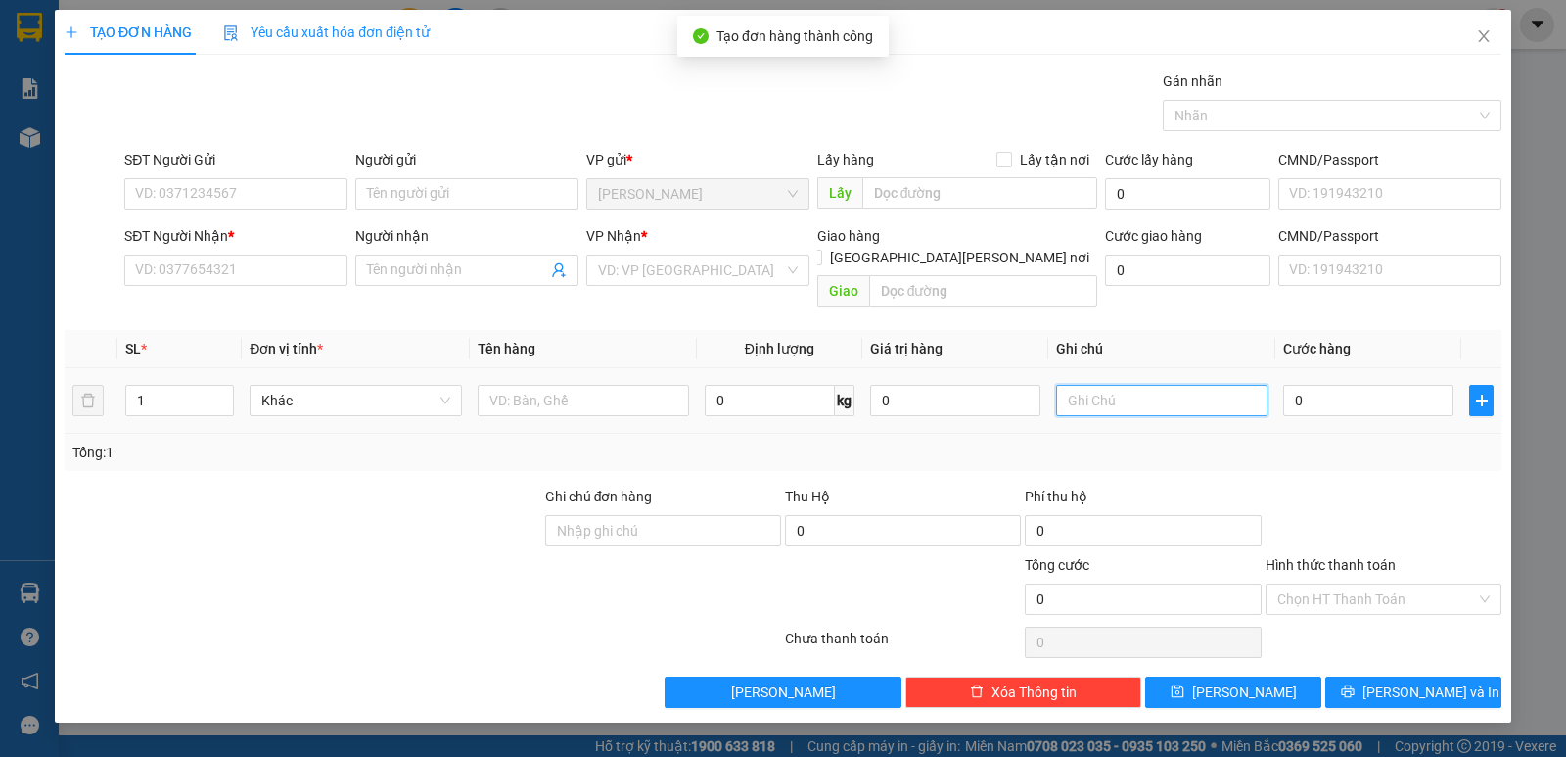
click at [1142, 385] on input "text" at bounding box center [1161, 400] width 211 height 31
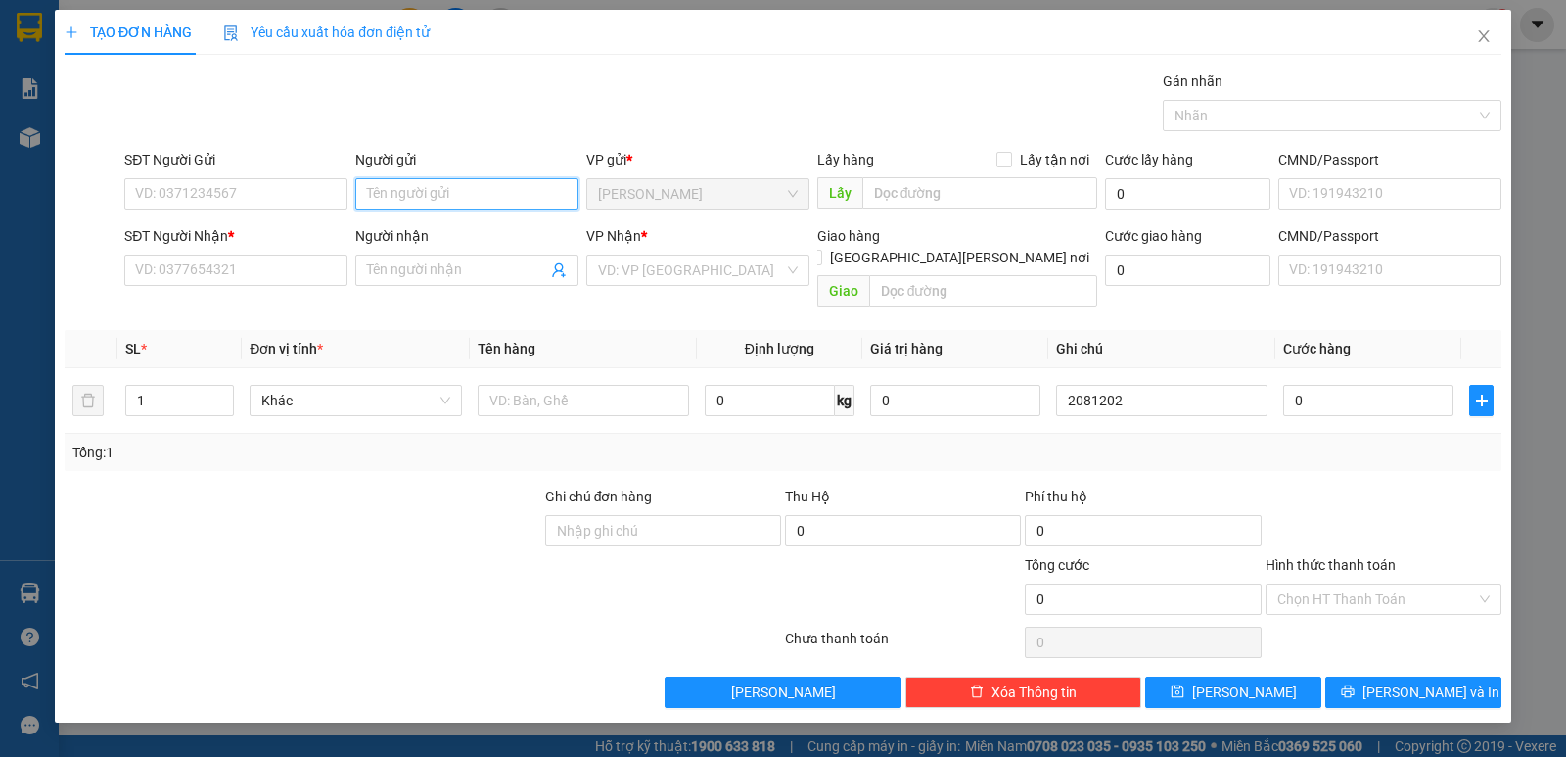
click at [425, 203] on input "Người gửi" at bounding box center [466, 193] width 223 height 31
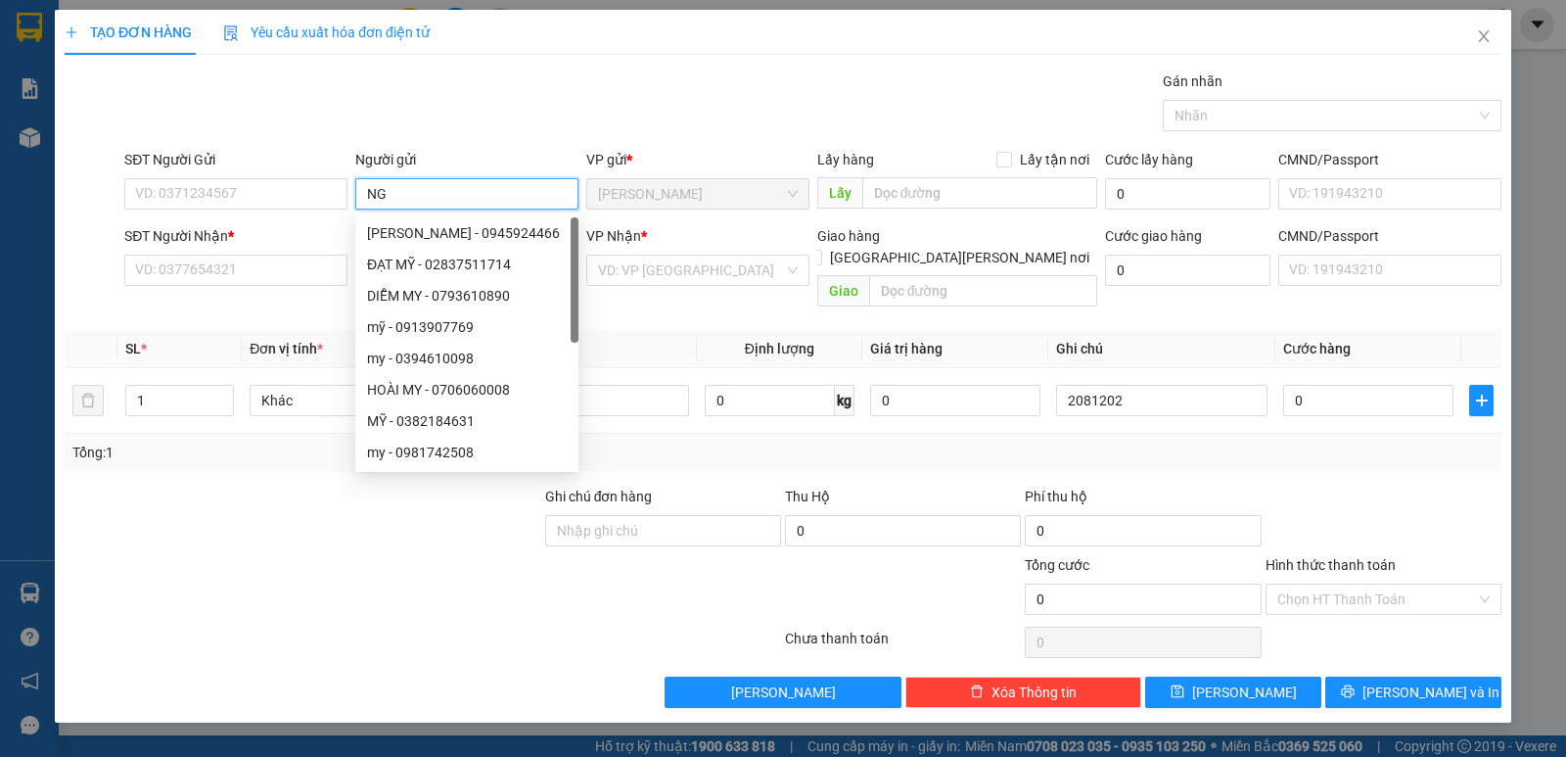
paste input "Â"
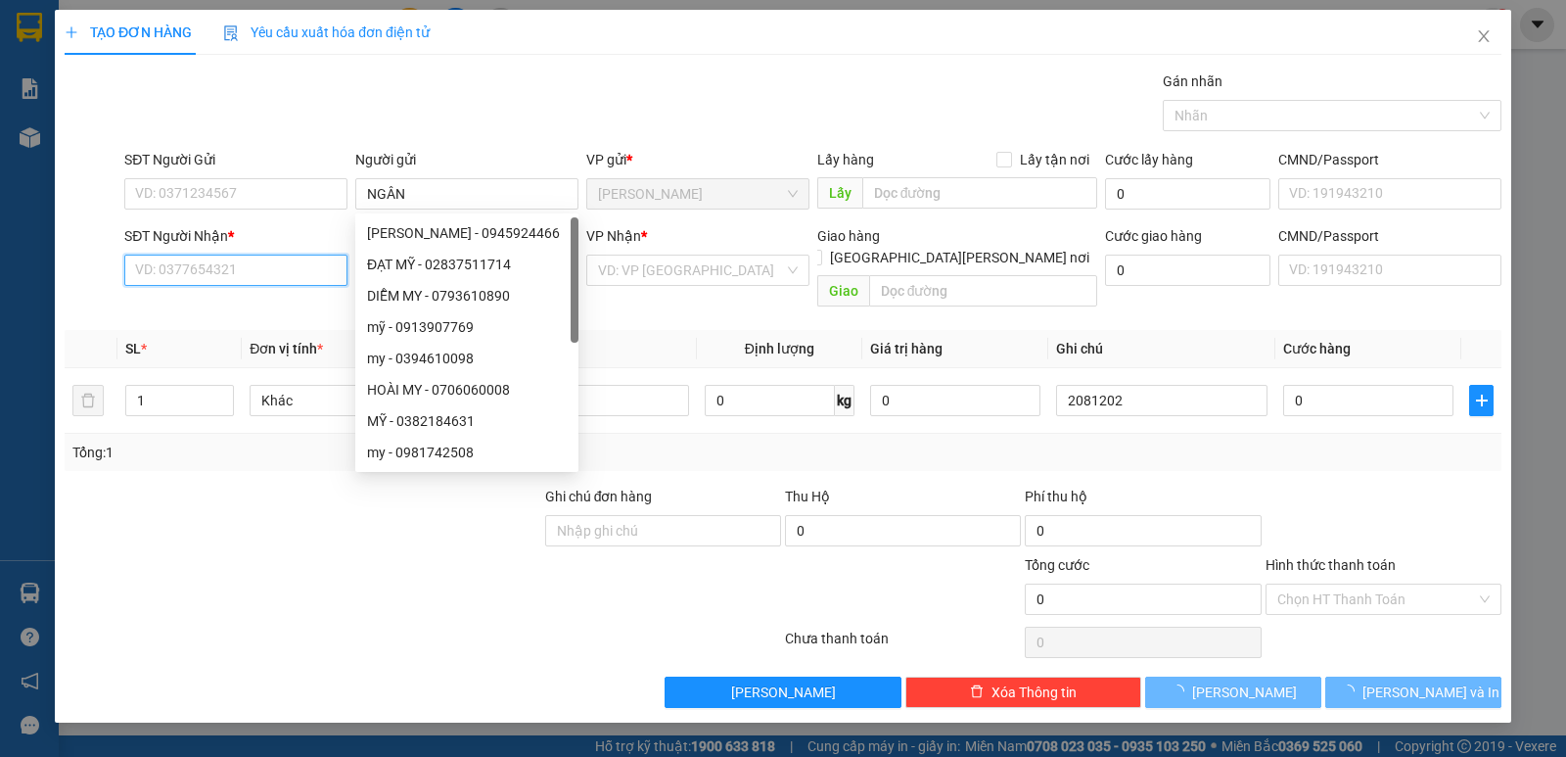
click at [281, 270] on input "SĐT Người Nhận *" at bounding box center [235, 269] width 223 height 31
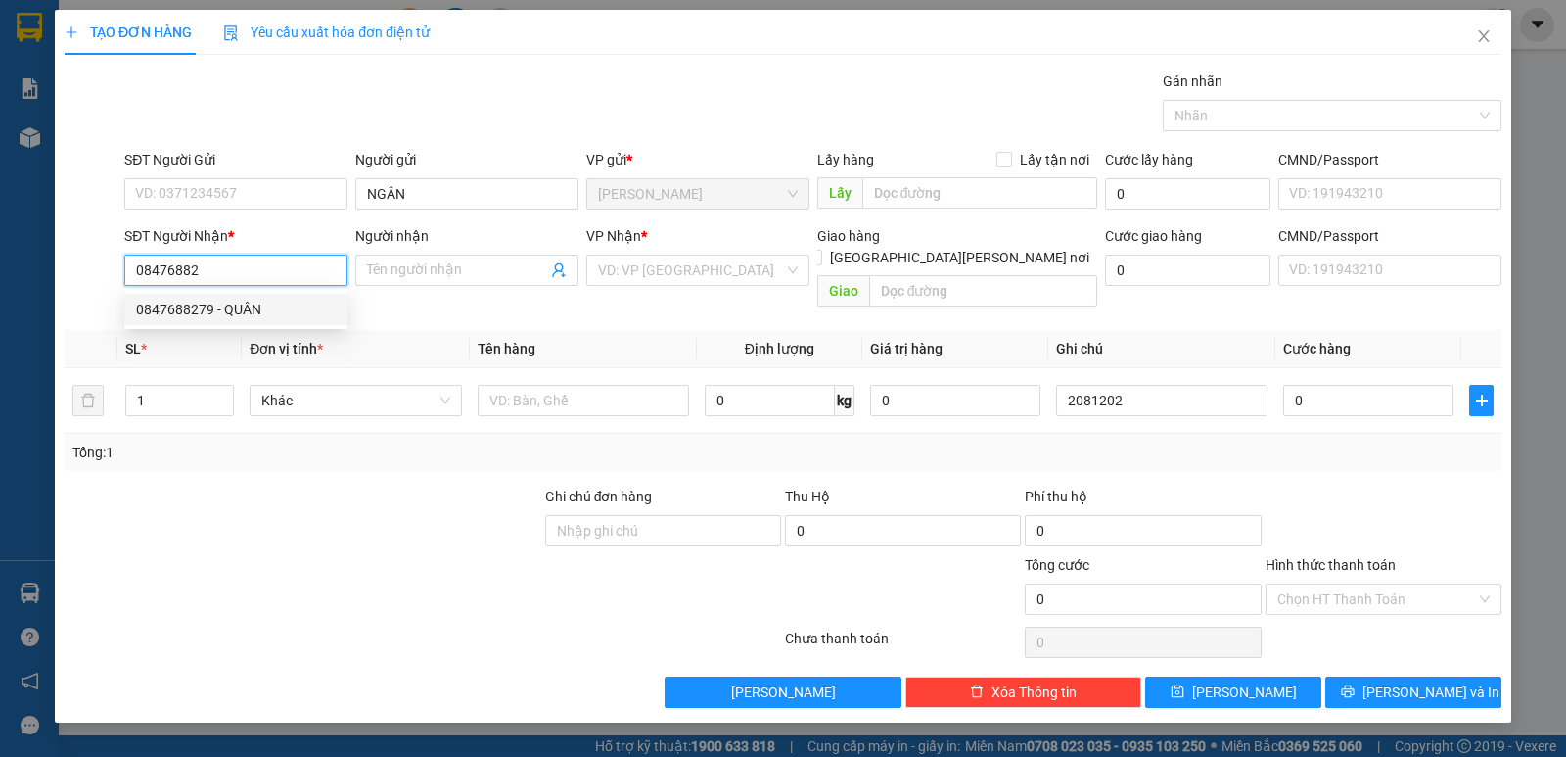
click at [241, 312] on div "0847688279 - QUÂN" at bounding box center [236, 310] width 200 height 22
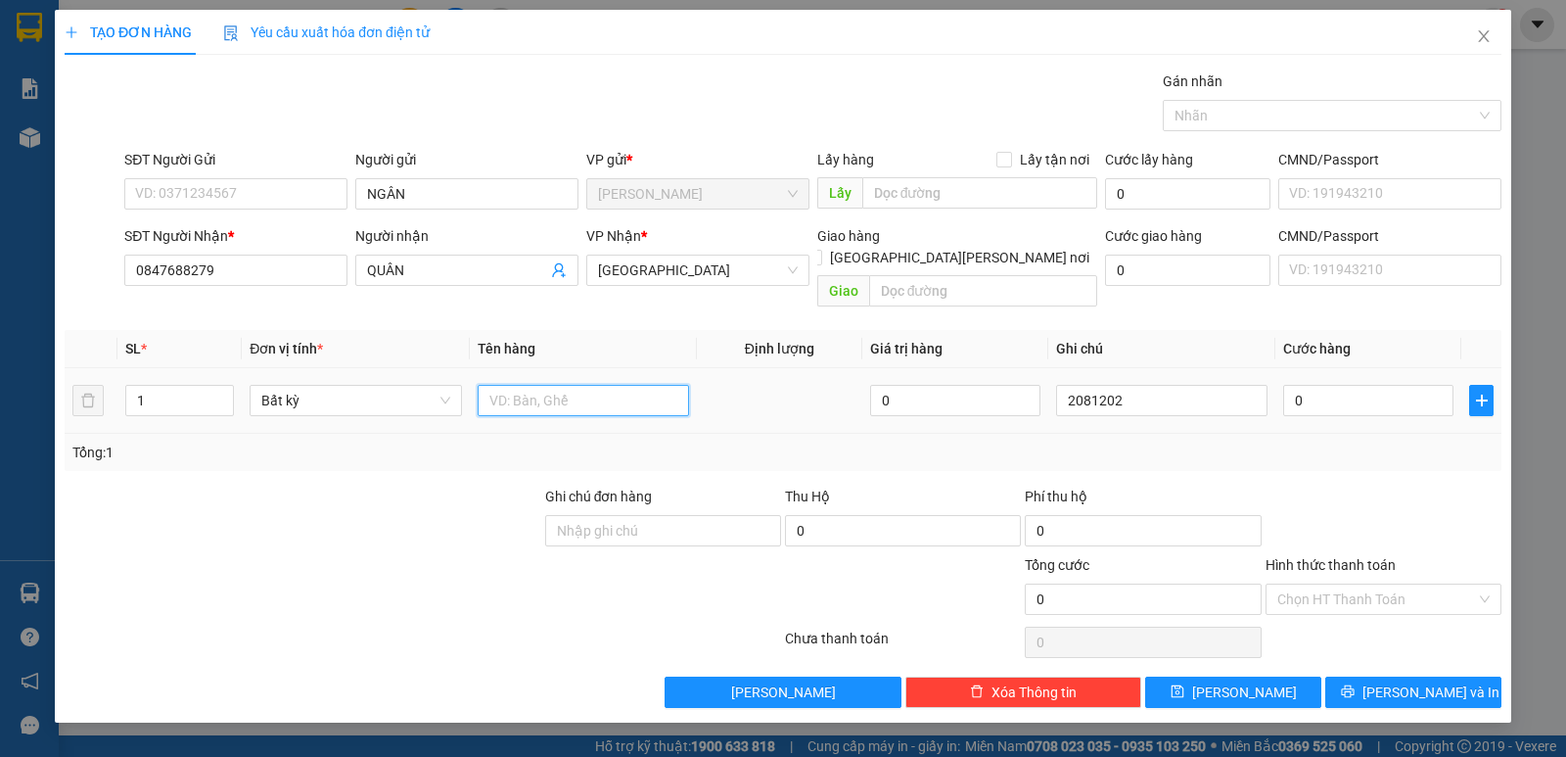
click at [557, 385] on input "text" at bounding box center [583, 400] width 211 height 31
click at [96, 375] on tr "1 Bất kỳ 1 TG + 1TX 0 2081202 0" at bounding box center [783, 401] width 1437 height 66
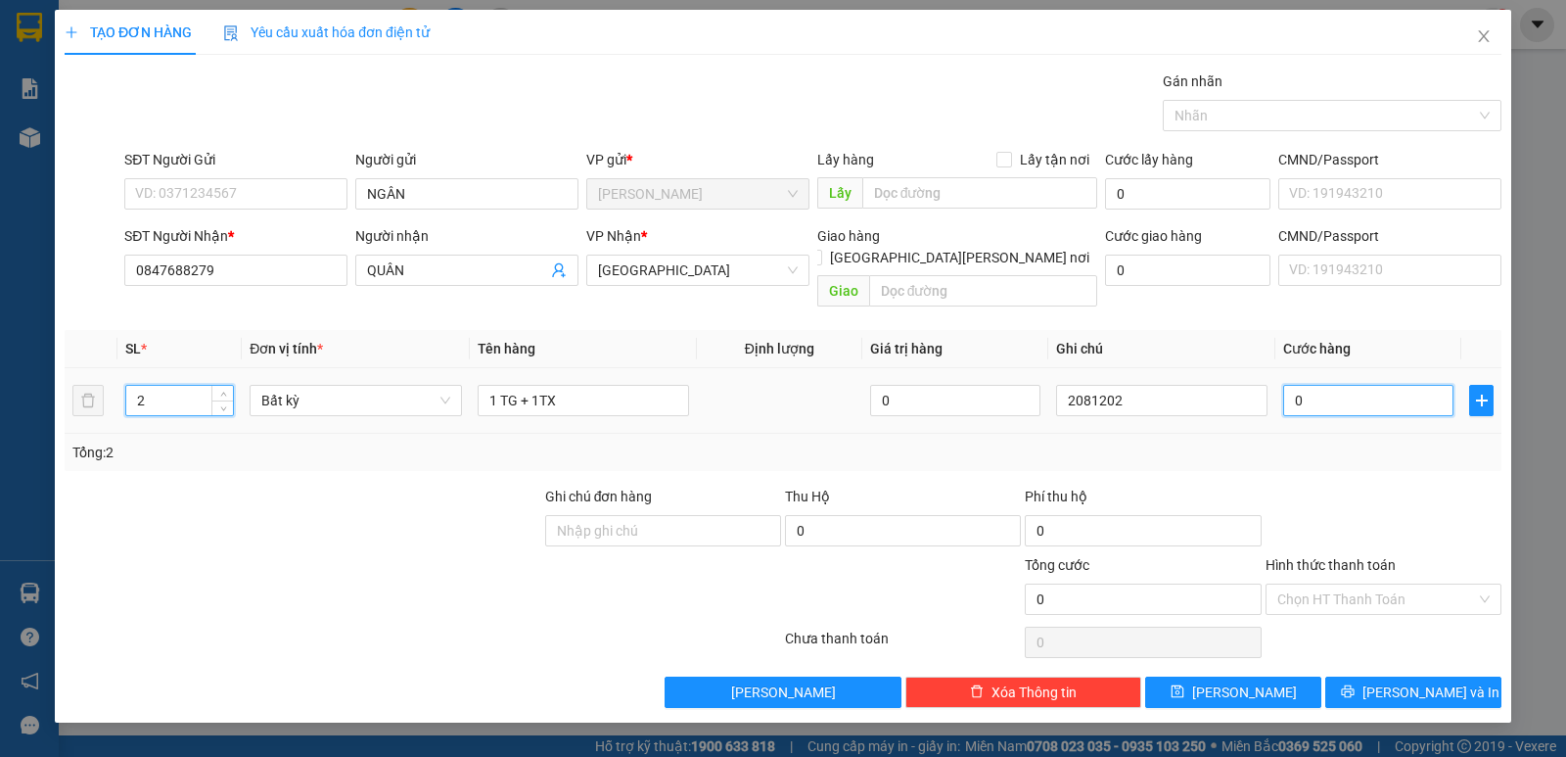
click at [1371, 385] on input "0" at bounding box center [1368, 400] width 170 height 31
click at [1330, 586] on input "Hình thức thanh toán" at bounding box center [1376, 598] width 199 height 29
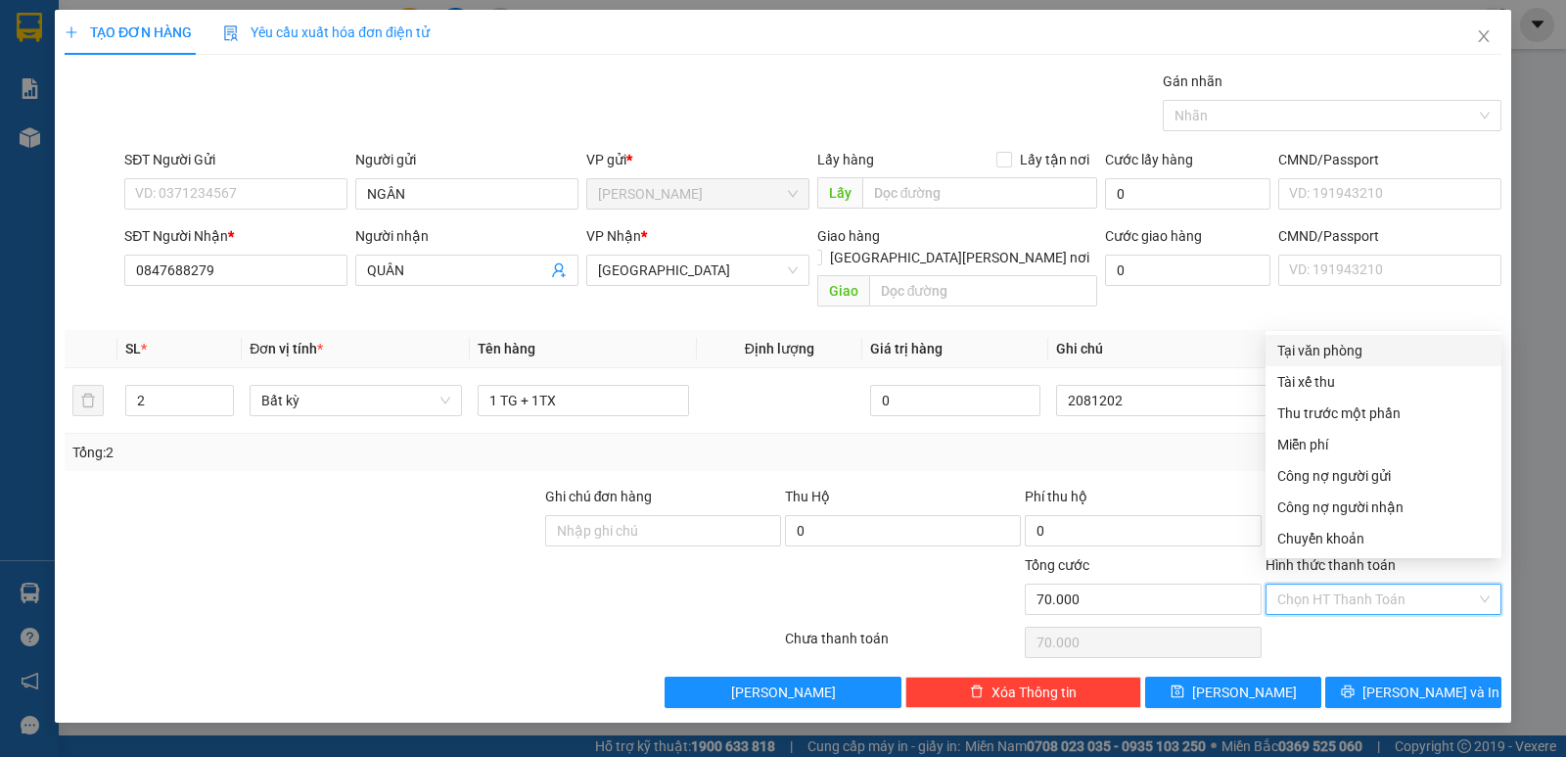
click at [1341, 361] on div "Tại văn phòng" at bounding box center [1384, 350] width 236 height 31
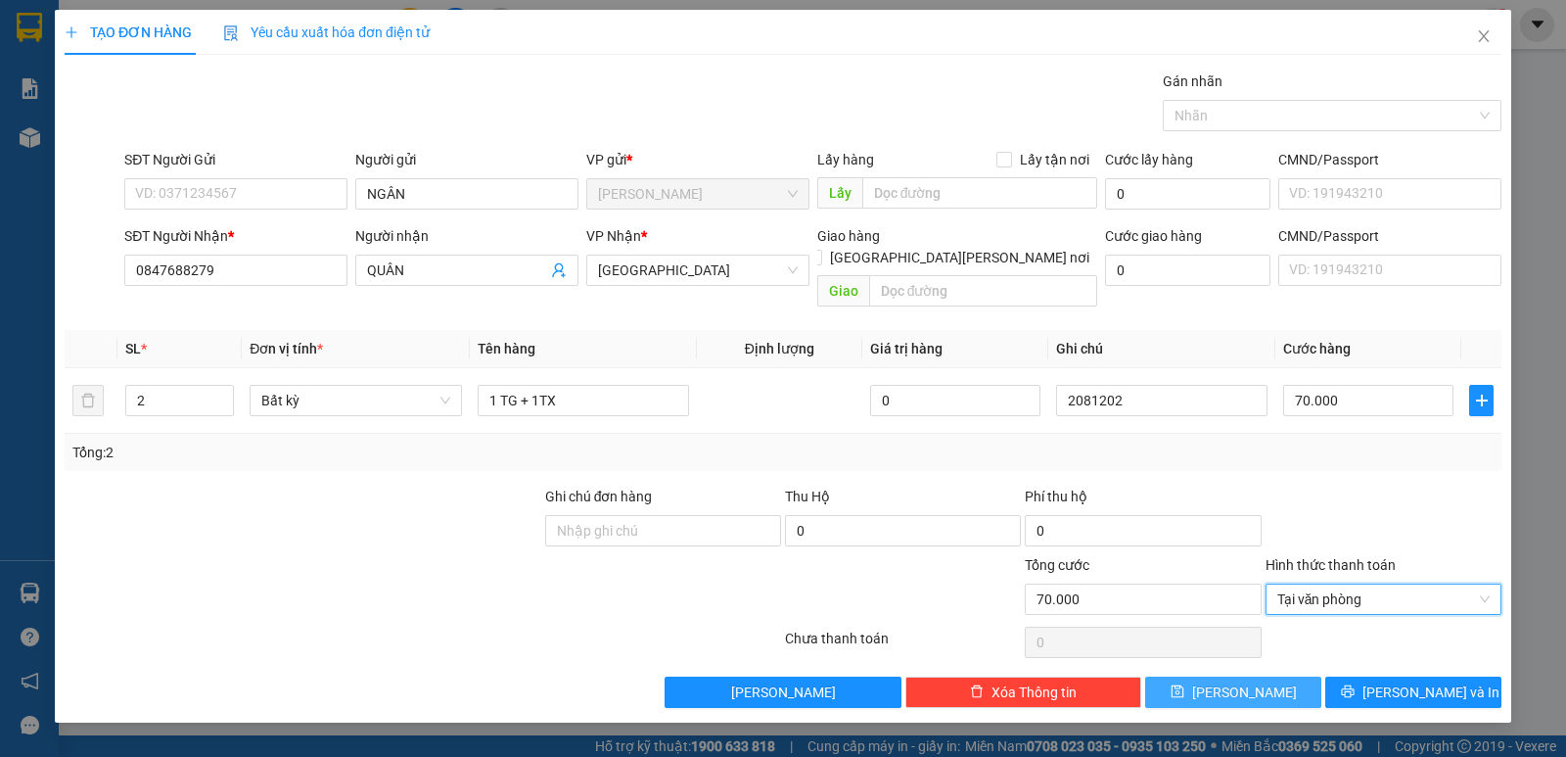
click at [1267, 676] on button "[PERSON_NAME]" at bounding box center [1233, 691] width 176 height 31
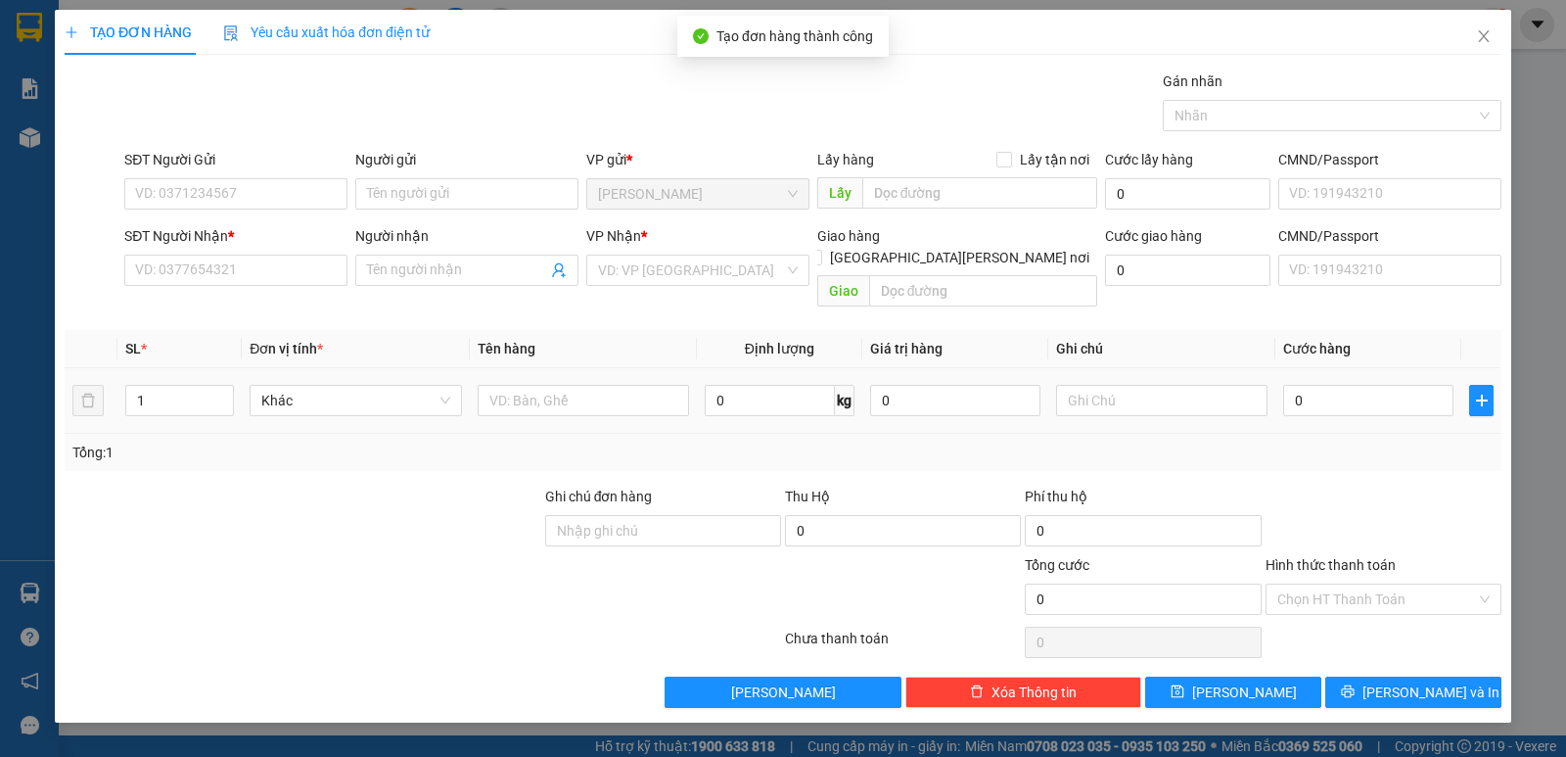
click at [1145, 394] on div at bounding box center [1161, 400] width 211 height 39
click at [1141, 385] on input "text" at bounding box center [1161, 400] width 211 height 31
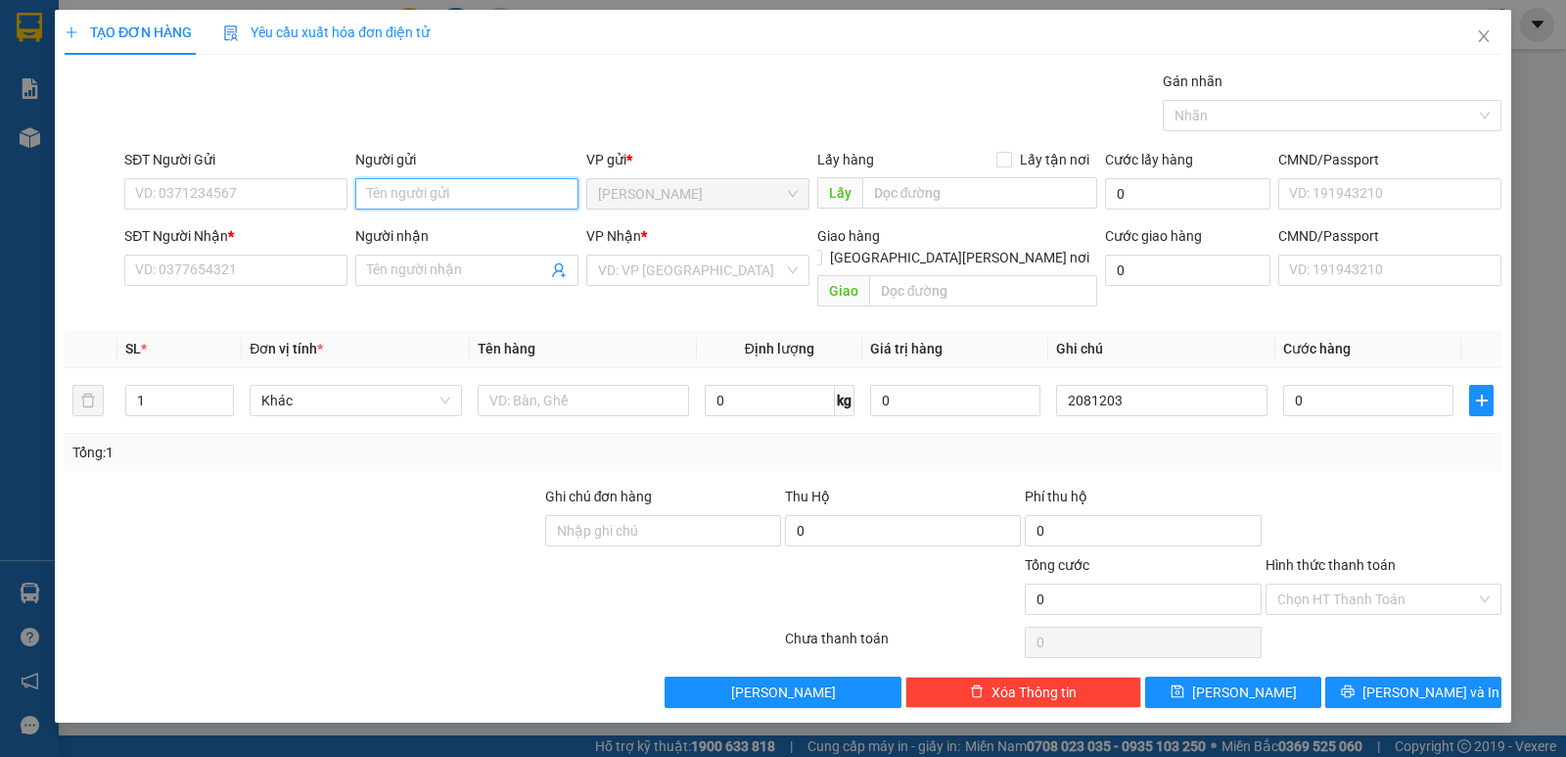
click at [474, 204] on input "Người gửi" at bounding box center [466, 193] width 223 height 31
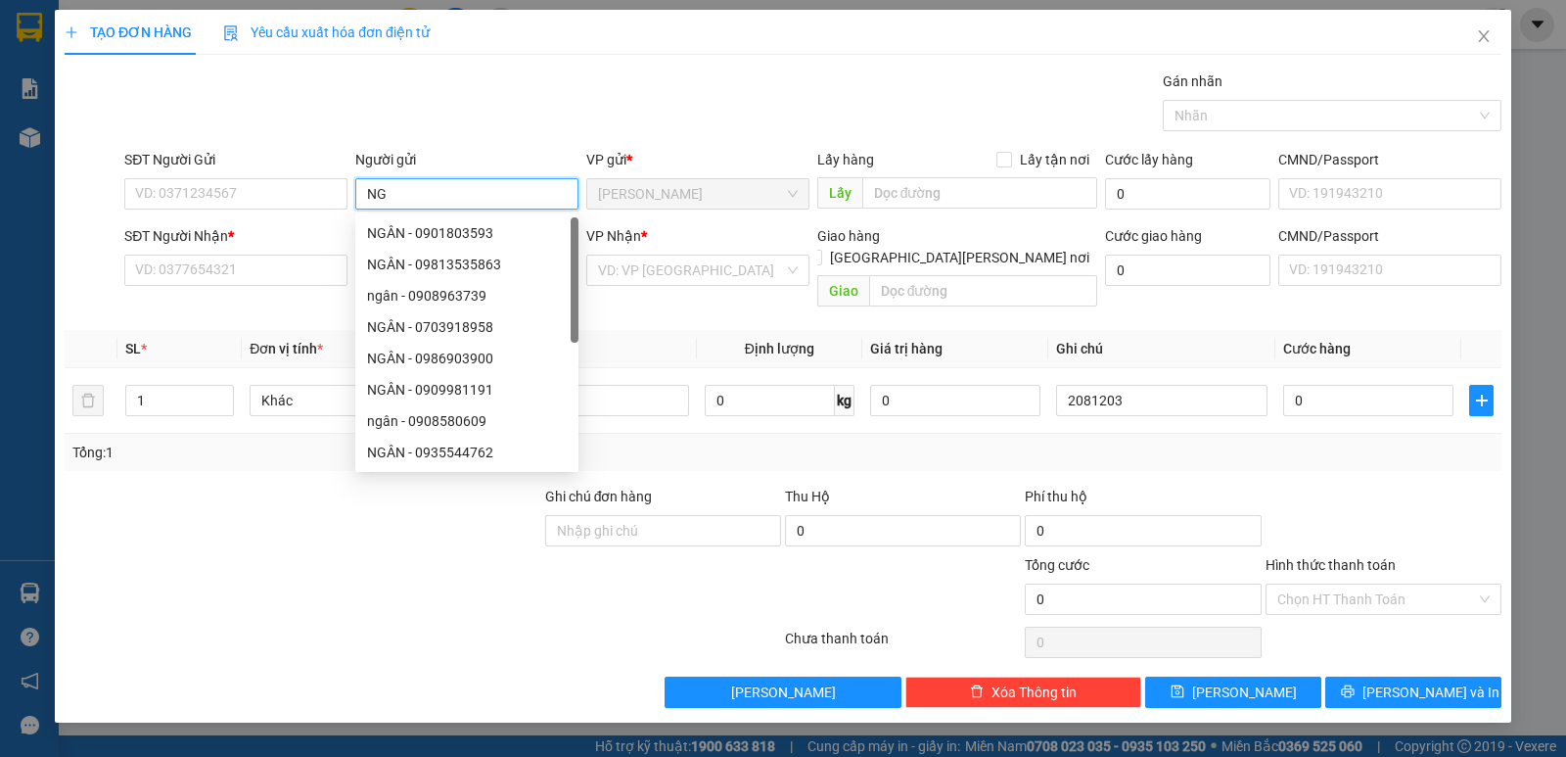
paste input "Â"
click at [298, 275] on input "SĐT Người Nhận *" at bounding box center [235, 269] width 223 height 31
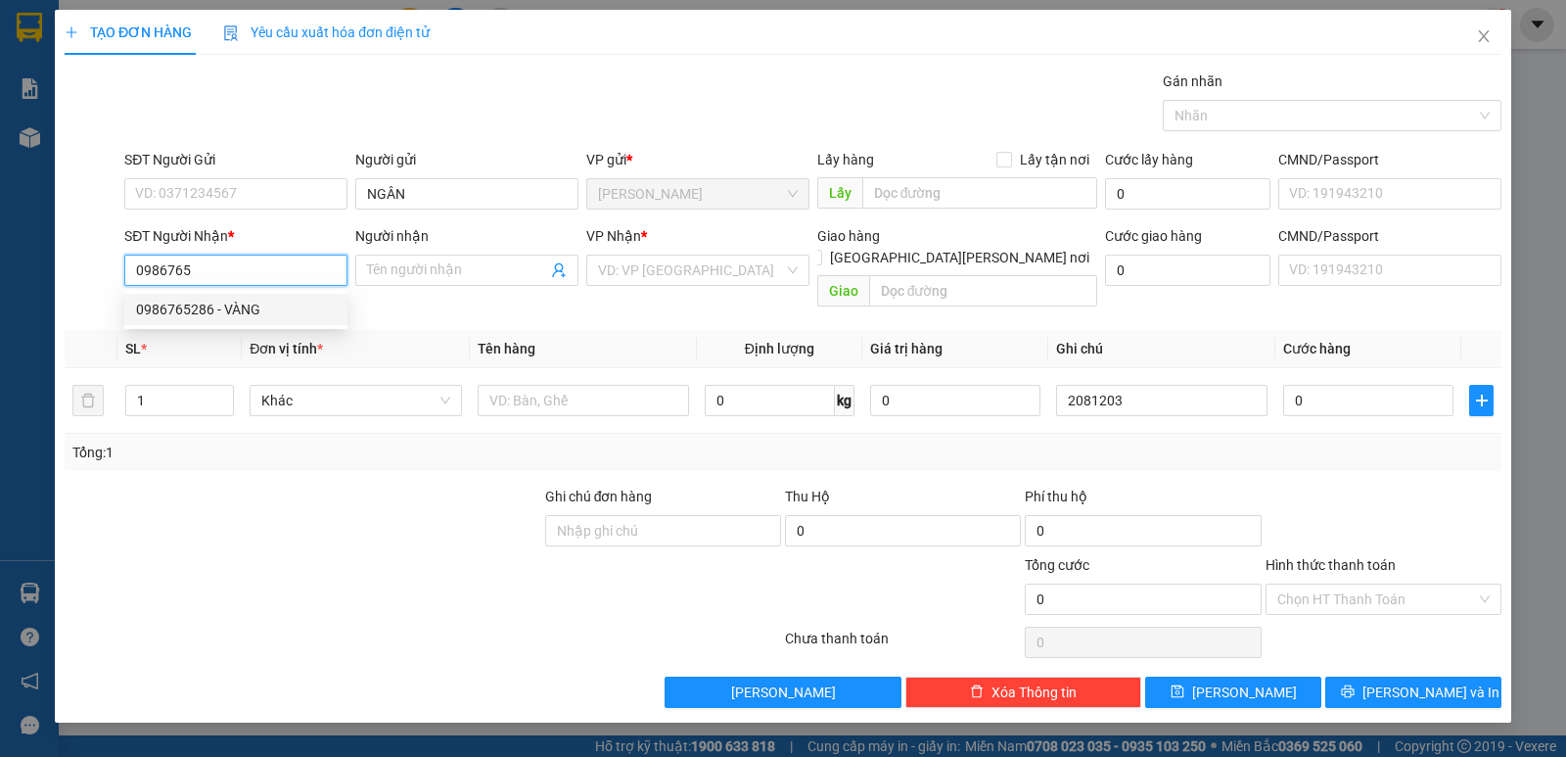
click at [230, 298] on div "0986765286 - VÀNG" at bounding box center [235, 309] width 223 height 31
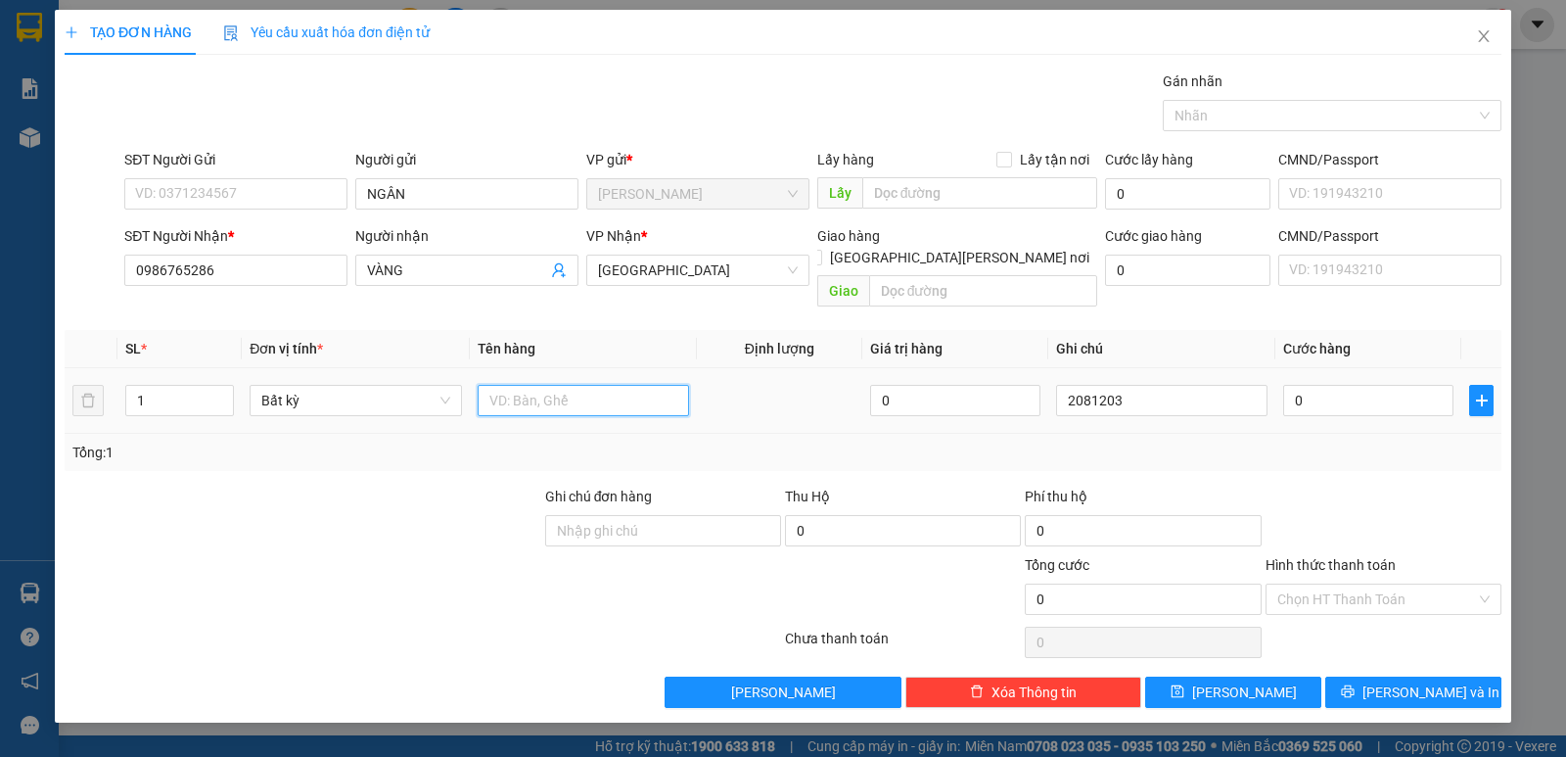
click at [549, 385] on input "text" at bounding box center [583, 400] width 211 height 31
paste input "Ụ"
click at [1353, 385] on input "0" at bounding box center [1368, 400] width 170 height 31
click at [1362, 584] on input "Hình thức thanh toán" at bounding box center [1376, 598] width 199 height 29
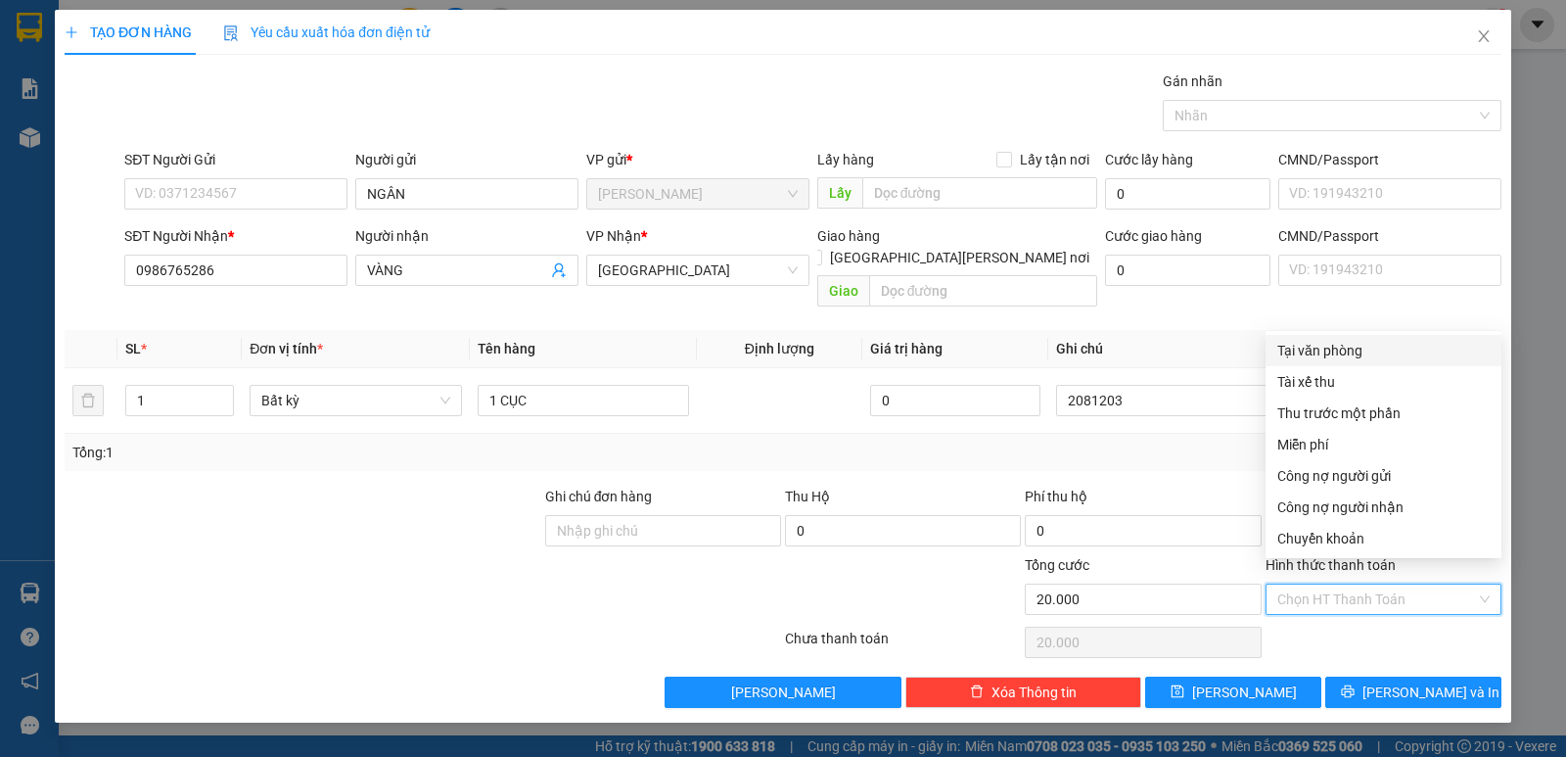
click at [1337, 352] on div "Tại văn phòng" at bounding box center [1383, 351] width 212 height 22
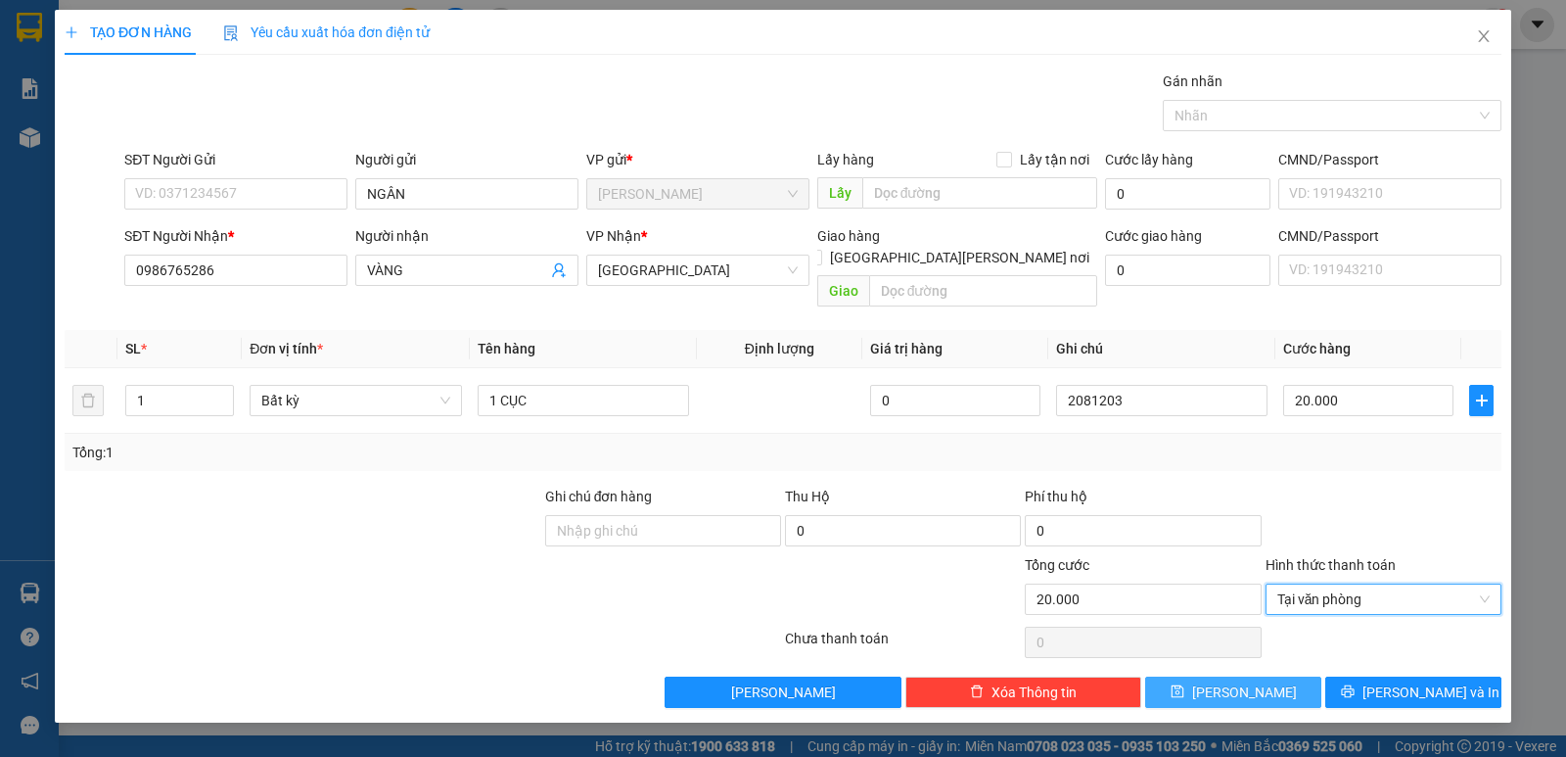
click at [1273, 679] on button "[PERSON_NAME]" at bounding box center [1233, 691] width 176 height 31
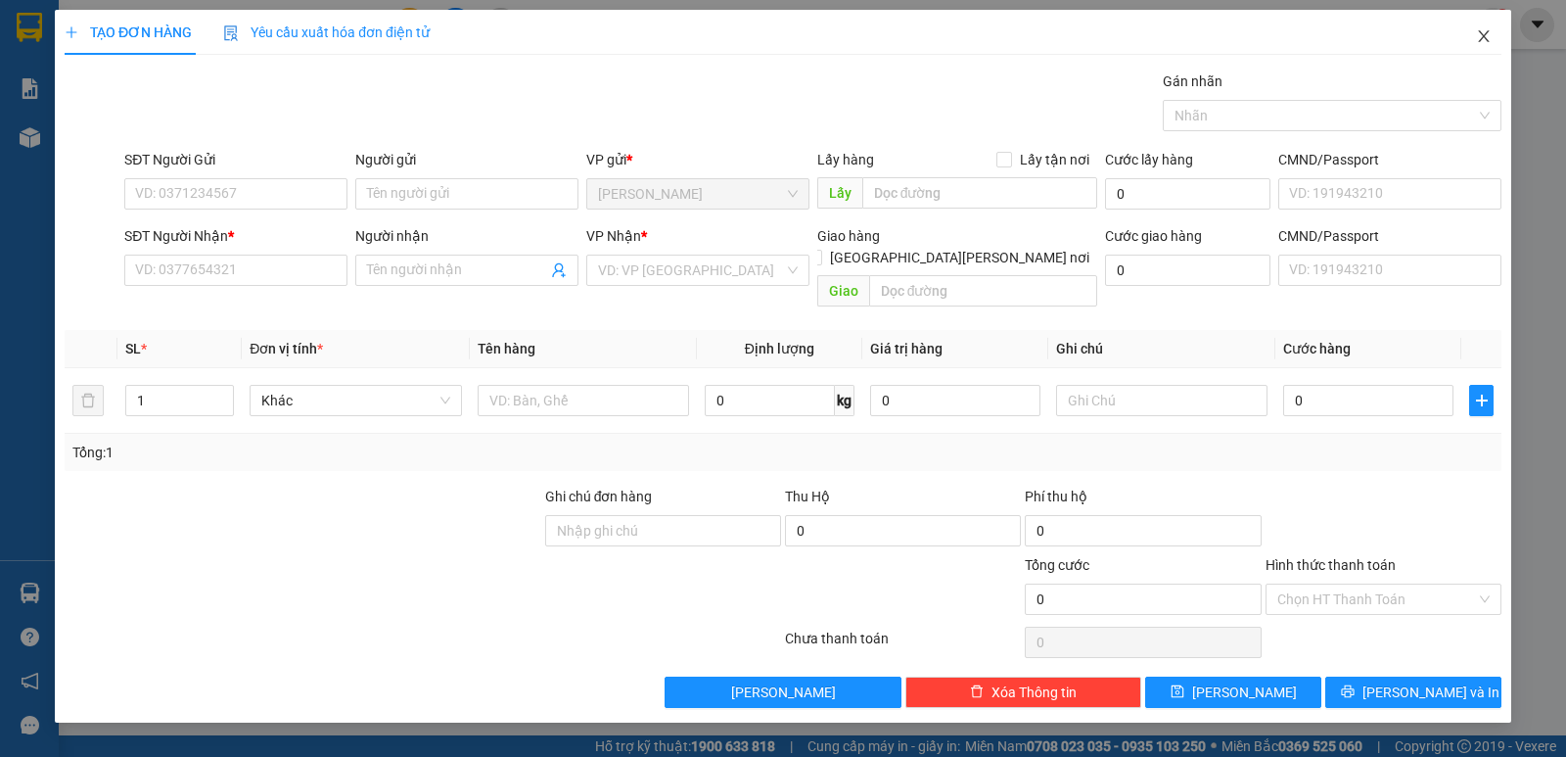
click at [1481, 34] on icon "close" at bounding box center [1483, 36] width 11 height 12
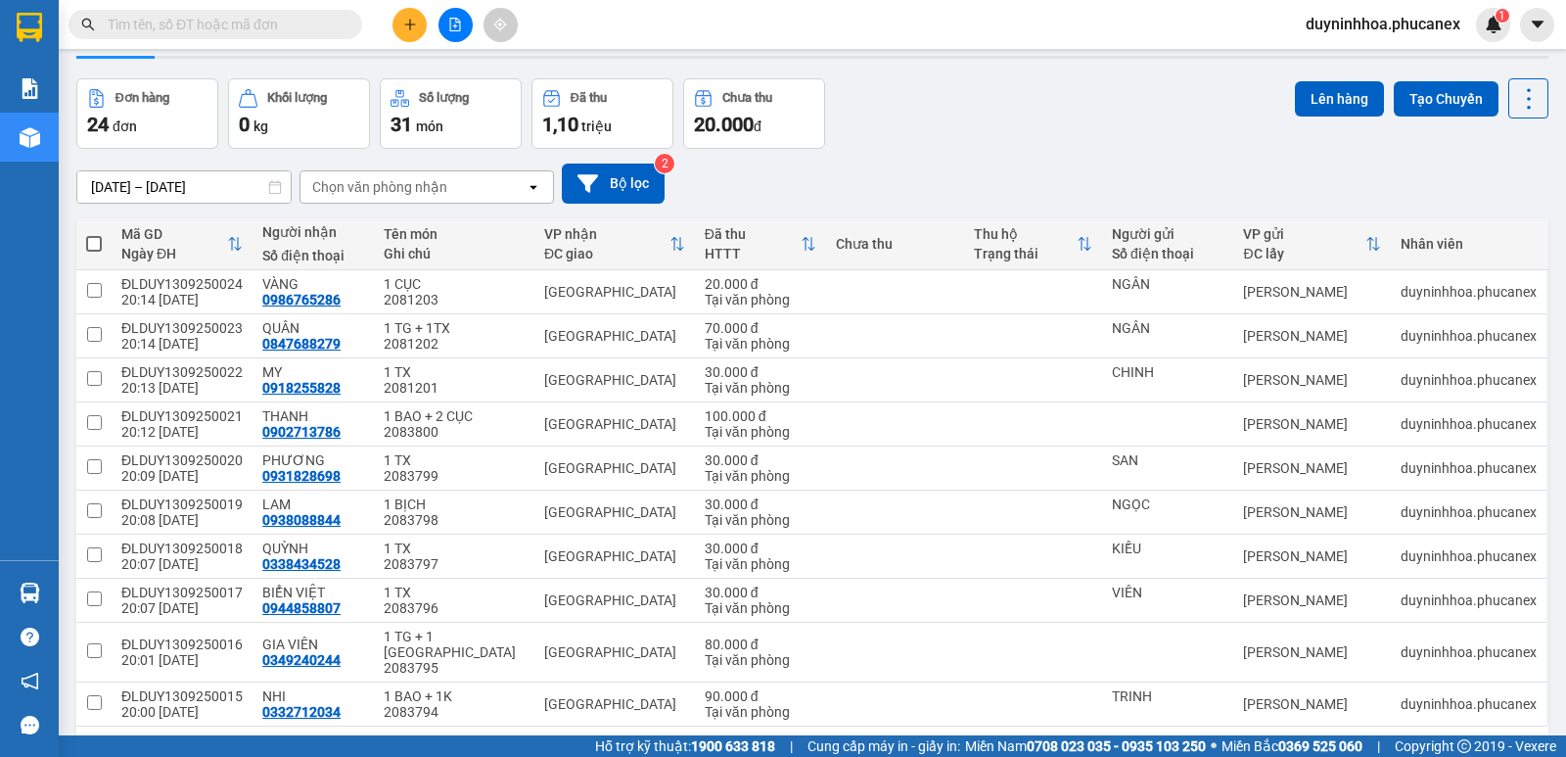
scroll to position [114, 0]
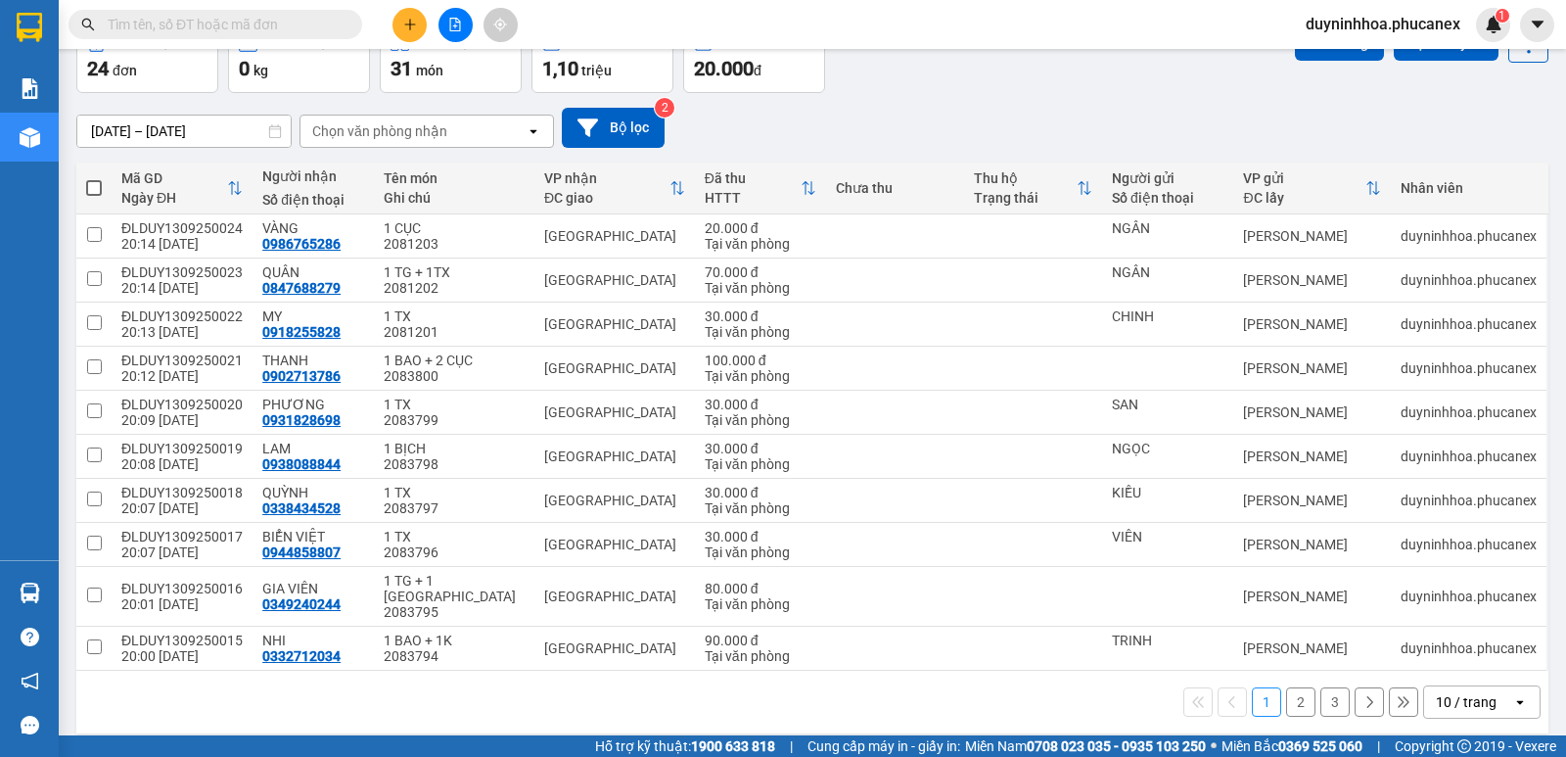
click at [1458, 692] on div "10 / trang" at bounding box center [1466, 702] width 61 height 20
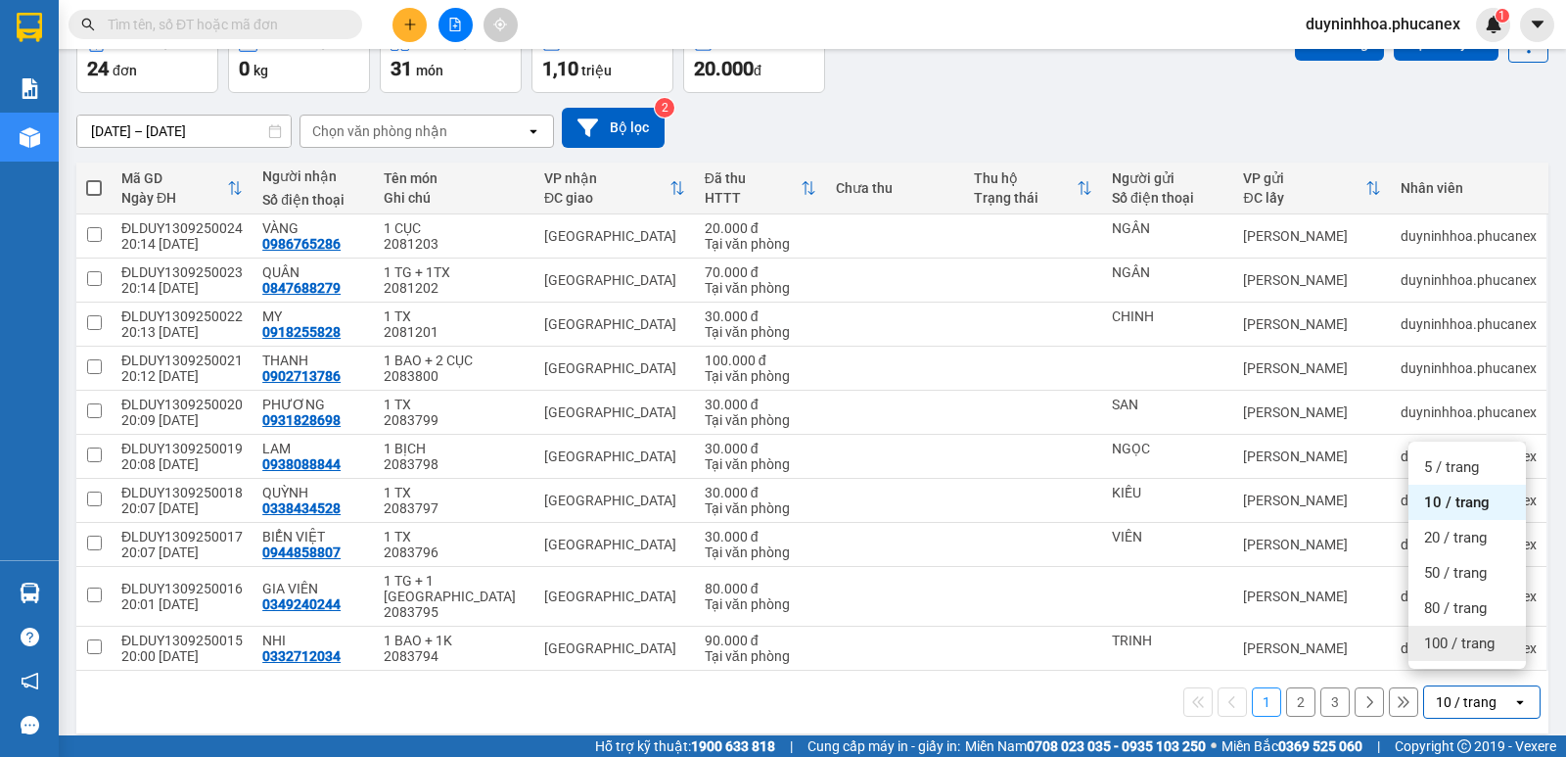
click at [1445, 649] on span "100 / trang" at bounding box center [1459, 643] width 70 height 20
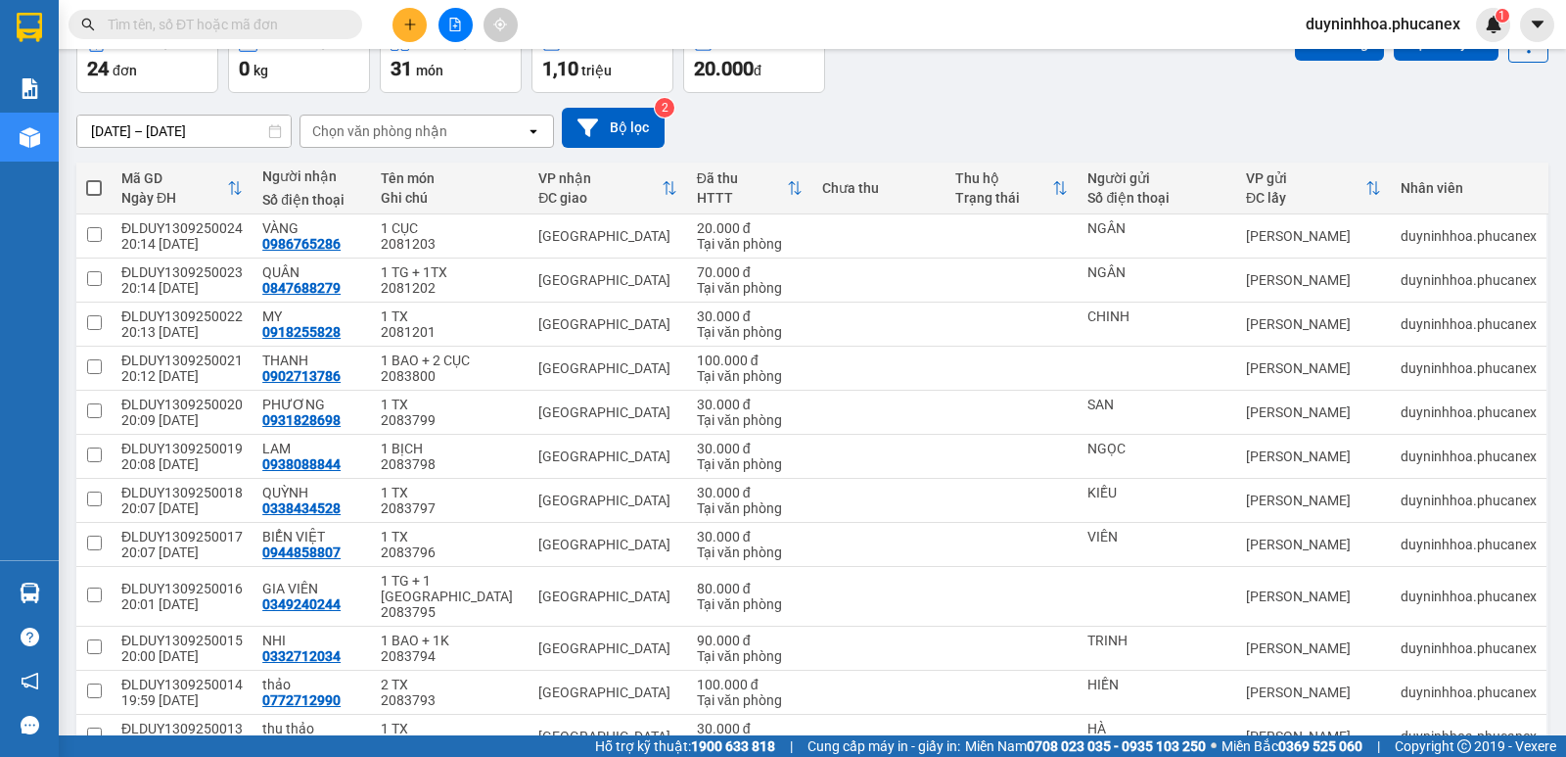
click at [101, 183] on span at bounding box center [94, 188] width 16 height 16
click at [94, 178] on input "checkbox" at bounding box center [94, 178] width 0 height 0
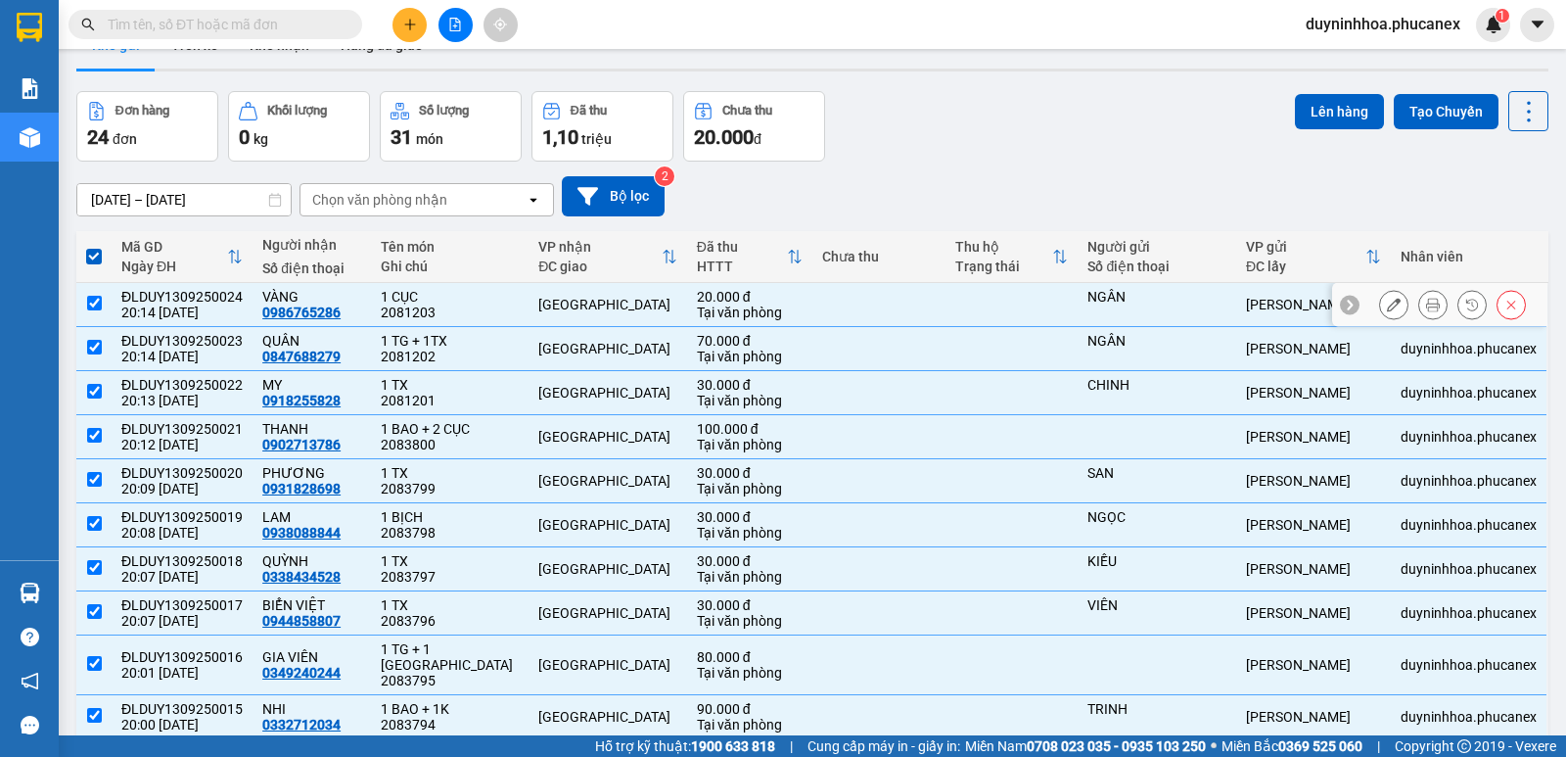
scroll to position [0, 0]
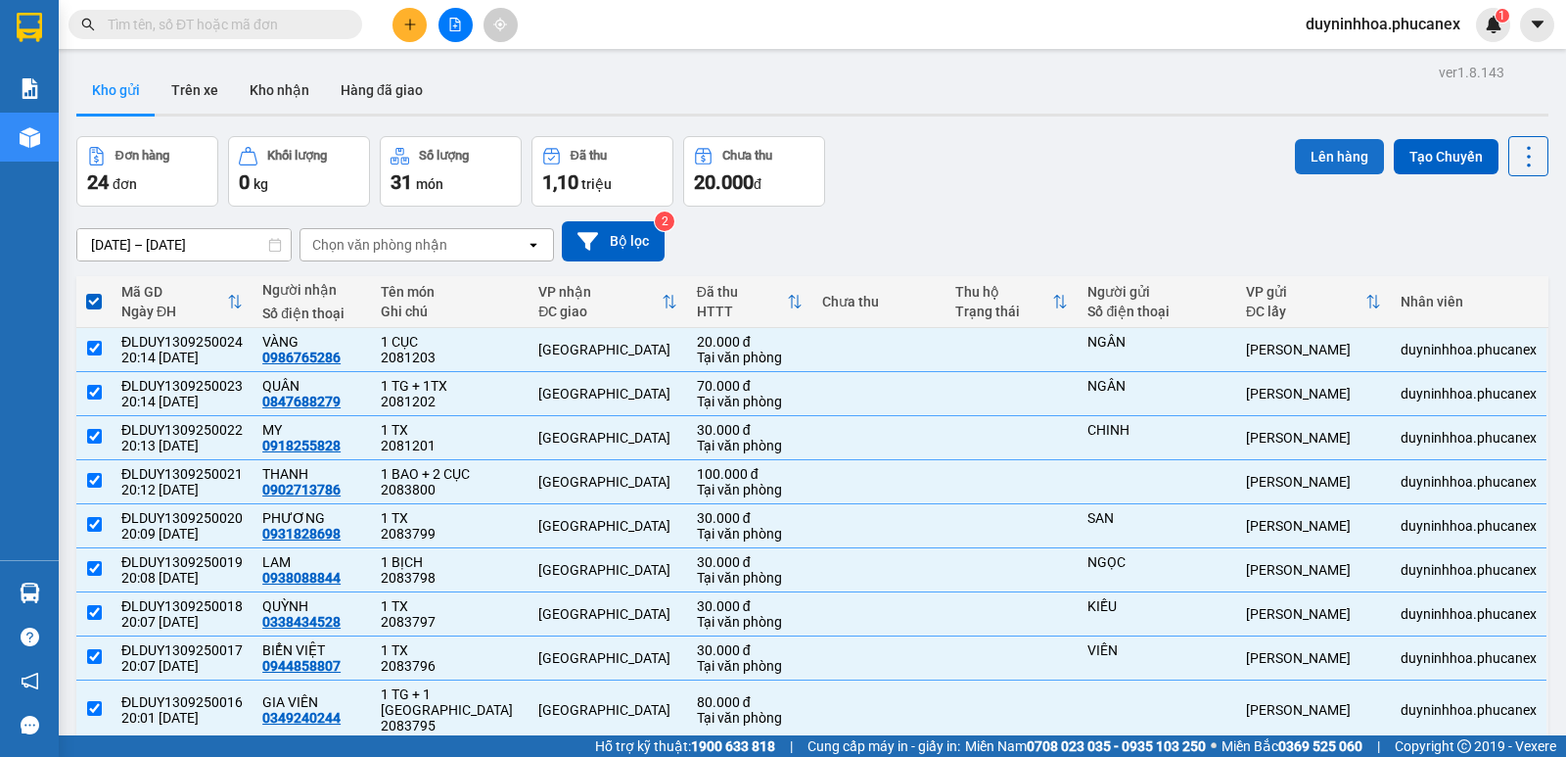
click at [1328, 156] on button "Lên hàng" at bounding box center [1339, 156] width 89 height 35
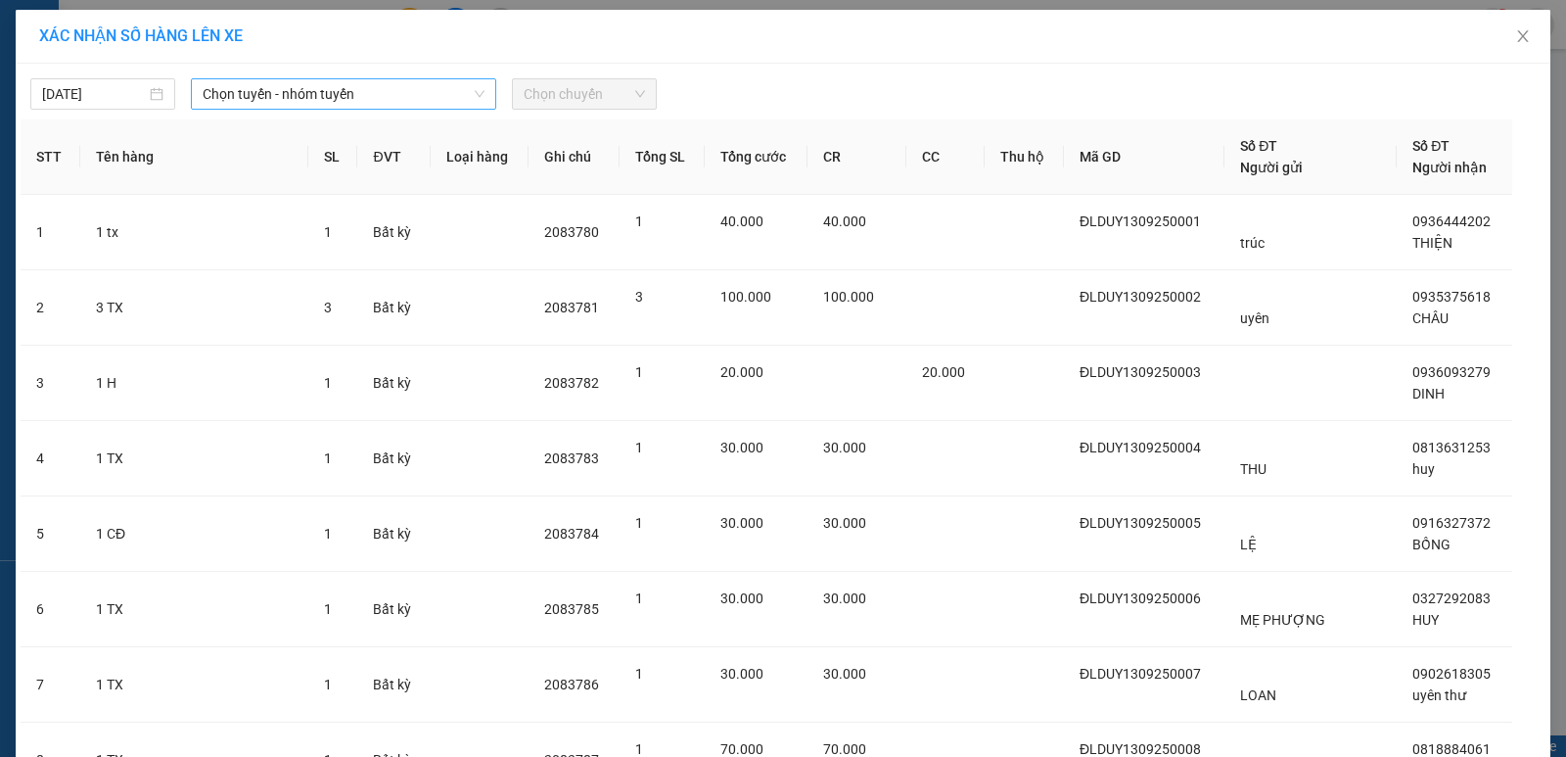
click at [270, 82] on span "Chọn tuyến - nhóm tuyến" at bounding box center [344, 93] width 282 height 29
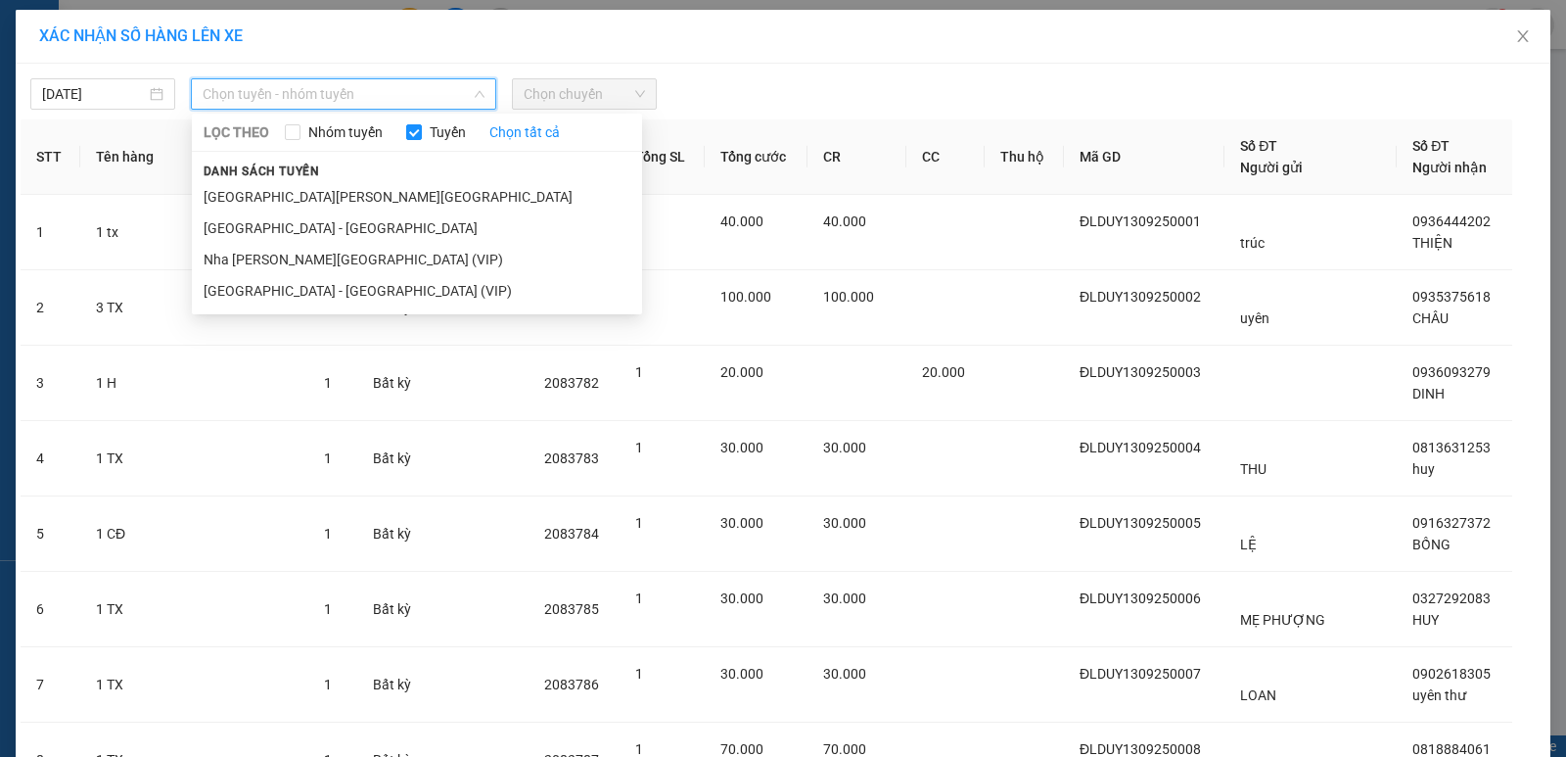
drag, startPoint x: 313, startPoint y: 261, endPoint x: 434, endPoint y: 157, distance: 159.6
click at [314, 261] on li "Nha [PERSON_NAME][GEOGRAPHIC_DATA] (VIP)" at bounding box center [417, 259] width 450 height 31
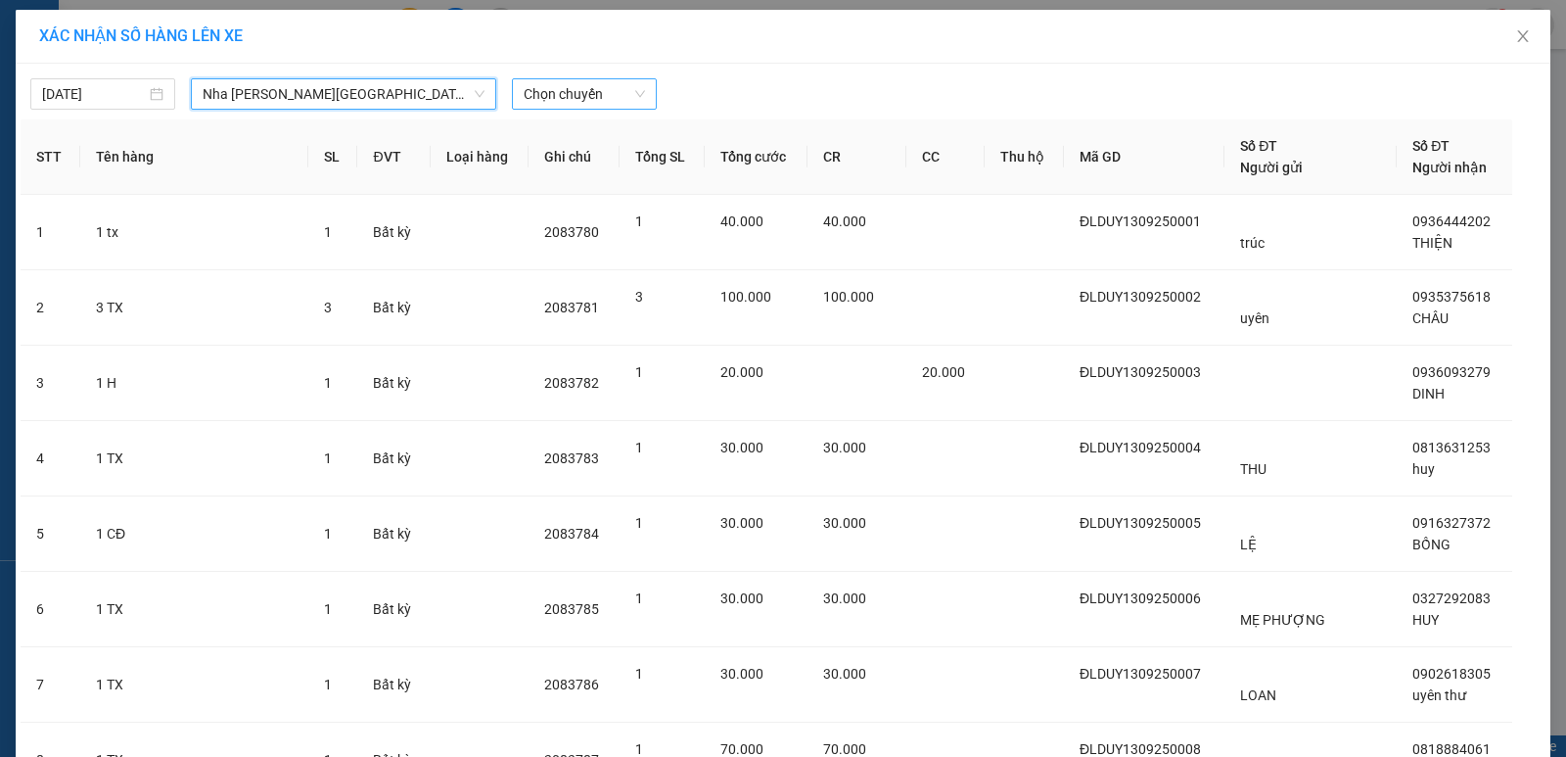
click at [567, 95] on span "Chọn chuyến" at bounding box center [584, 93] width 121 height 29
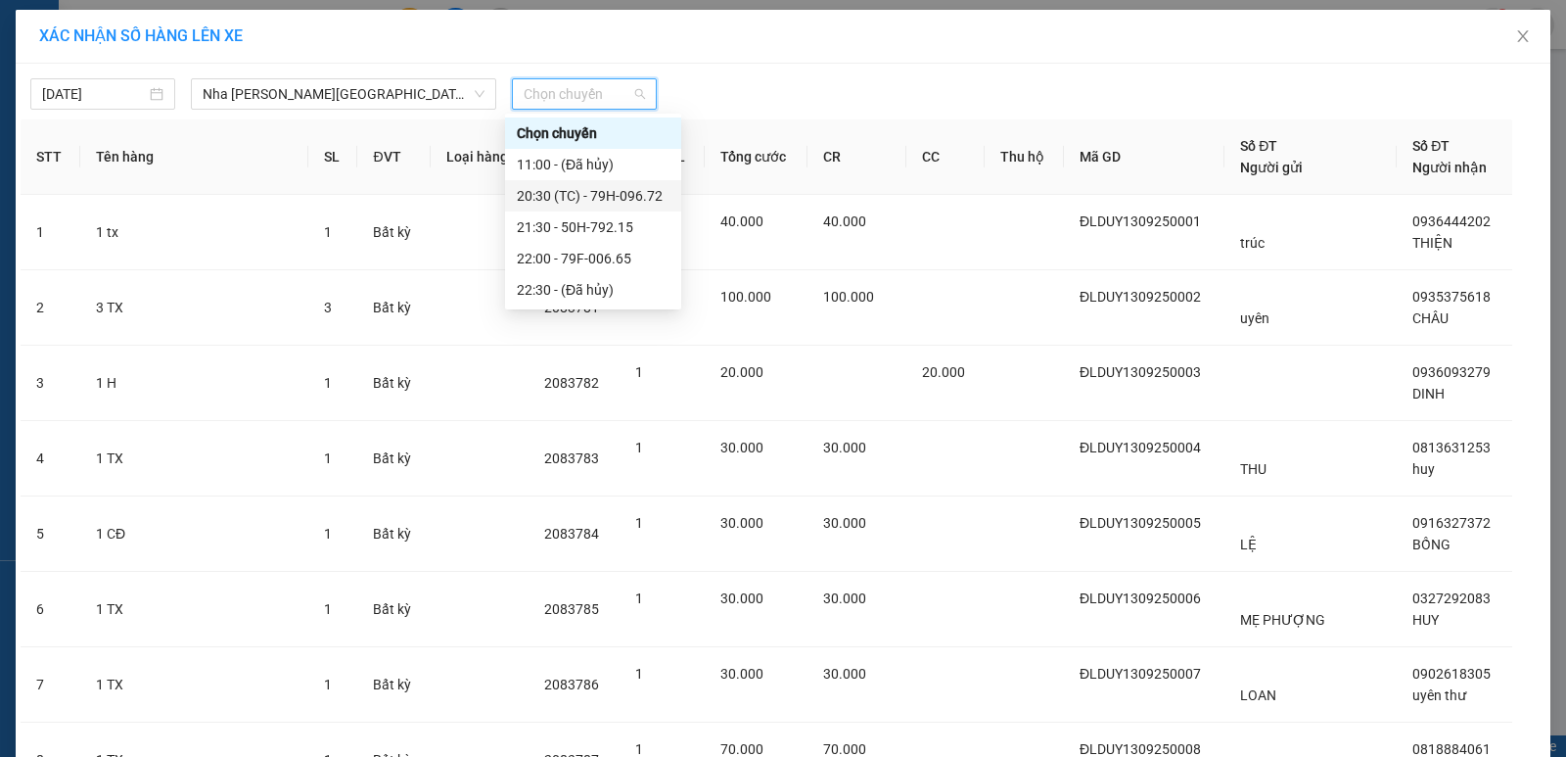
click at [596, 196] on div "20:30 (TC) - 79H-096.72" at bounding box center [593, 196] width 153 height 22
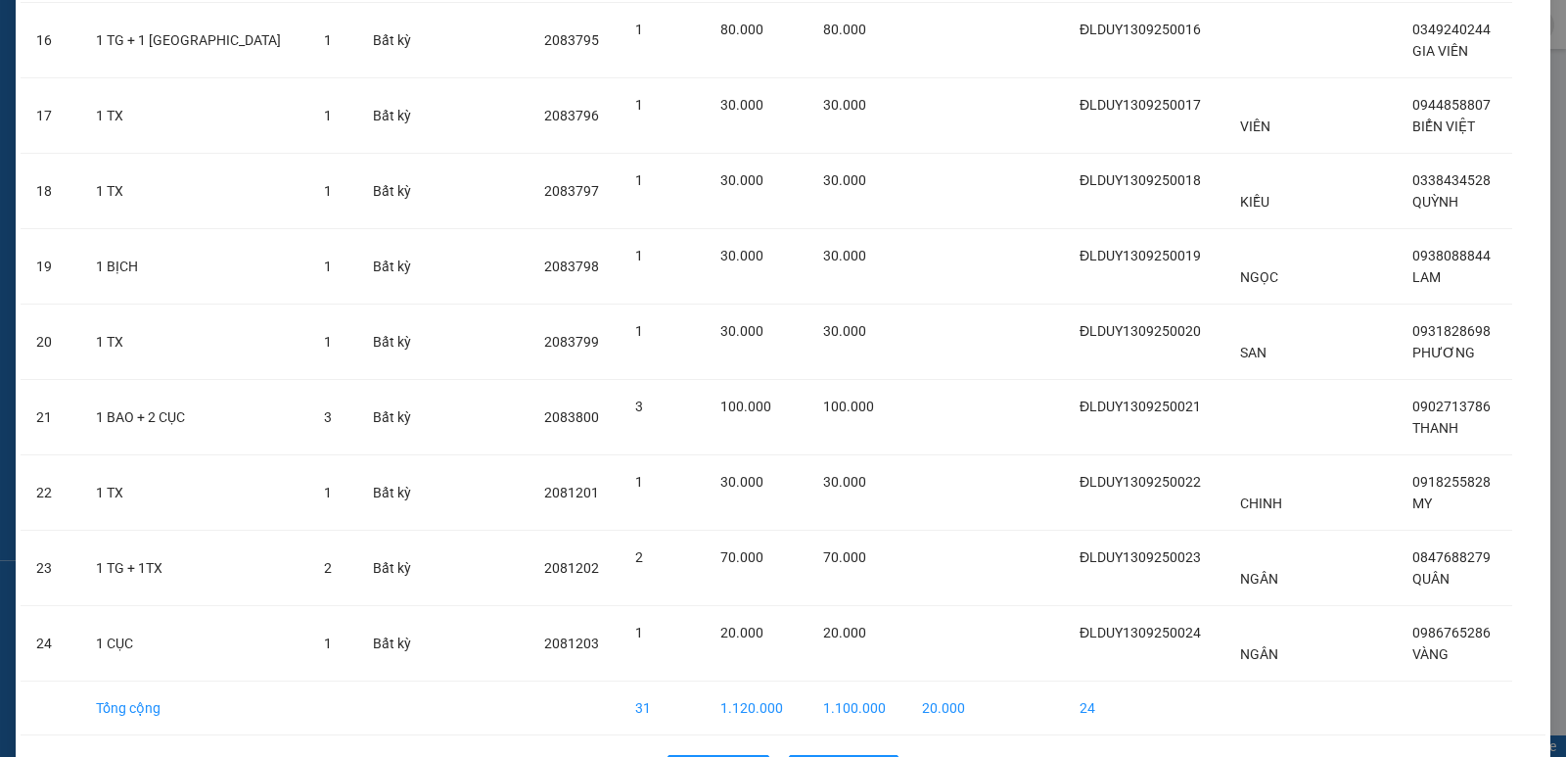
scroll to position [1402, 0]
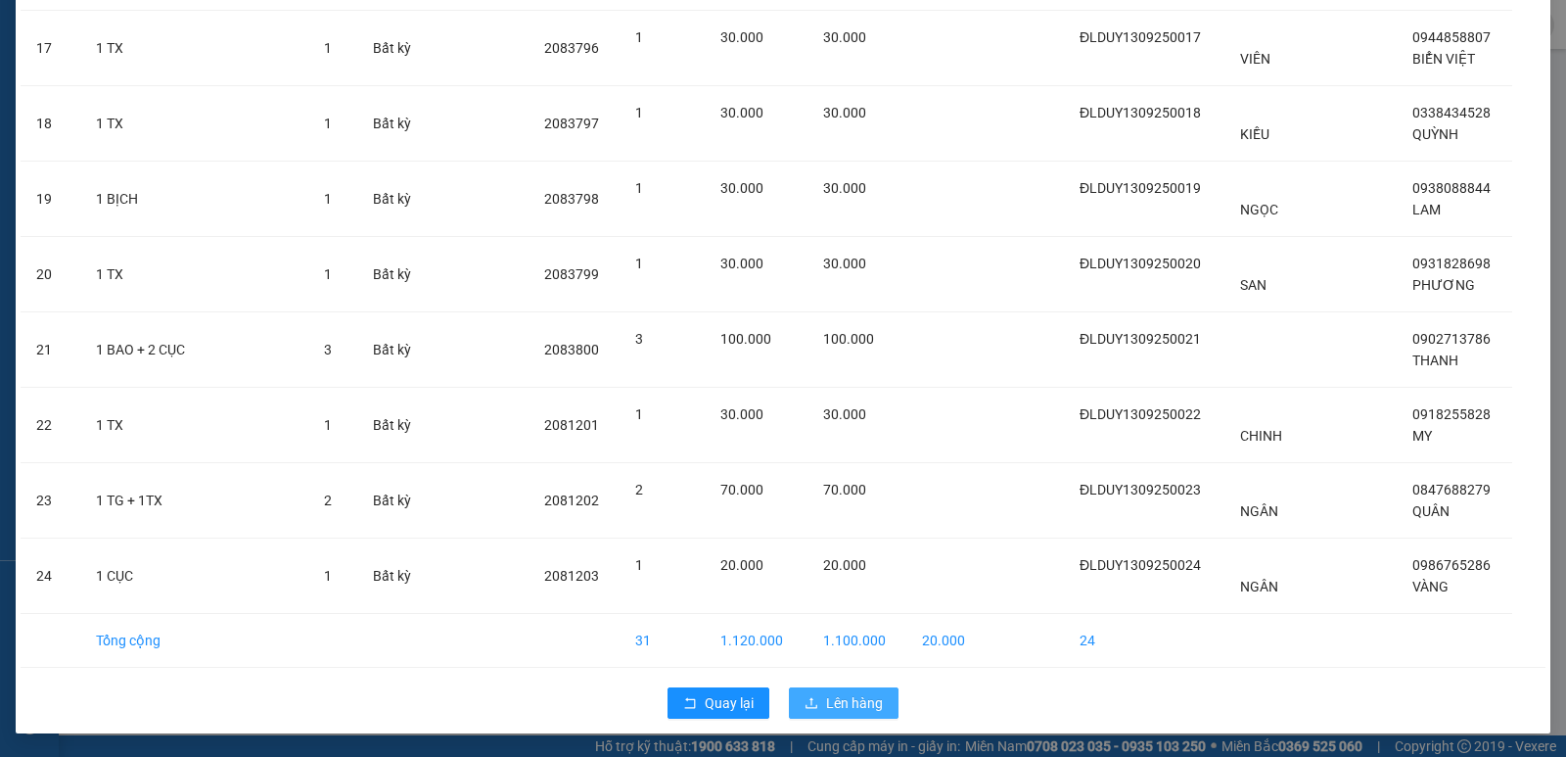
click at [831, 707] on span "Lên hàng" at bounding box center [854, 703] width 57 height 22
